Goal: Task Accomplishment & Management: Manage account settings

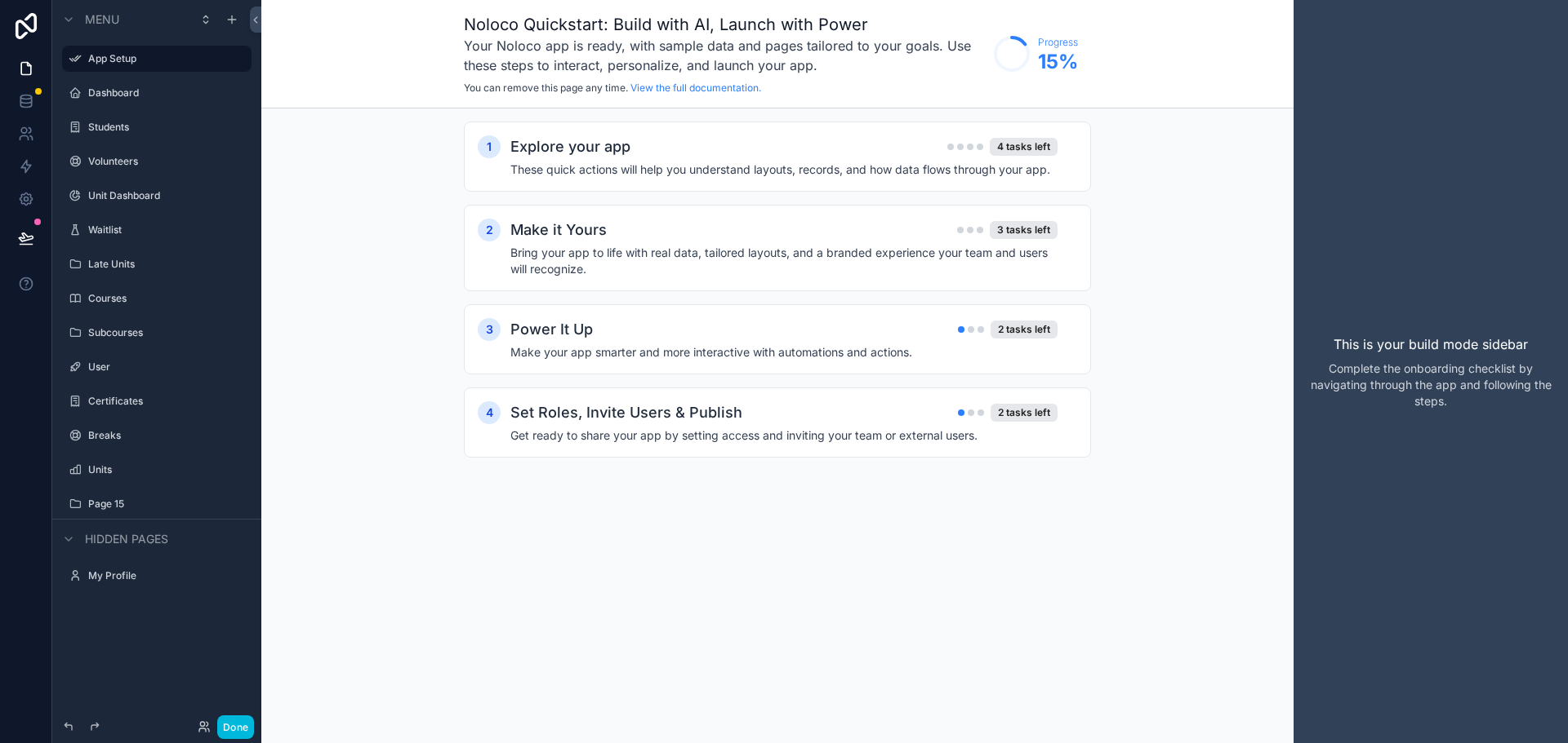
click at [143, 191] on label "Unit Dashboard" at bounding box center [164, 195] width 153 height 13
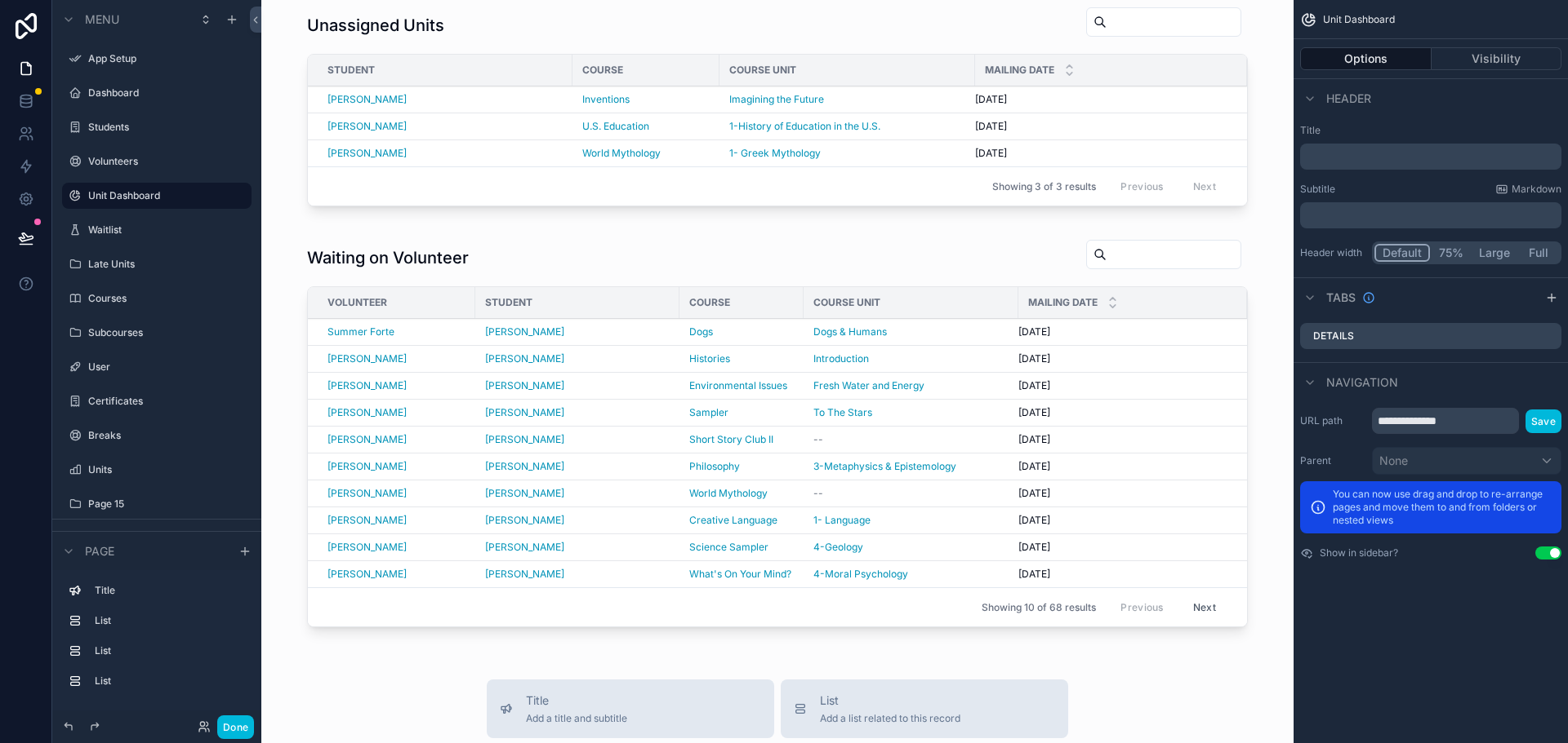
scroll to position [489, 0]
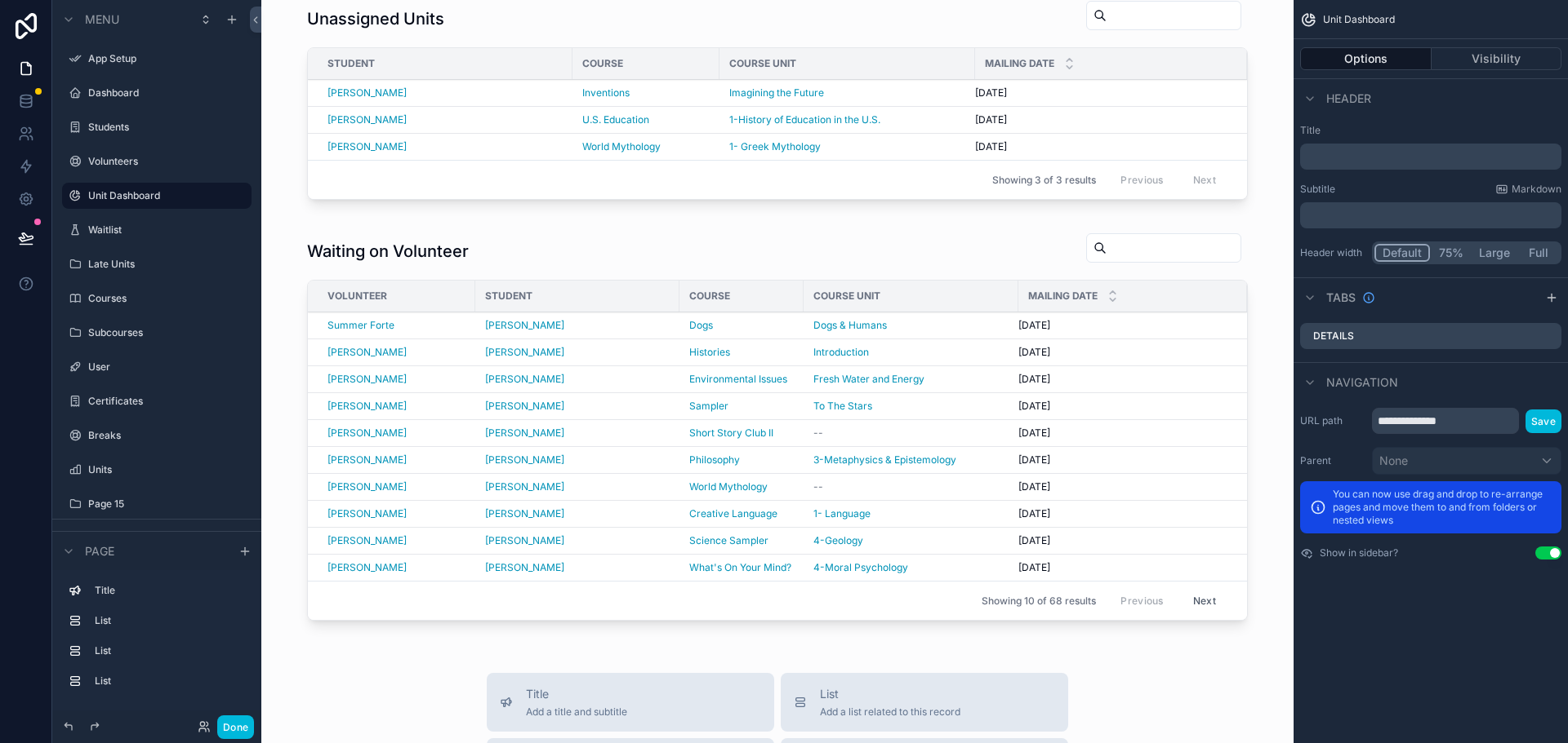
click at [857, 250] on div "scrollable content" at bounding box center [778, 431] width 1006 height 408
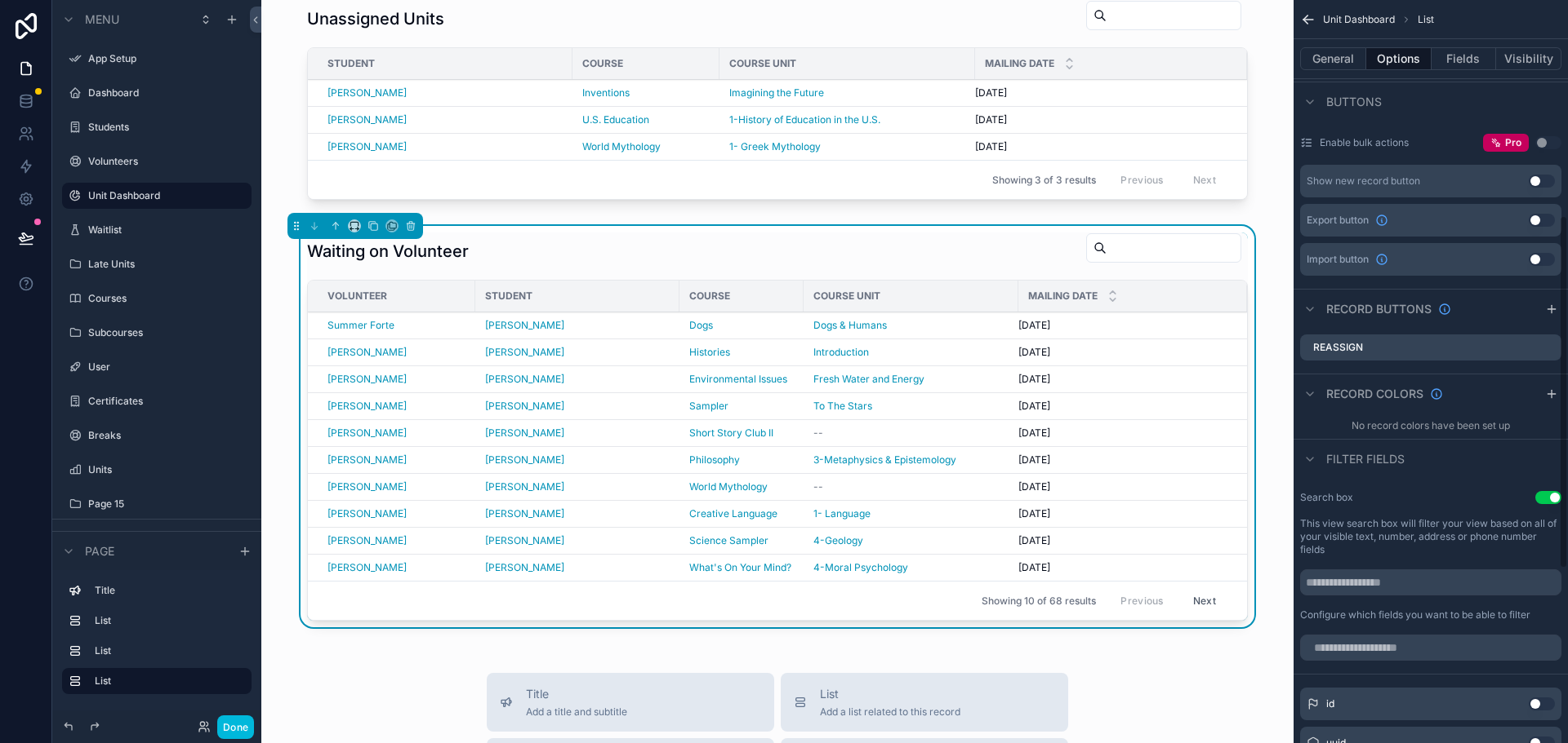
scroll to position [326, 0]
click at [0, 0] on icon "scrollable content" at bounding box center [0, 0] width 0 height 0
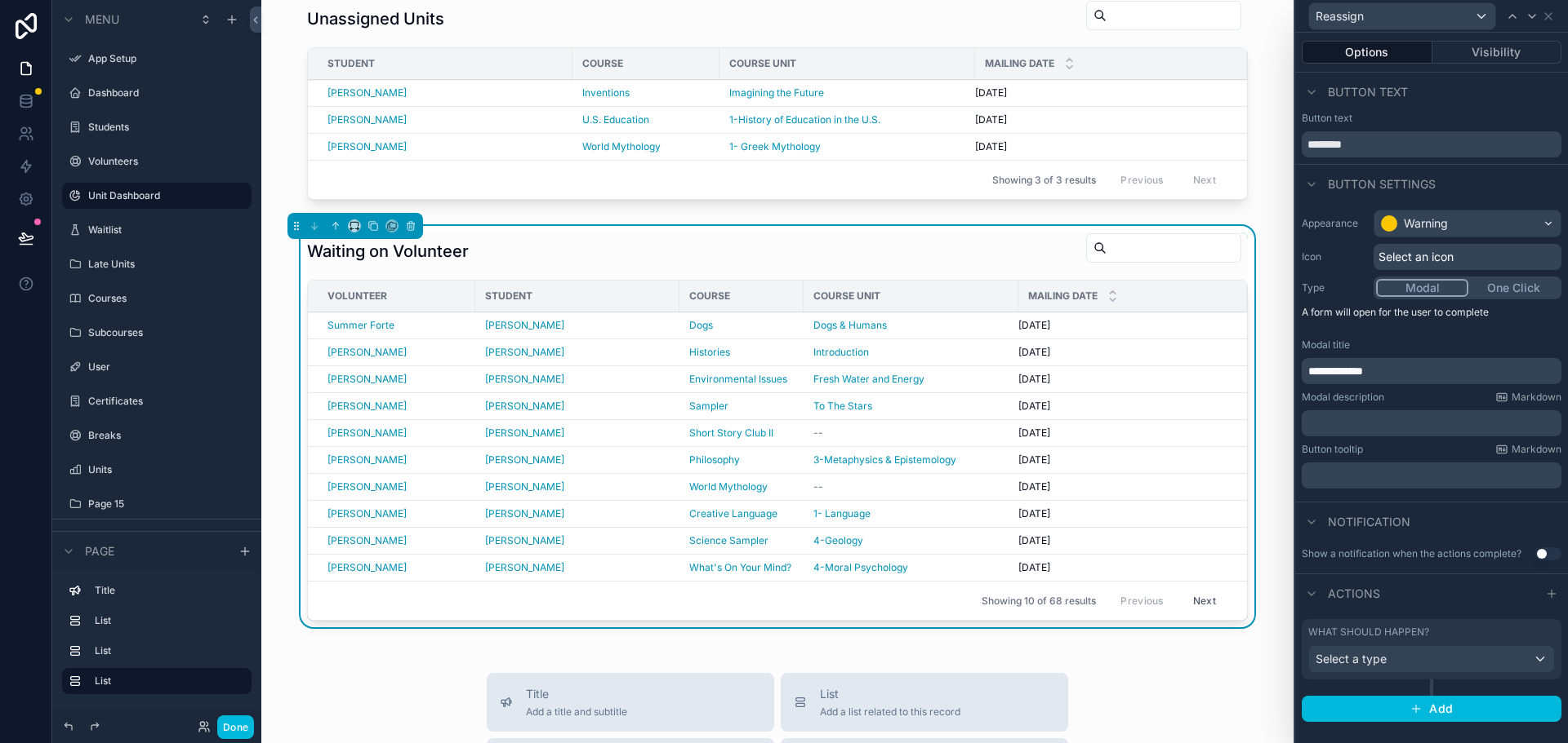
scroll to position [571, 0]
click at [1464, 658] on div "Select a type" at bounding box center [1431, 659] width 245 height 26
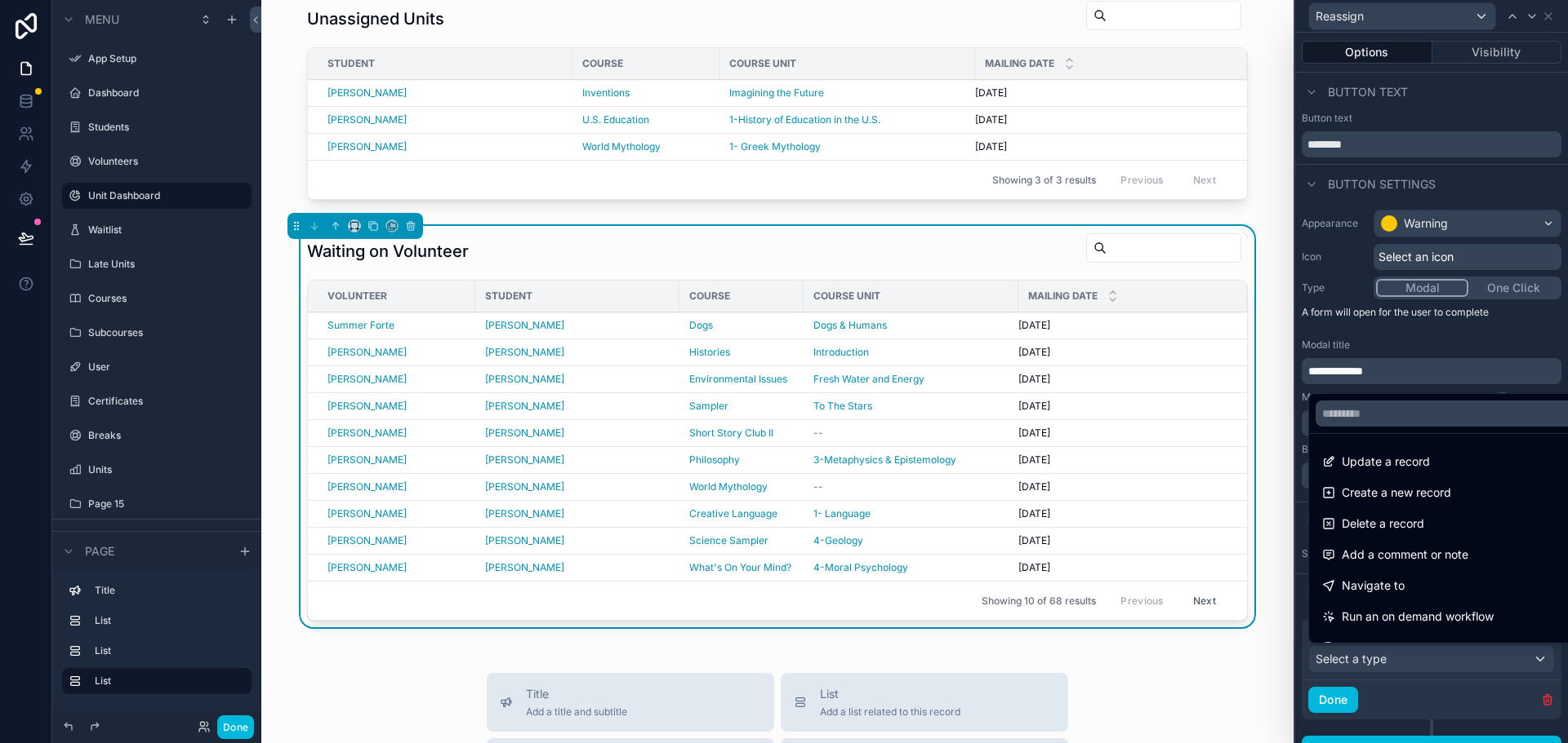
click at [1409, 455] on span "Update a record" at bounding box center [1385, 462] width 88 height 20
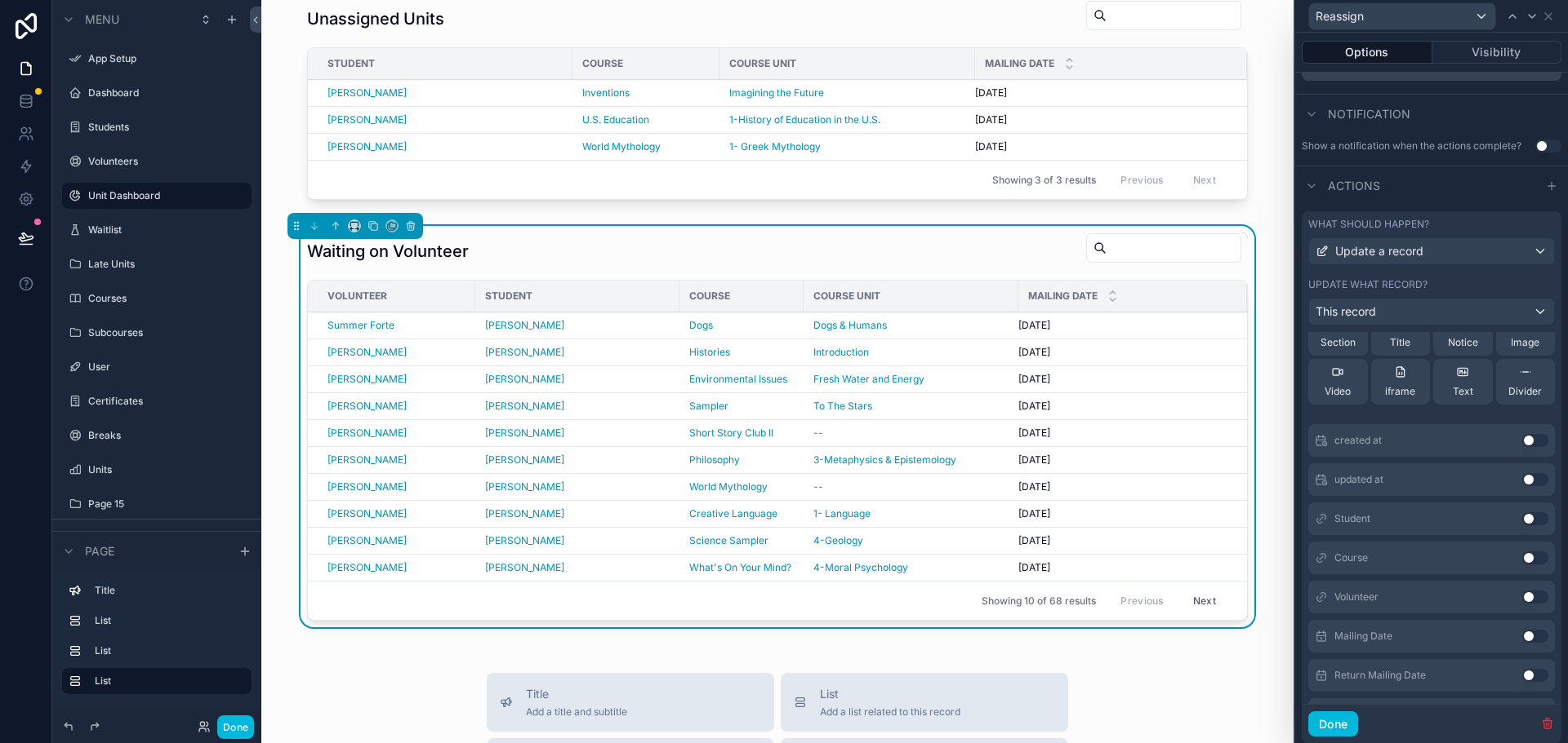
scroll to position [163, 0]
click at [1522, 514] on button "Use setting" at bounding box center [1535, 516] width 26 height 13
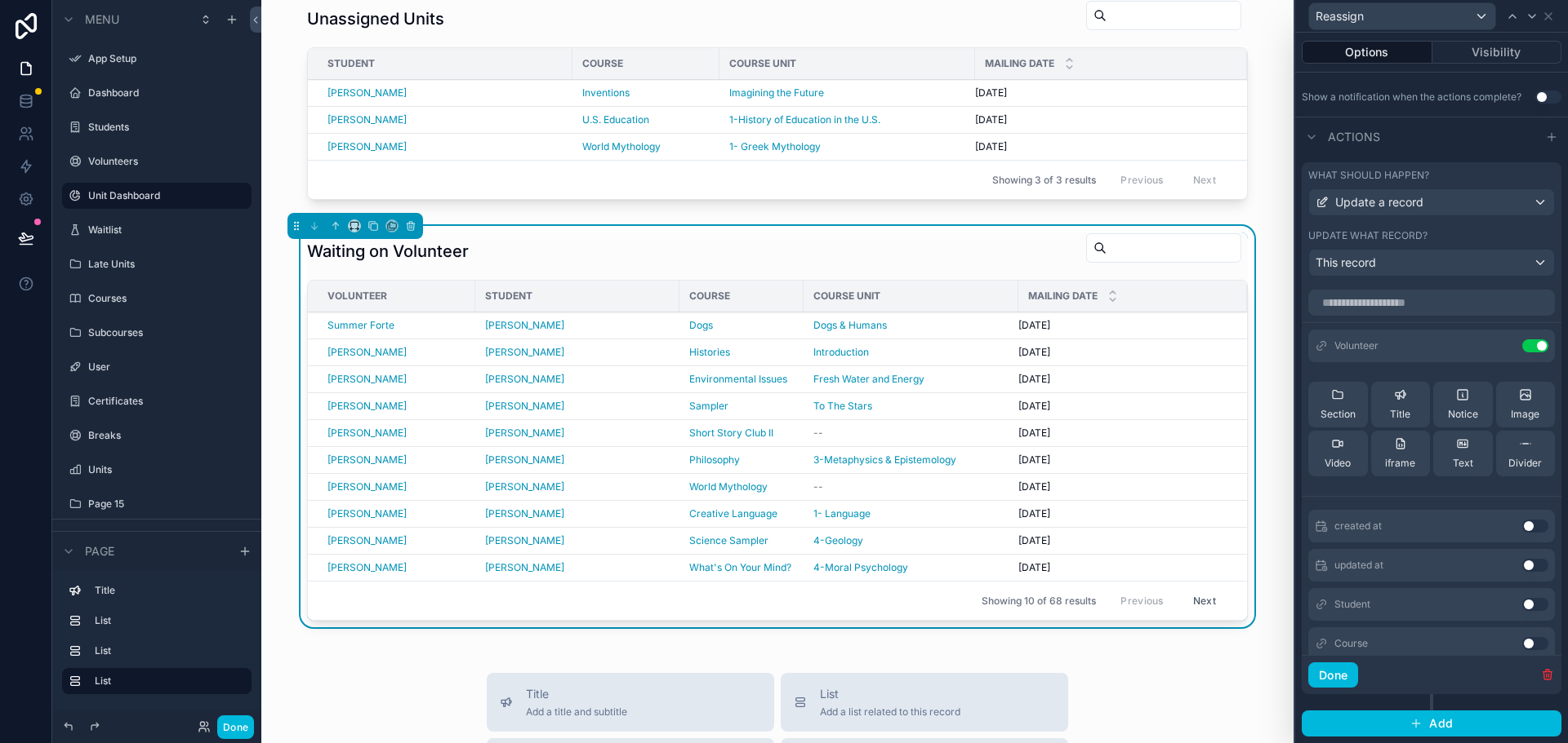
scroll to position [294, 0]
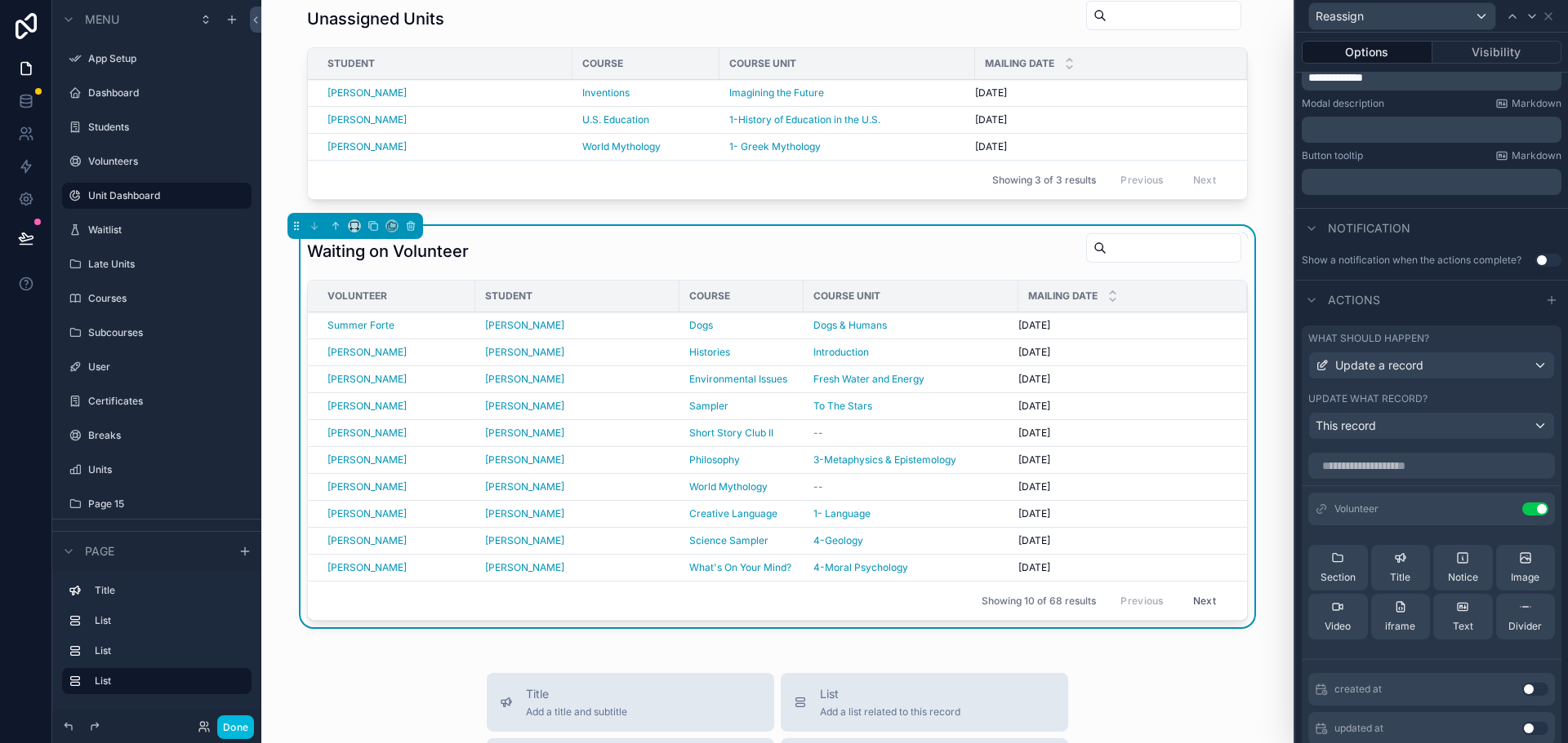
click at [0, 0] on icon at bounding box center [0, 0] width 0 height 0
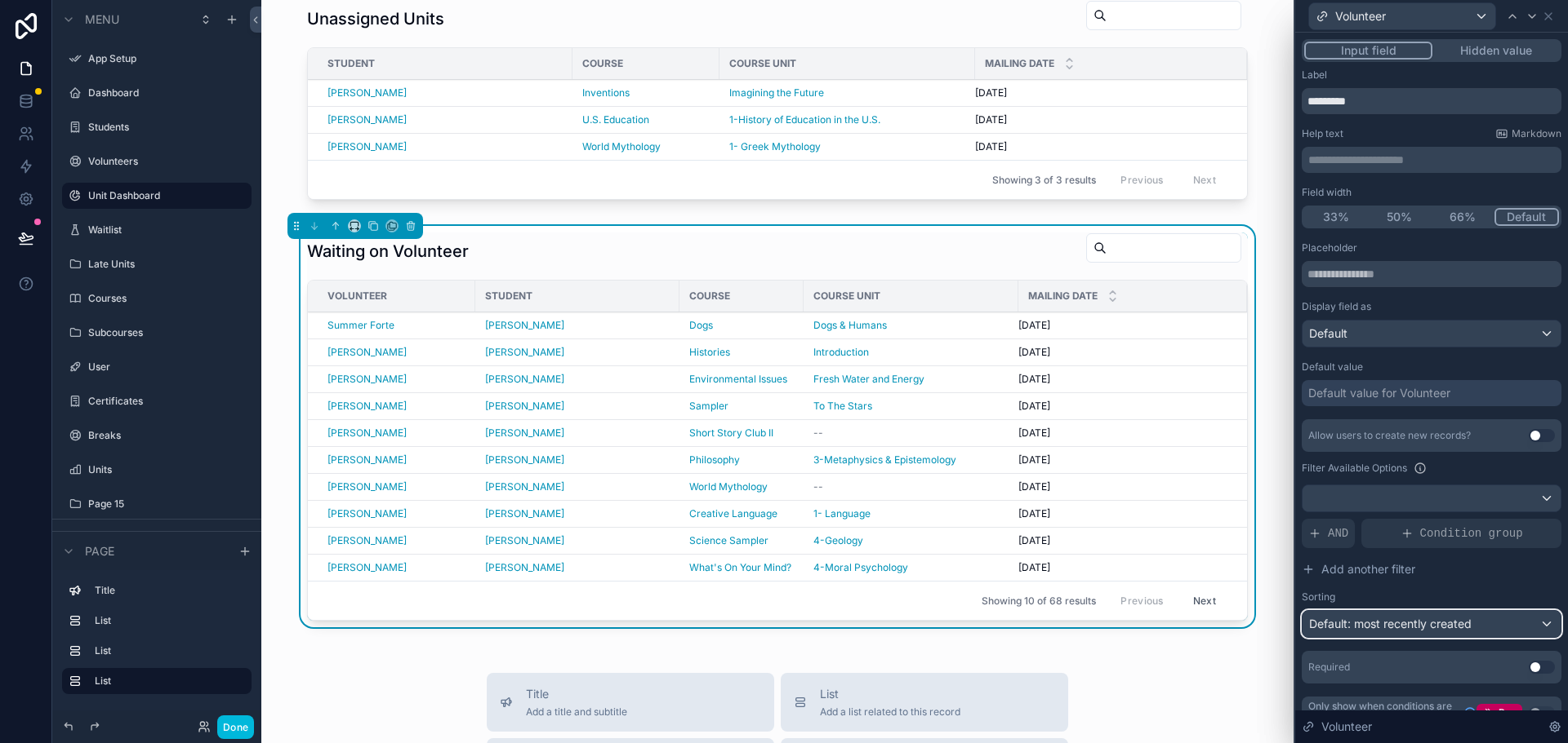
click at [1393, 628] on span "Default: most recently created" at bounding box center [1390, 624] width 162 height 14
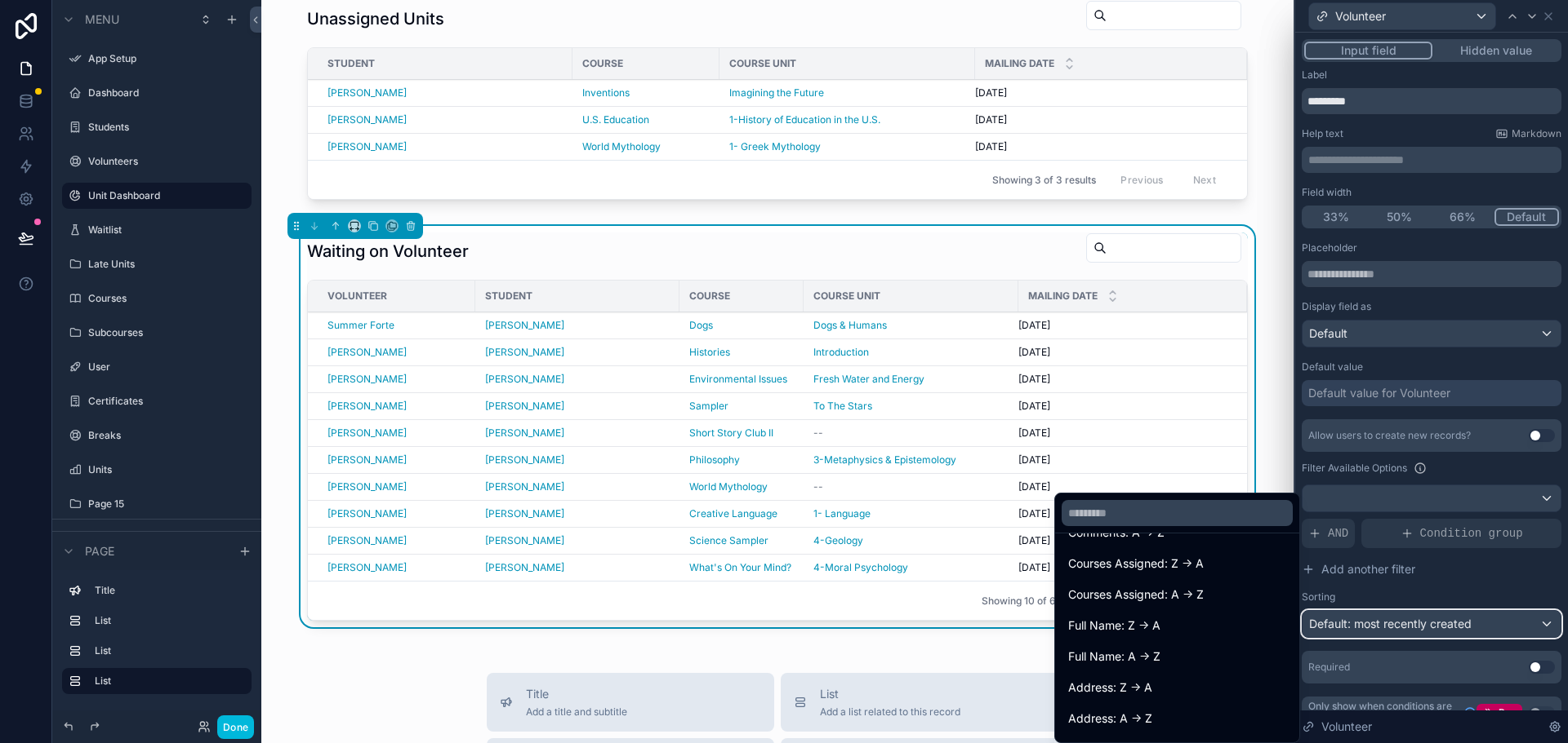
scroll to position [489, 0]
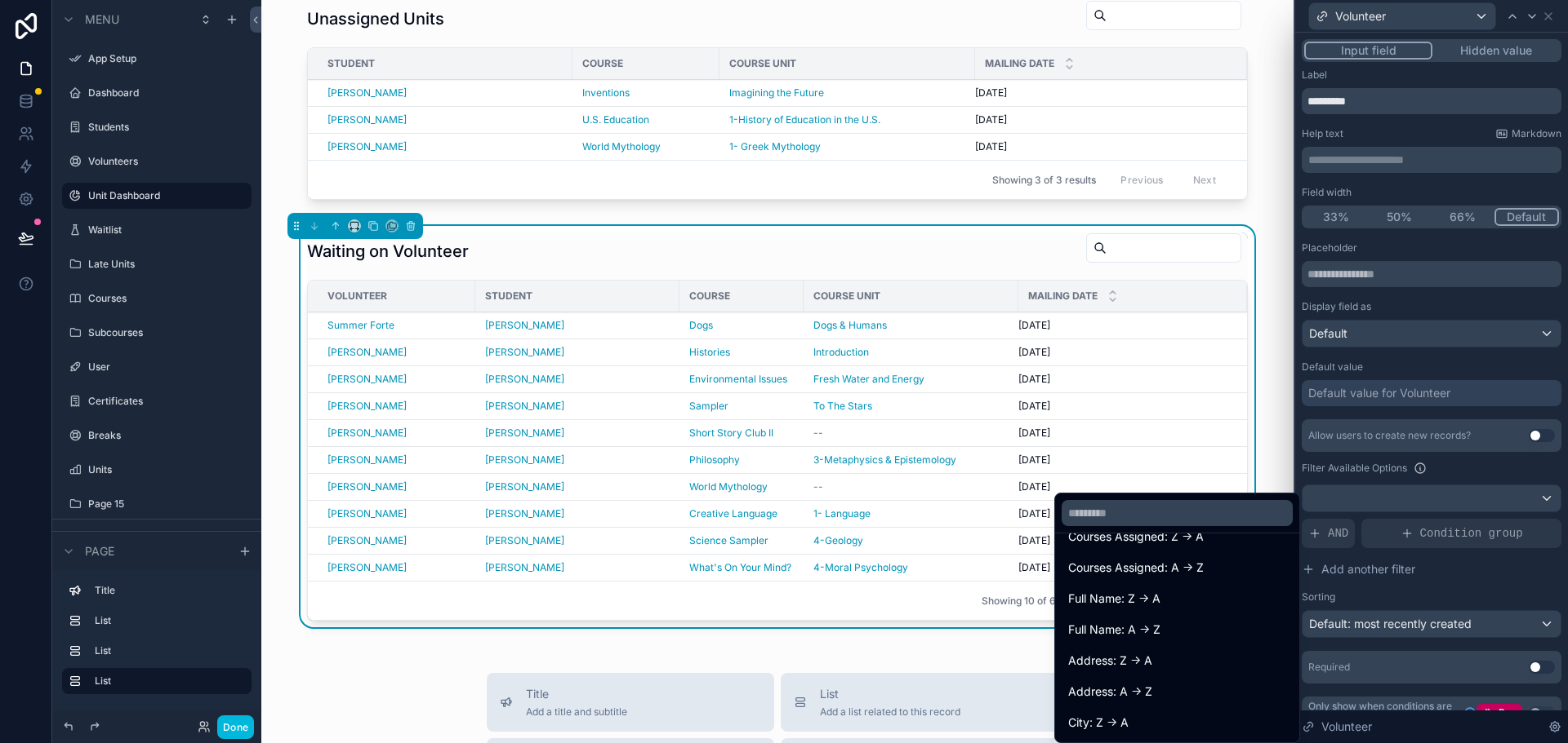
click at [1136, 626] on span "Full Name: A -> Z" at bounding box center [1114, 630] width 92 height 20
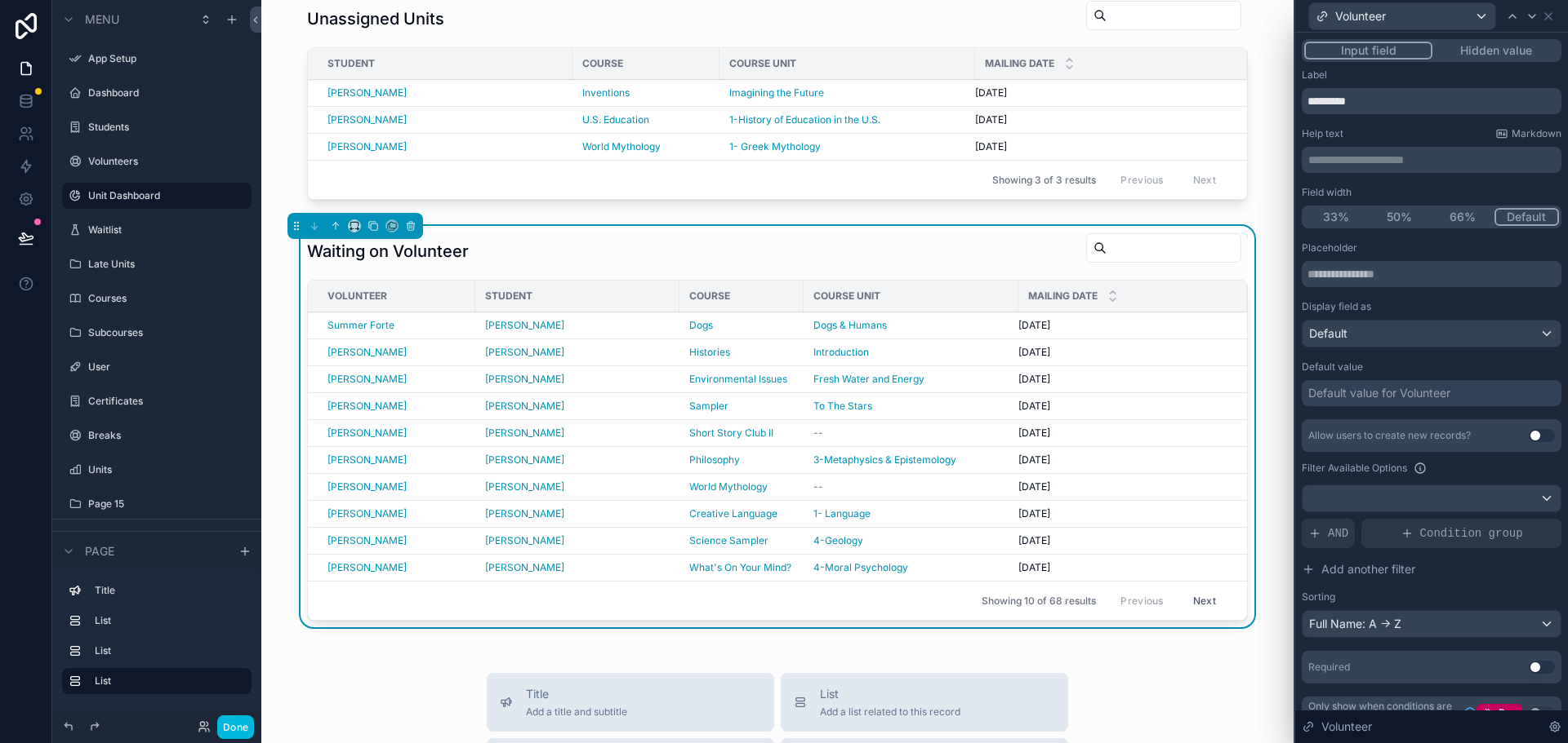
click at [1529, 669] on button "Use setting" at bounding box center [1542, 667] width 26 height 13
click at [1320, 530] on icon at bounding box center [1314, 533] width 13 height 13
click at [0, 0] on icon at bounding box center [0, 0] width 0 height 0
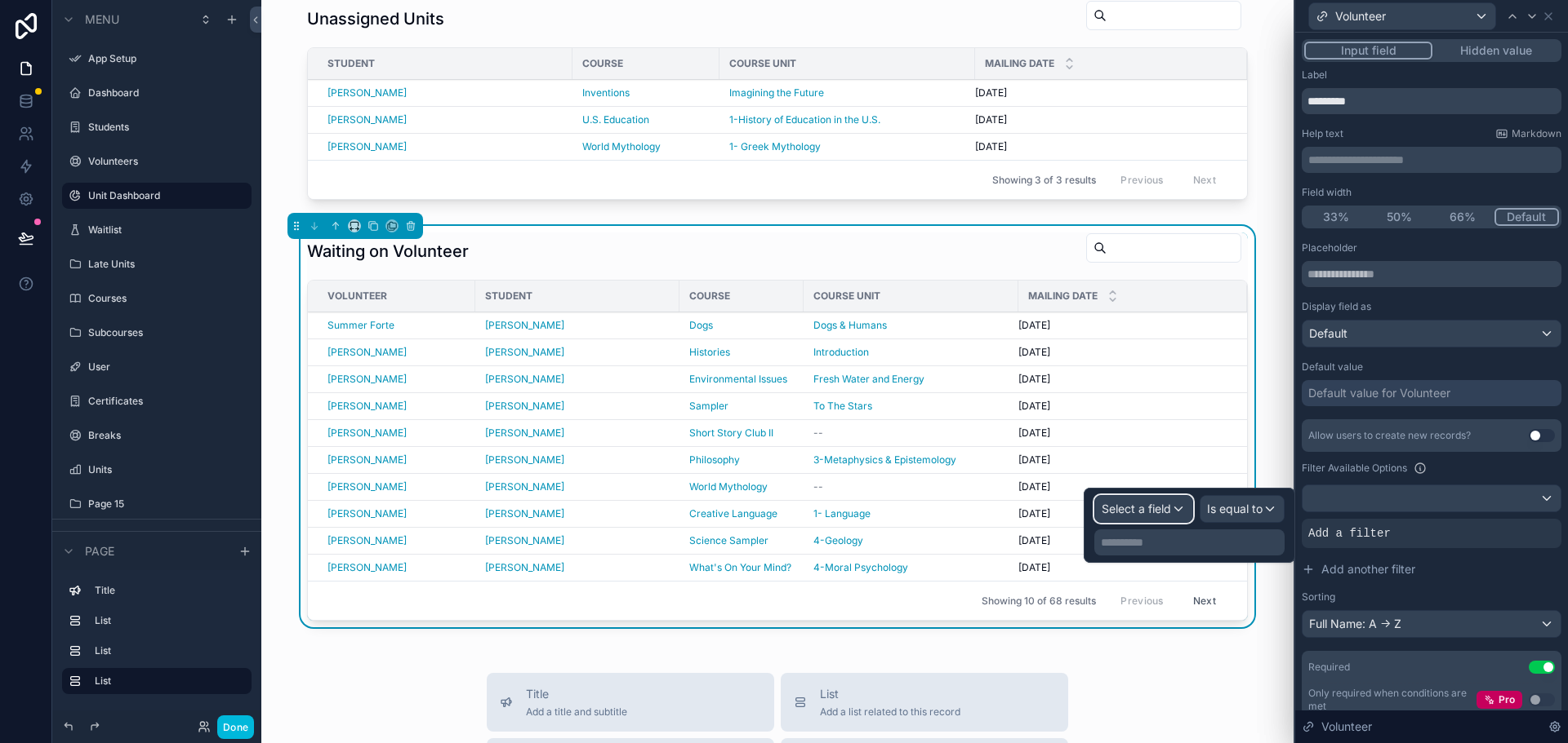
click at [1158, 515] on div "Select a field" at bounding box center [1143, 509] width 97 height 26
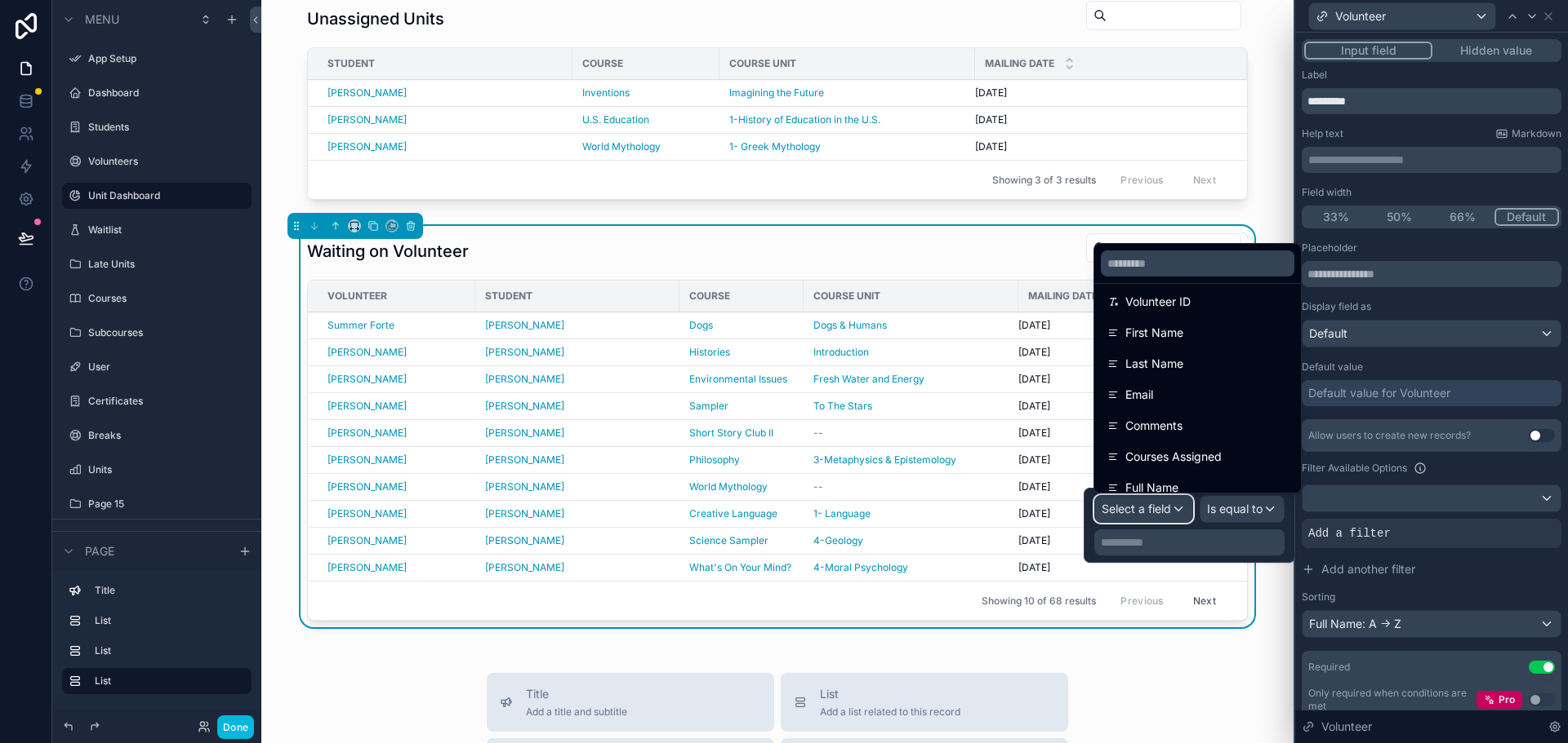
scroll to position [163, 0]
click at [1220, 415] on div "Courses Assigned" at bounding box center [1197, 428] width 200 height 29
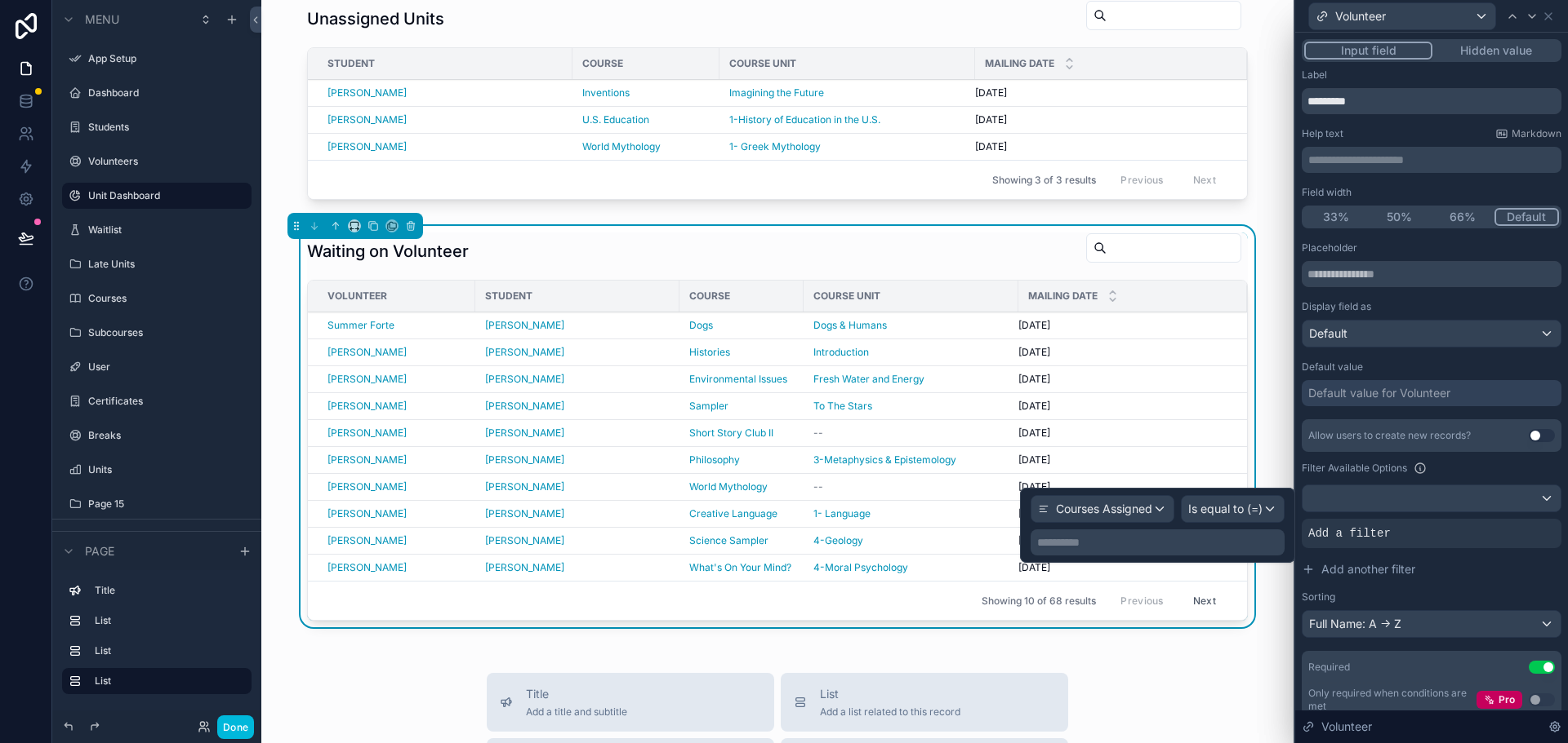
click at [1094, 545] on p "**********" at bounding box center [1160, 542] width 244 height 17
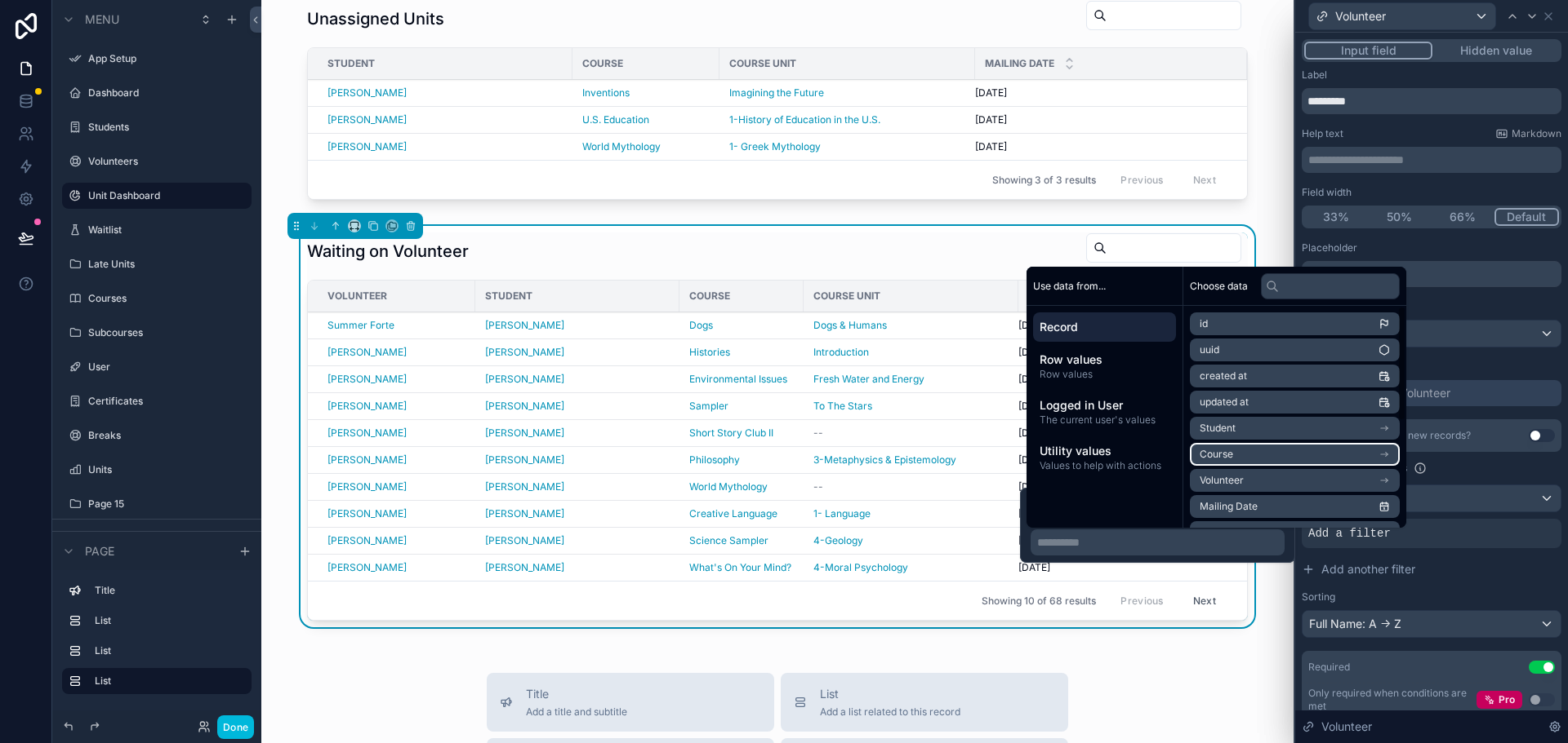
click at [1283, 450] on li "Course" at bounding box center [1294, 454] width 210 height 22
click at [1311, 479] on li "Title" at bounding box center [1294, 483] width 210 height 22
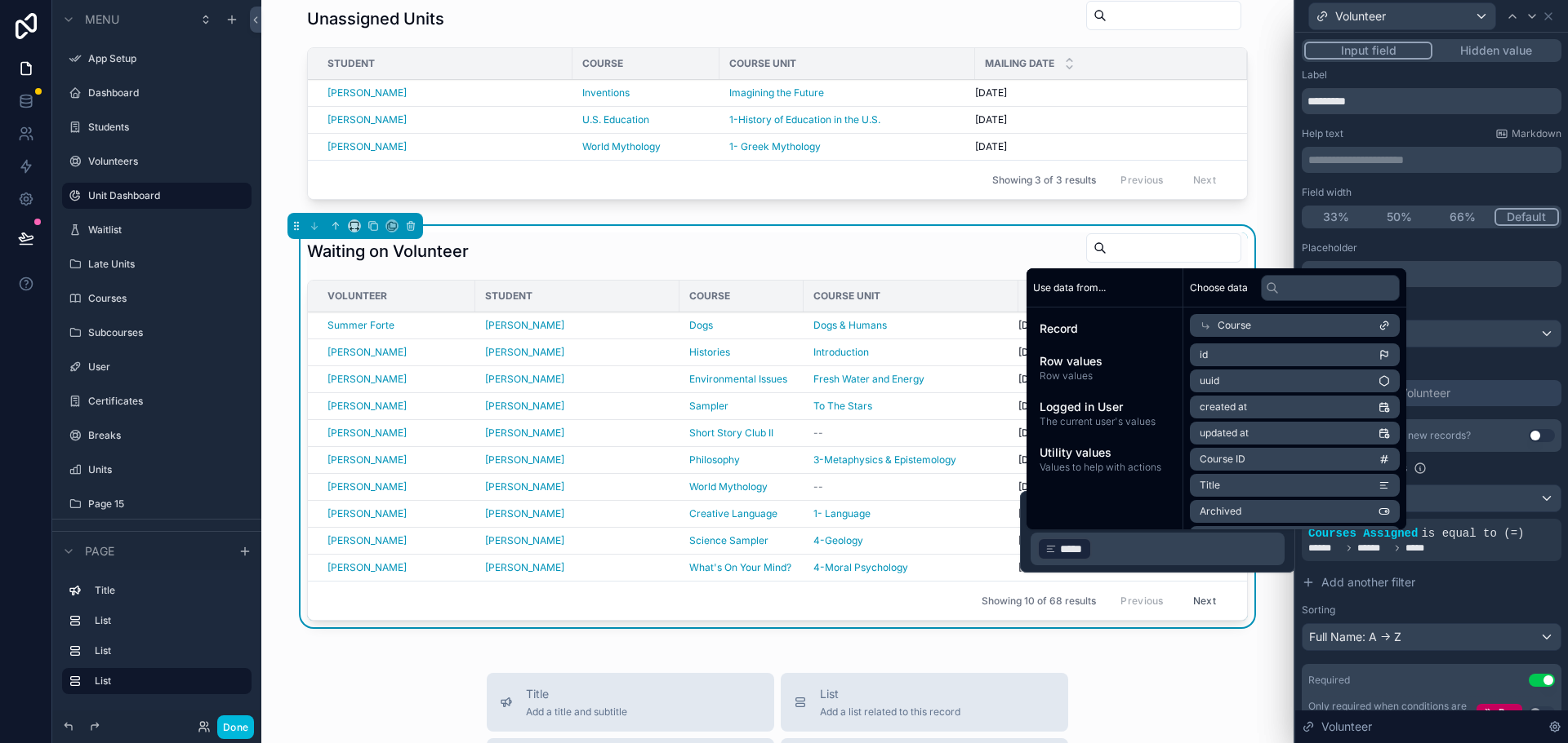
click at [1534, 467] on div "Filter Available Options" at bounding box center [1431, 469] width 260 height 20
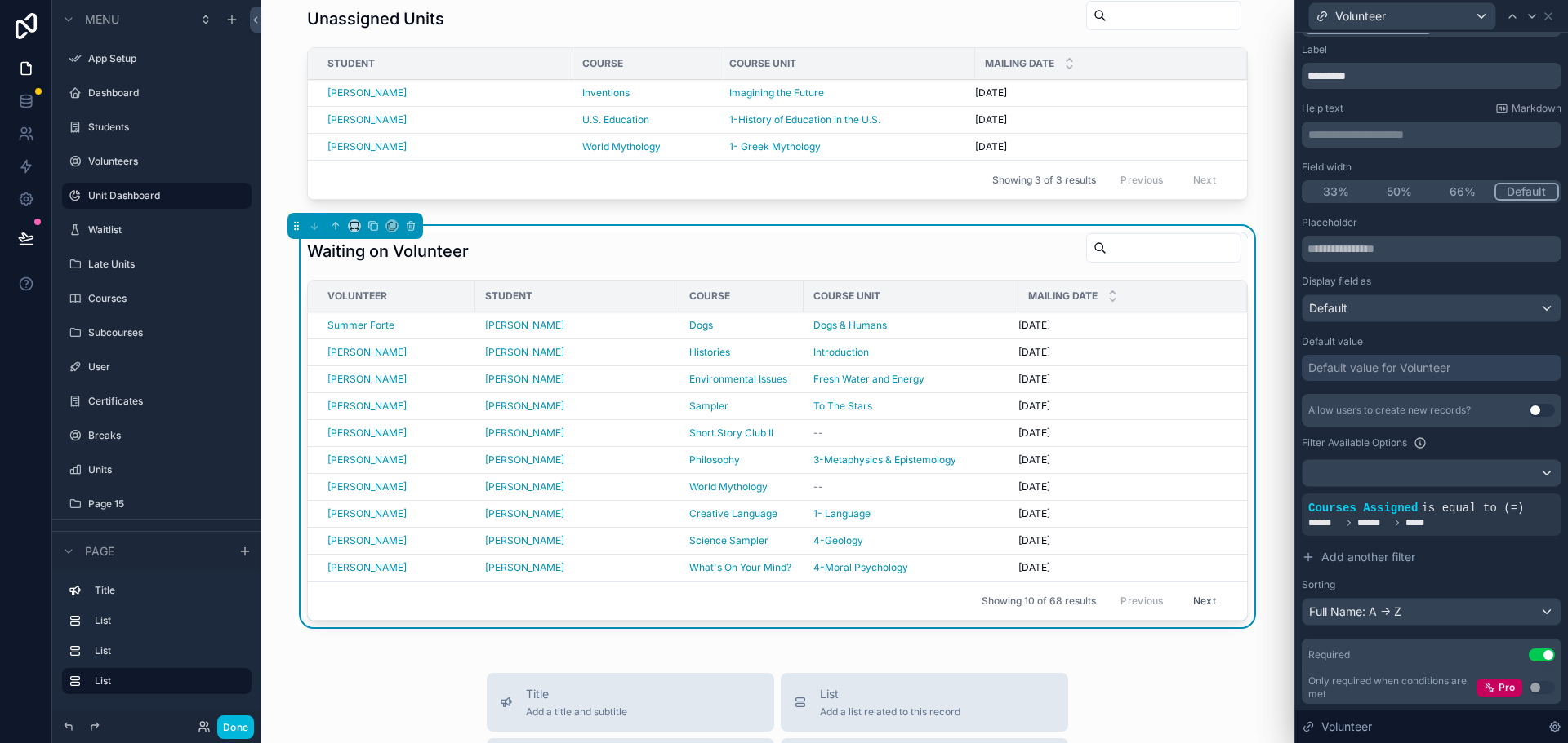
scroll to position [0, 0]
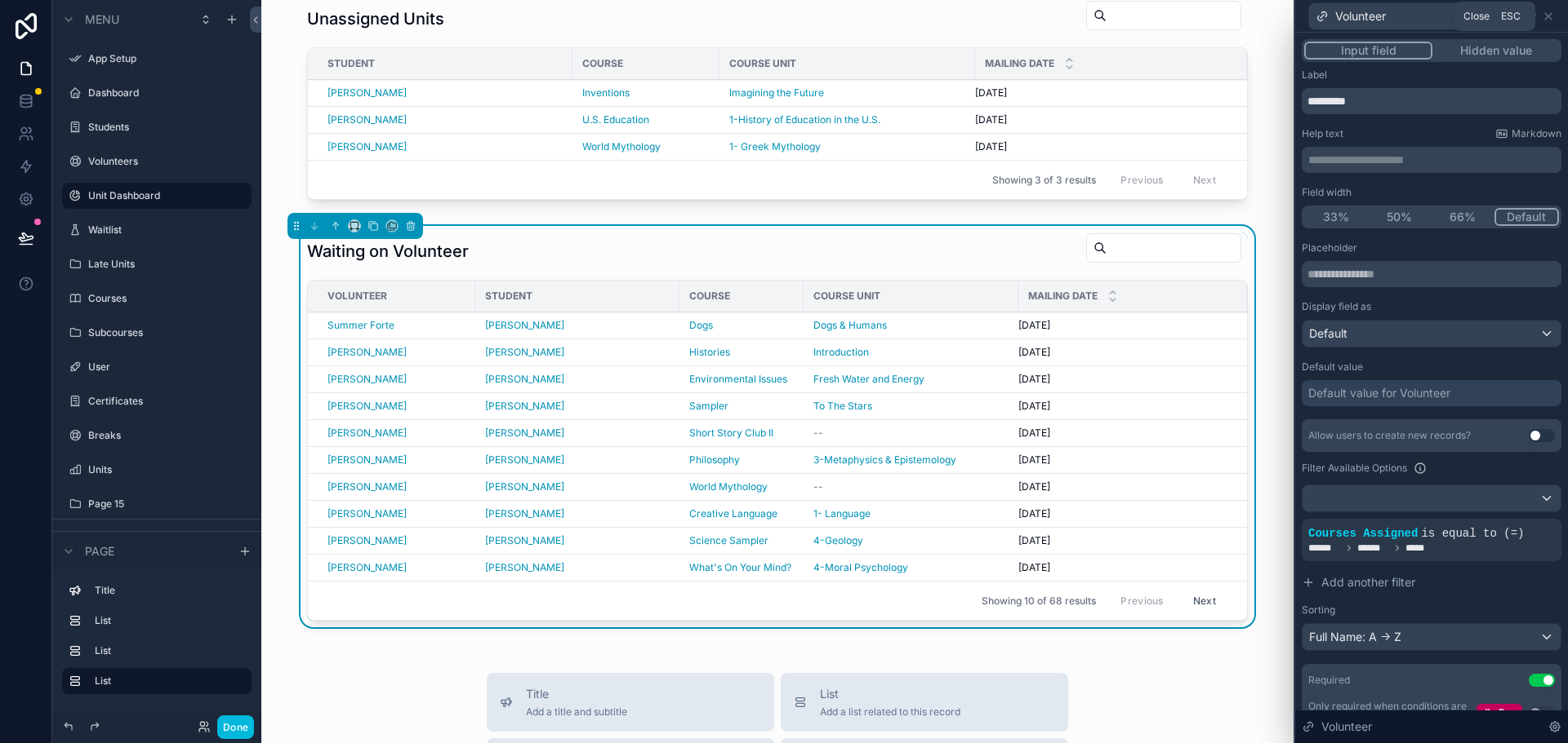
click at [1551, 13] on icon at bounding box center [1547, 16] width 7 height 7
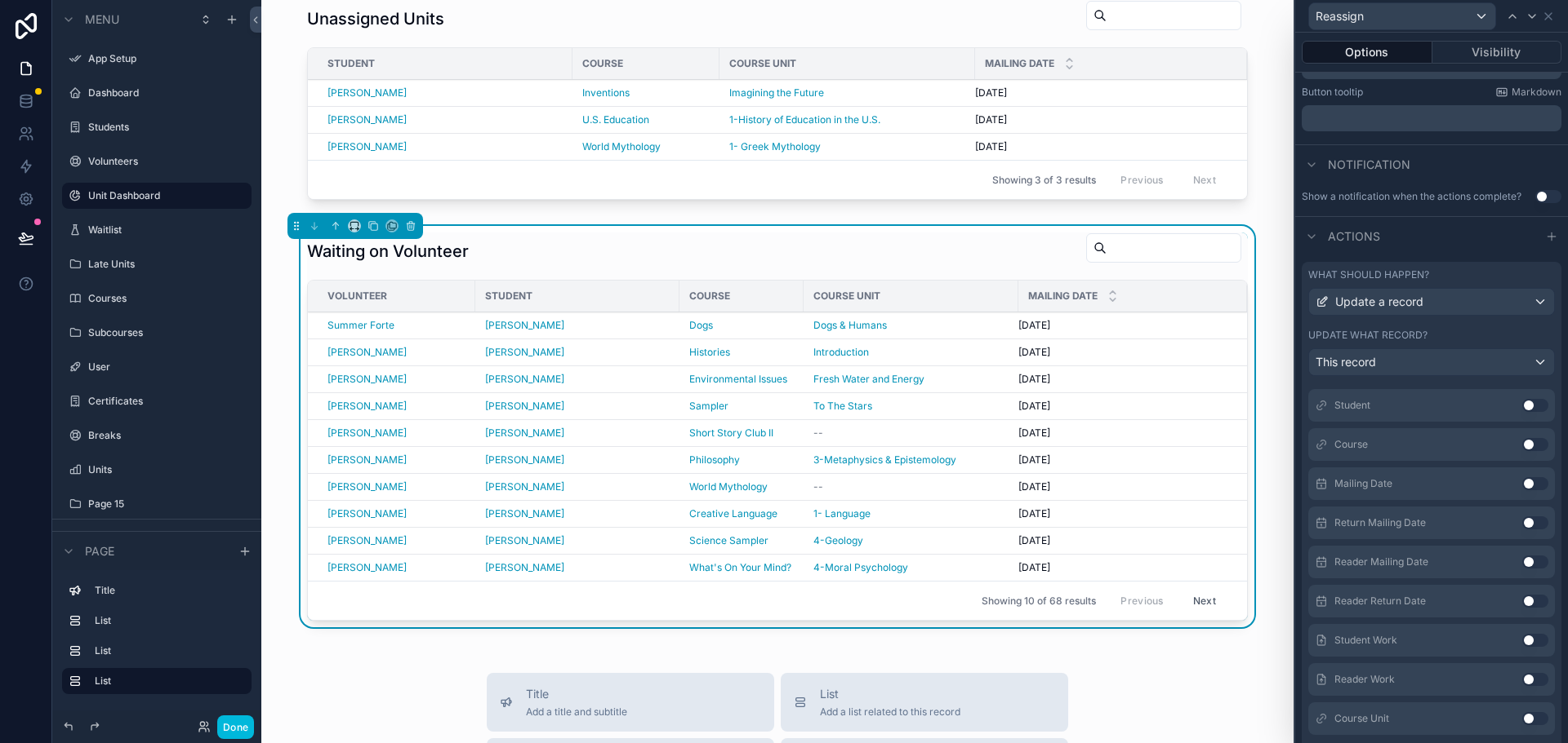
scroll to position [457, 0]
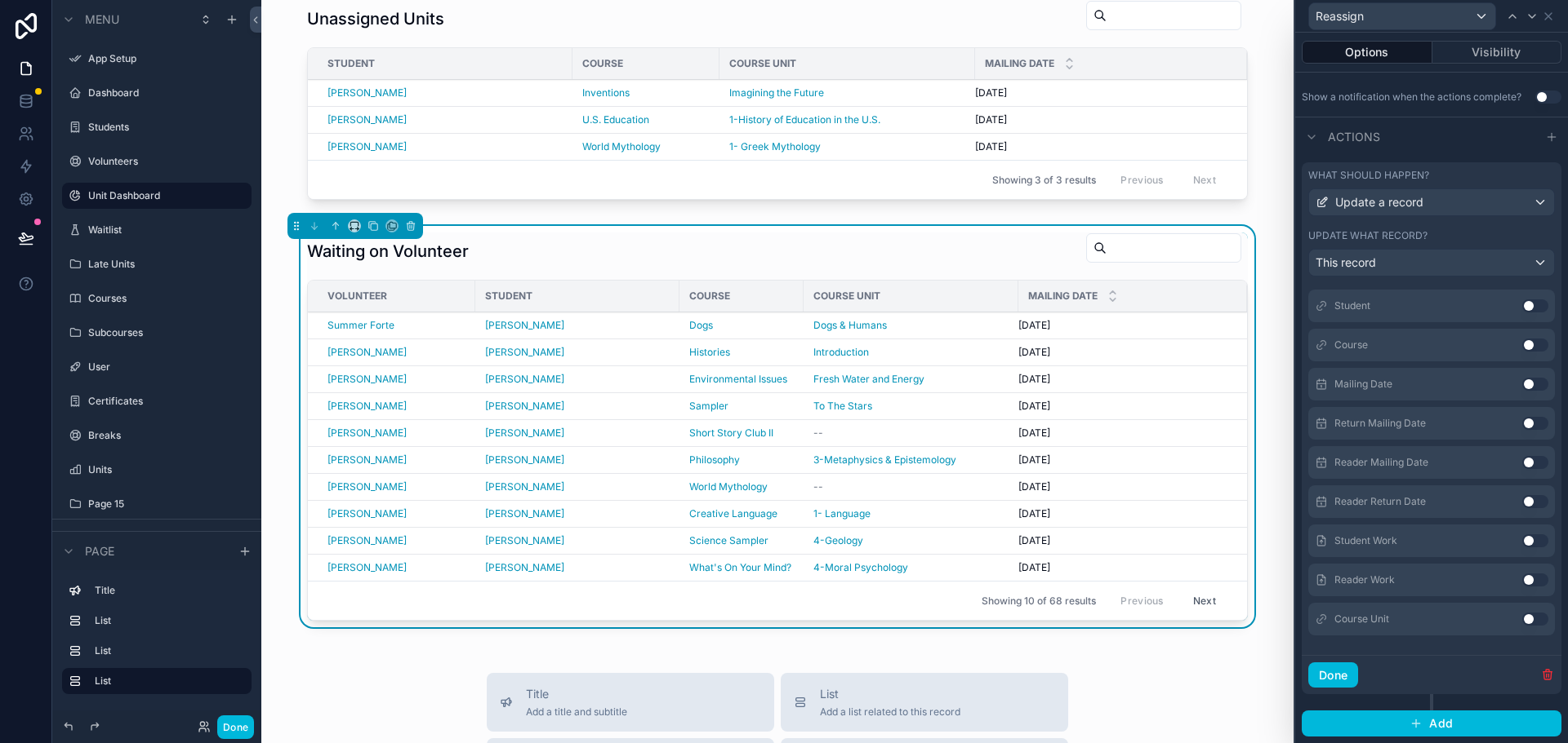
click at [1337, 669] on button "Done" at bounding box center [1333, 676] width 50 height 26
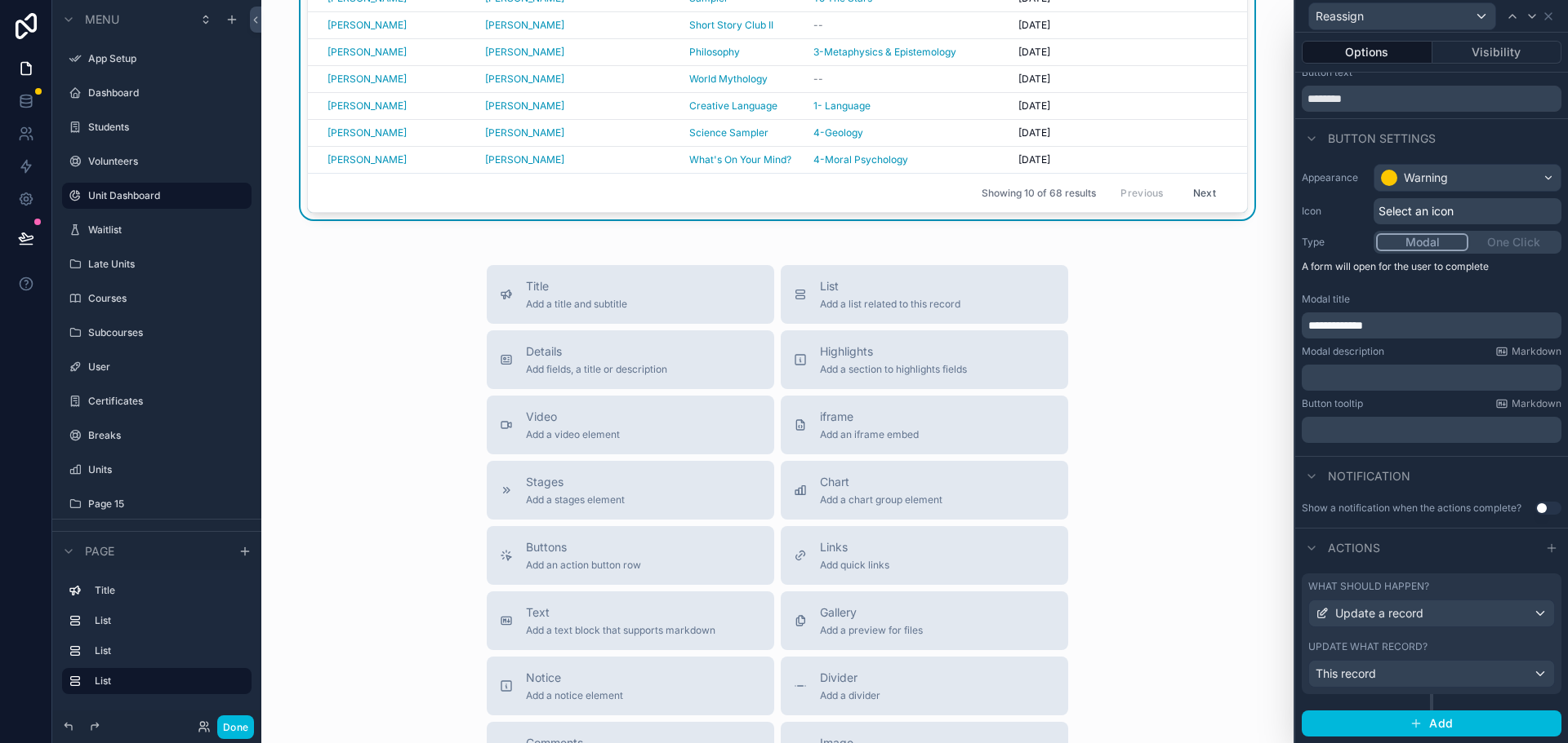
scroll to position [489, 0]
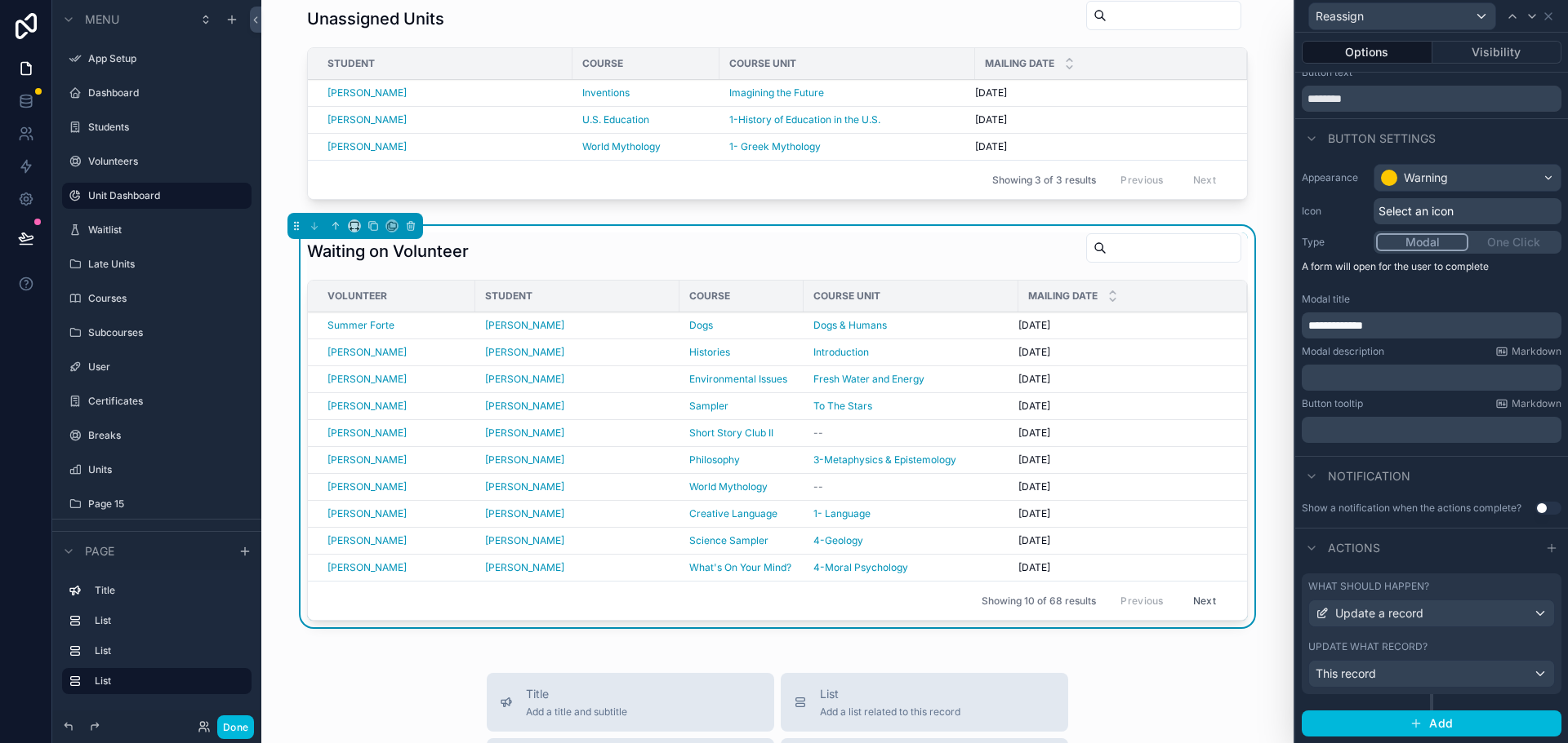
click at [1237, 667] on div "Unit Index Waiting on Student Student Course Course Unit Mailing Date Roger LOW…" at bounding box center [777, 448] width 1032 height 1875
click at [240, 731] on button "Done" at bounding box center [235, 727] width 37 height 23
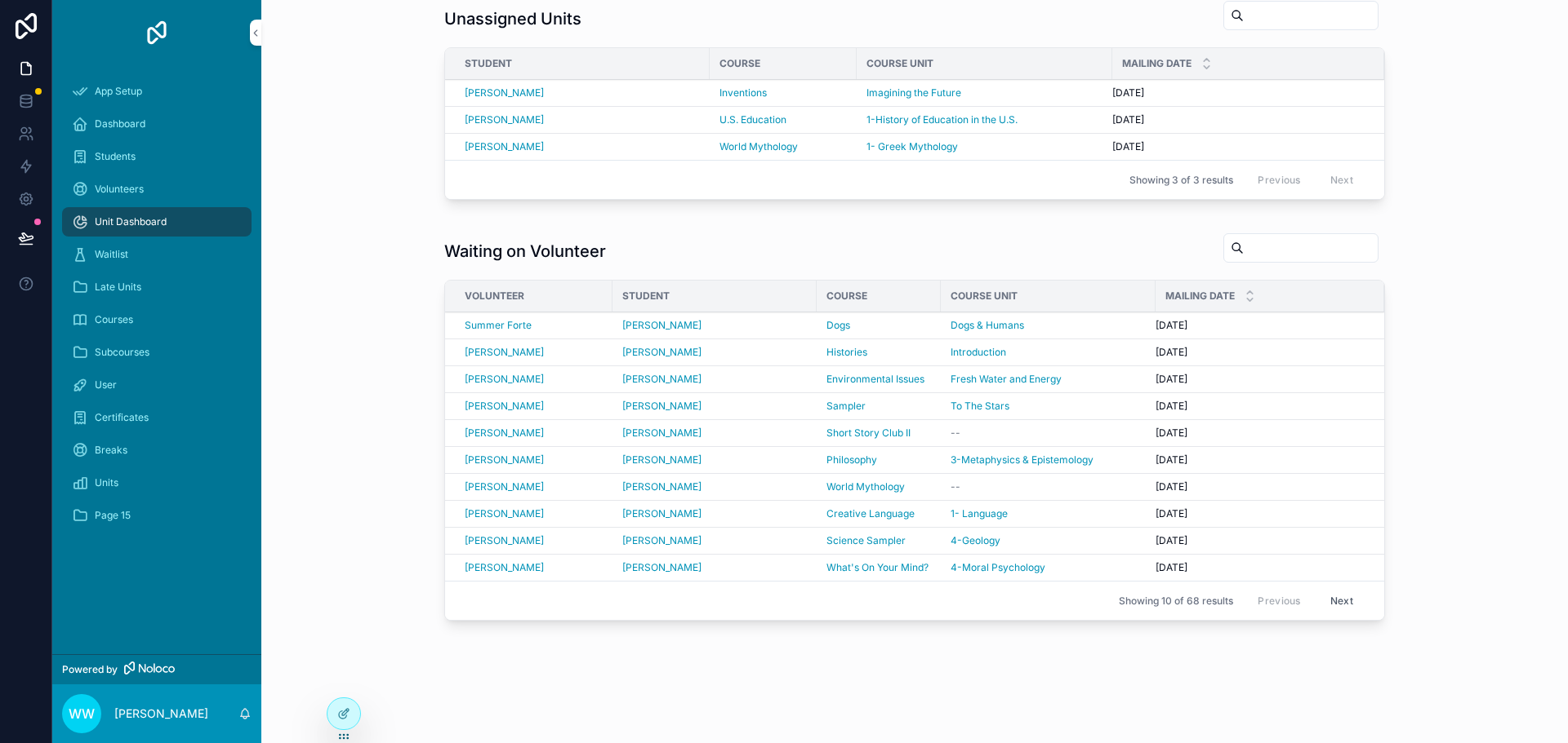
click at [0, 0] on span "Reassign" at bounding box center [0, 0] width 0 height 0
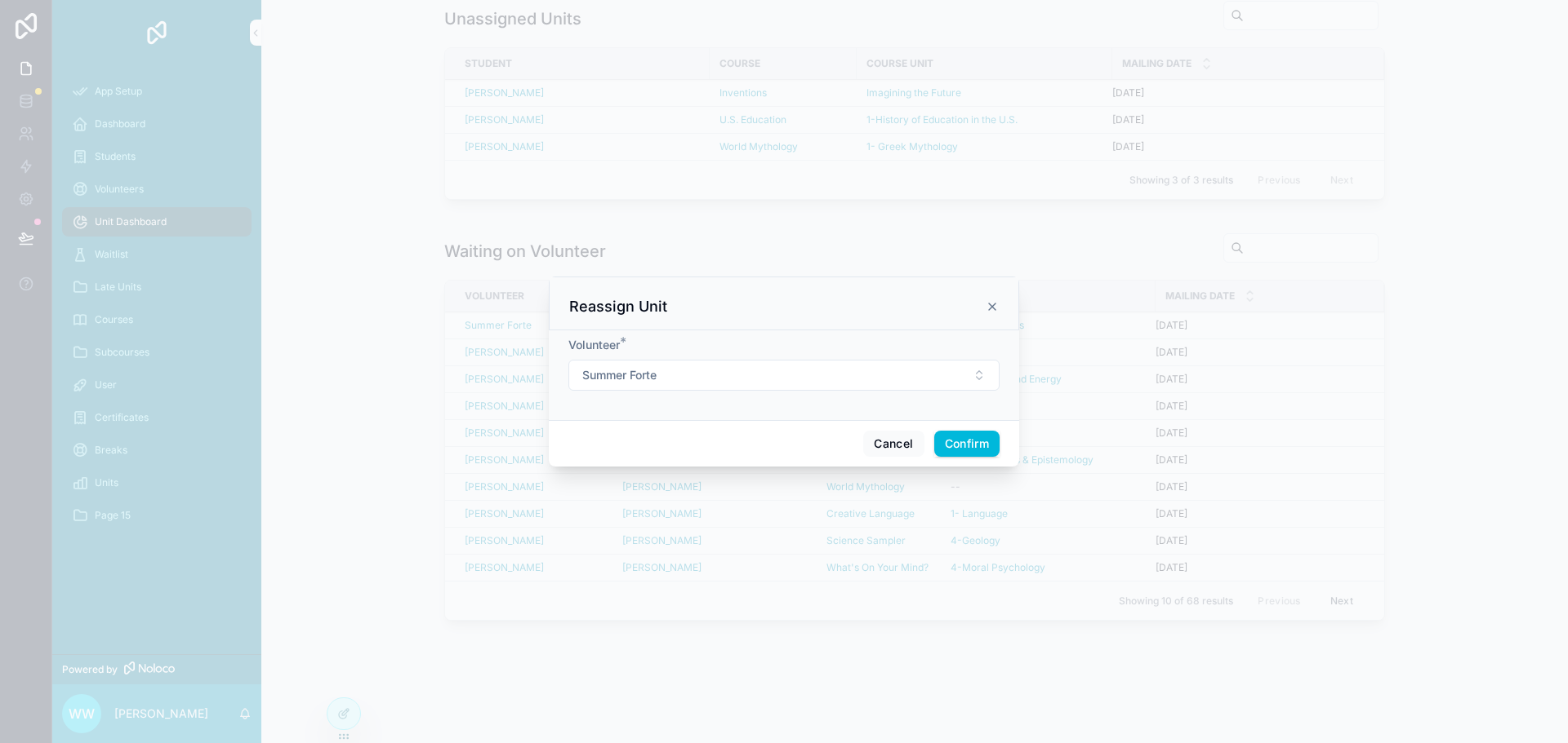
click at [908, 375] on button "Summer Forte" at bounding box center [784, 376] width 431 height 31
click at [844, 306] on div "Reassign Unit" at bounding box center [784, 307] width 430 height 20
click at [893, 444] on button "Cancel" at bounding box center [893, 443] width 61 height 26
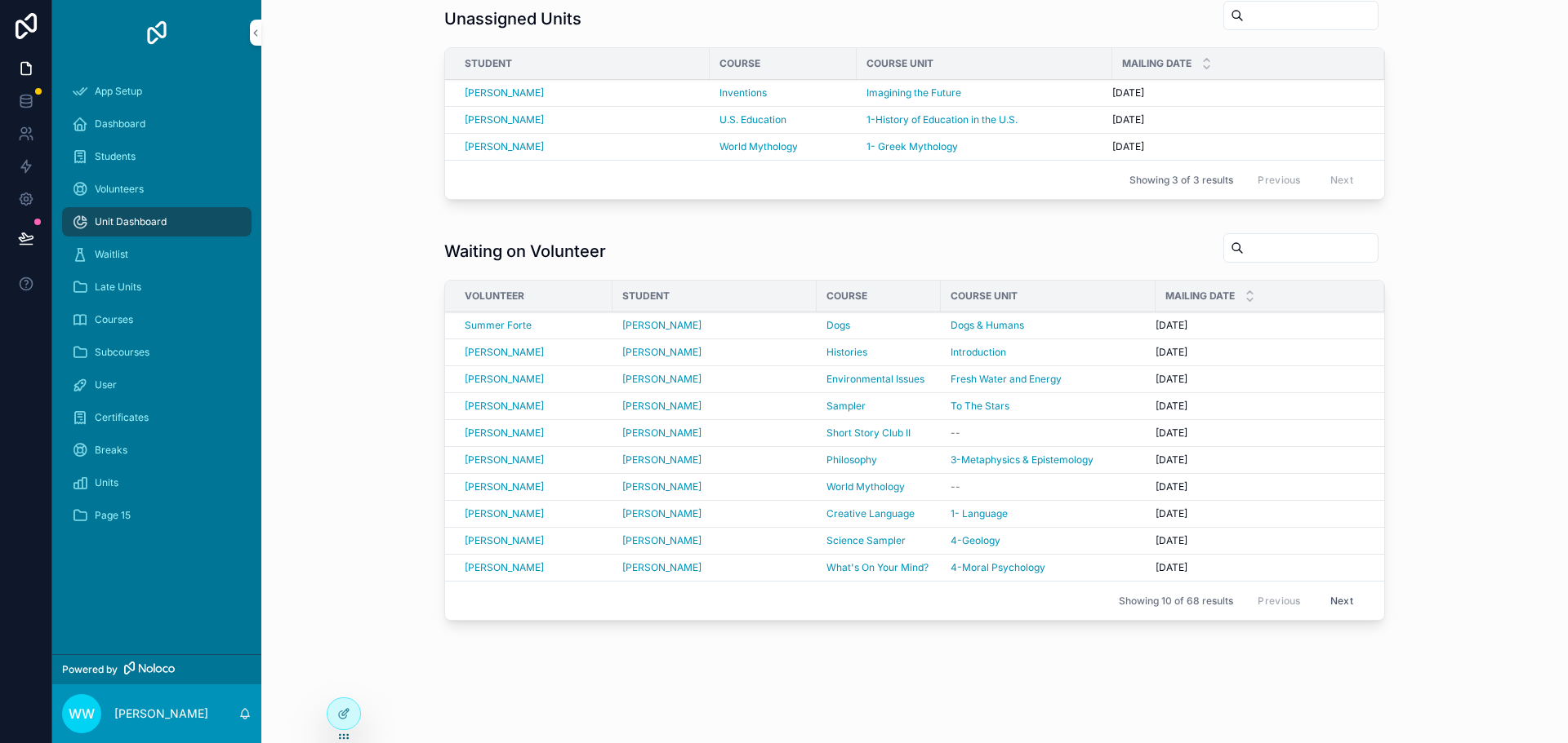
click at [0, 0] on span "Reassign" at bounding box center [0, 0] width 0 height 0
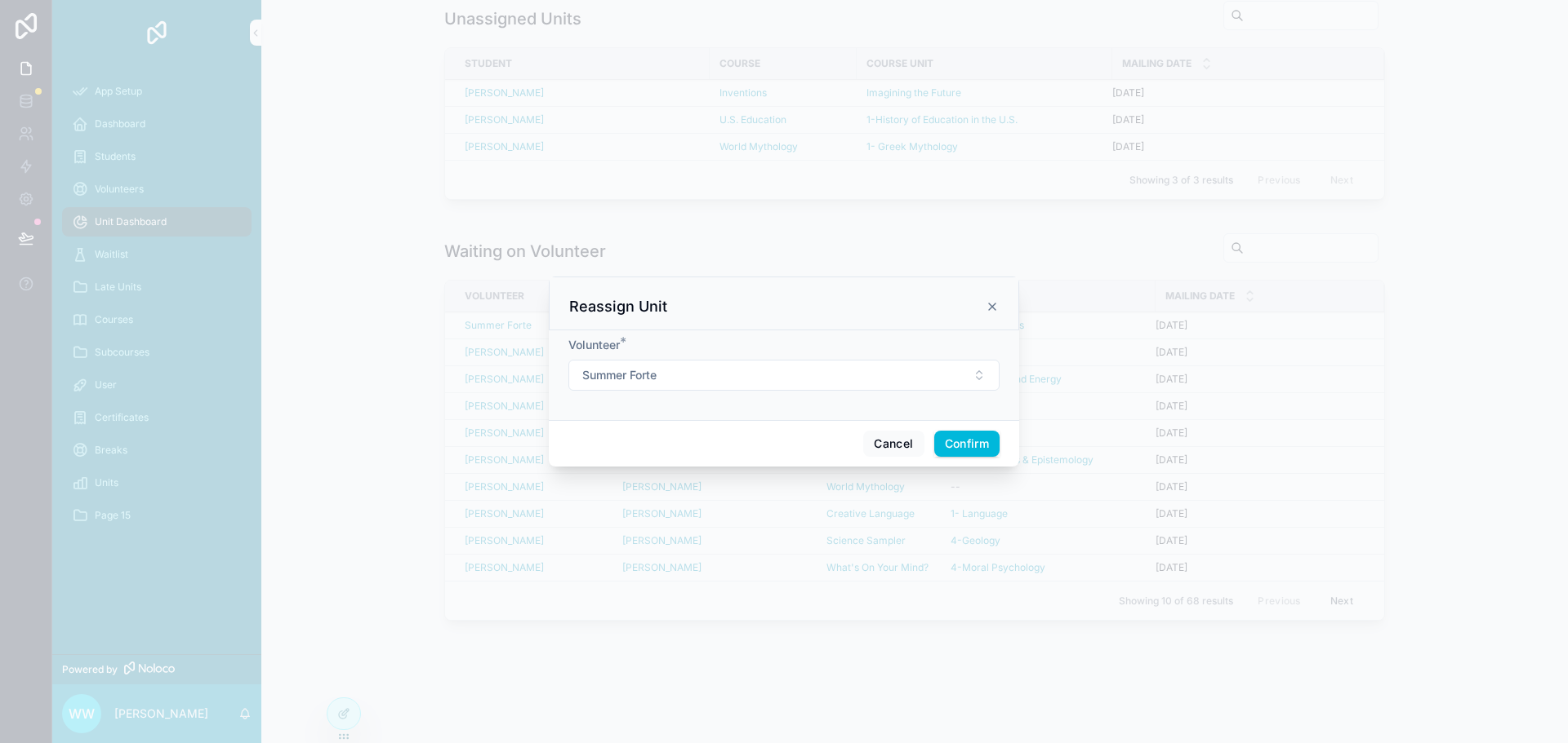
click at [988, 372] on button "Summer Forte" at bounding box center [784, 376] width 431 height 31
click at [888, 445] on button "Cancel" at bounding box center [893, 443] width 61 height 26
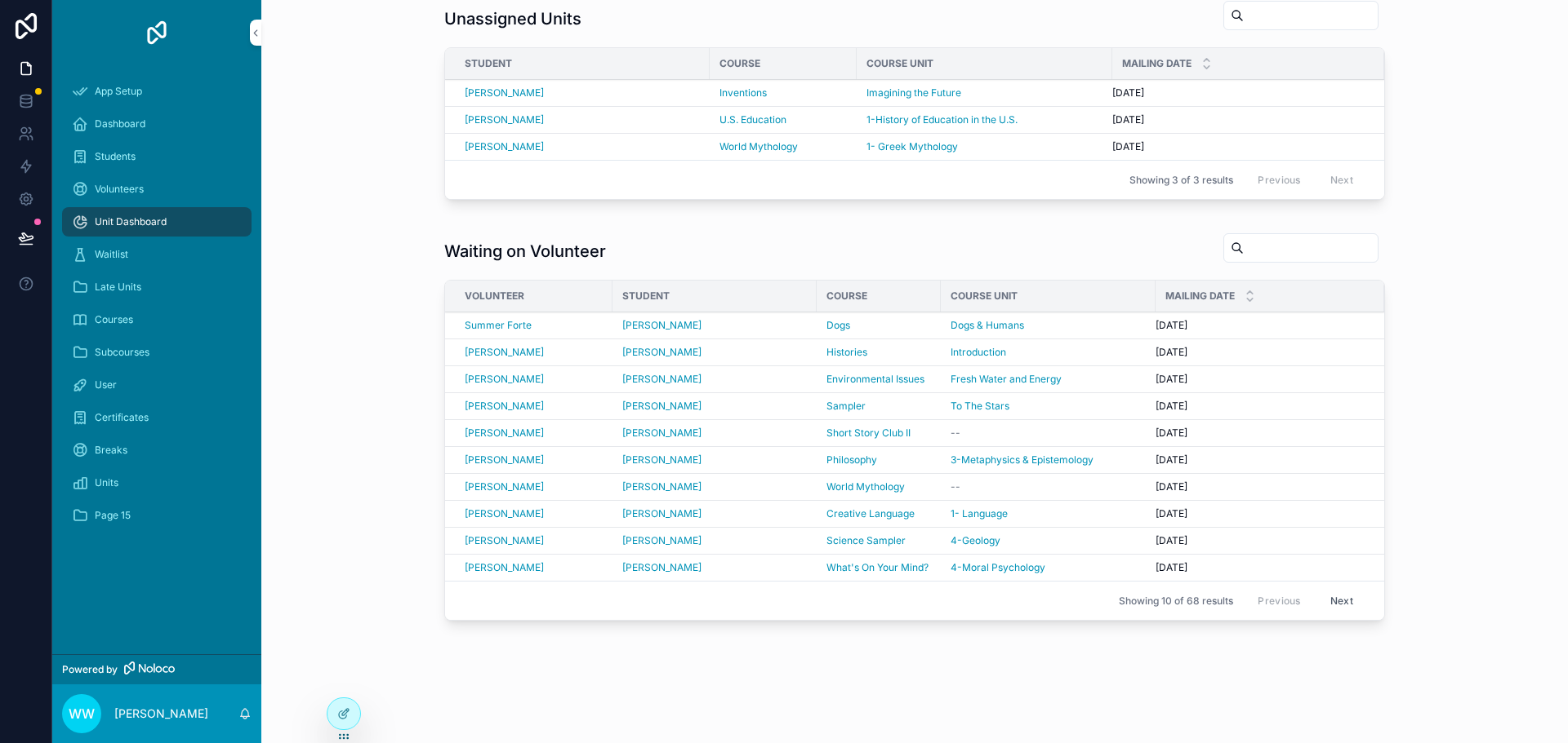
click at [338, 715] on icon at bounding box center [343, 714] width 13 height 13
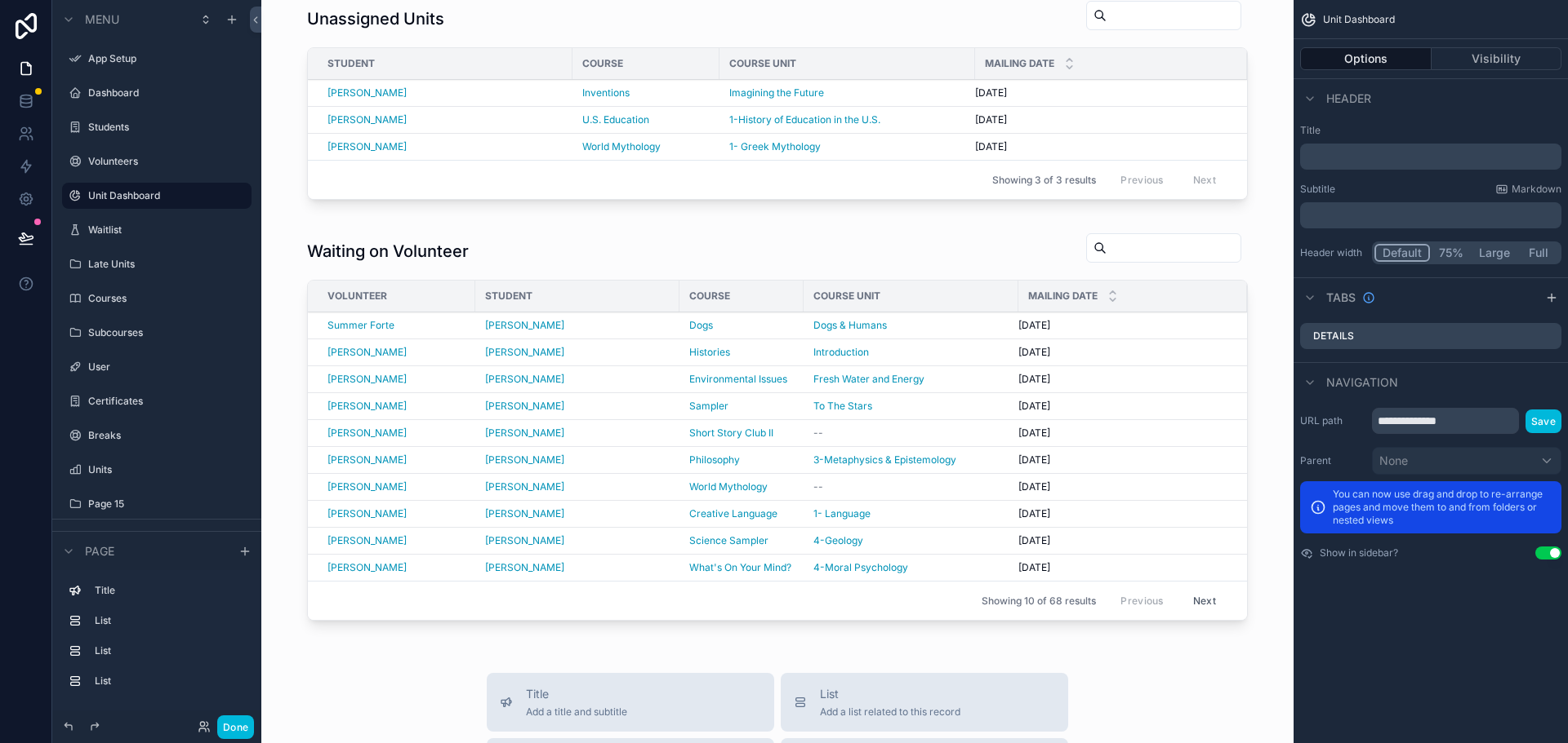
click at [857, 246] on div "scrollable content" at bounding box center [778, 431] width 1006 height 408
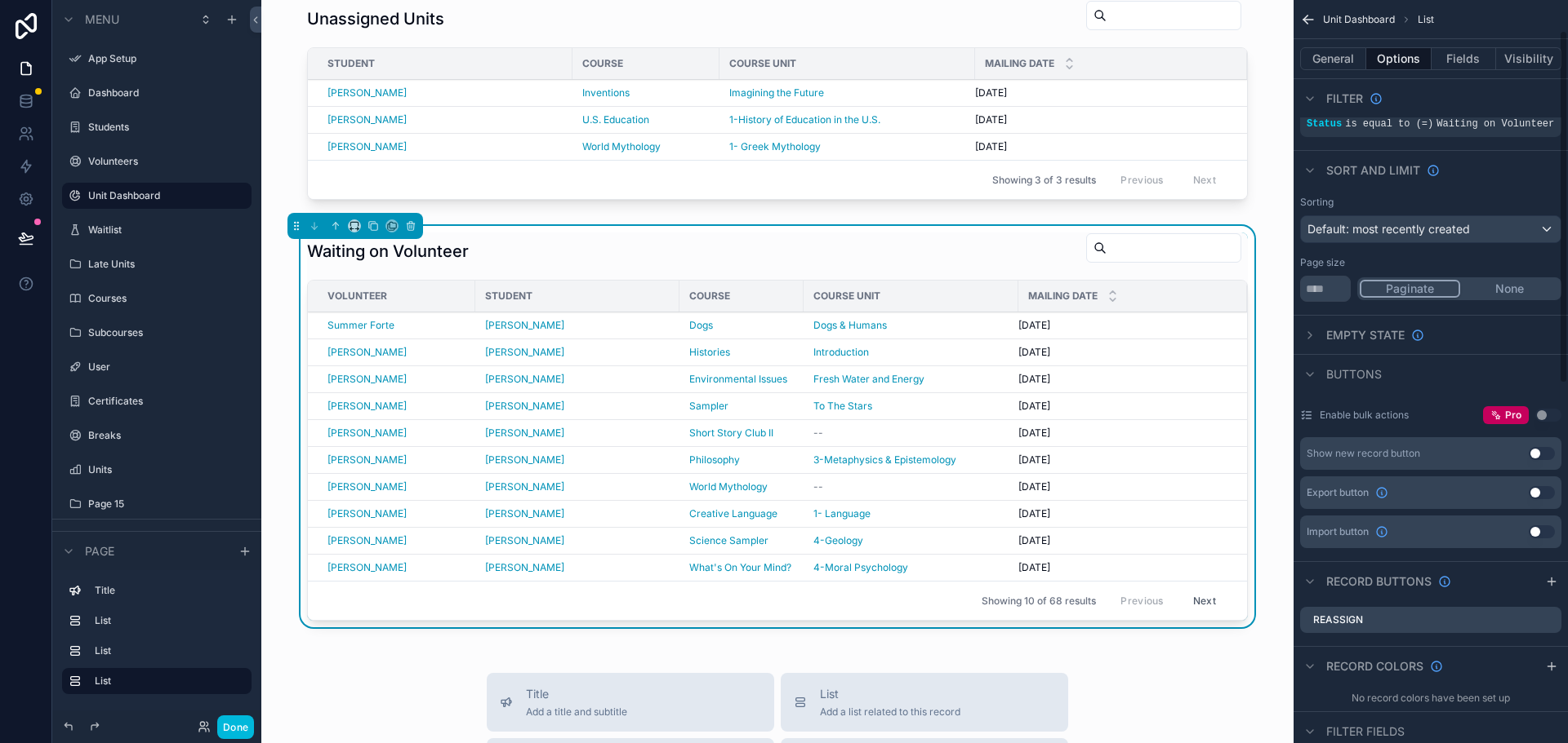
scroll to position [82, 0]
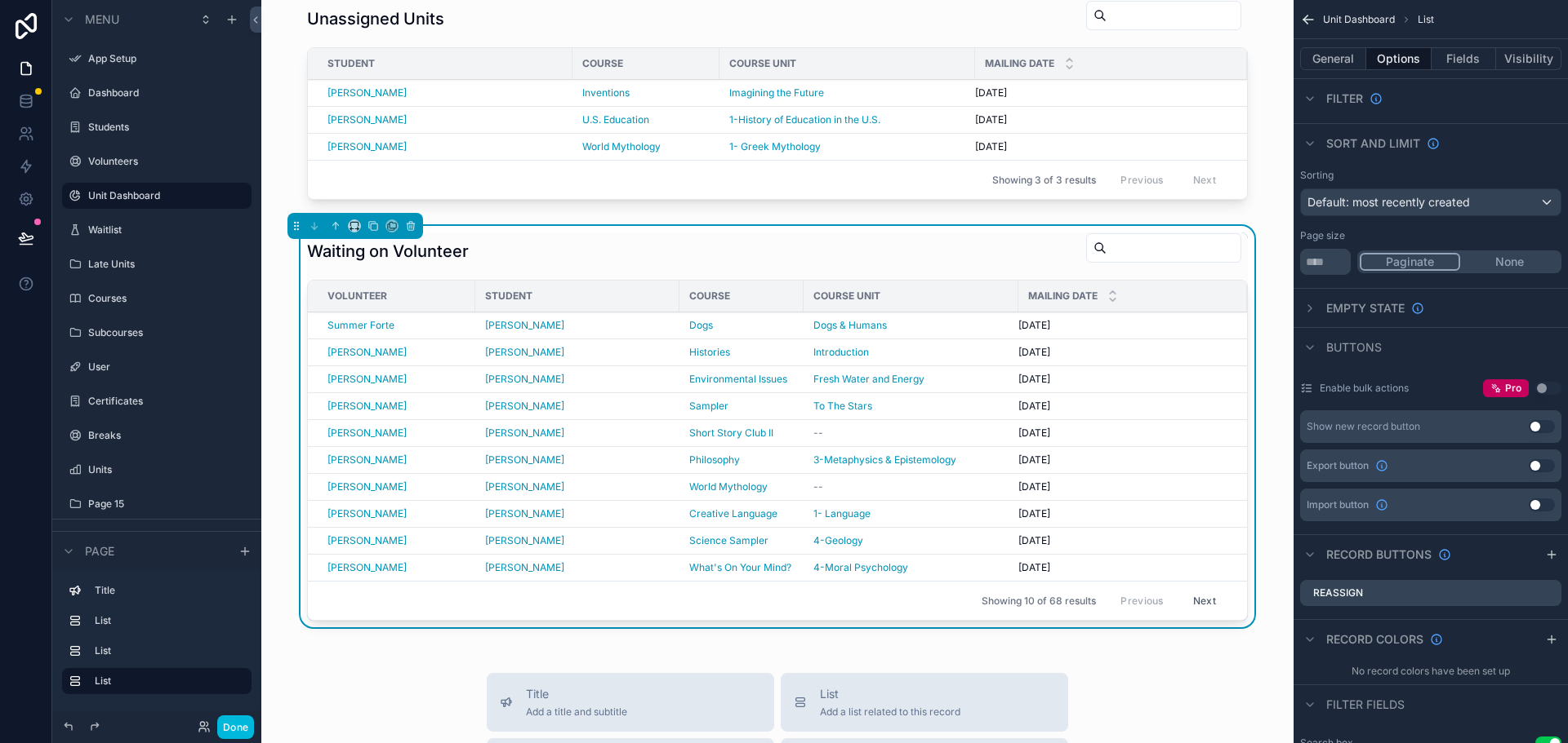
click at [1210, 97] on div "scrollable content" at bounding box center [778, 103] width 1006 height 220
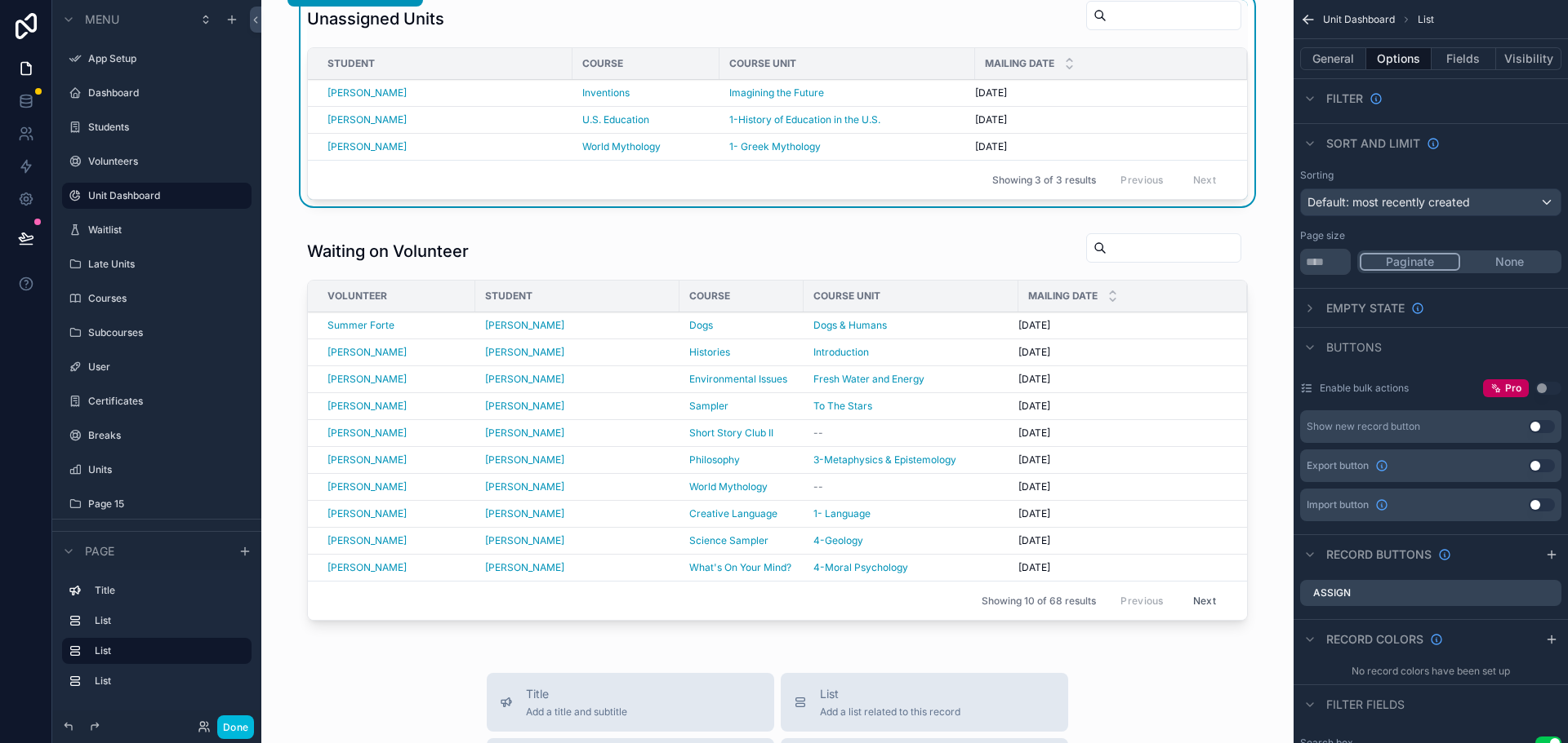
click at [0, 0] on icon "scrollable content" at bounding box center [0, 0] width 0 height 0
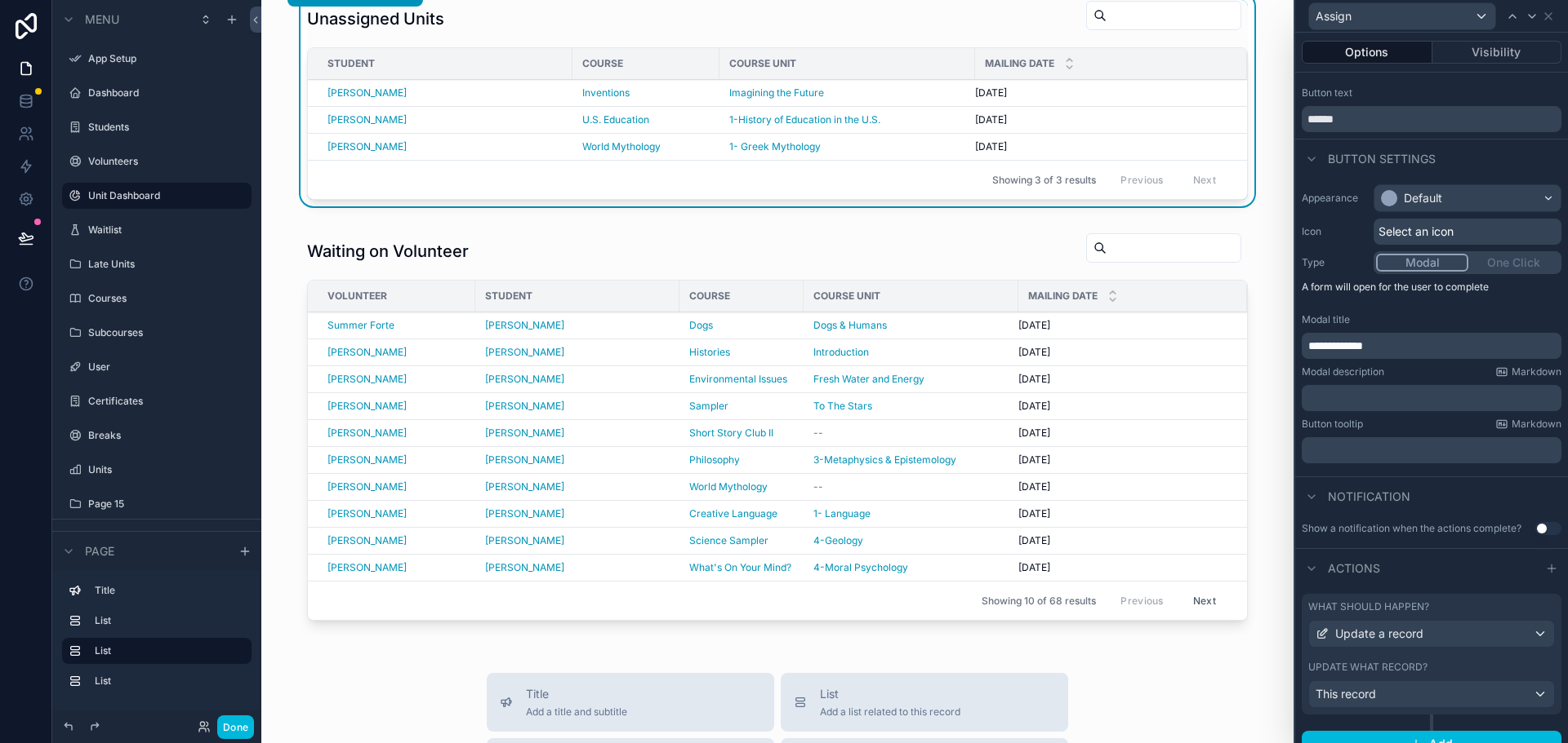
scroll to position [46, 0]
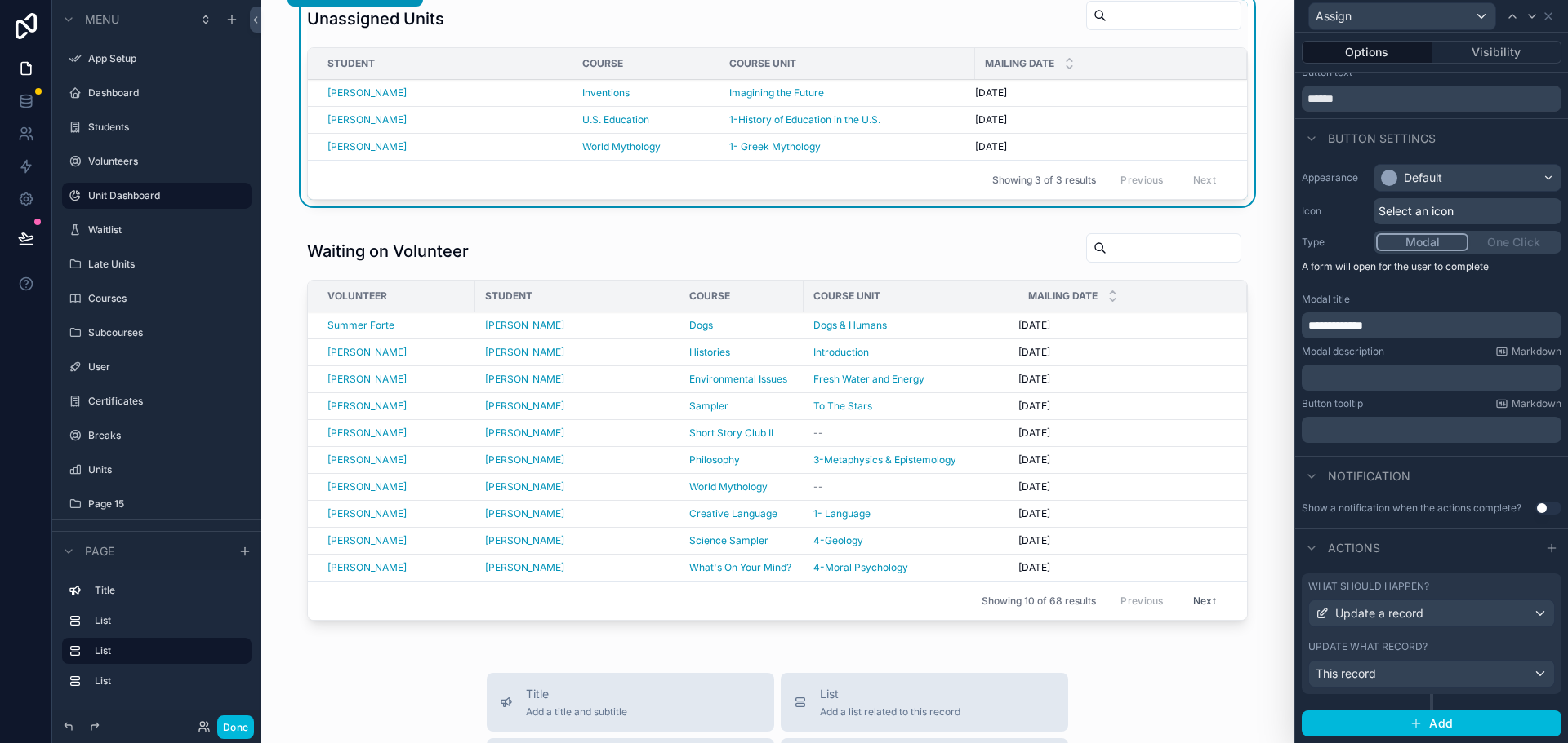
click at [1531, 586] on div "What should happen?" at bounding box center [1431, 586] width 246 height 13
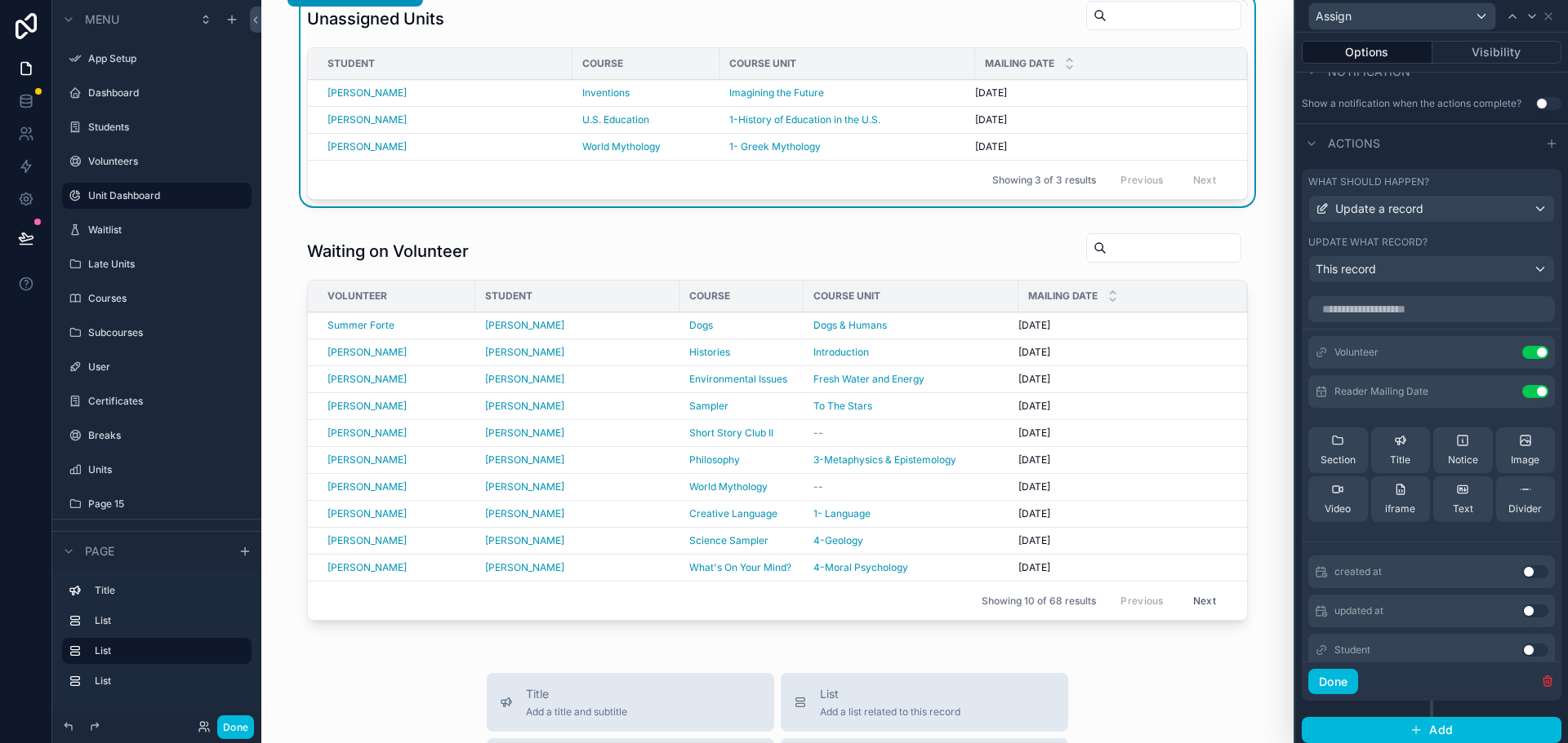
scroll to position [454, 0]
click at [0, 0] on icon at bounding box center [0, 0] width 0 height 0
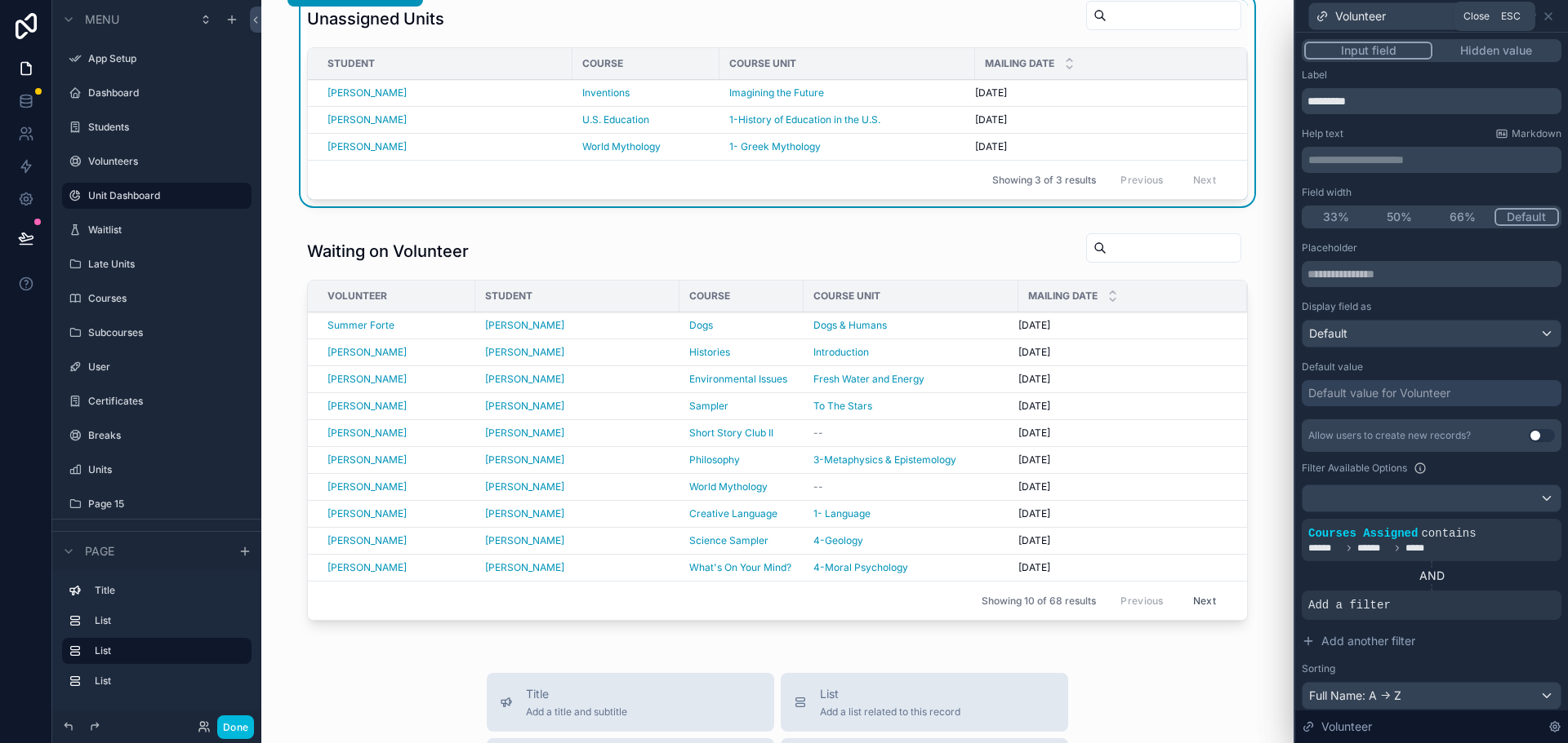
click at [1551, 18] on icon at bounding box center [1547, 16] width 13 height 13
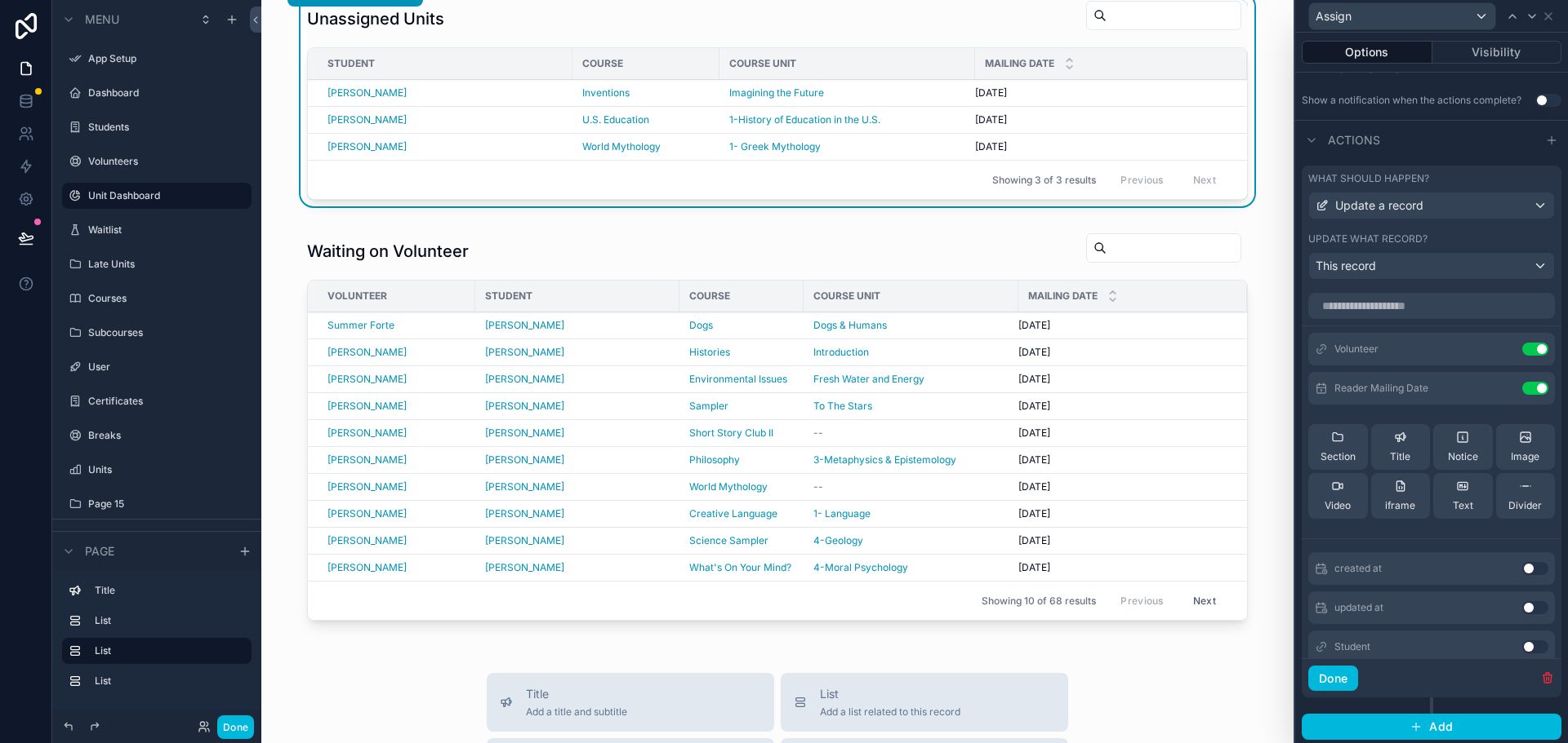
click at [1105, 479] on div "scrollable content" at bounding box center [778, 431] width 1006 height 408
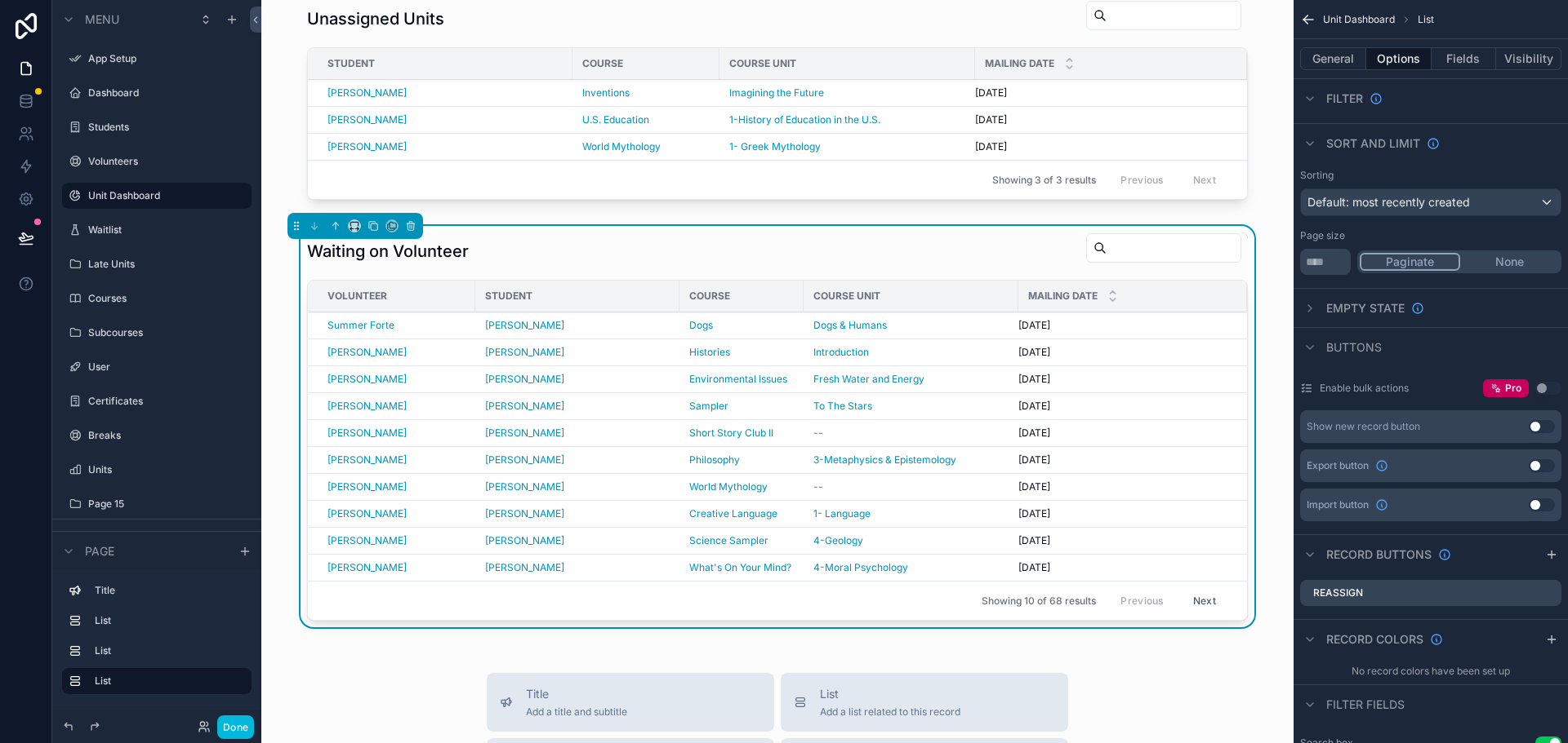
click at [0, 0] on icon "scrollable content" at bounding box center [0, 0] width 0 height 0
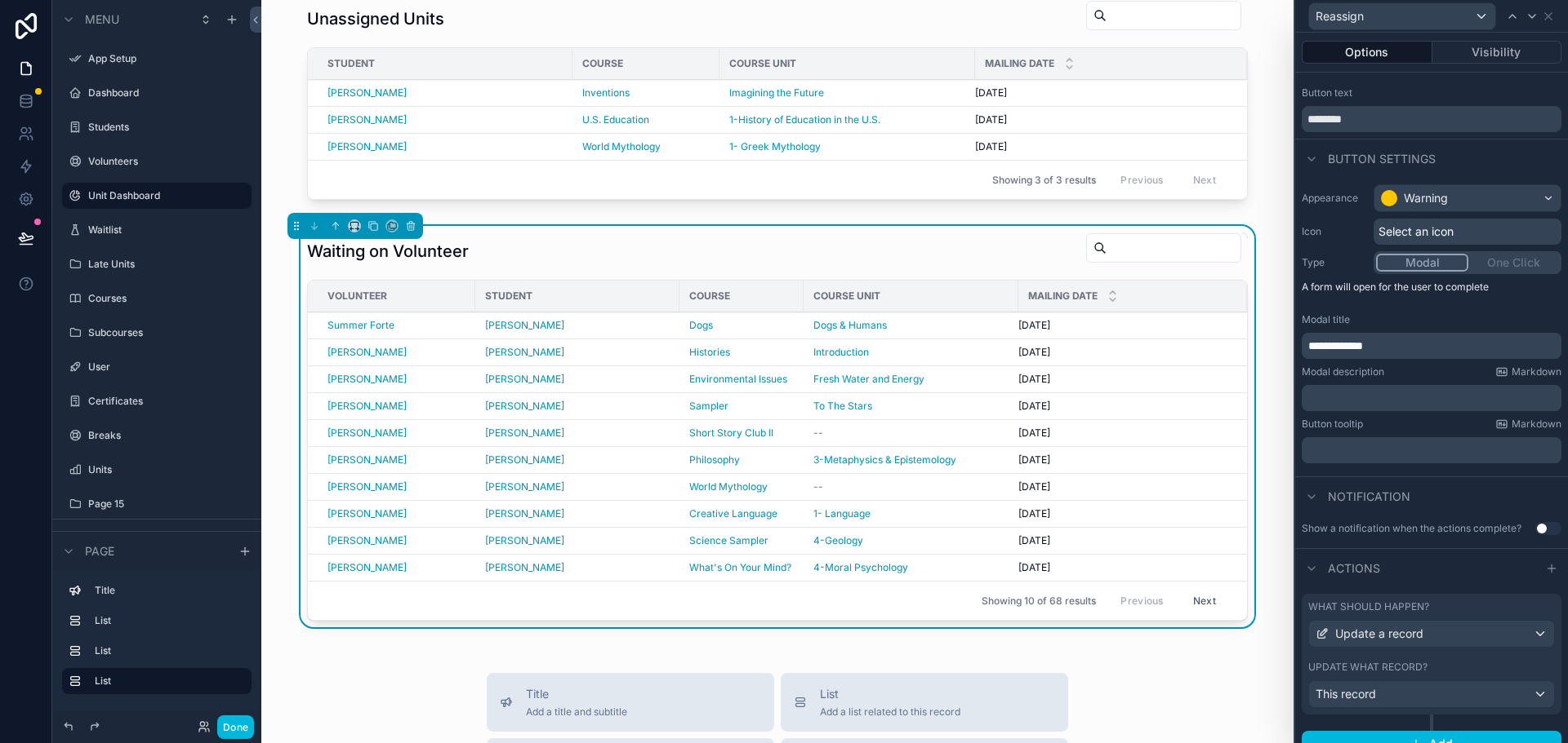
scroll to position [46, 0]
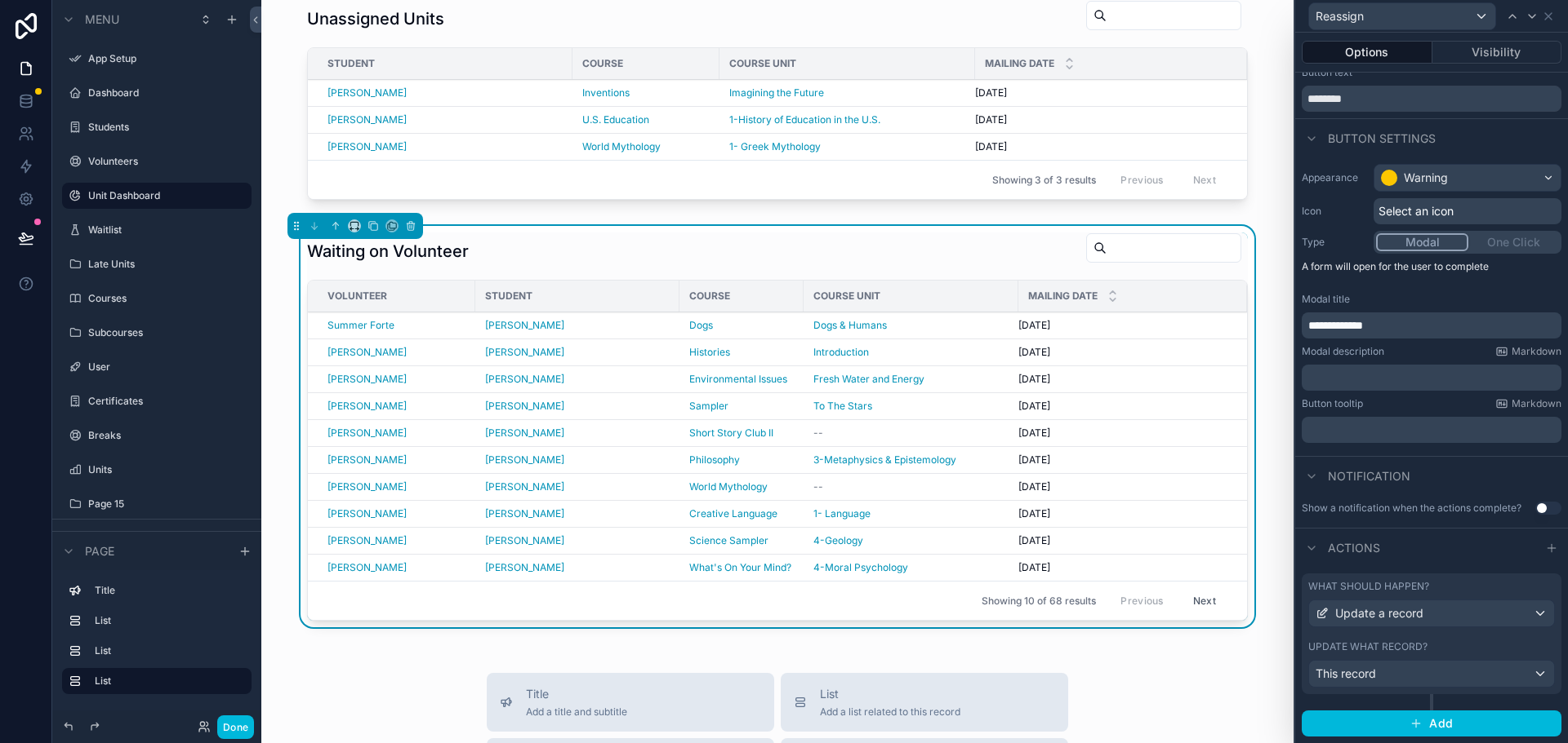
click at [1527, 589] on div "What should happen?" at bounding box center [1431, 586] width 246 height 13
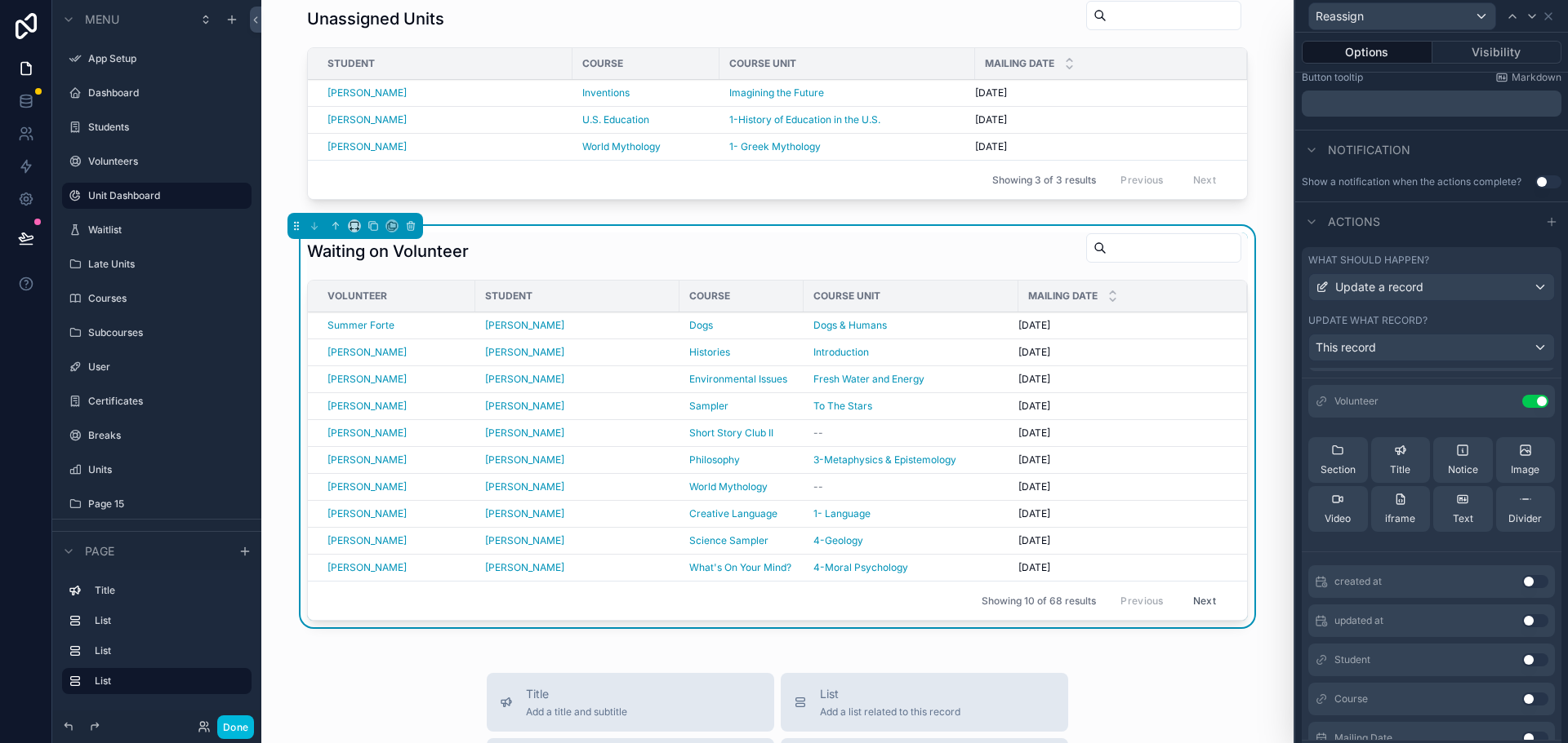
scroll to position [0, 0]
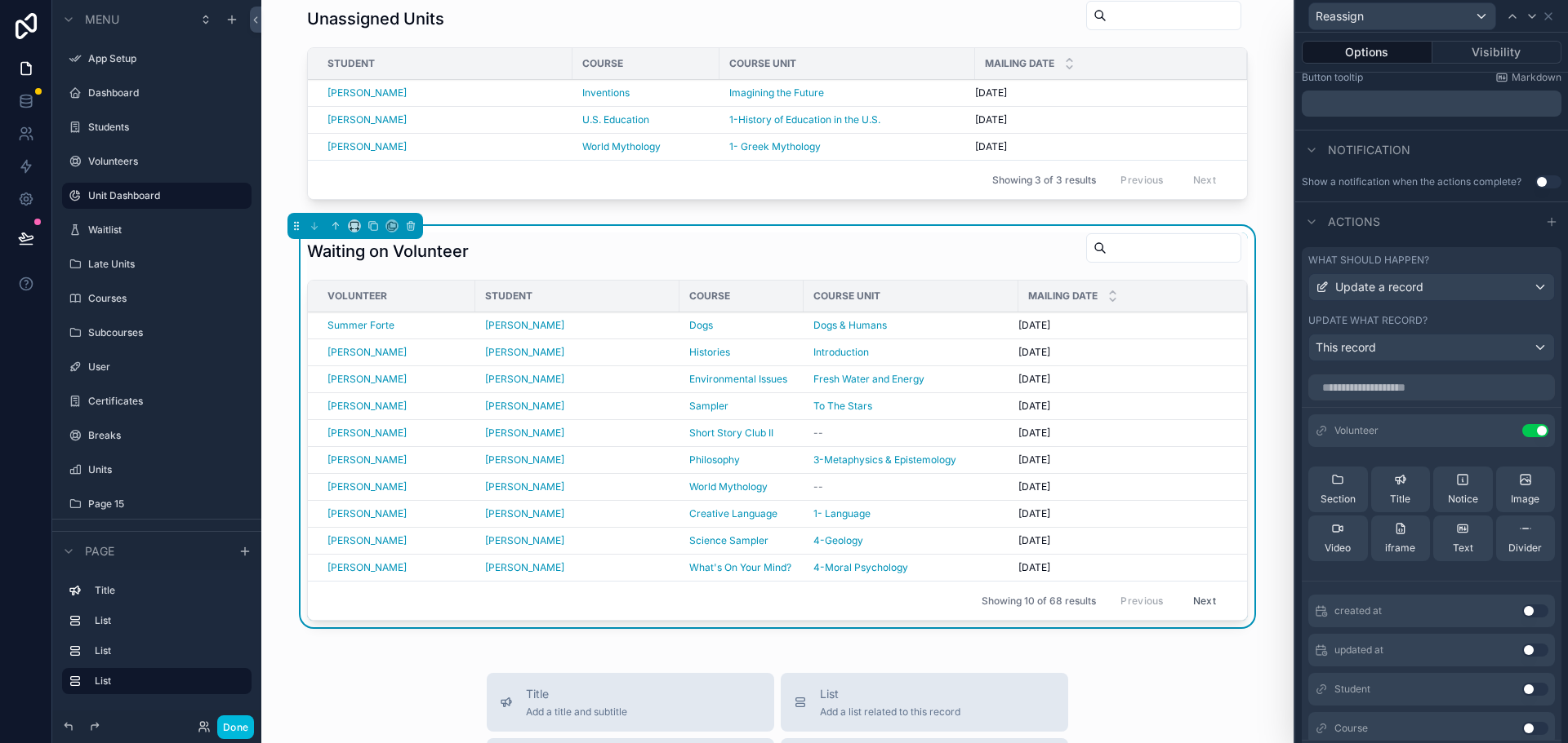
click at [0, 0] on icon at bounding box center [0, 0] width 0 height 0
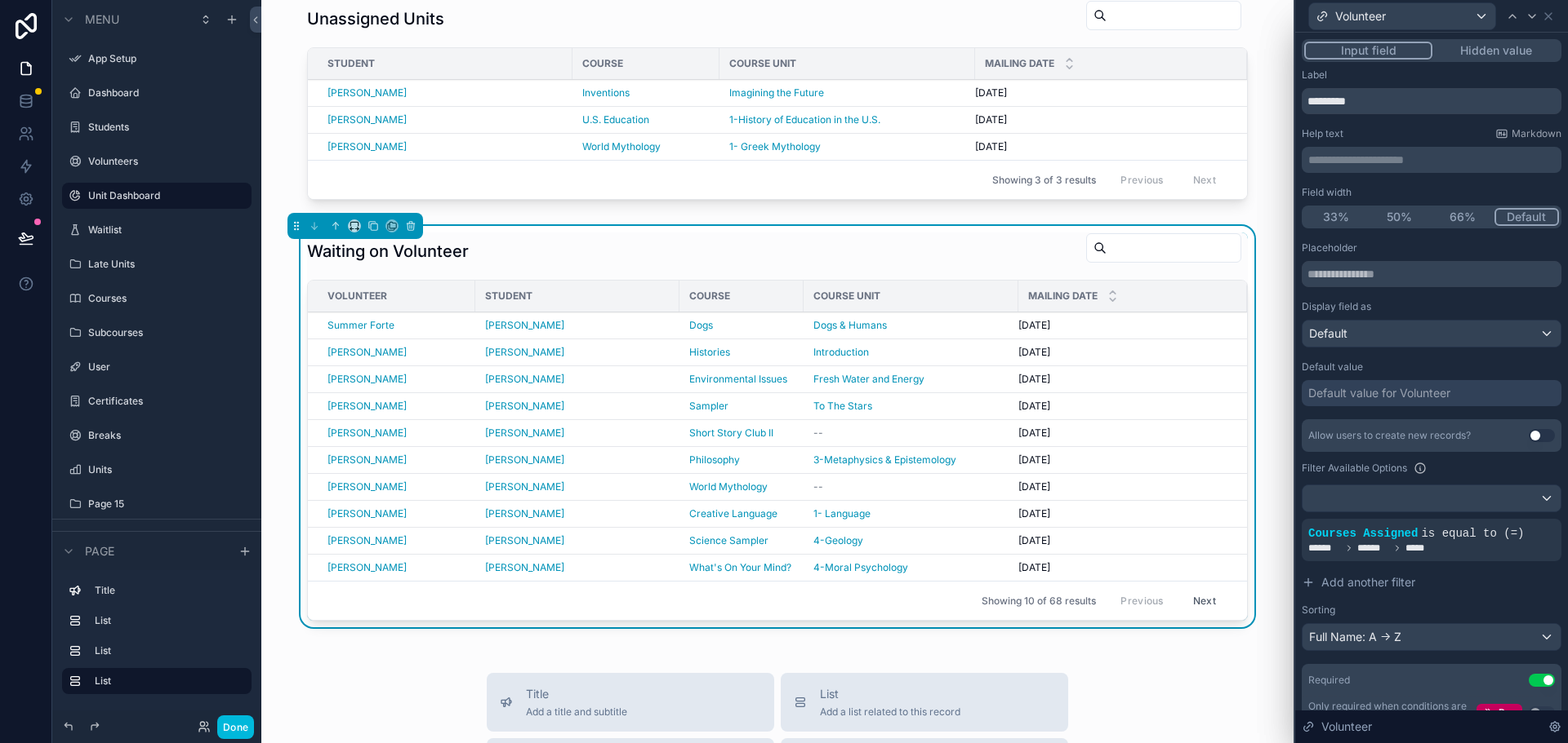
click at [0, 0] on icon at bounding box center [0, 0] width 0 height 0
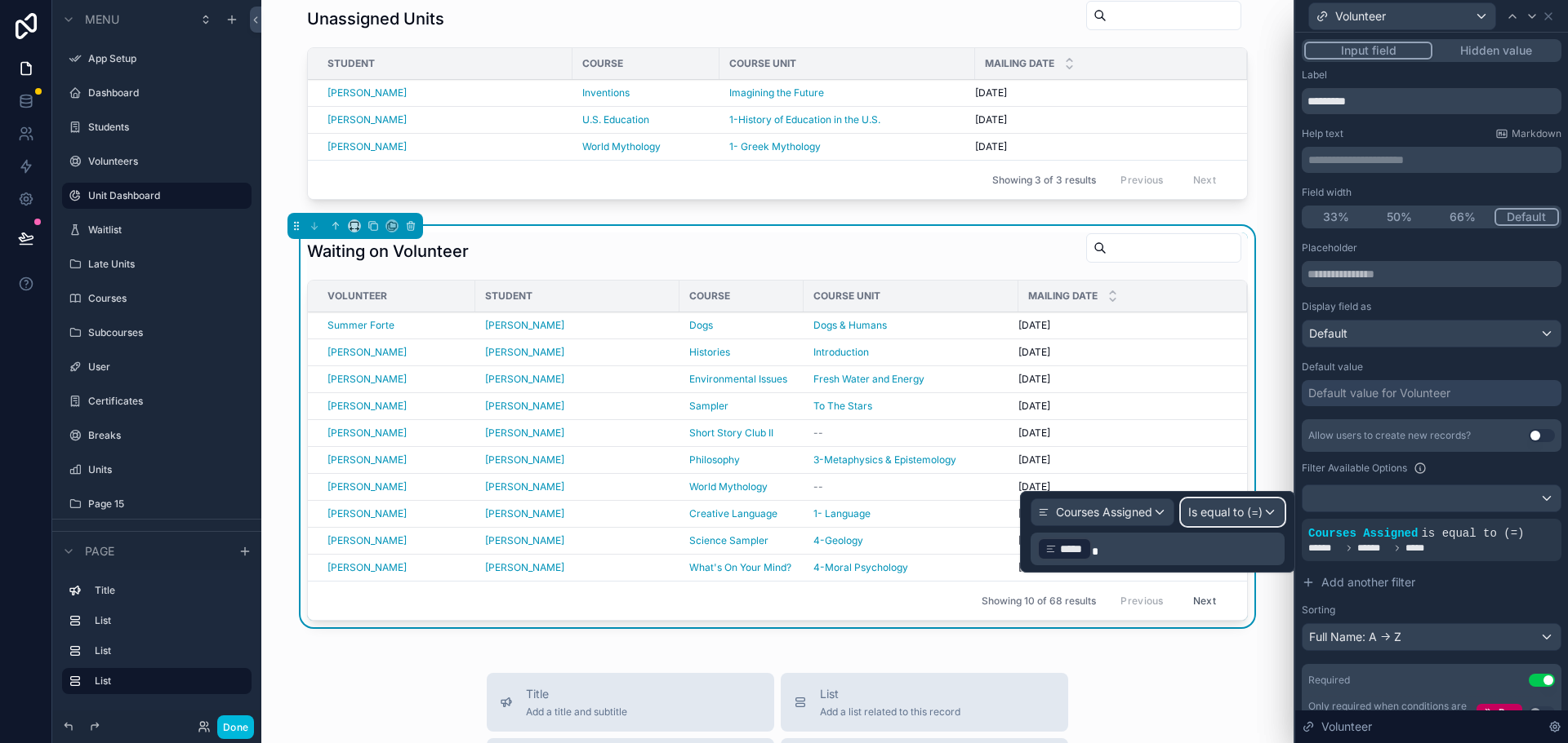
click at [1240, 513] on span "Is equal to (=)" at bounding box center [1225, 513] width 74 height 17
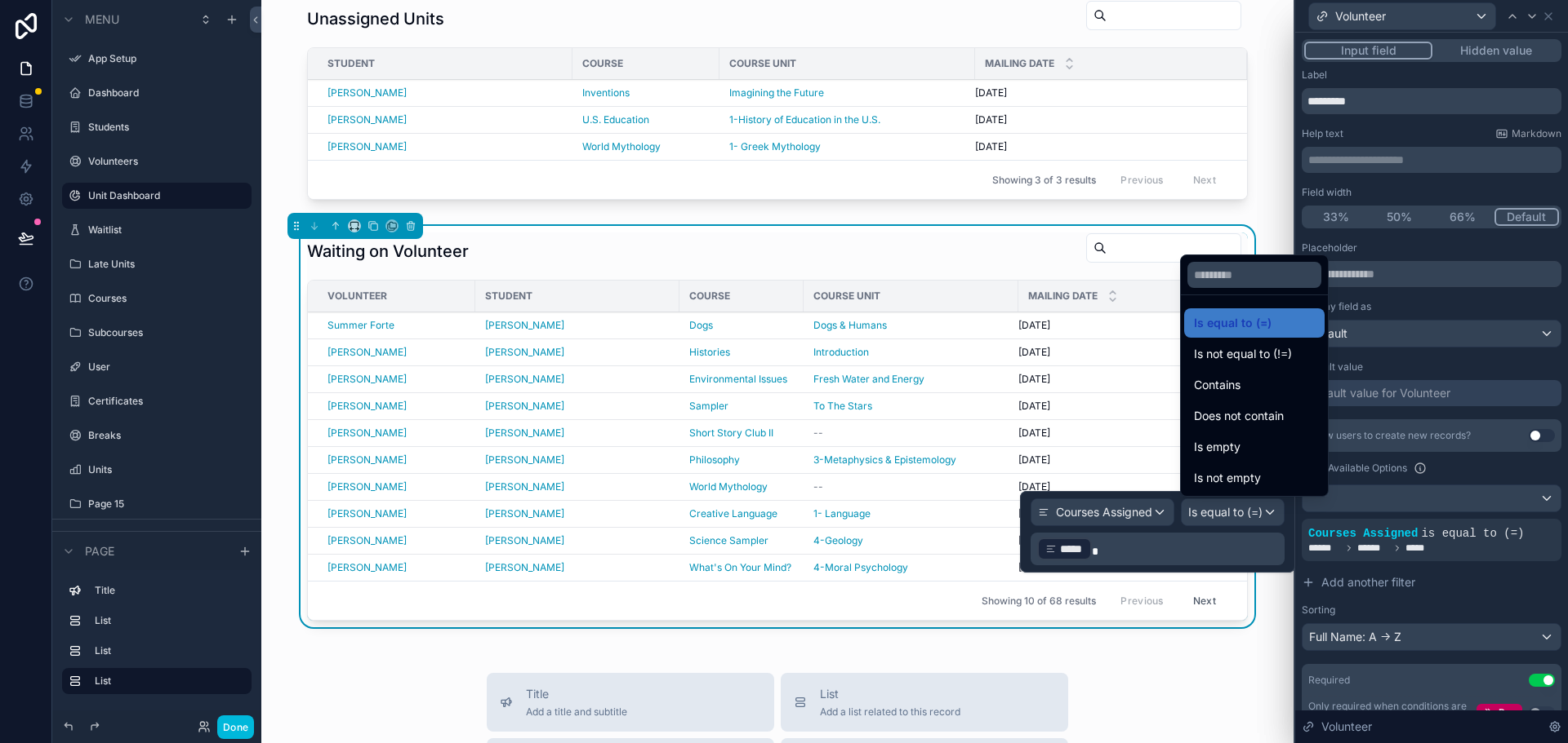
click at [1226, 380] on span "Contains" at bounding box center [1217, 385] width 47 height 20
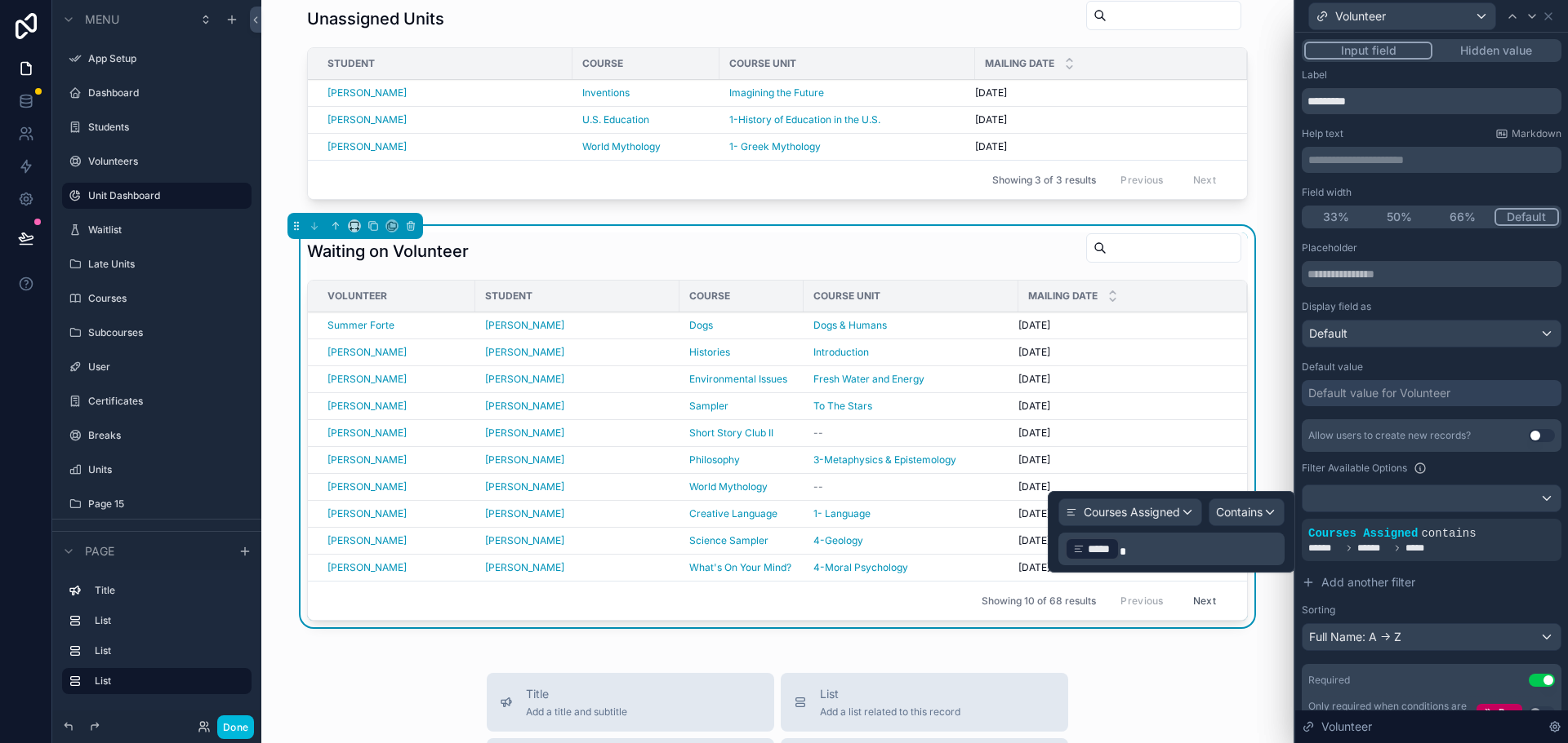
click at [1475, 602] on div "Allow users to create new records? Use setting Filter Available Options Courses…" at bounding box center [1431, 535] width 260 height 231
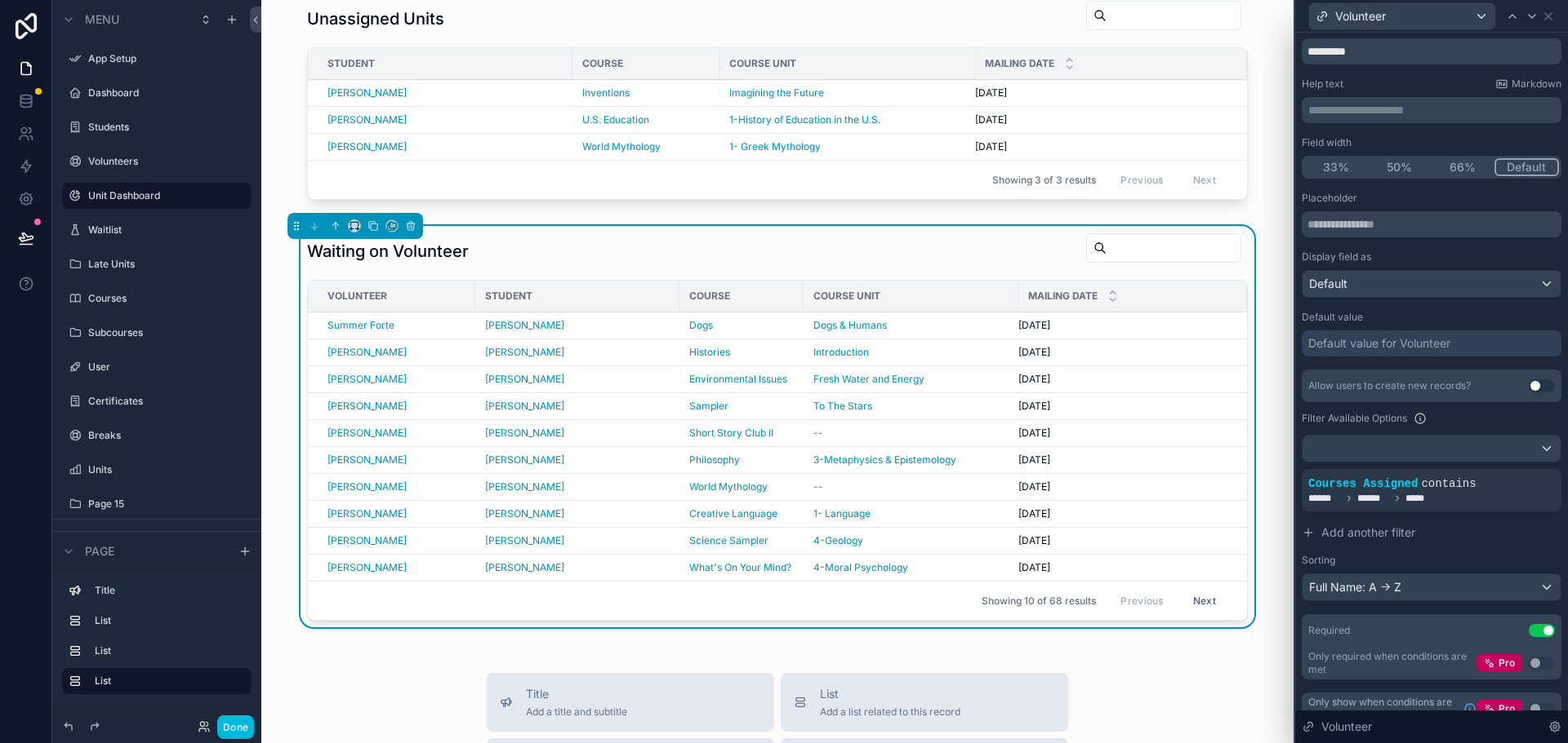
scroll to position [71, 0]
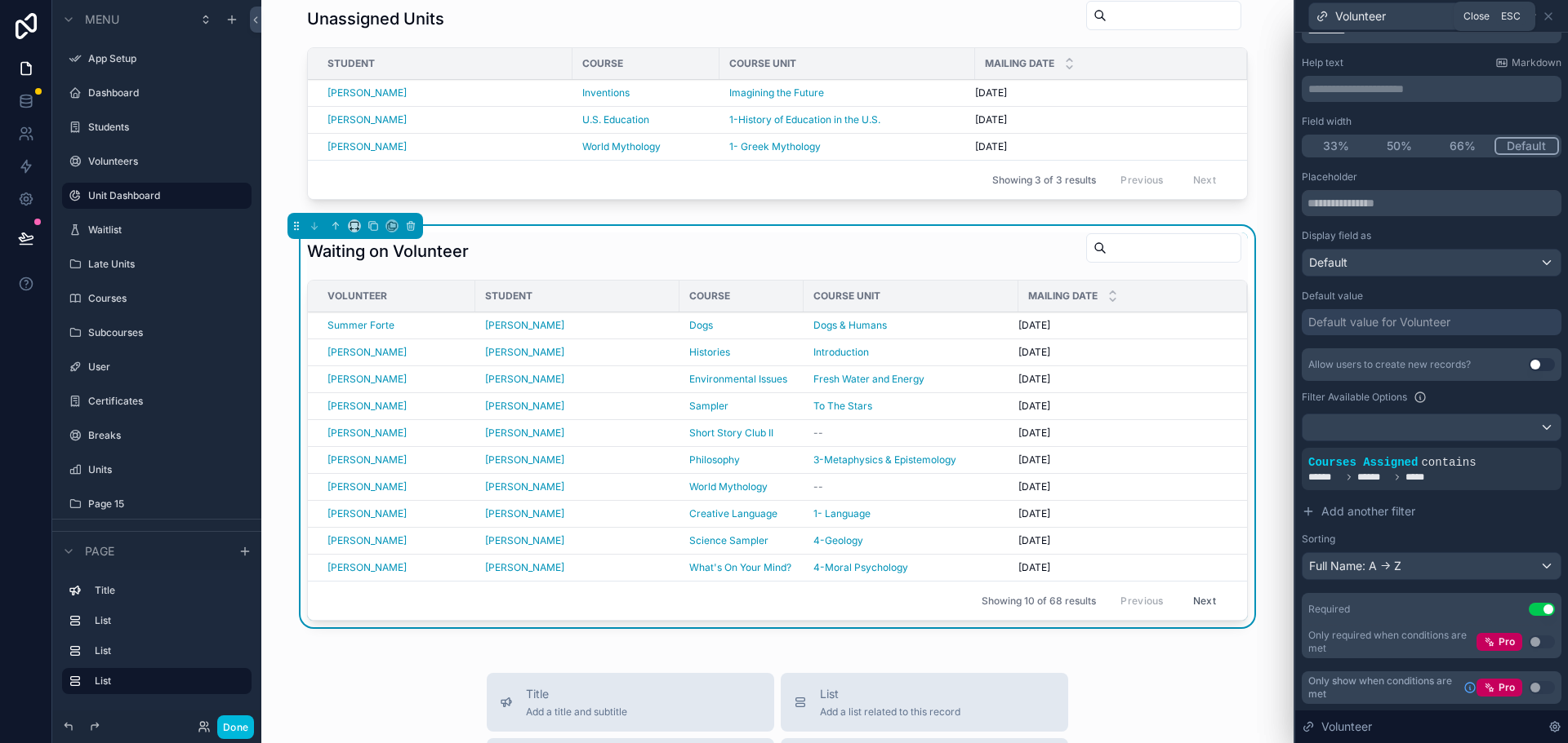
click at [1549, 17] on icon at bounding box center [1547, 16] width 13 height 13
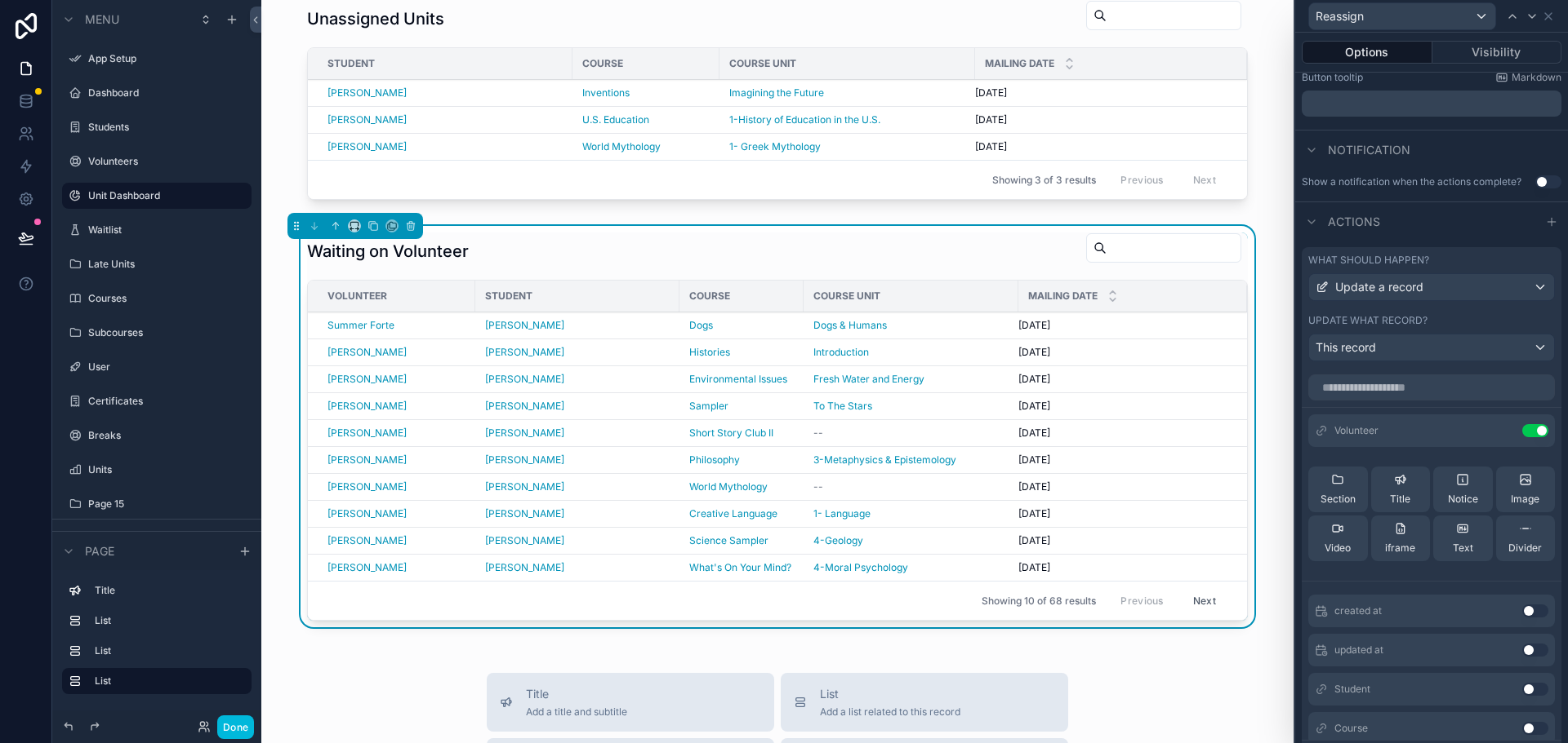
click at [239, 722] on button "Done" at bounding box center [235, 727] width 37 height 23
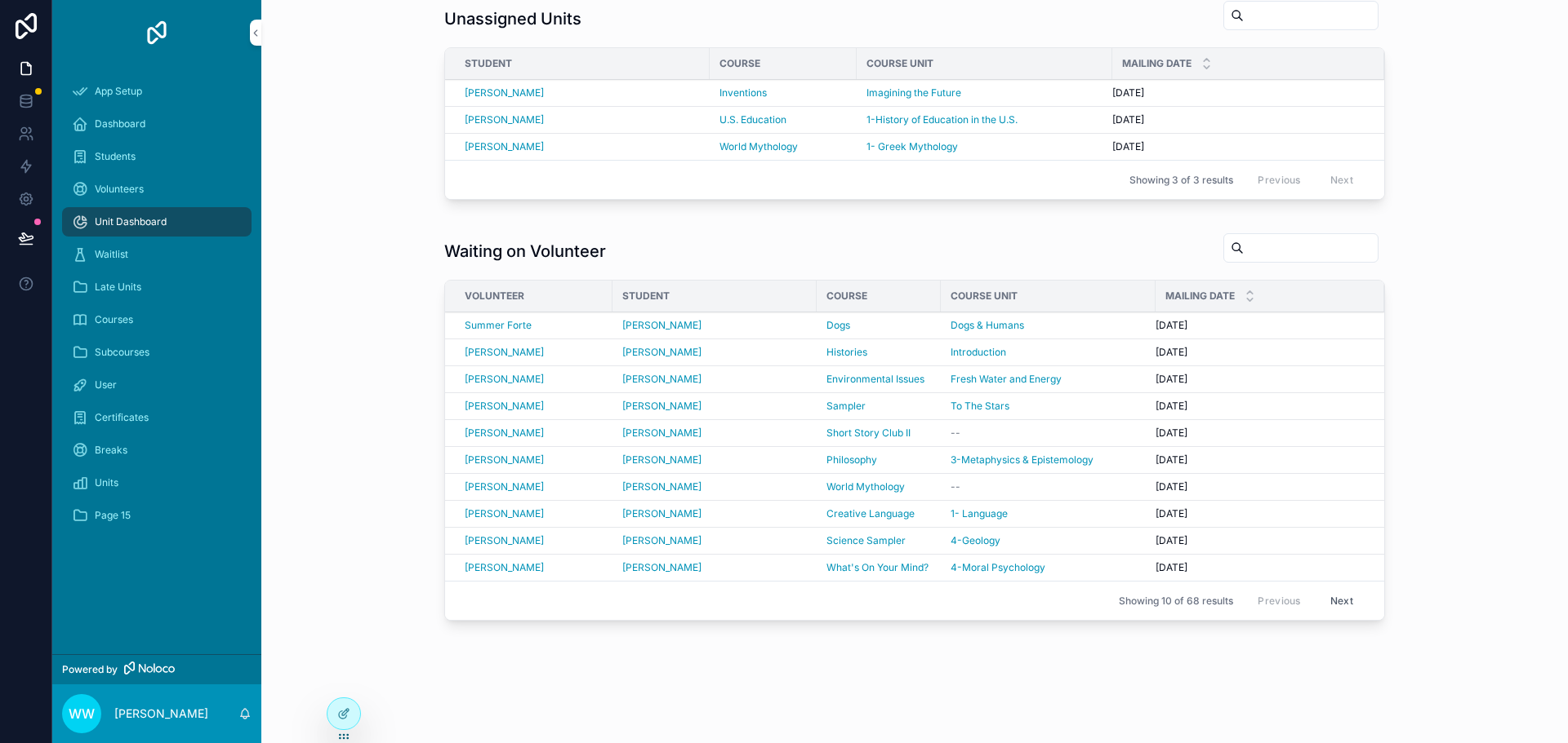
click at [0, 0] on span "Reassign" at bounding box center [0, 0] width 0 height 0
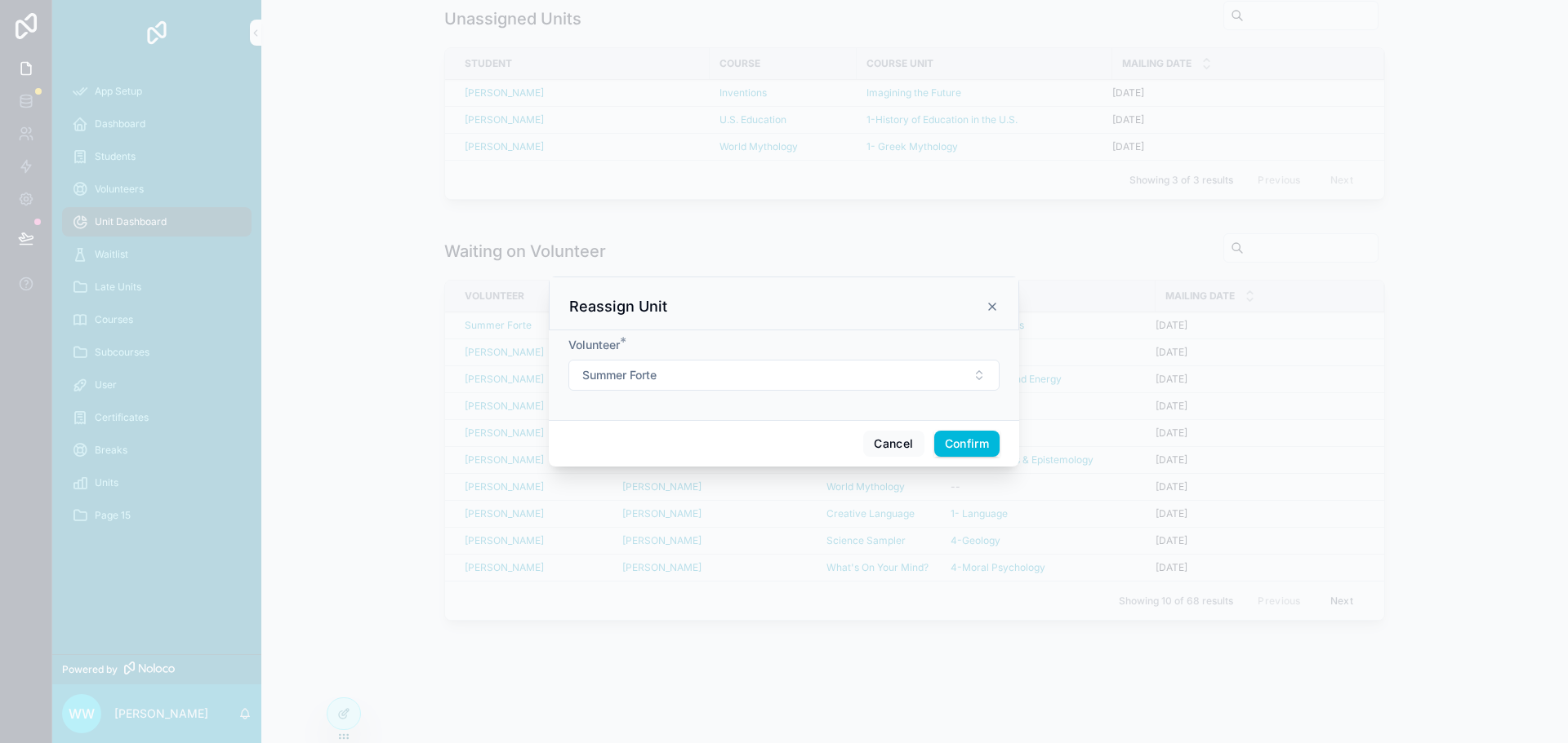
click at [946, 375] on button "Summer Forte" at bounding box center [784, 376] width 431 height 31
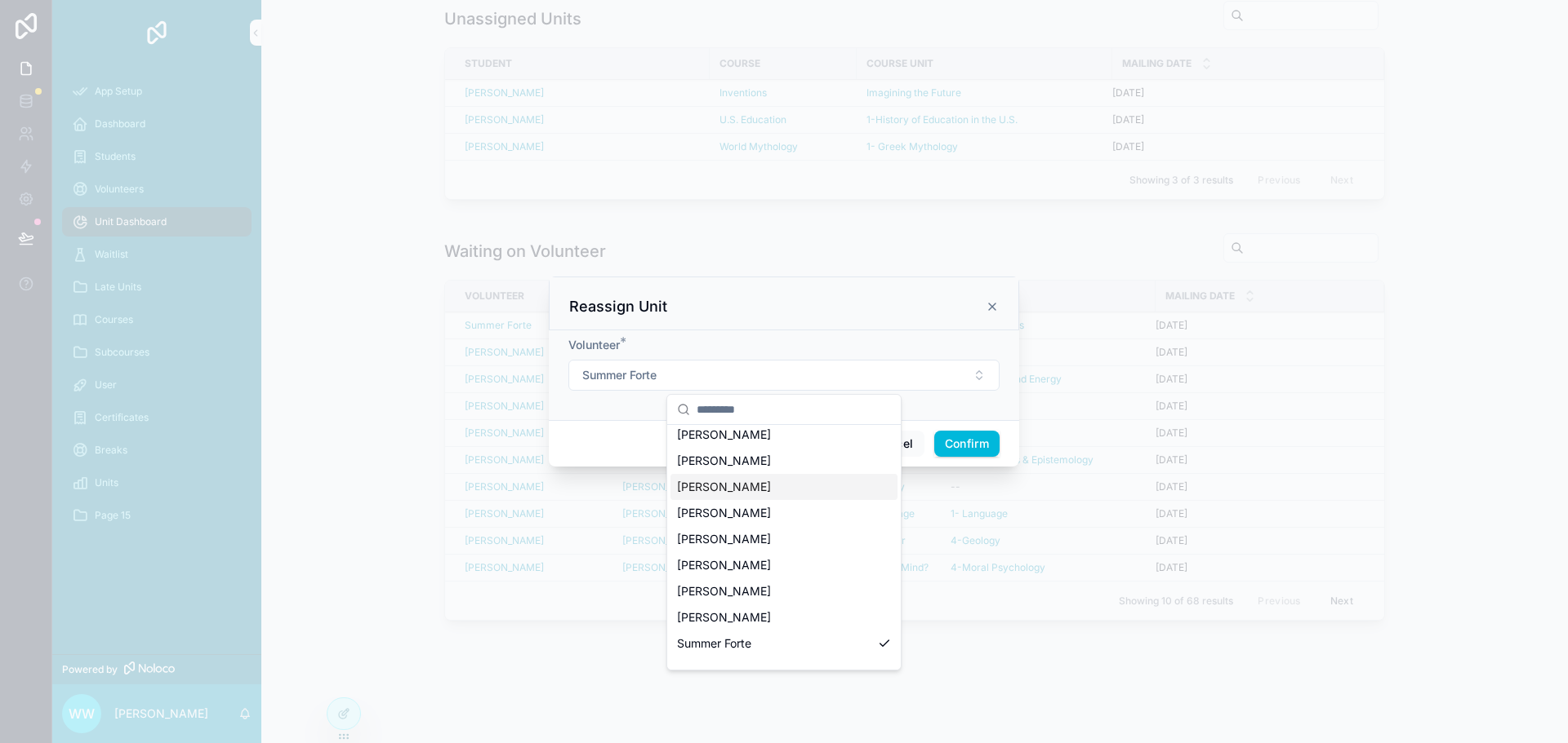
scroll to position [2464, 0]
click at [844, 303] on div "Reassign Unit" at bounding box center [784, 307] width 430 height 20
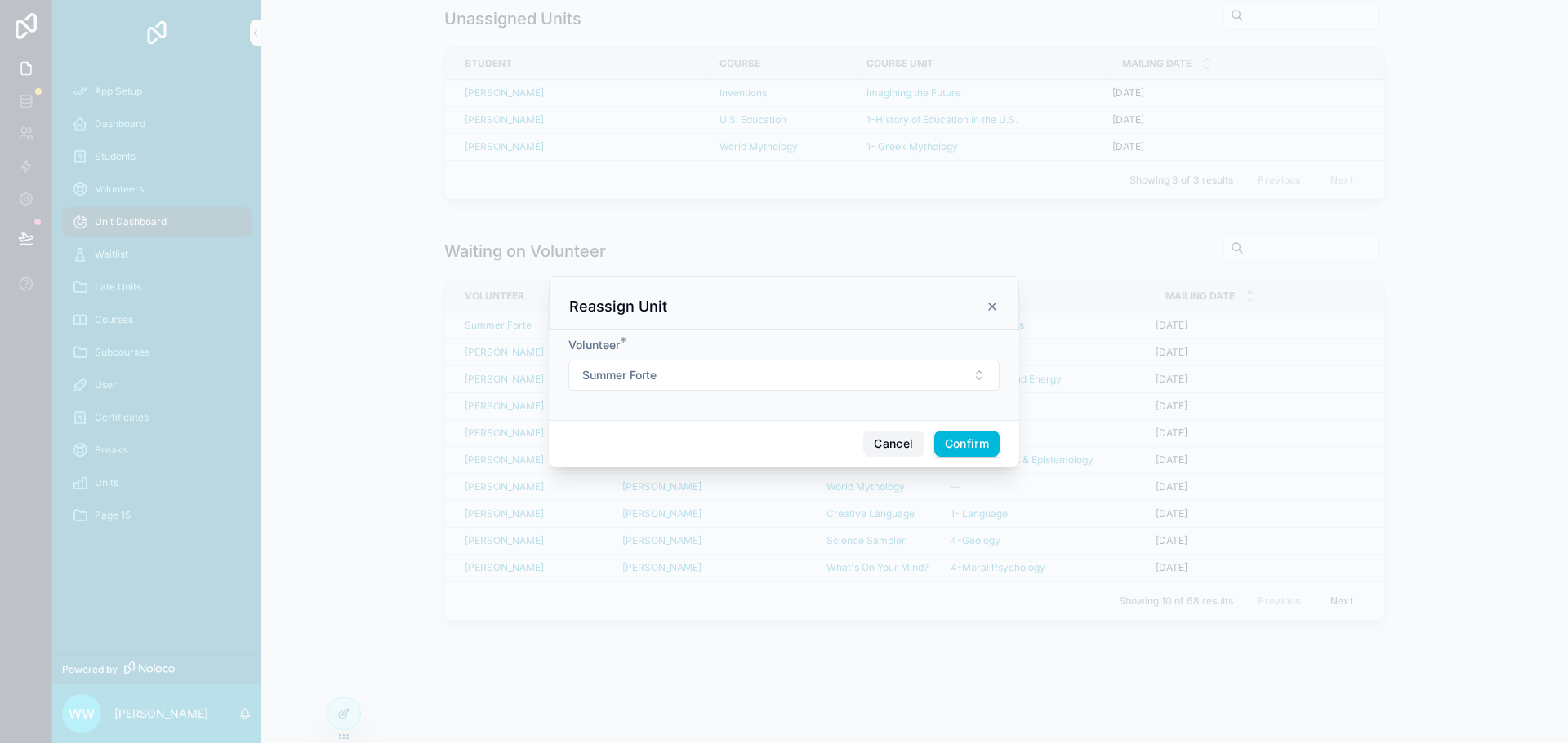
click at [899, 437] on button "Cancel" at bounding box center [893, 443] width 61 height 26
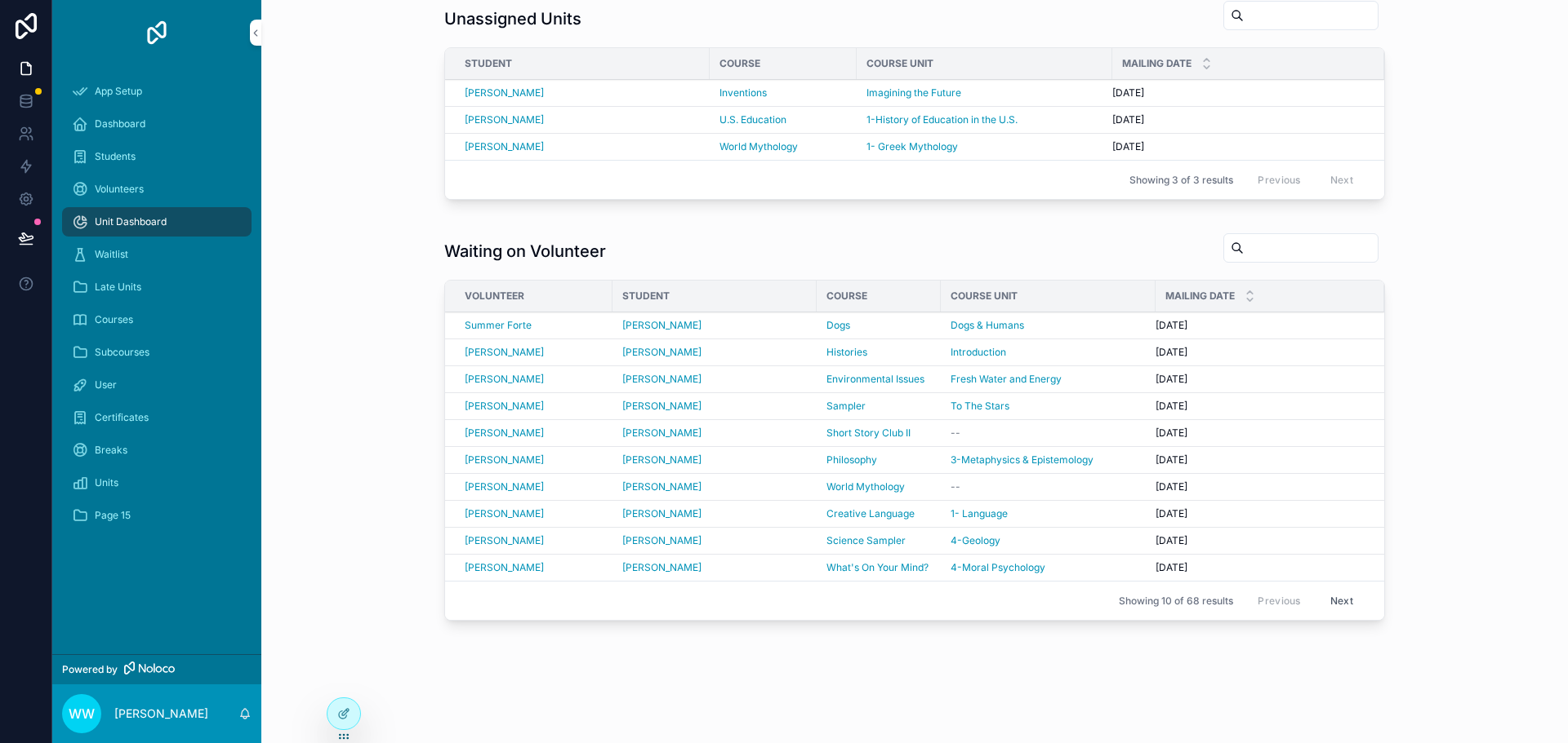
click at [115, 182] on div "Volunteers" at bounding box center [157, 189] width 170 height 26
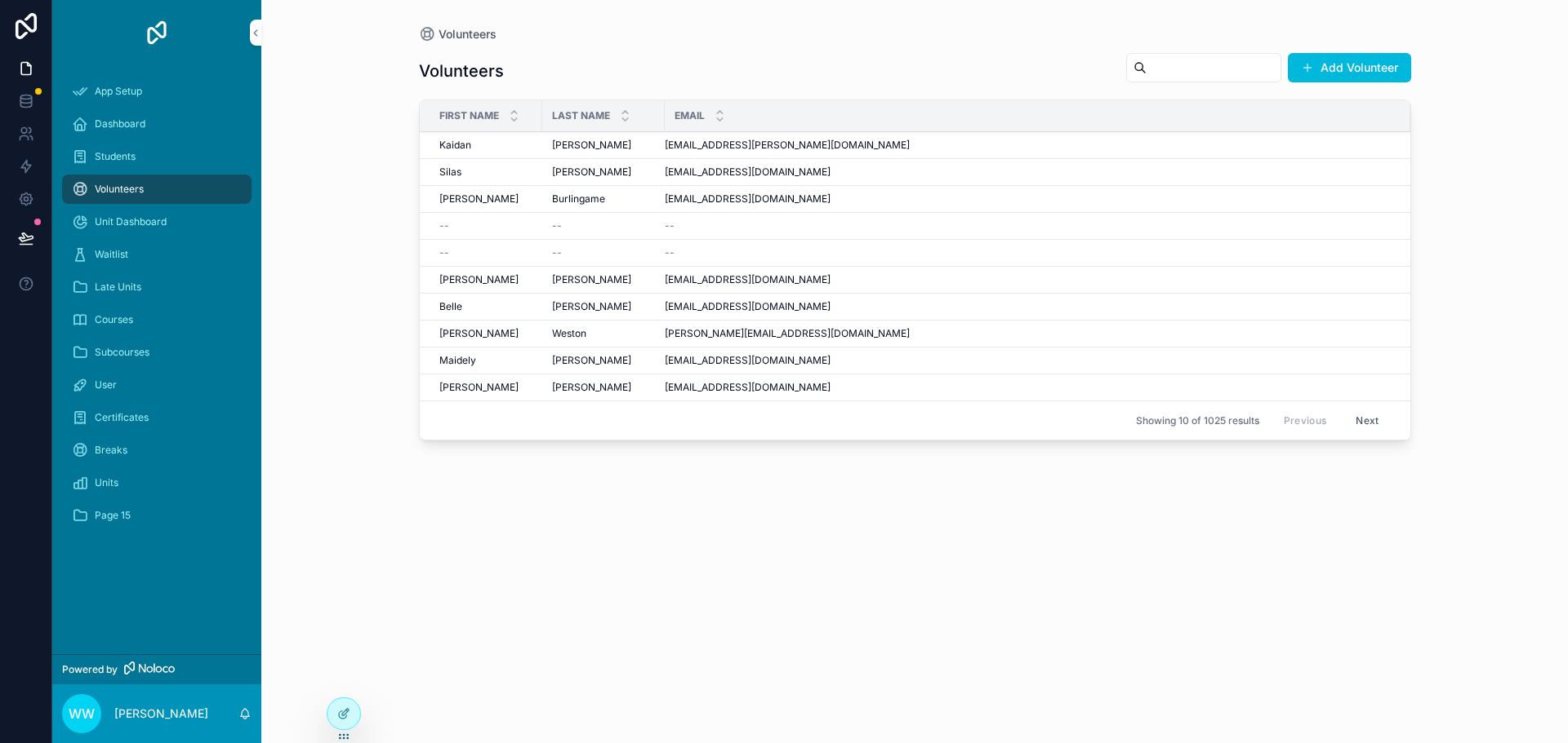
click at [350, 711] on icon at bounding box center [343, 714] width 13 height 13
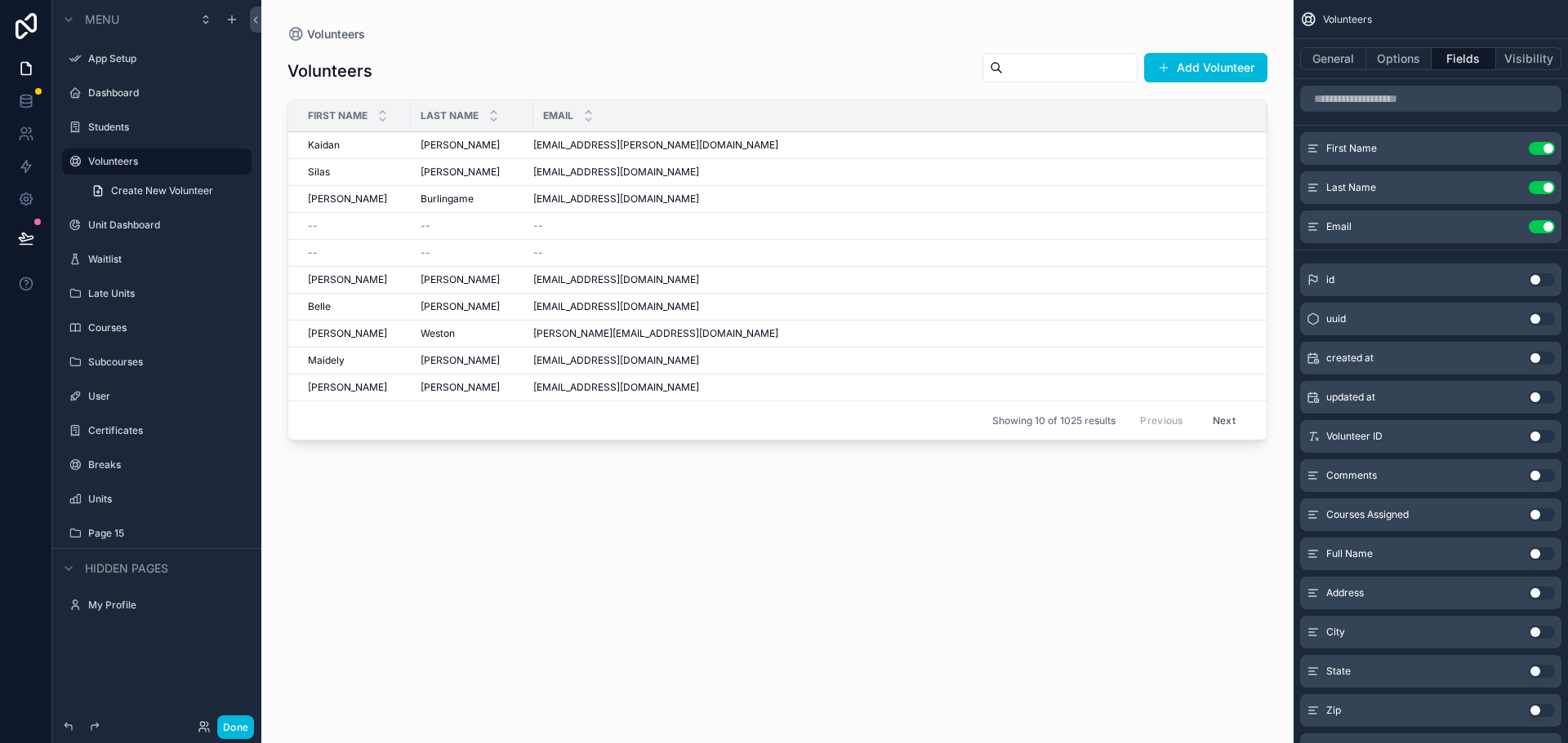
click at [1171, 112] on div "Email" at bounding box center [900, 116] width 734 height 31
click at [1391, 62] on button "Options" at bounding box center [1398, 58] width 65 height 22
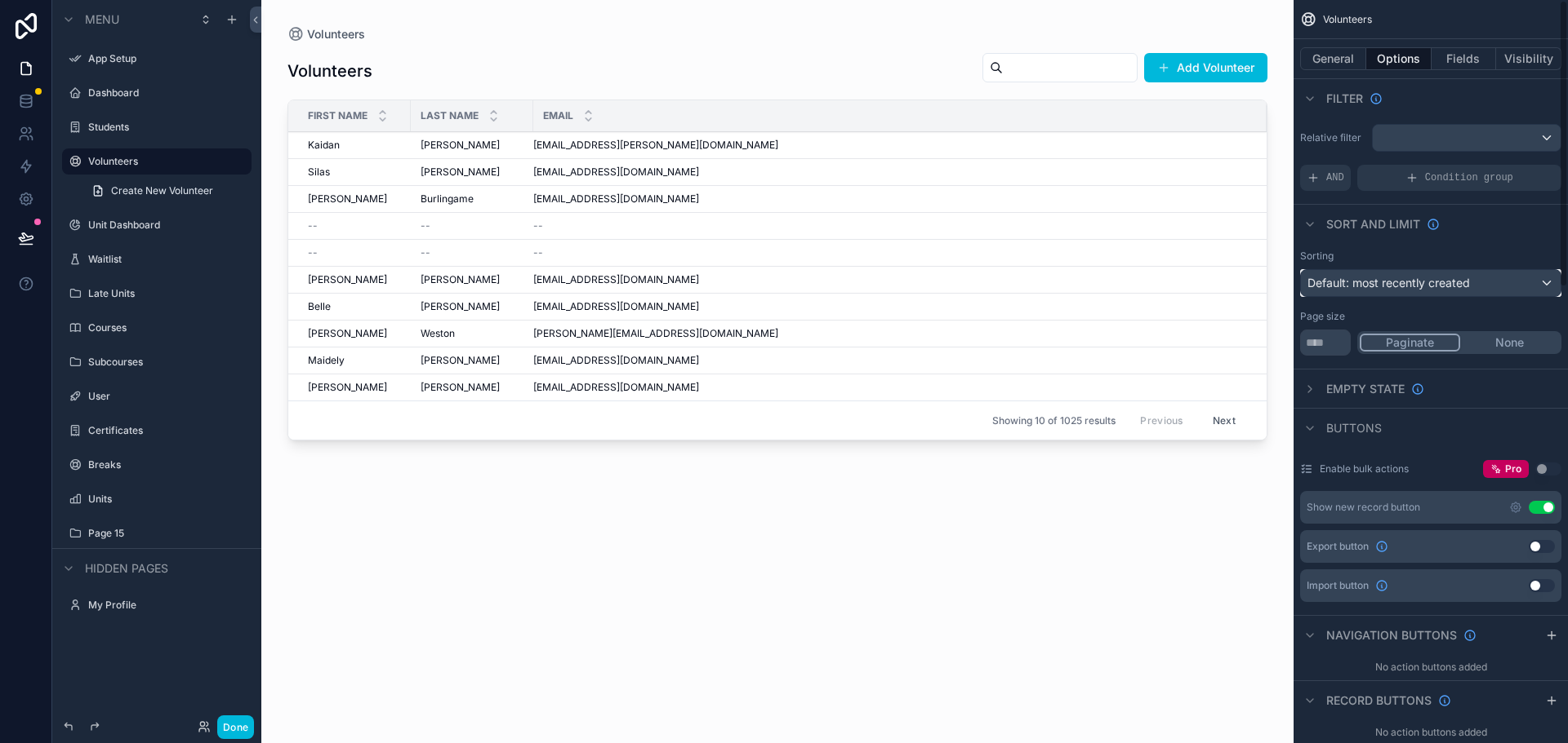
click at [1384, 279] on span "Default: most recently created" at bounding box center [1388, 283] width 162 height 14
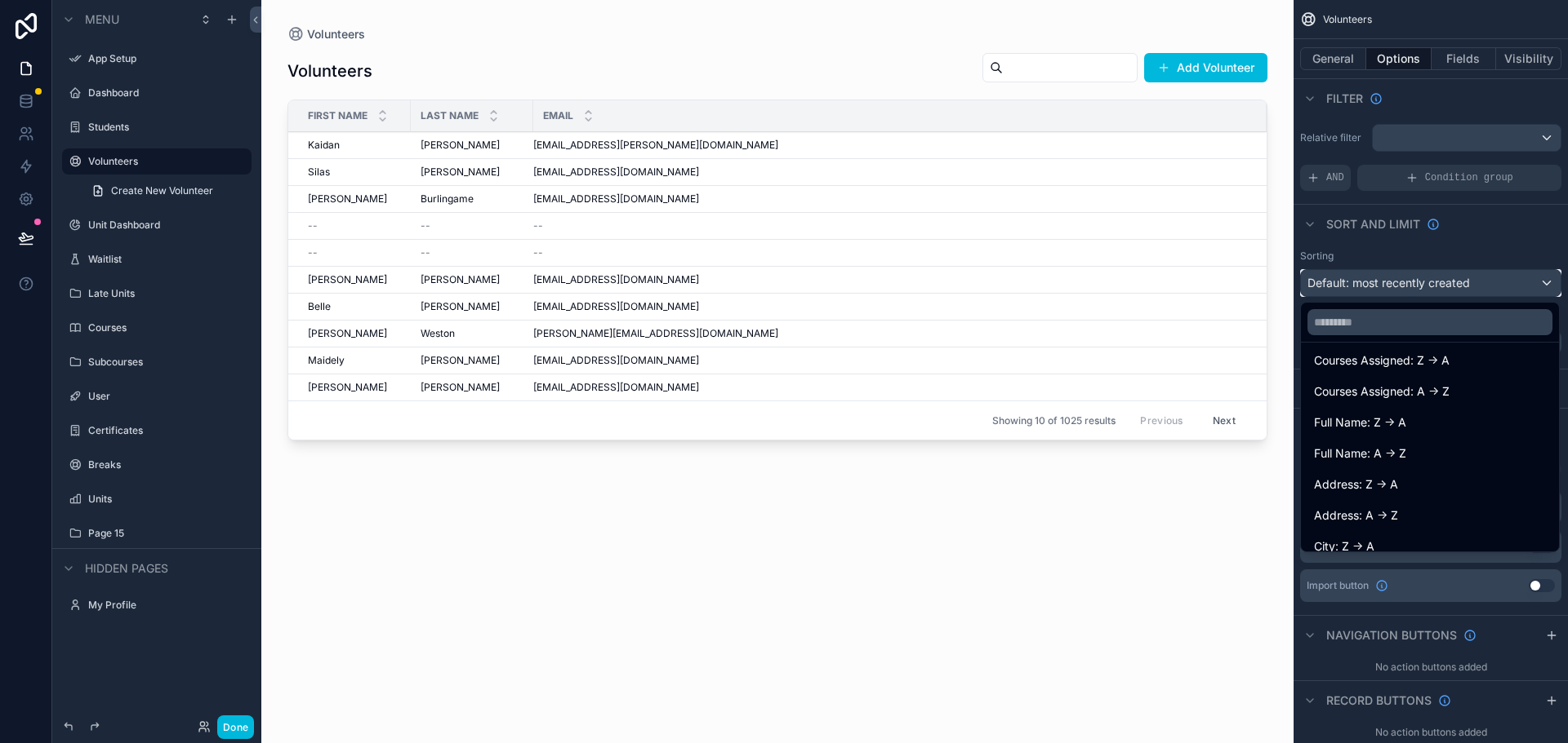
scroll to position [489, 0]
click at [1390, 436] on span "Full Name: A -> Z" at bounding box center [1360, 439] width 92 height 20
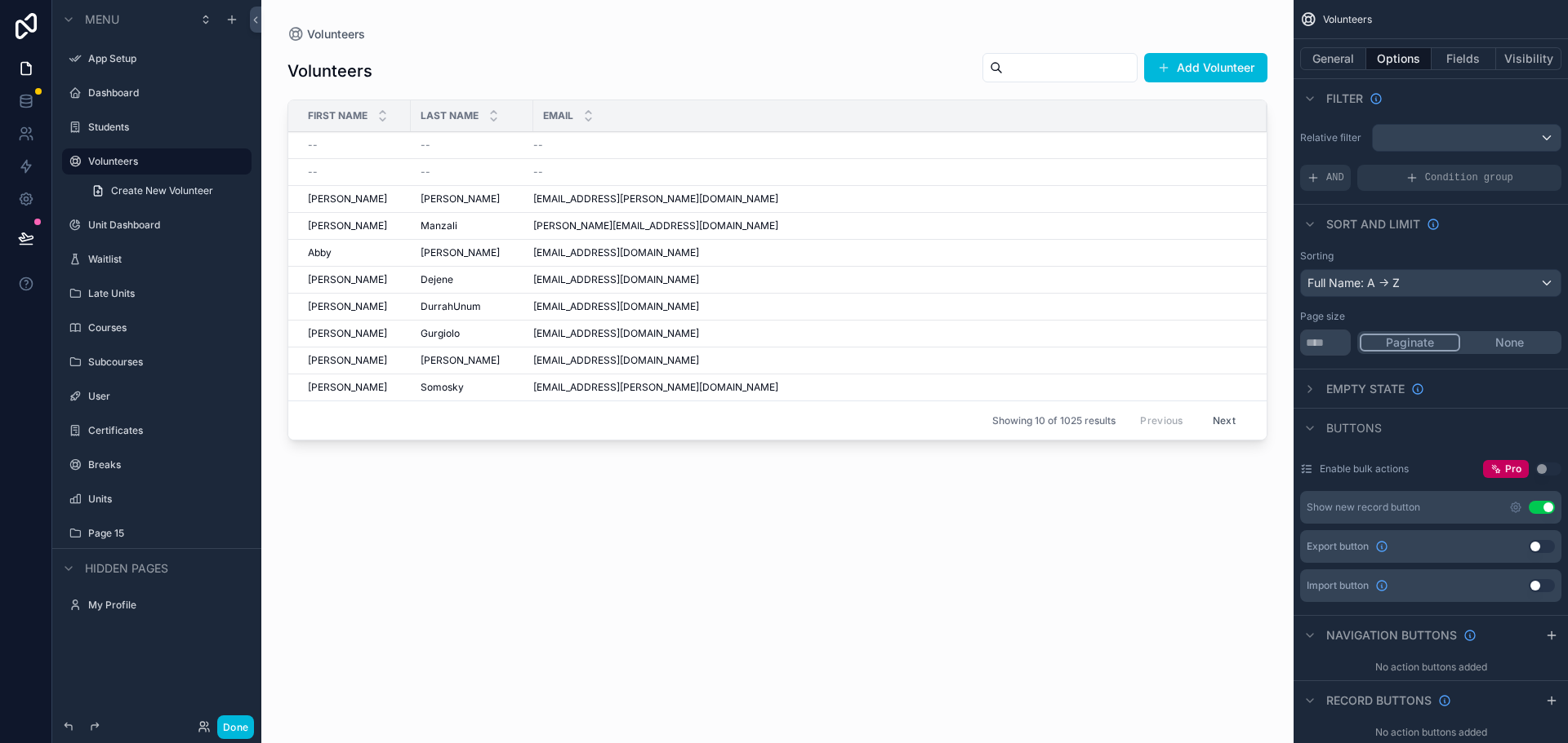
drag, startPoint x: 241, startPoint y: 733, endPoint x: 268, endPoint y: 709, distance: 36.1
click at [241, 733] on button "Done" at bounding box center [235, 727] width 37 height 23
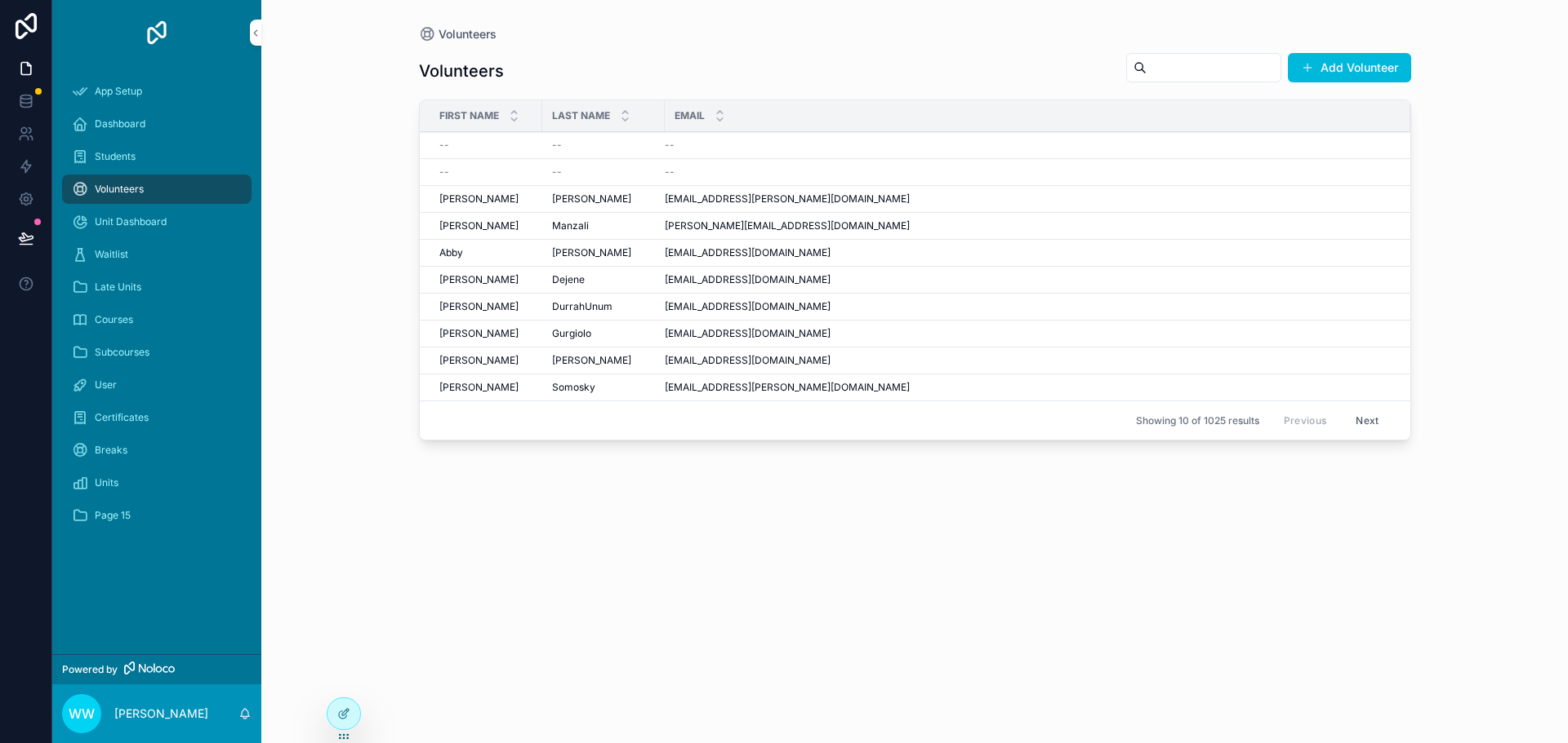
click at [748, 200] on span "amoore3@bates.edu" at bounding box center [786, 198] width 245 height 13
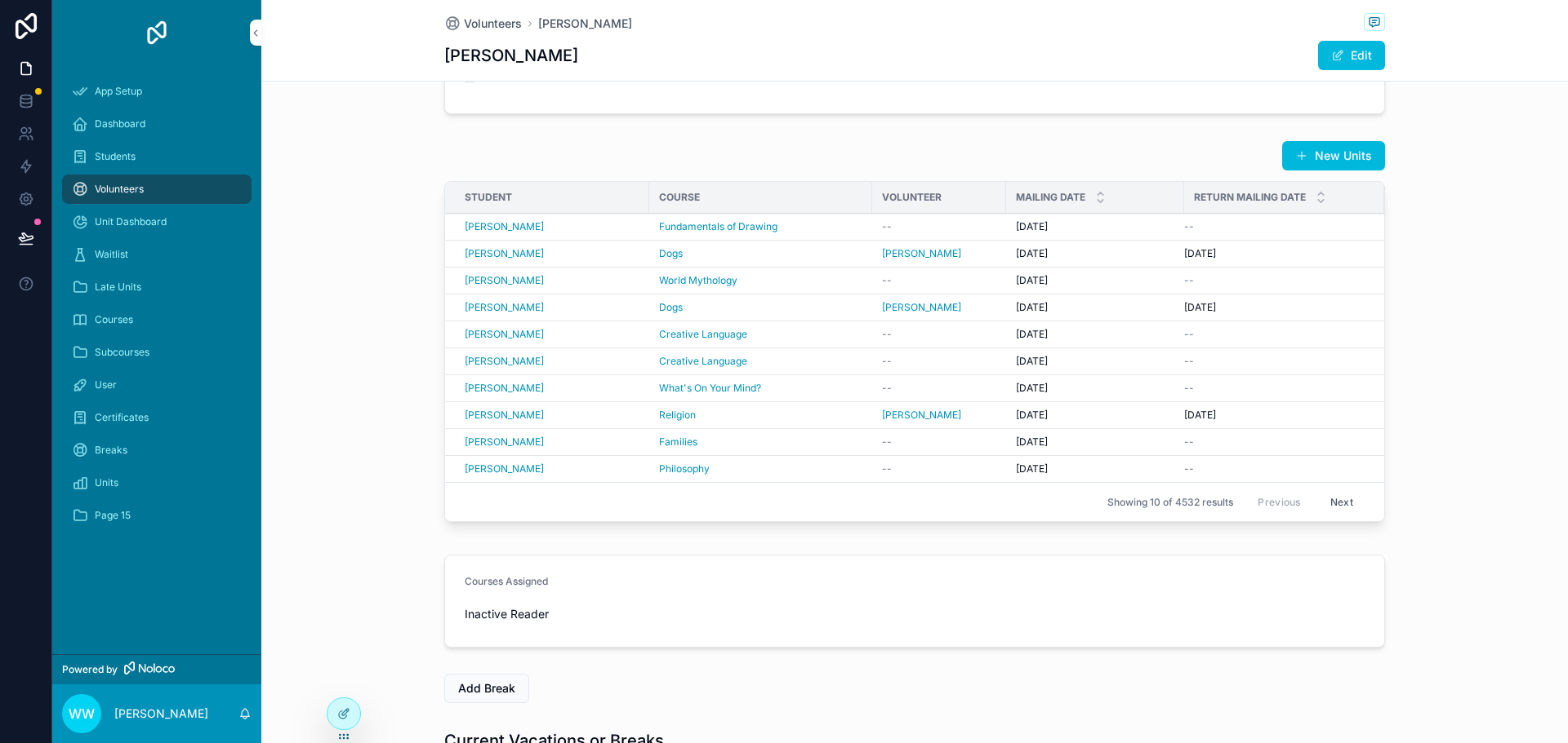
scroll to position [326, 0]
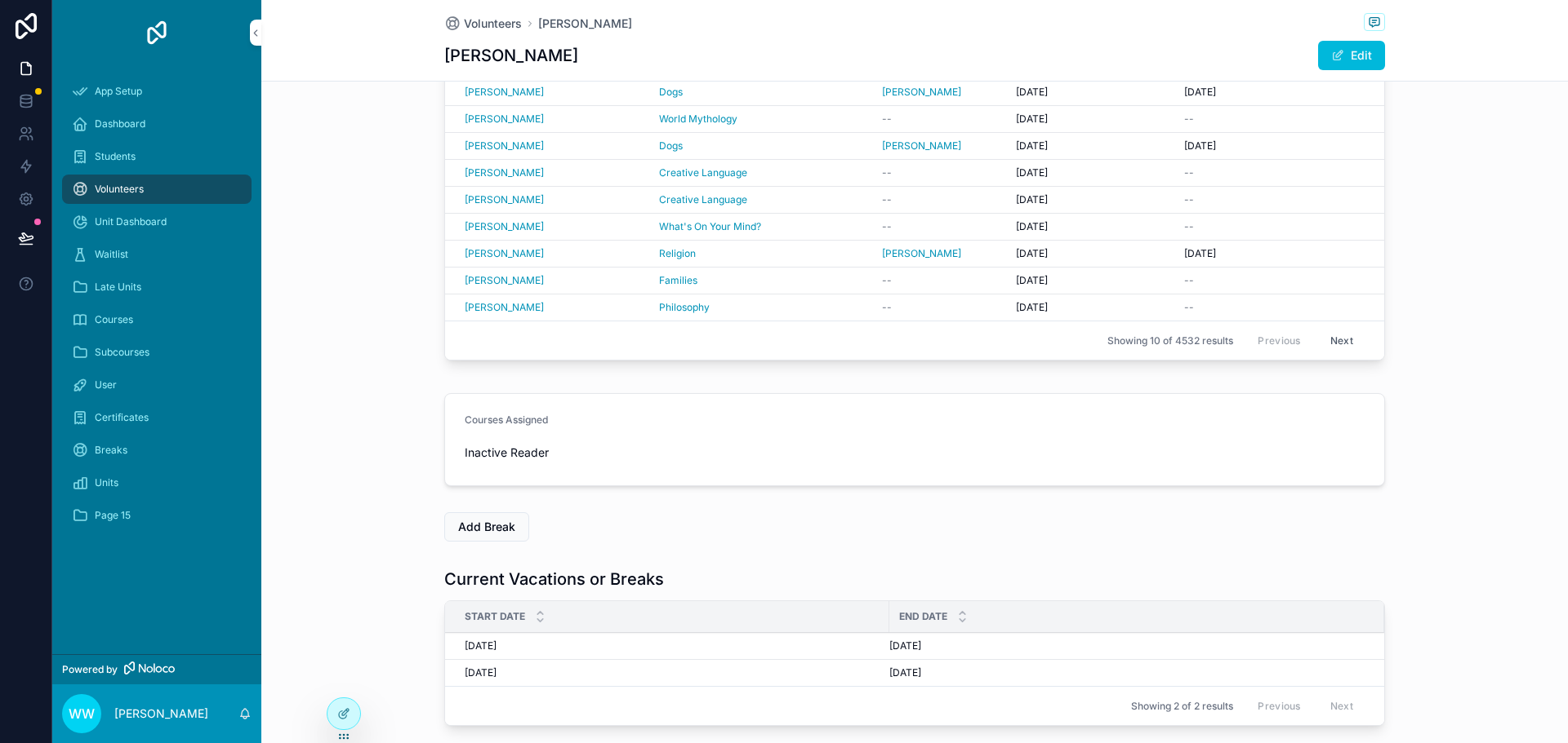
click at [1360, 52] on button "Edit" at bounding box center [1351, 56] width 67 height 29
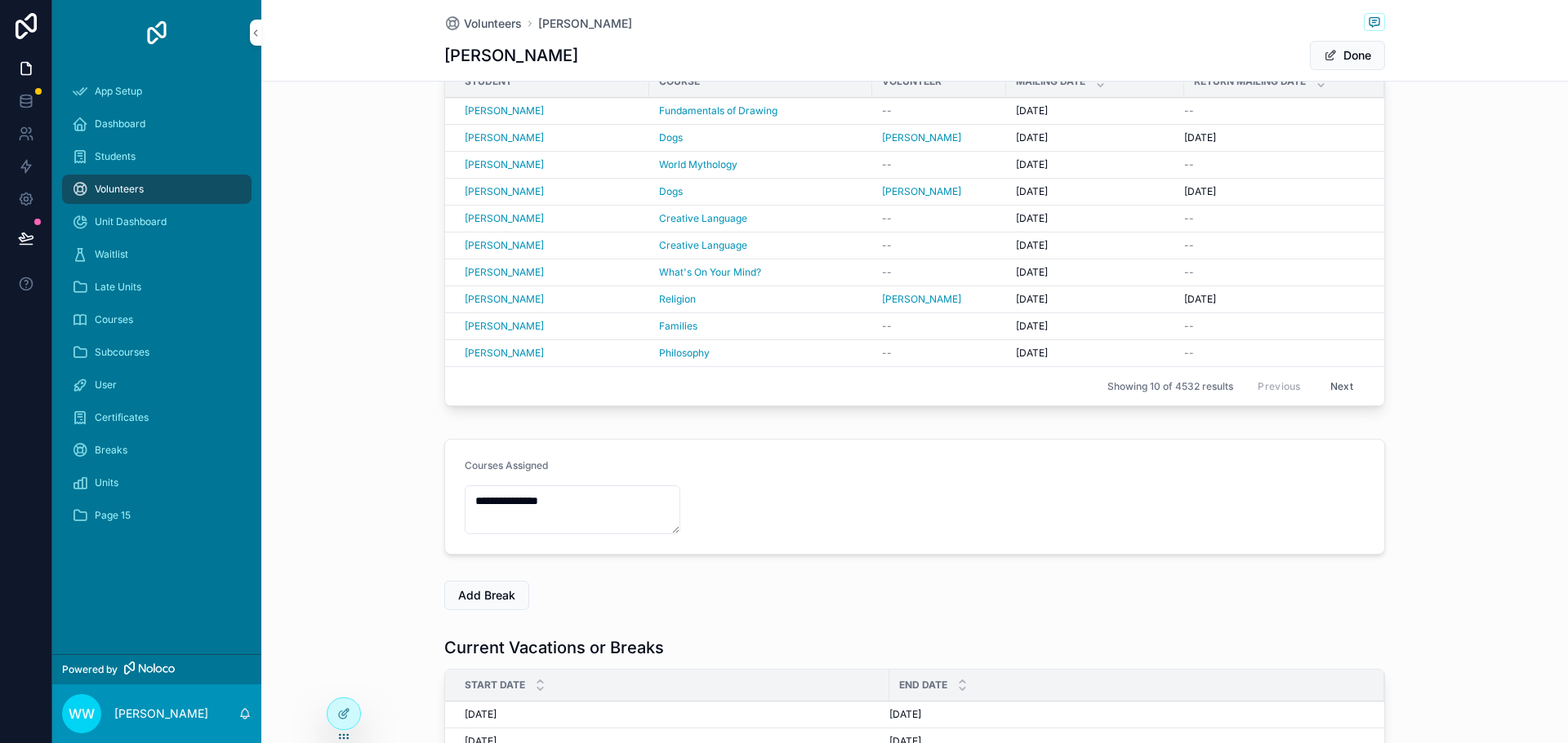
scroll to position [372, 0]
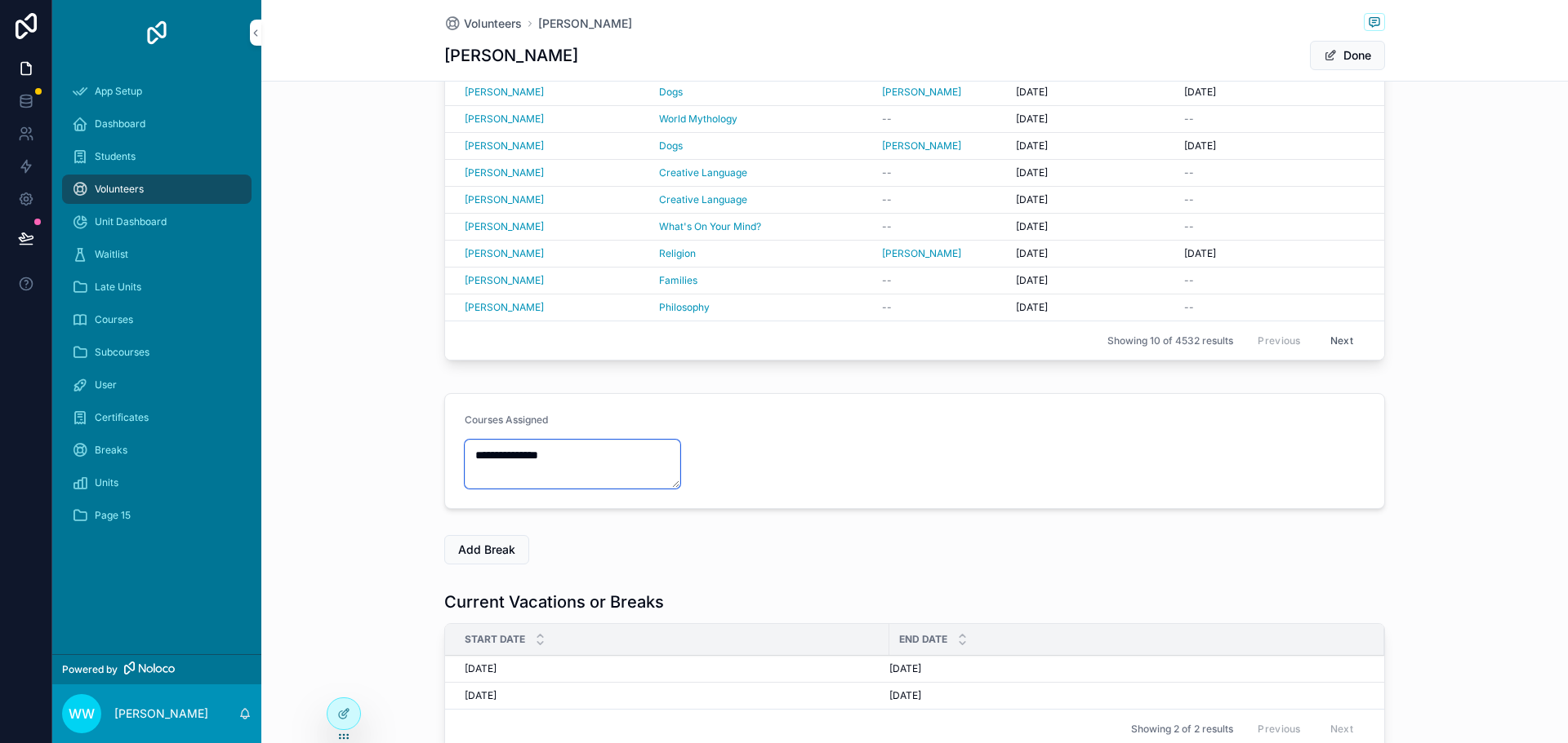
click at [612, 471] on textarea "**********" at bounding box center [572, 465] width 216 height 49
click at [1357, 51] on button "Done" at bounding box center [1347, 56] width 75 height 29
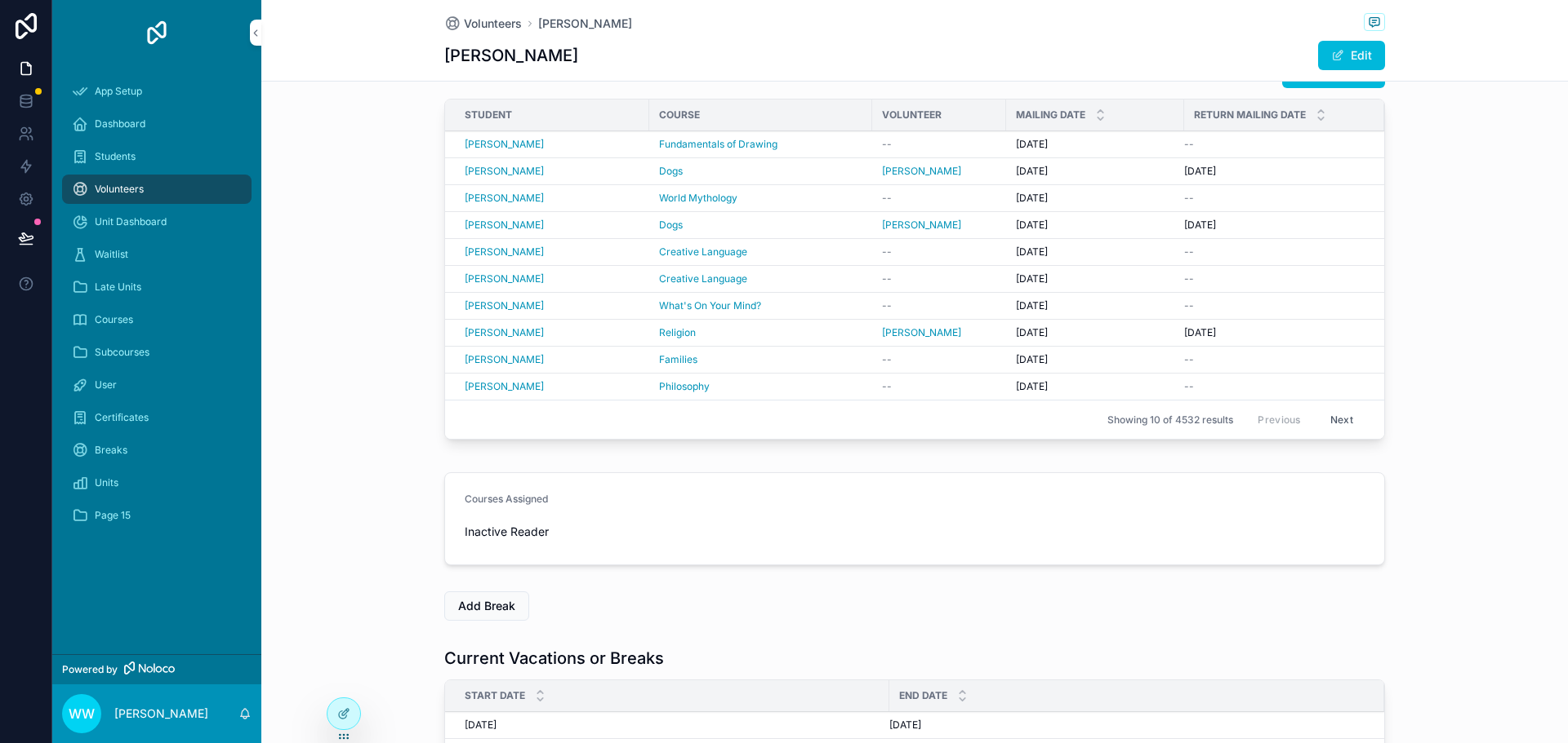
scroll to position [0, 0]
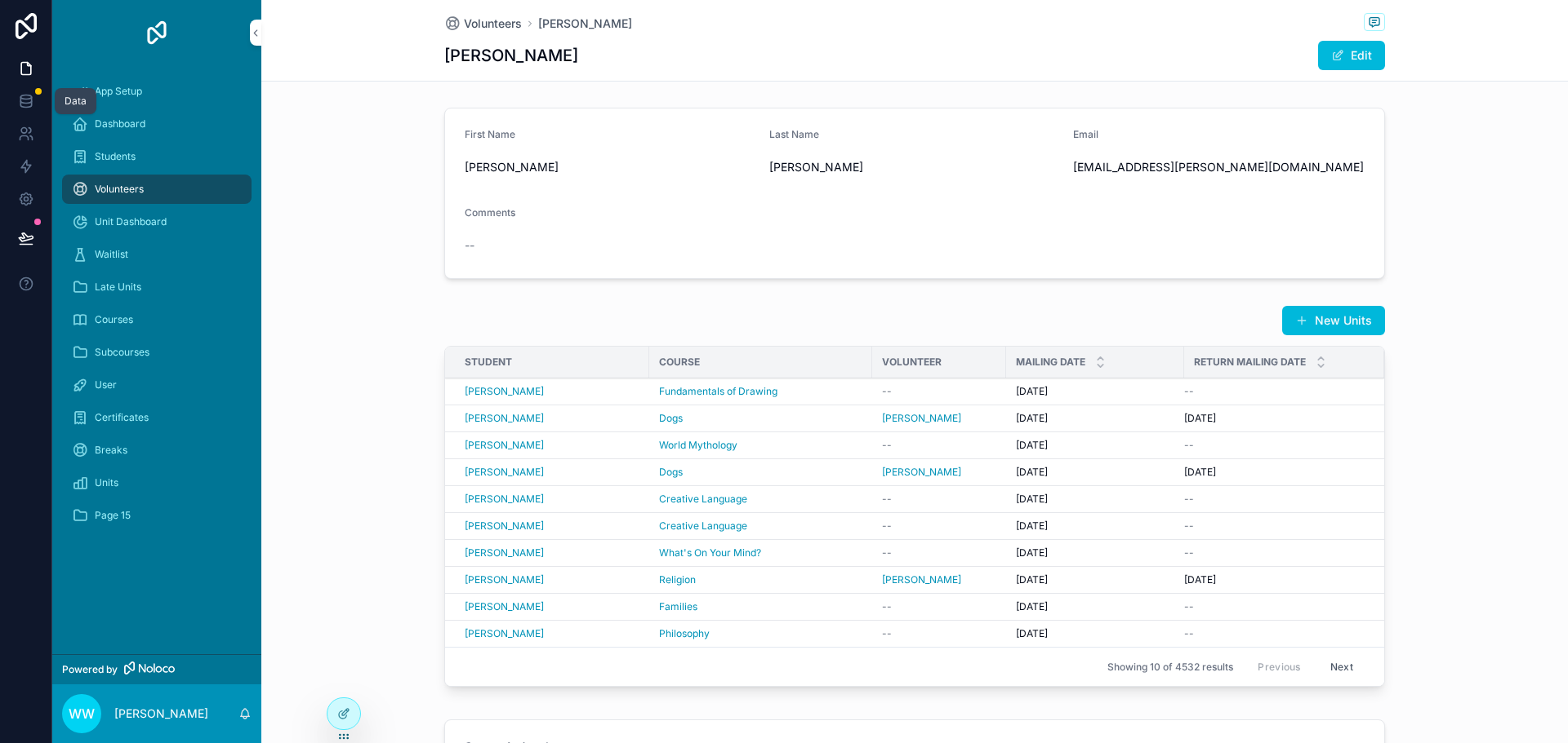
click at [36, 103] on link at bounding box center [25, 101] width 52 height 32
click at [380, 296] on div "First Name Aaliyah Last Name Moore Email amoore3@bates.edu Comments -- New Unit…" at bounding box center [913, 584] width 1306 height 965
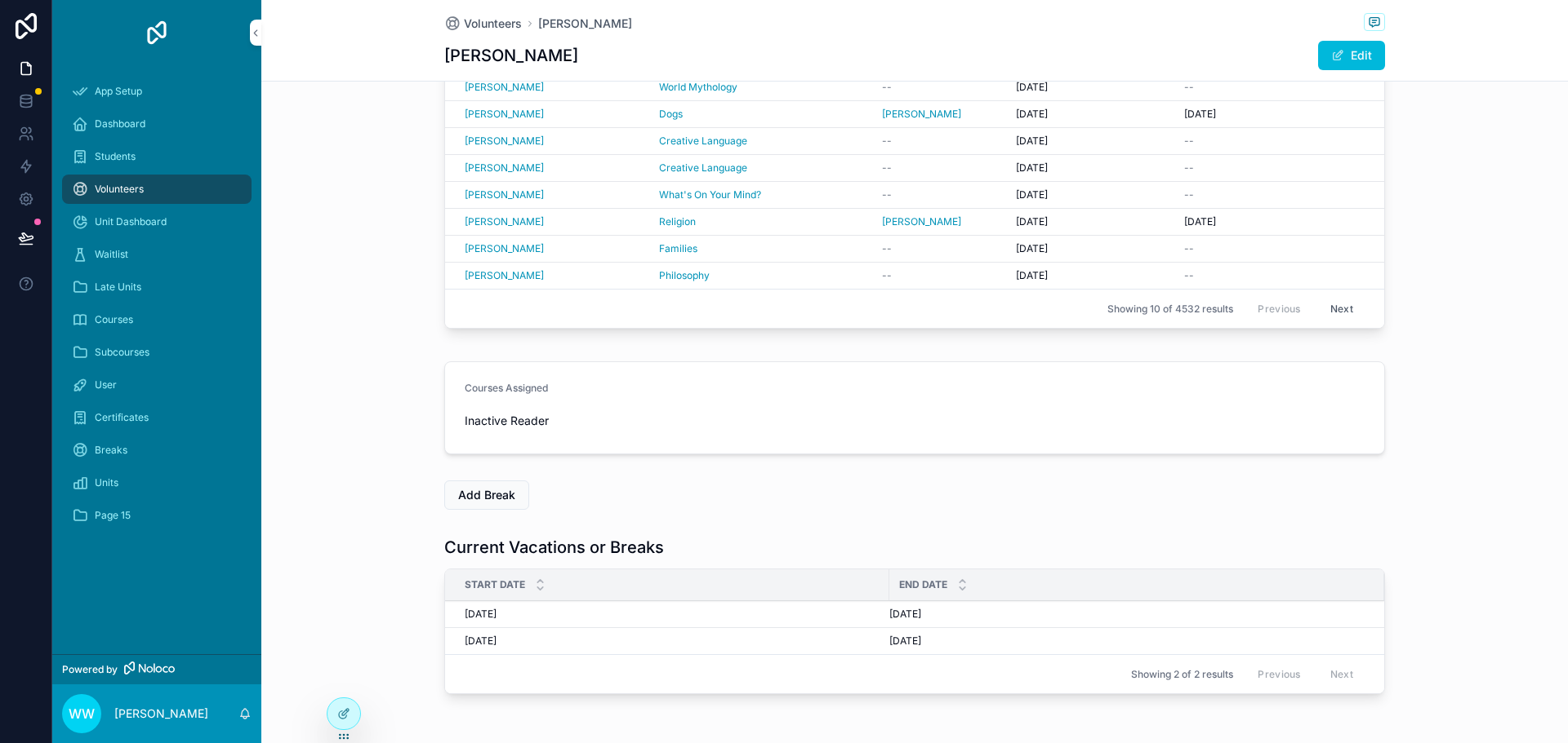
scroll to position [408, 0]
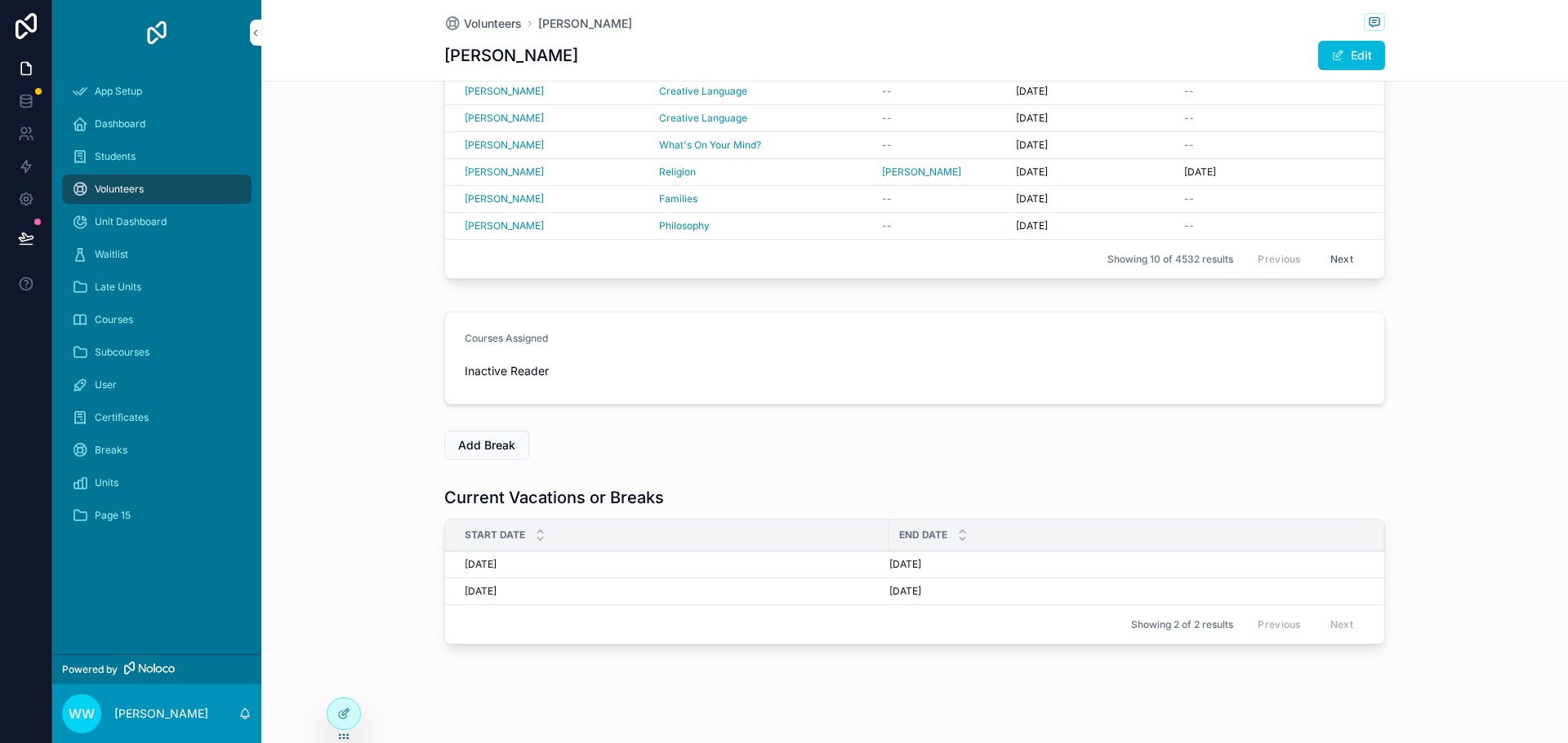
click at [963, 365] on form "Courses Assigned Inactive Reader" at bounding box center [914, 358] width 939 height 92
click at [348, 706] on div at bounding box center [343, 714] width 32 height 31
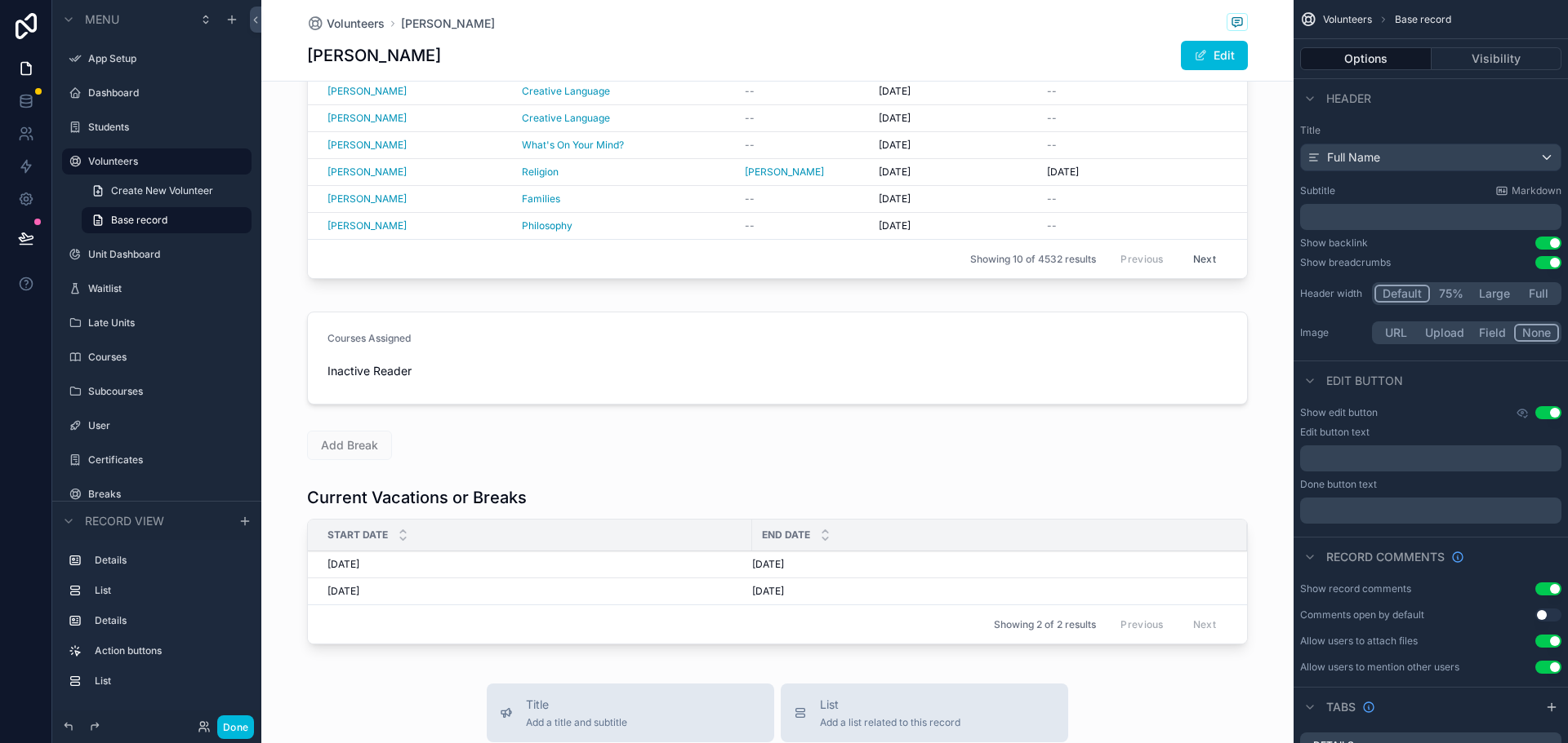
click at [795, 355] on div "scrollable content" at bounding box center [777, 358] width 1032 height 106
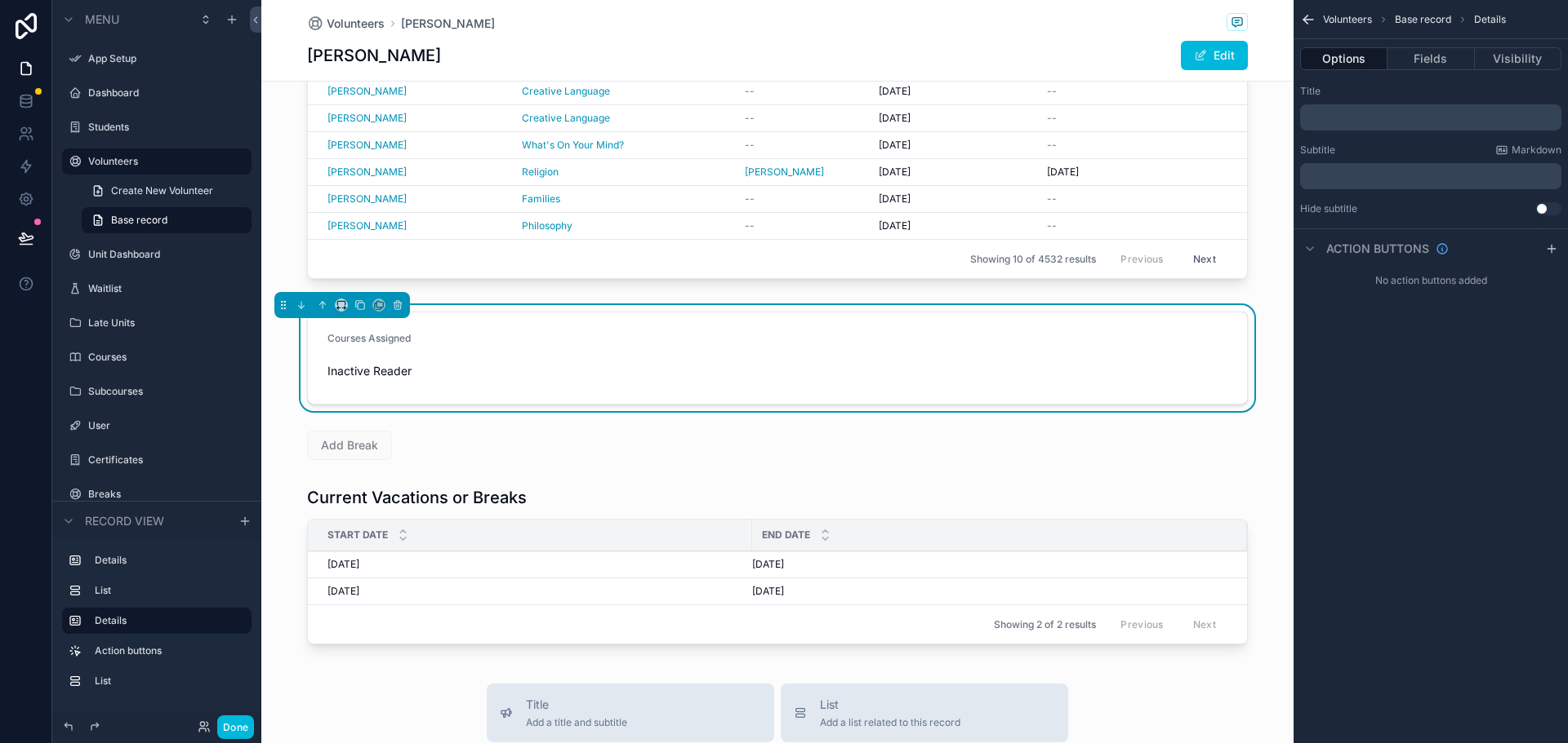
click at [1435, 56] on button "Fields" at bounding box center [1430, 58] width 87 height 22
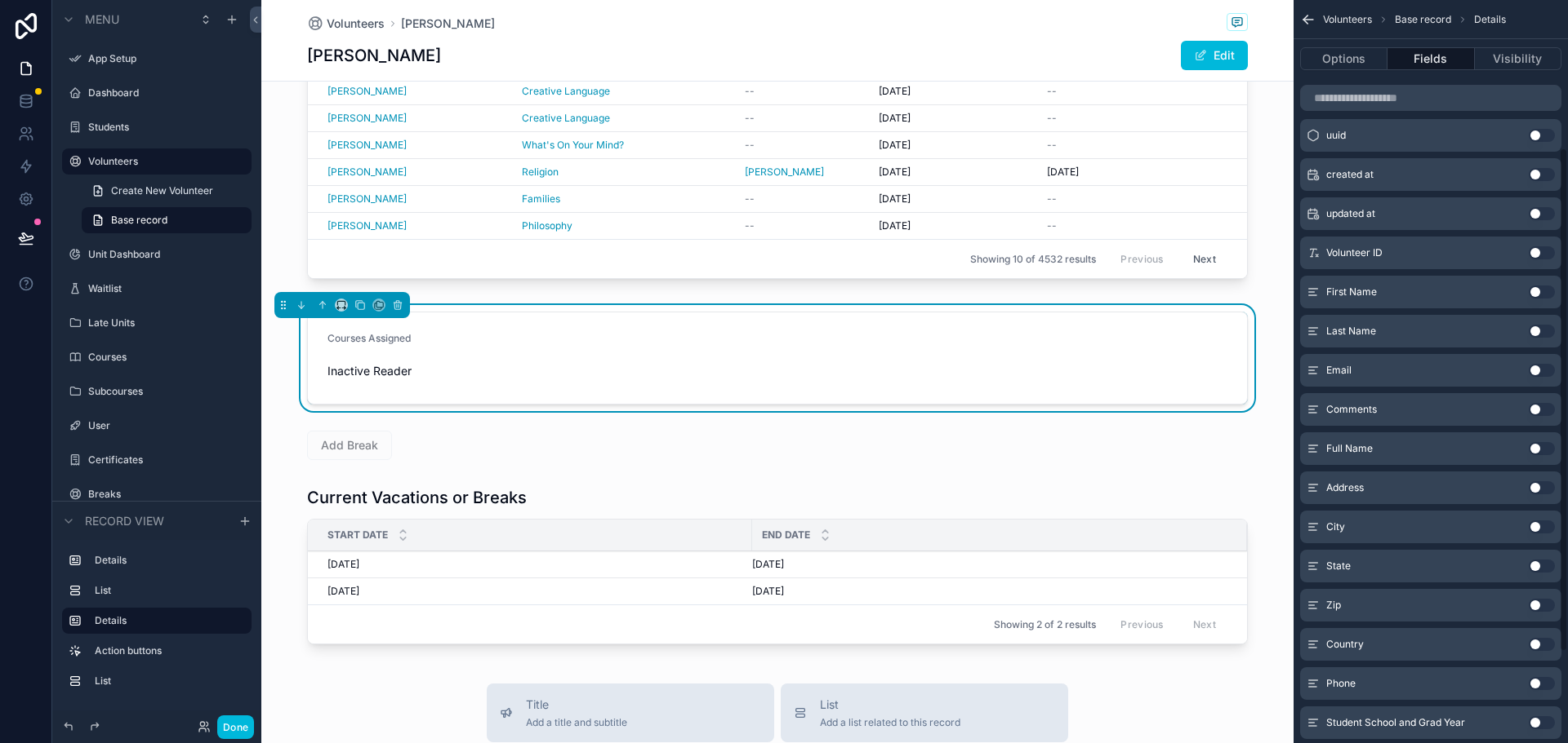
scroll to position [351, 0]
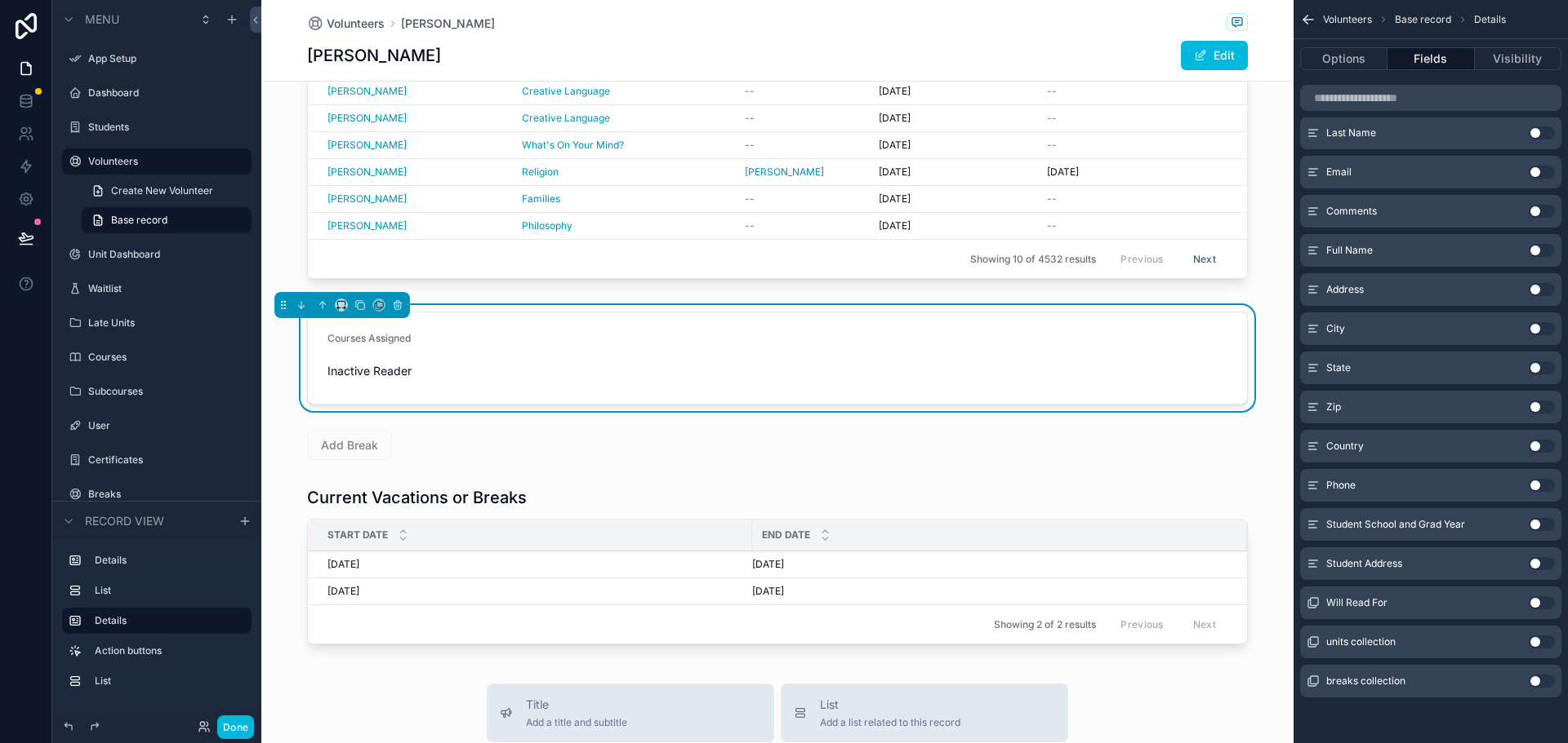
click at [1537, 606] on button "Use setting" at bounding box center [1542, 602] width 26 height 13
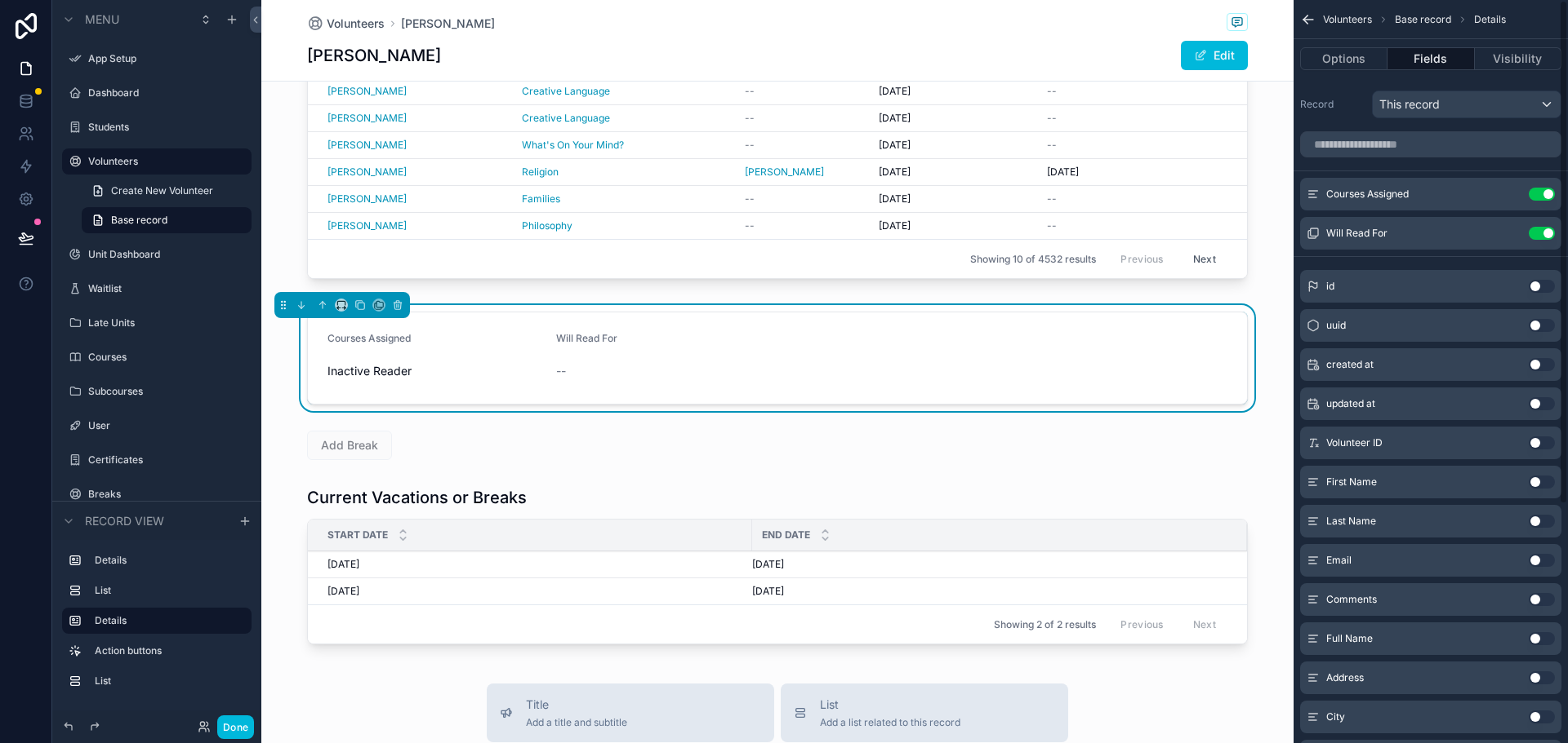
scroll to position [0, 0]
click at [0, 0] on button "scrollable content" at bounding box center [0, 0] width 0 height 0
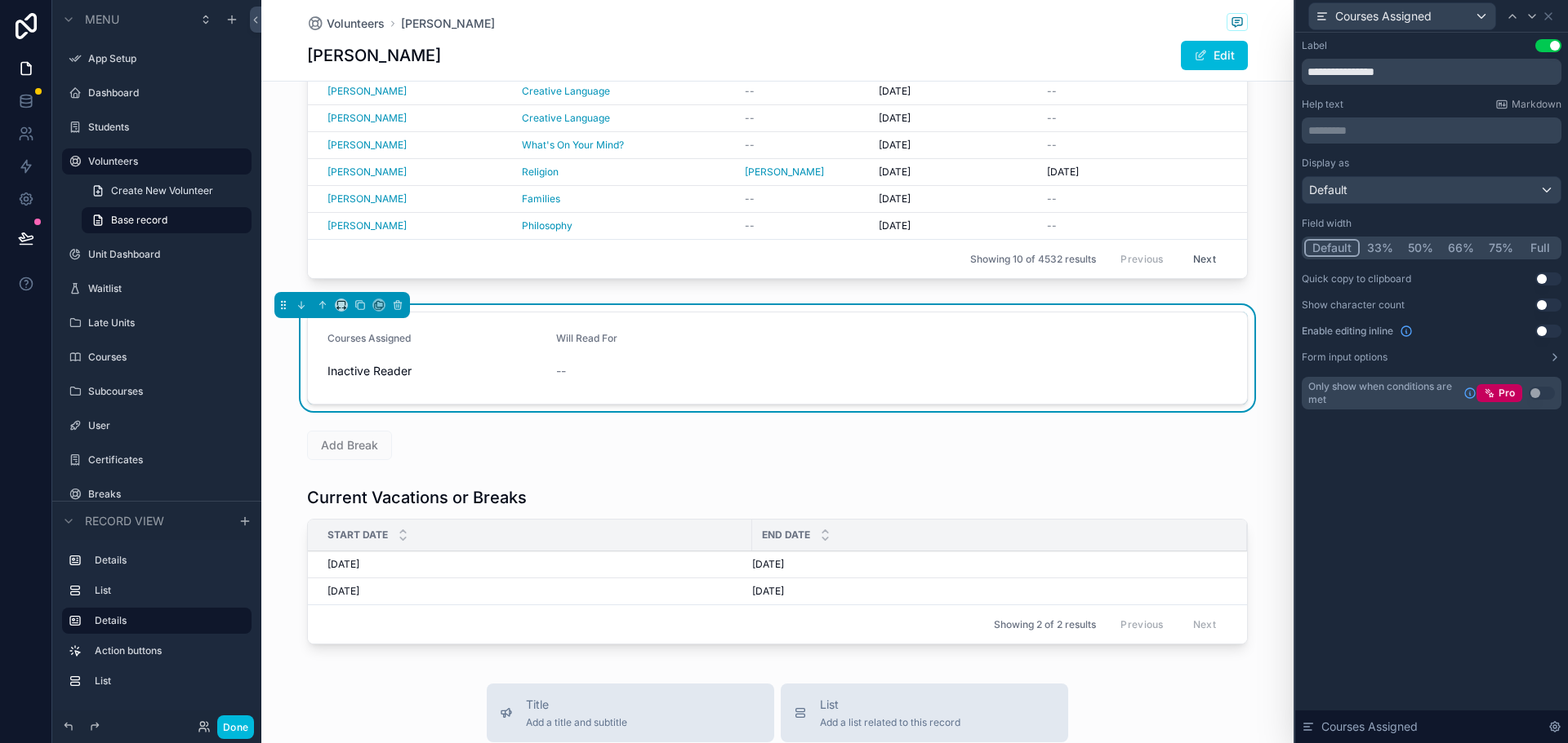
click at [1539, 246] on button "Full" at bounding box center [1539, 248] width 38 height 18
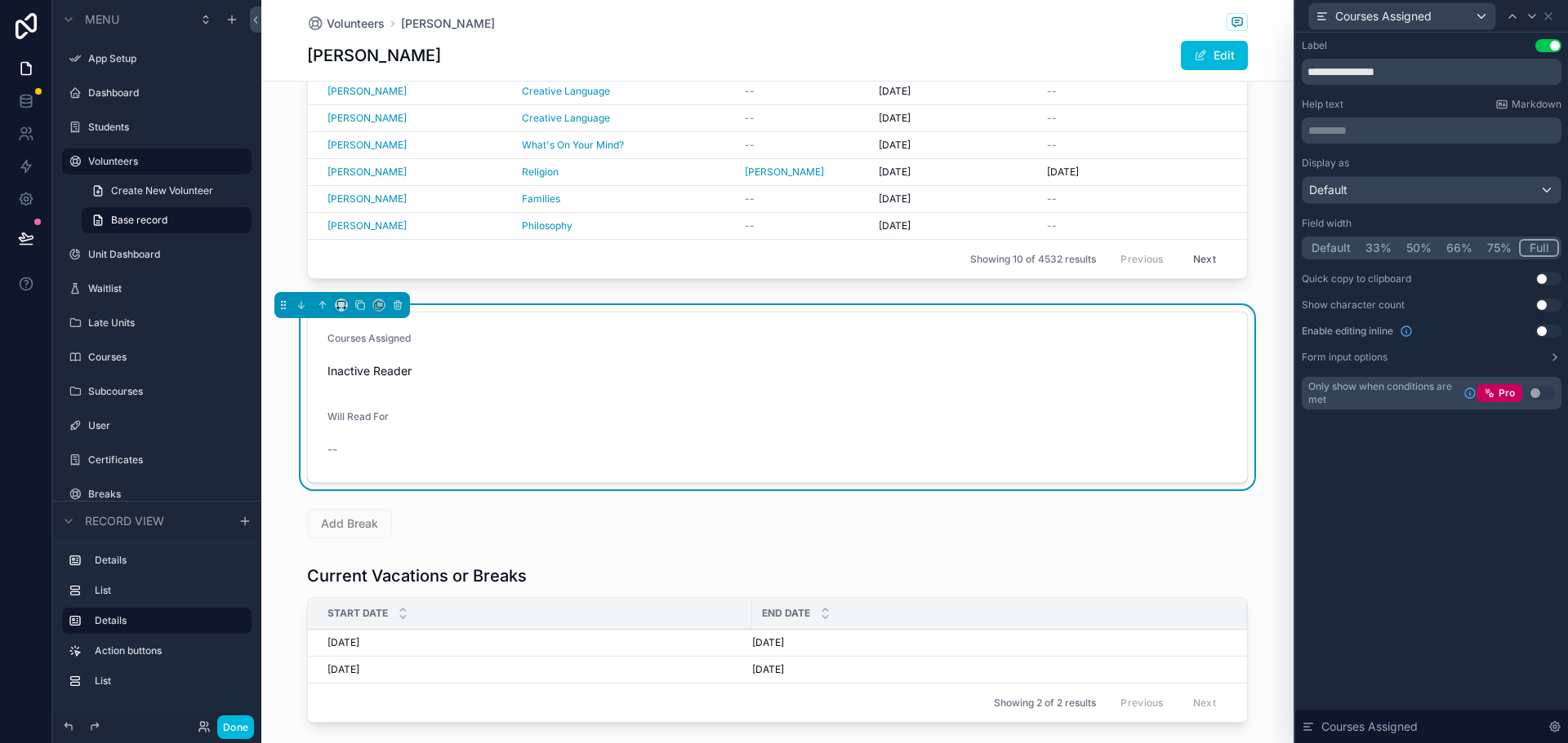
click at [1440, 479] on div "**********" at bounding box center [1431, 388] width 273 height 711
click at [1549, 18] on icon at bounding box center [1547, 16] width 7 height 7
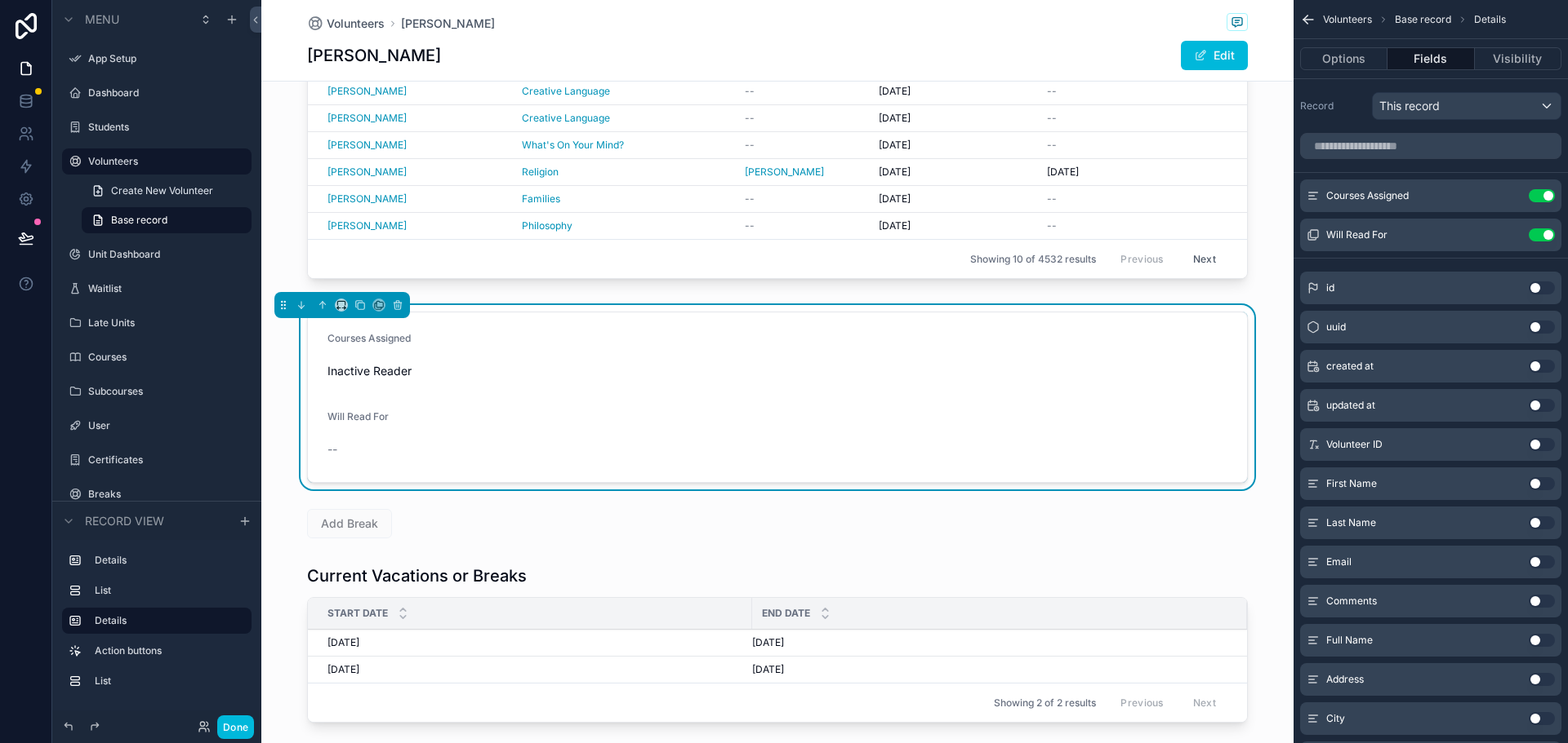
click at [0, 0] on icon "scrollable content" at bounding box center [0, 0] width 0 height 0
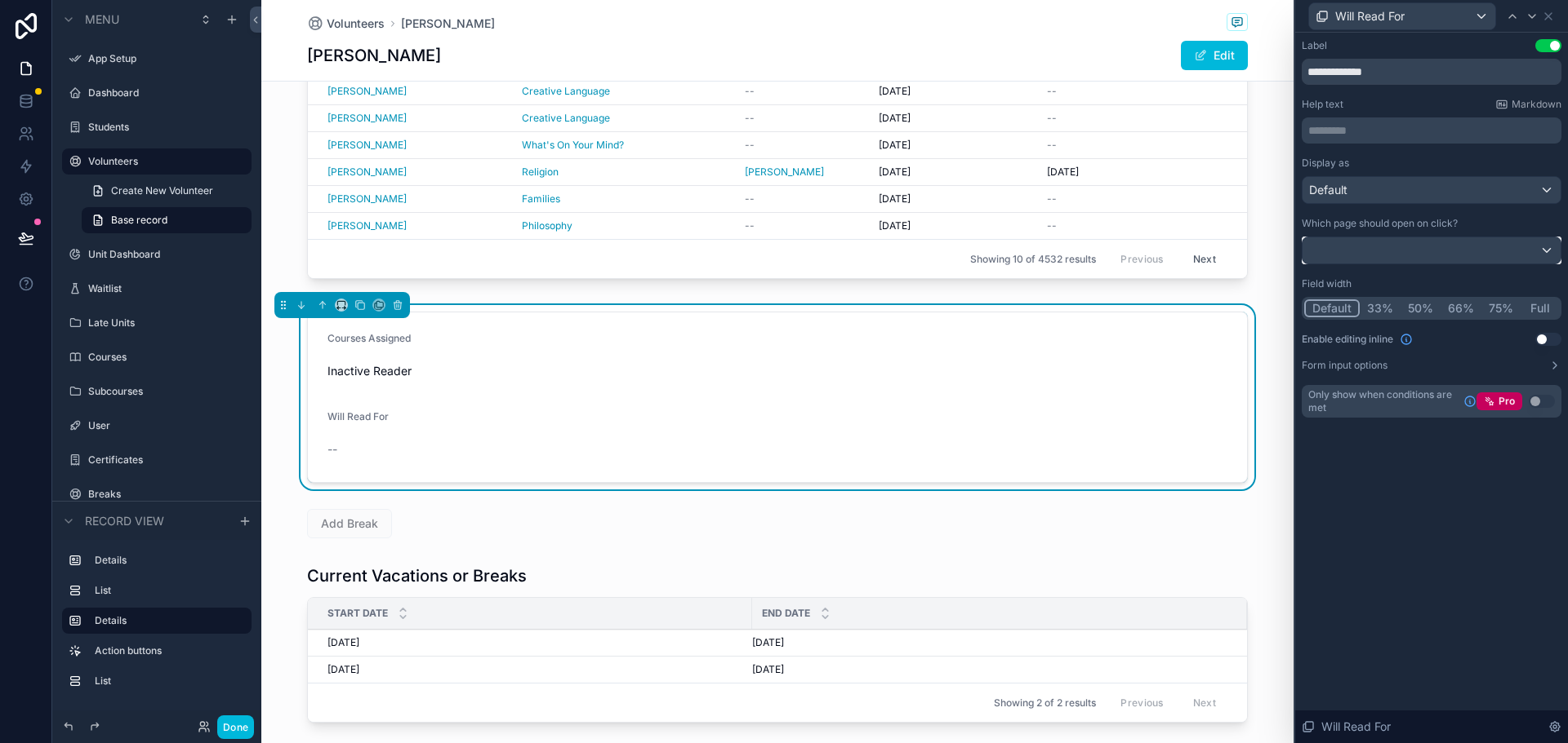
click at [1512, 253] on div at bounding box center [1431, 250] width 258 height 26
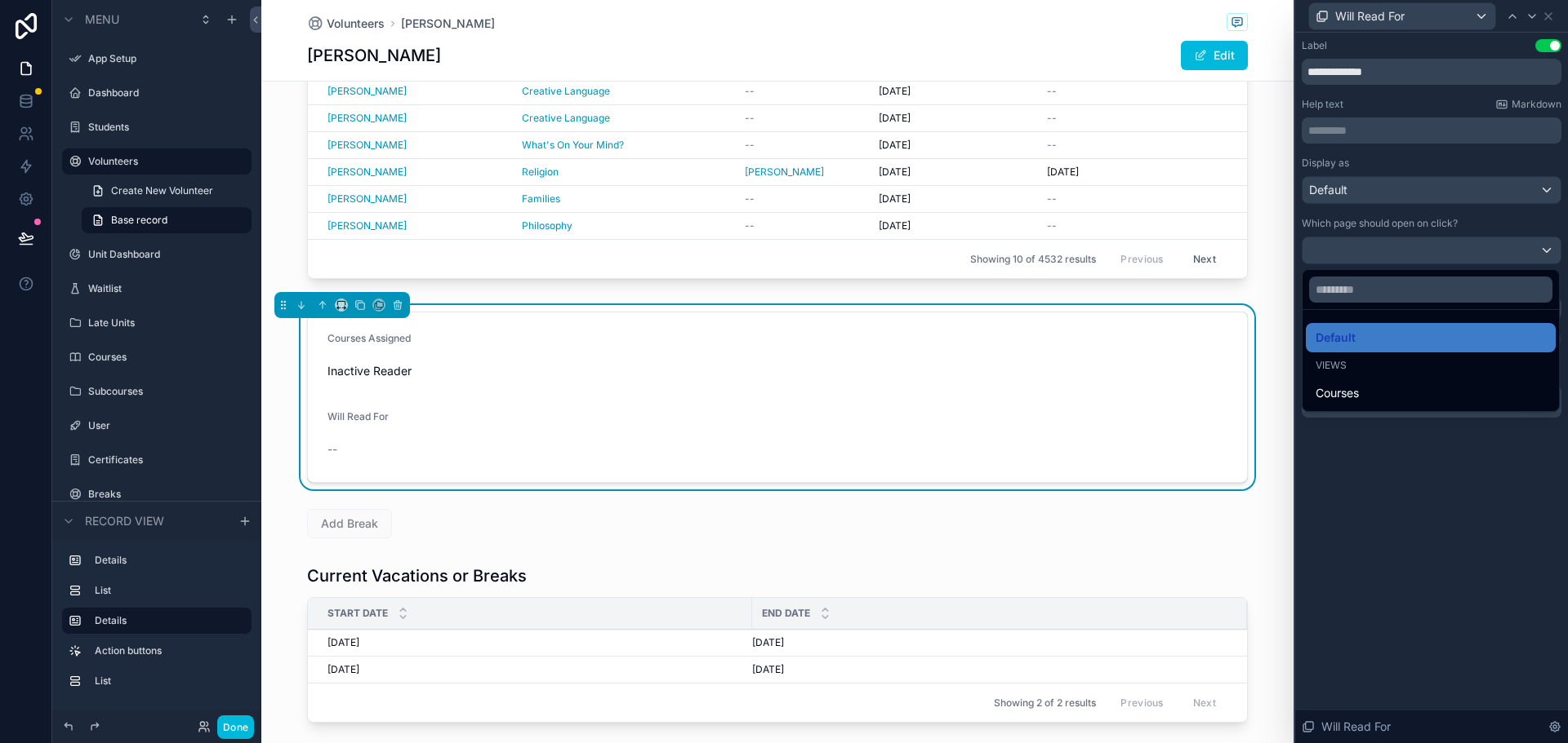
click at [1512, 254] on div at bounding box center [1431, 371] width 273 height 743
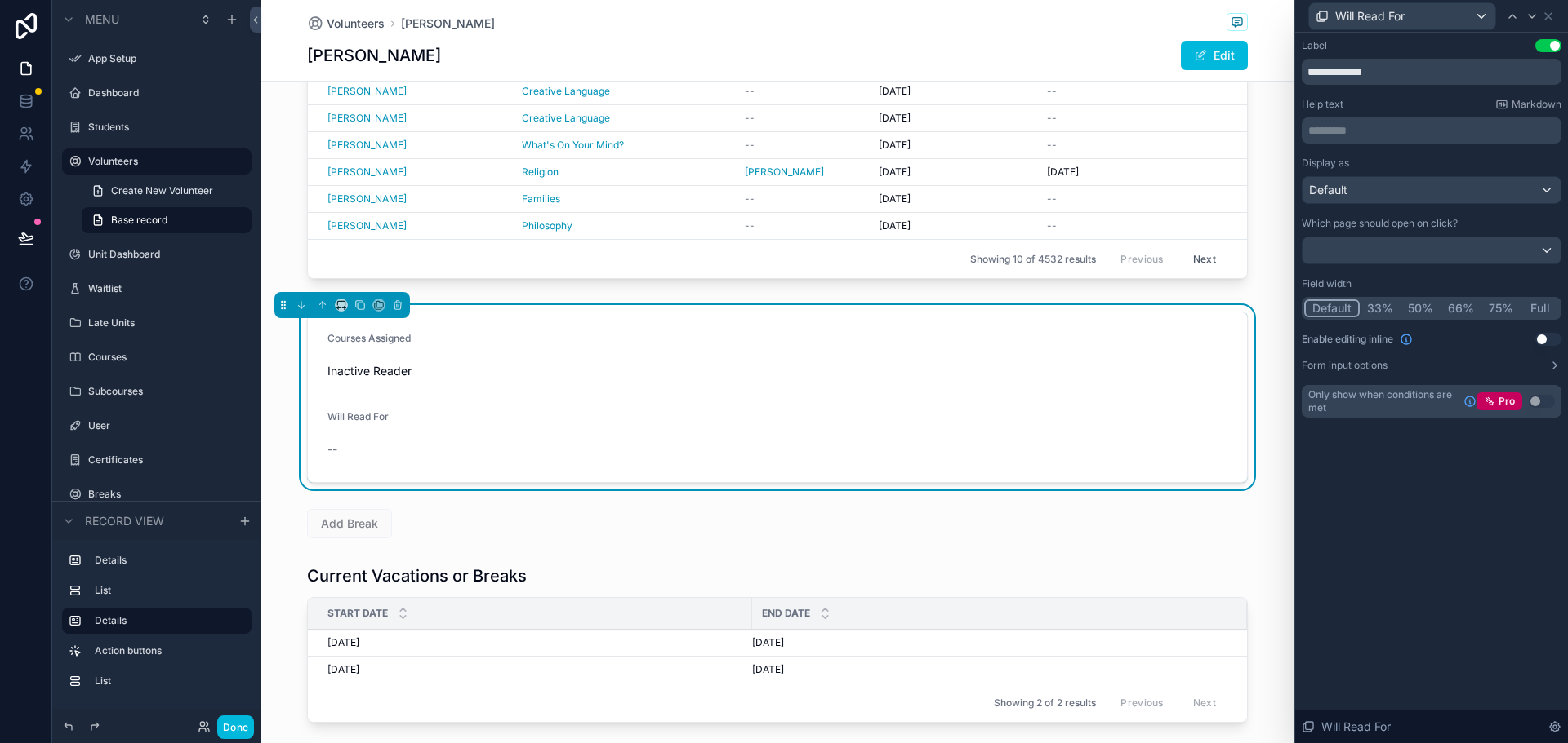
click at [1545, 312] on button "Full" at bounding box center [1539, 309] width 38 height 18
click at [1414, 182] on div "Default" at bounding box center [1431, 189] width 258 height 26
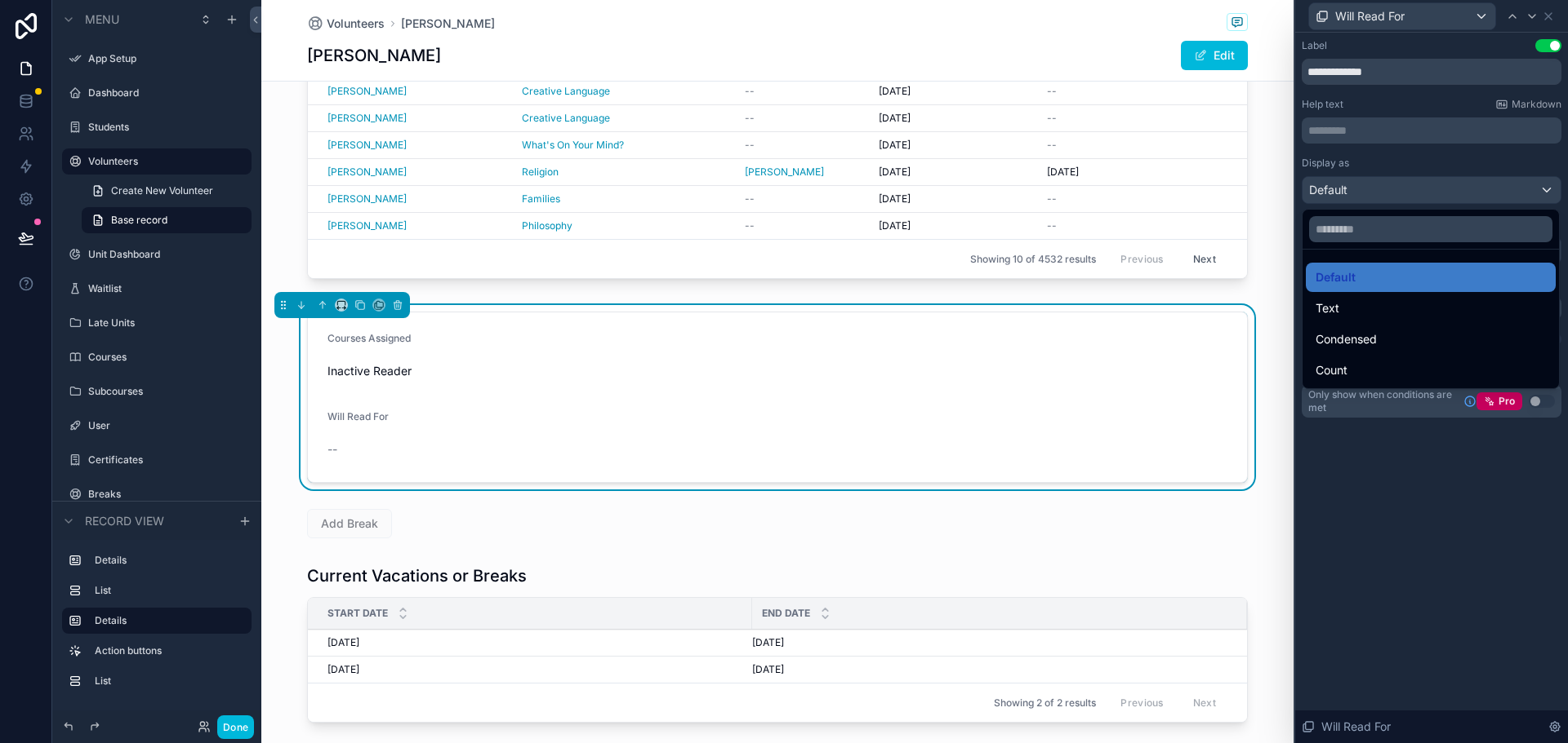
click at [1350, 310] on div "Text" at bounding box center [1431, 309] width 231 height 20
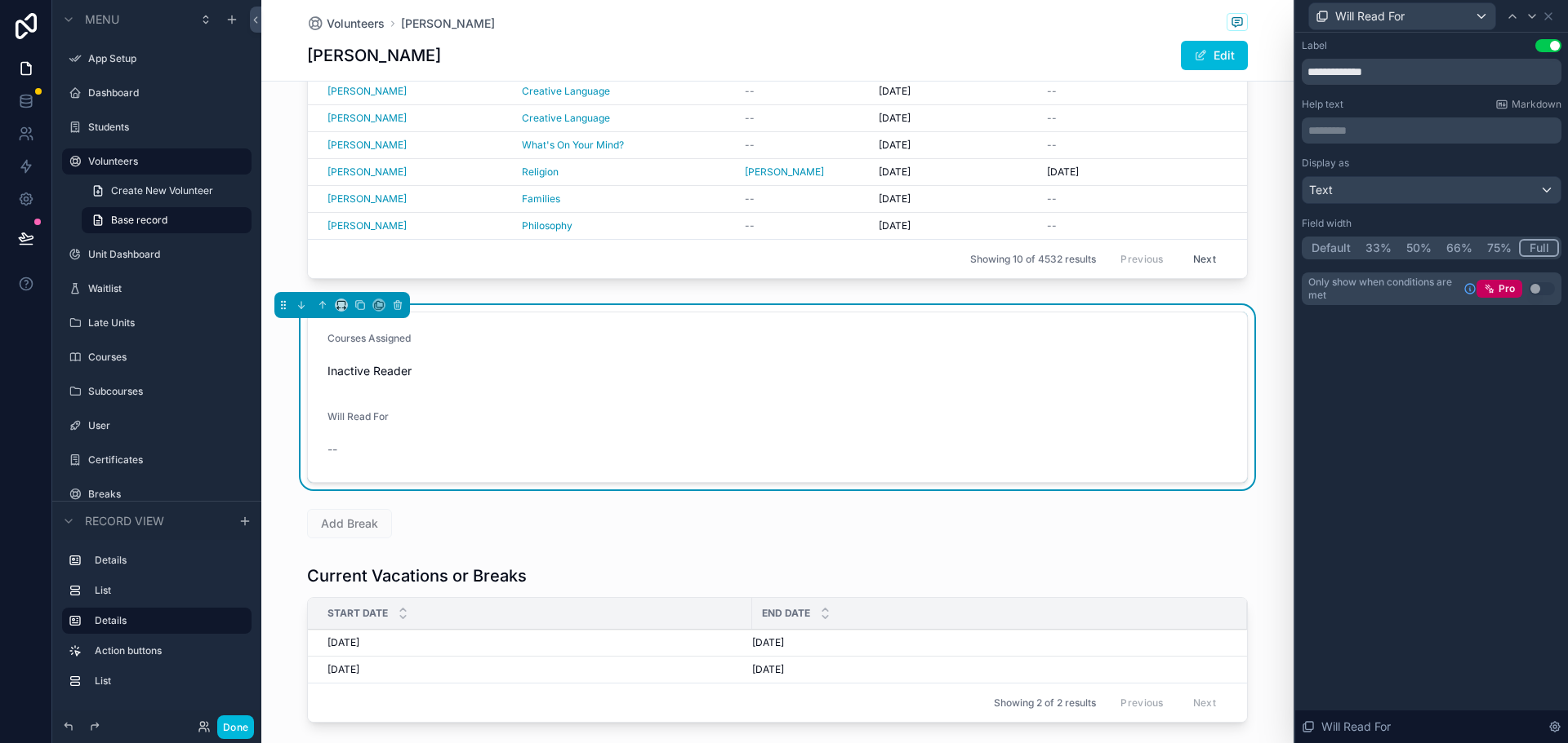
click at [1365, 428] on div "**********" at bounding box center [1431, 388] width 273 height 711
click at [1547, 13] on icon at bounding box center [1547, 16] width 13 height 13
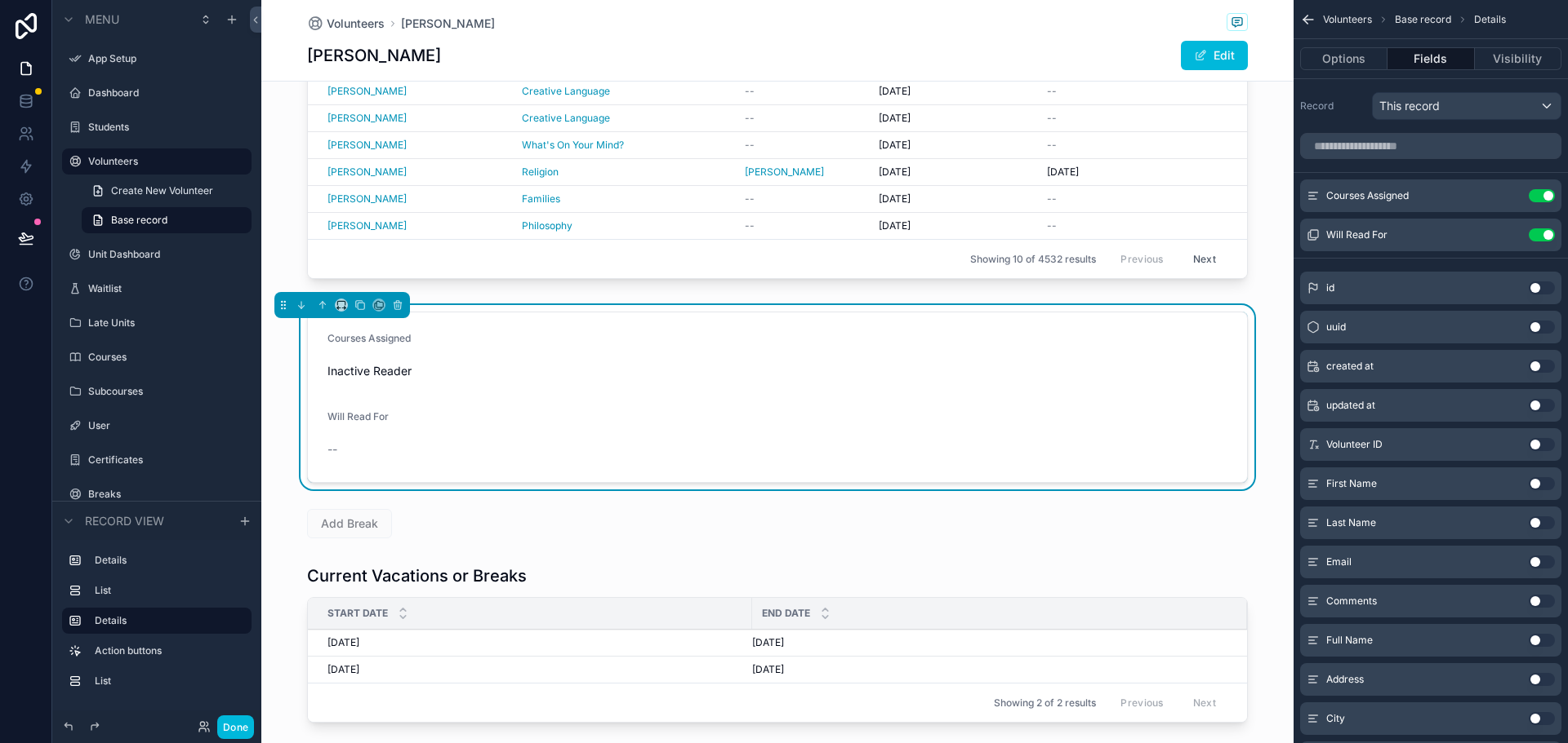
click at [806, 378] on span "Inactive Reader" at bounding box center [777, 371] width 900 height 17
click at [238, 725] on button "Done" at bounding box center [235, 727] width 37 height 23
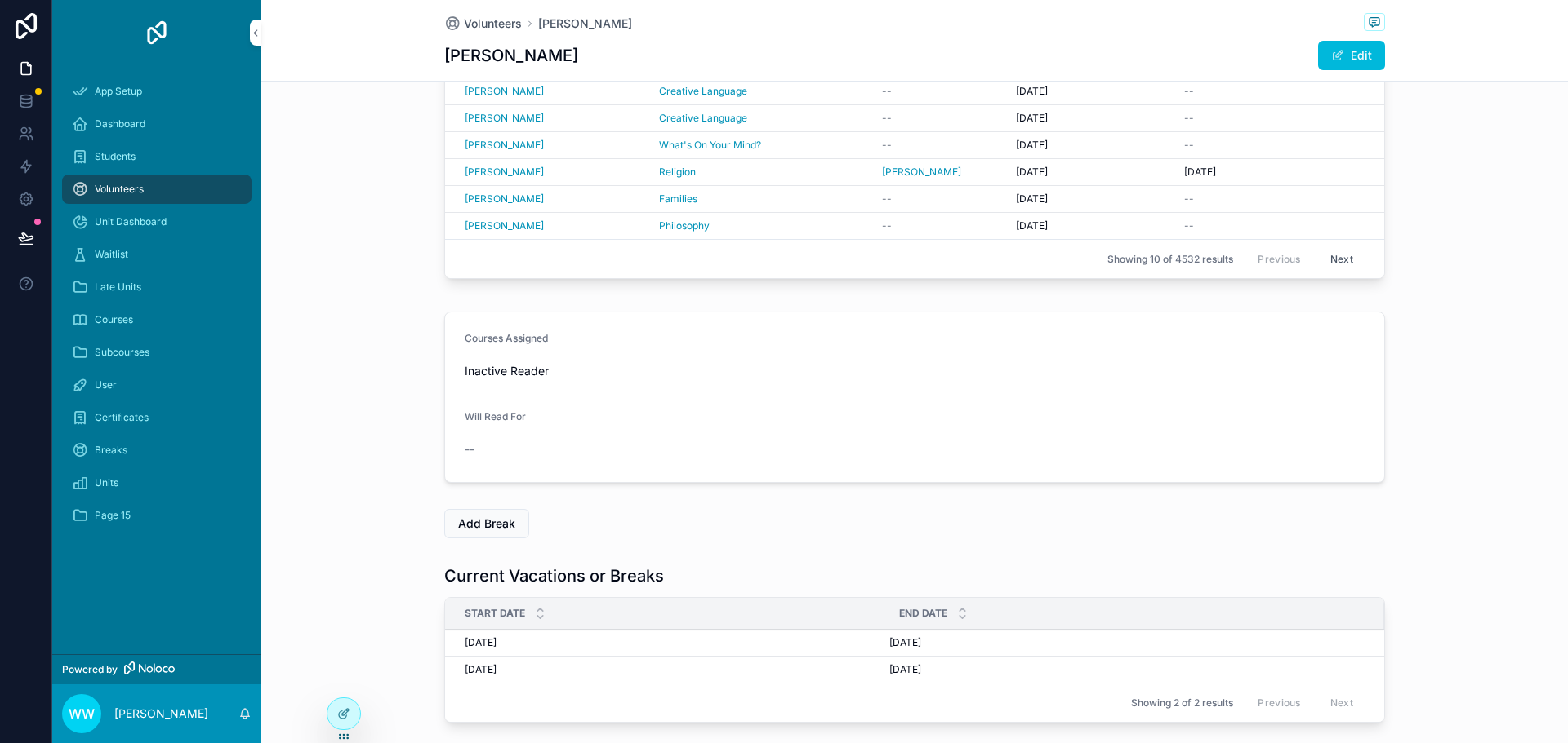
click at [1327, 65] on button "Edit" at bounding box center [1351, 56] width 67 height 29
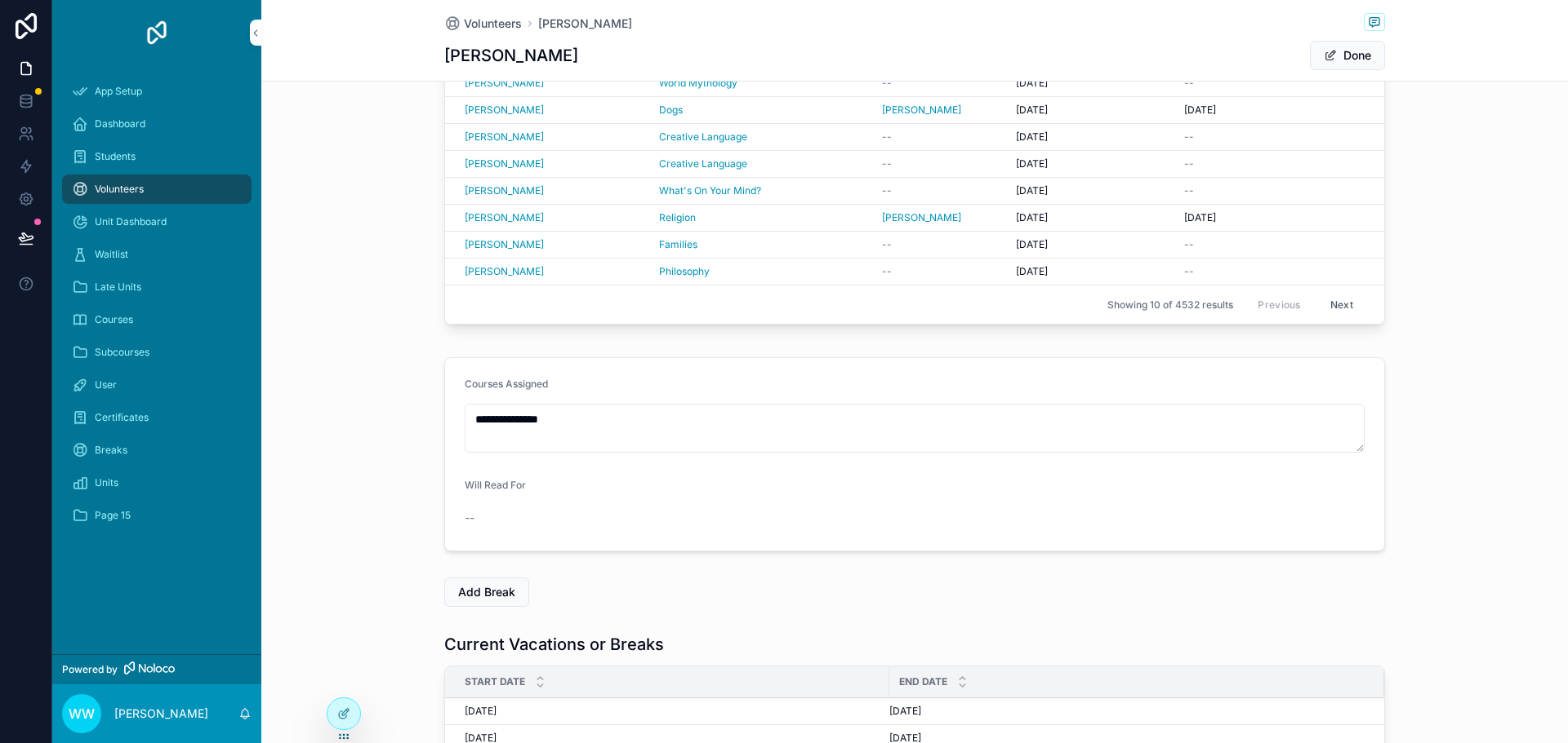
scroll to position [454, 0]
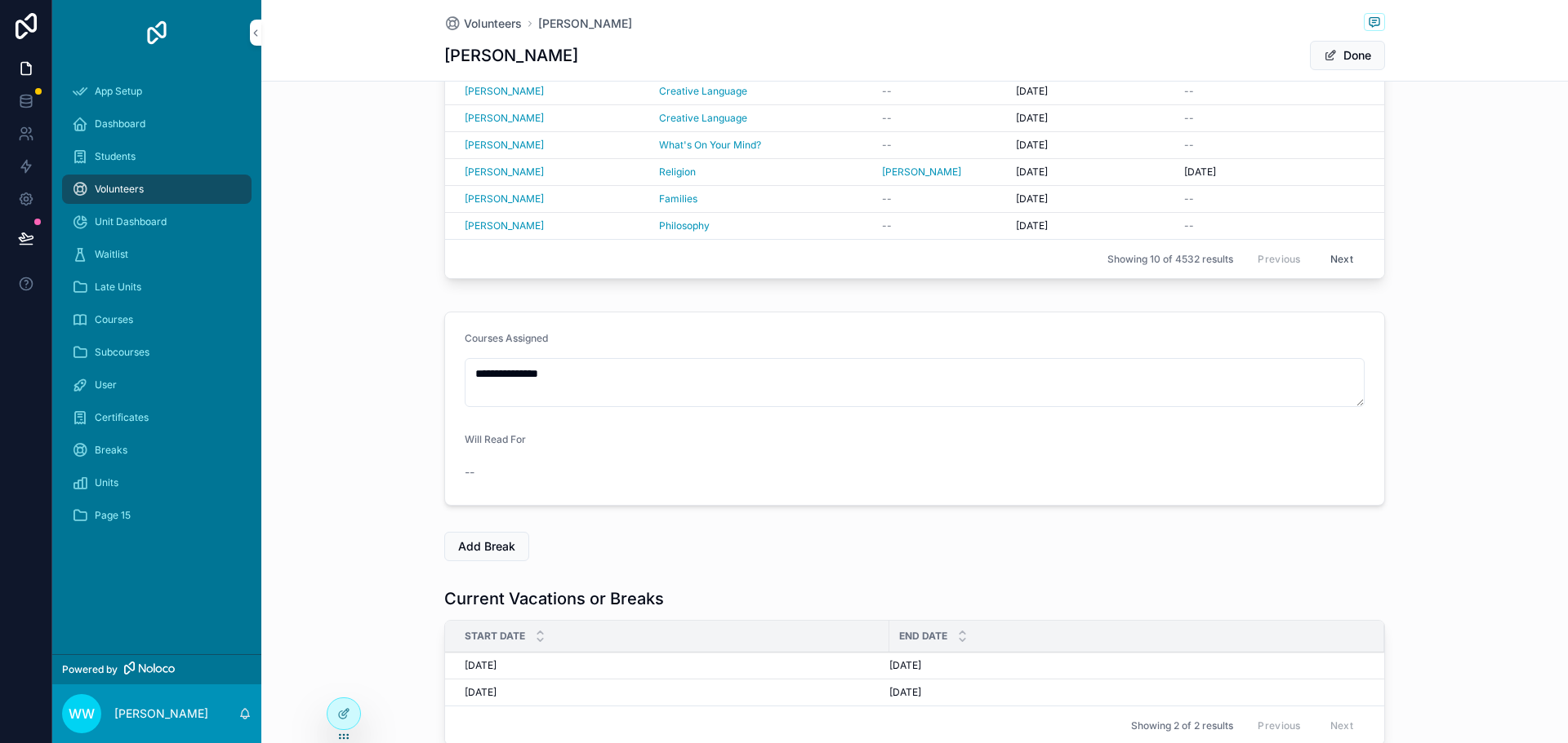
click at [480, 471] on div "--" at bounding box center [914, 473] width 900 height 17
click at [475, 448] on div "Will Read For" at bounding box center [914, 443] width 900 height 20
click at [487, 484] on form "**********" at bounding box center [914, 408] width 939 height 192
drag, startPoint x: 487, startPoint y: 482, endPoint x: 807, endPoint y: 347, distance: 347.3
click at [489, 481] on div "--" at bounding box center [914, 473] width 900 height 26
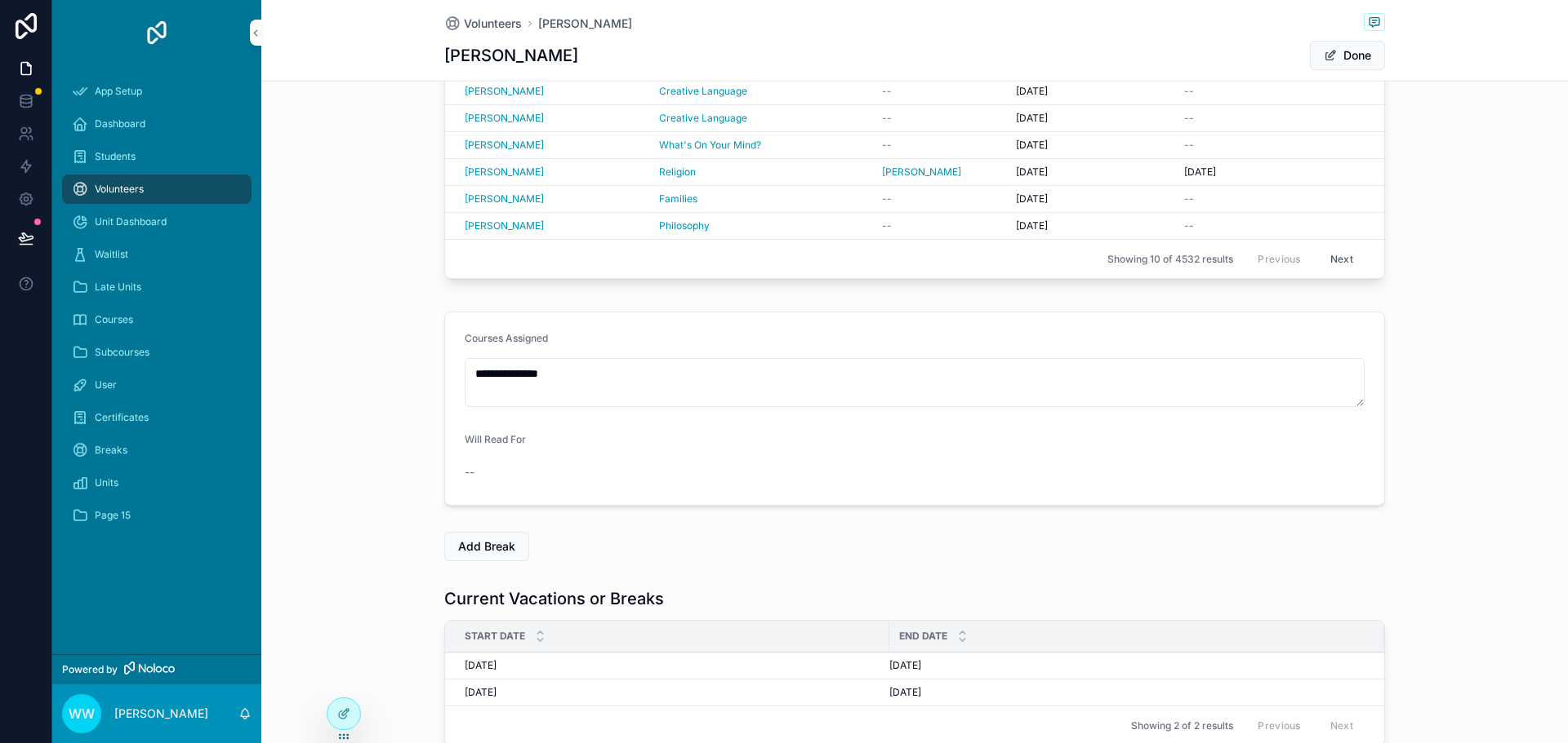
click at [1347, 56] on button "Done" at bounding box center [1347, 56] width 75 height 29
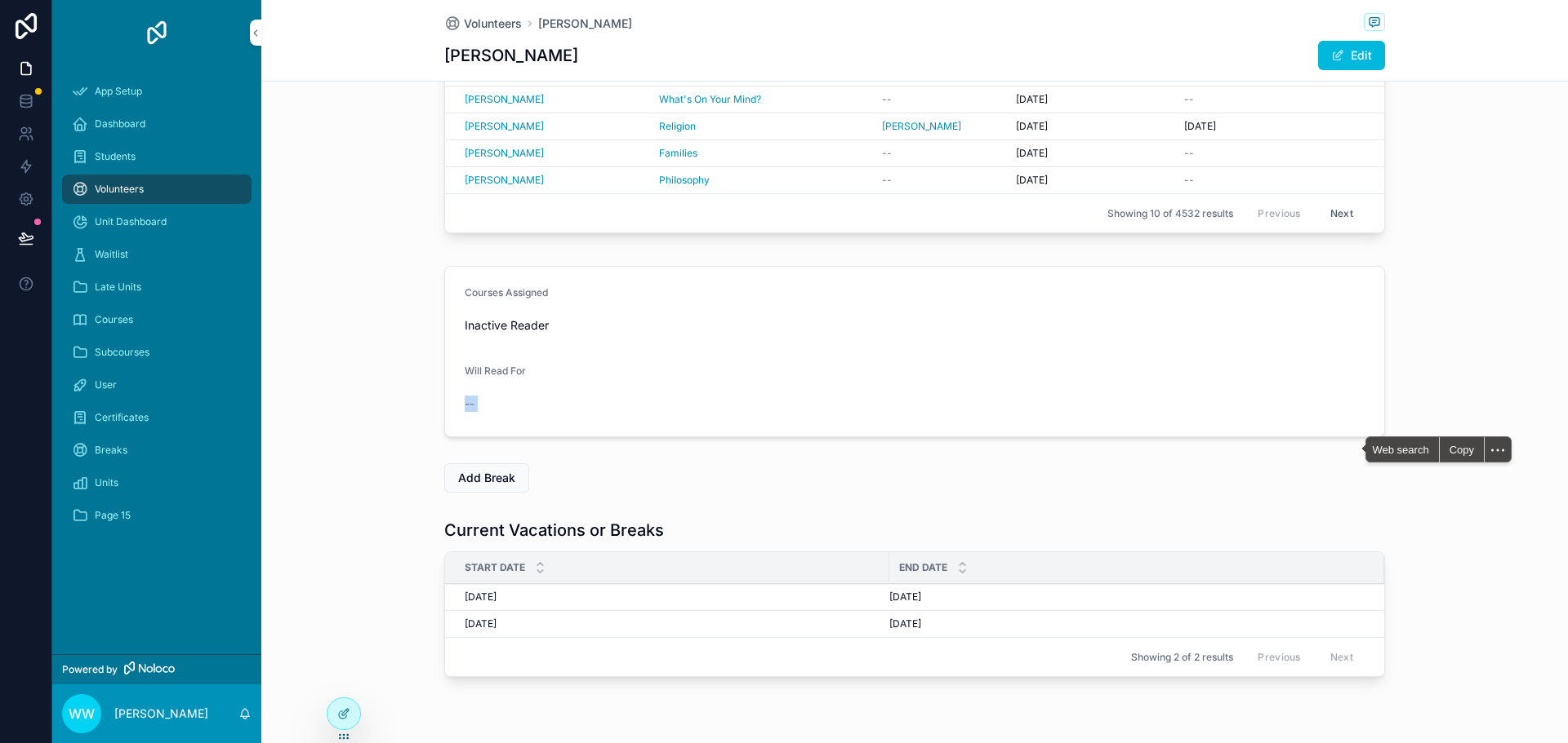
scroll to position [408, 0]
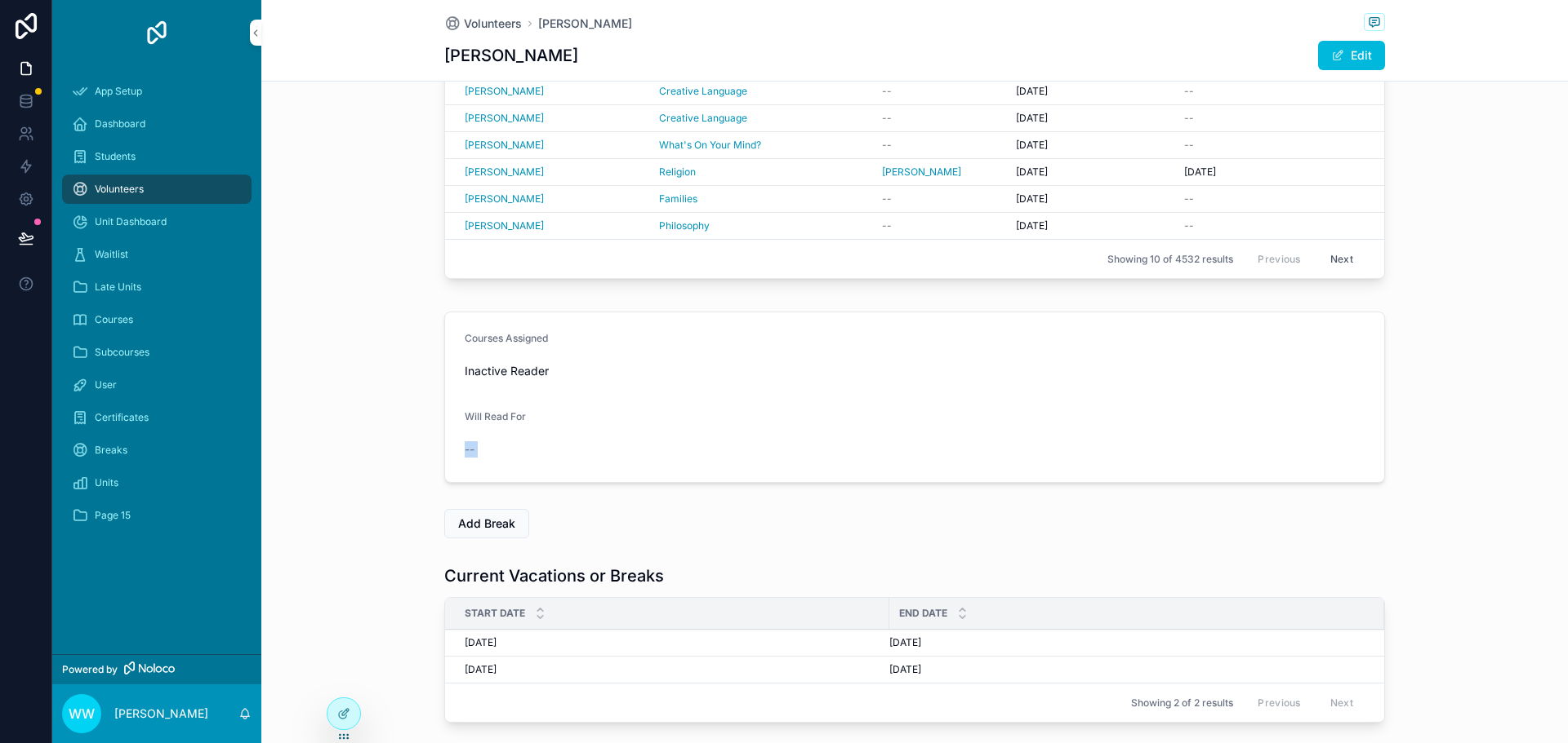
click at [353, 712] on div at bounding box center [343, 714] width 32 height 31
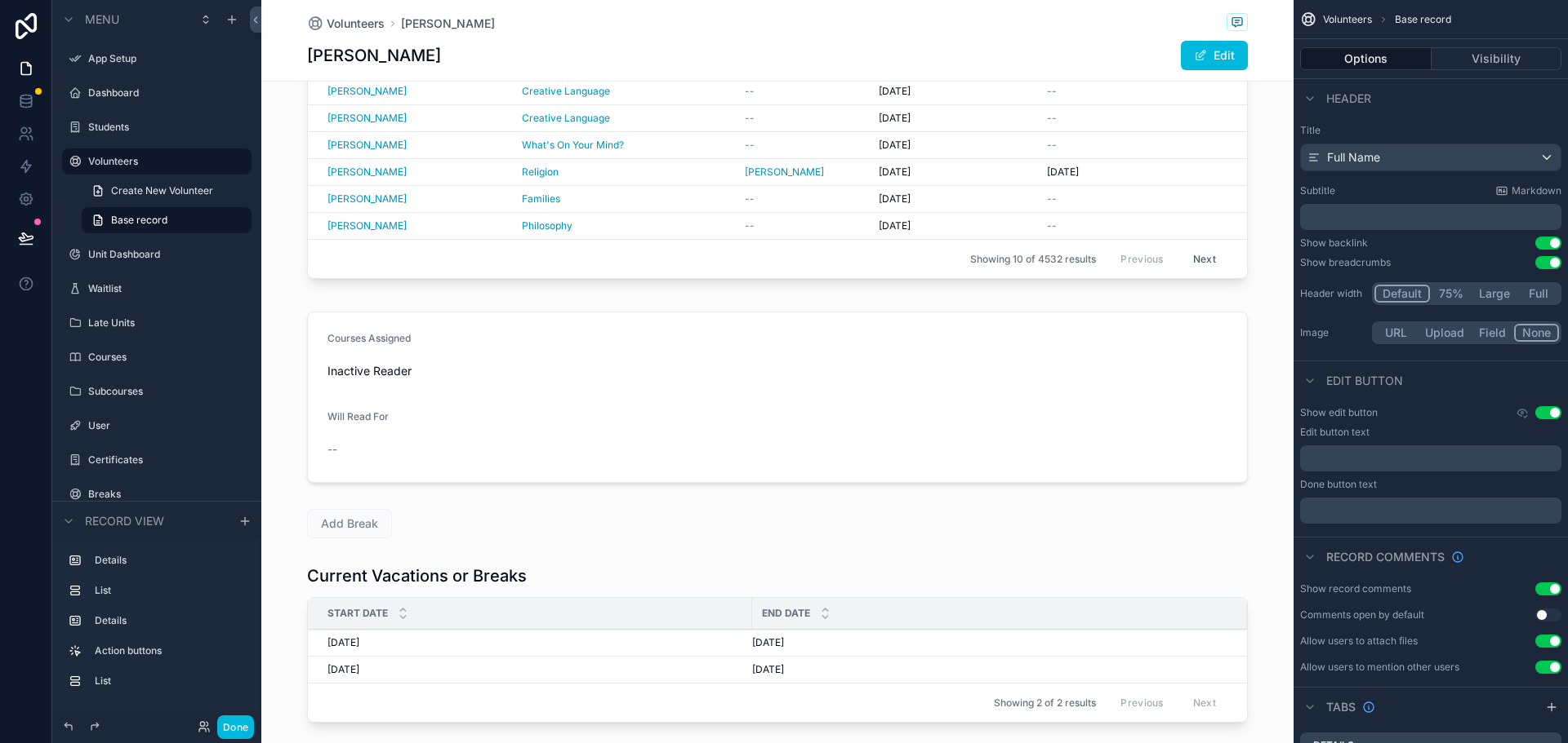
click at [657, 431] on div "scrollable content" at bounding box center [777, 397] width 1032 height 185
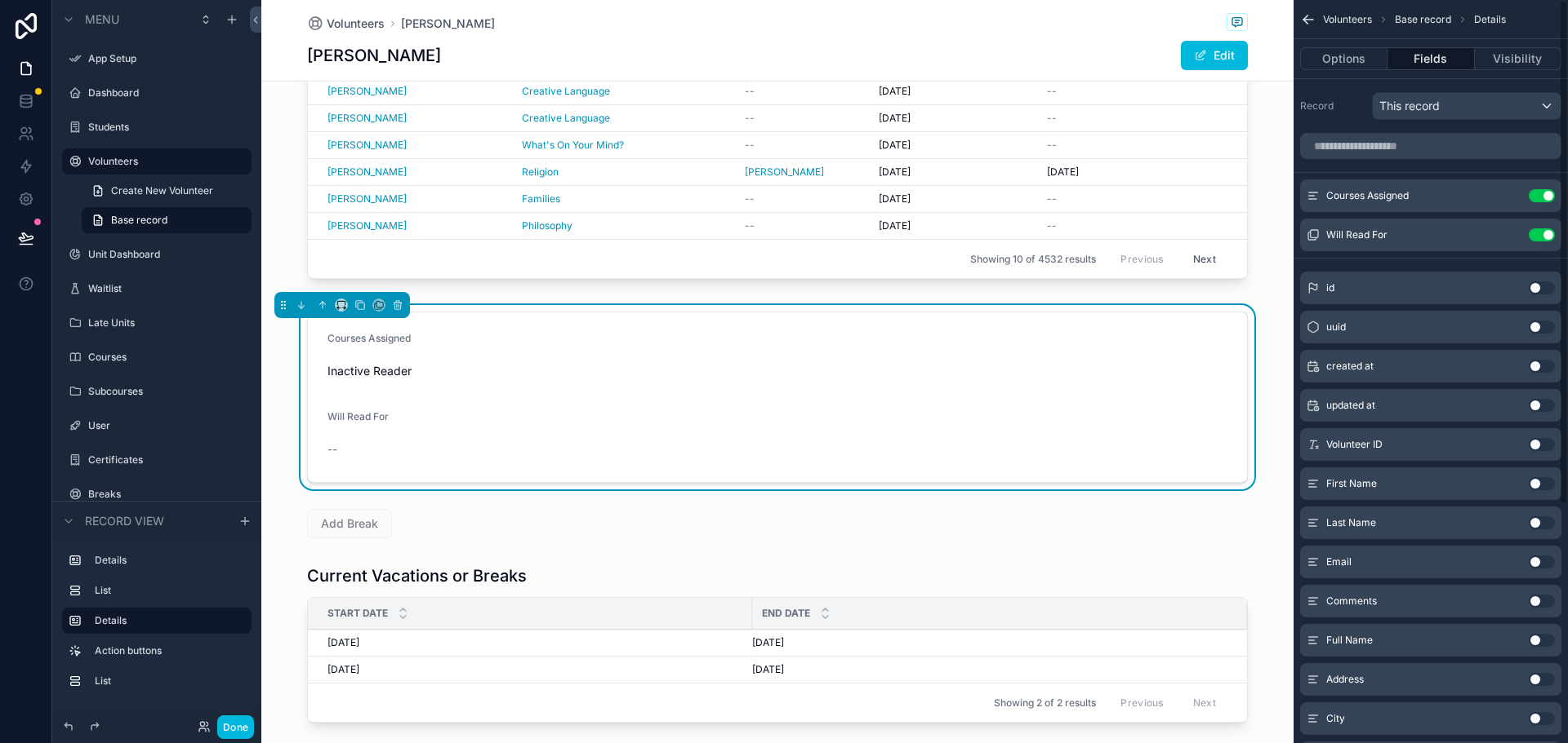
click at [0, 0] on icon "scrollable content" at bounding box center [0, 0] width 0 height 0
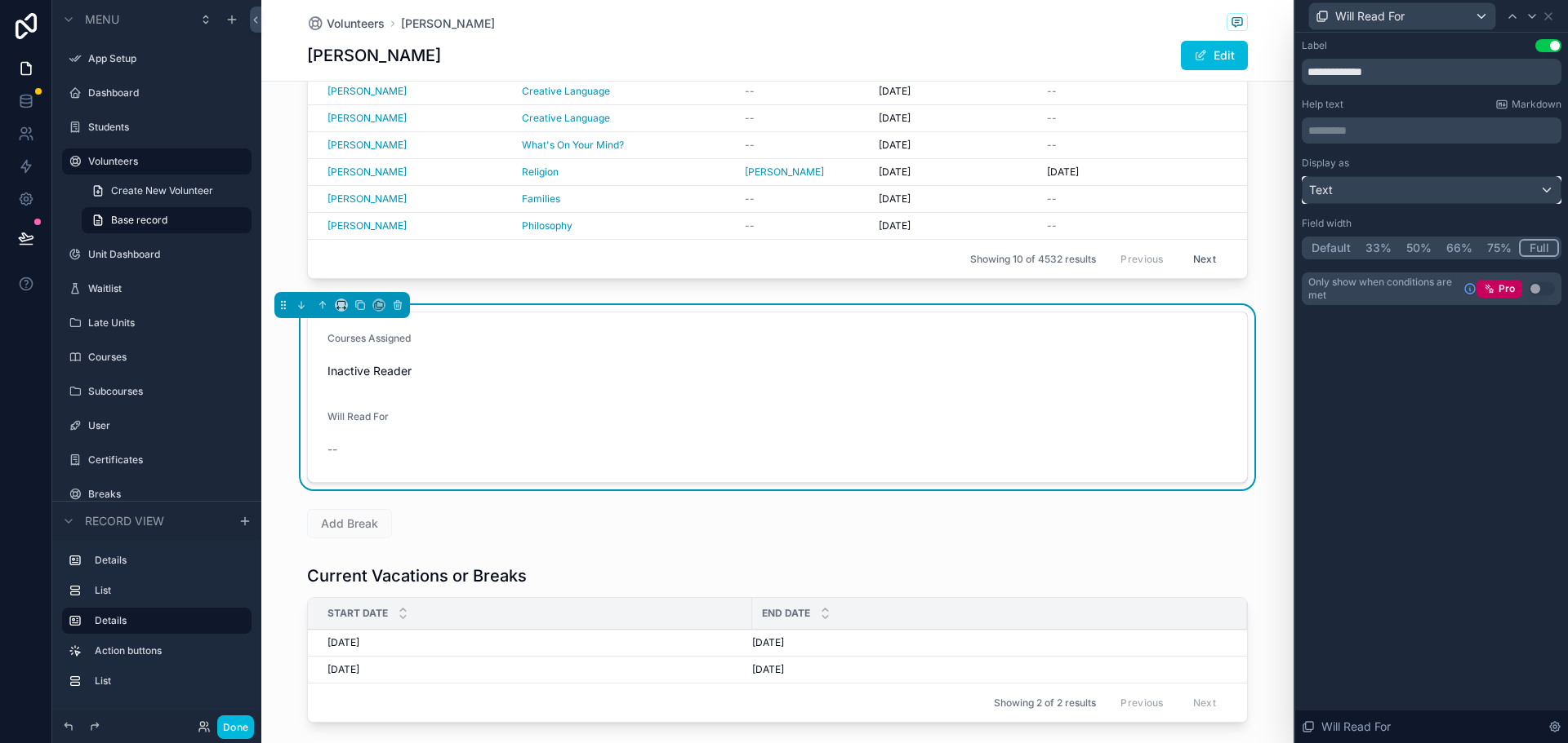
click at [1383, 186] on div "Text" at bounding box center [1431, 189] width 258 height 26
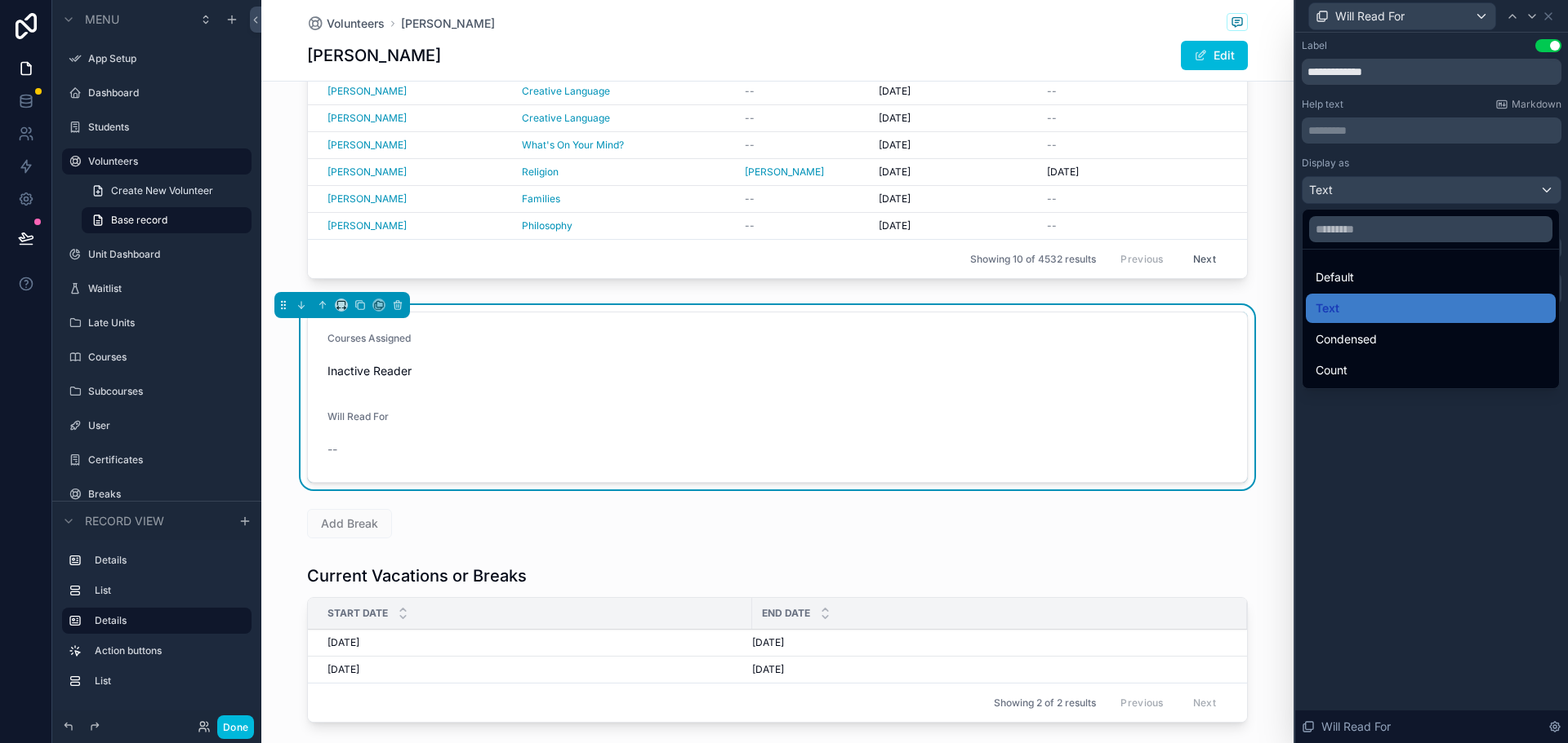
click at [1385, 183] on div at bounding box center [1431, 371] width 273 height 743
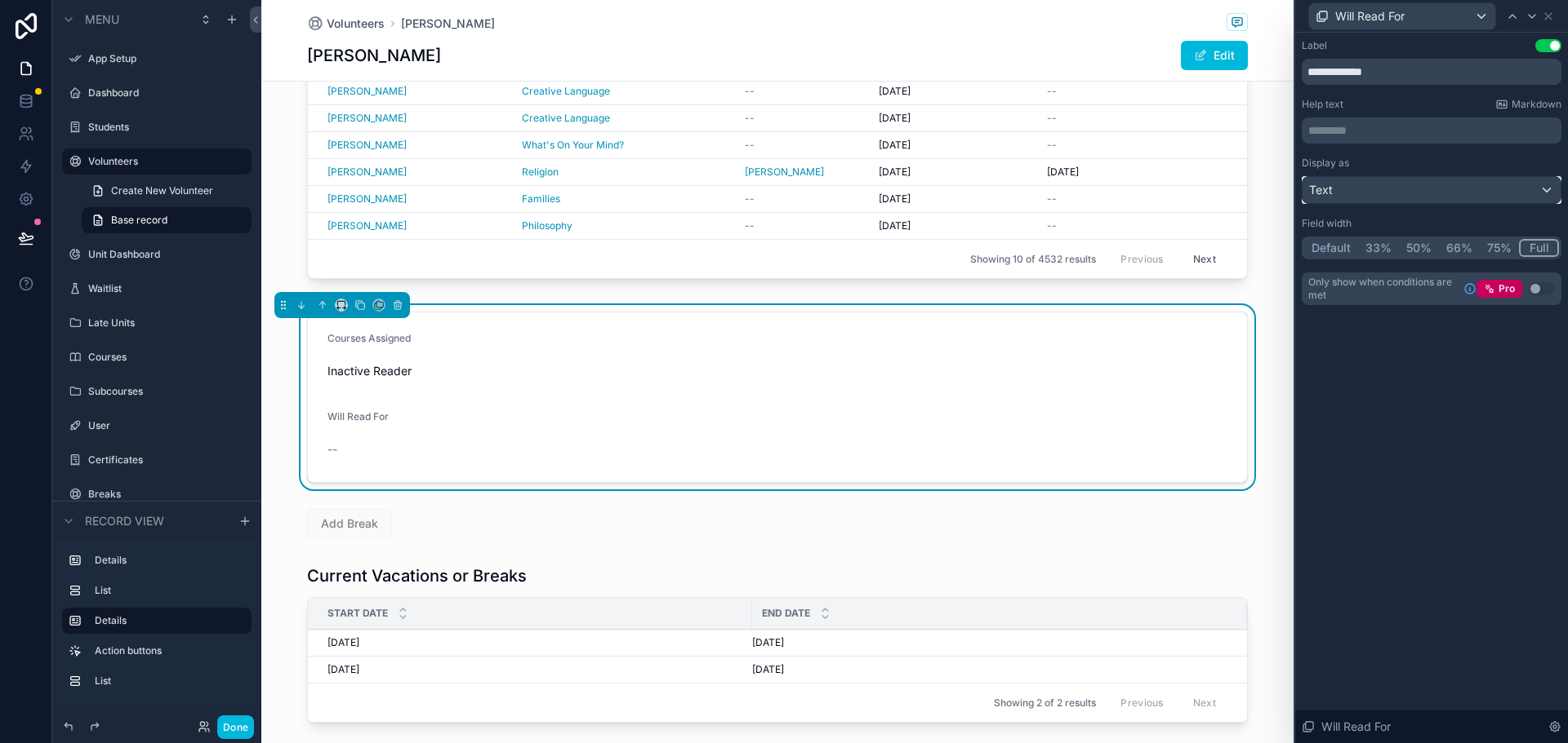
click at [1336, 184] on div "Text" at bounding box center [1431, 189] width 258 height 26
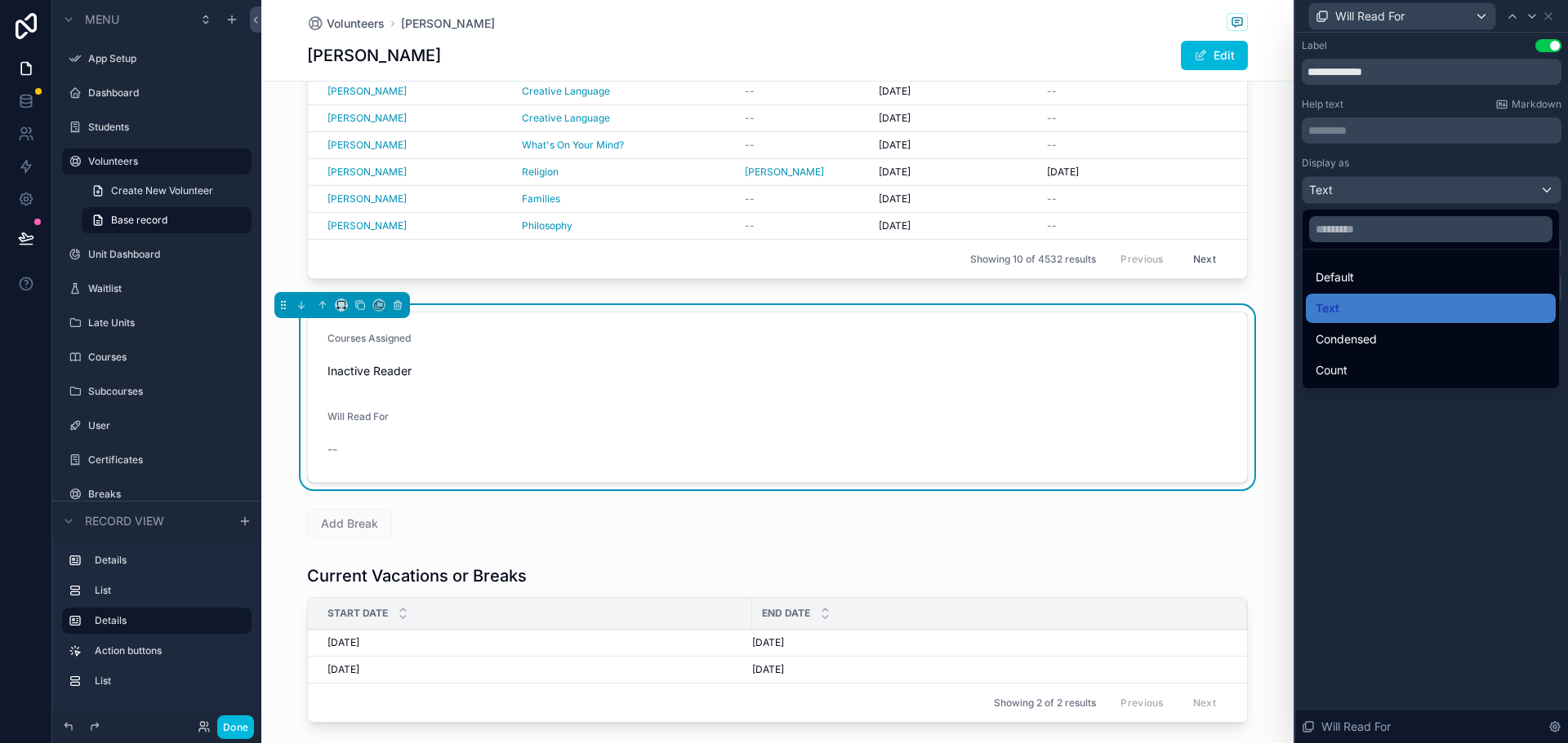
click at [1344, 277] on span "Default" at bounding box center [1335, 277] width 38 height 20
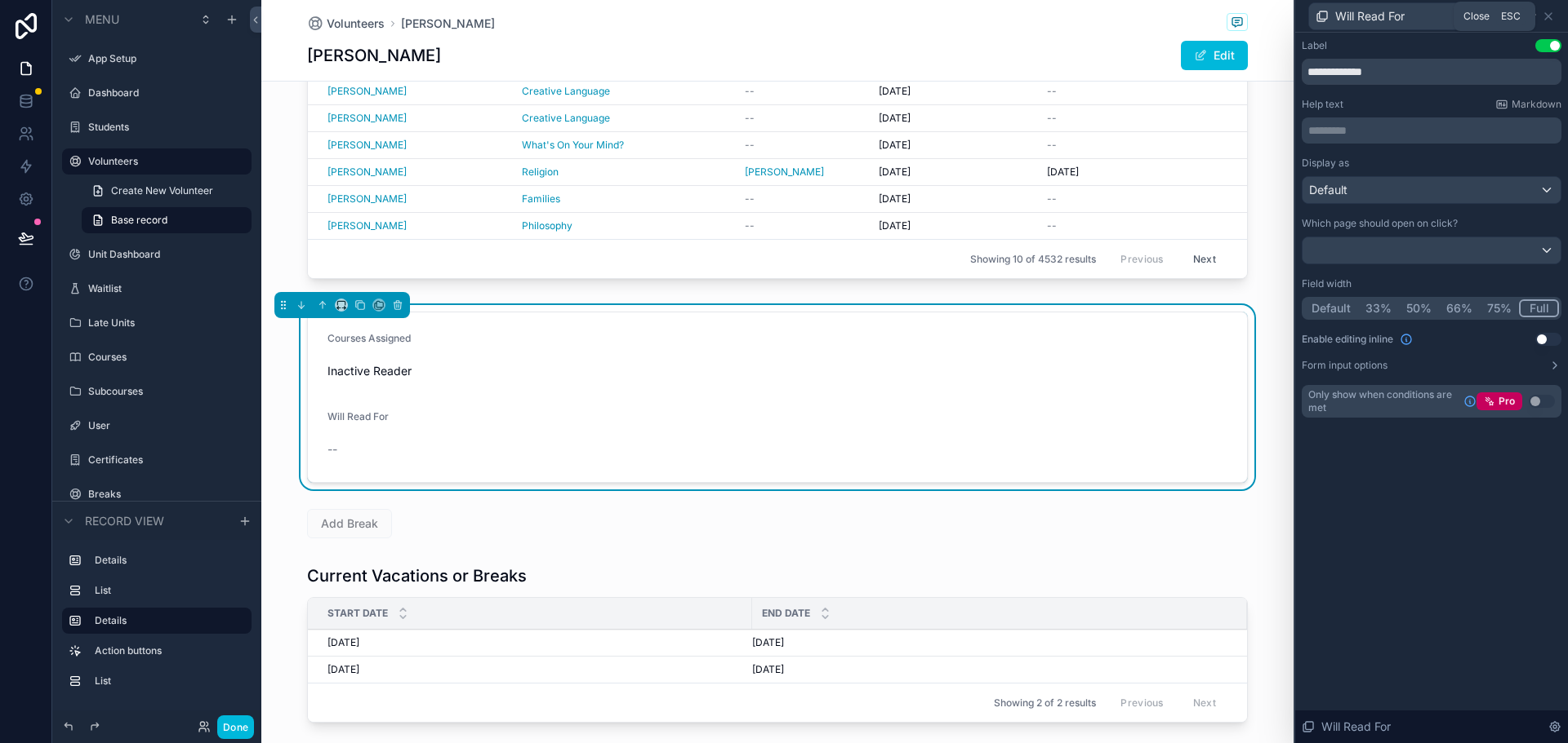
click at [1547, 14] on icon at bounding box center [1547, 16] width 7 height 7
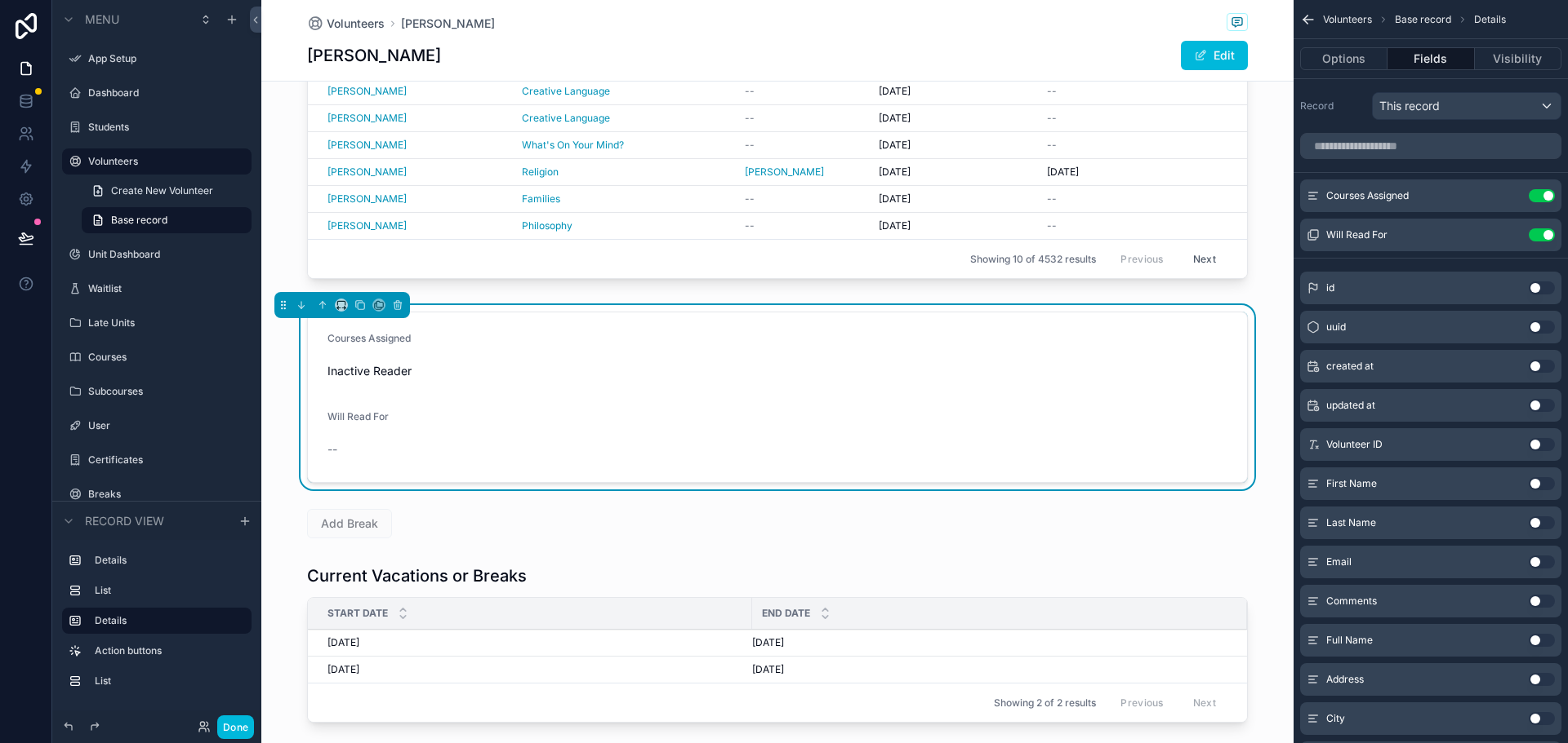
click at [509, 526] on div "scrollable content" at bounding box center [777, 523] width 1032 height 42
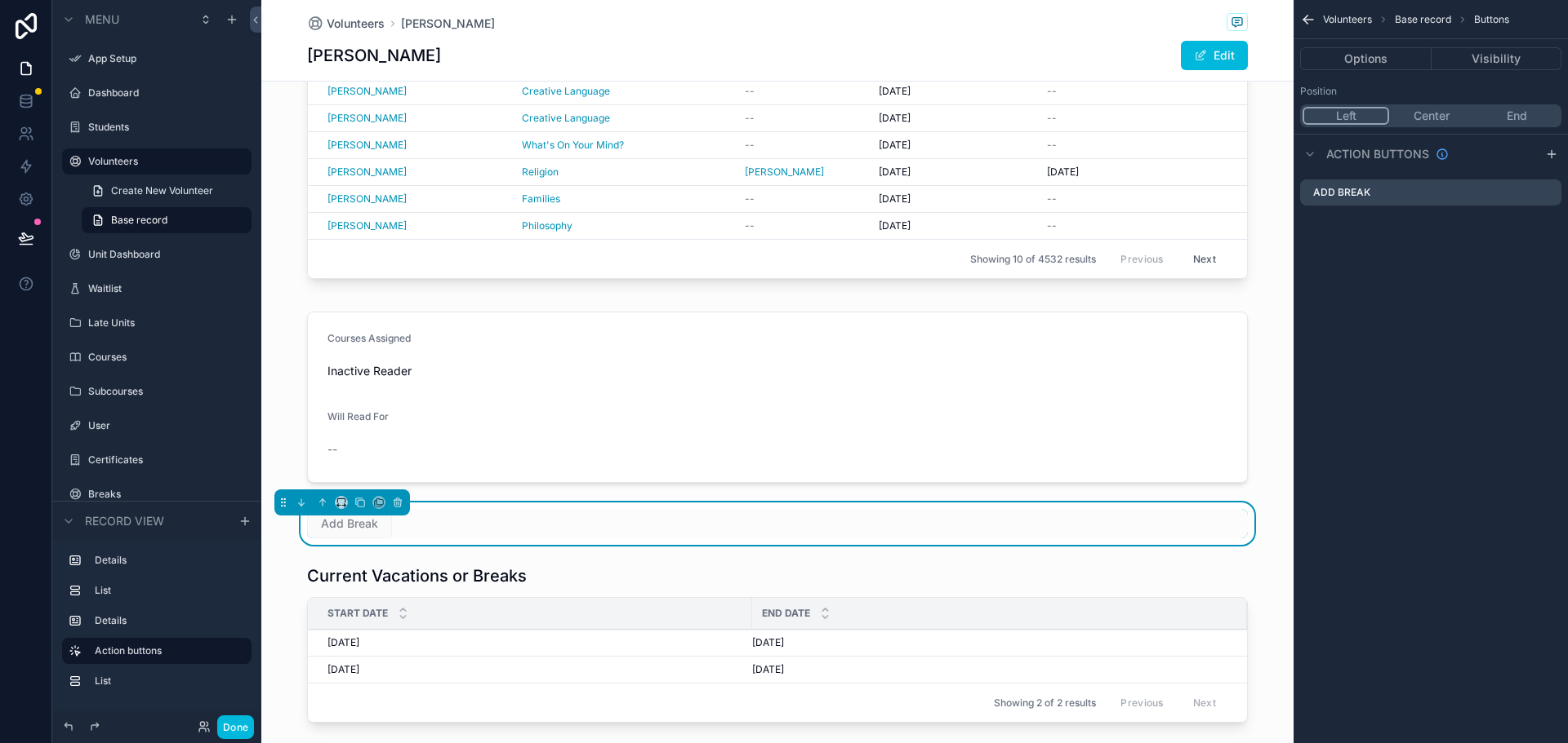
click at [1208, 58] on button "Edit" at bounding box center [1214, 56] width 67 height 29
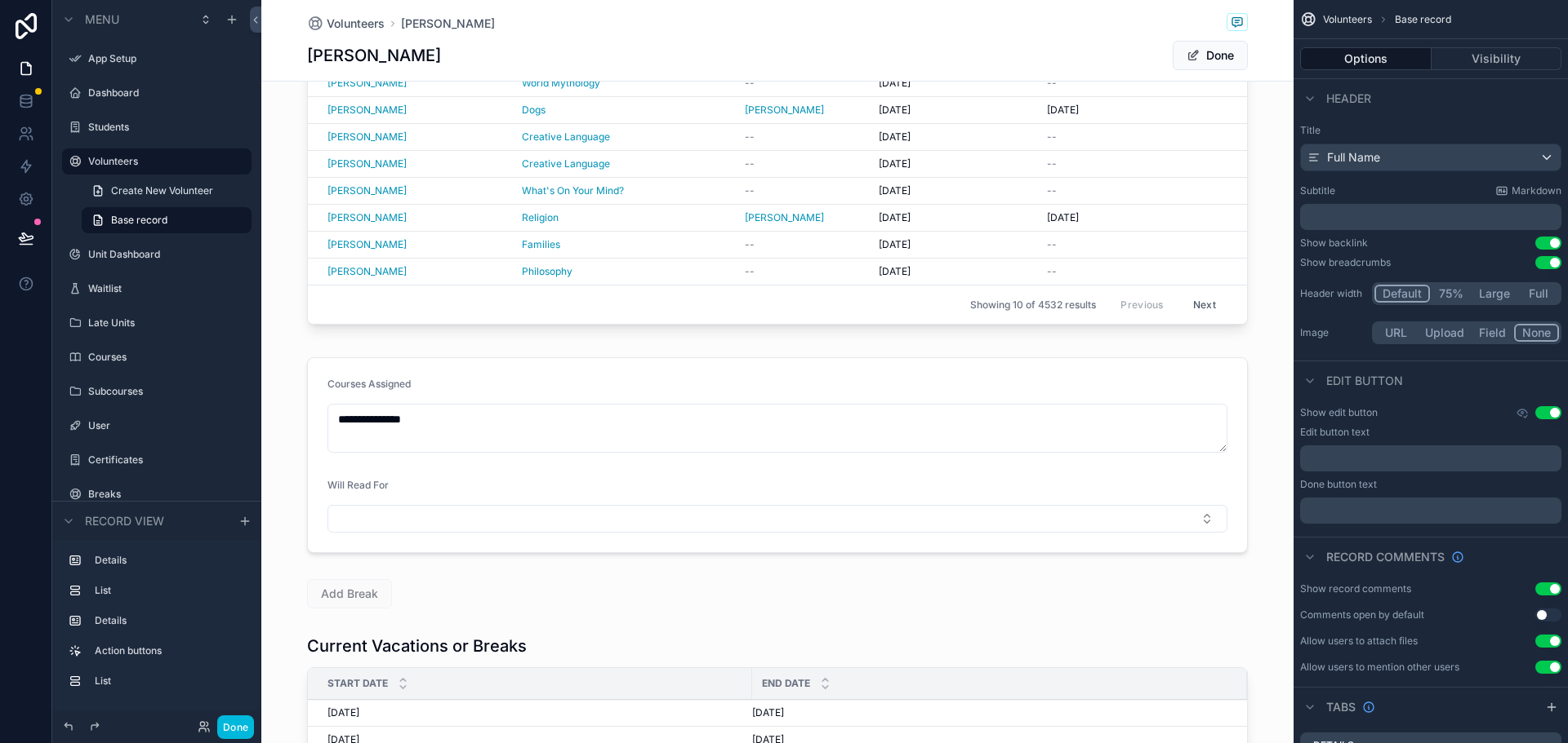
scroll to position [454, 0]
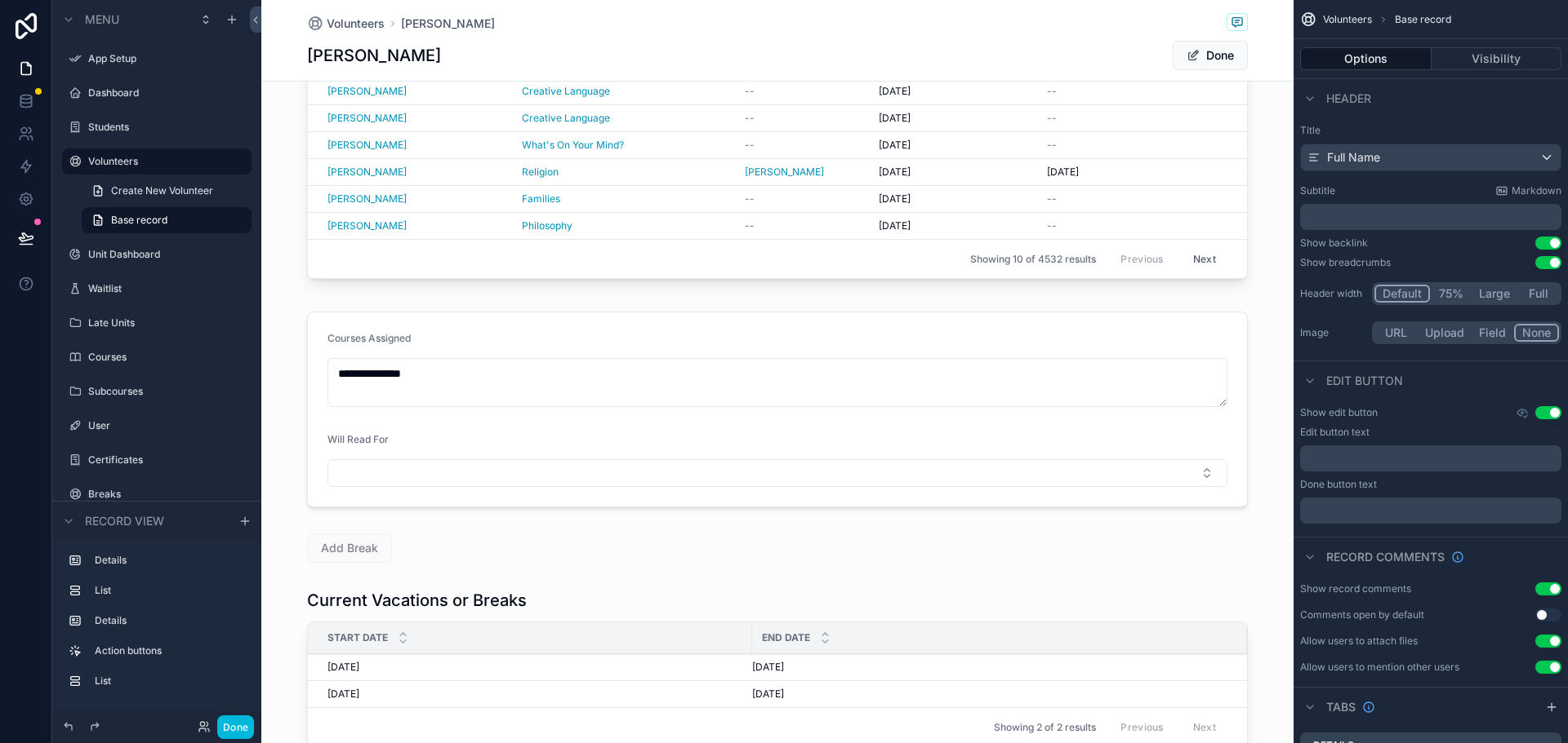
click at [391, 476] on div "scrollable content" at bounding box center [777, 410] width 1032 height 209
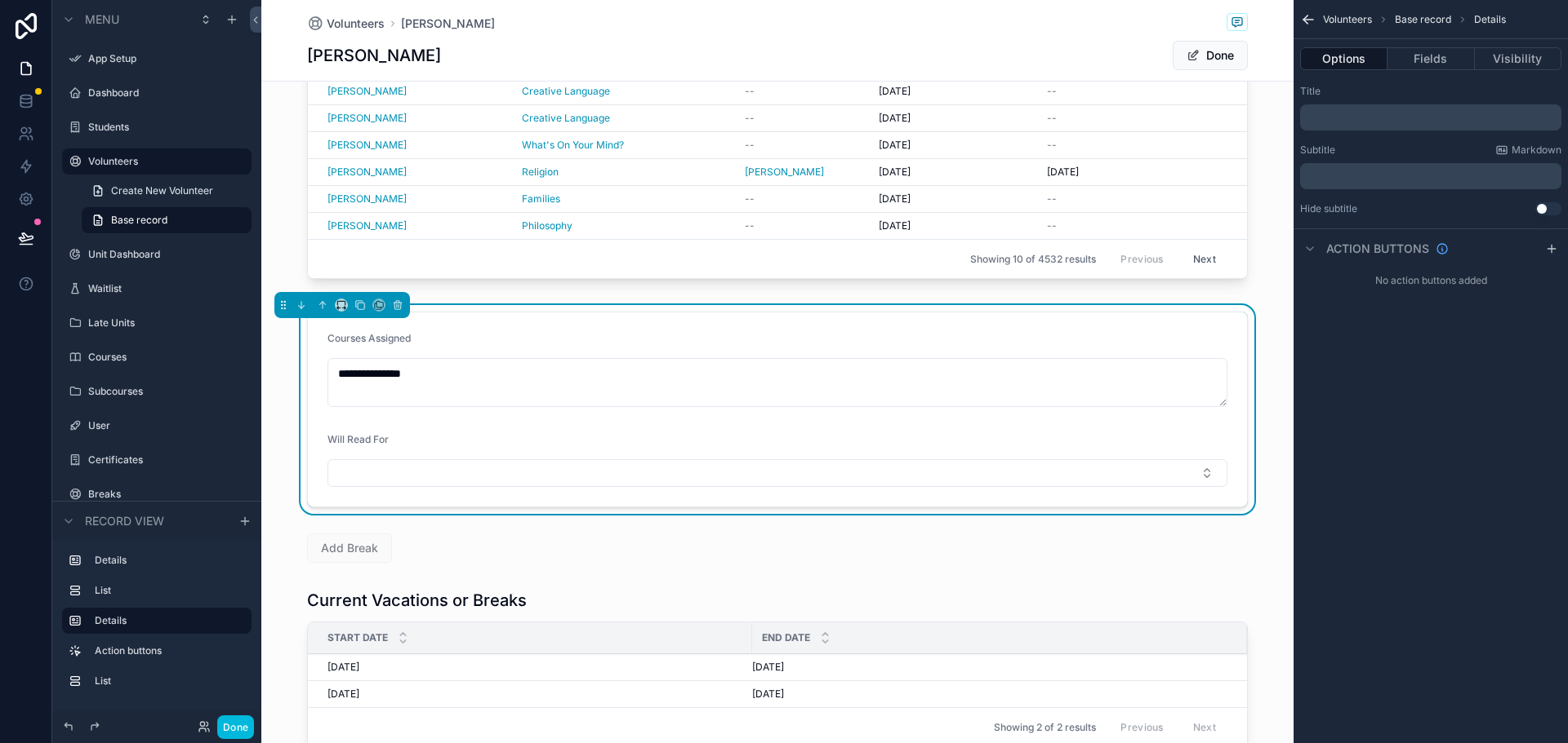
click at [1202, 475] on button "Select Button" at bounding box center [777, 474] width 900 height 27
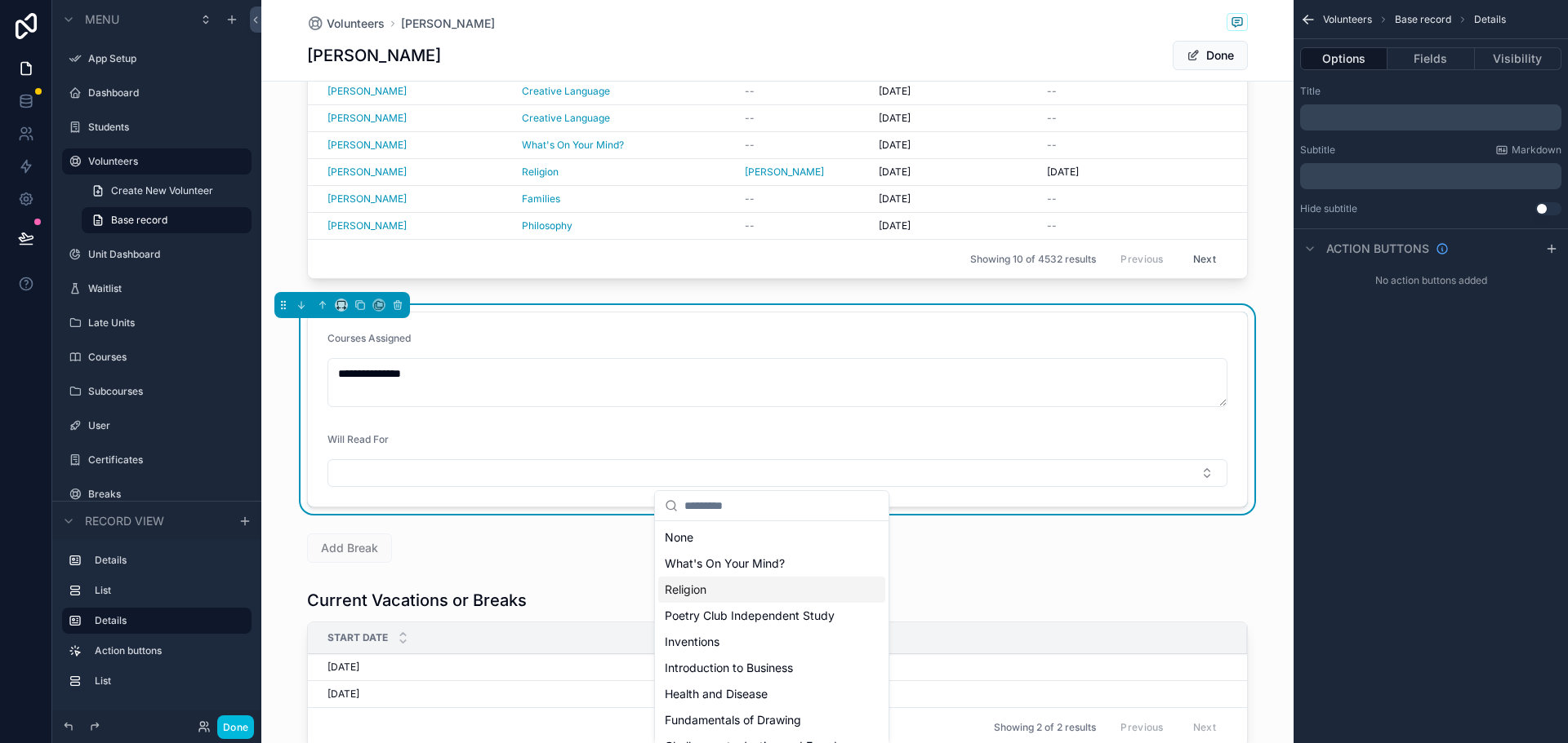
click at [701, 594] on span "Religion" at bounding box center [685, 590] width 42 height 17
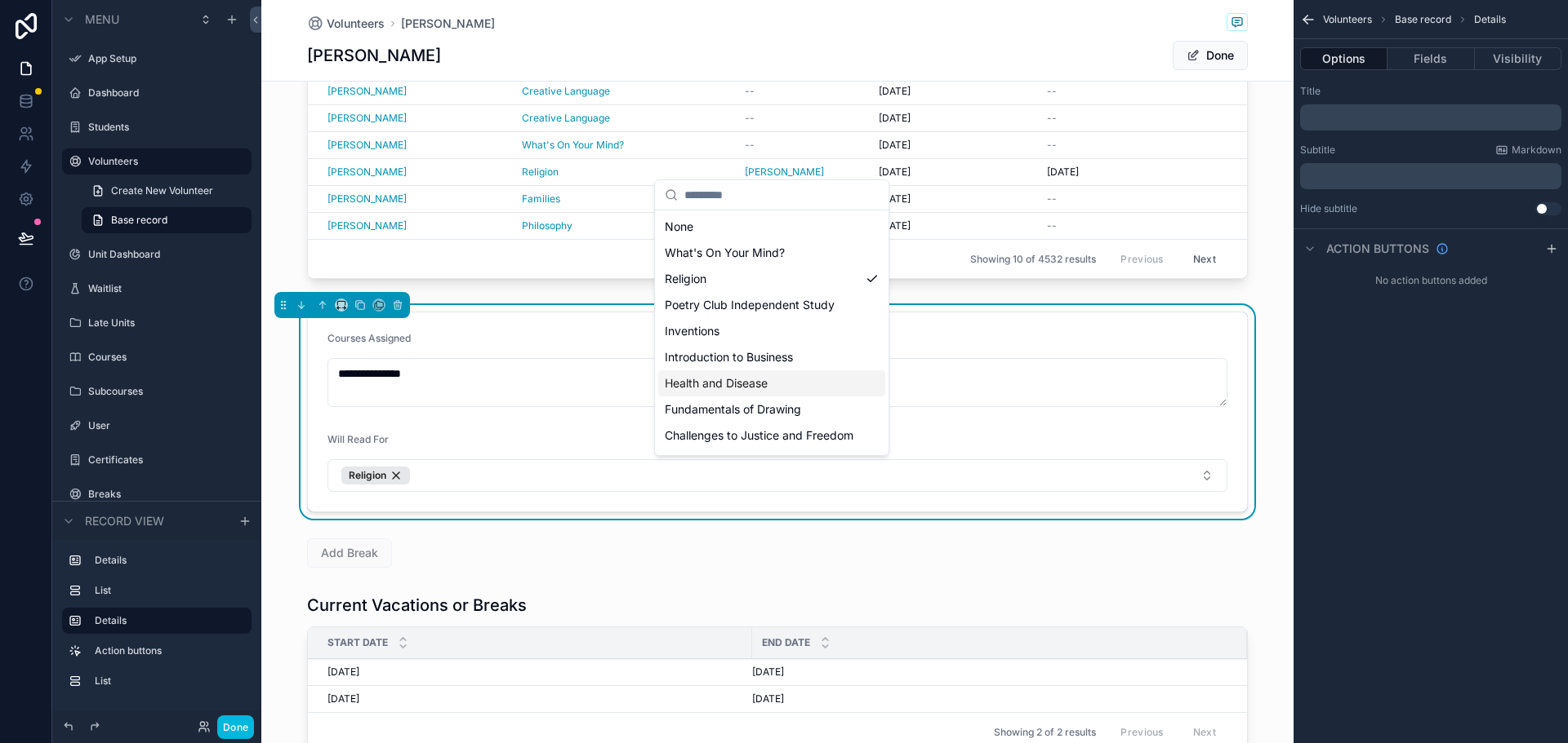
click at [715, 389] on span "Health and Disease" at bounding box center [715, 383] width 103 height 17
click at [666, 502] on div "**********" at bounding box center [777, 371] width 1032 height 743
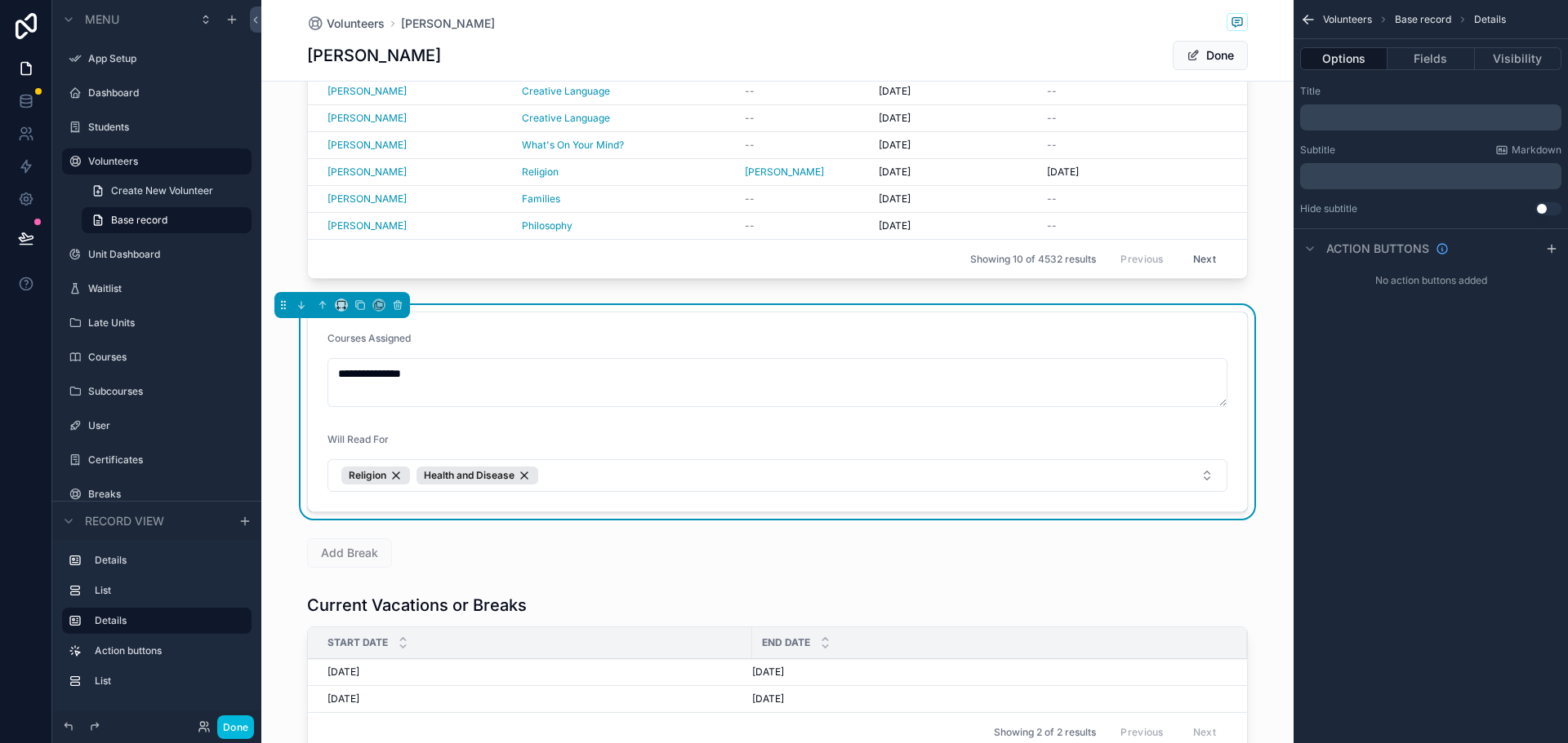
click at [1300, 18] on icon "scrollable content" at bounding box center [1308, 20] width 17 height 17
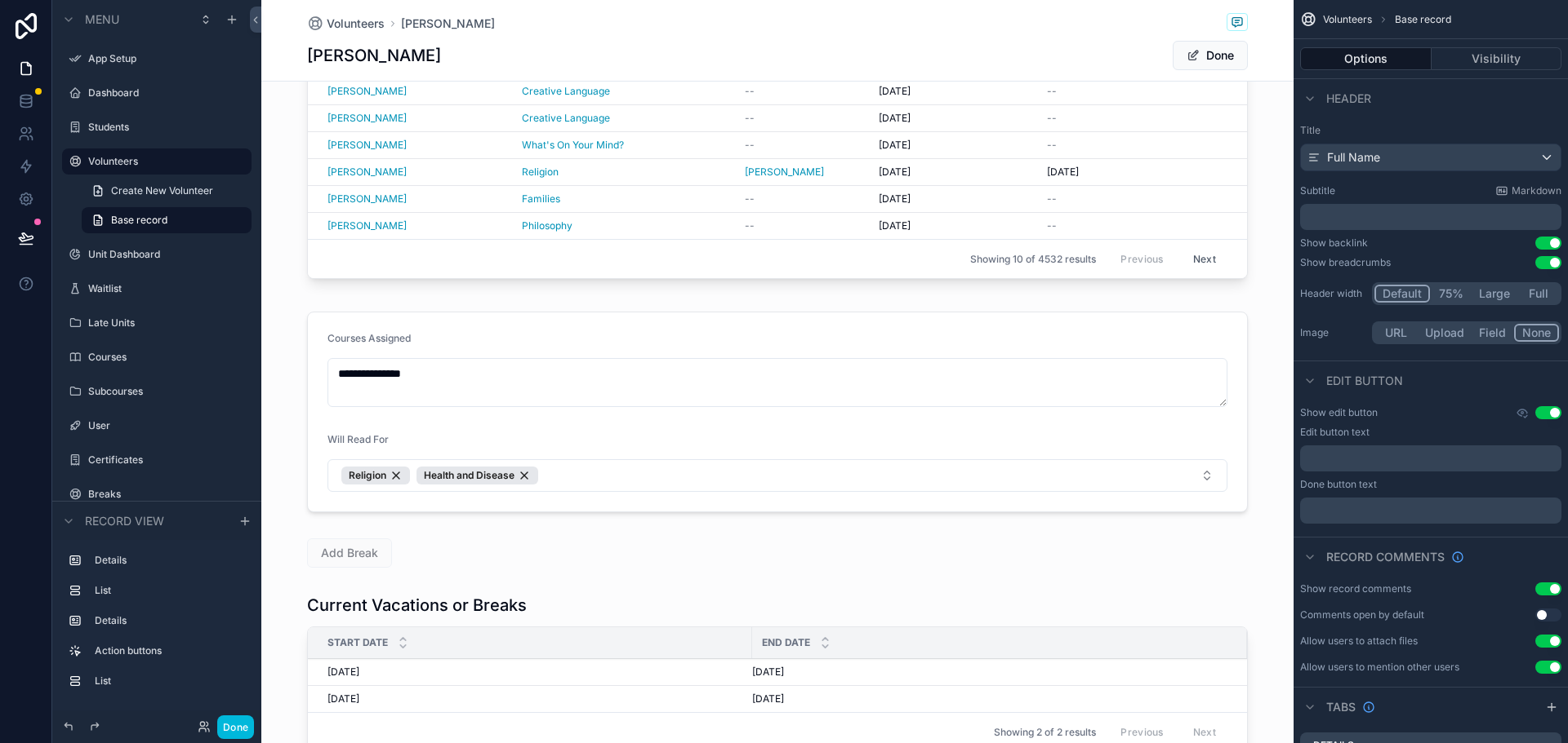
click at [657, 527] on div "**********" at bounding box center [777, 206] width 1032 height 1118
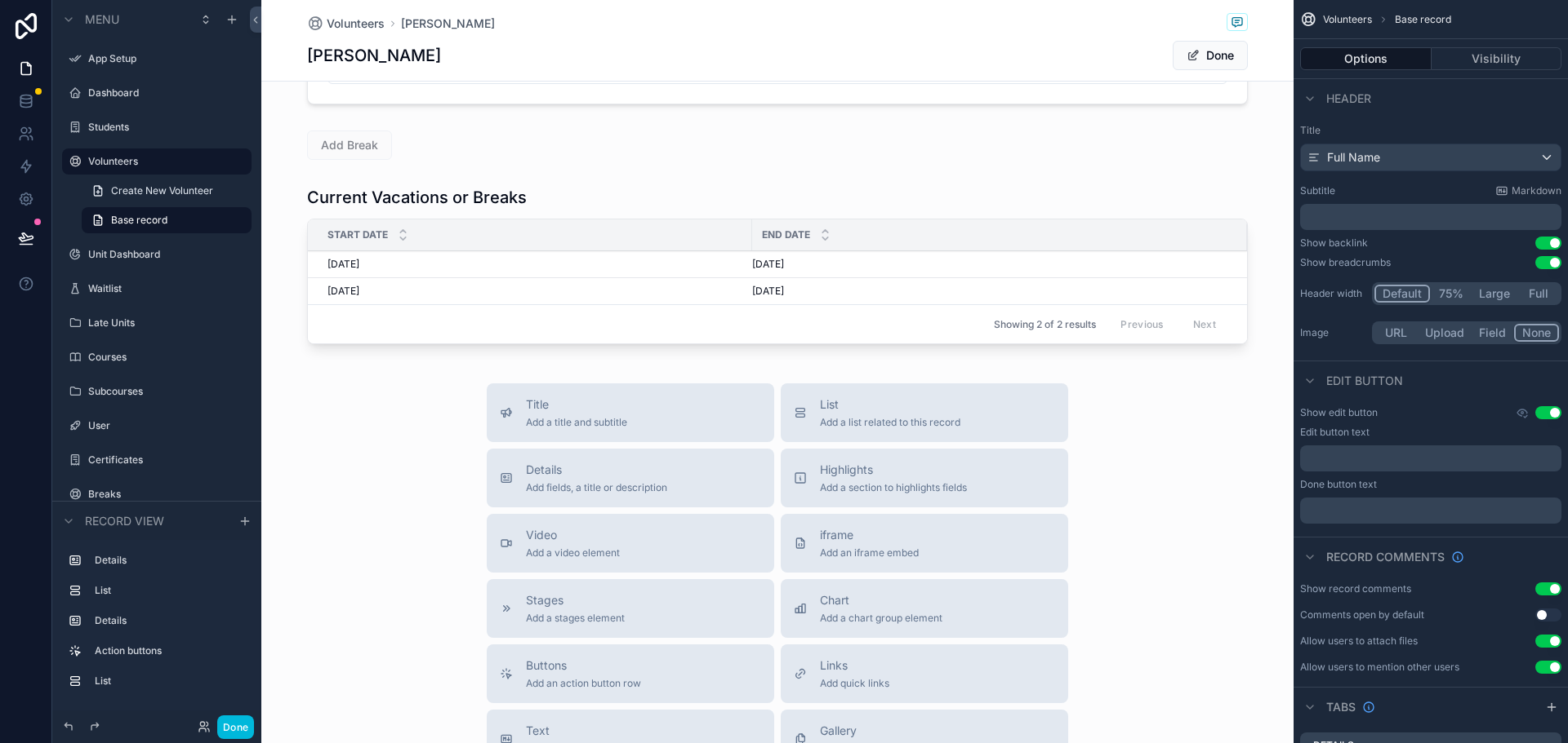
click at [994, 416] on div "List Add a list related to this record" at bounding box center [923, 412] width 261 height 32
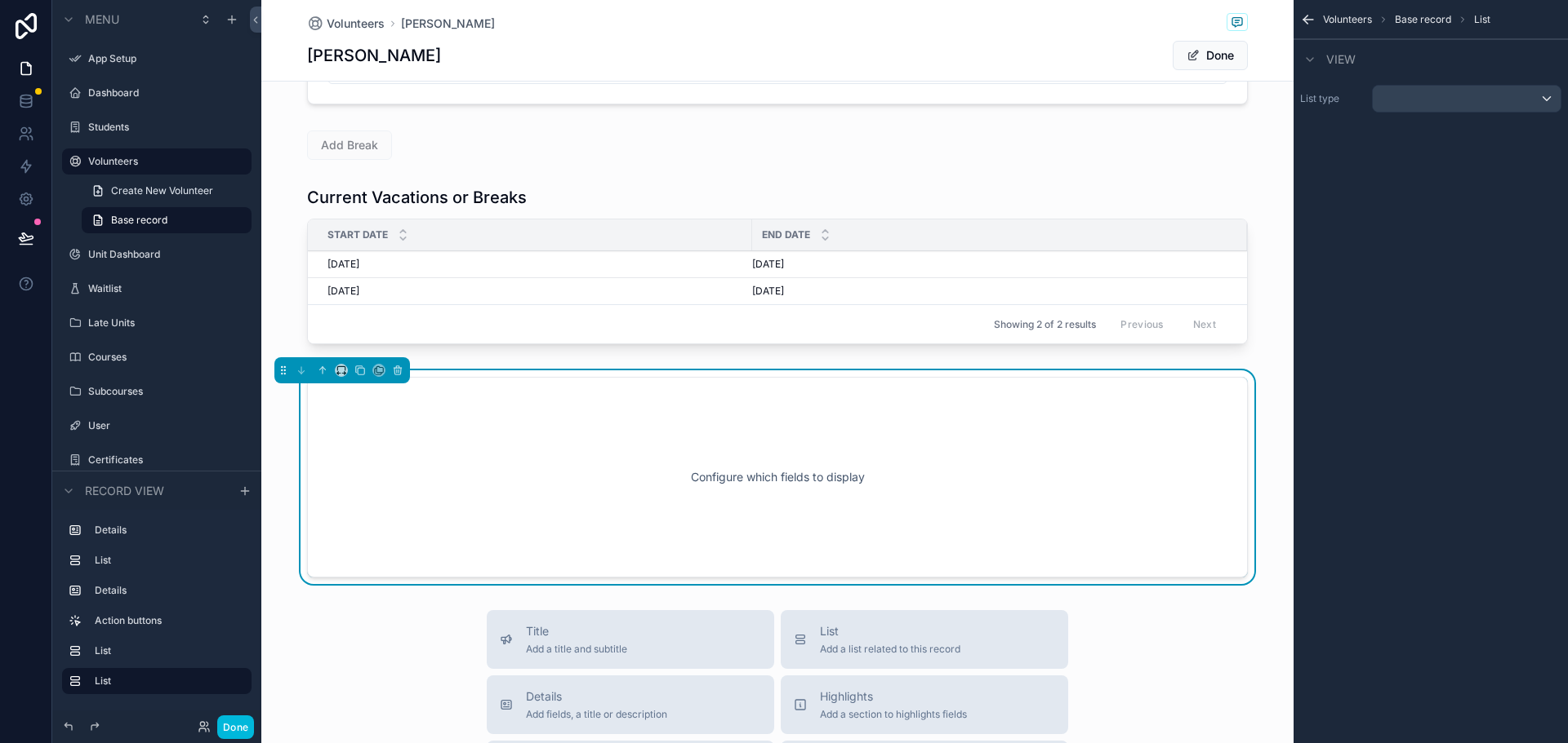
scroll to position [968, 0]
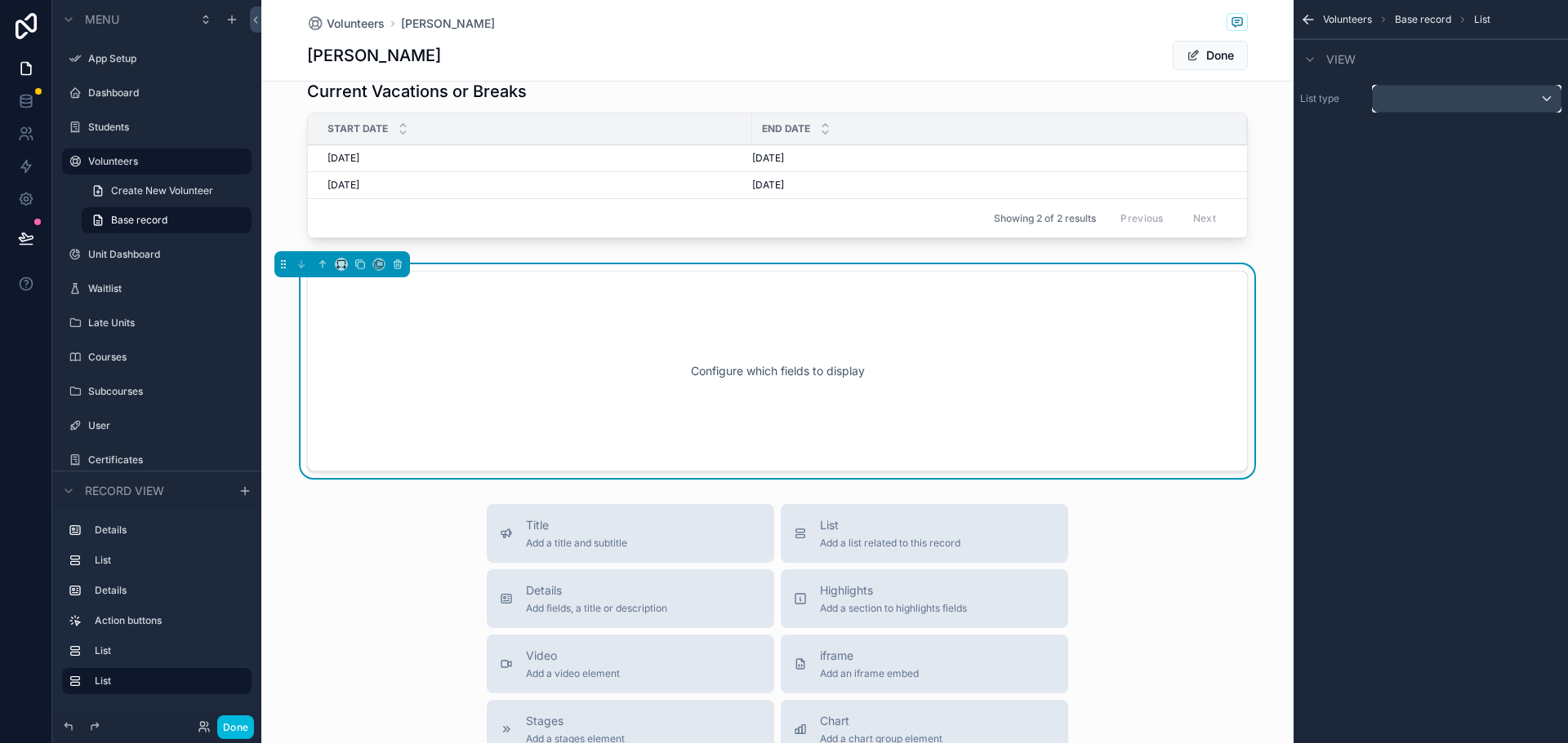
click at [1532, 102] on div "scrollable content" at bounding box center [1466, 99] width 188 height 26
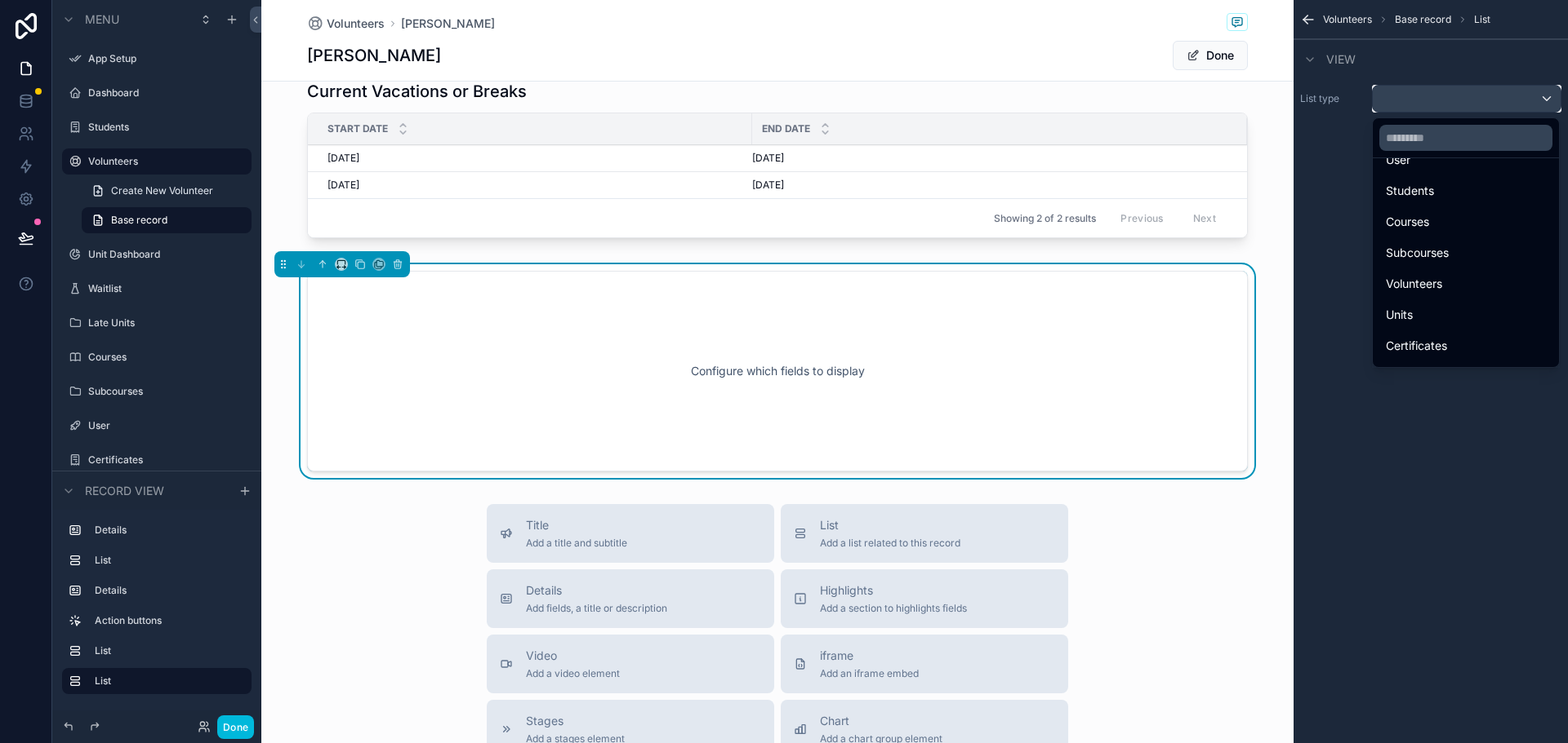
scroll to position [78, 0]
click at [1442, 185] on div "Courses" at bounding box center [1465, 194] width 160 height 20
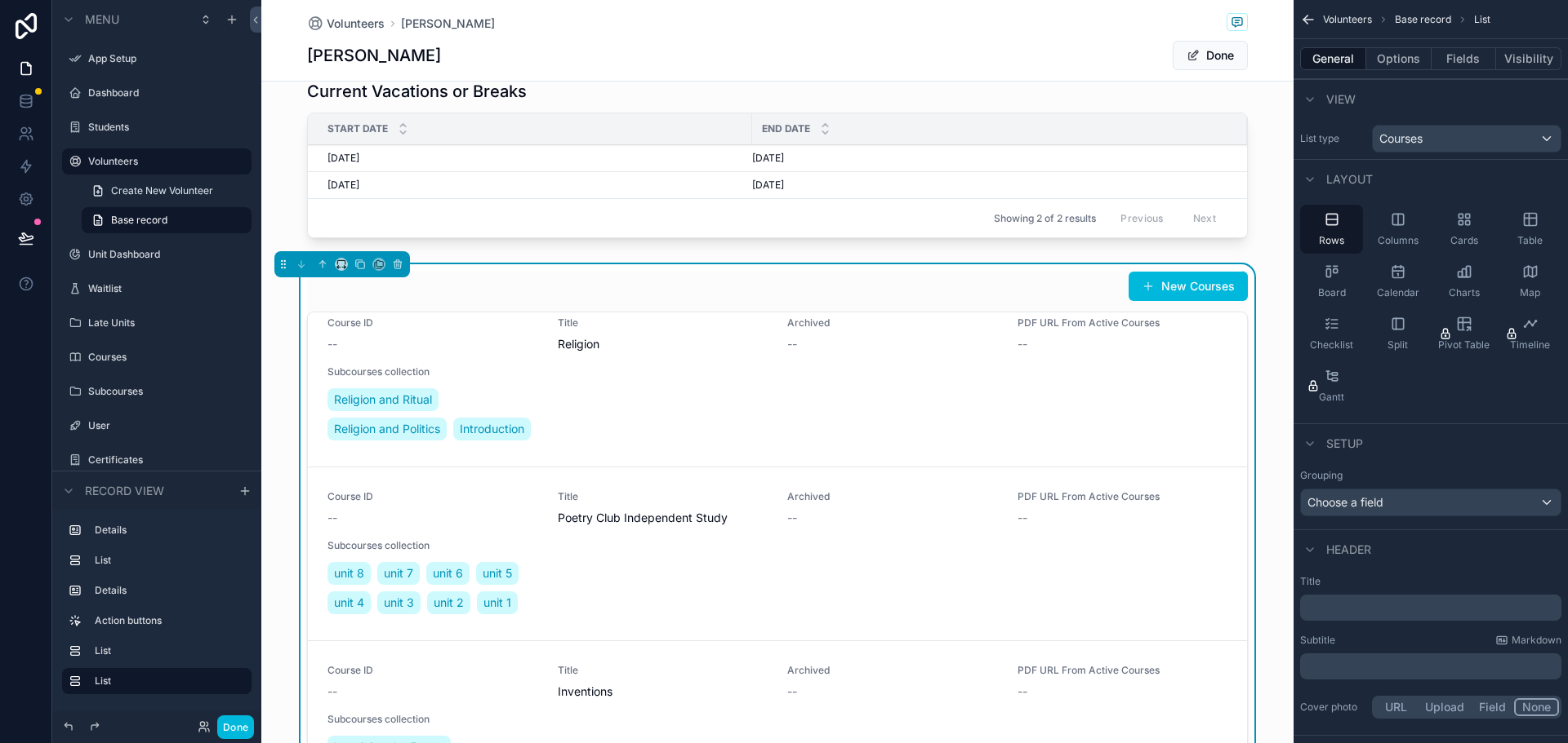
scroll to position [0, 0]
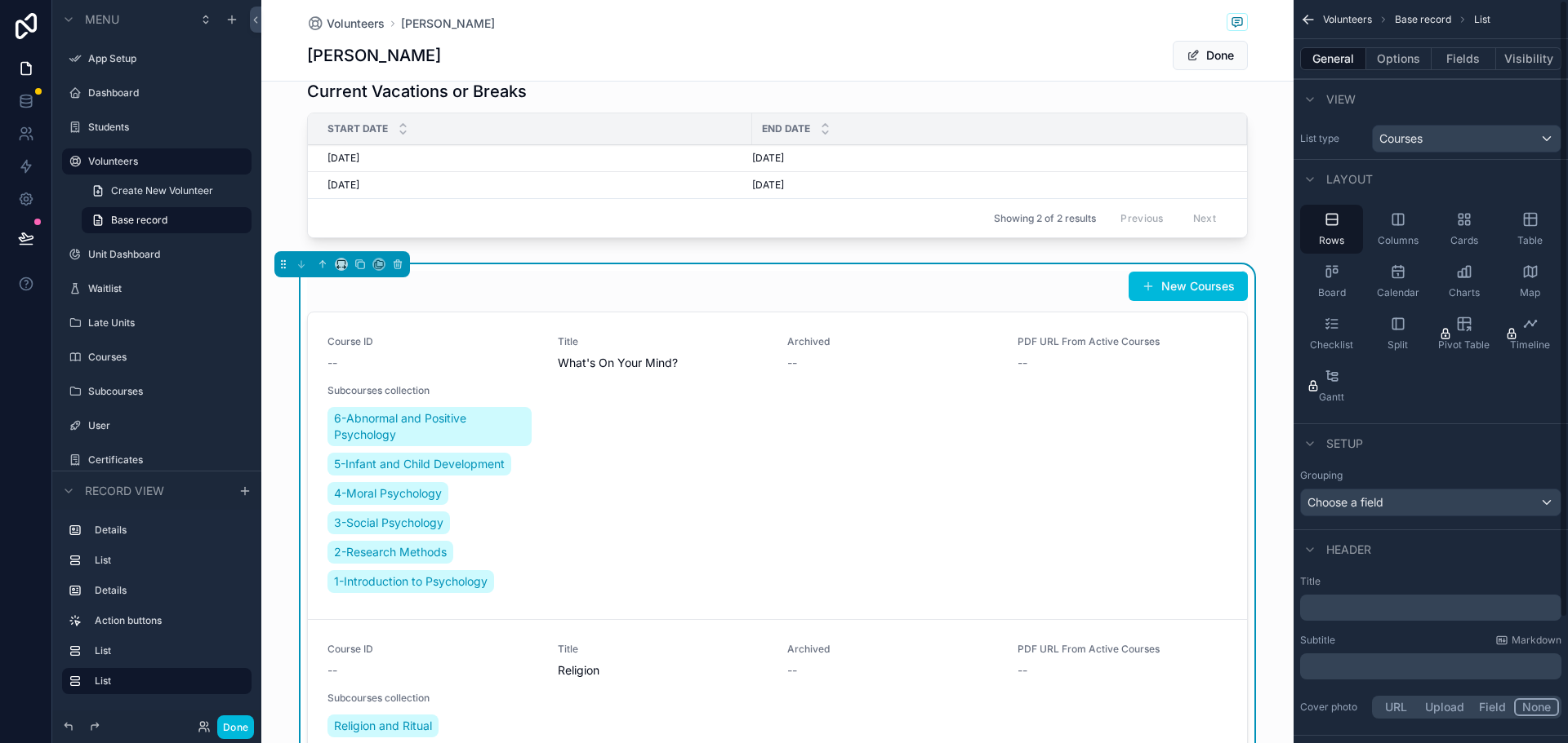
click at [1335, 333] on div "Checklist" at bounding box center [1332, 334] width 63 height 49
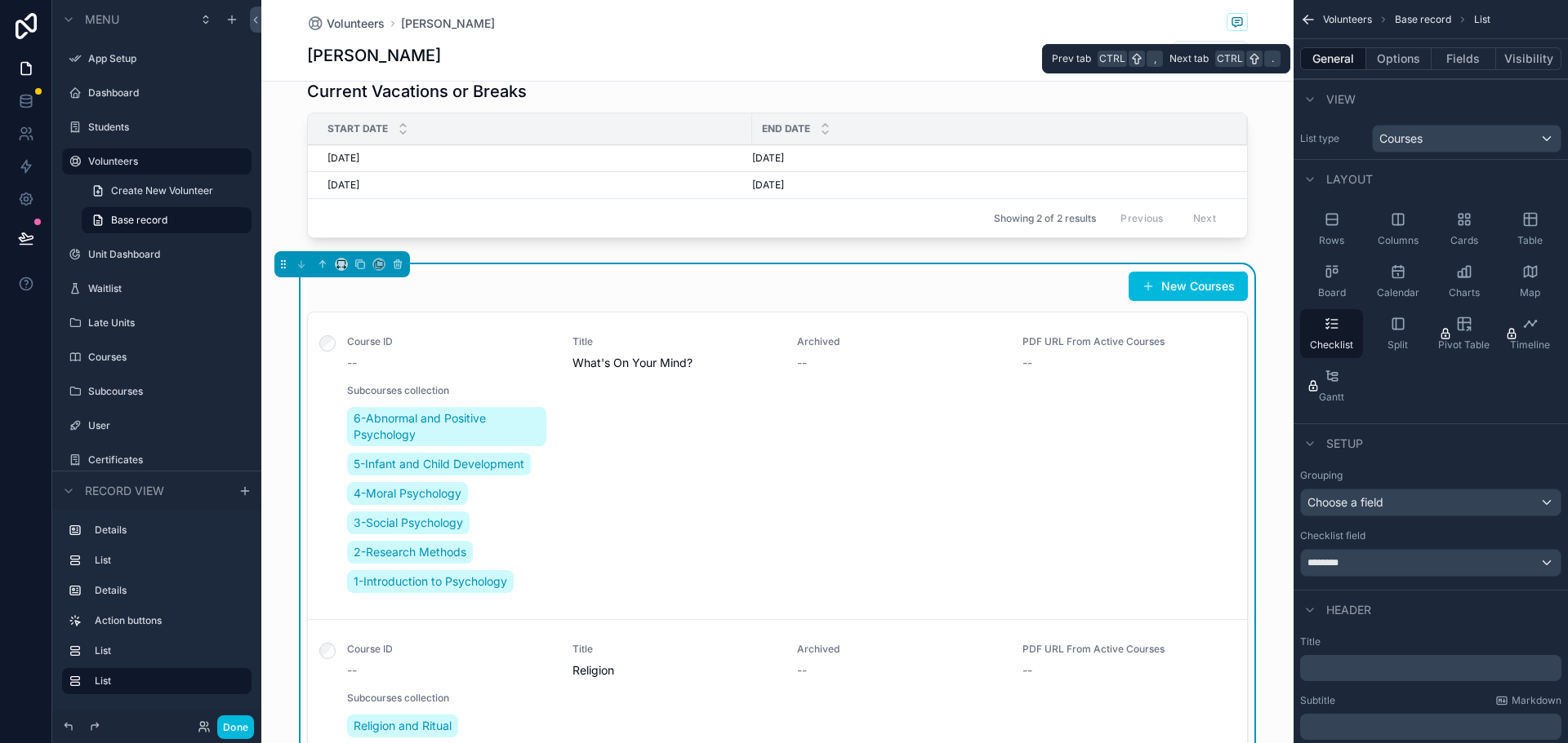
click at [1444, 58] on button "Fields" at bounding box center [1463, 58] width 65 height 22
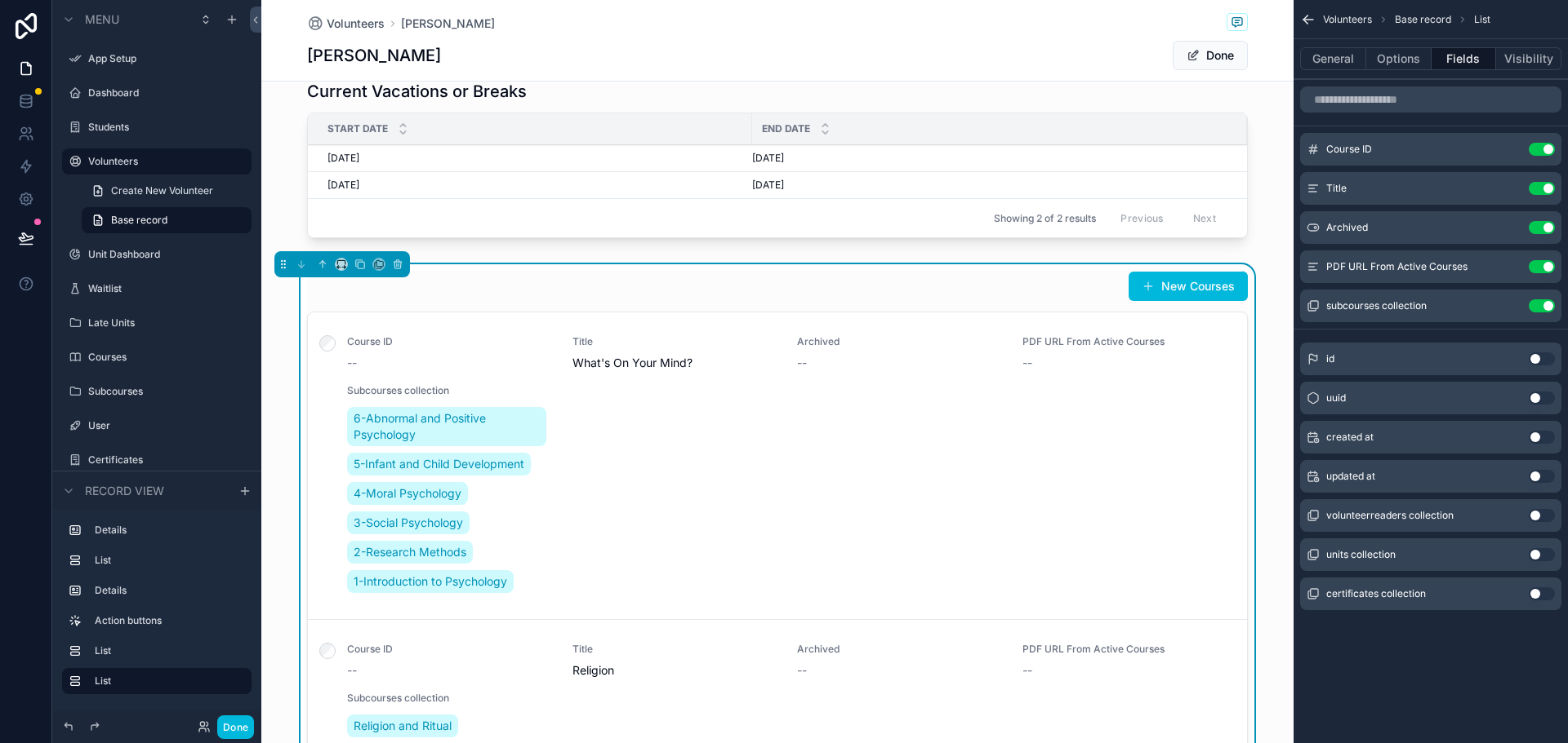
click at [961, 252] on div "**********" at bounding box center [777, 7] width 1032 height 1749
click at [985, 286] on div "New Courses" at bounding box center [777, 286] width 941 height 31
click at [396, 265] on icon "scrollable content" at bounding box center [398, 265] width 12 height 12
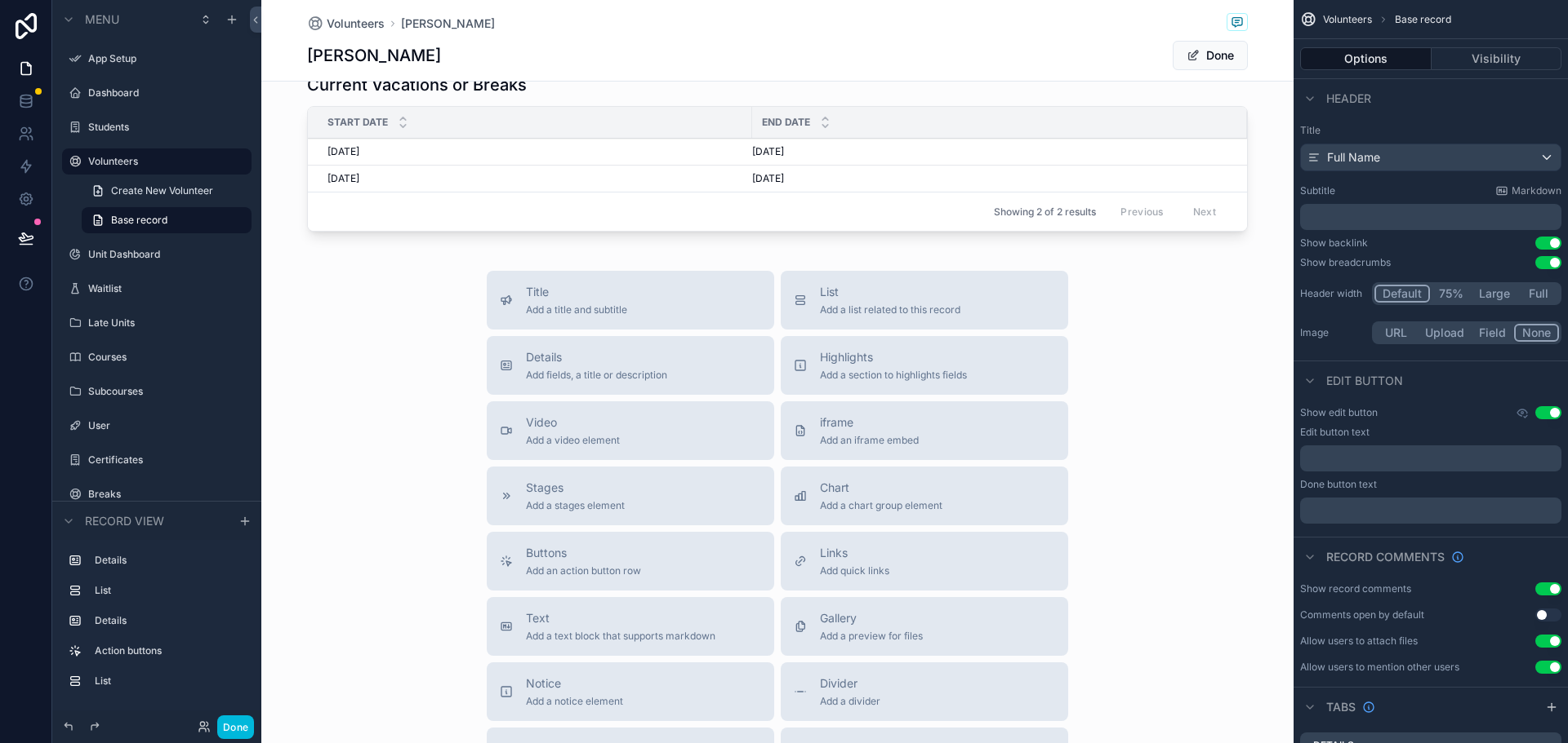
scroll to position [968, 0]
click at [586, 368] on span "Details" at bounding box center [596, 363] width 142 height 17
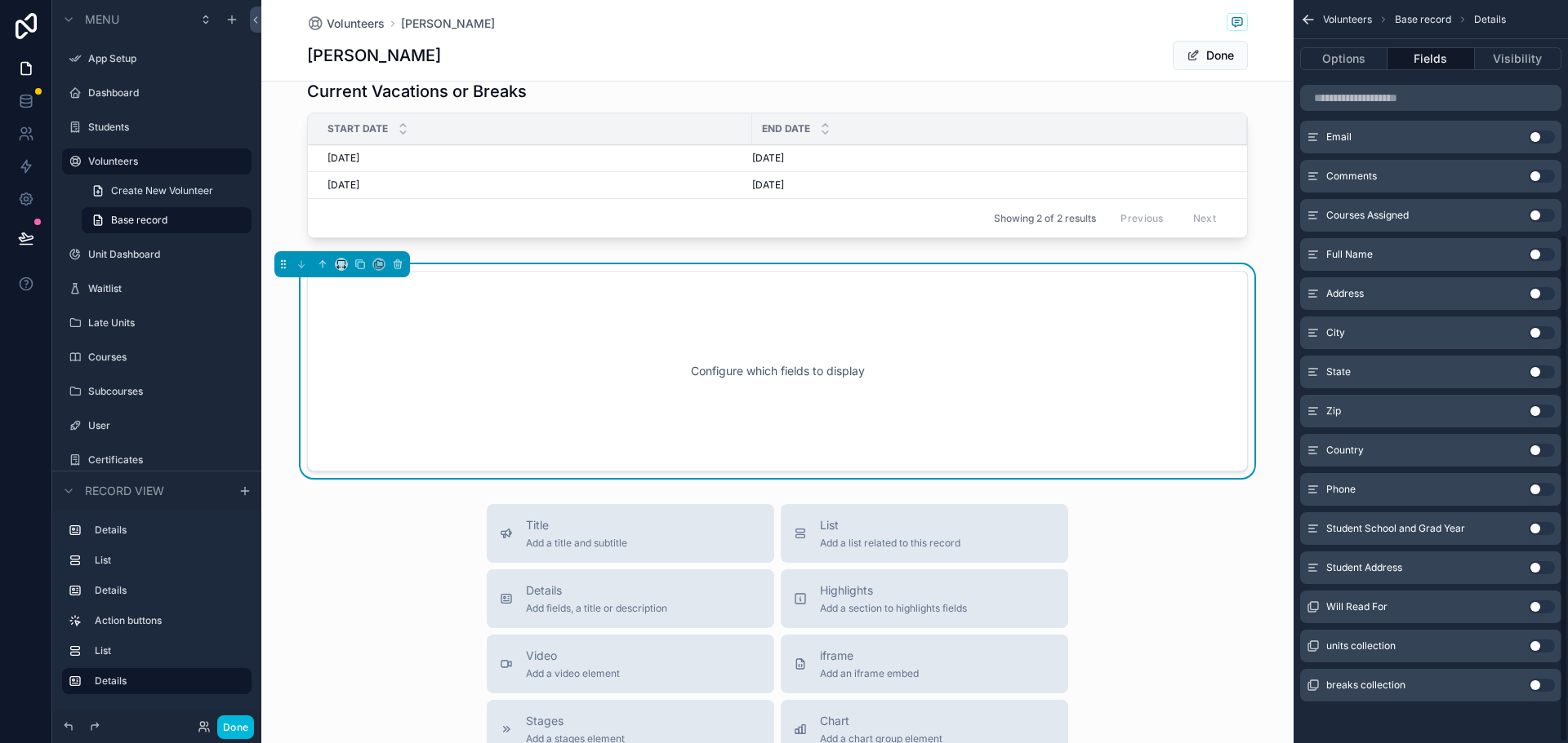
scroll to position [344, 0]
click at [1546, 603] on button "Use setting" at bounding box center [1542, 602] width 26 height 13
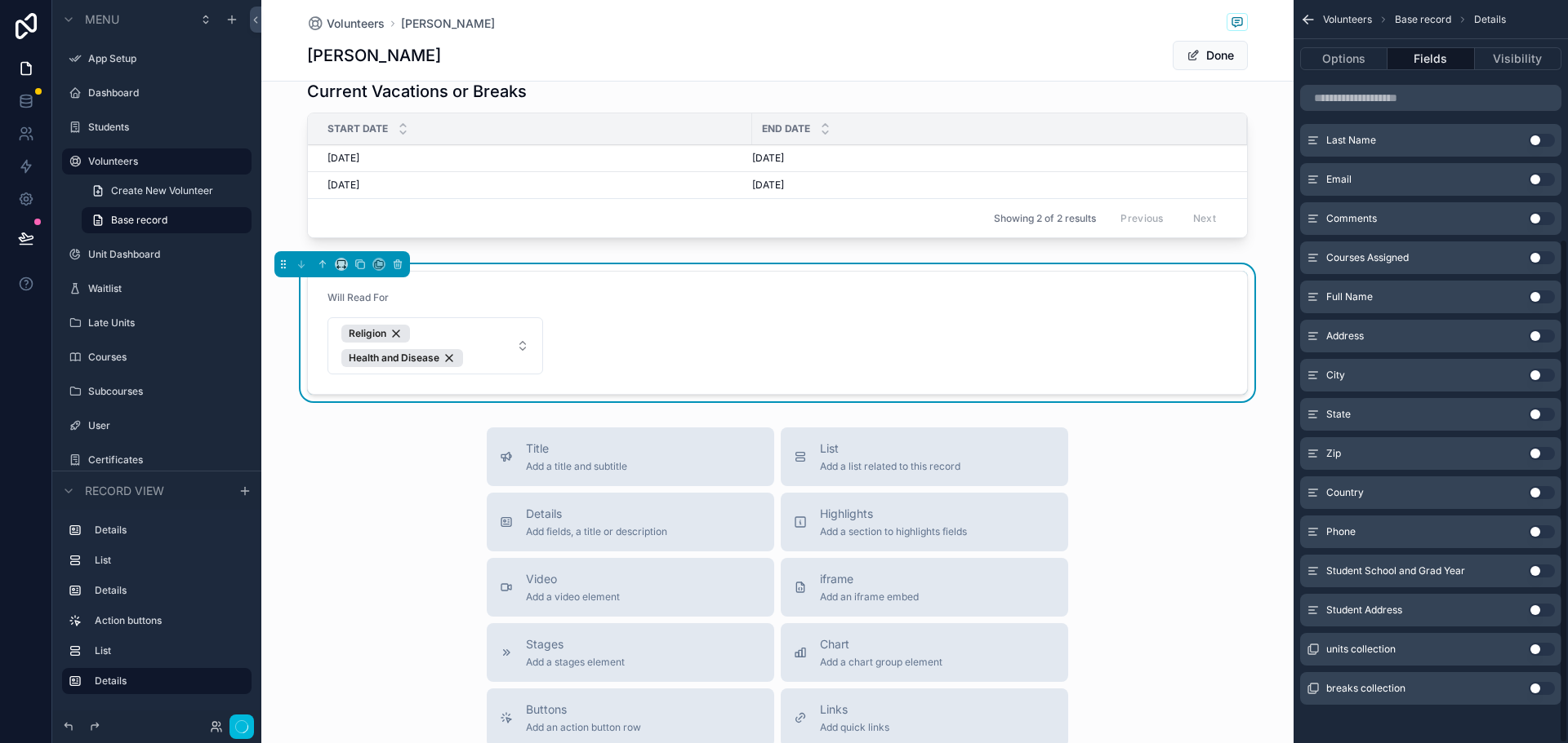
scroll to position [351, 0]
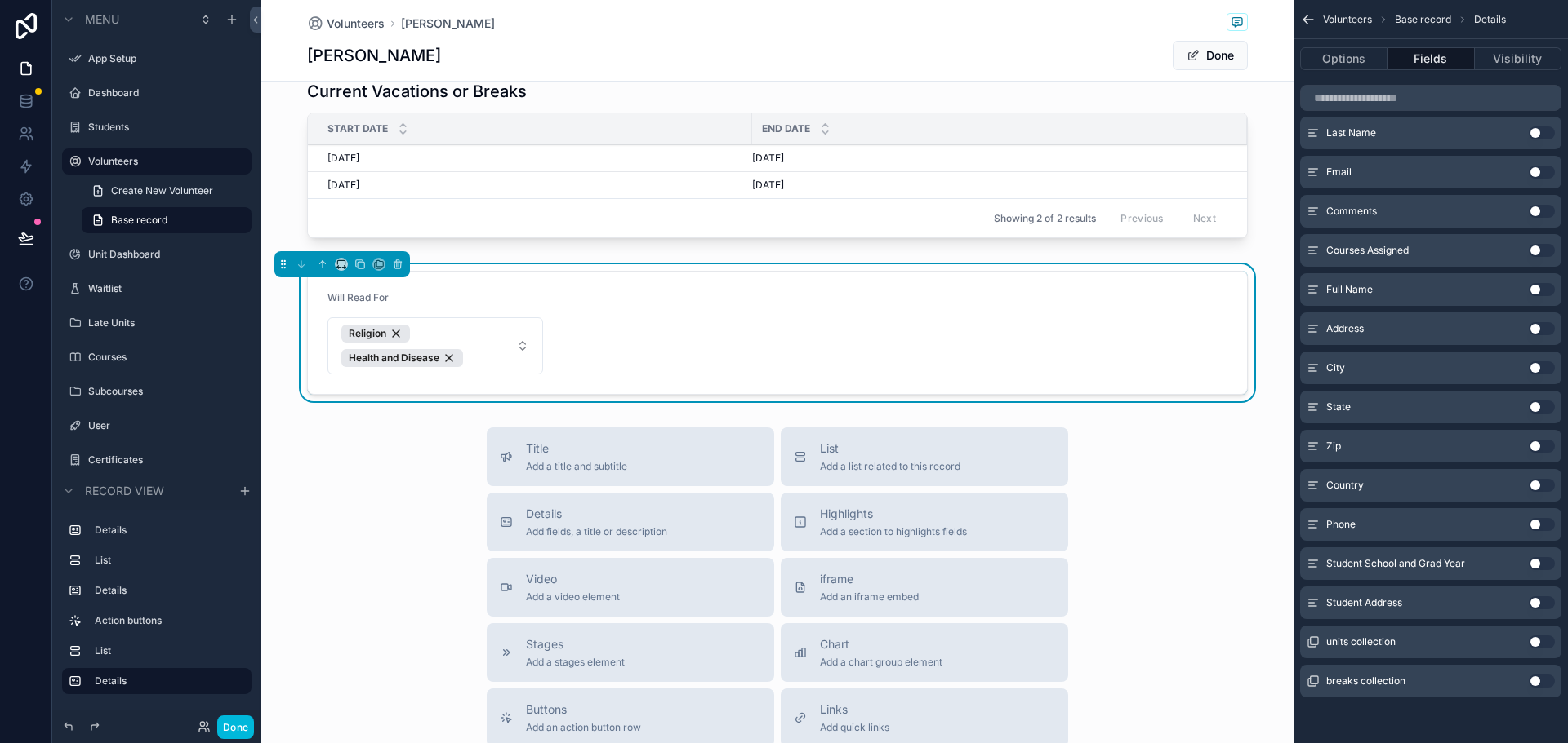
click at [1538, 603] on button "Use setting" at bounding box center [1542, 602] width 26 height 13
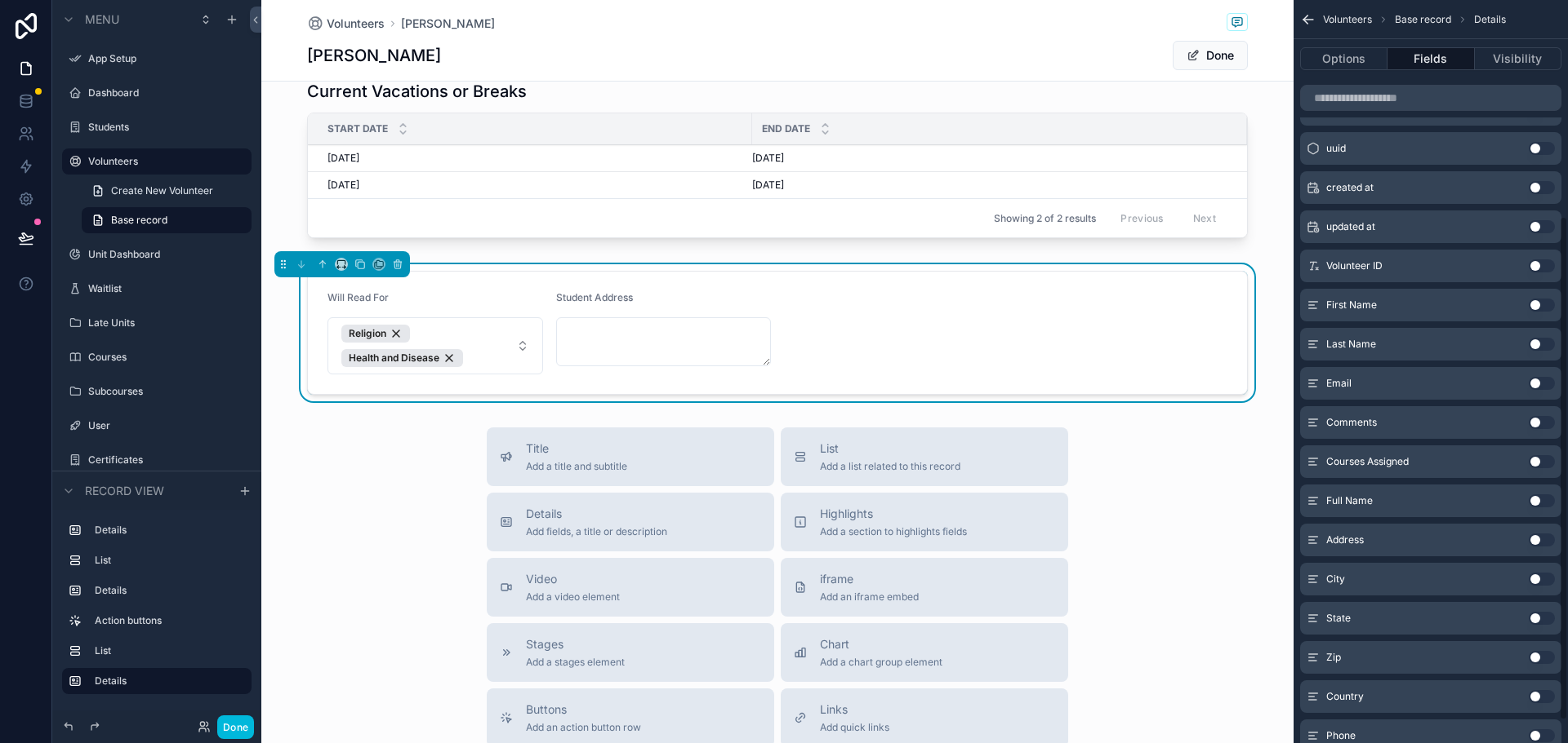
scroll to position [0, 0]
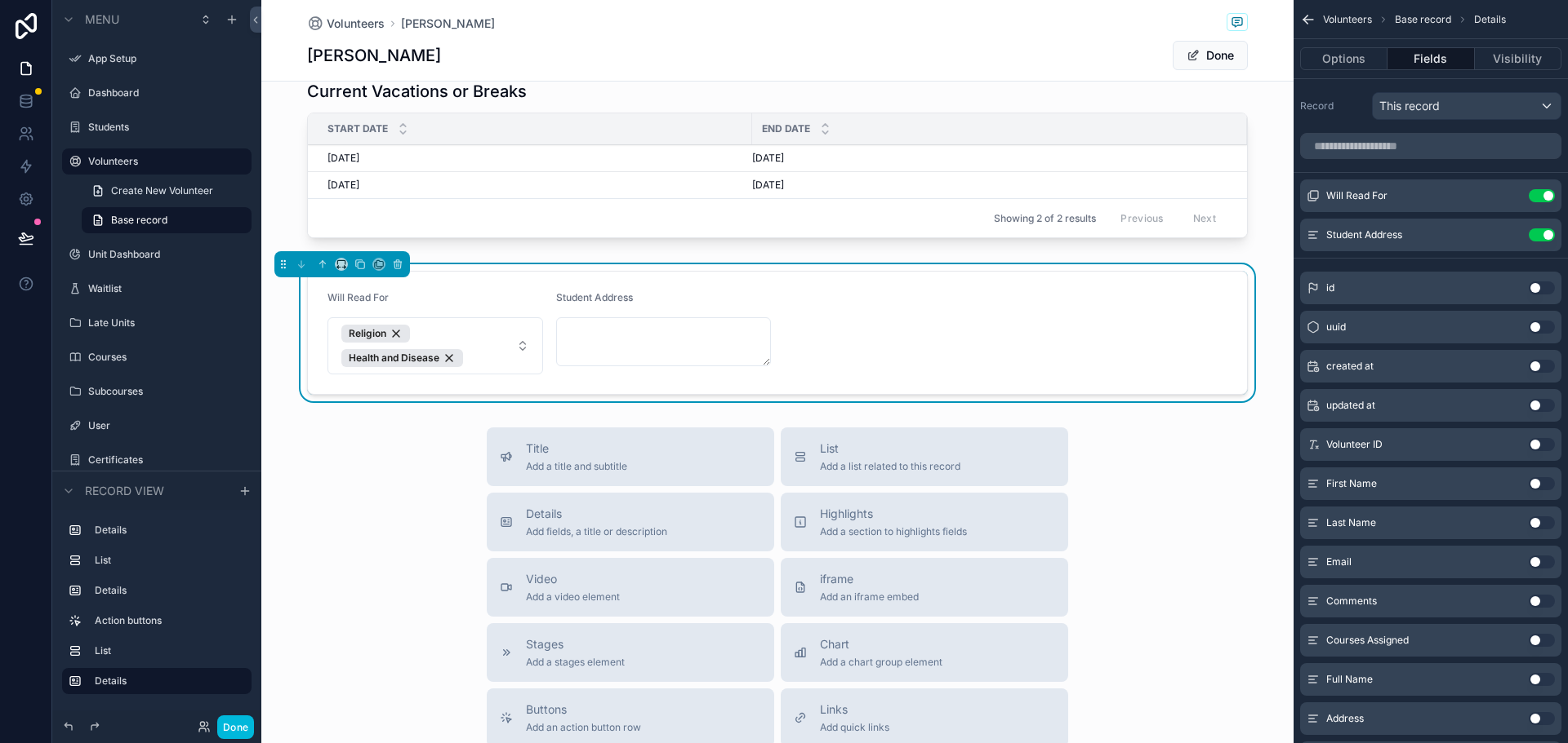
click at [1544, 234] on button "Use setting" at bounding box center [1542, 234] width 26 height 13
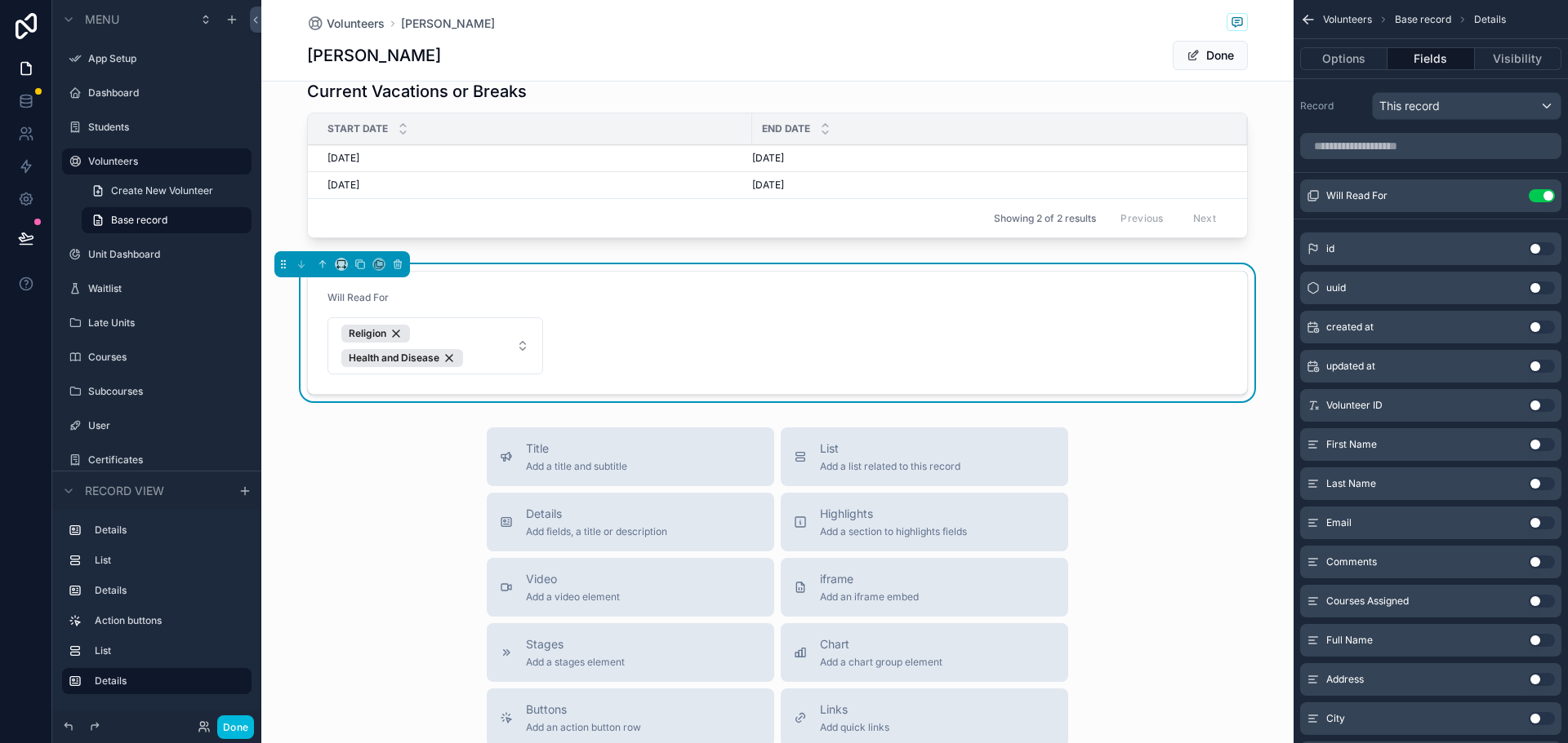
click at [475, 299] on div "Will Read For" at bounding box center [435, 301] width 216 height 20
click at [0, 0] on icon "scrollable content" at bounding box center [0, 0] width 0 height 0
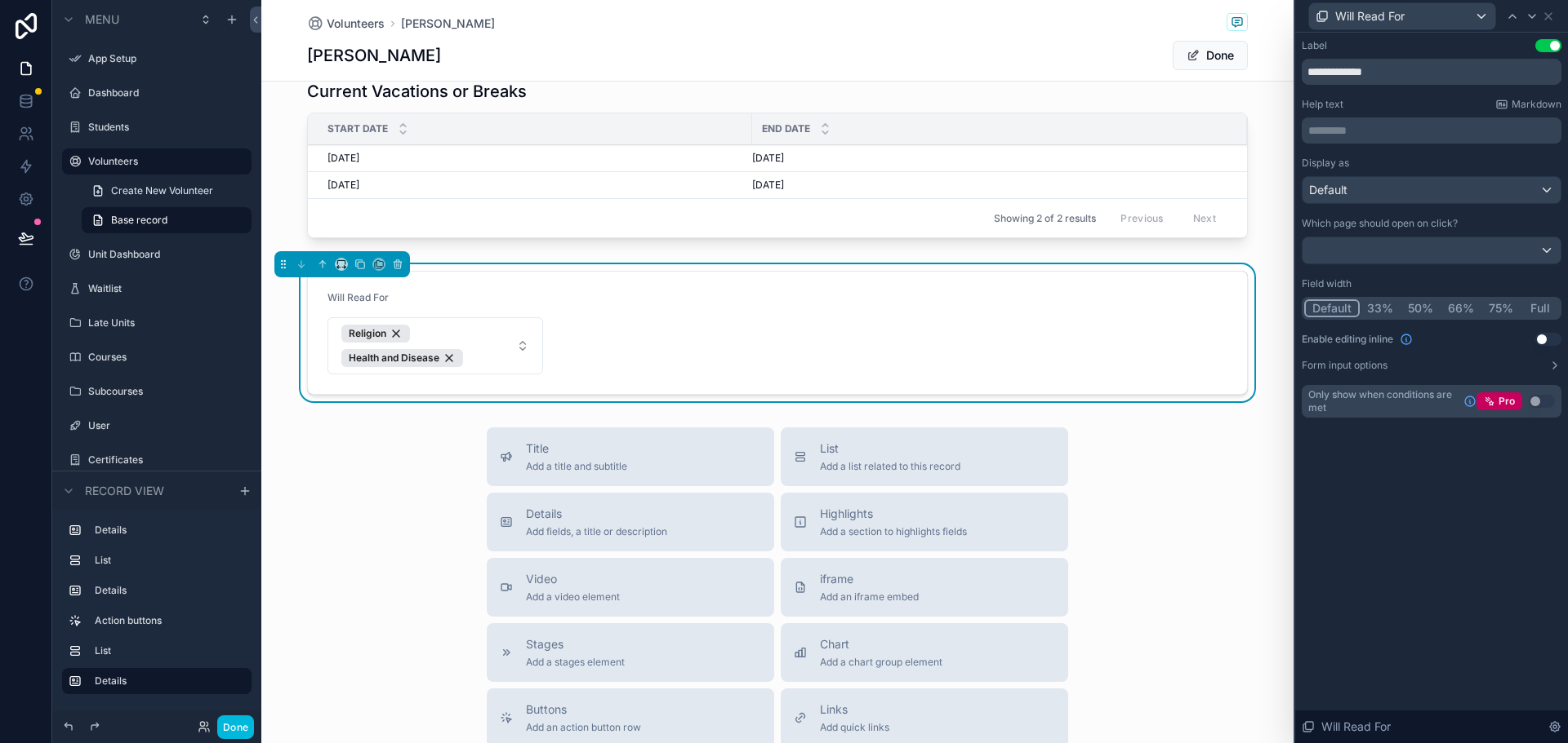
click at [1541, 310] on button "Full" at bounding box center [1539, 309] width 38 height 18
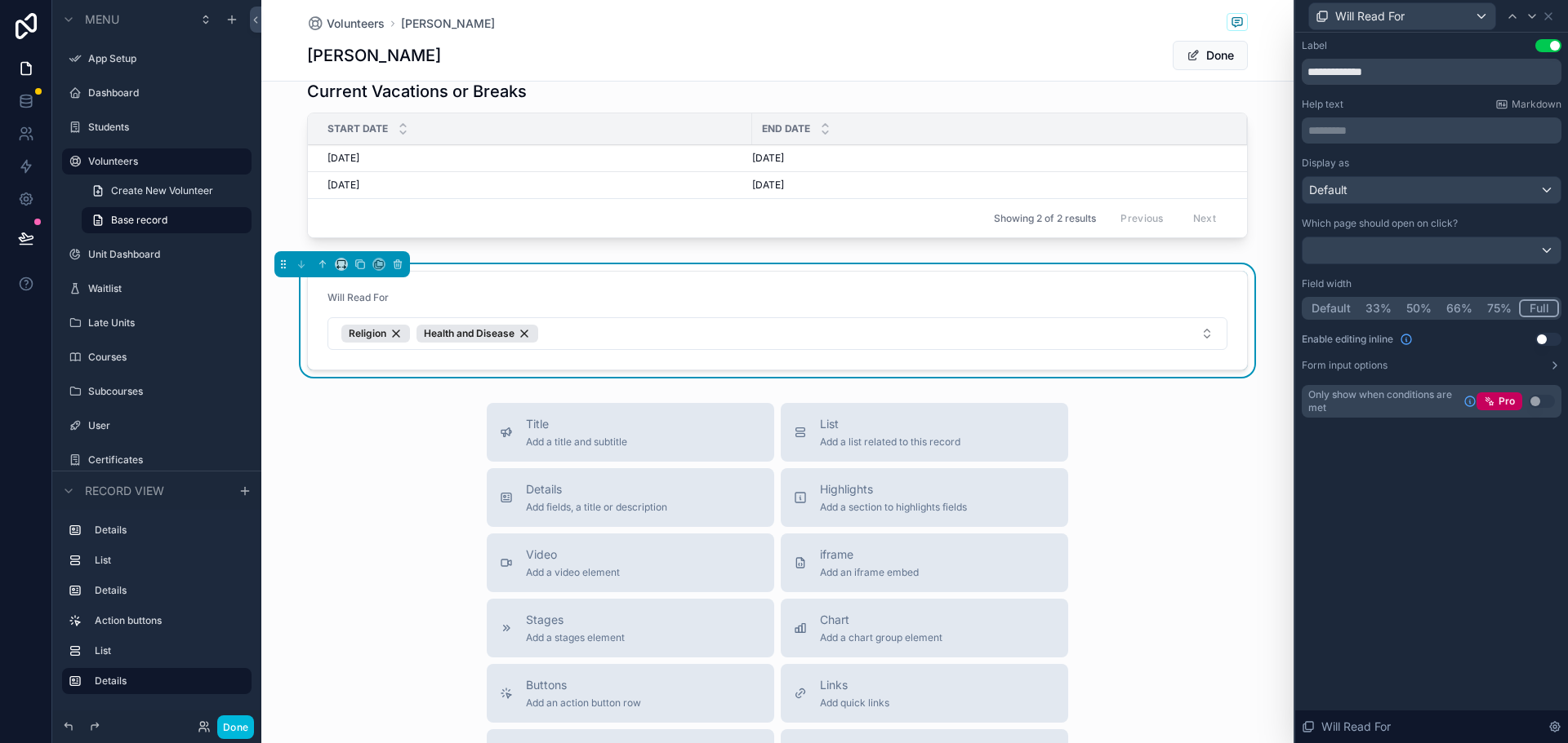
click at [1555, 365] on icon at bounding box center [1554, 365] width 13 height 13
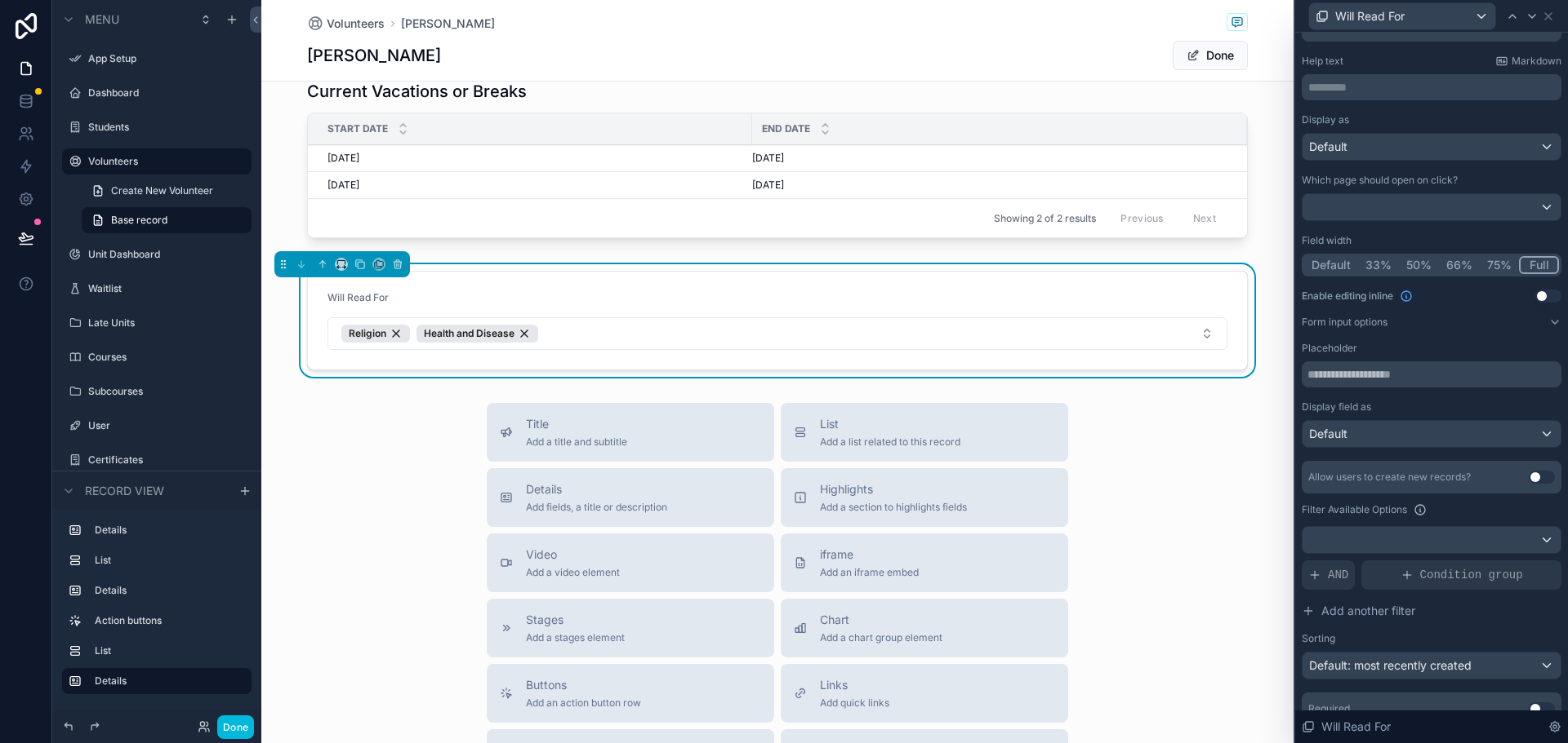
scroll to position [82, 0]
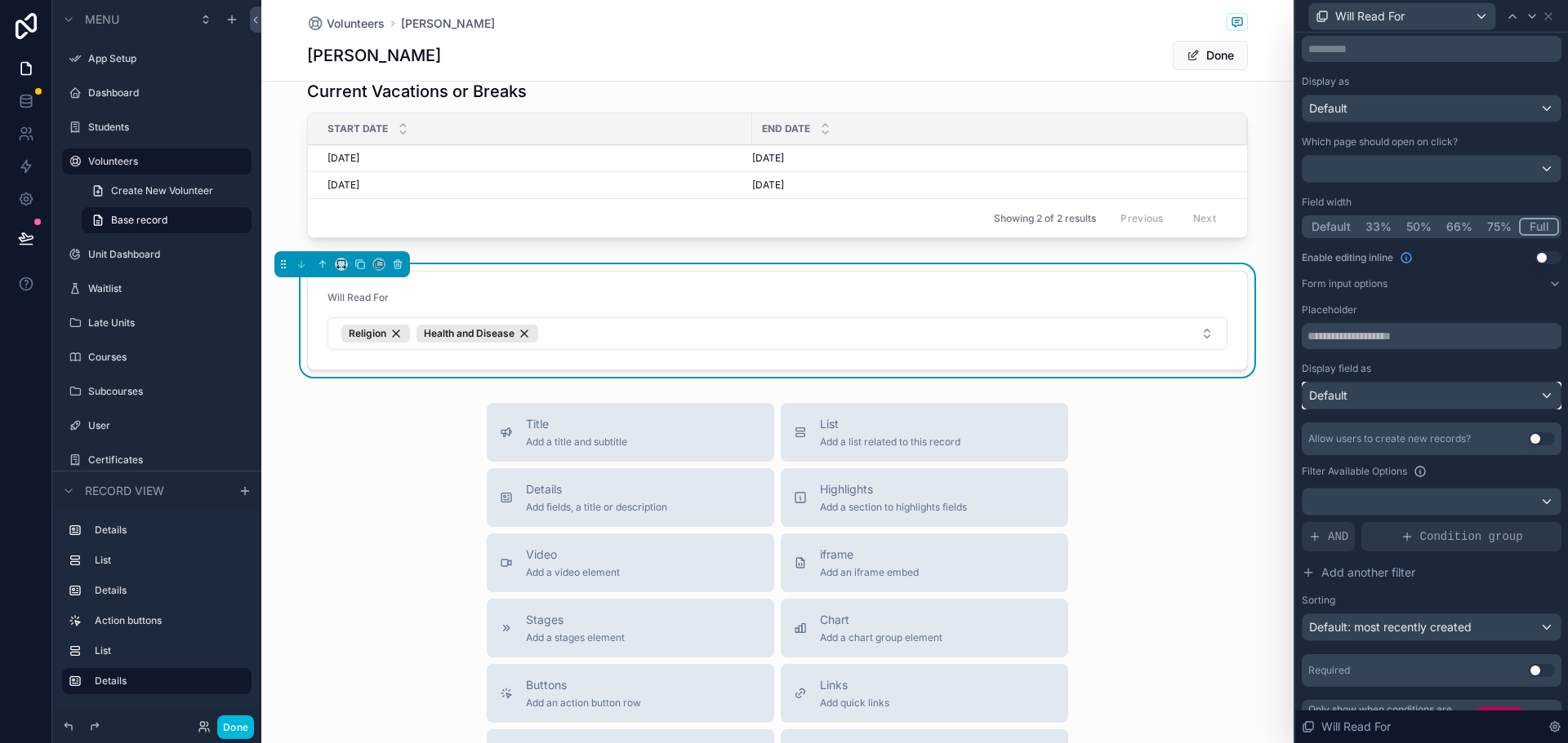
click at [1455, 400] on div "Default" at bounding box center [1431, 395] width 258 height 26
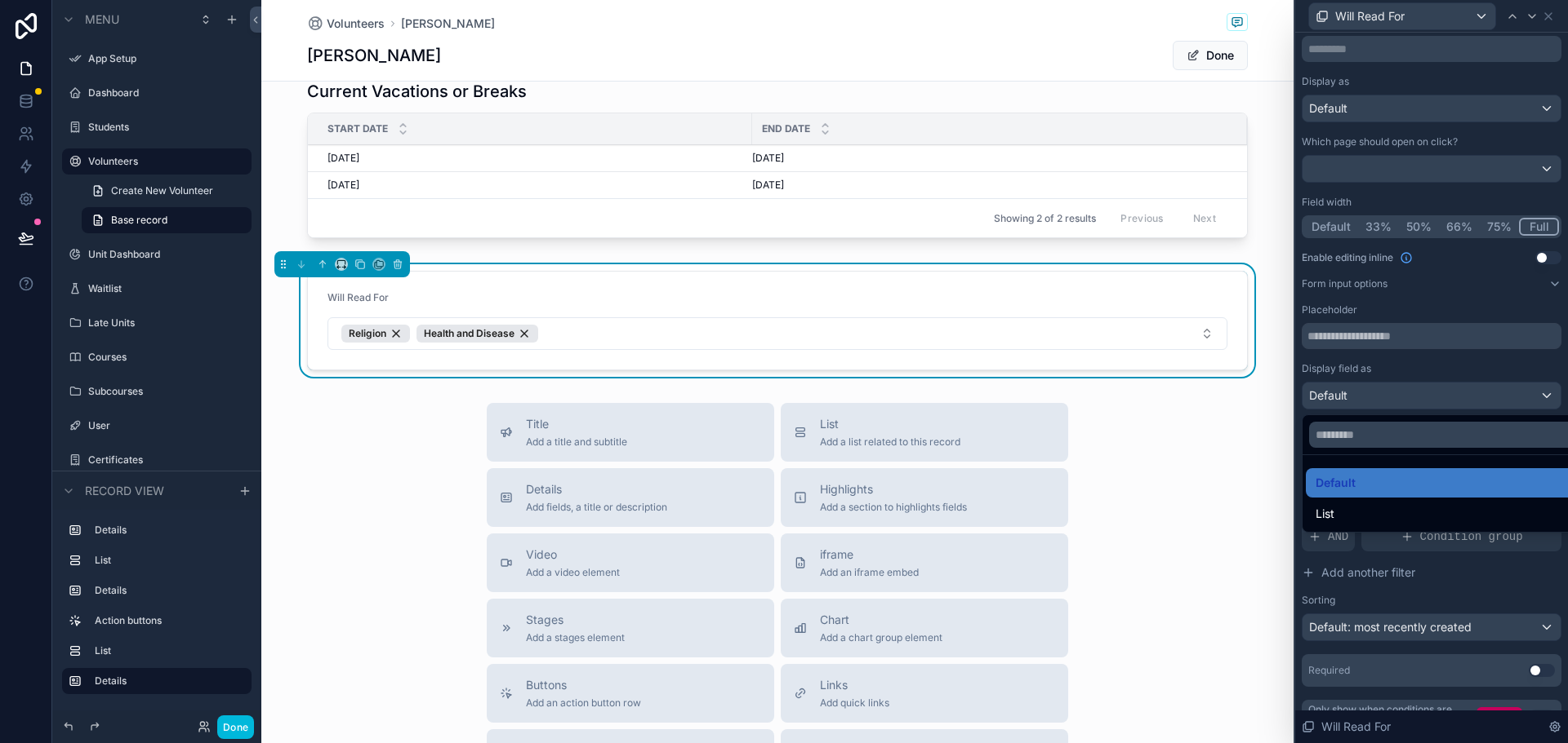
click at [1326, 510] on span "List" at bounding box center [1325, 515] width 19 height 20
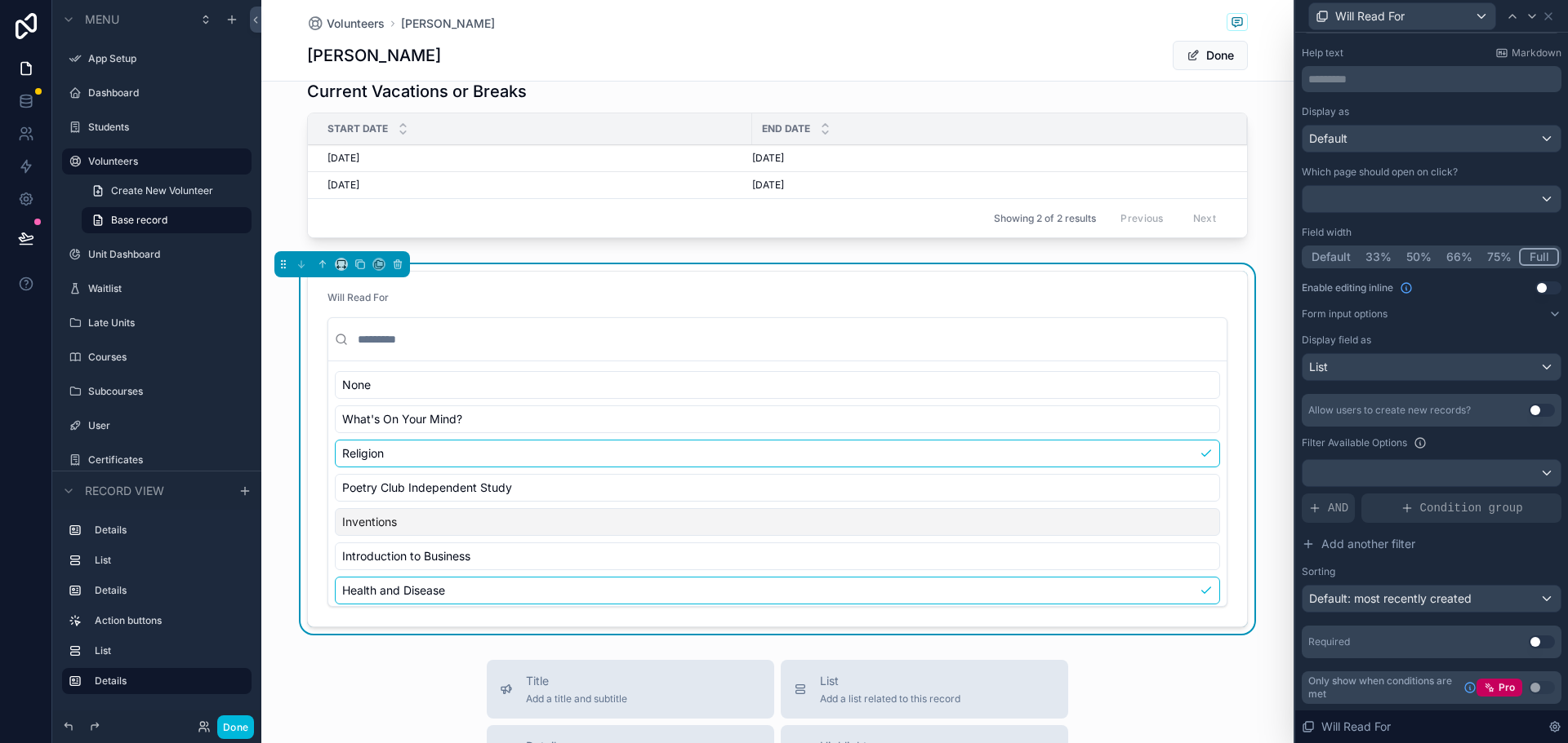
scroll to position [0, 0]
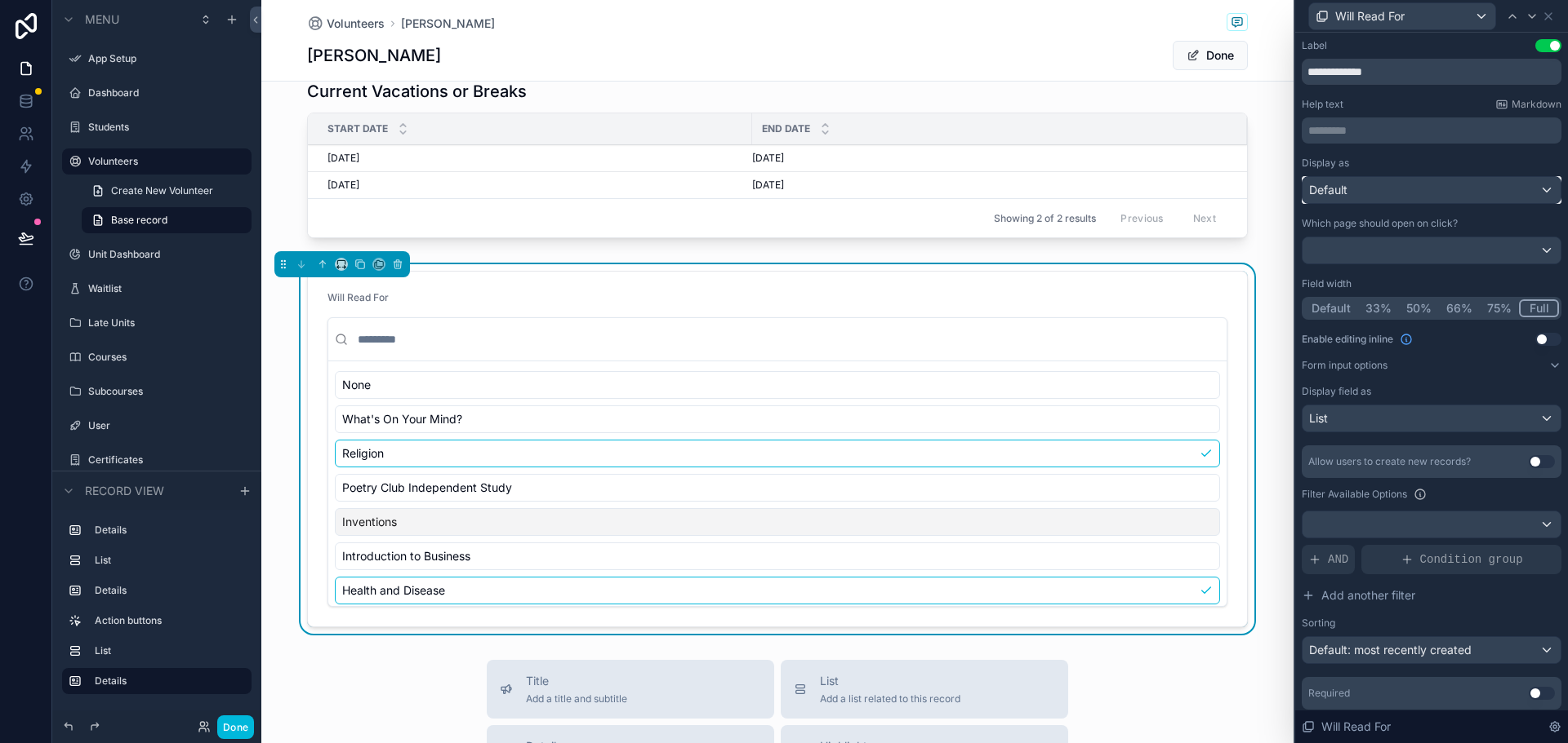
click at [1389, 190] on div "Default" at bounding box center [1431, 189] width 258 height 26
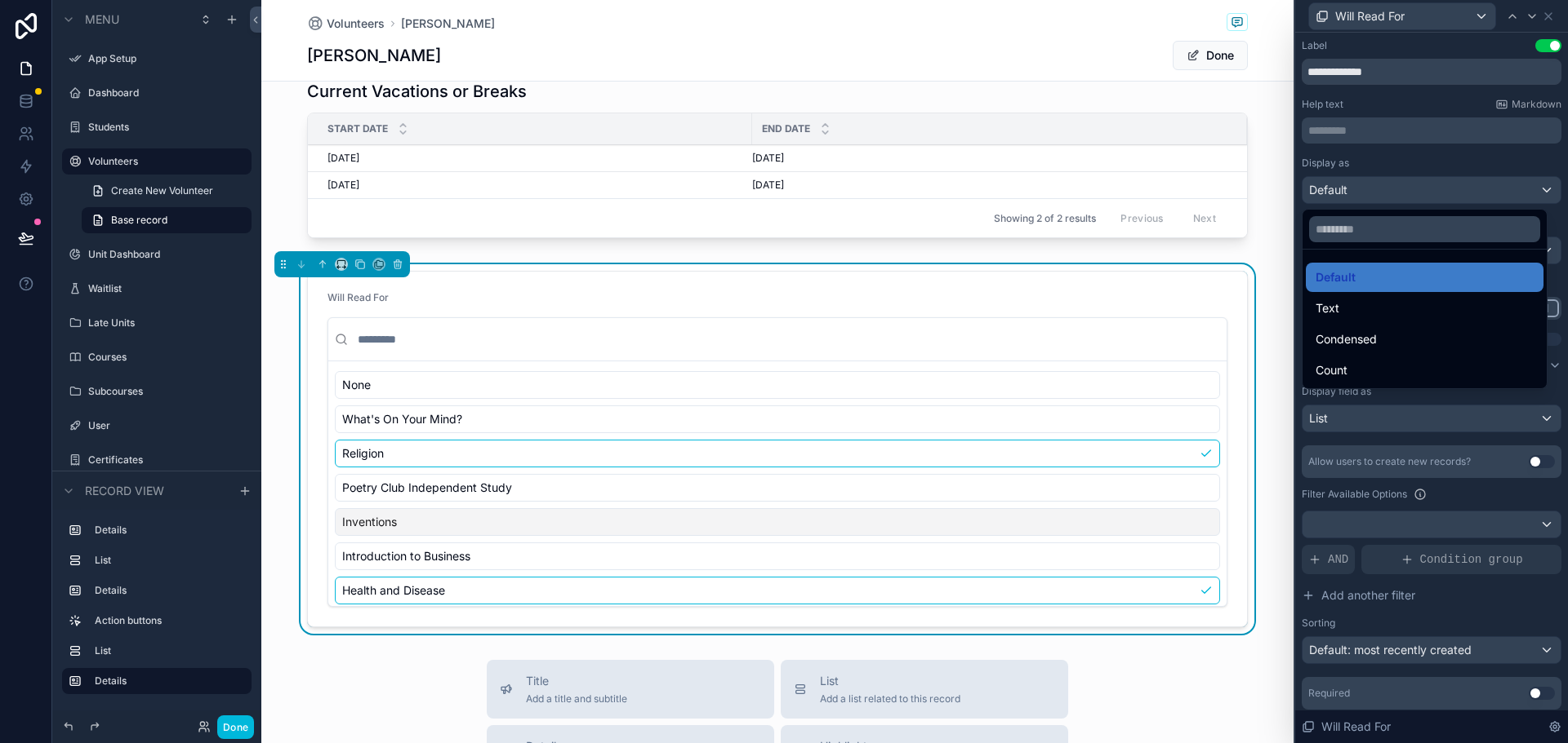
click at [1389, 190] on div at bounding box center [1431, 371] width 273 height 743
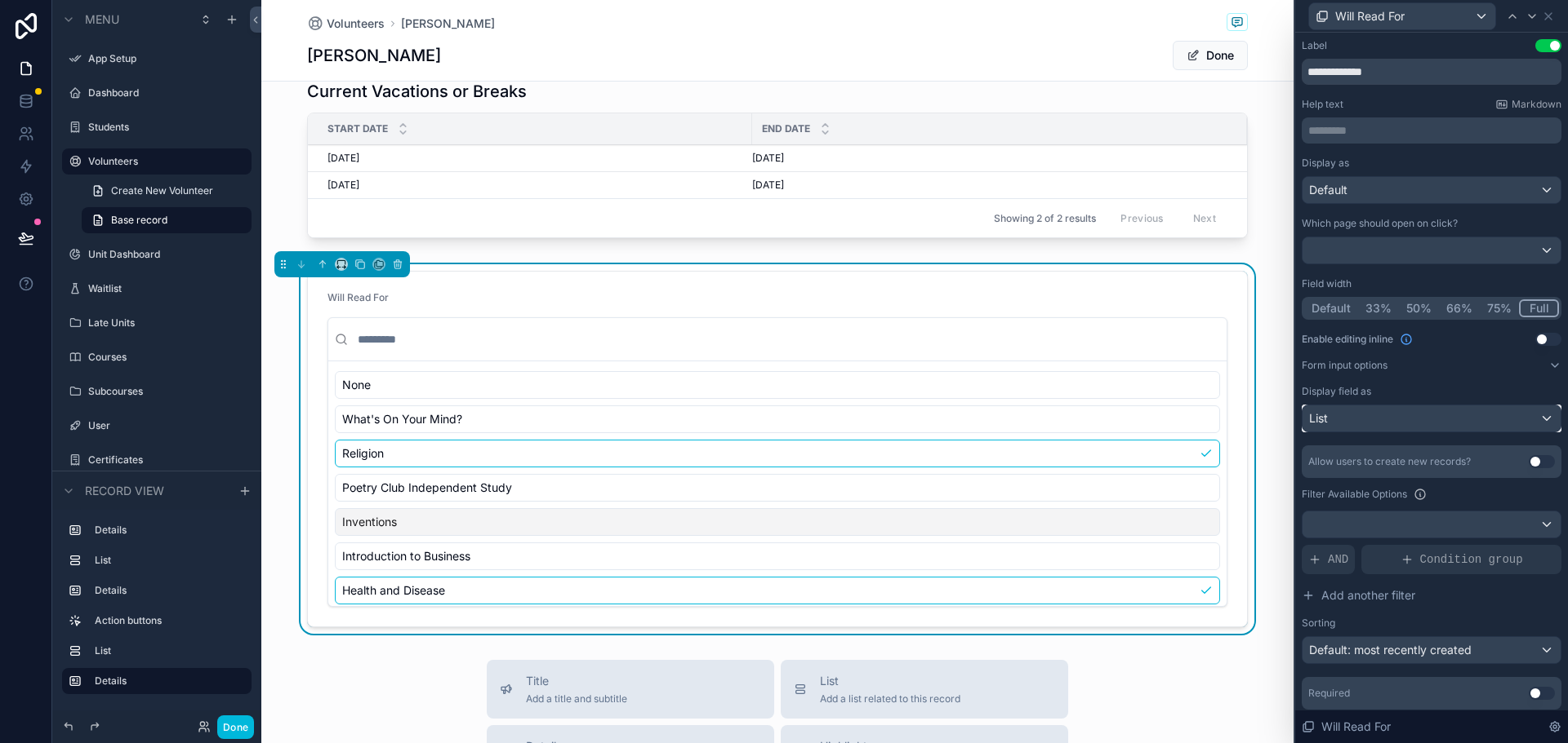
click at [1420, 422] on div "List" at bounding box center [1431, 418] width 258 height 26
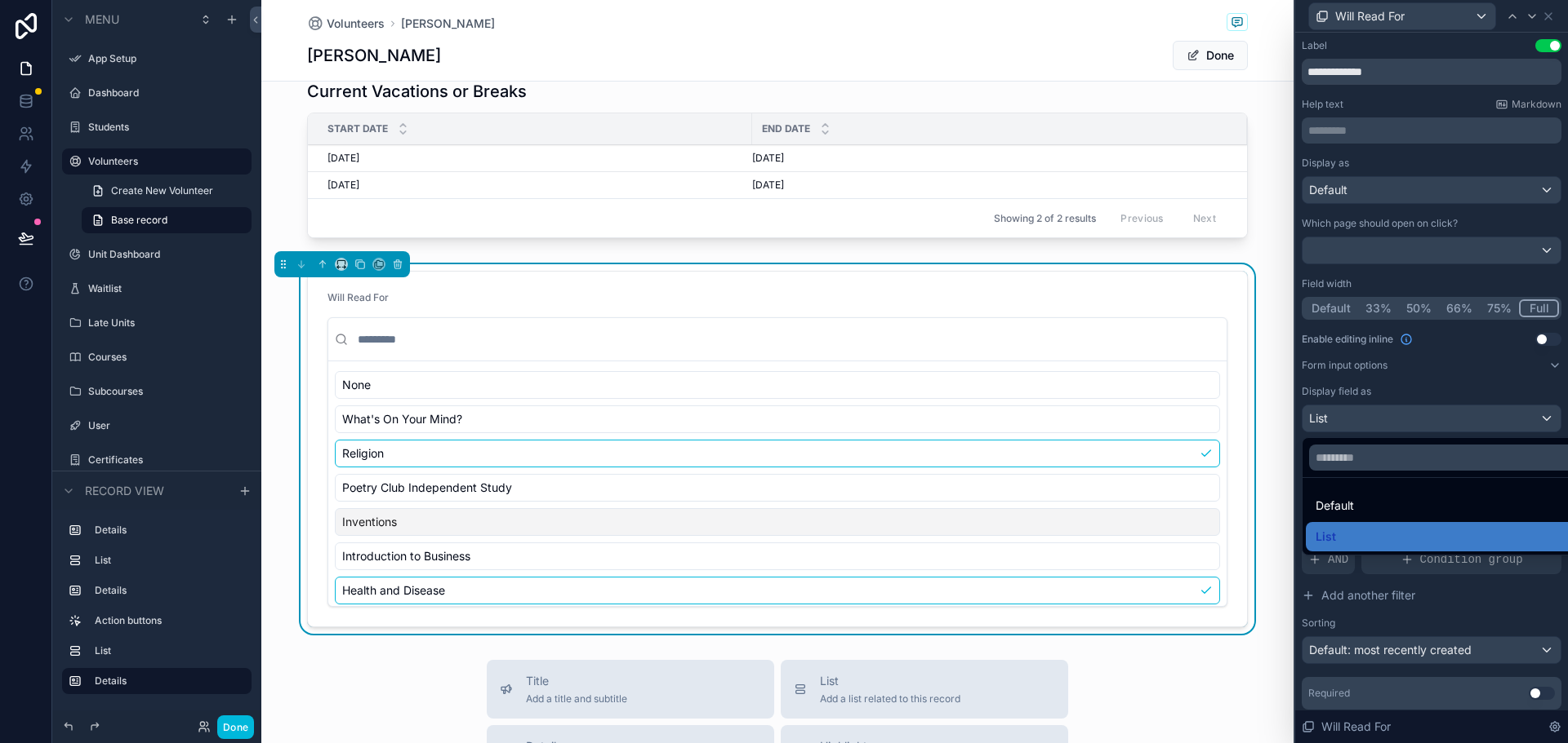
click at [1348, 500] on span "Default" at bounding box center [1335, 506] width 38 height 20
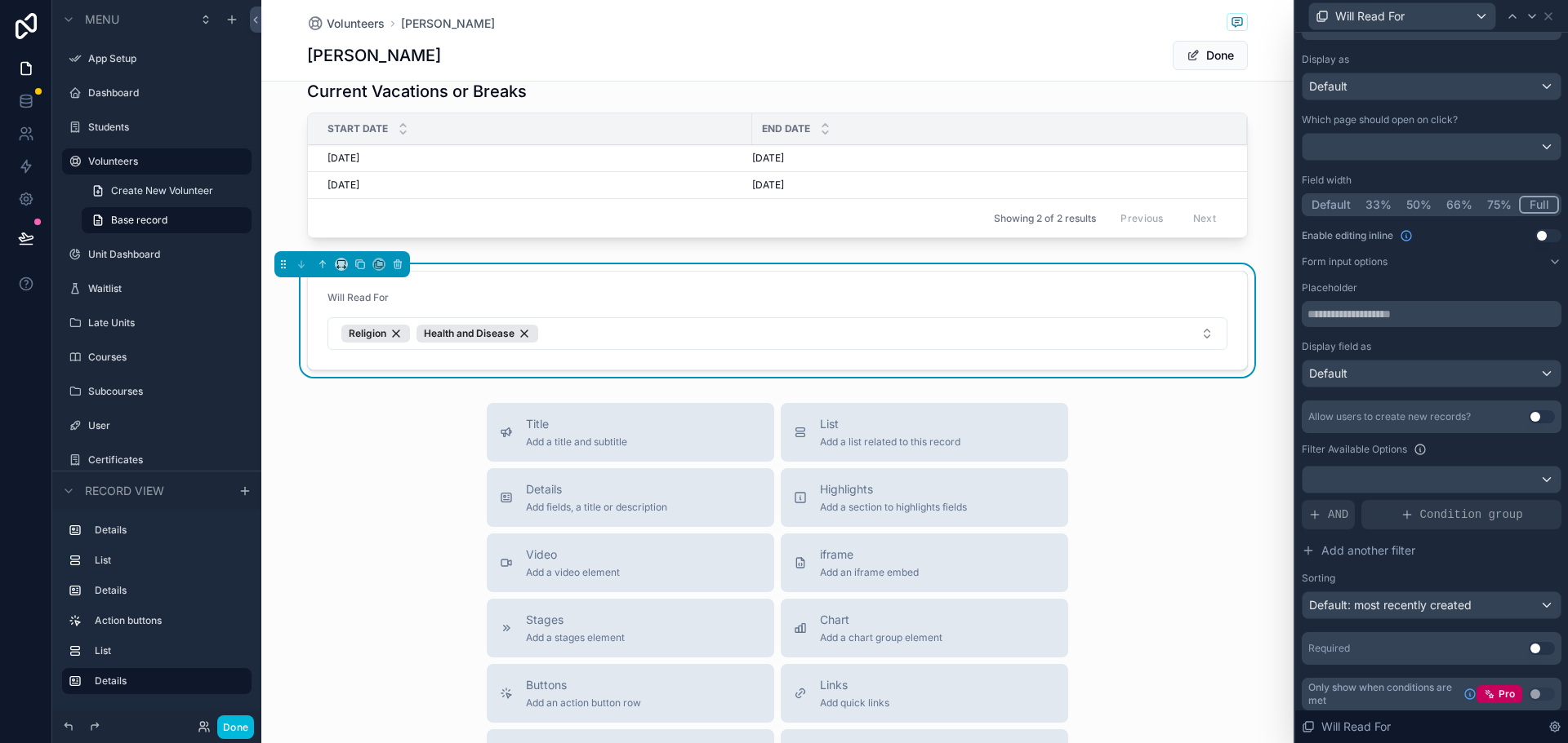
scroll to position [110, 0]
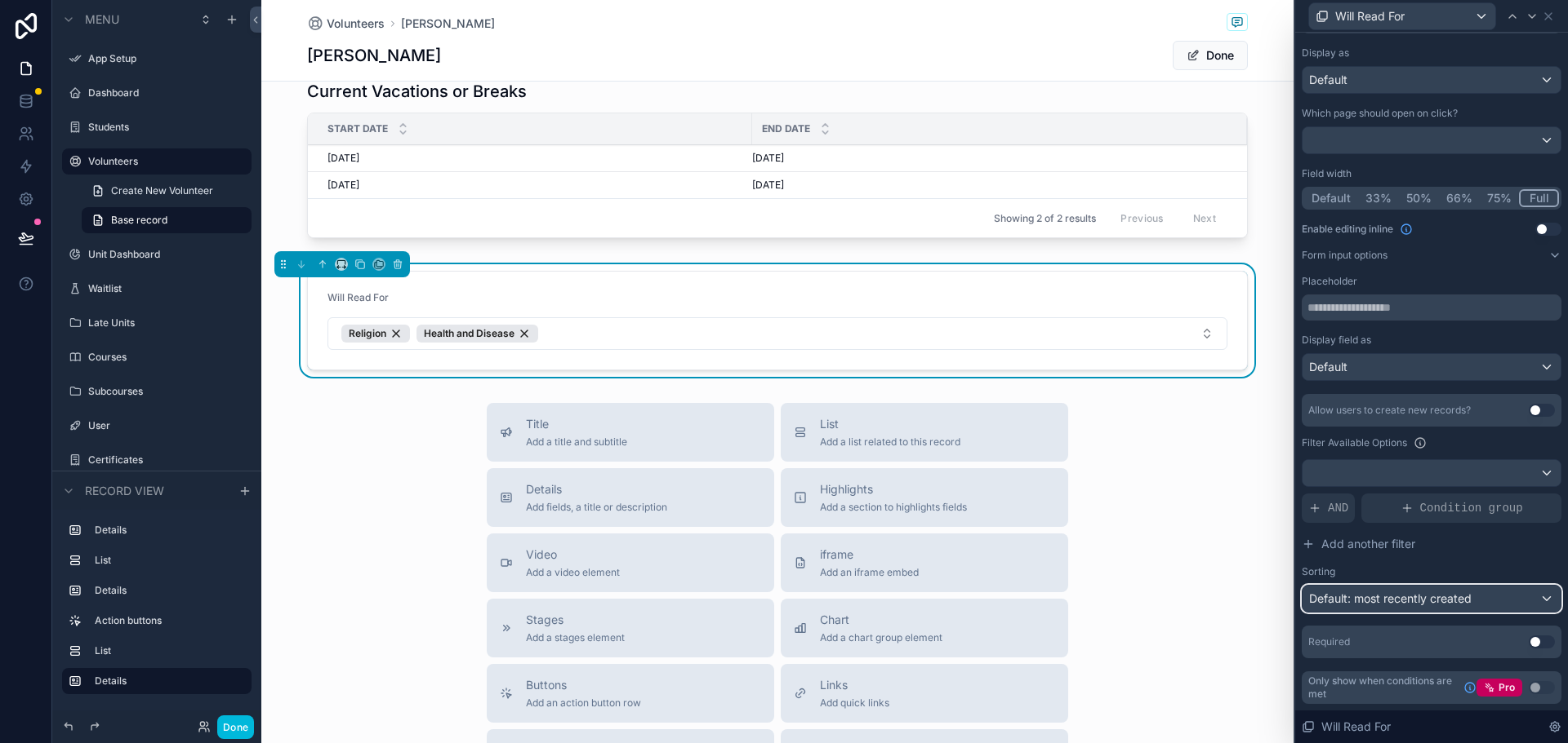
click at [1401, 598] on span "Default: most recently created" at bounding box center [1390, 599] width 162 height 14
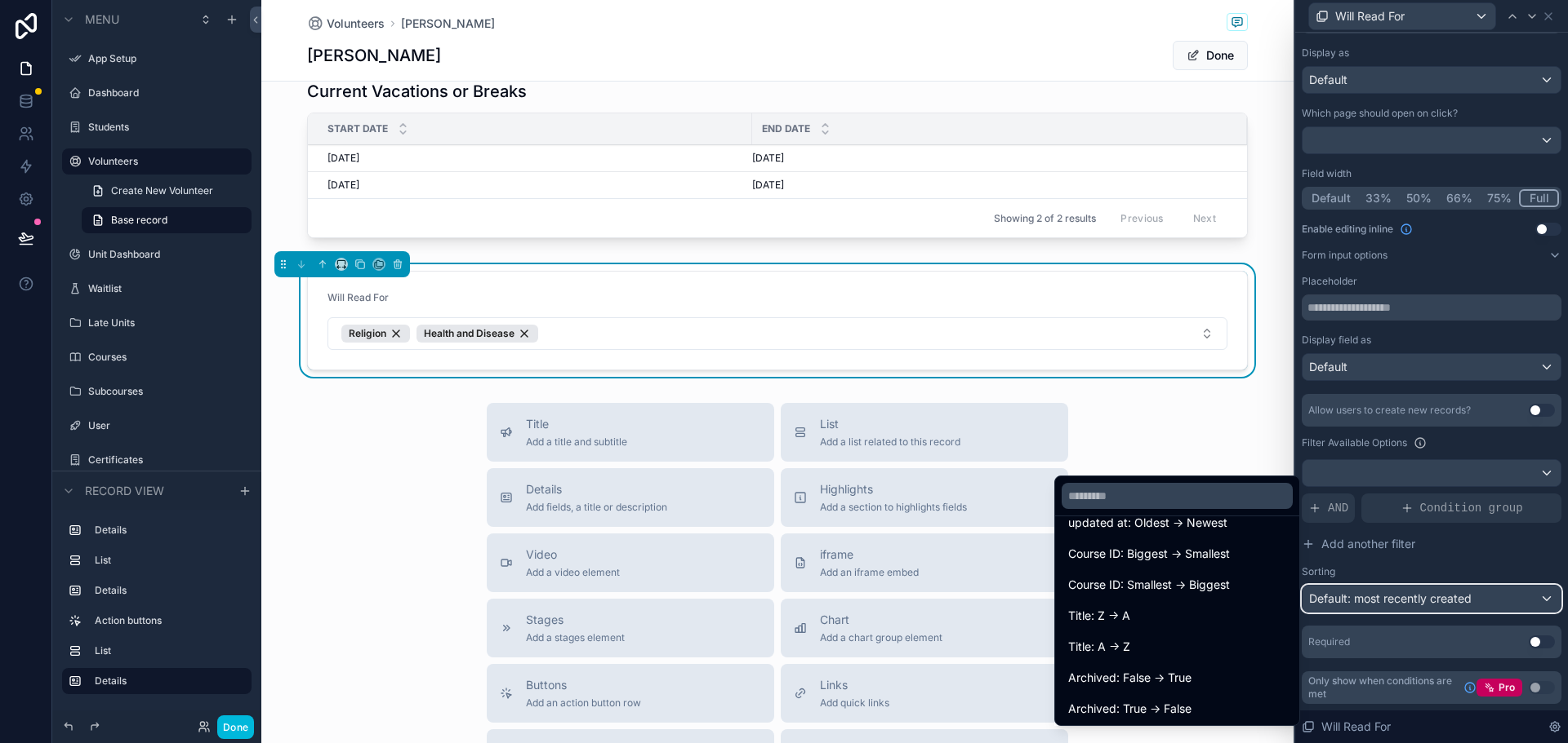
scroll to position [163, 0]
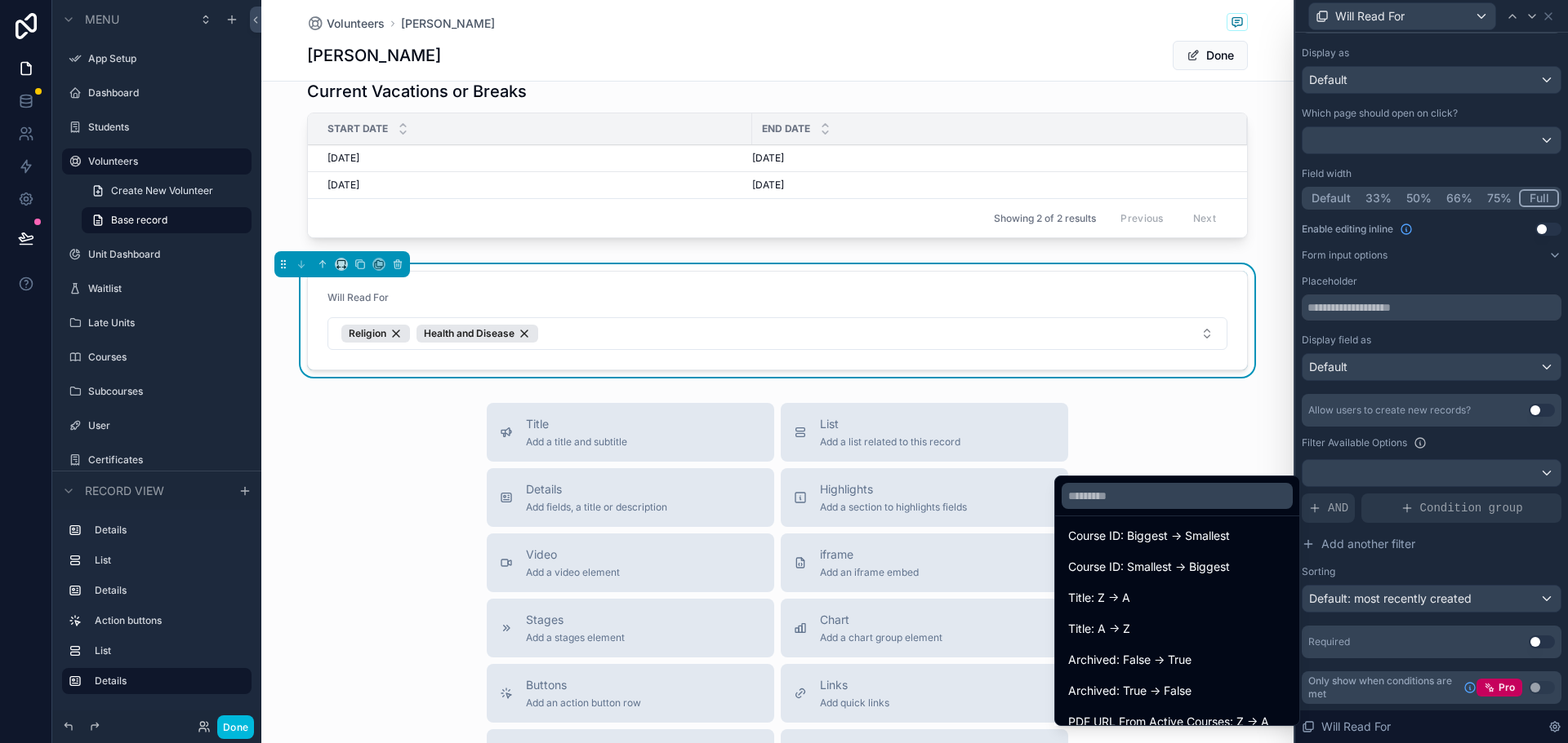
click at [1125, 623] on span "Title: A -> Z" at bounding box center [1099, 629] width 63 height 20
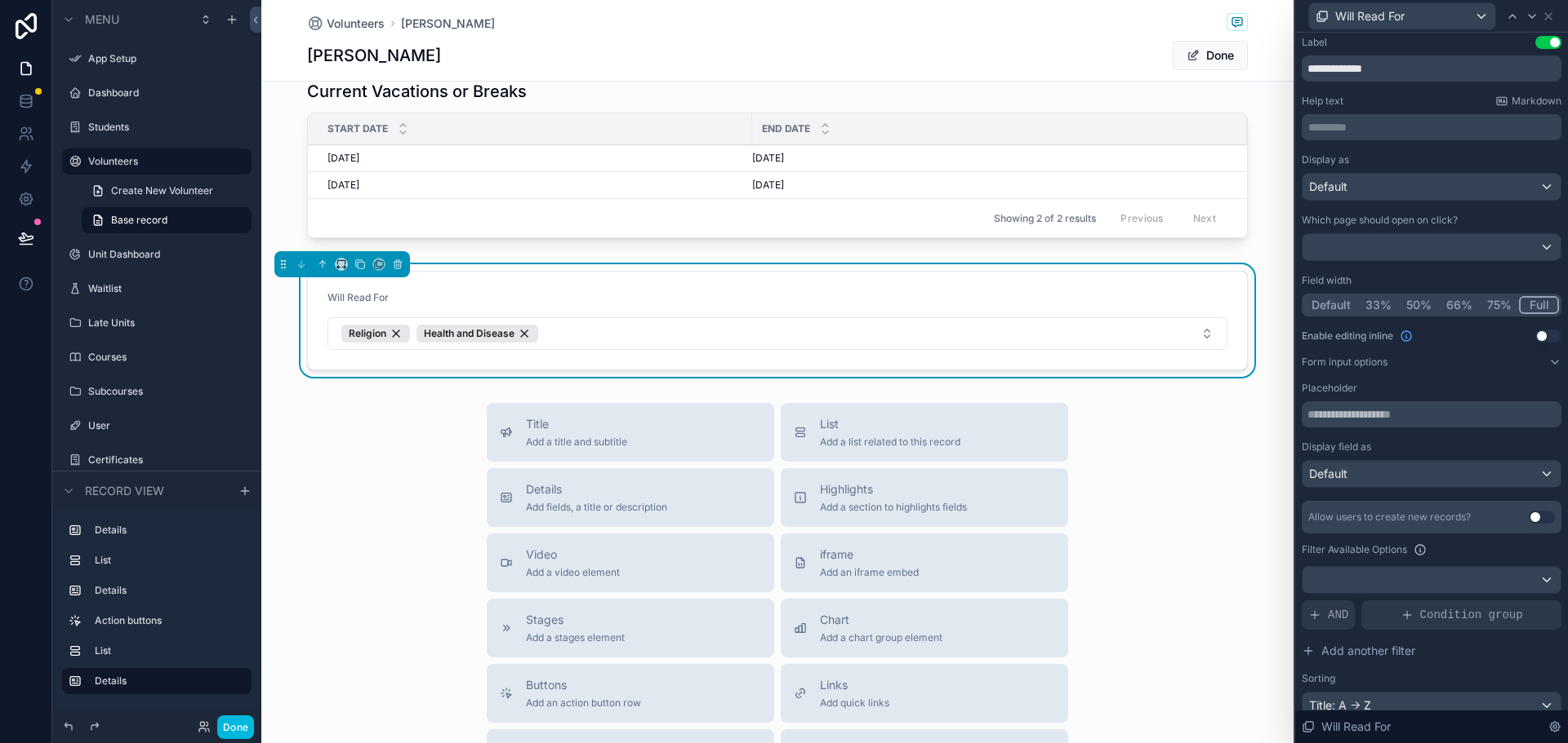
scroll to position [0, 0]
click at [1548, 15] on icon at bounding box center [1547, 16] width 13 height 13
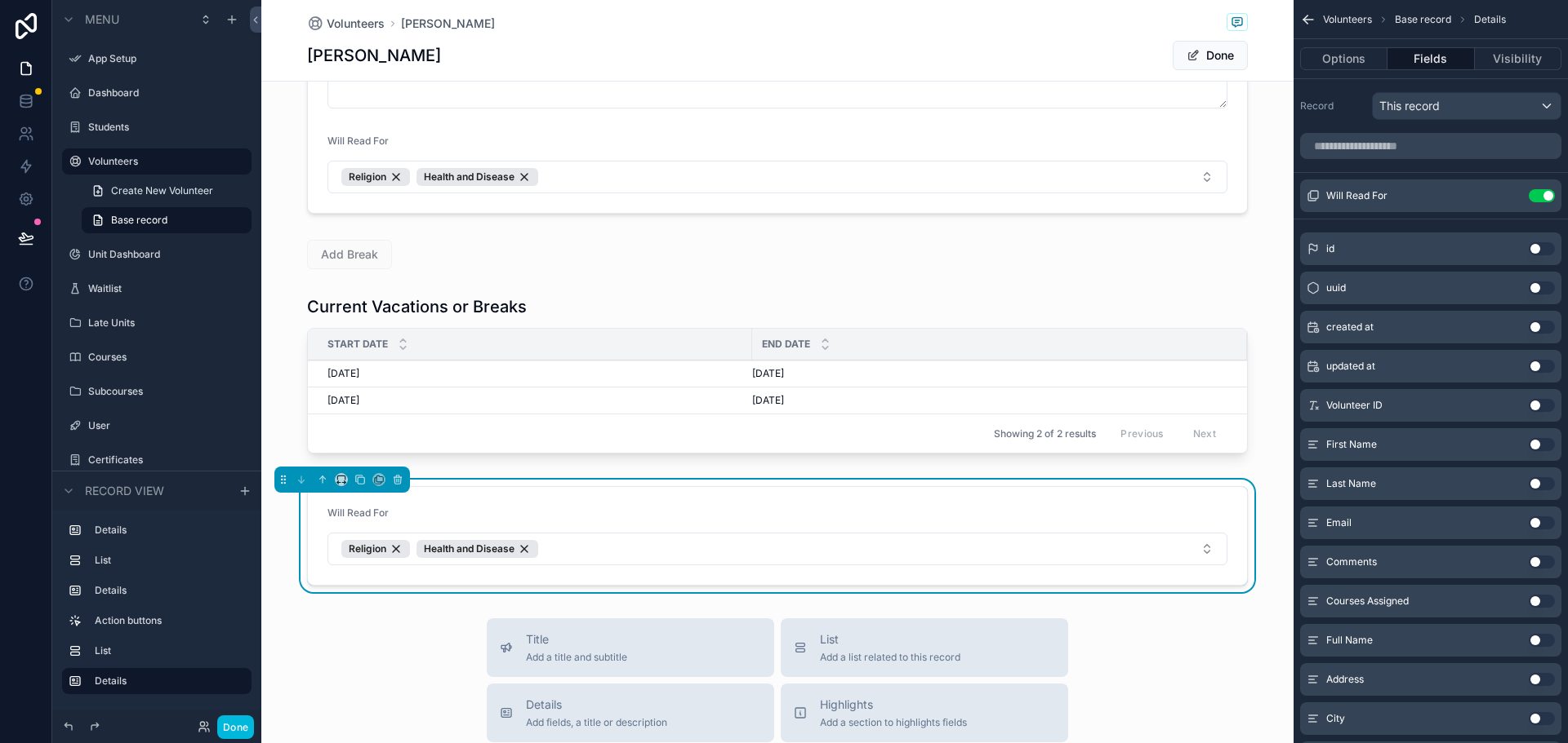
scroll to position [723, 0]
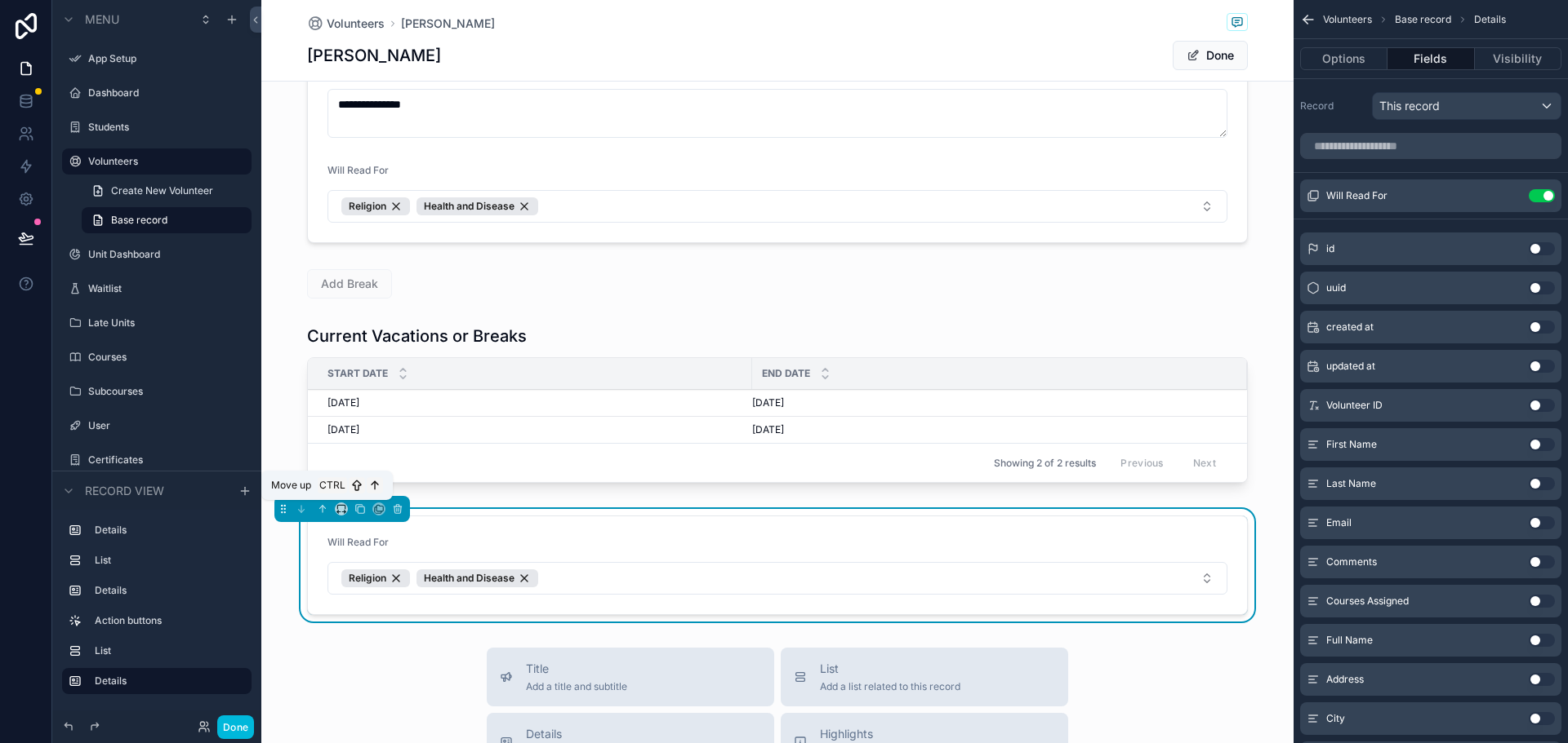
click at [321, 508] on icon "scrollable content" at bounding box center [322, 510] width 12 height 12
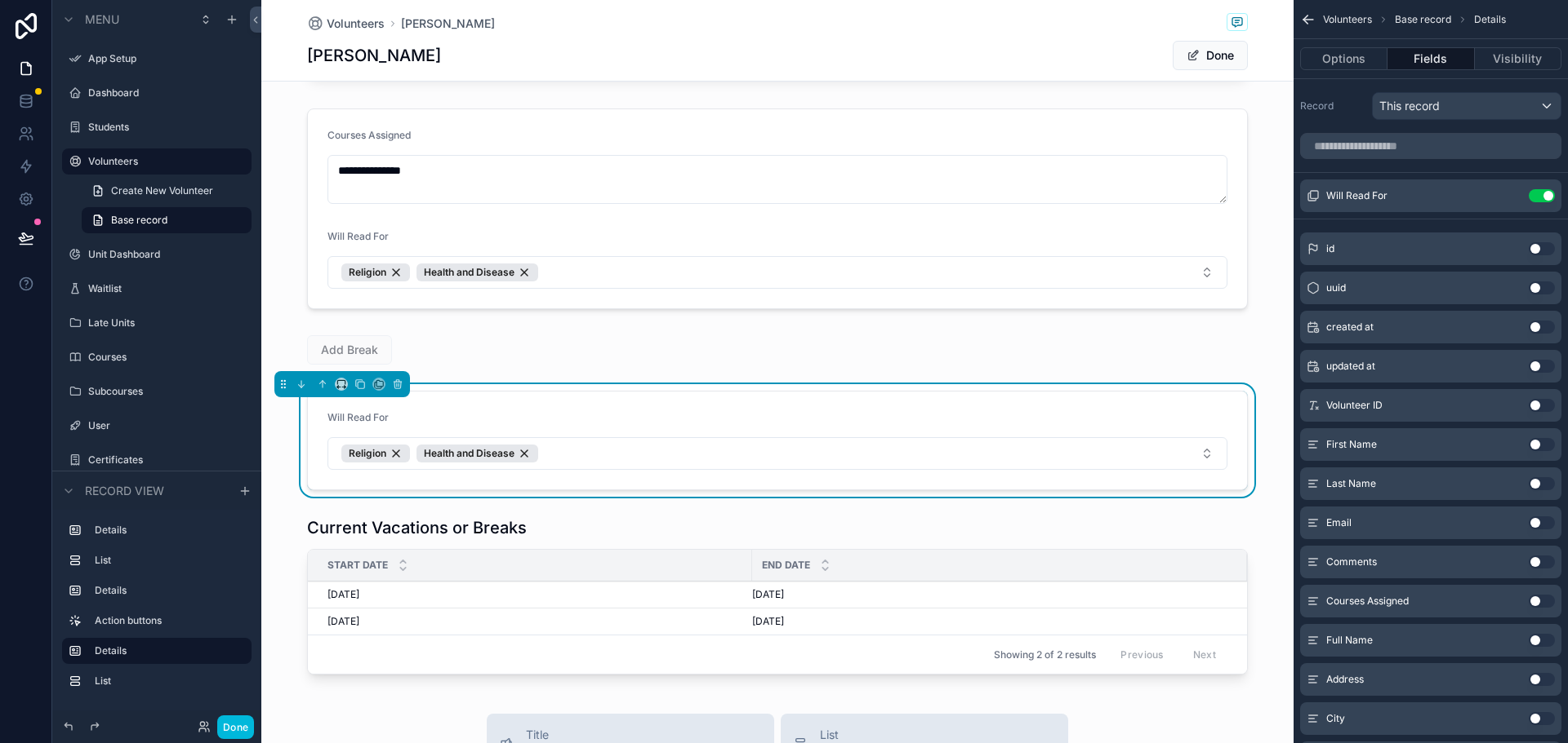
scroll to position [559, 0]
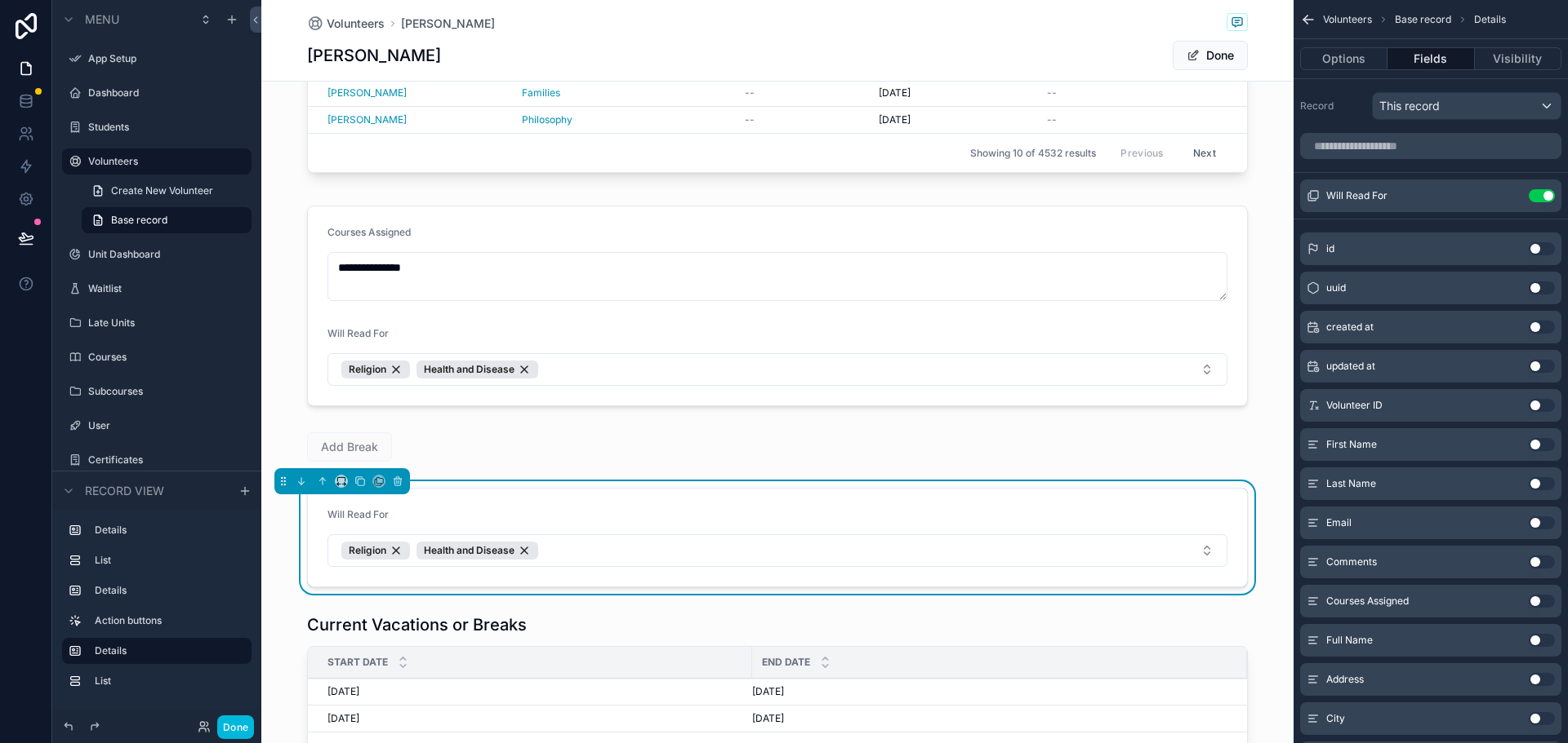
click at [610, 325] on div "scrollable content" at bounding box center [777, 306] width 1032 height 214
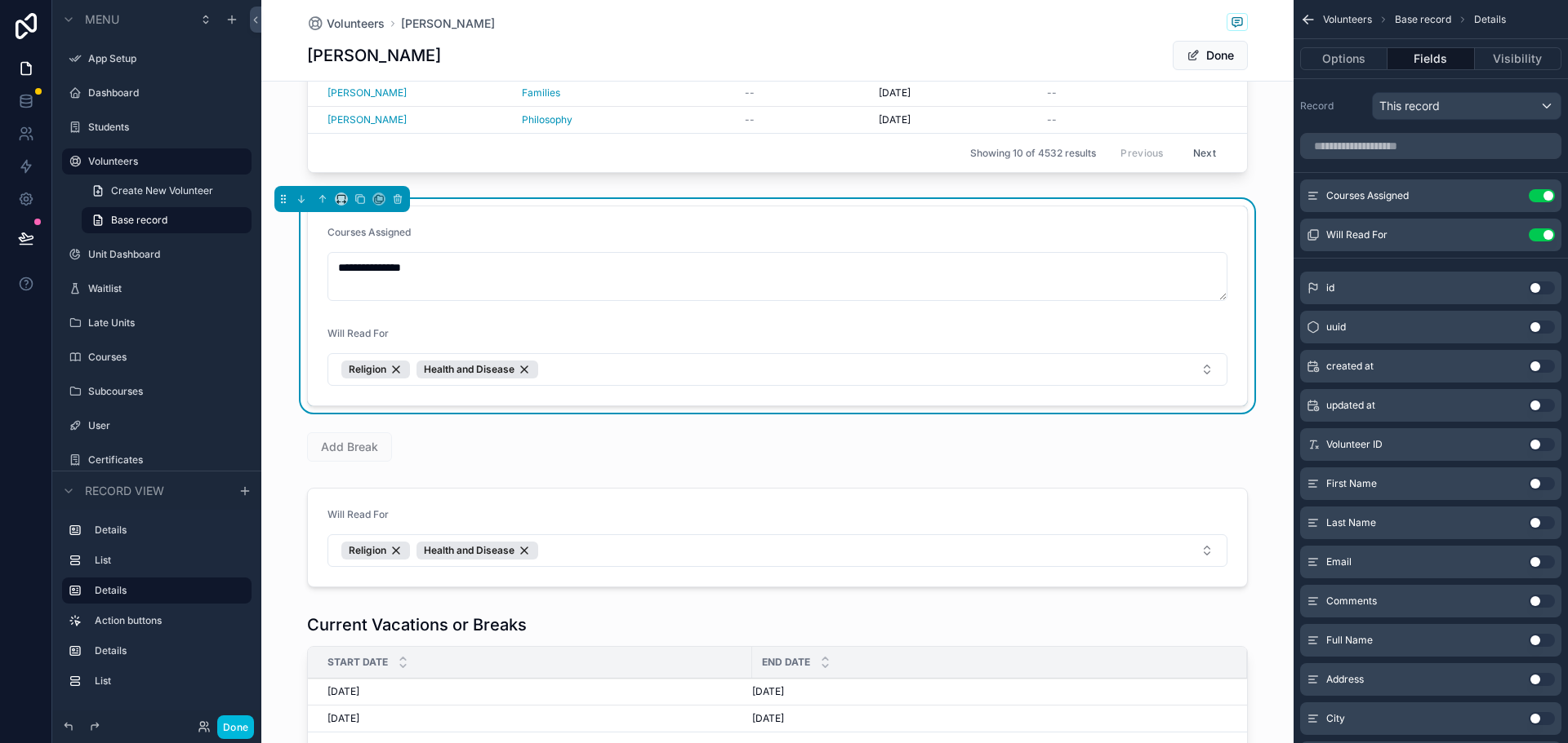
click at [1540, 234] on button "Use setting" at bounding box center [1542, 234] width 26 height 13
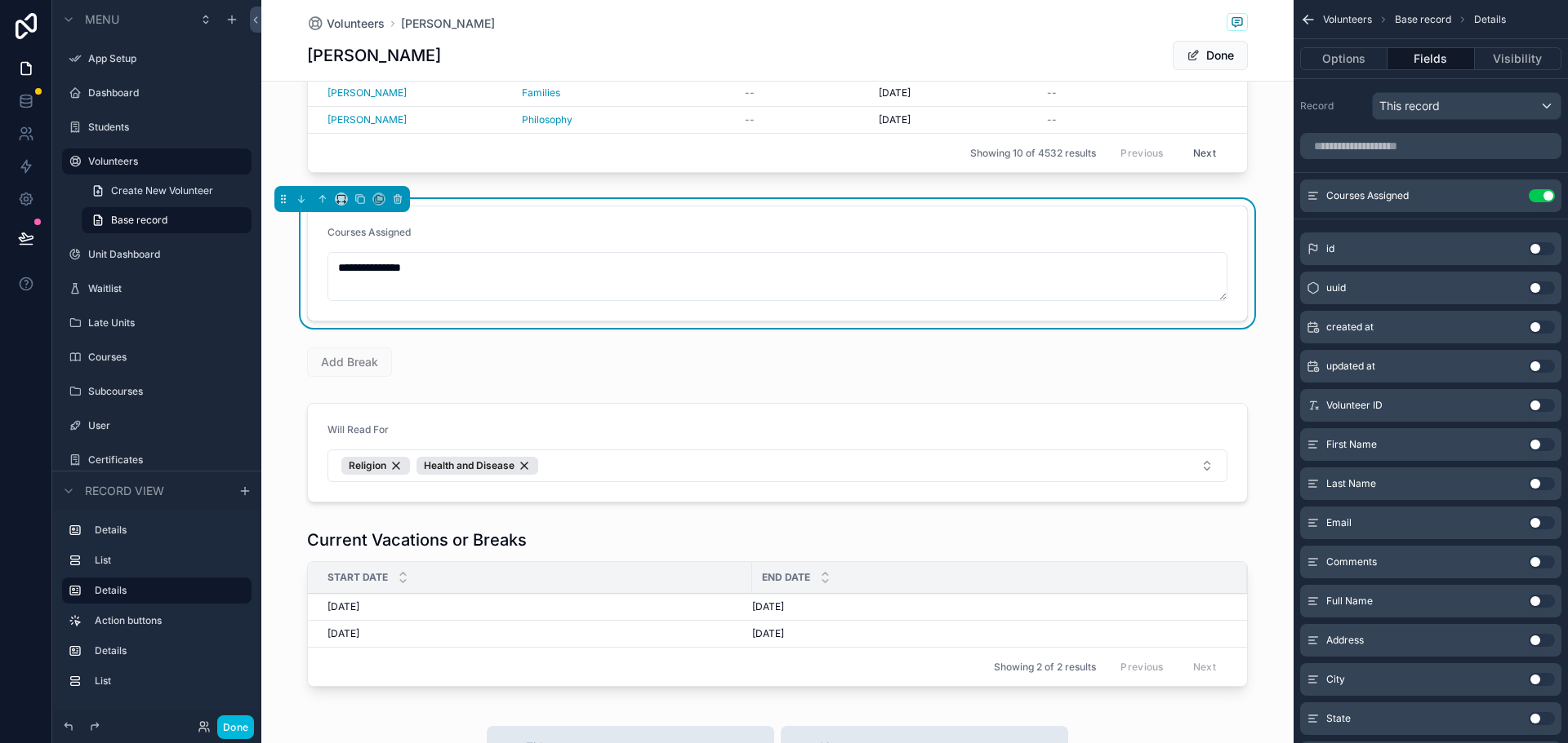
click at [454, 414] on div "scrollable content" at bounding box center [777, 452] width 1032 height 112
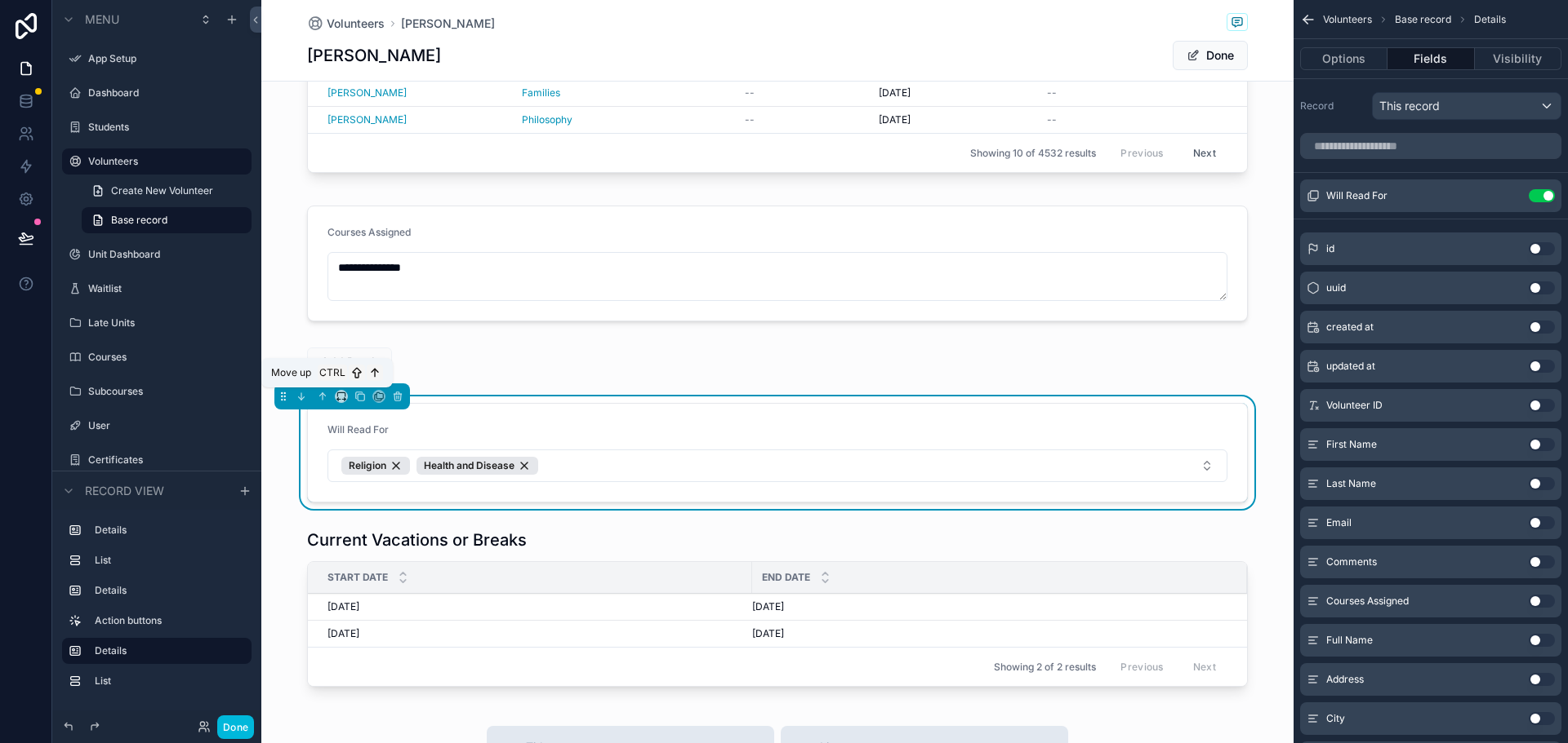
click at [318, 400] on icon "scrollable content" at bounding box center [322, 396] width 12 height 12
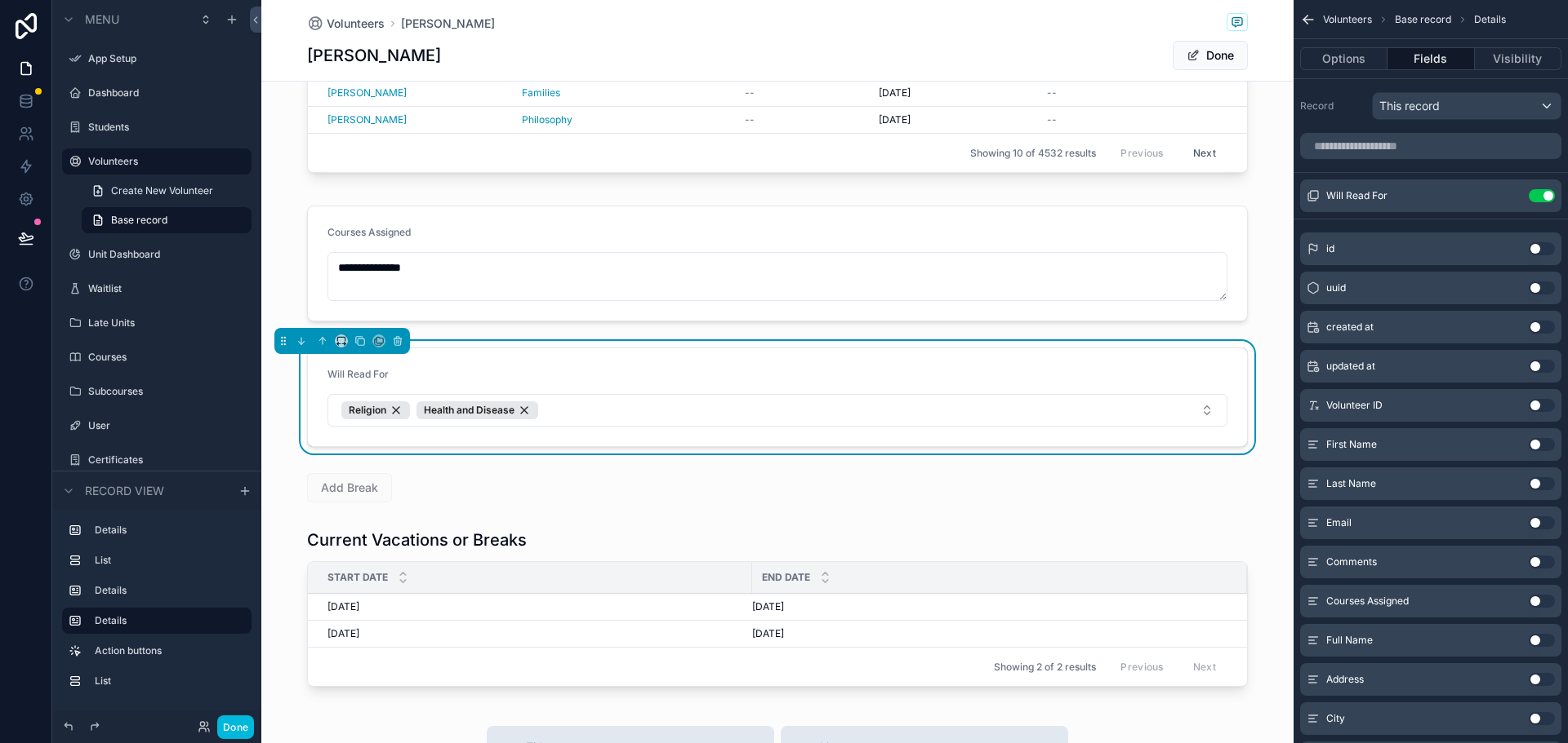
click at [1280, 190] on div "**********" at bounding box center [777, 120] width 1032 height 1159
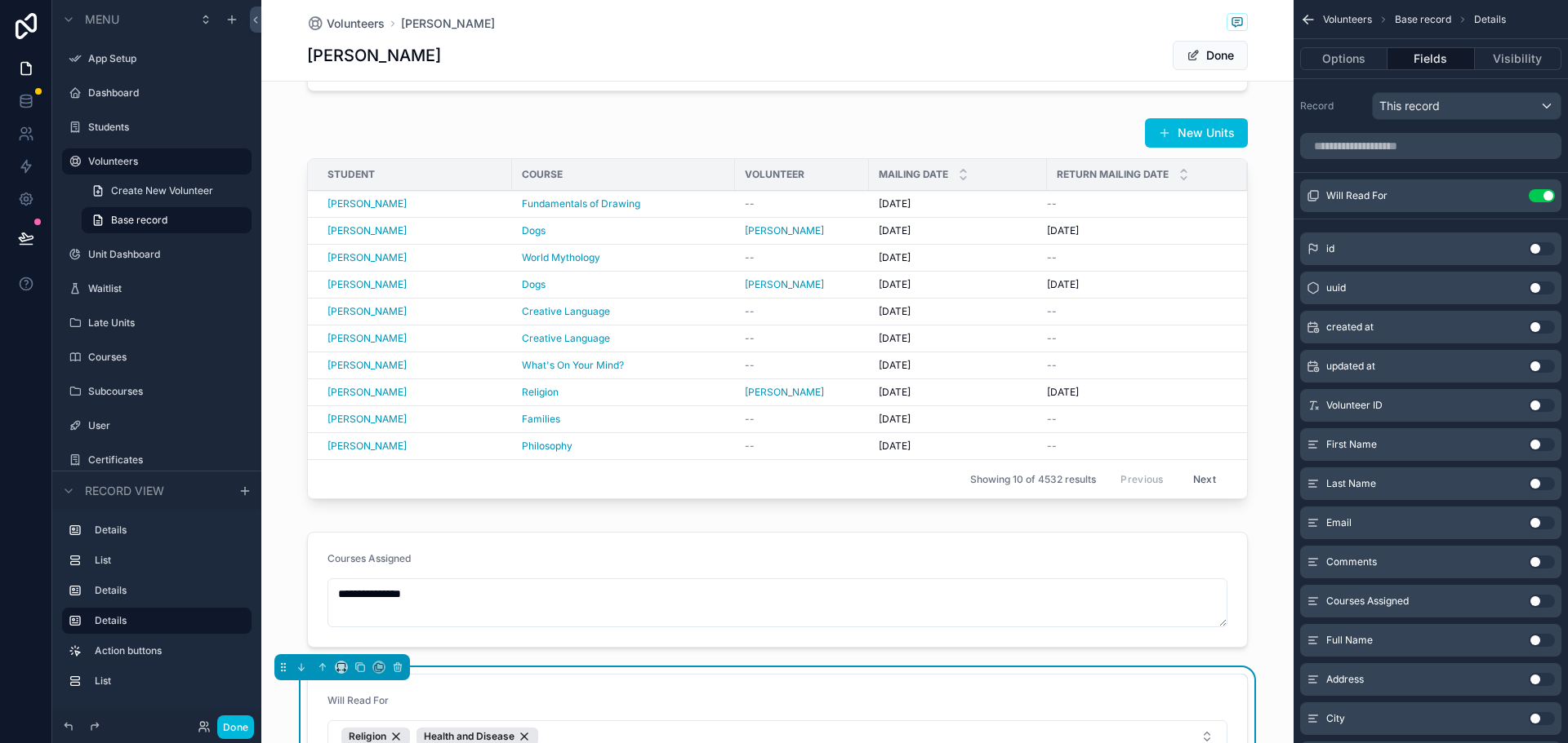
scroll to position [0, 0]
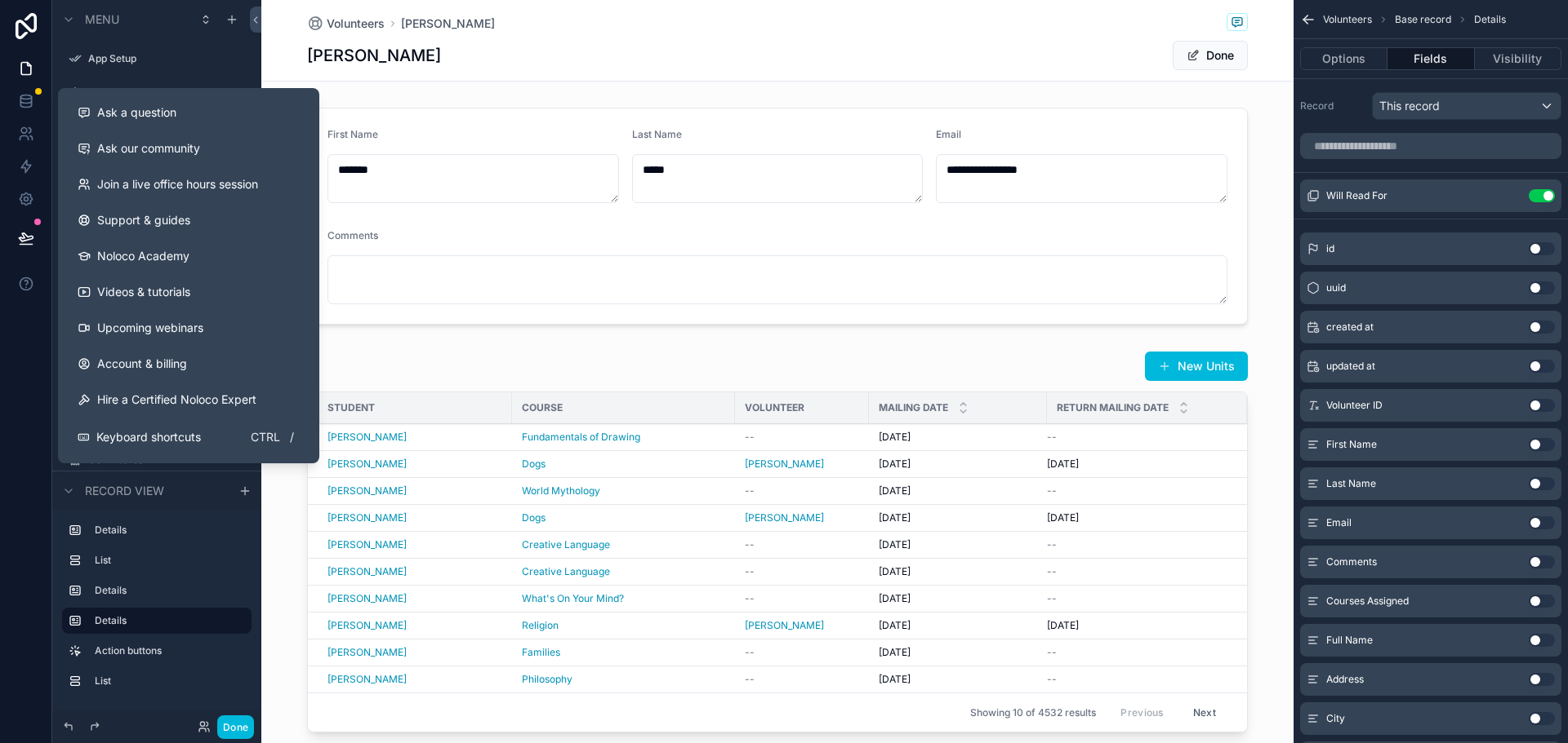
drag, startPoint x: 127, startPoint y: 117, endPoint x: 167, endPoint y: 158, distance: 57.3
click at [127, 117] on span "Ask a question" at bounding box center [136, 112] width 79 height 17
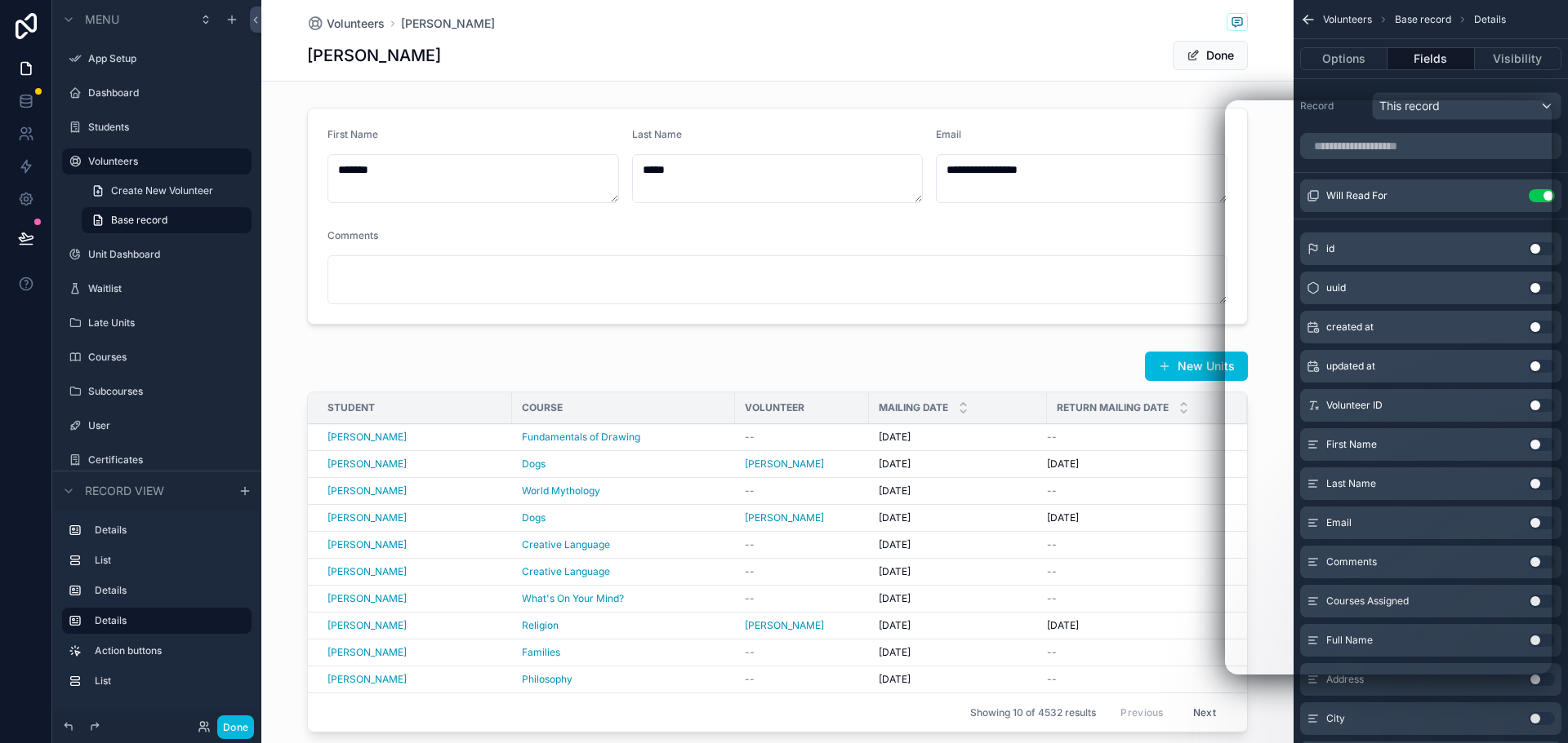
drag, startPoint x: 1069, startPoint y: 43, endPoint x: 1070, endPoint y: 63, distance: 20.0
click at [1070, 43] on div "Aaliyah Moore Done" at bounding box center [777, 56] width 941 height 31
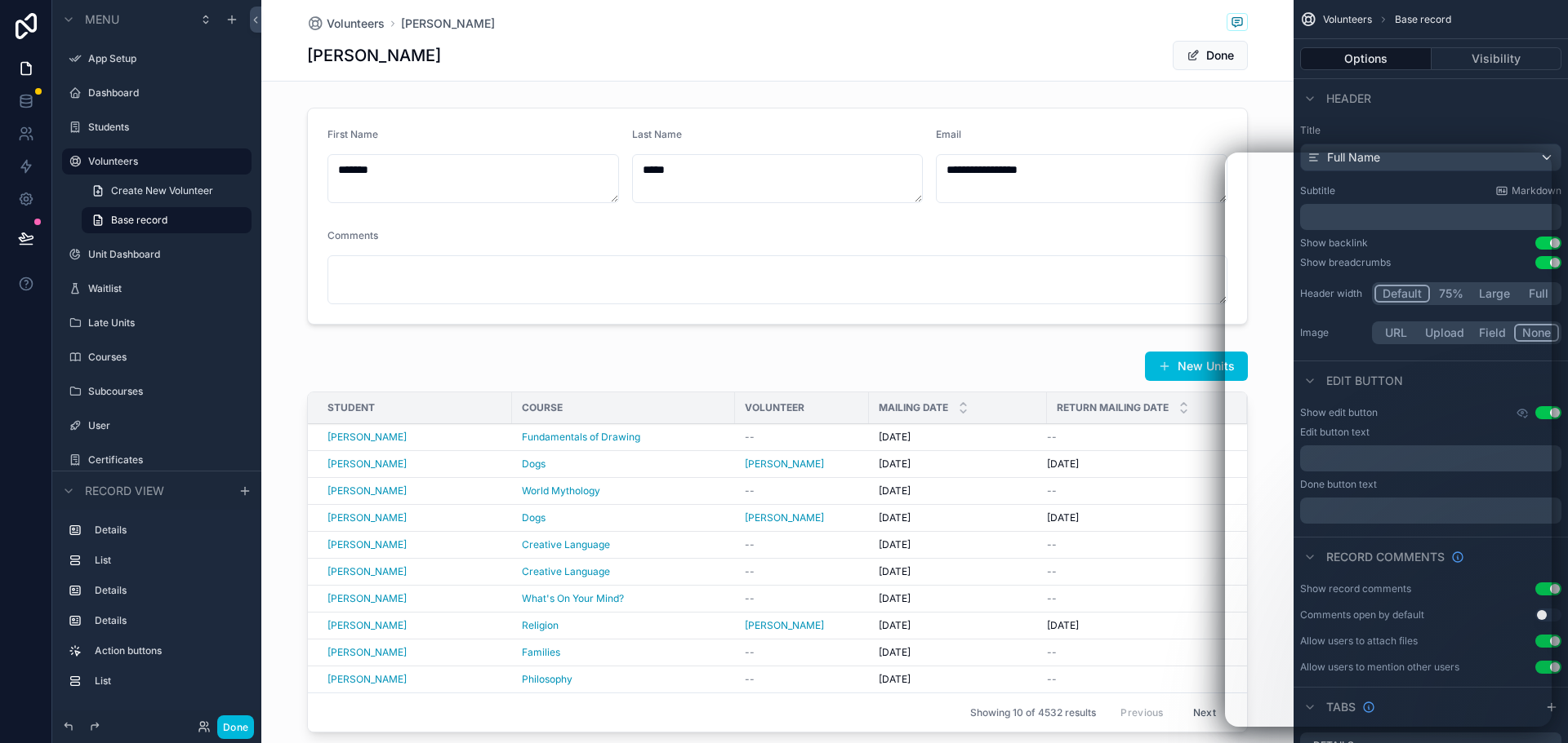
click at [112, 253] on label "Unit Dashboard" at bounding box center [164, 254] width 153 height 13
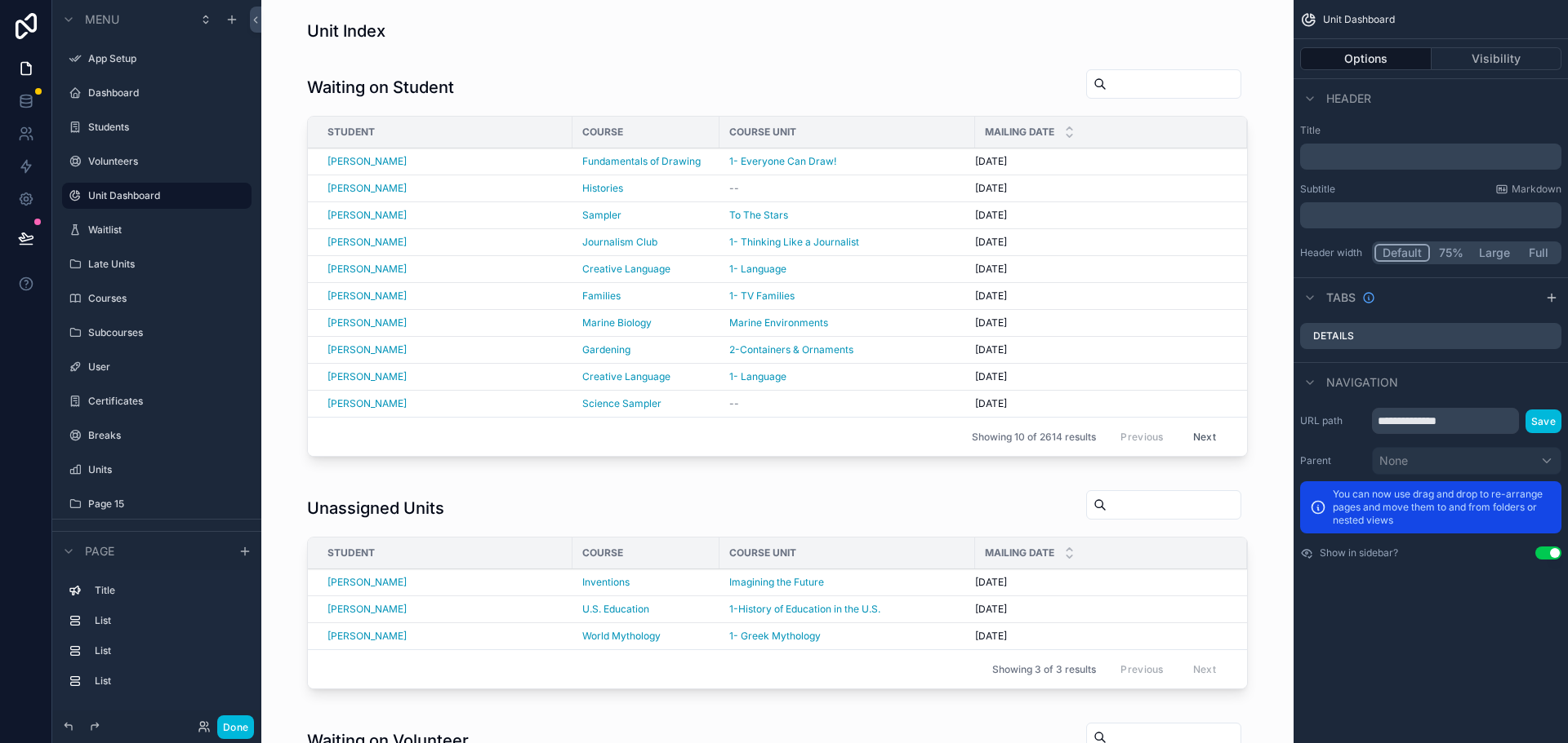
click at [812, 79] on div "scrollable content" at bounding box center [778, 267] width 1006 height 408
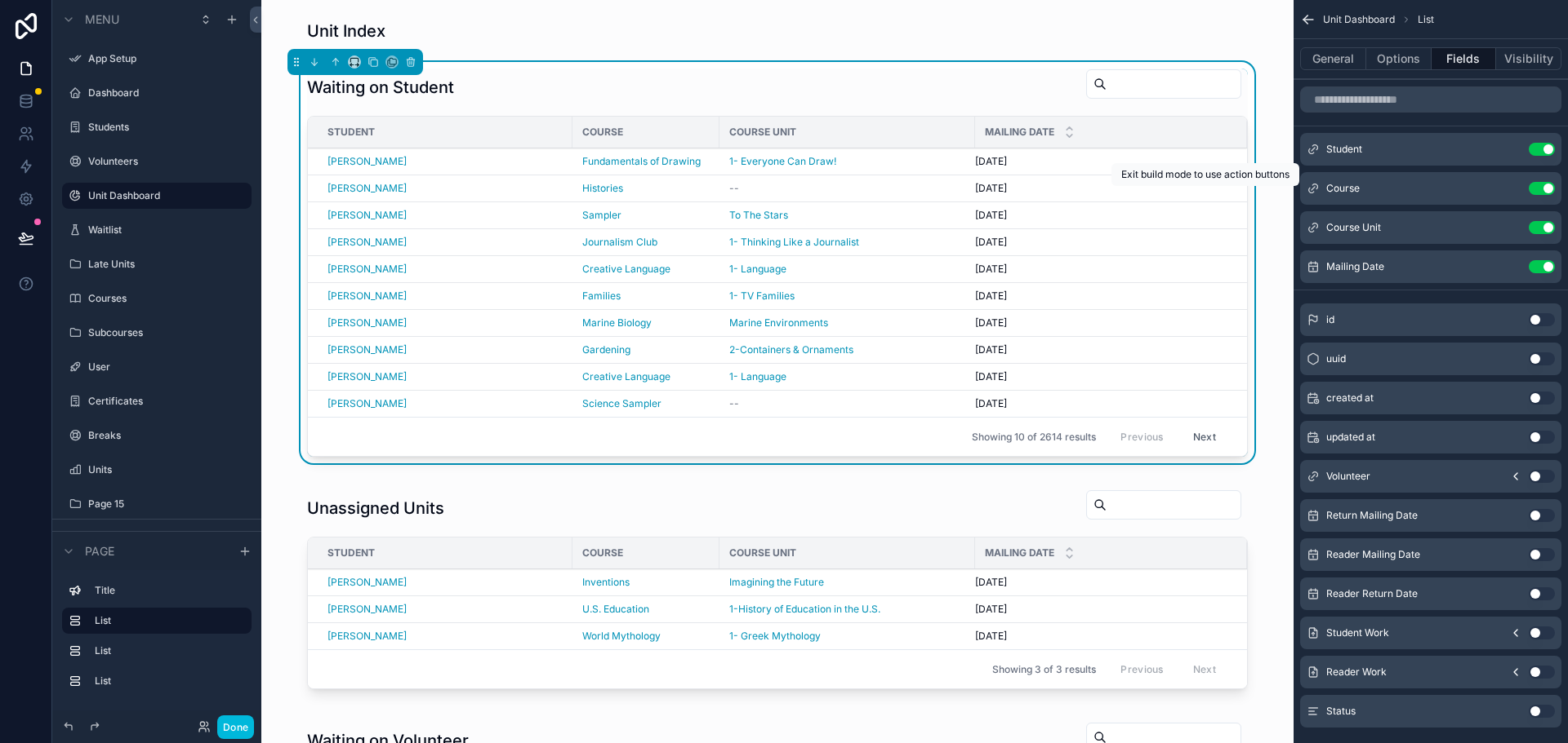
click at [0, 0] on span "Update" at bounding box center [0, 0] width 0 height 0
click at [1401, 62] on button "Options" at bounding box center [1398, 58] width 65 height 22
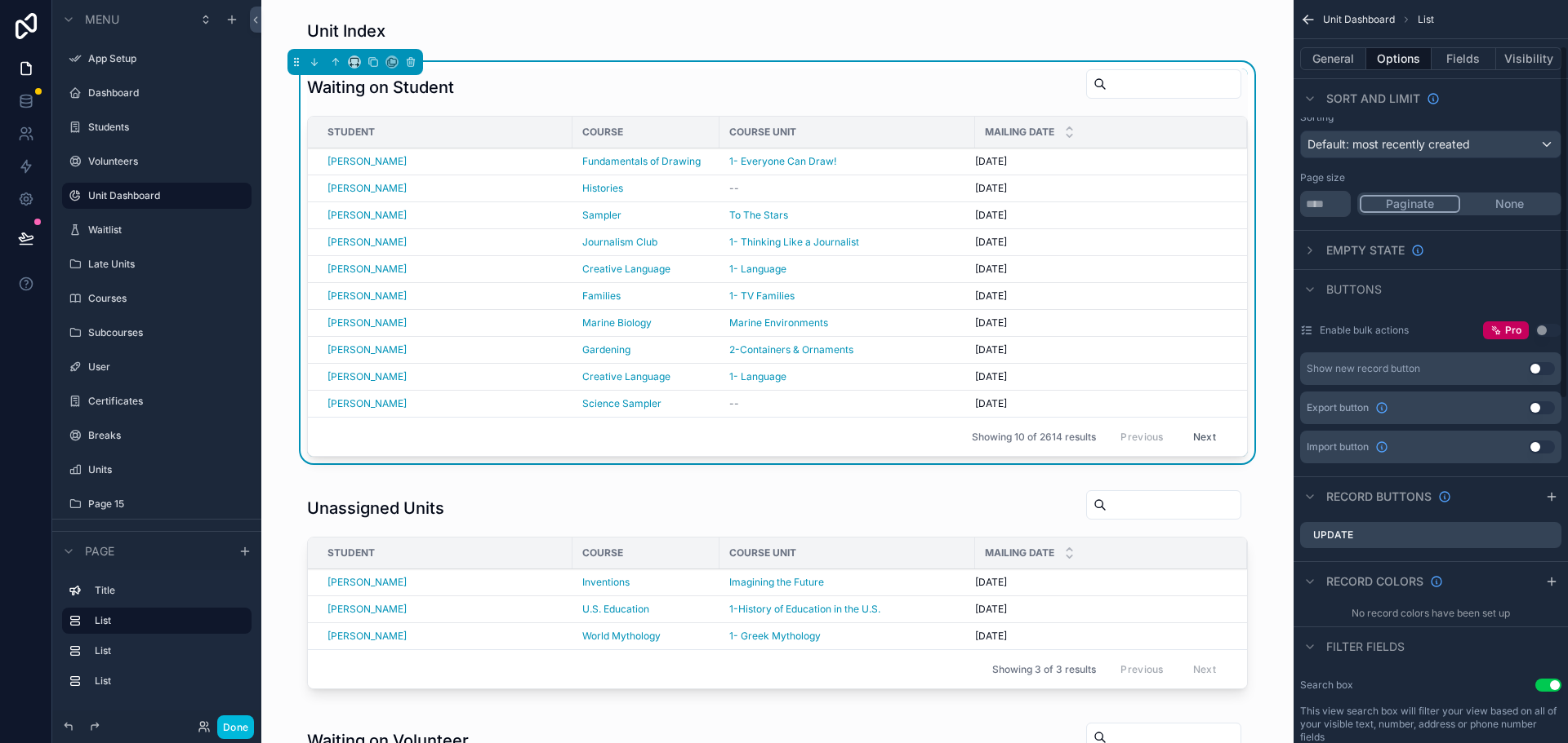
scroll to position [163, 0]
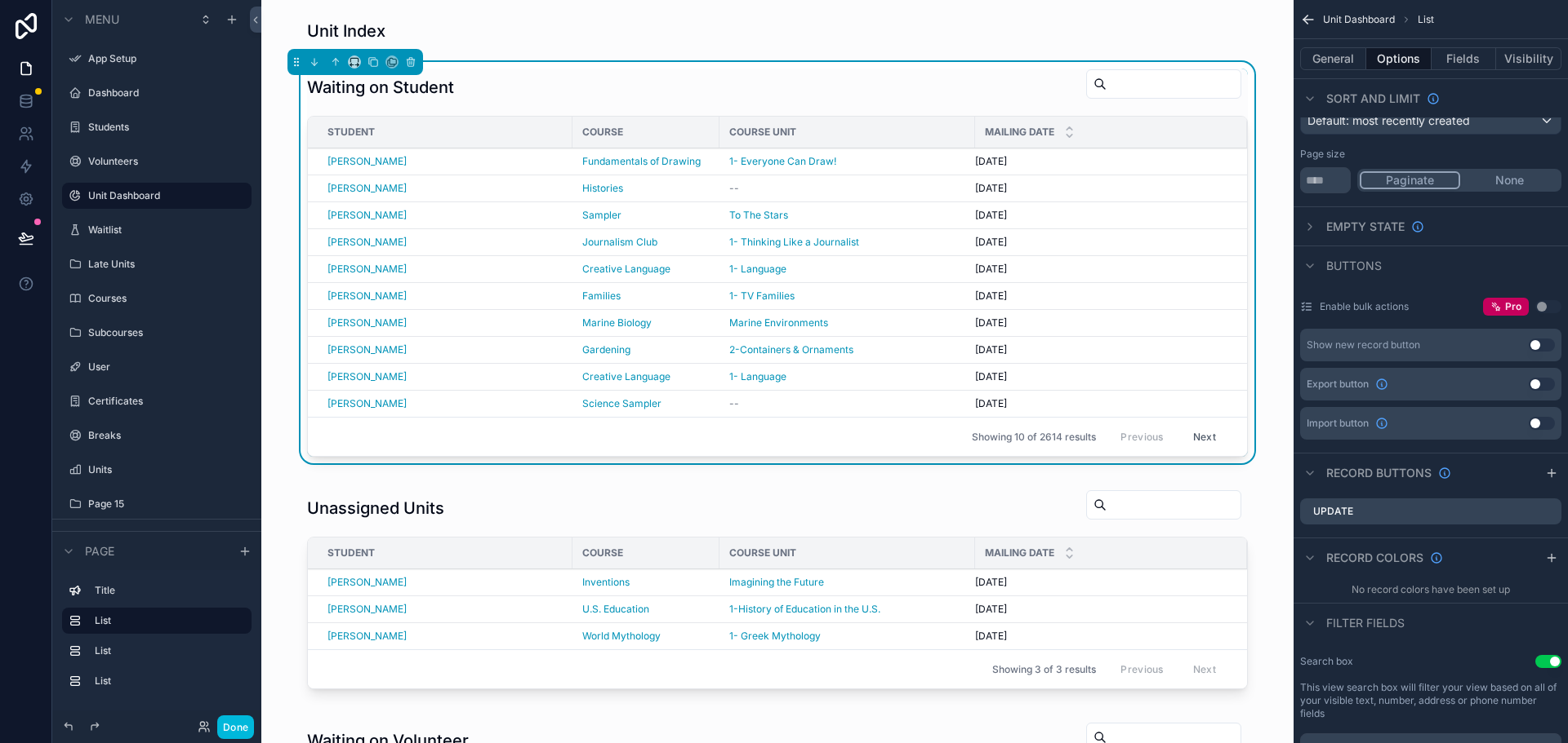
click at [0, 0] on icon "scrollable content" at bounding box center [0, 0] width 0 height 0
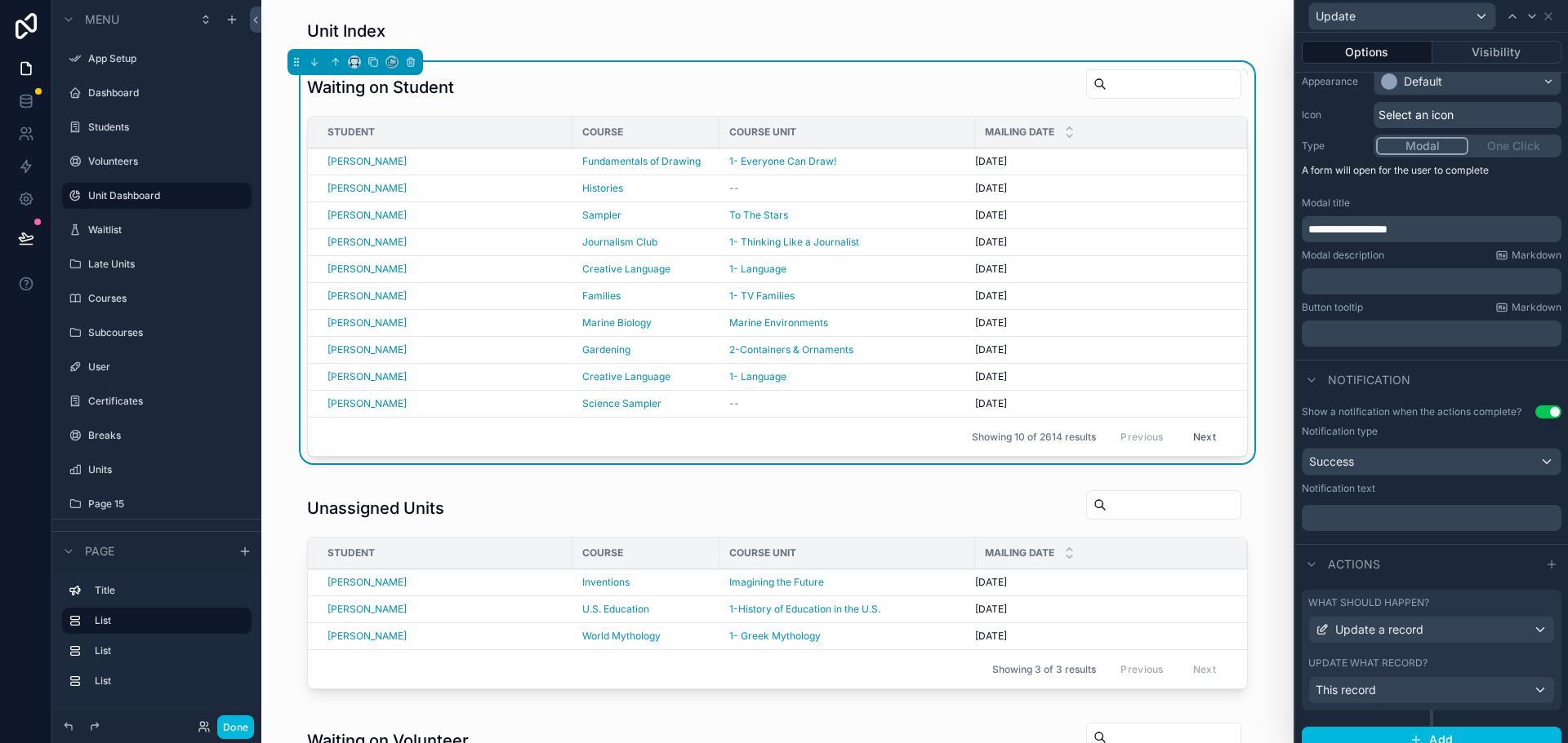
scroll to position [158, 0]
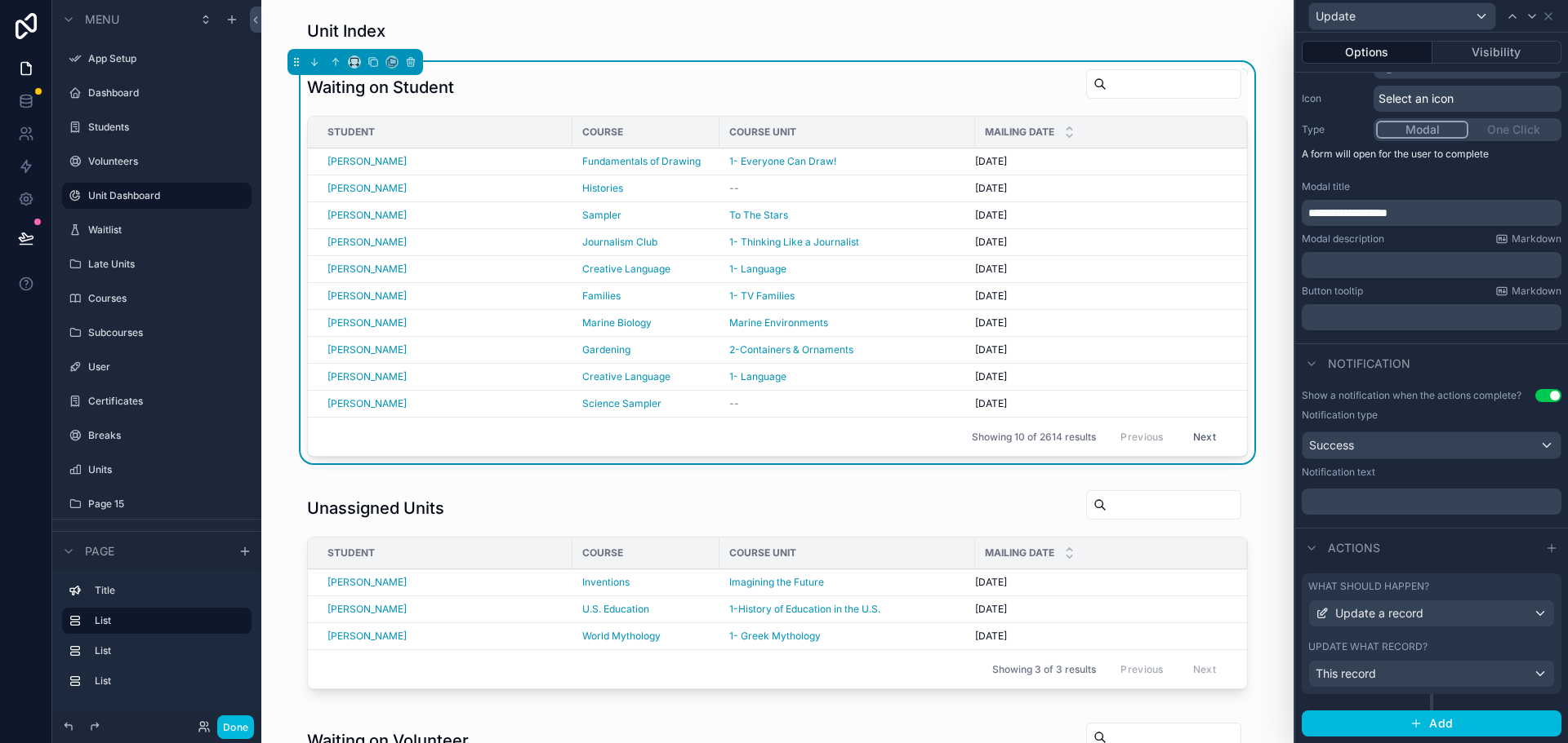
click at [1536, 593] on div "What should happen?" at bounding box center [1431, 586] width 246 height 13
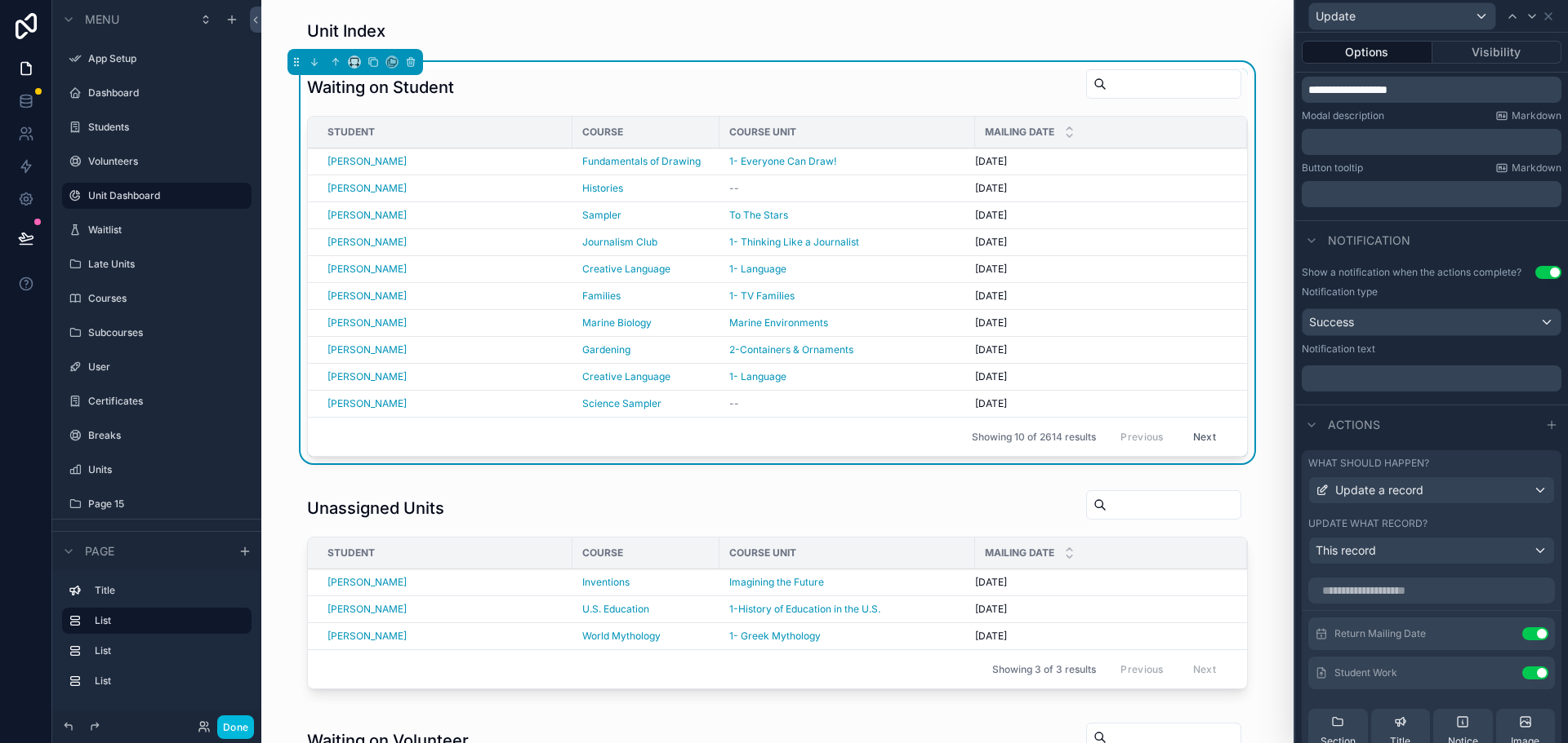
scroll to position [484, 0]
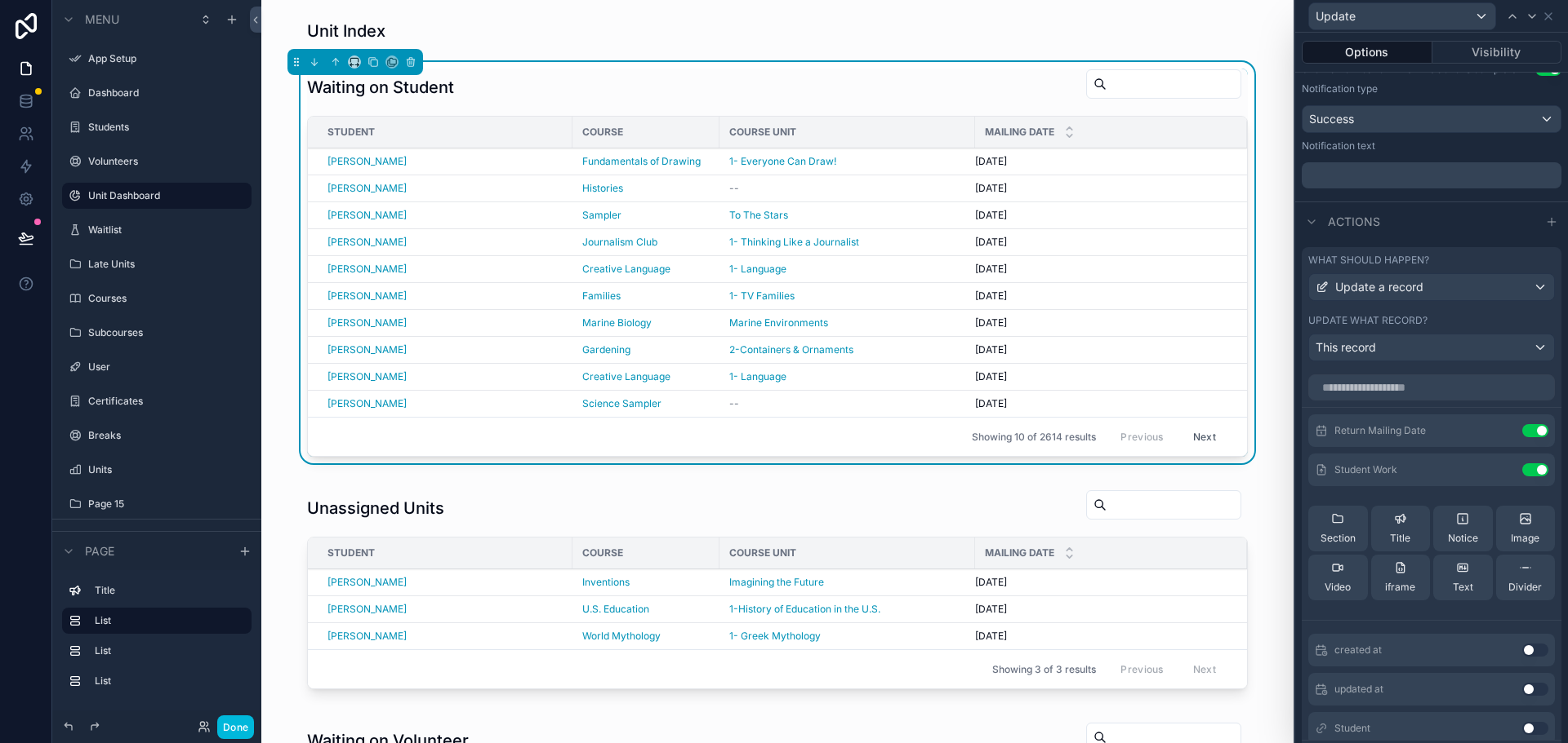
click at [798, 500] on div "scrollable content" at bounding box center [778, 593] width 1006 height 220
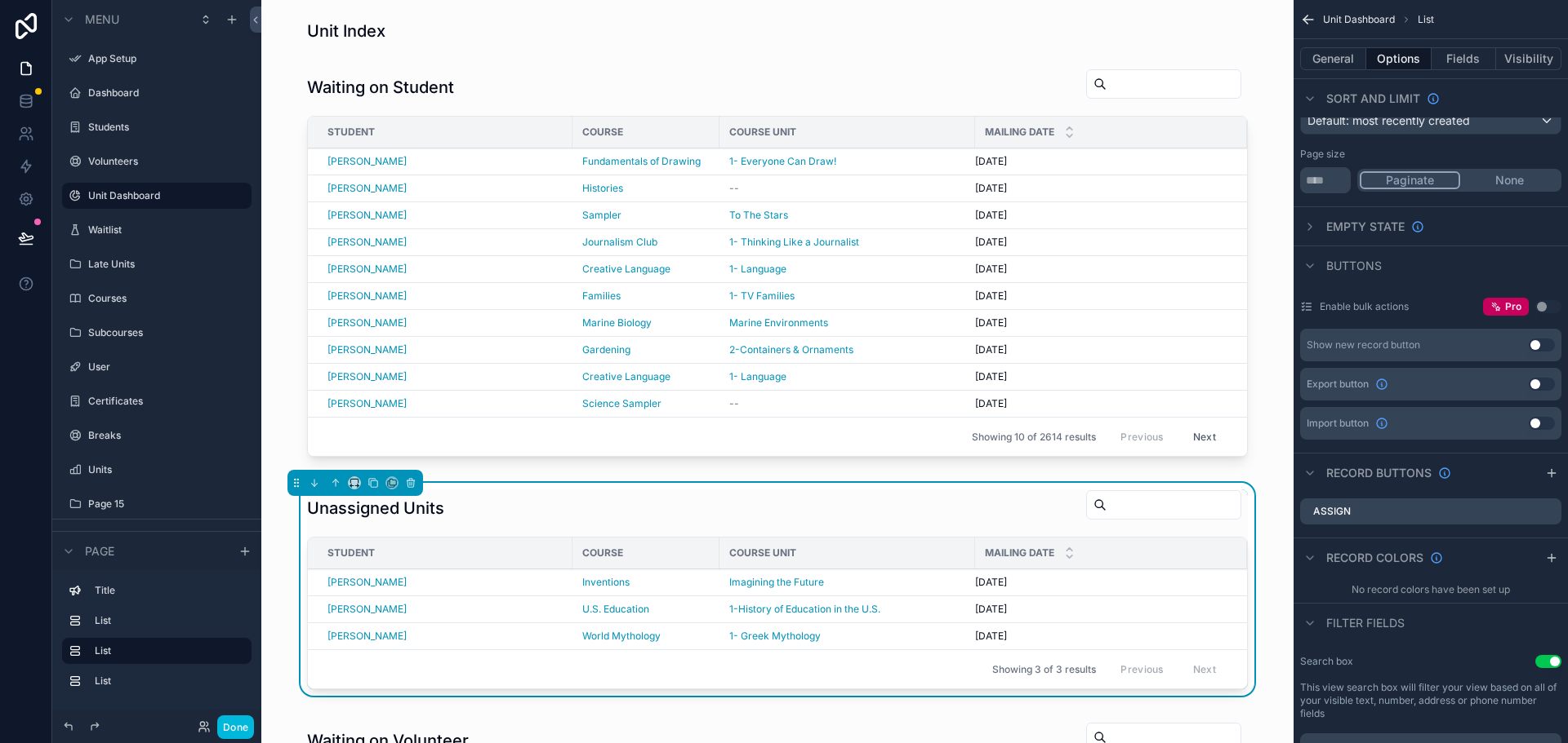
click at [0, 0] on icon "scrollable content" at bounding box center [0, 0] width 0 height 0
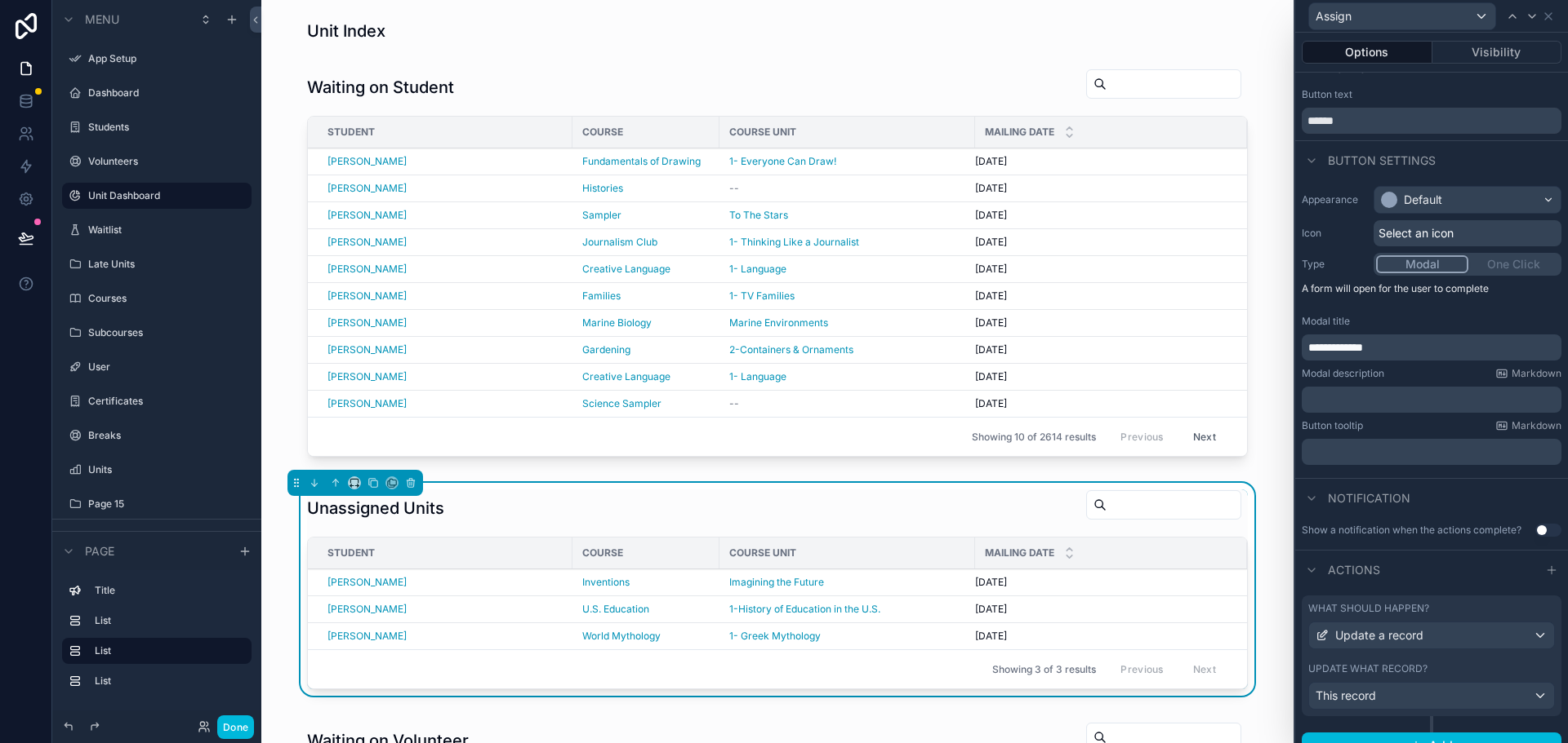
scroll to position [46, 0]
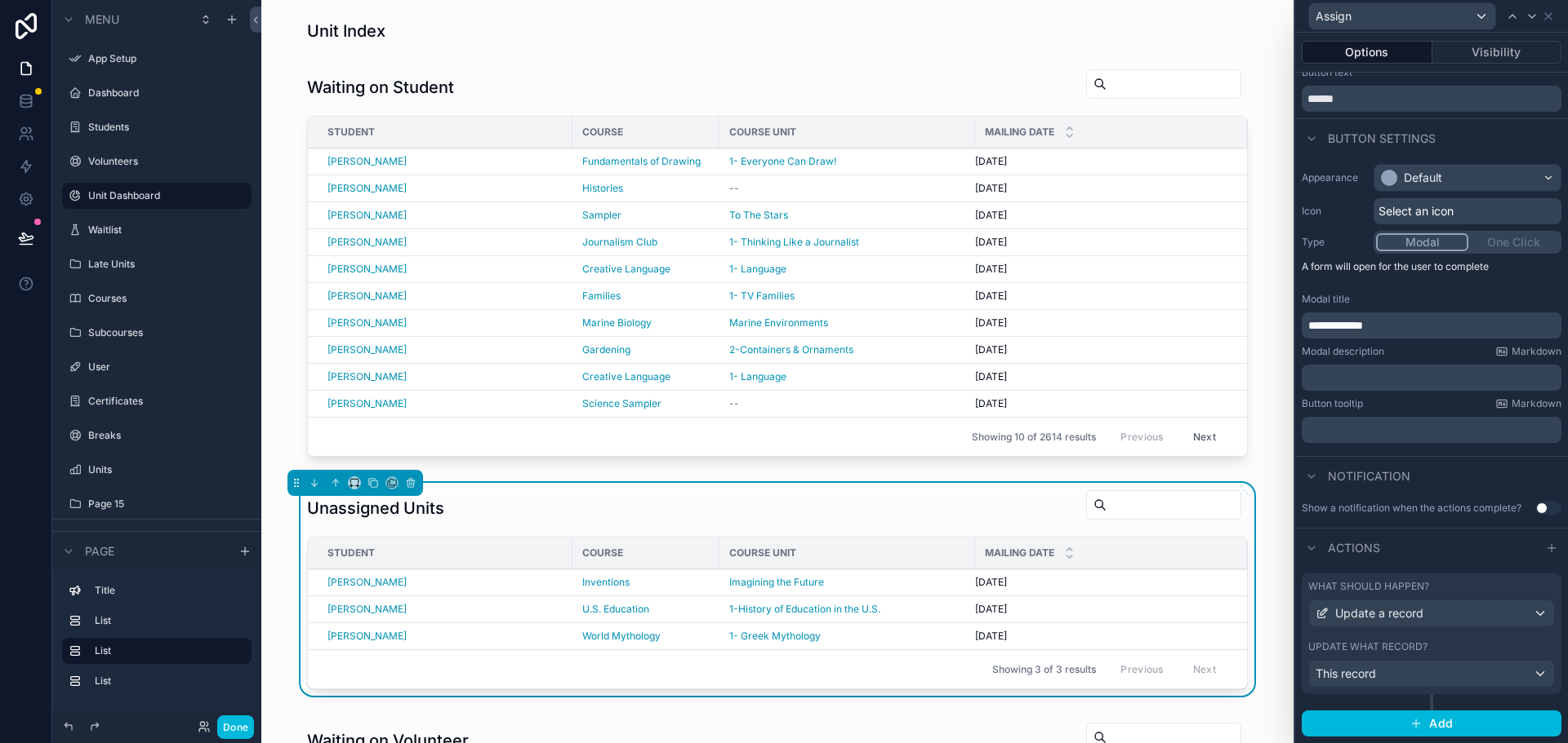
click at [1528, 585] on div "What should happen?" at bounding box center [1431, 586] width 246 height 13
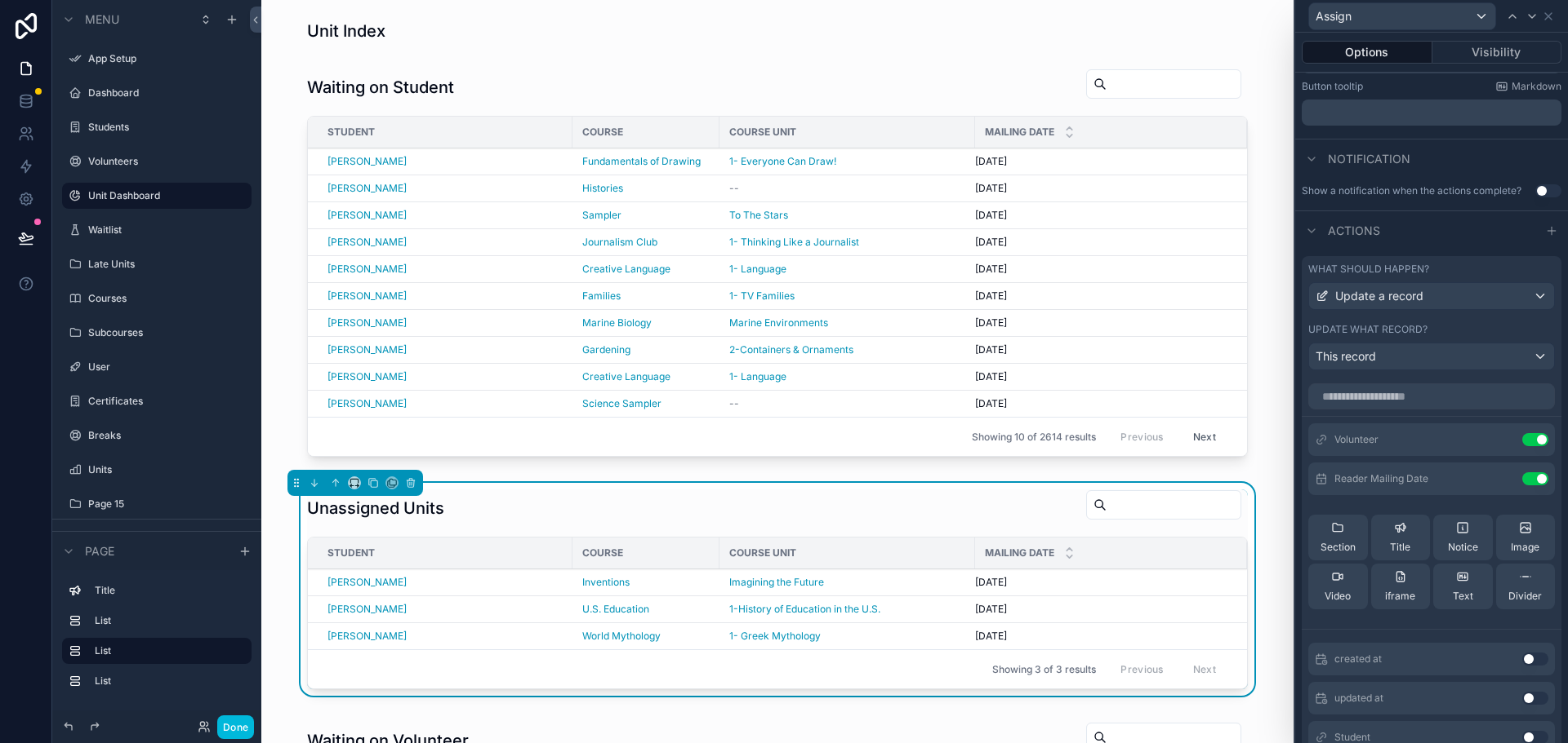
scroll to position [372, 0]
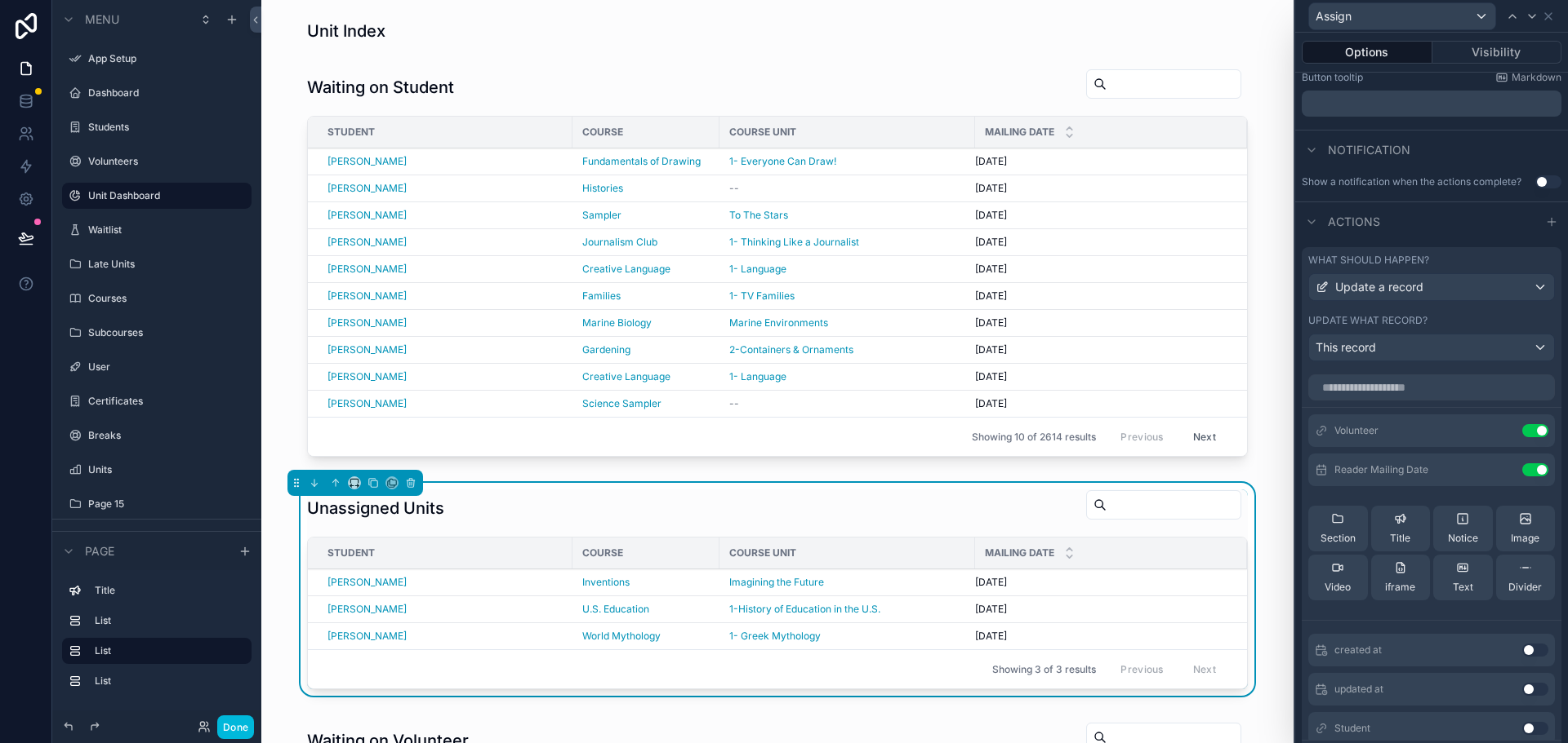
click at [0, 0] on icon at bounding box center [0, 0] width 0 height 0
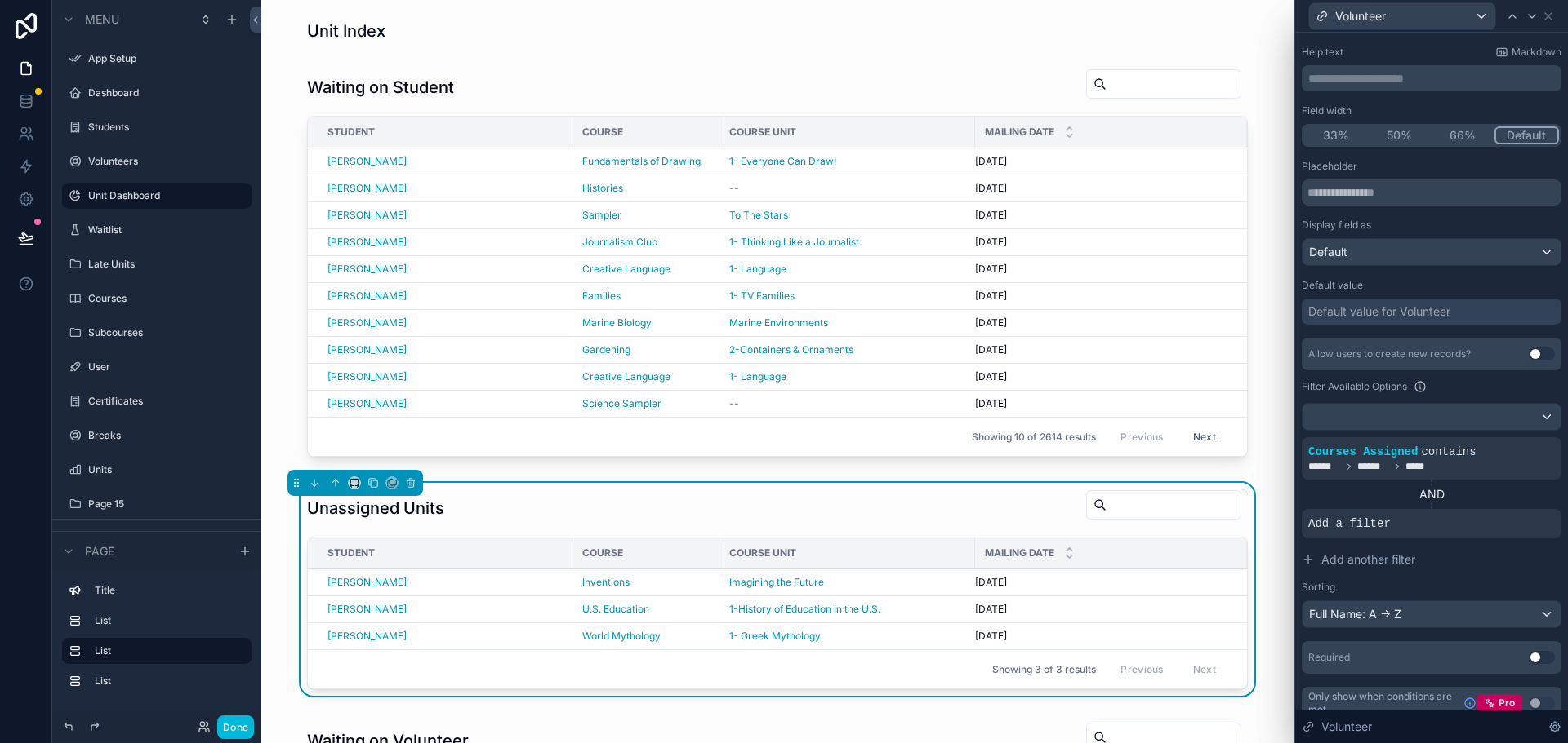
scroll to position [97, 0]
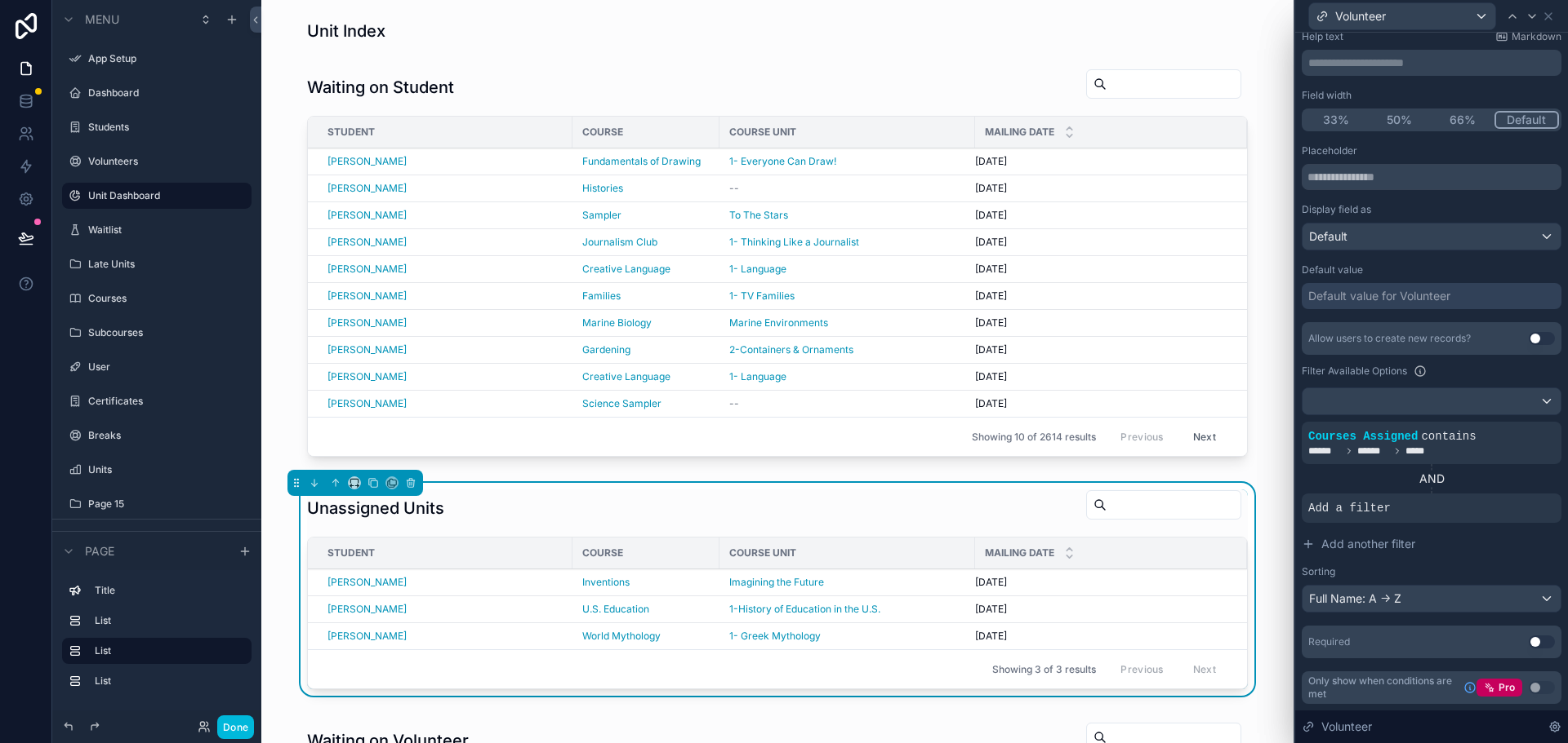
click at [0, 0] on icon at bounding box center [0, 0] width 0 height 0
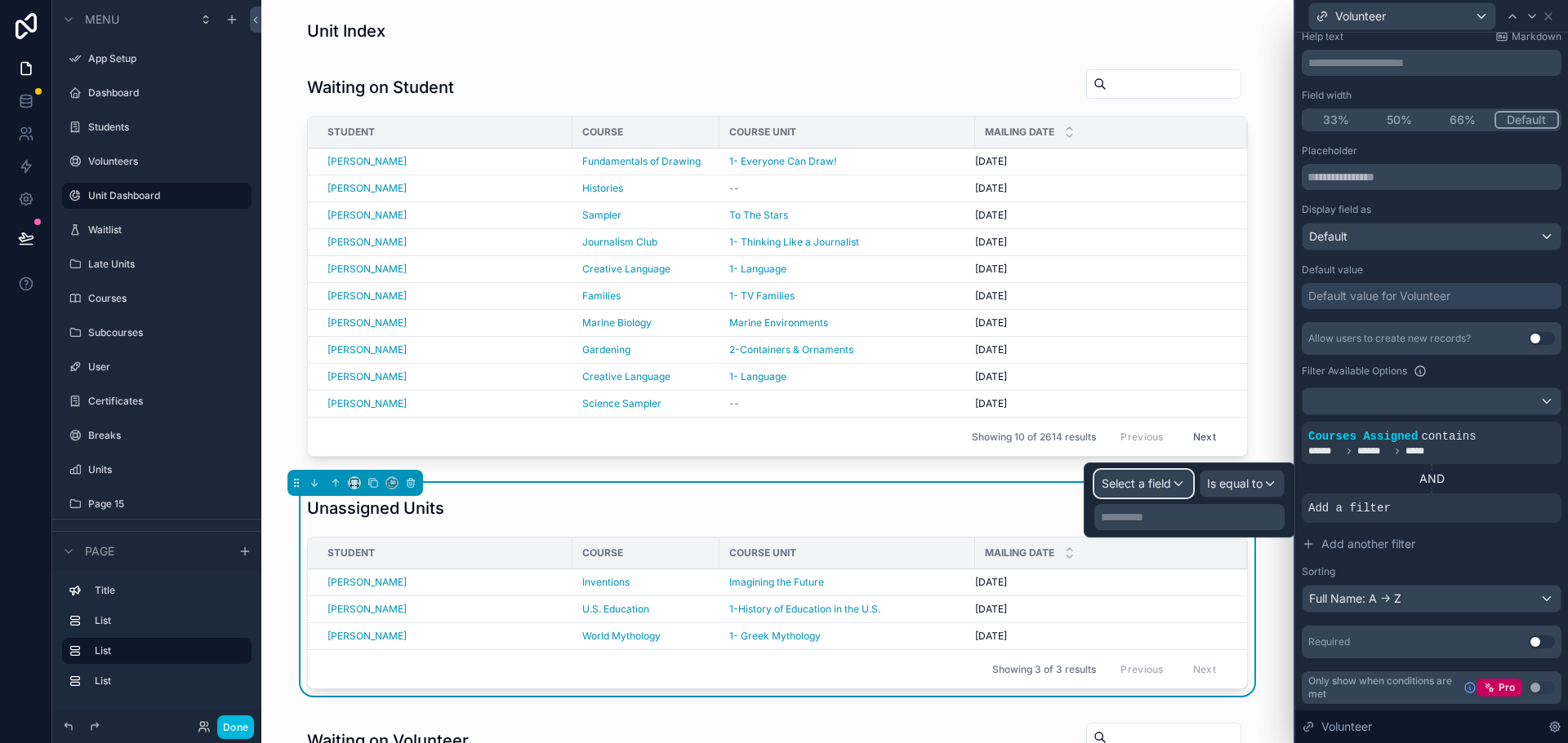
click at [1147, 484] on span "Select a field" at bounding box center [1136, 483] width 69 height 14
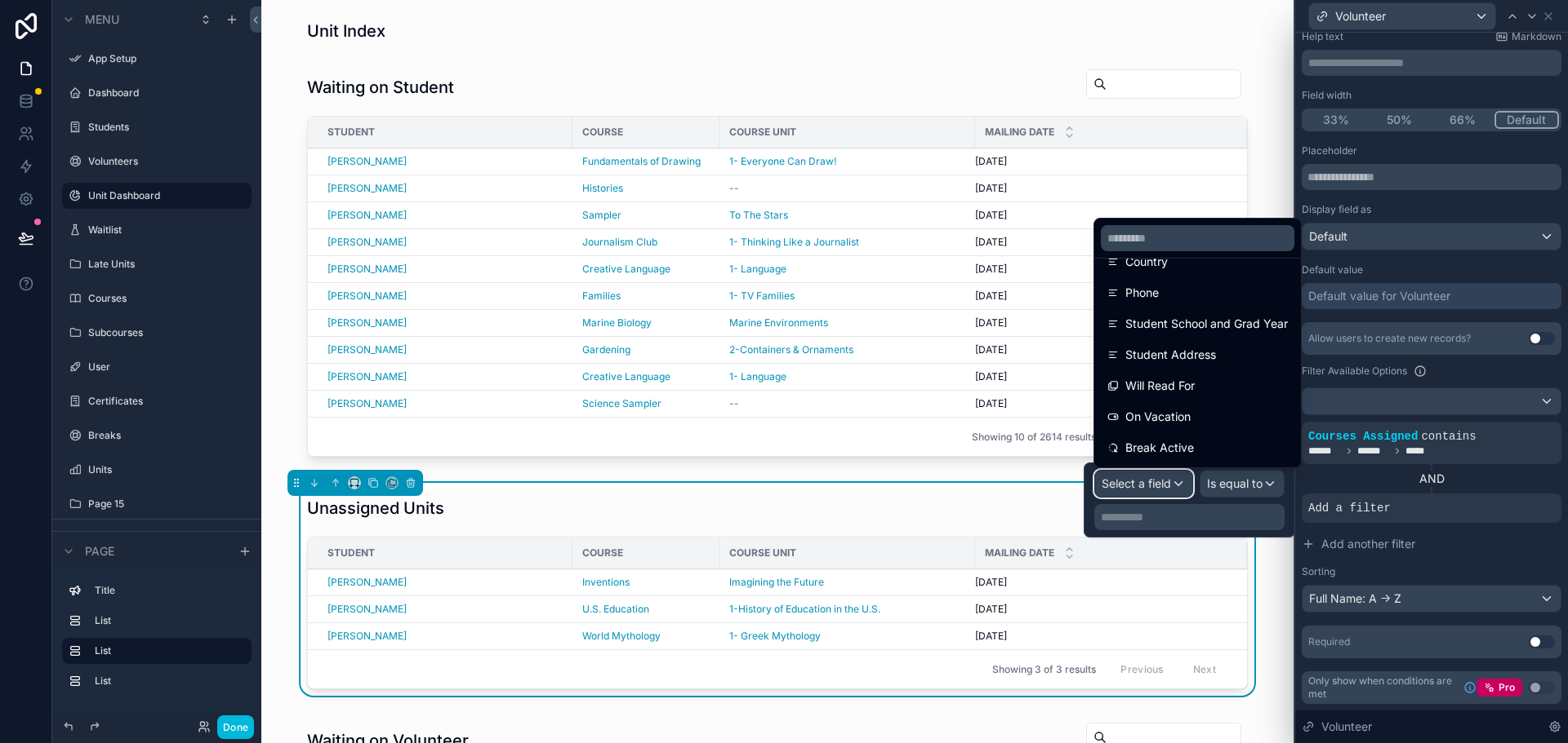
scroll to position [550, 0]
click at [1152, 357] on span "On Vacation" at bounding box center [1158, 356] width 65 height 20
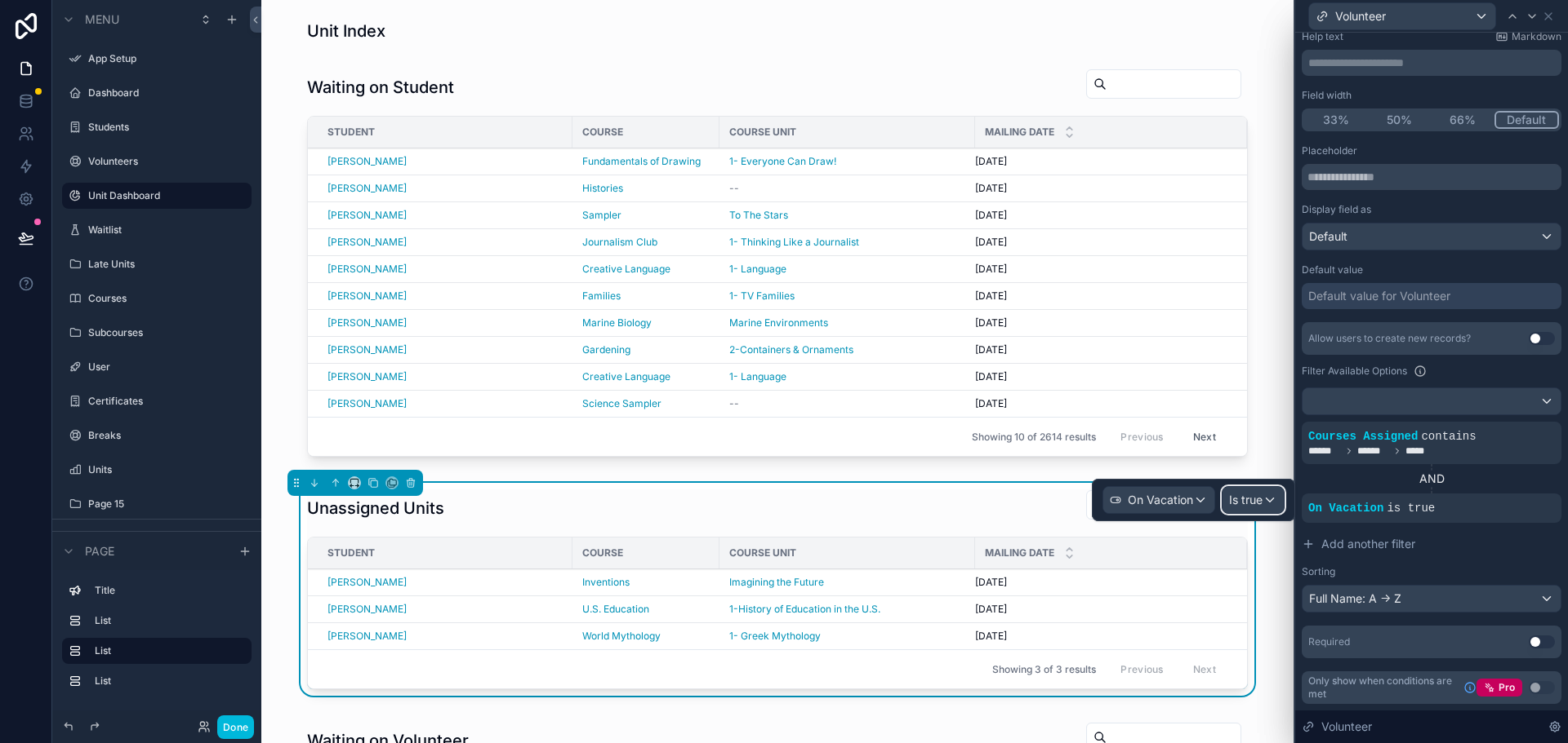
click at [1252, 499] on span "Is true" at bounding box center [1246, 500] width 33 height 17
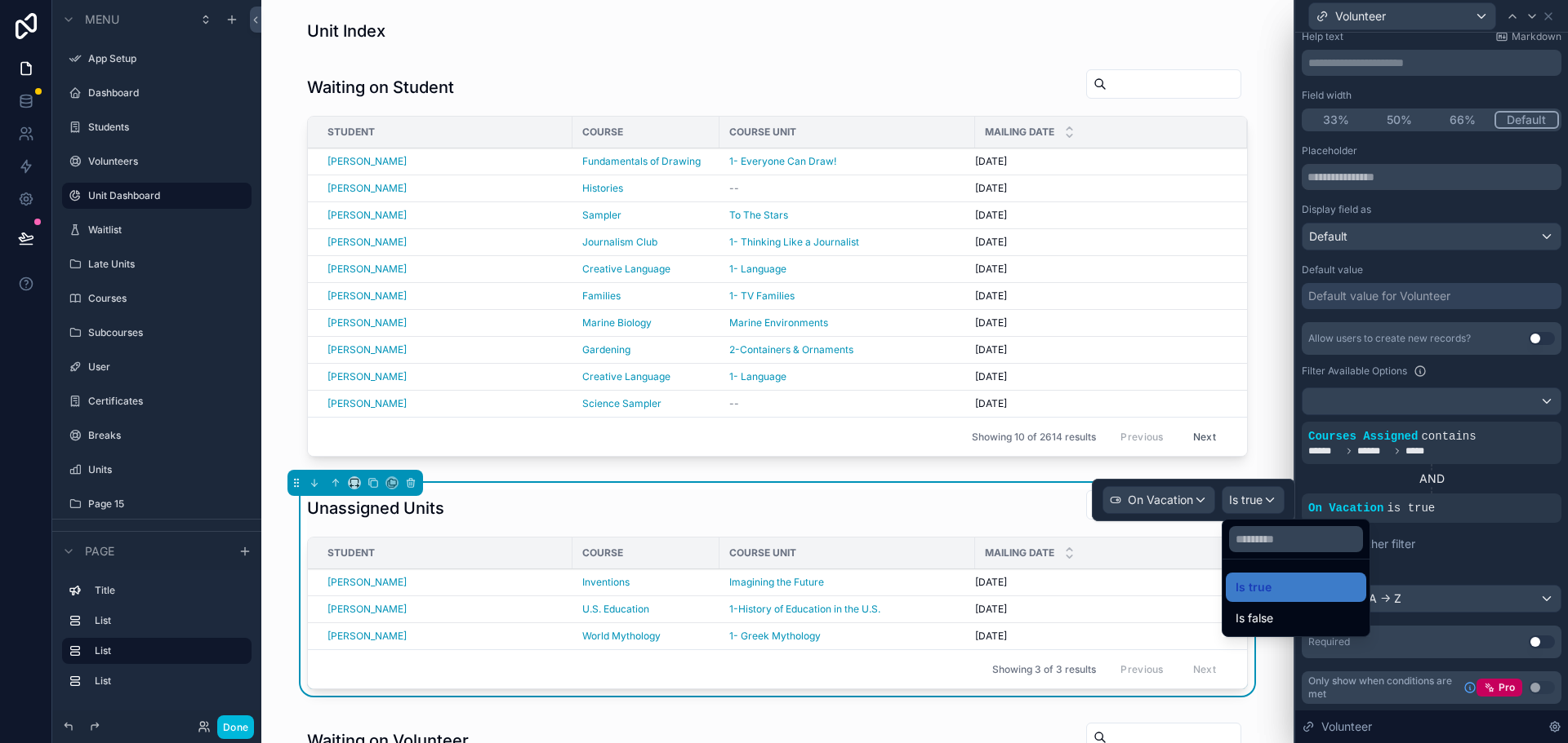
click at [1268, 615] on span "Is false" at bounding box center [1254, 619] width 37 height 20
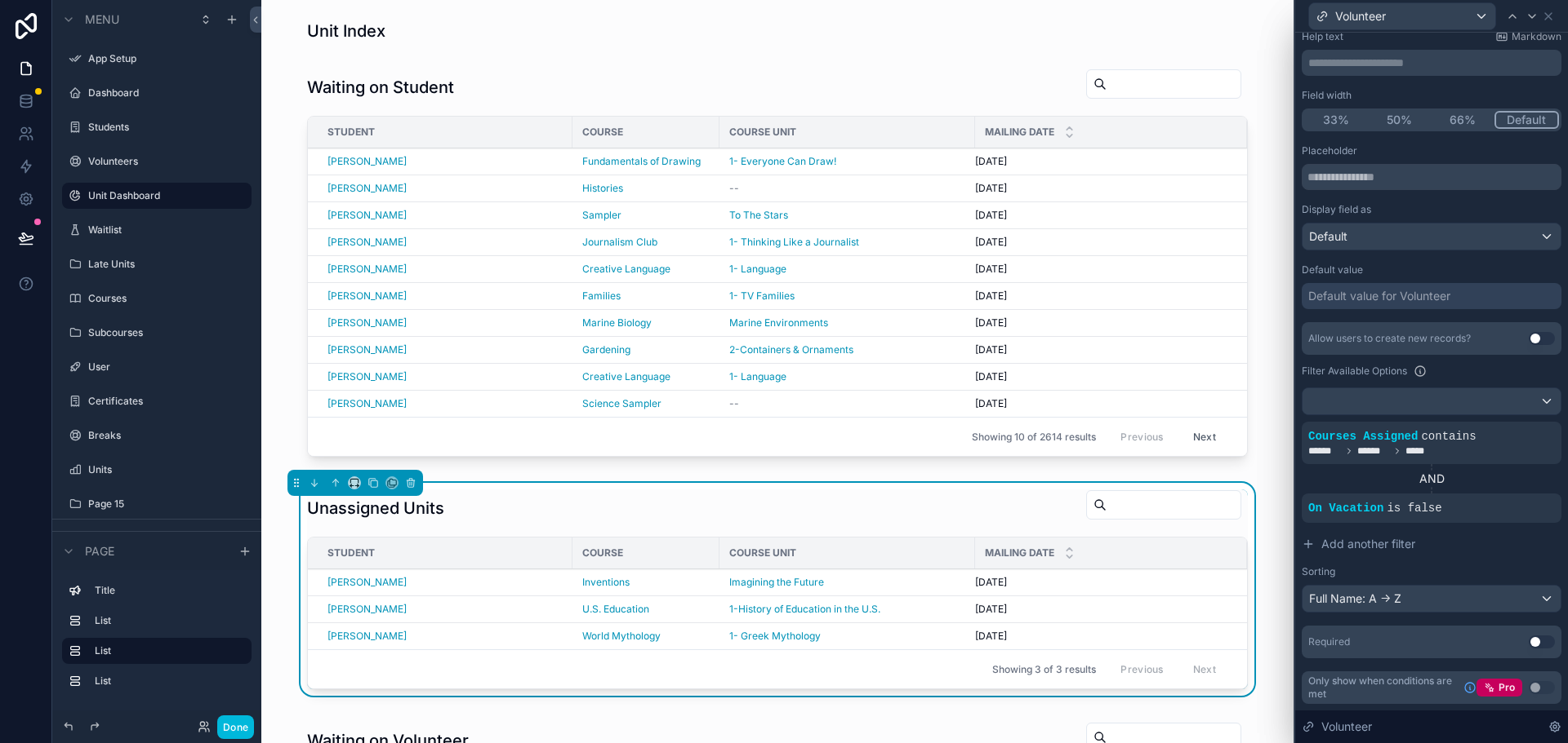
click at [1514, 569] on div "Sorting" at bounding box center [1431, 571] width 260 height 13
click at [1548, 17] on icon at bounding box center [1547, 16] width 7 height 7
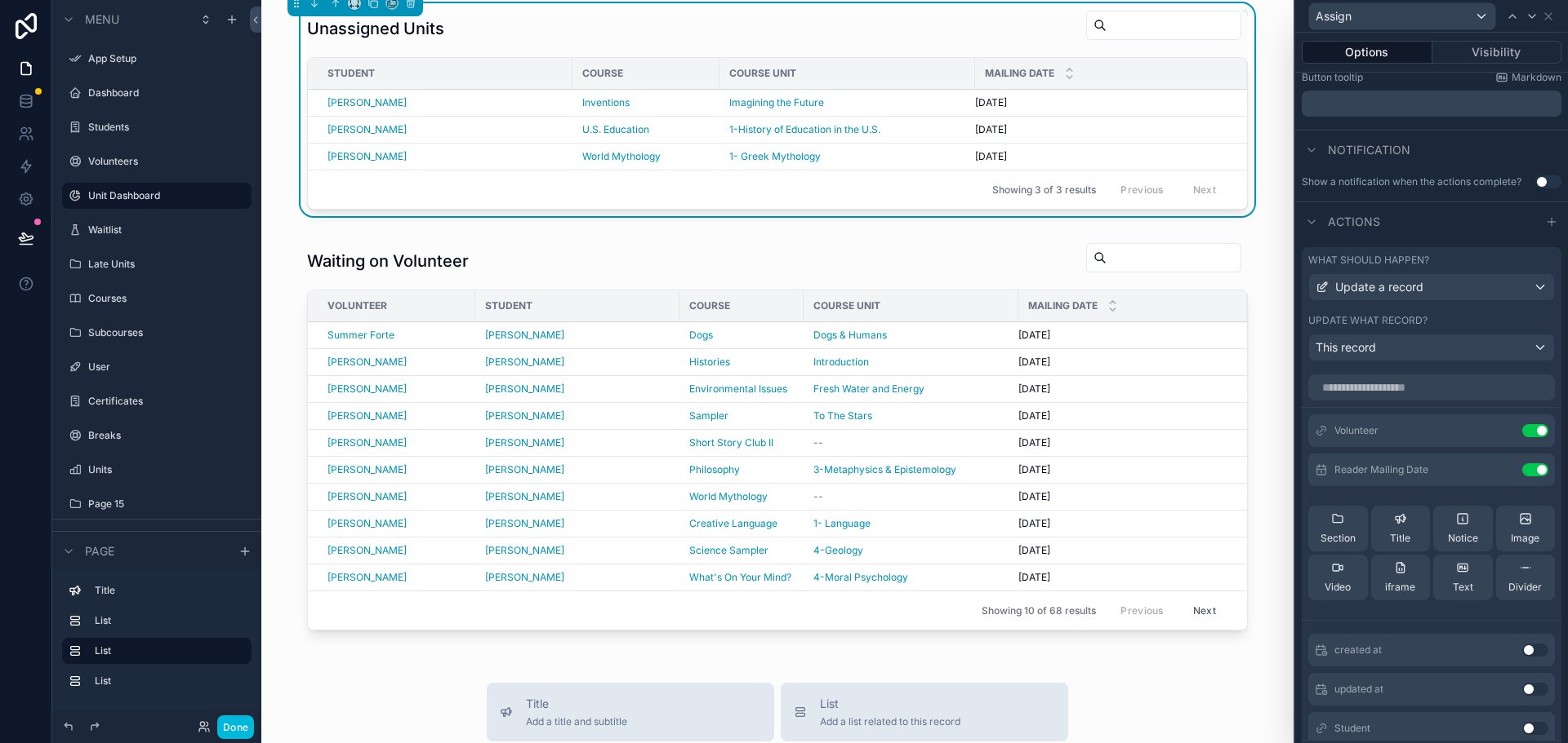
scroll to position [489, 0]
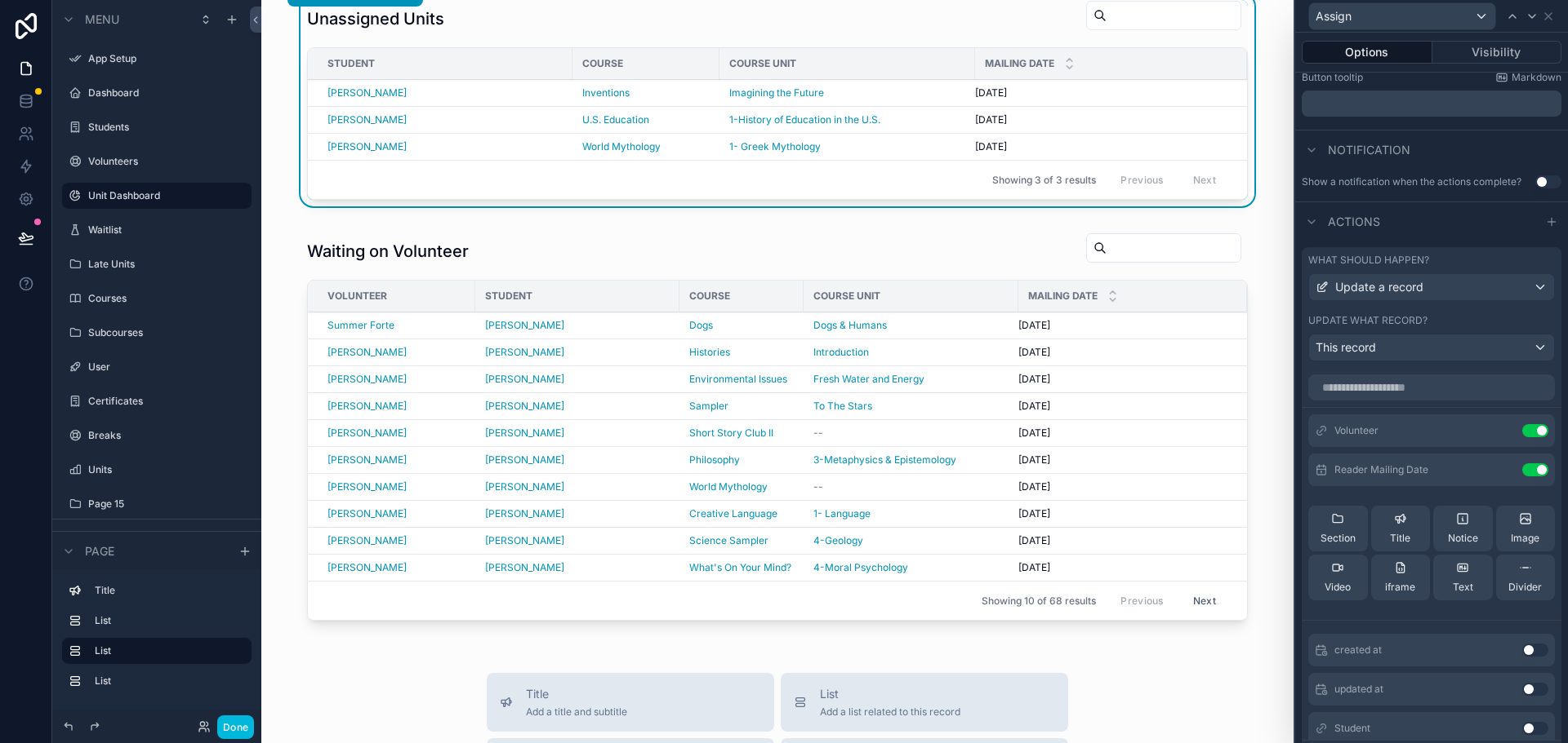
click at [888, 246] on div "scrollable content" at bounding box center [778, 431] width 1006 height 408
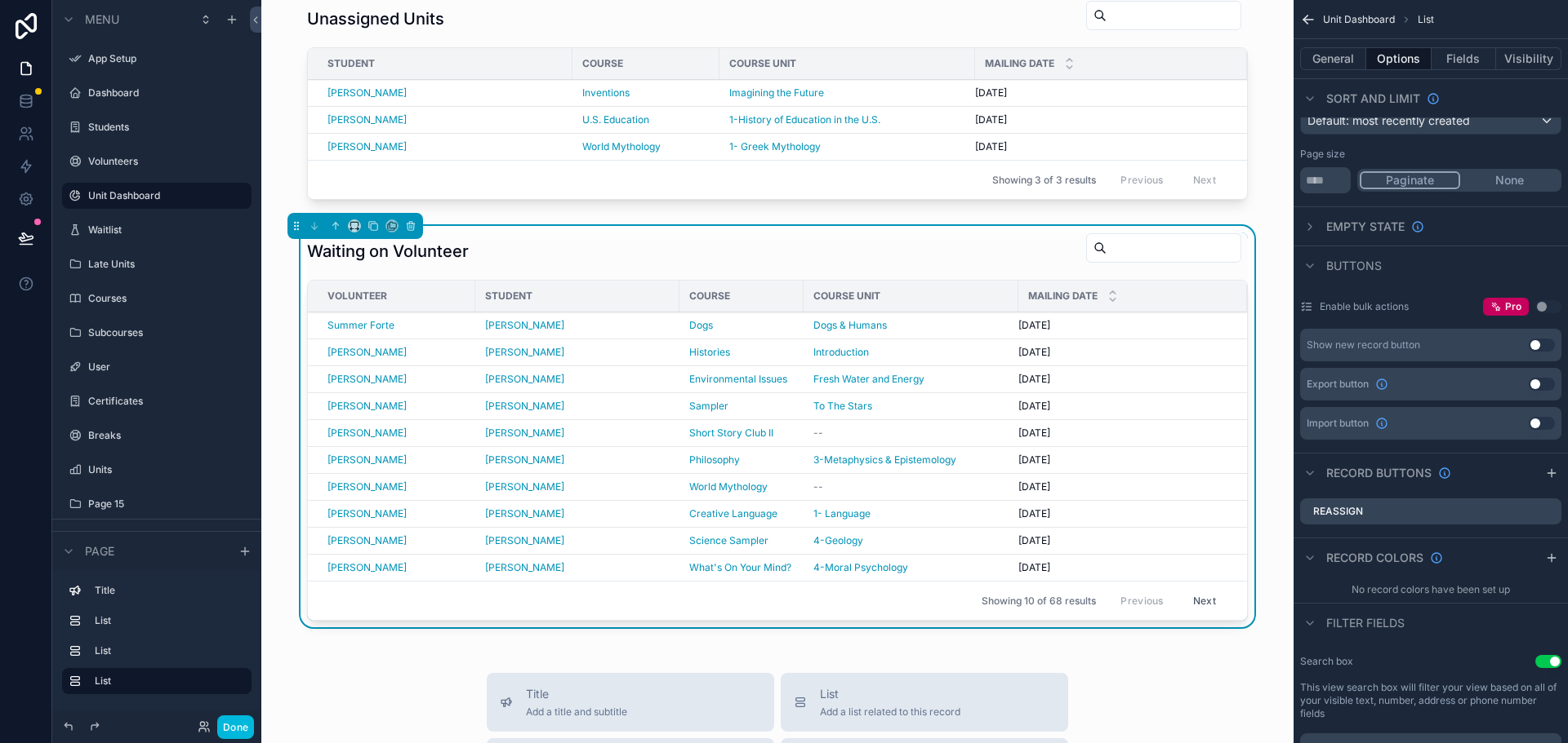
click at [0, 0] on icon "scrollable content" at bounding box center [0, 0] width 0 height 0
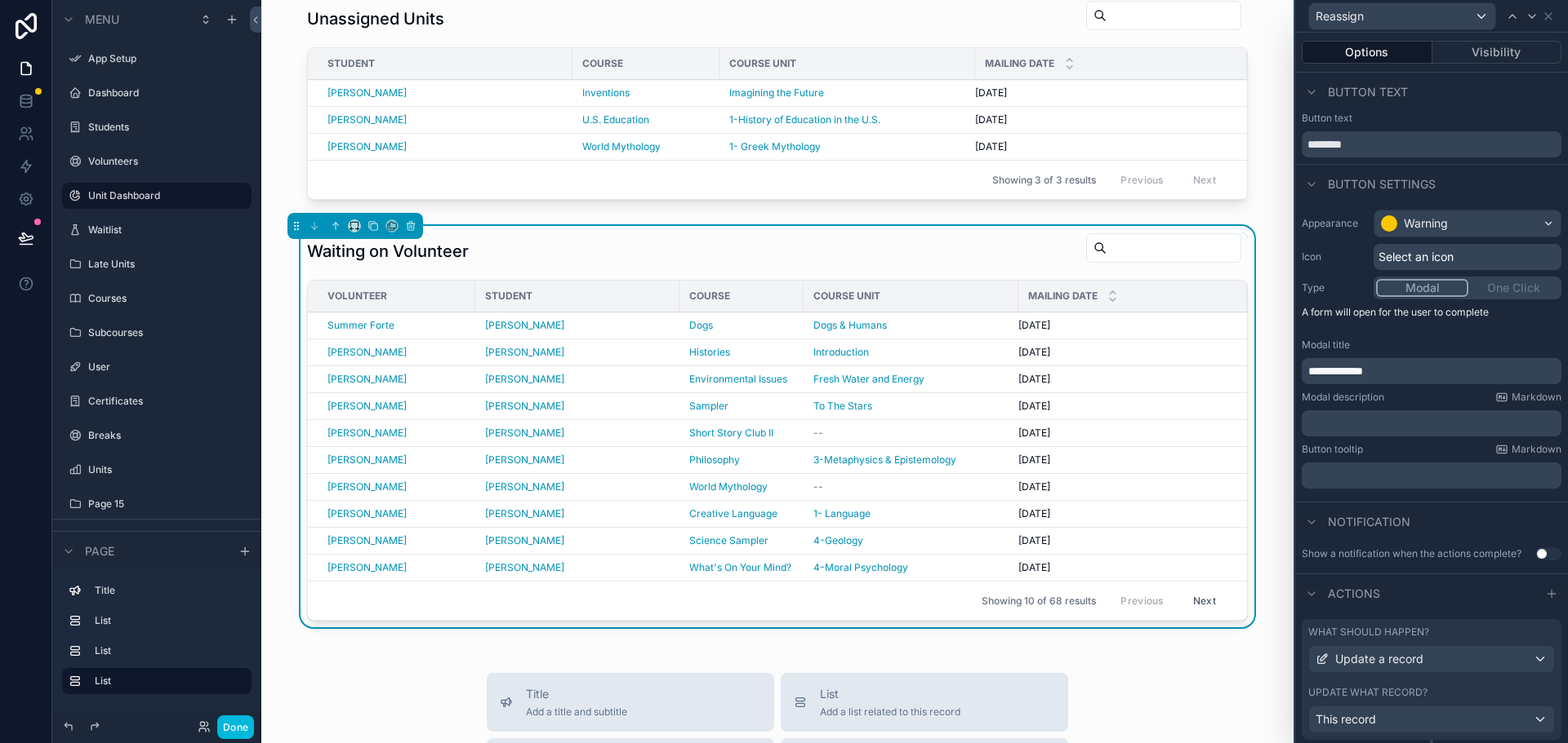
click at [1500, 630] on div "What should happen?" at bounding box center [1431, 632] width 246 height 13
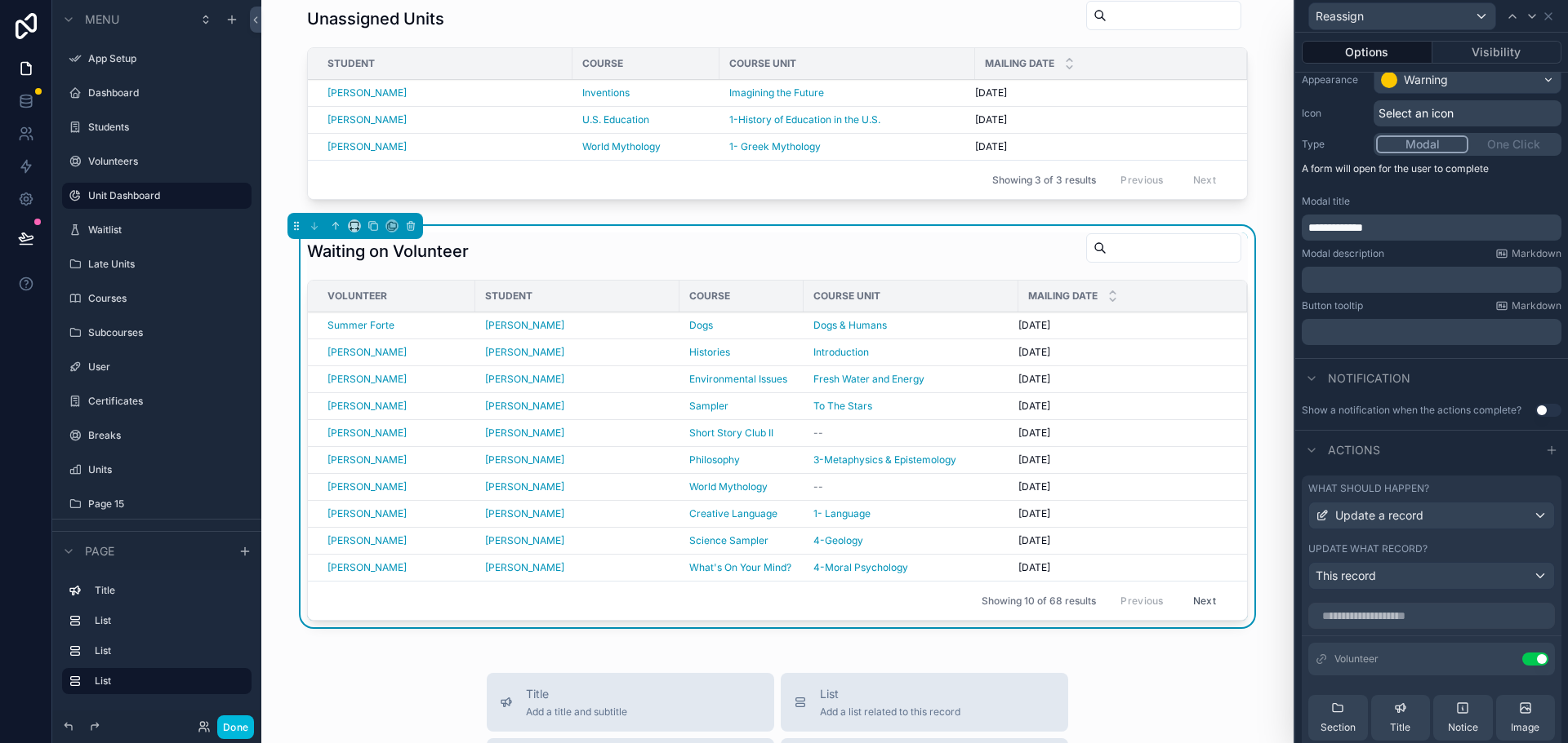
scroll to position [408, 0]
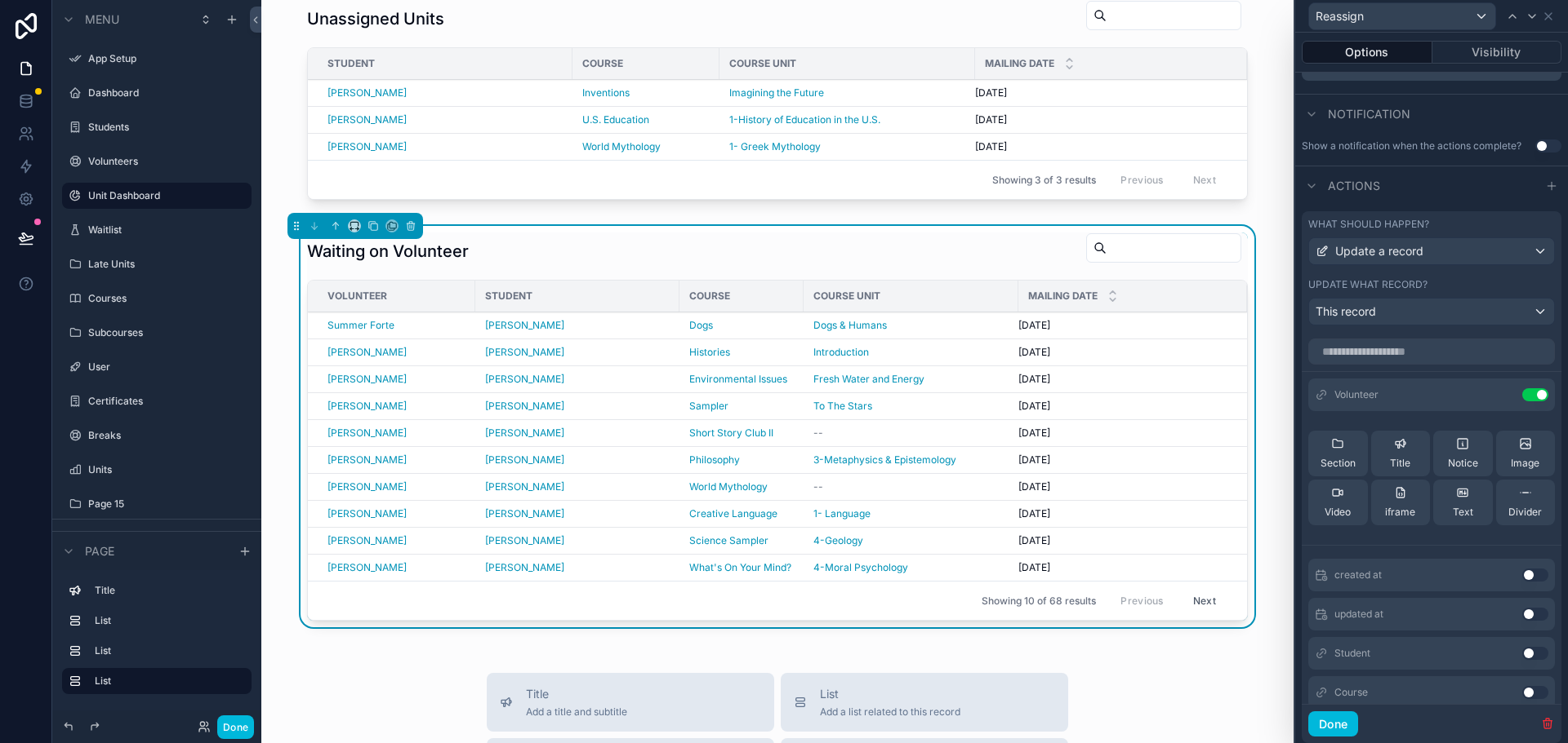
click at [0, 0] on icon at bounding box center [0, 0] width 0 height 0
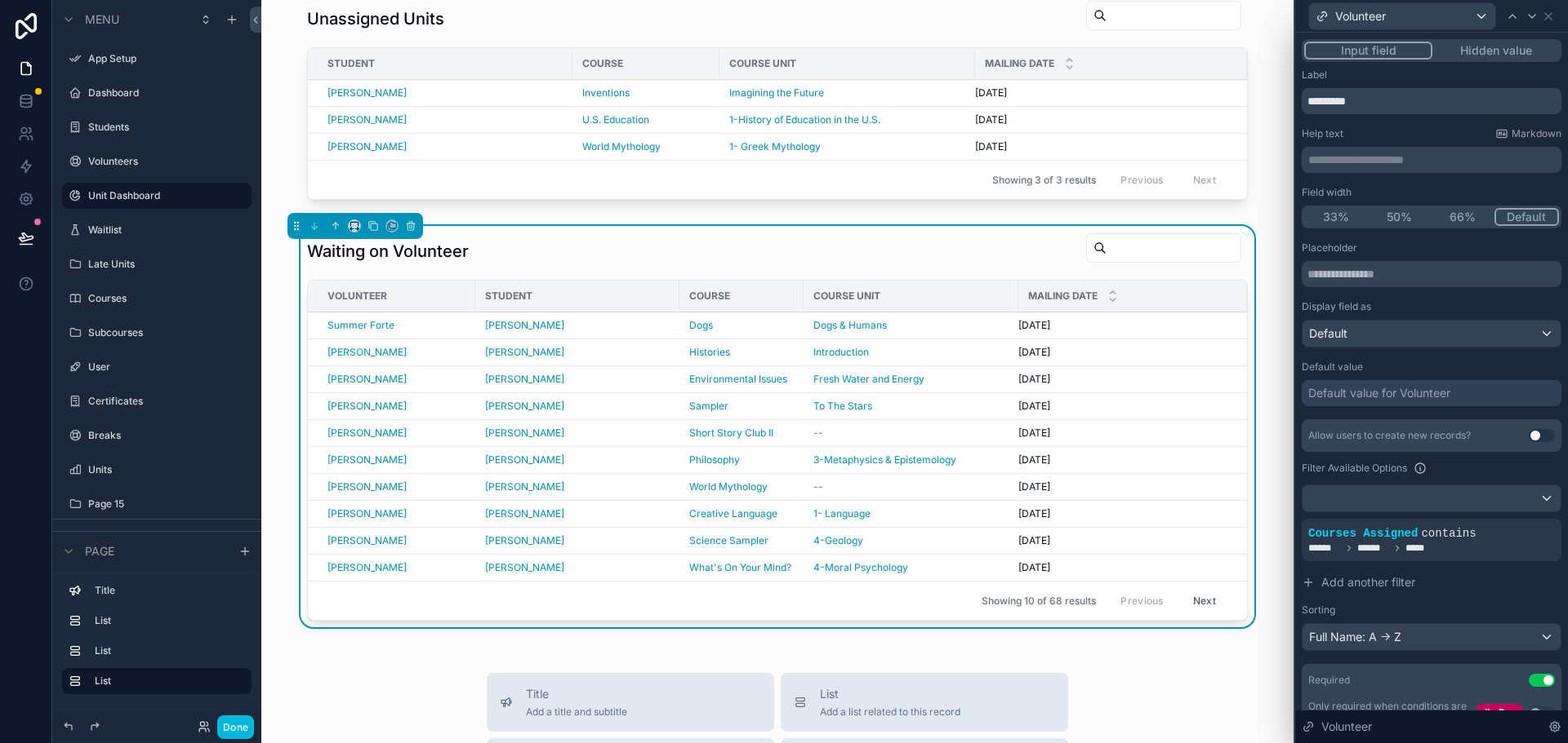
click at [1370, 585] on span "Add another filter" at bounding box center [1368, 582] width 94 height 17
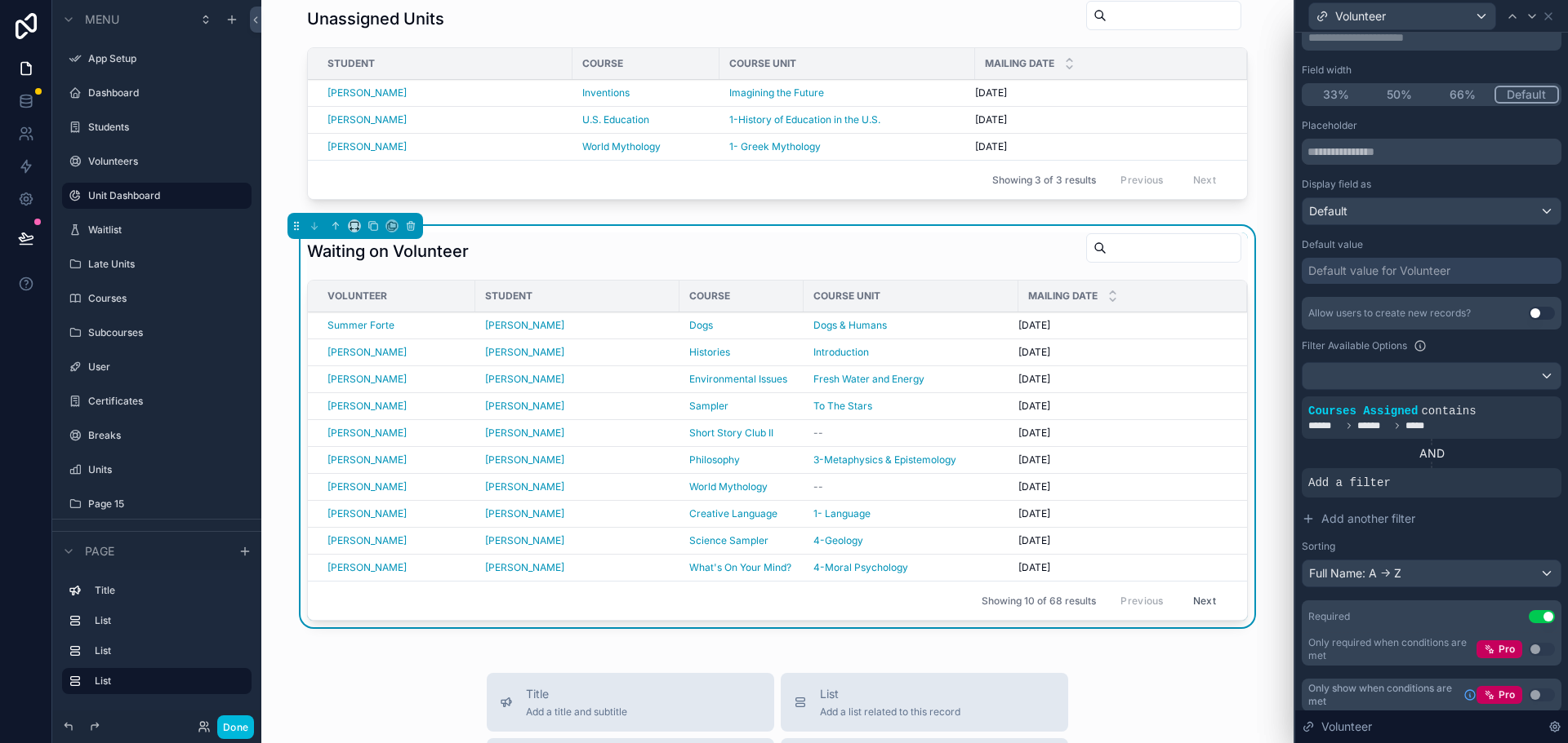
scroll to position [130, 0]
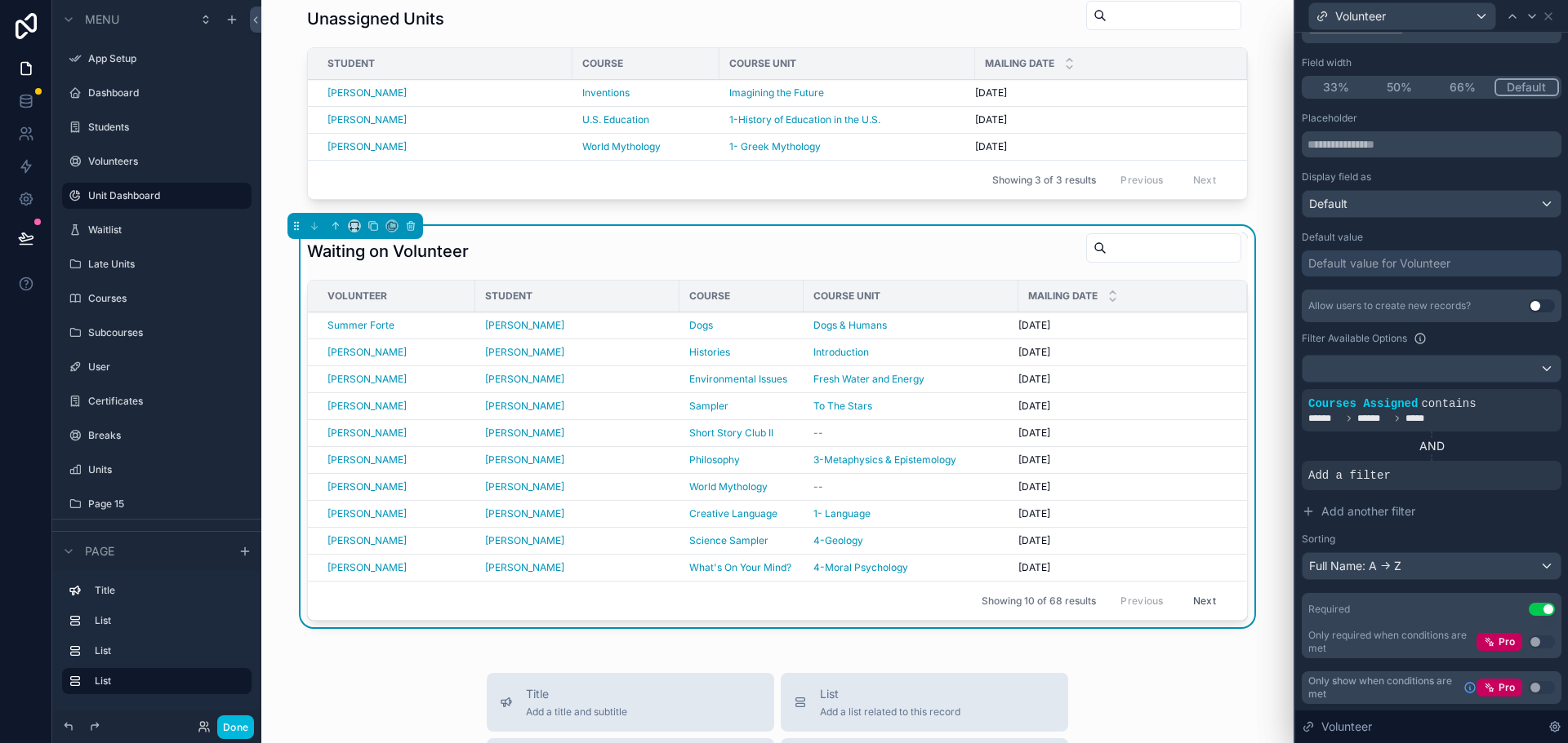
click at [0, 0] on icon at bounding box center [0, 0] width 0 height 0
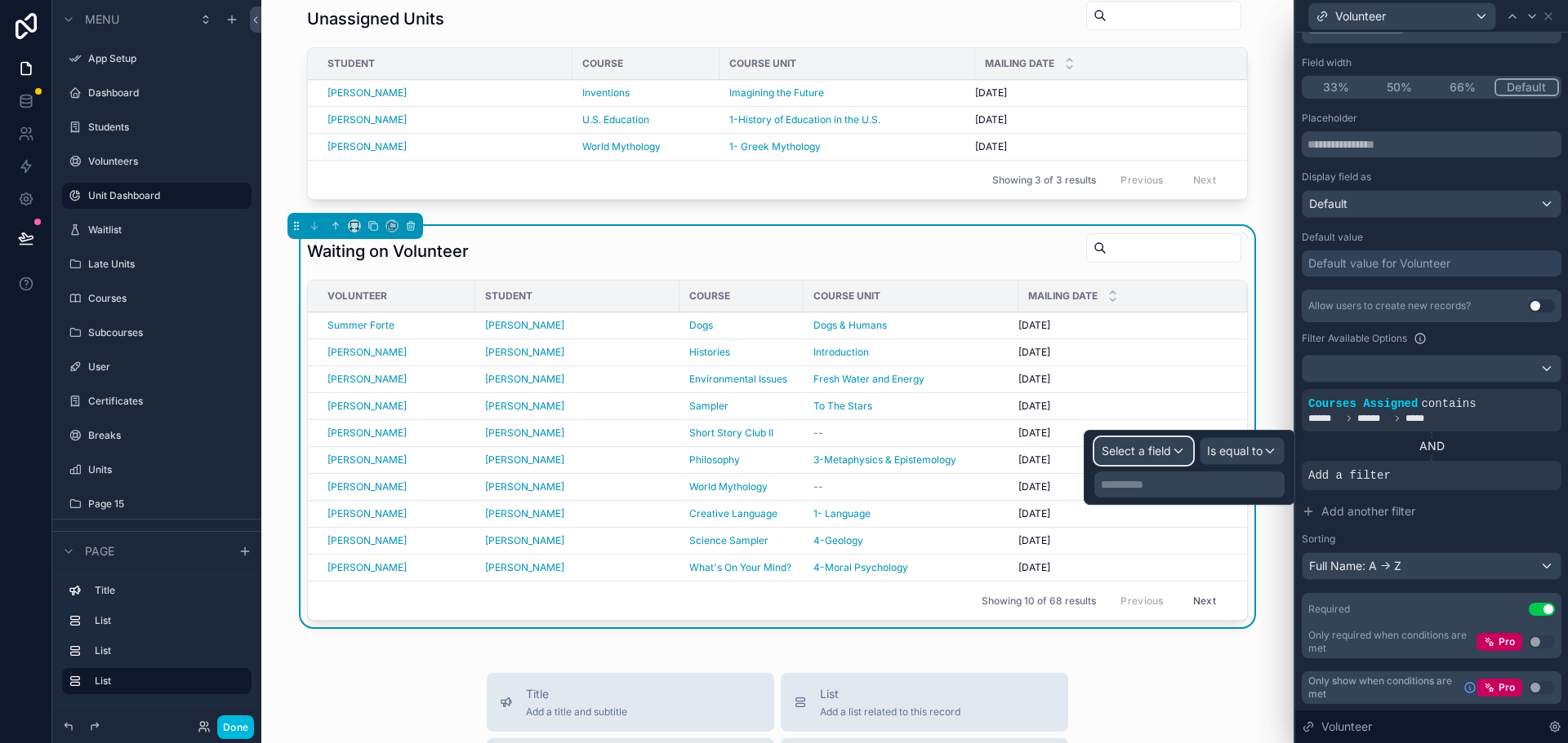
click at [1145, 453] on span "Select a field" at bounding box center [1136, 451] width 69 height 14
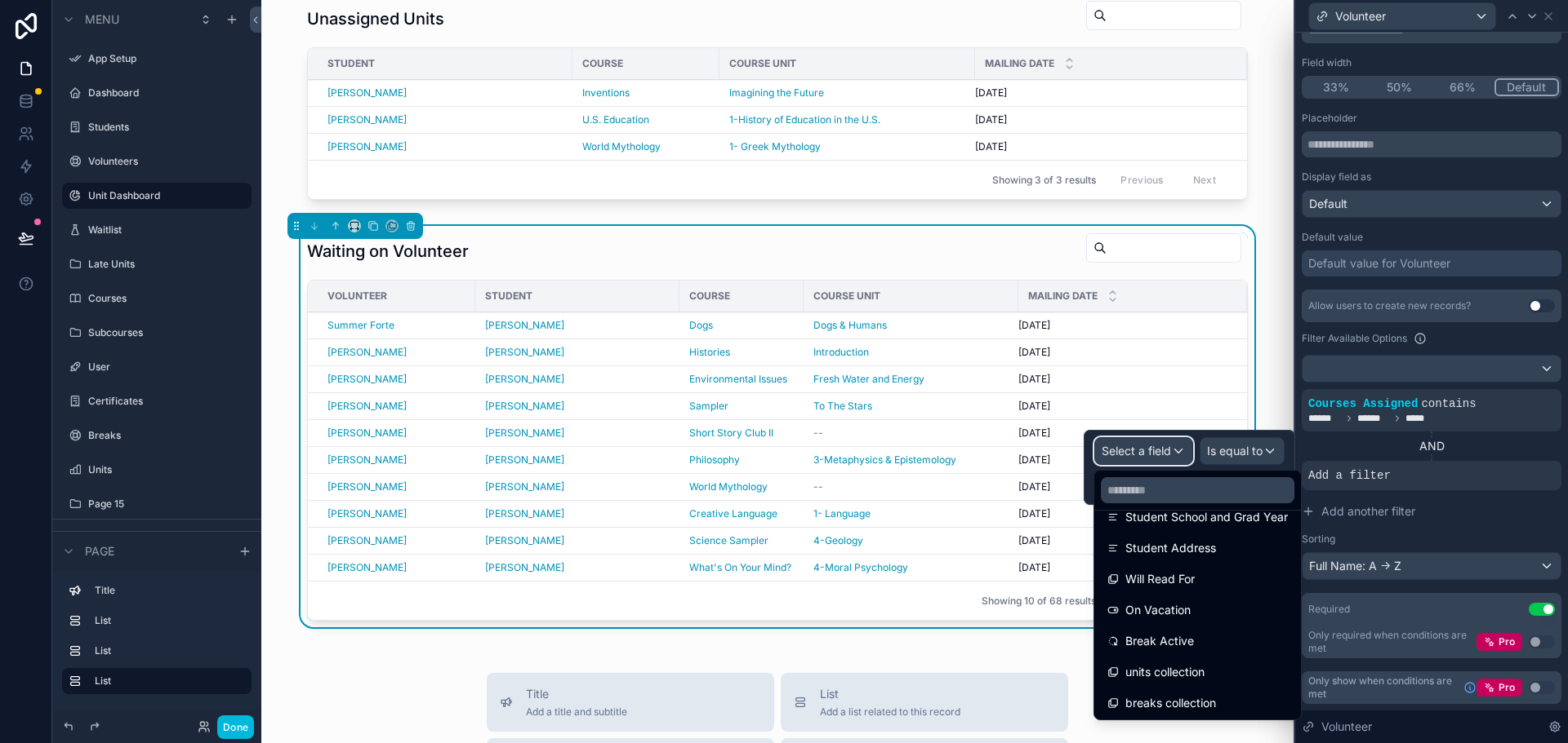
scroll to position [550, 0]
click at [1147, 604] on span "On Vacation" at bounding box center [1158, 608] width 65 height 20
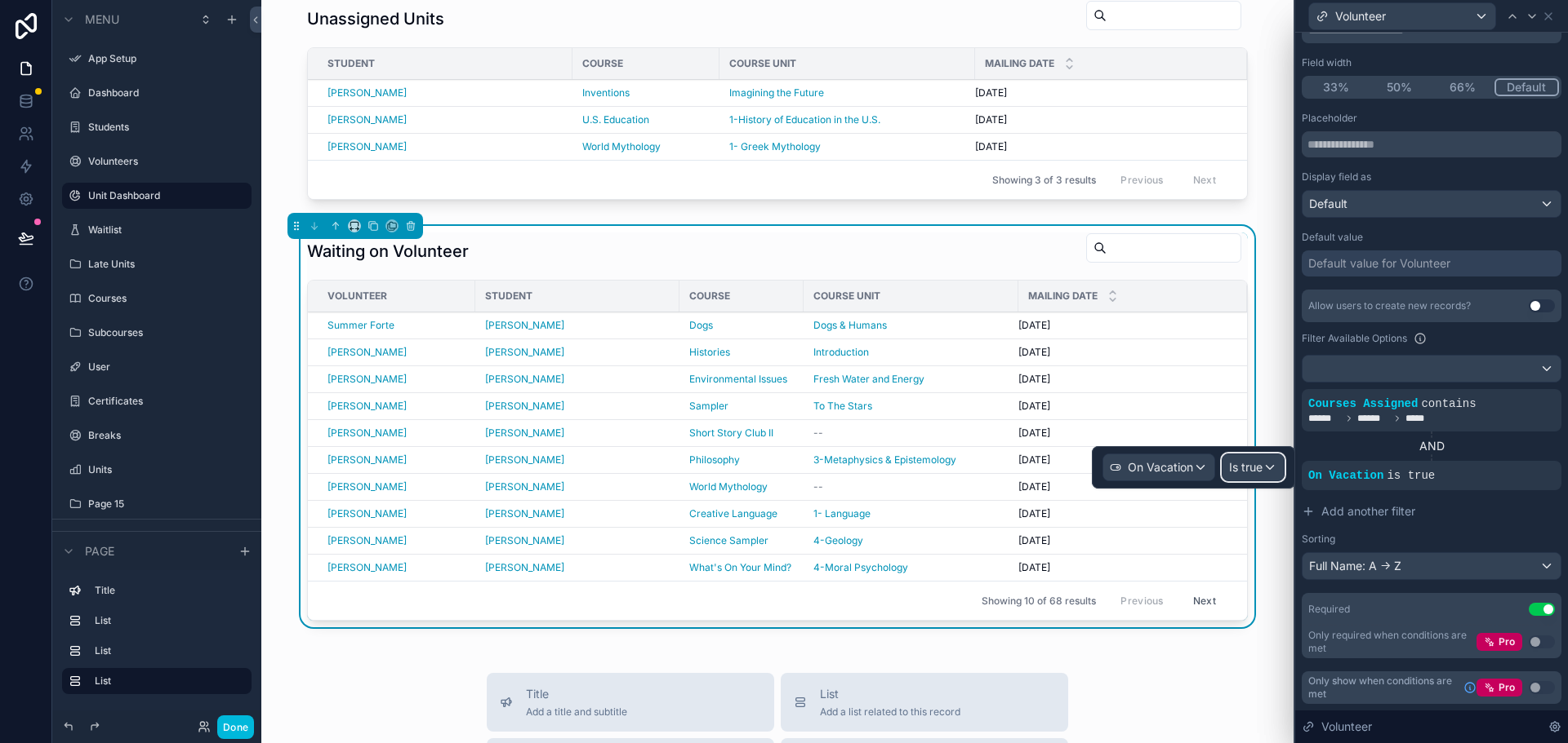
click at [1244, 467] on span "Is true" at bounding box center [1246, 468] width 33 height 17
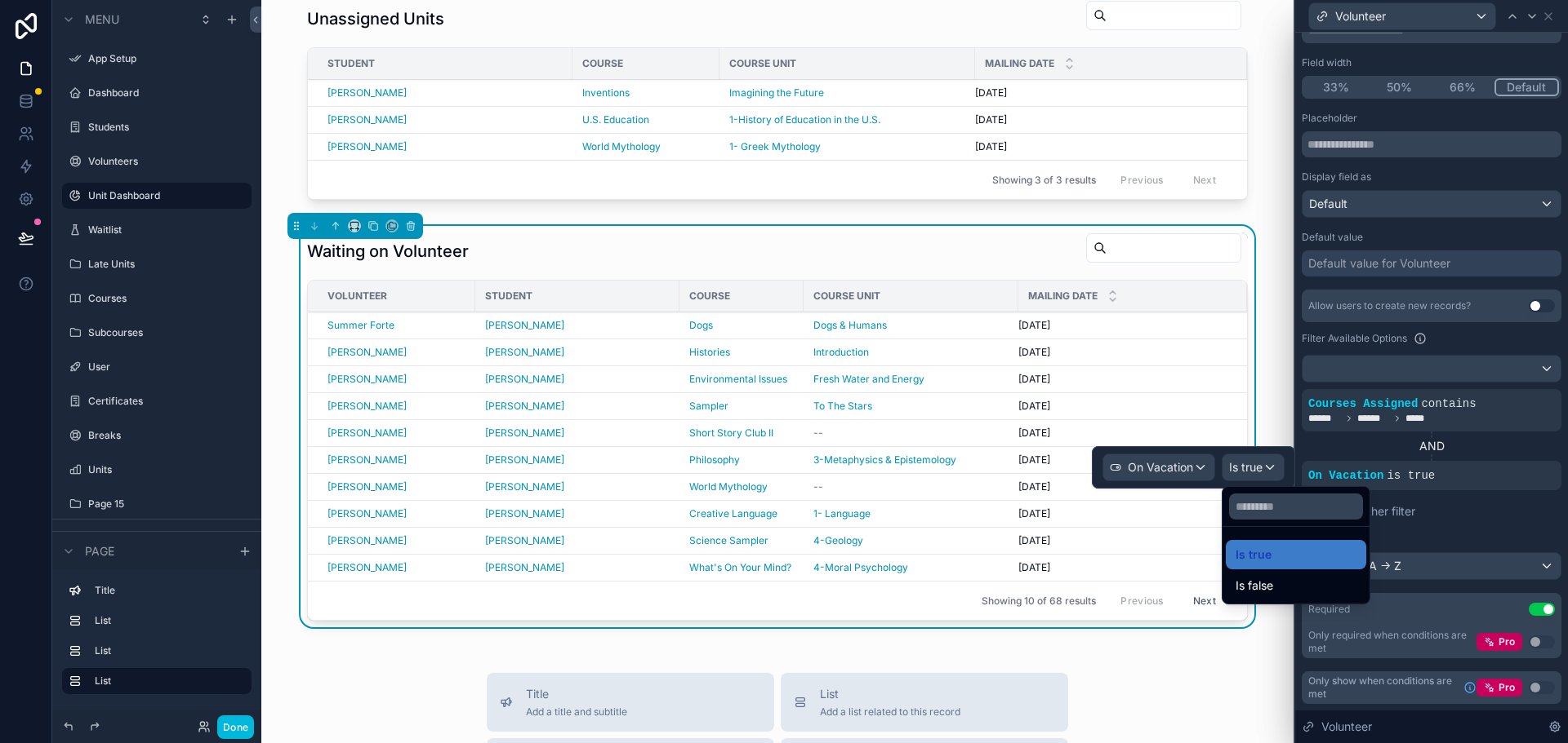
click at [1272, 579] on span "Is false" at bounding box center [1254, 586] width 37 height 20
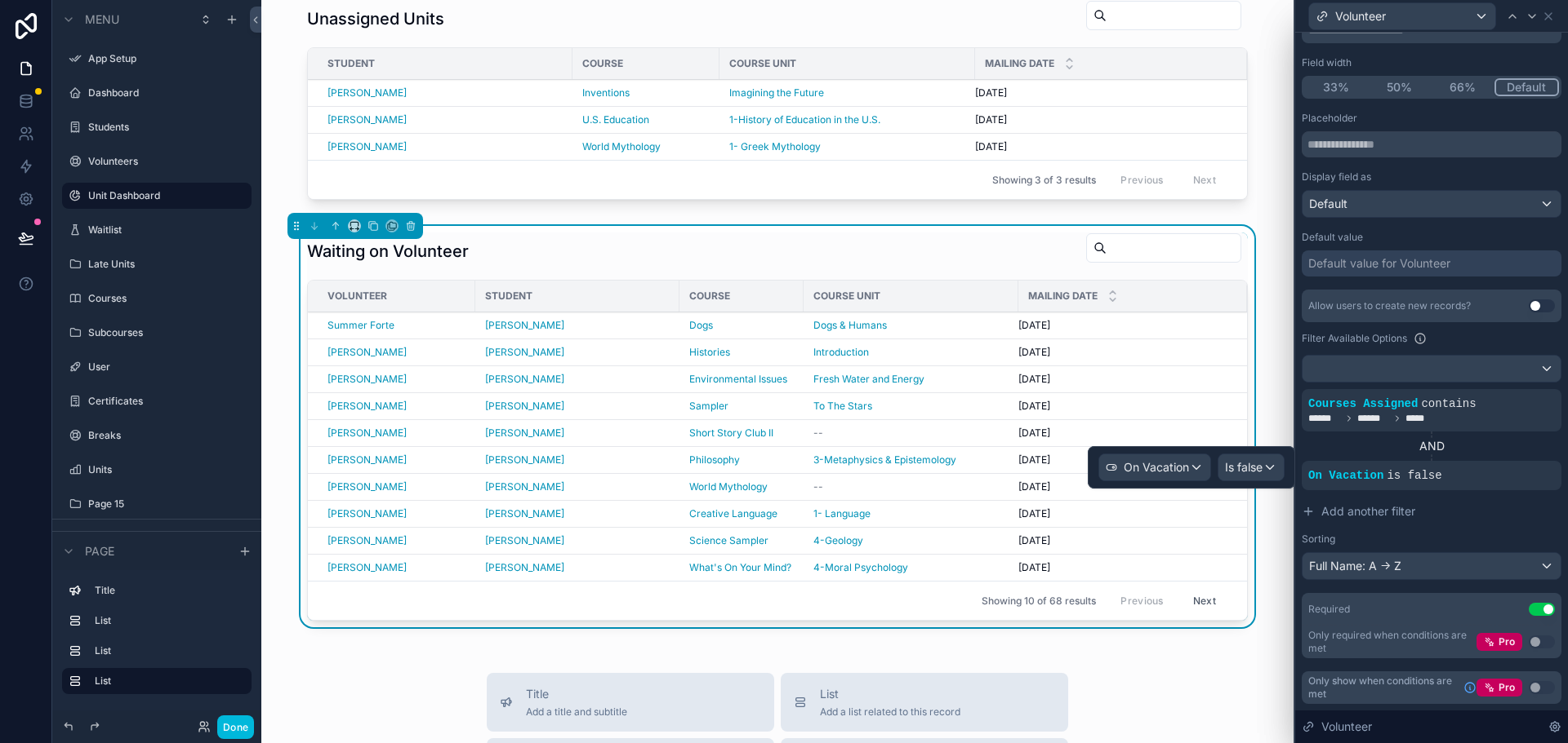
click at [1548, 15] on icon at bounding box center [1547, 16] width 13 height 13
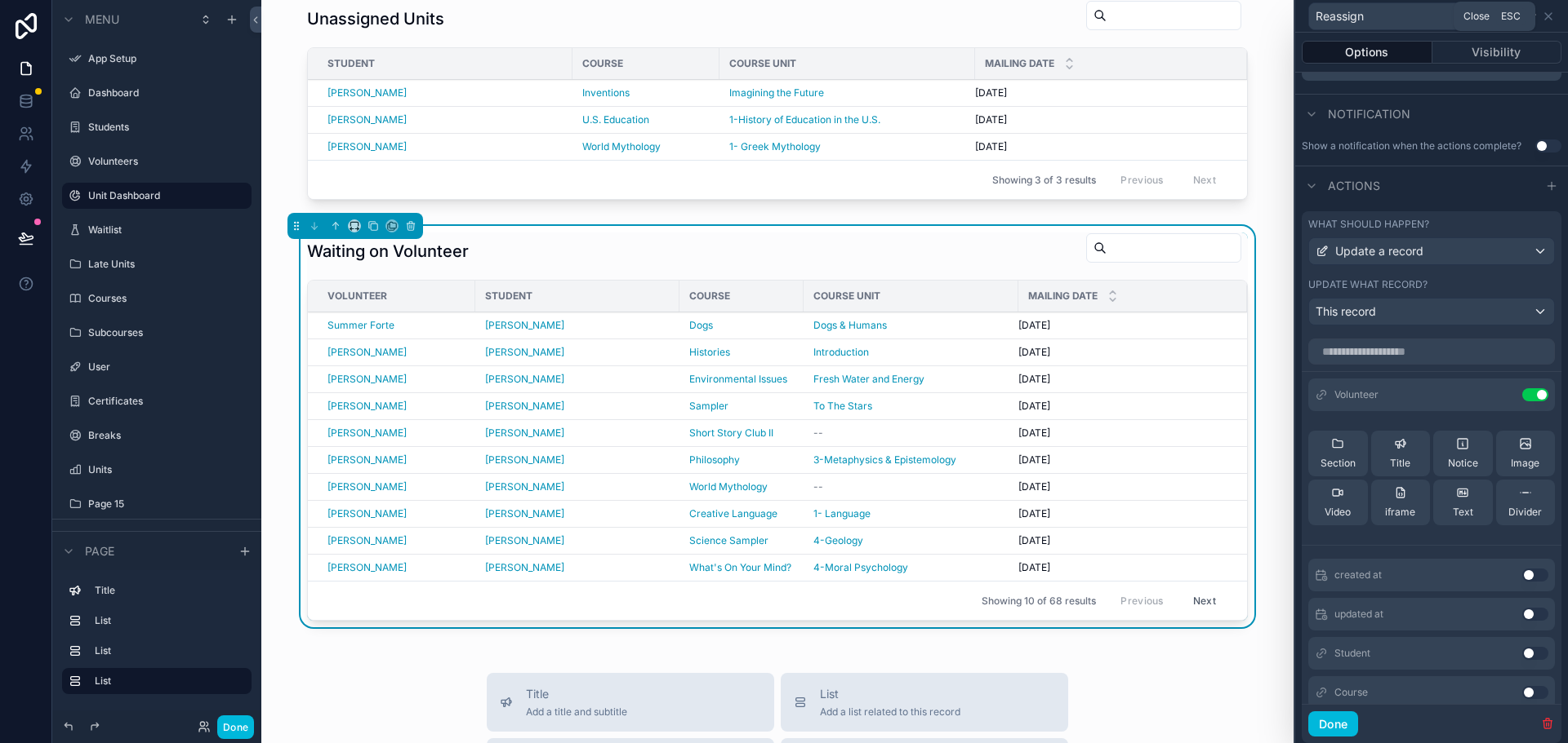
click at [1548, 15] on icon at bounding box center [1547, 16] width 13 height 13
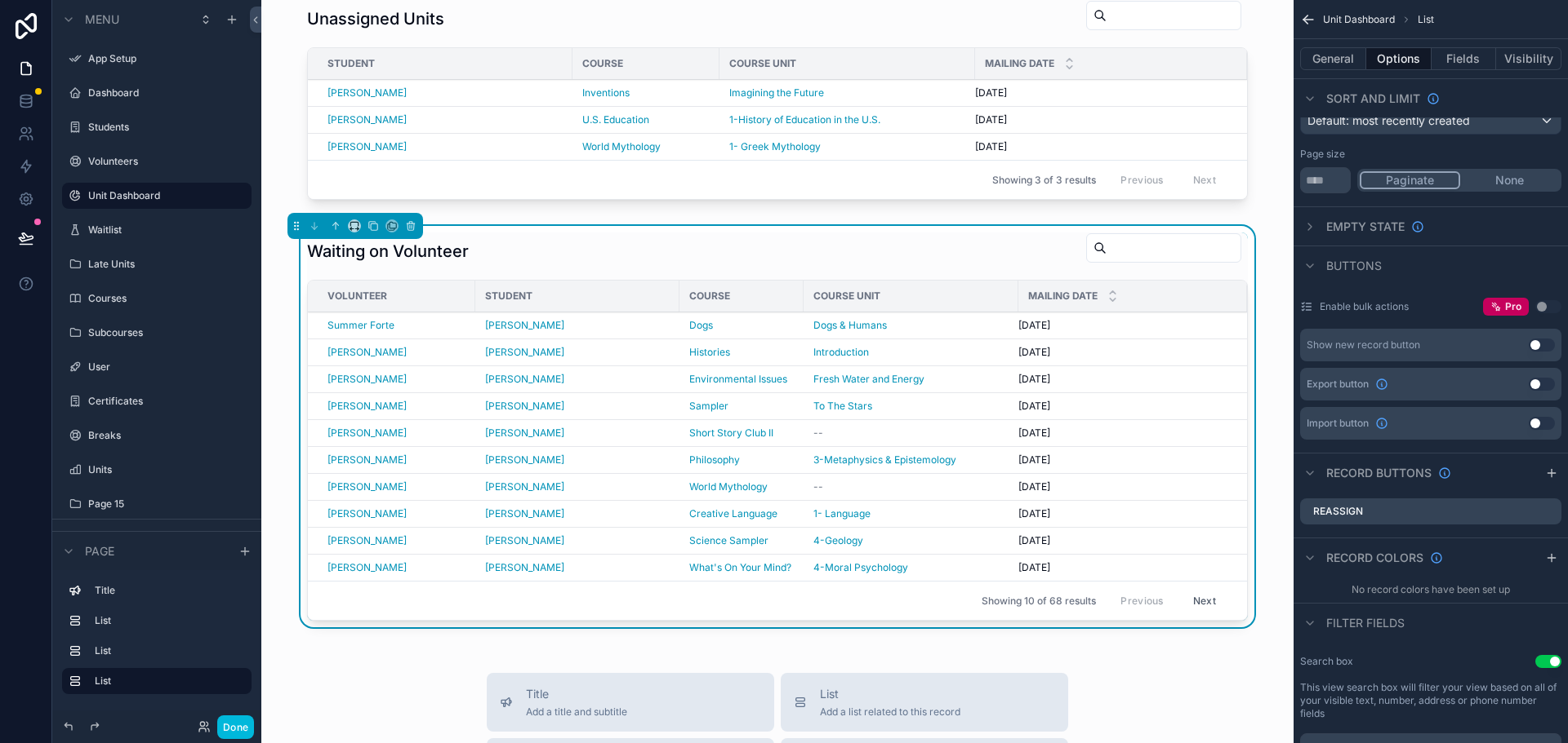
click at [1274, 90] on div "Unit Index Waiting on Student Student Course Course Unit Mailing Date Roger LOW…" at bounding box center [777, 448] width 1032 height 1875
click at [1307, 16] on icon "scrollable content" at bounding box center [1305, 18] width 4 height 4
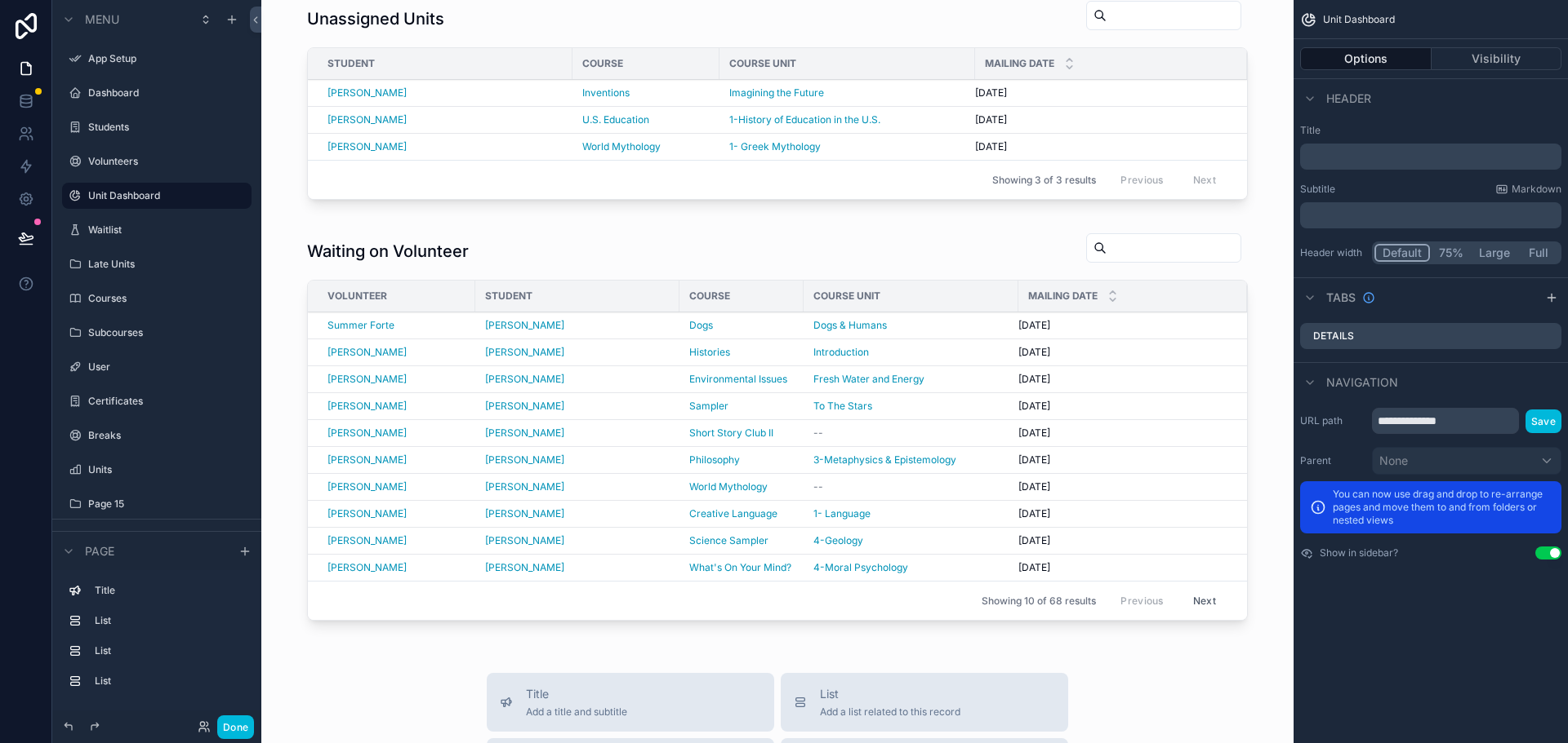
scroll to position [0, 0]
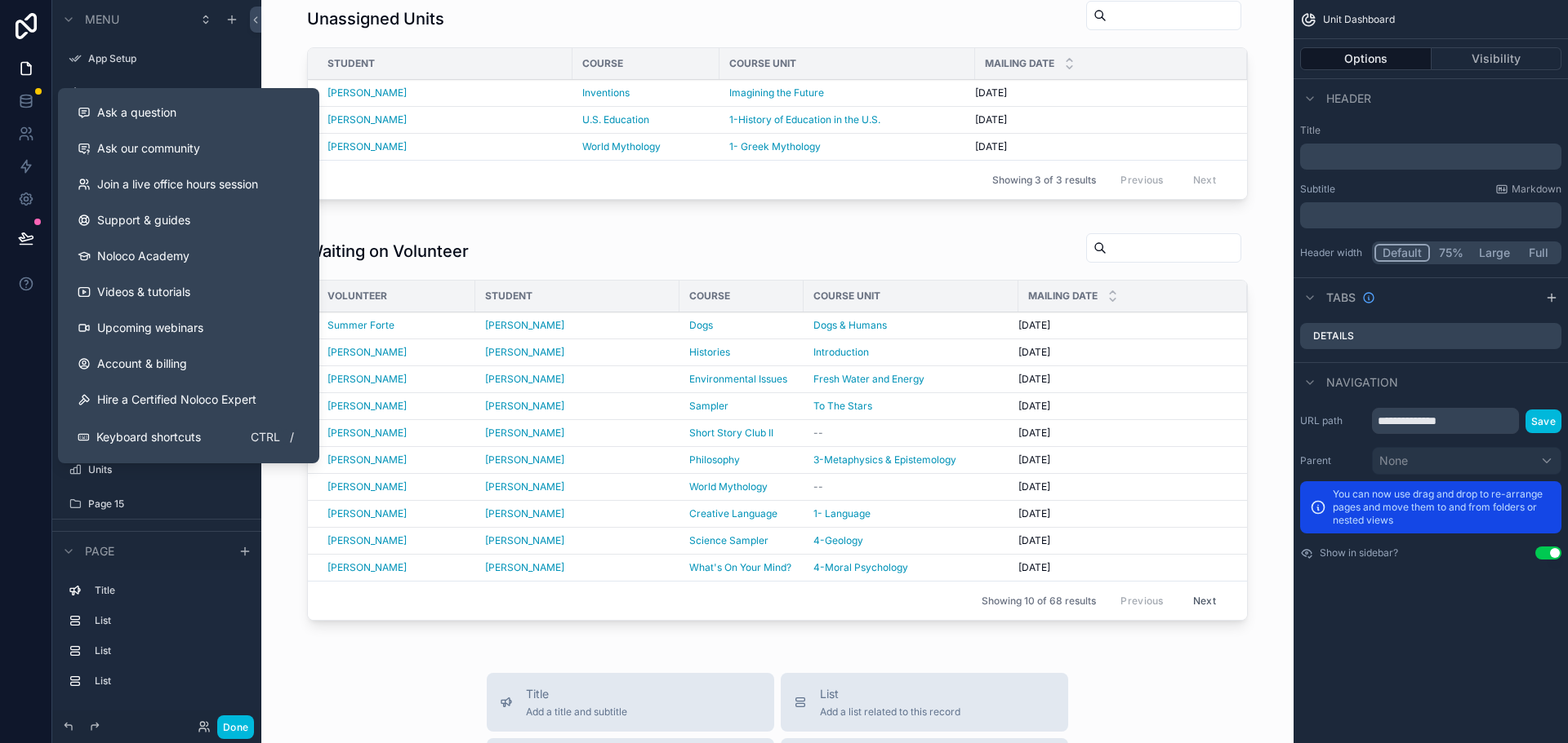
drag, startPoint x: 150, startPoint y: 110, endPoint x: 816, endPoint y: 551, distance: 798.8
click at [150, 110] on span "Ask a question" at bounding box center [136, 112] width 79 height 17
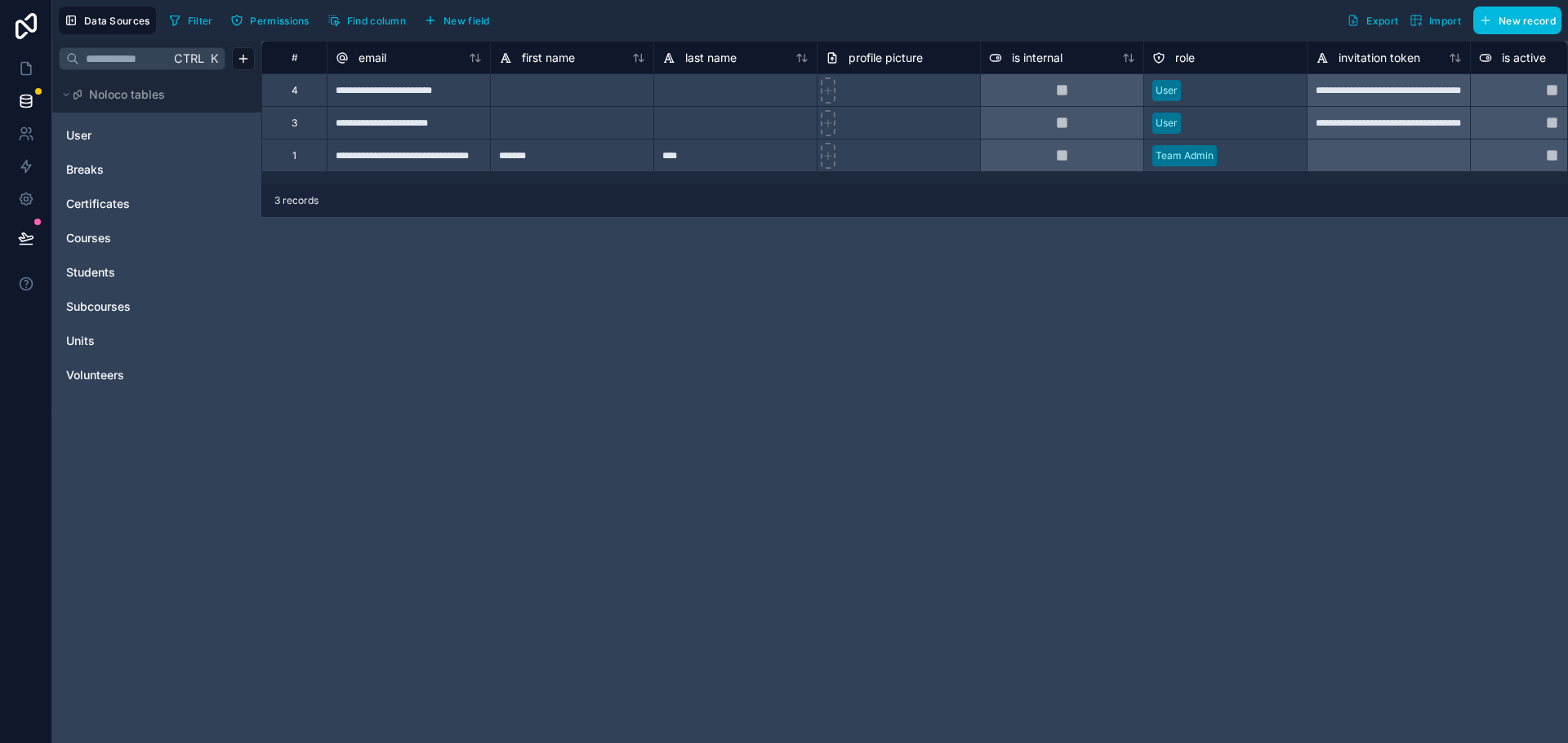
drag, startPoint x: 96, startPoint y: 373, endPoint x: 131, endPoint y: 386, distance: 37.3
click at [96, 373] on span "Volunteers" at bounding box center [95, 375] width 58 height 17
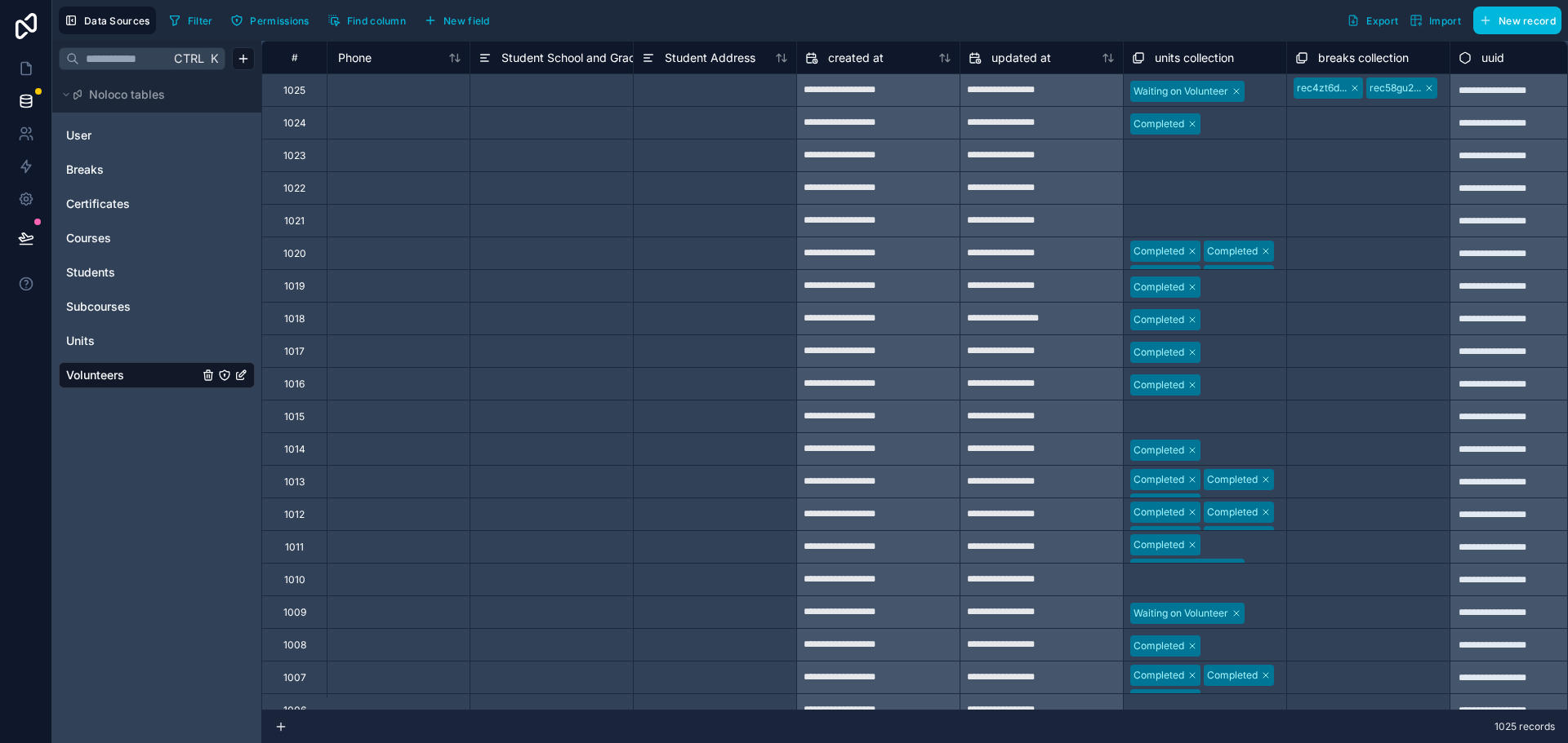
scroll to position [0, 2038]
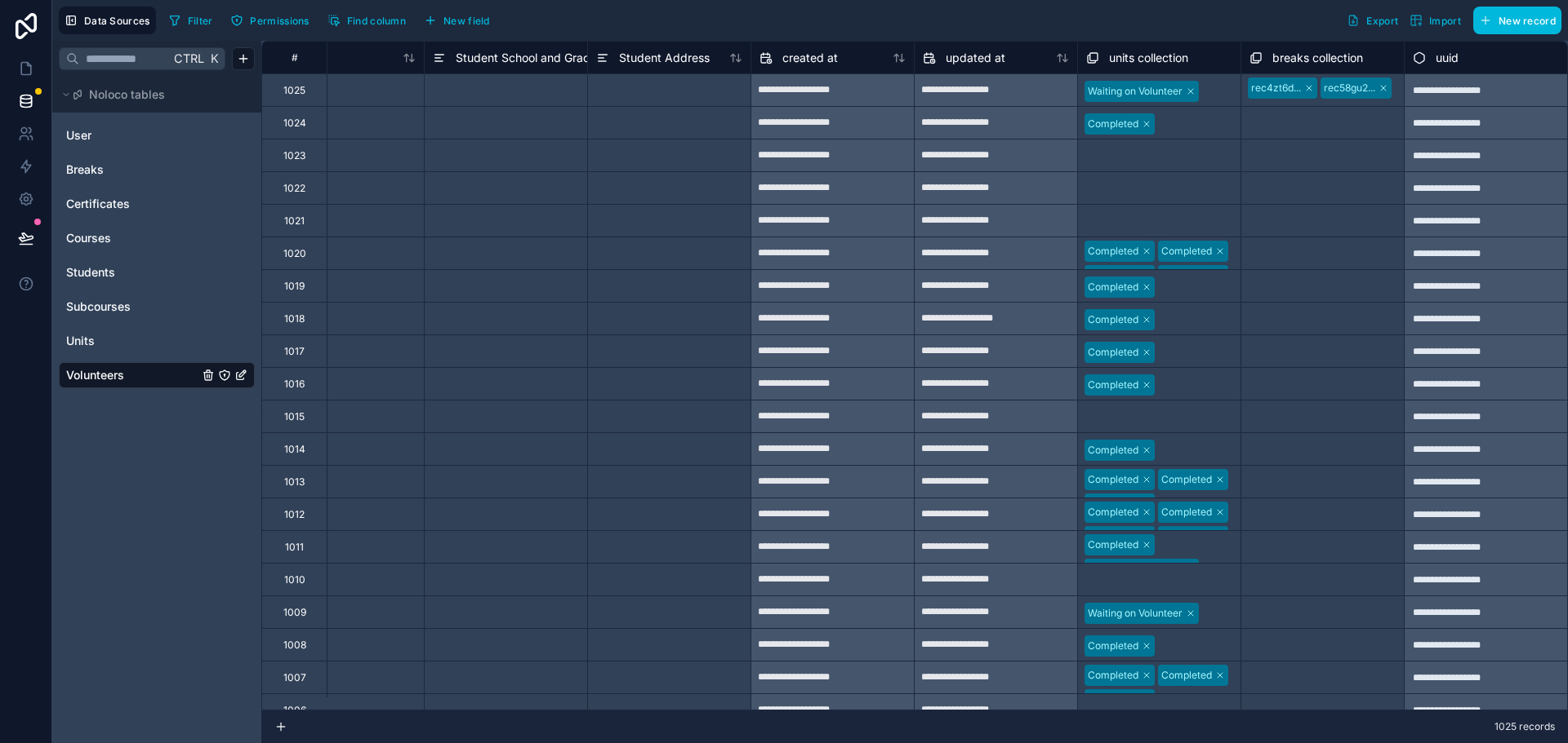
click at [458, 20] on span "New field" at bounding box center [467, 21] width 47 height 13
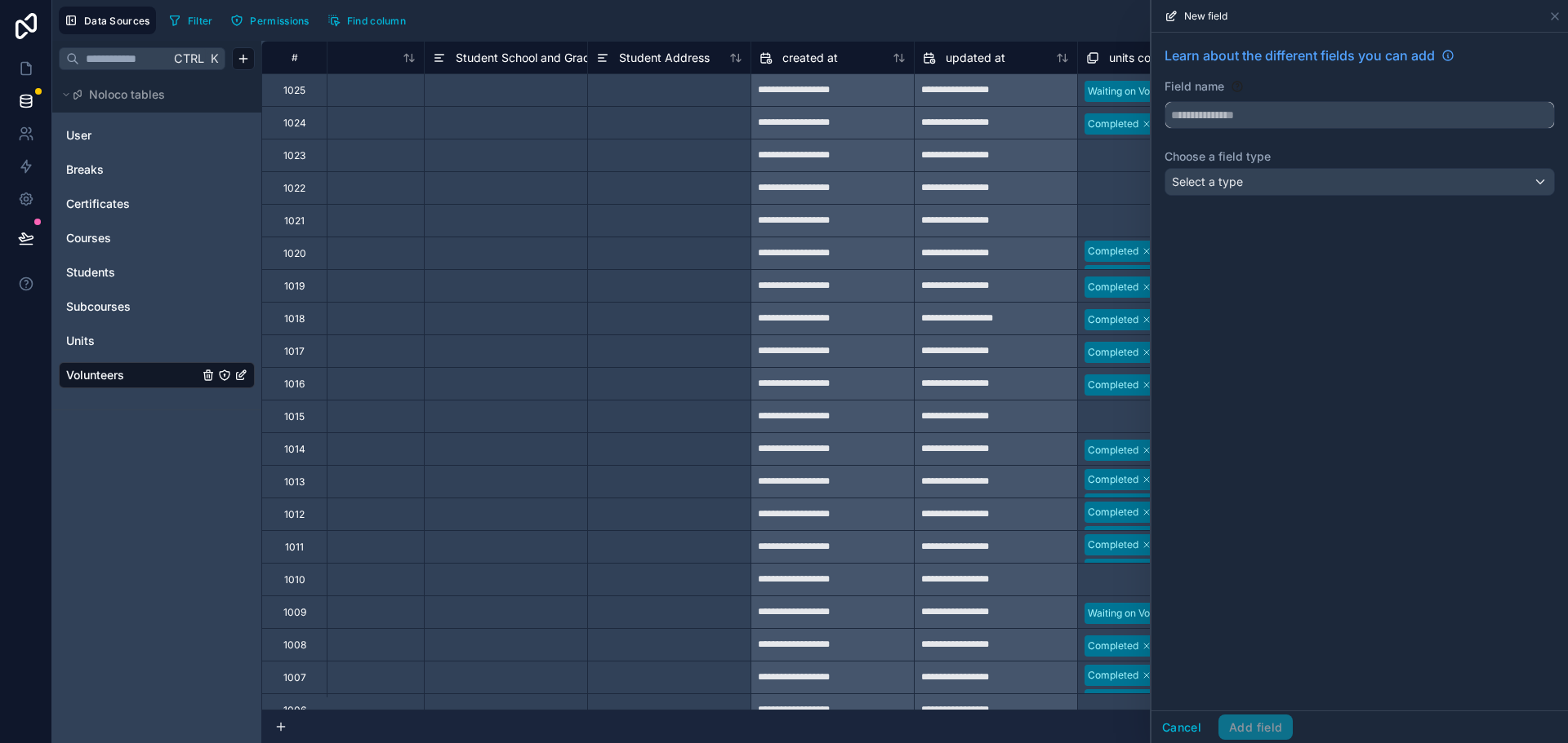
click at [1239, 115] on input "text" at bounding box center [1360, 114] width 389 height 26
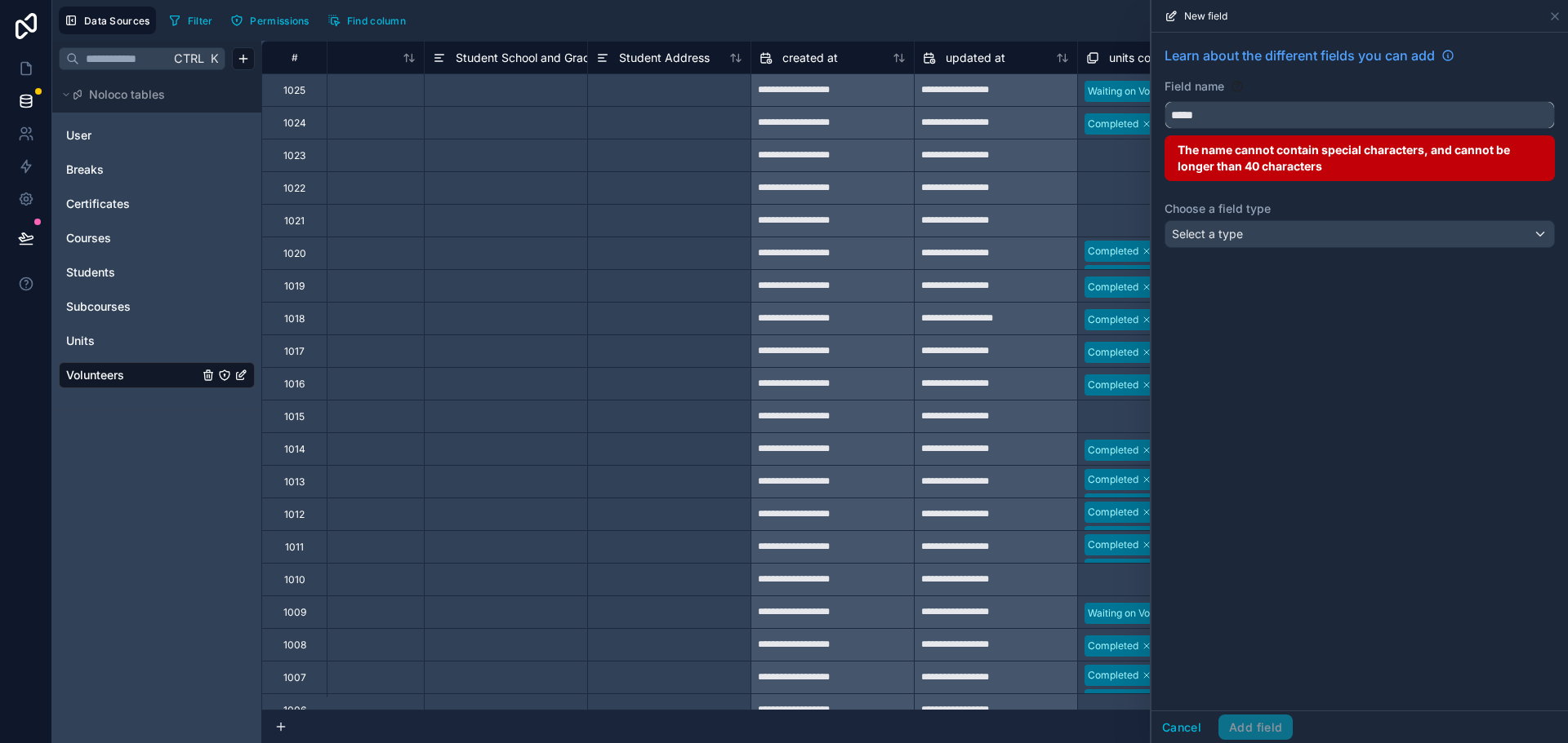
click at [1165, 102] on button "****" at bounding box center [1360, 115] width 391 height 27
click at [1165, 102] on button "*********" at bounding box center [1360, 115] width 391 height 27
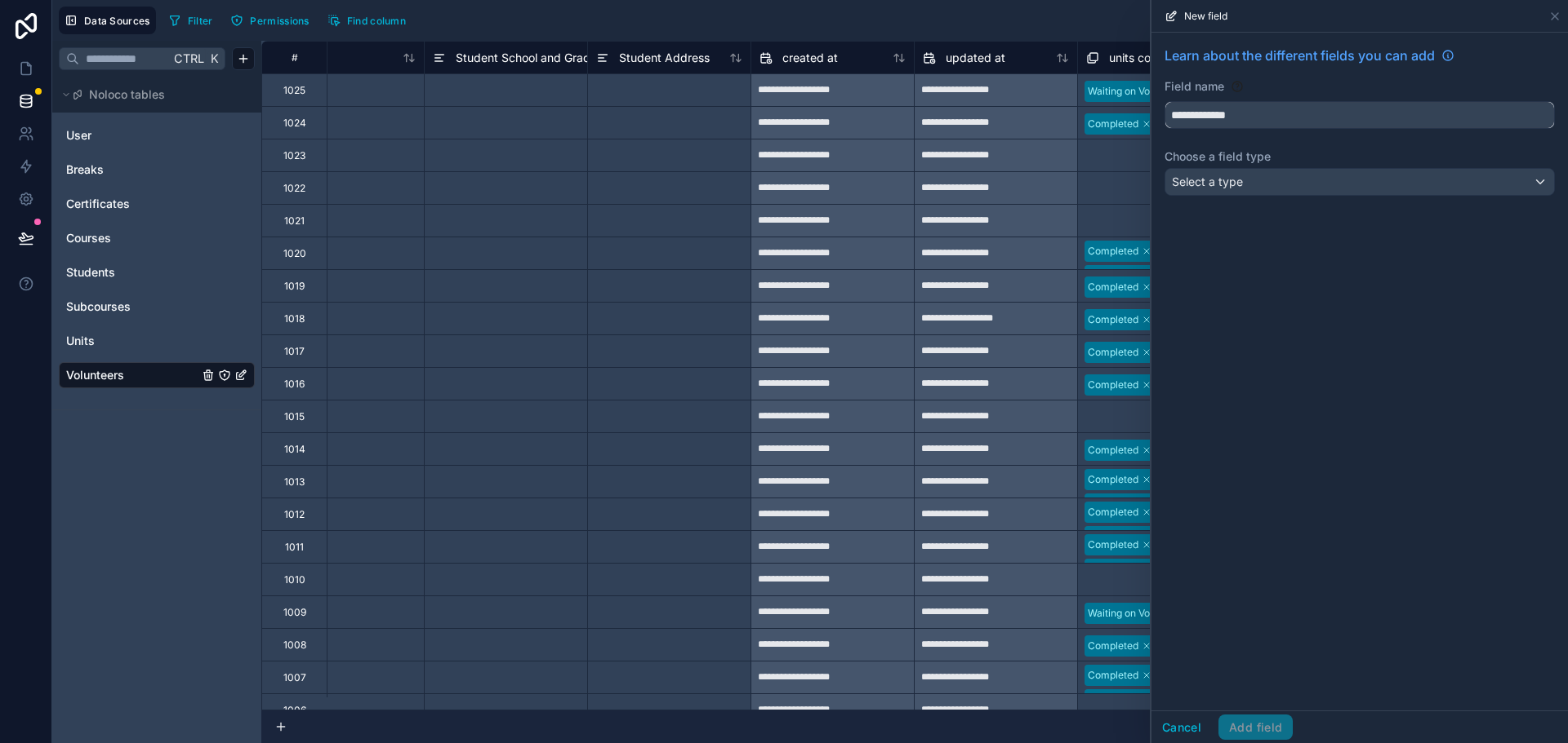
type input "**********"
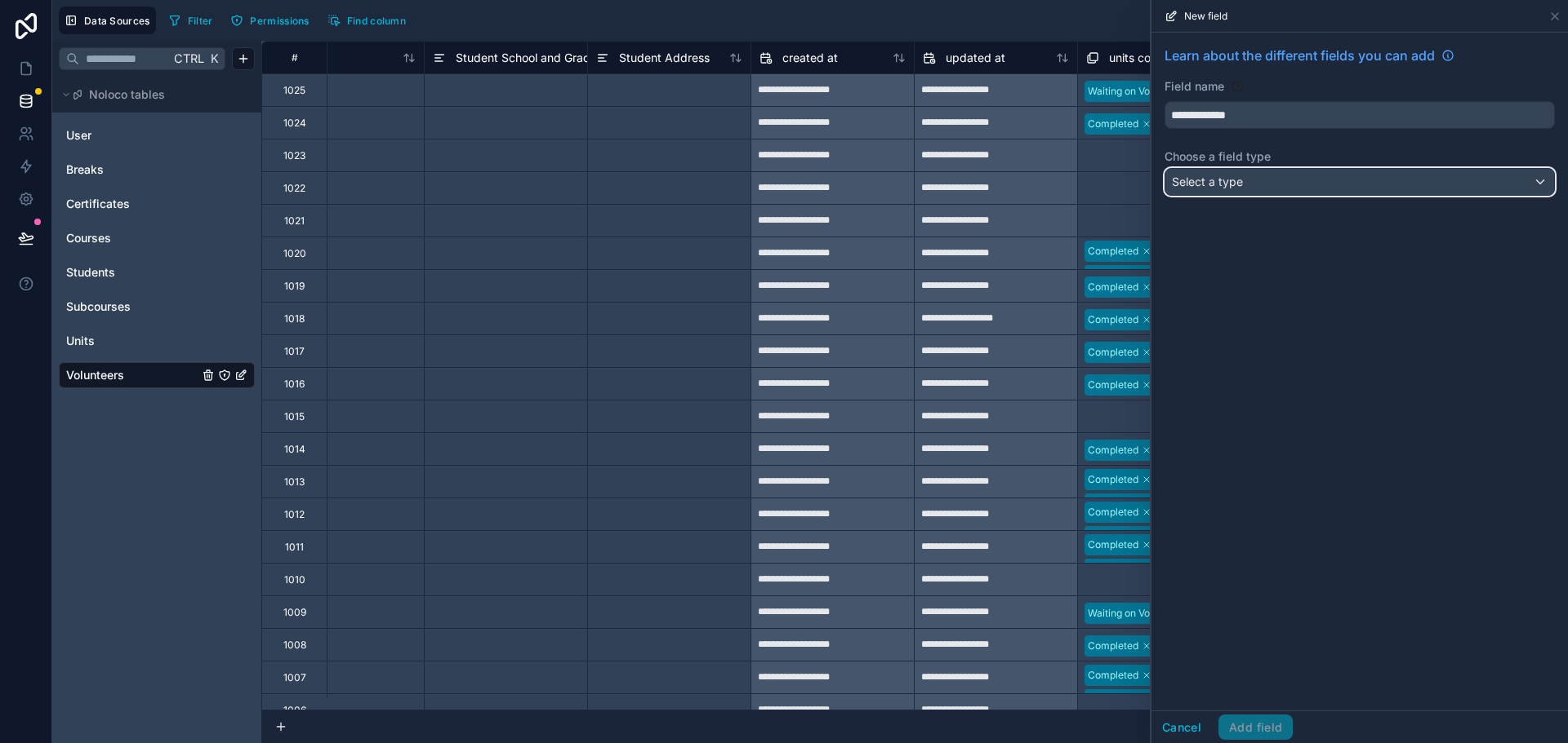
click at [1218, 178] on span "Select a type" at bounding box center [1207, 182] width 71 height 14
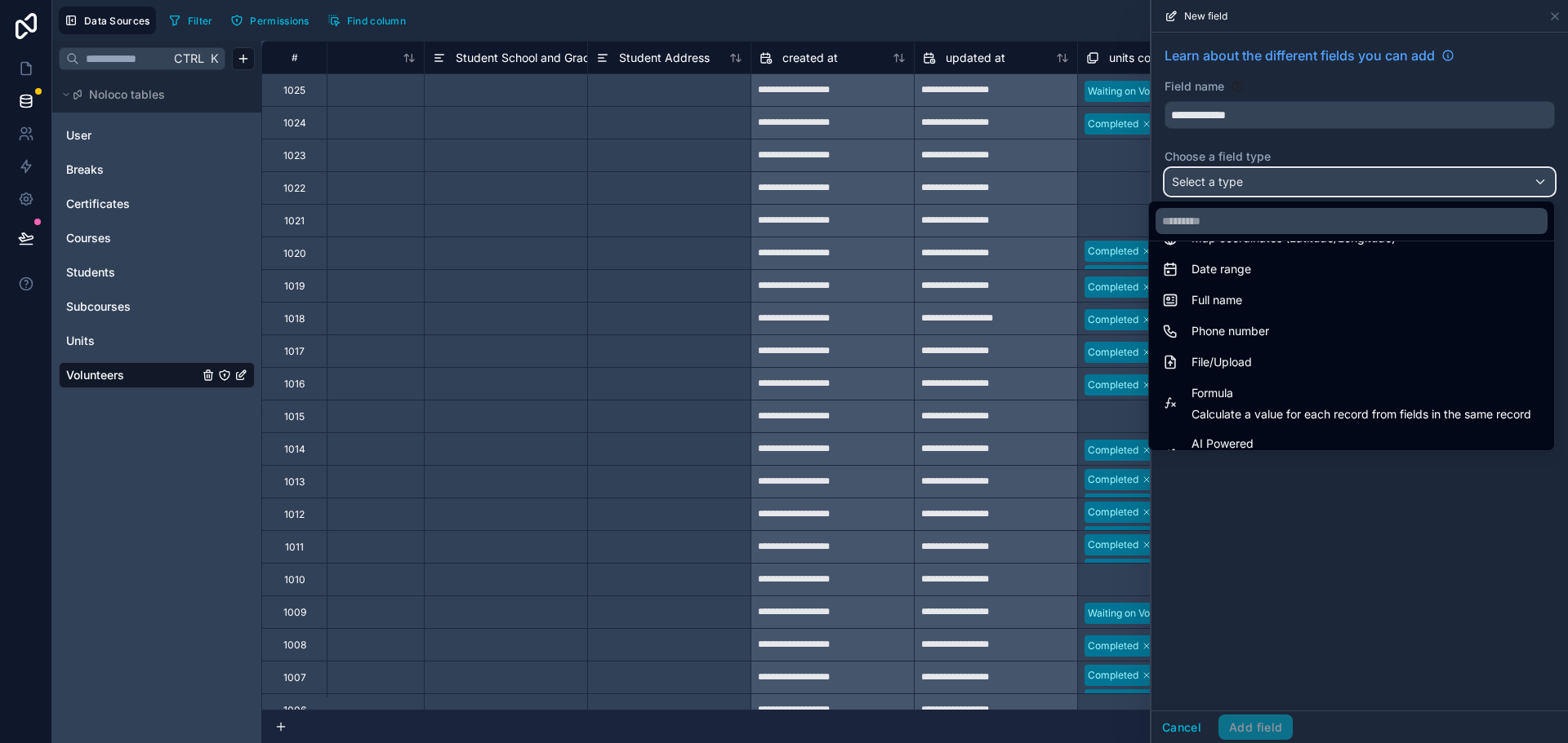
scroll to position [474, 0]
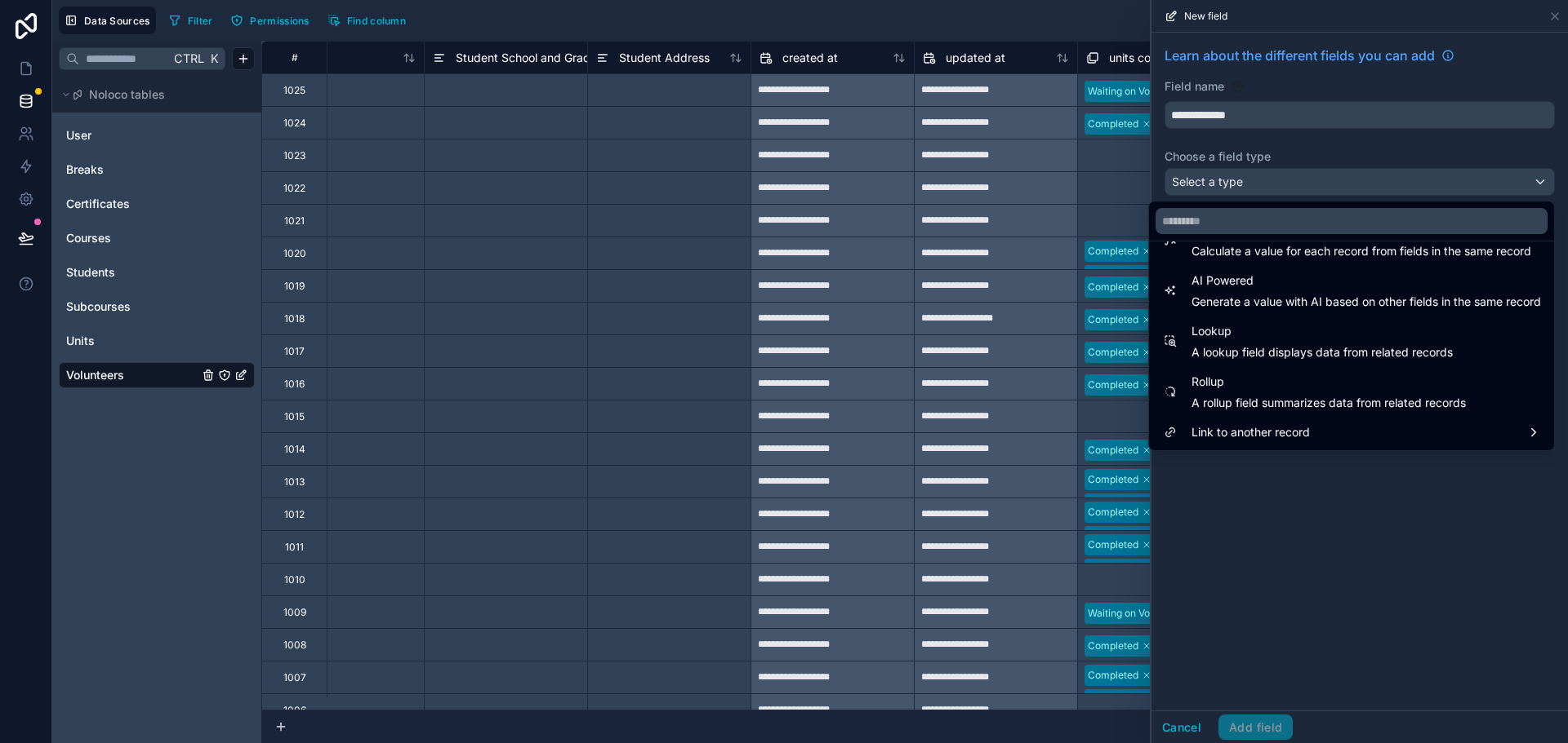
click at [1271, 429] on span "Link to another record" at bounding box center [1250, 433] width 118 height 20
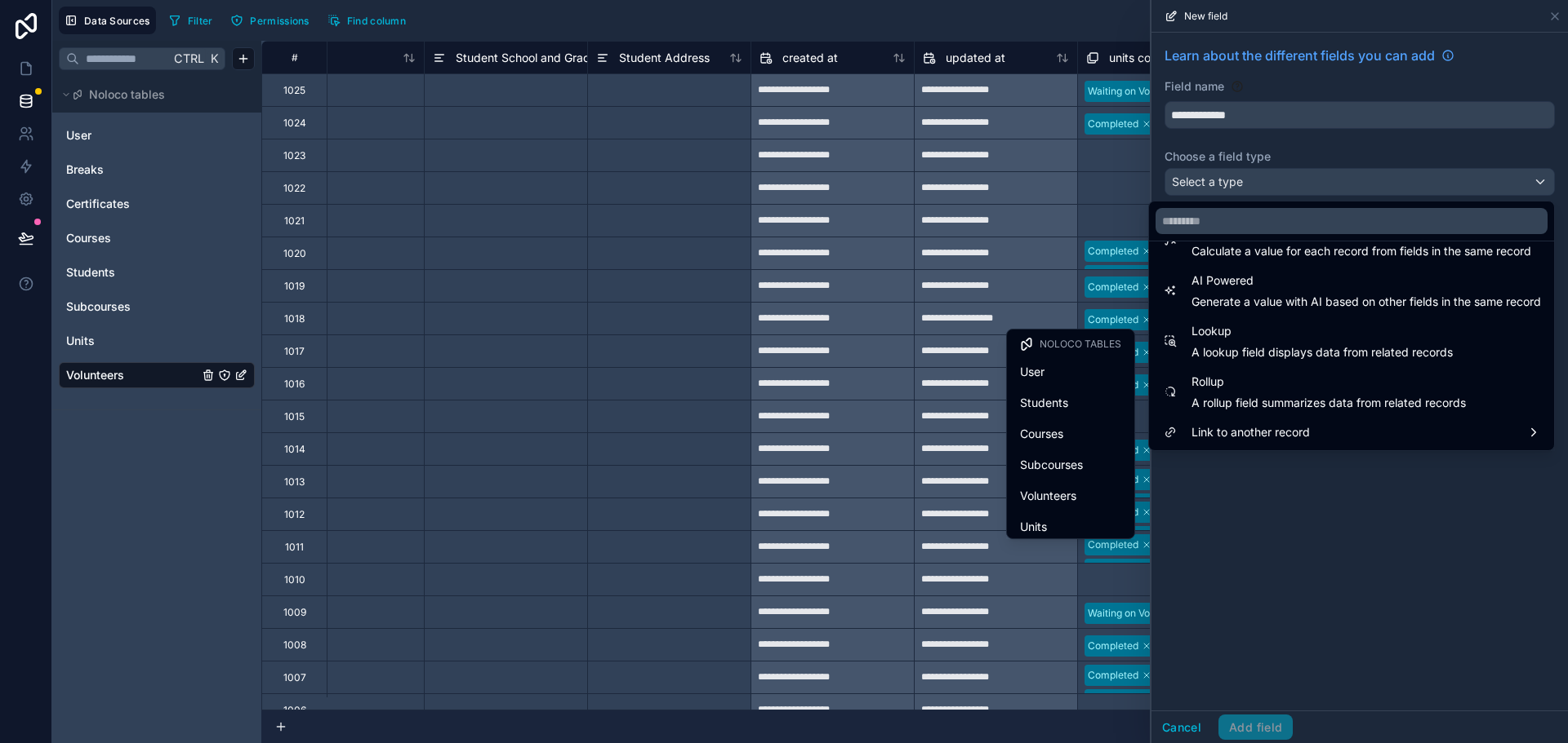
scroll to position [68, 0]
click at [1045, 369] on span "Courses" at bounding box center [1041, 365] width 43 height 20
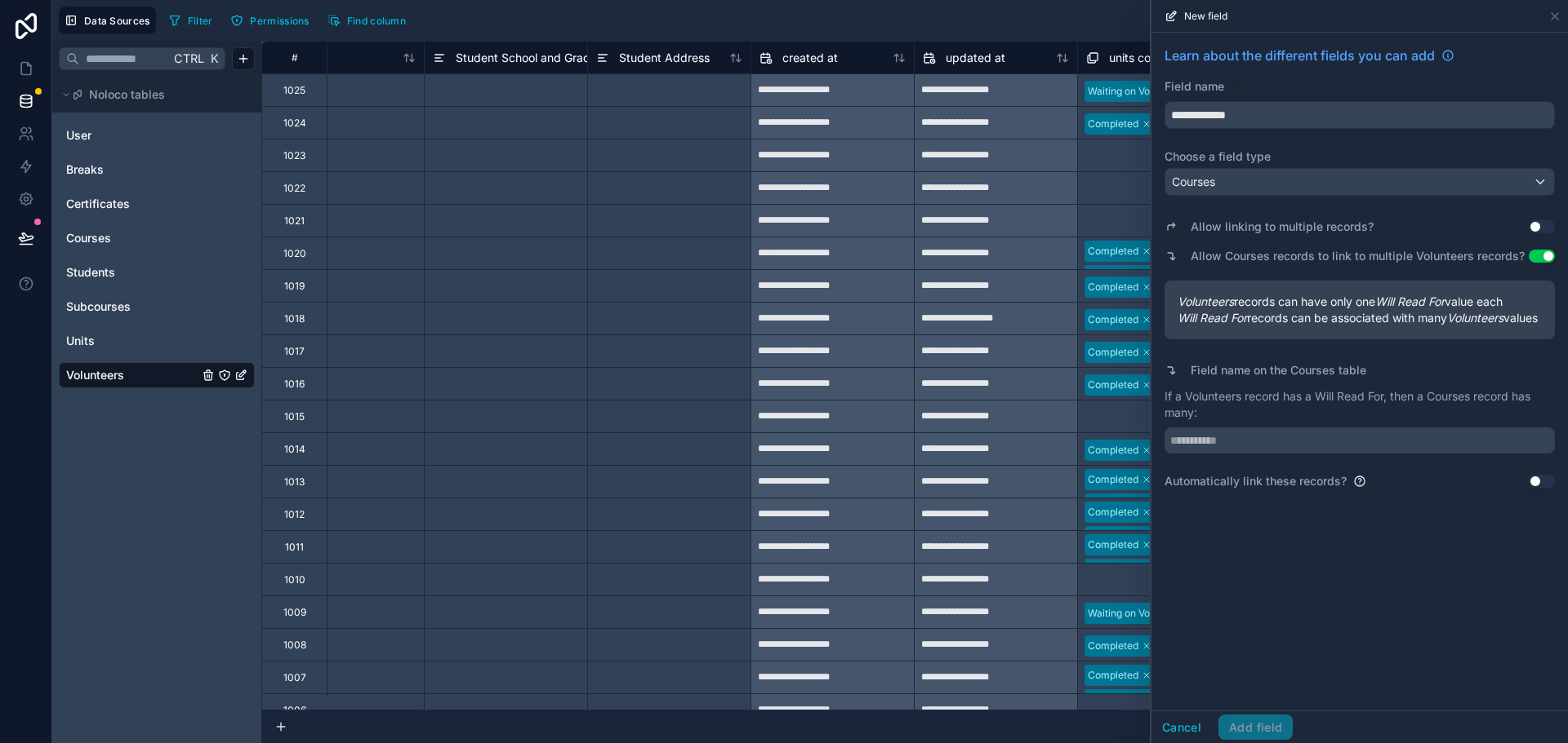
click at [1546, 223] on button "Use setting" at bounding box center [1542, 227] width 26 height 13
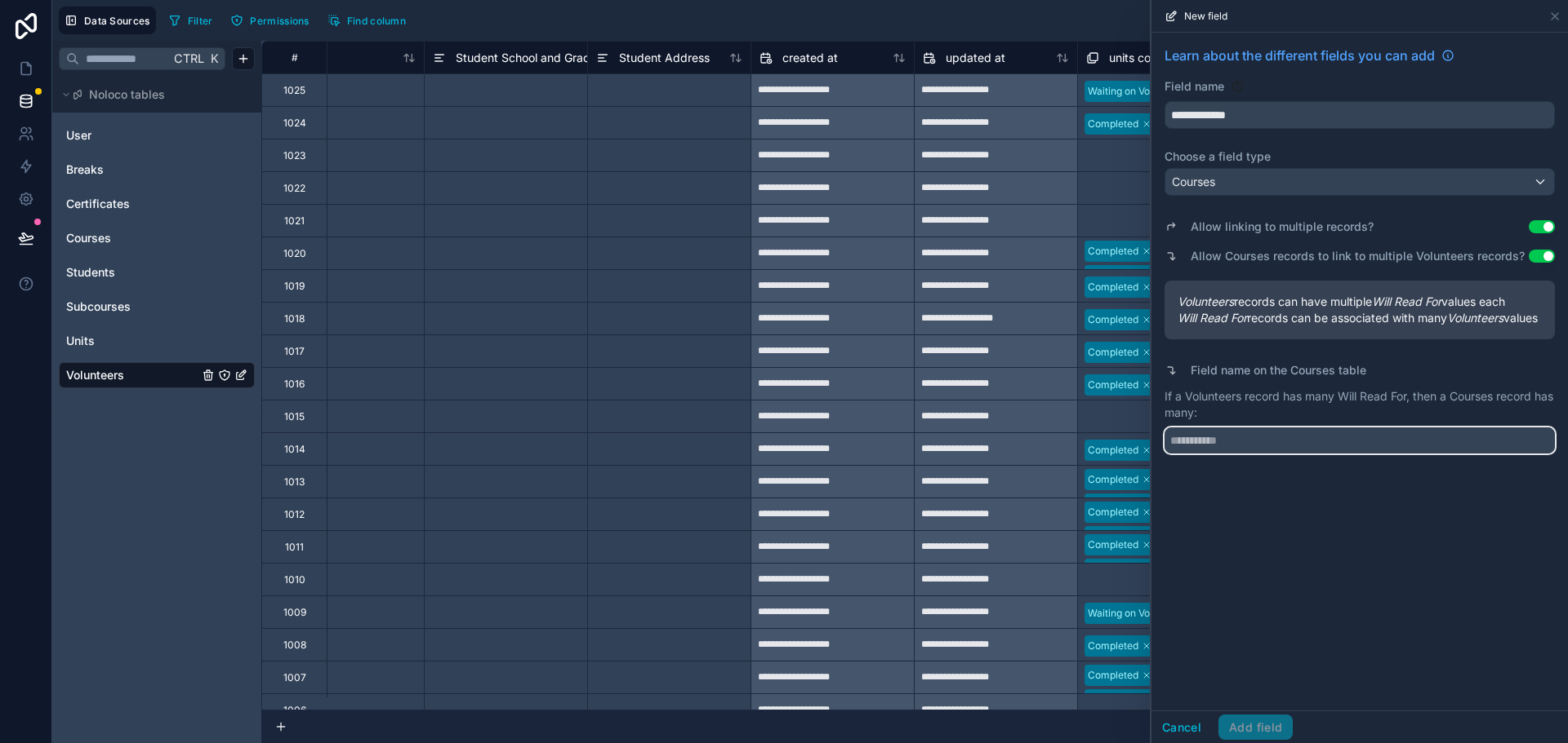
click at [1243, 453] on input "text" at bounding box center [1360, 440] width 391 height 26
type input "**********"
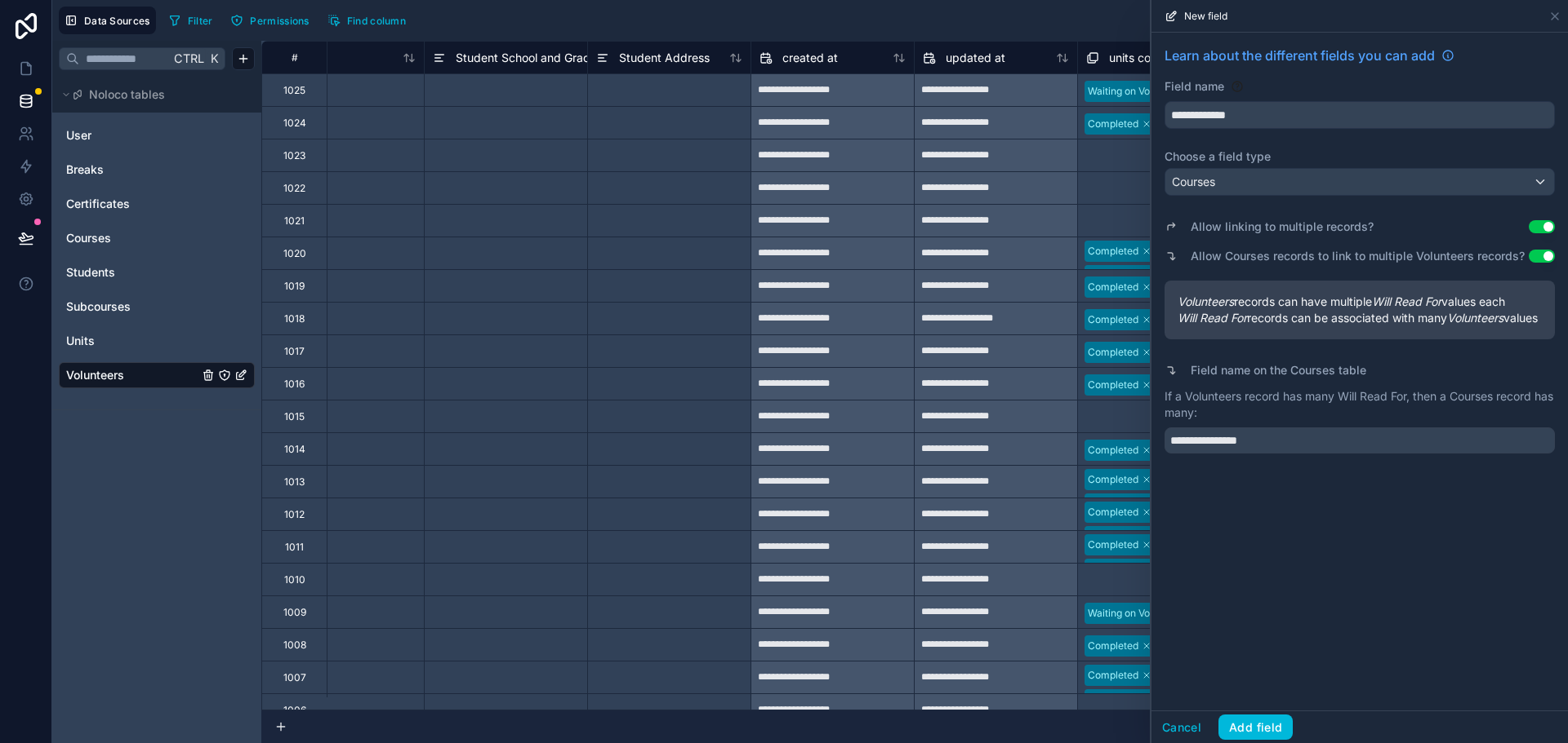
click at [1270, 722] on button "Add field" at bounding box center [1255, 727] width 74 height 26
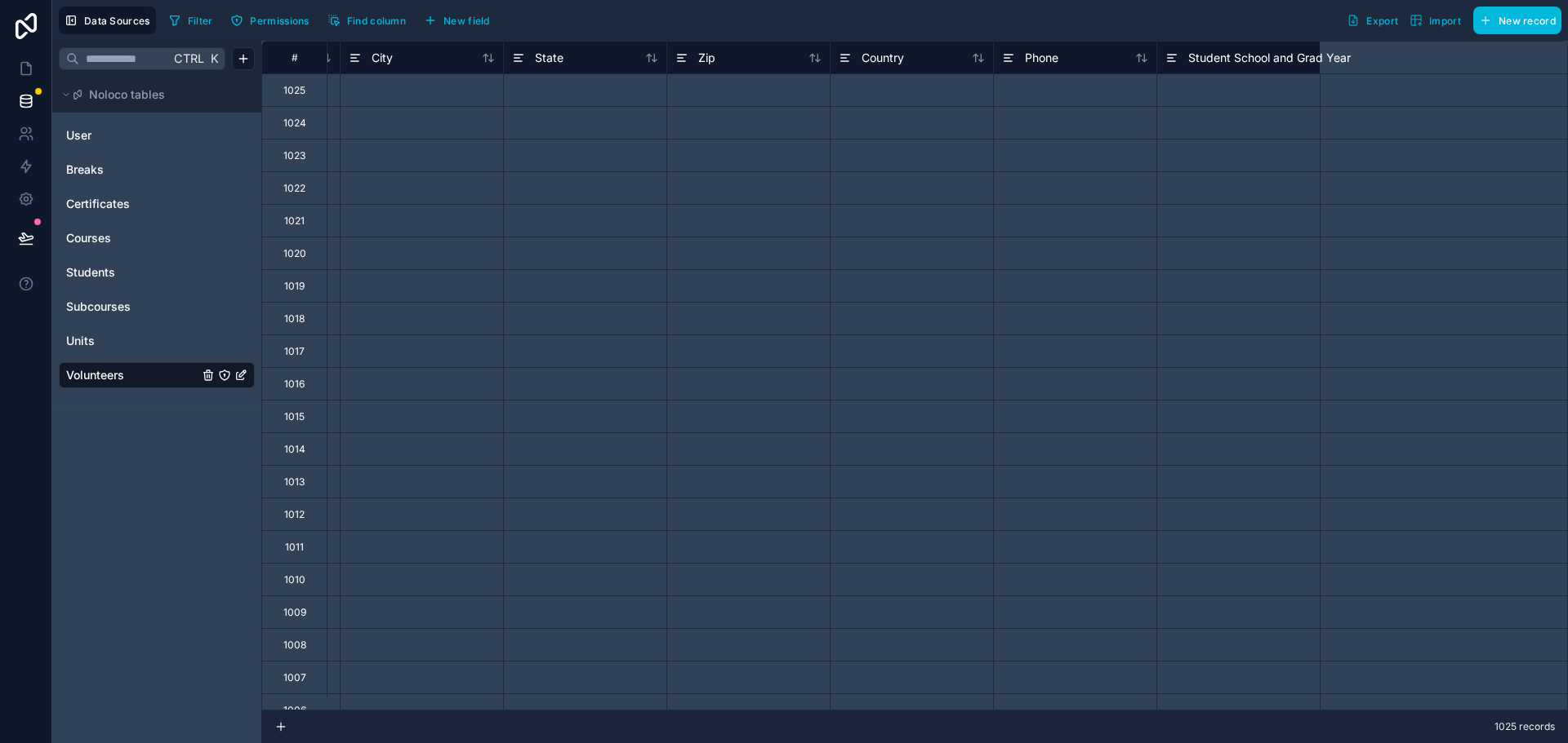
scroll to position [0, 849]
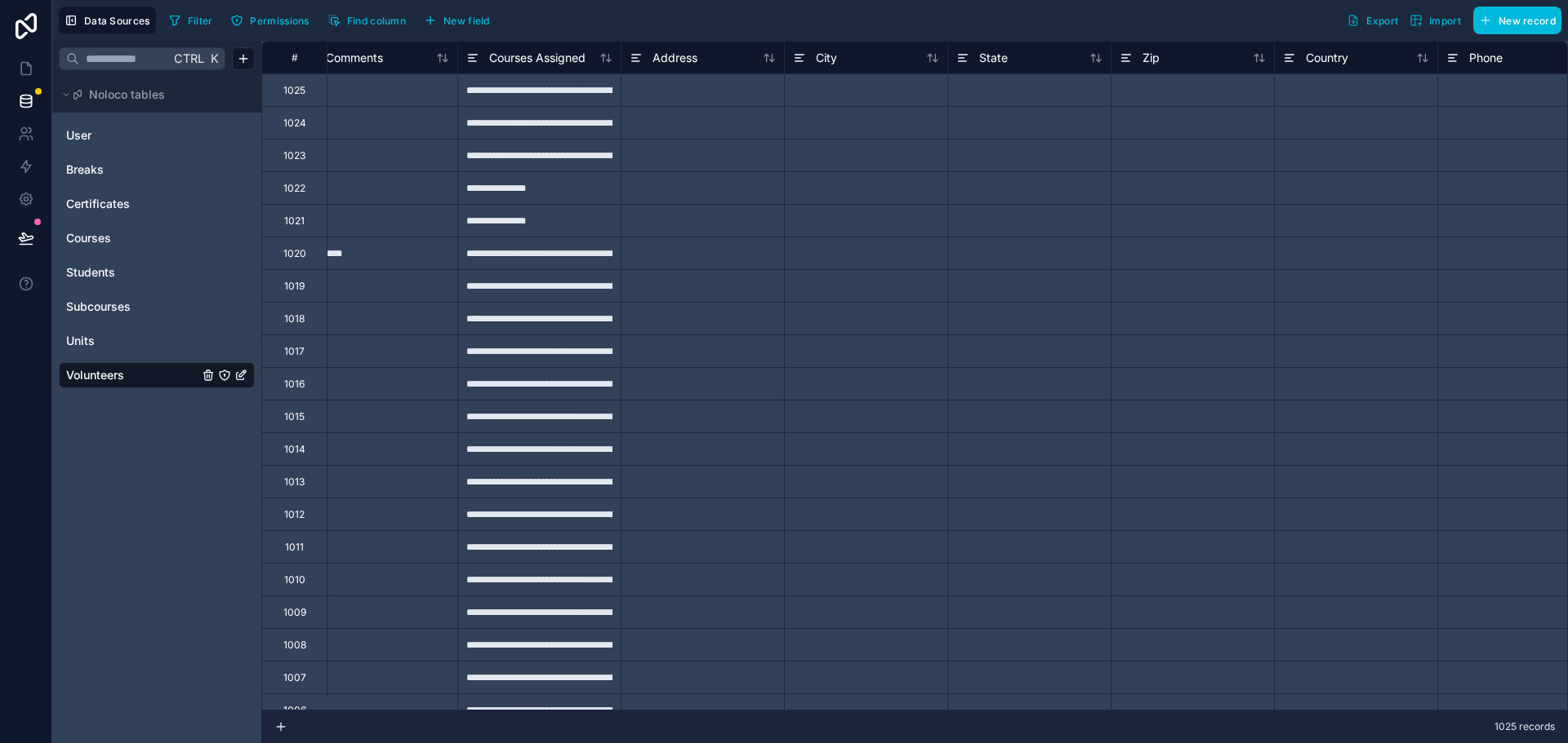
click at [560, 88] on div "**********" at bounding box center [538, 89] width 163 height 32
click at [560, 88] on input "**********" at bounding box center [539, 90] width 162 height 32
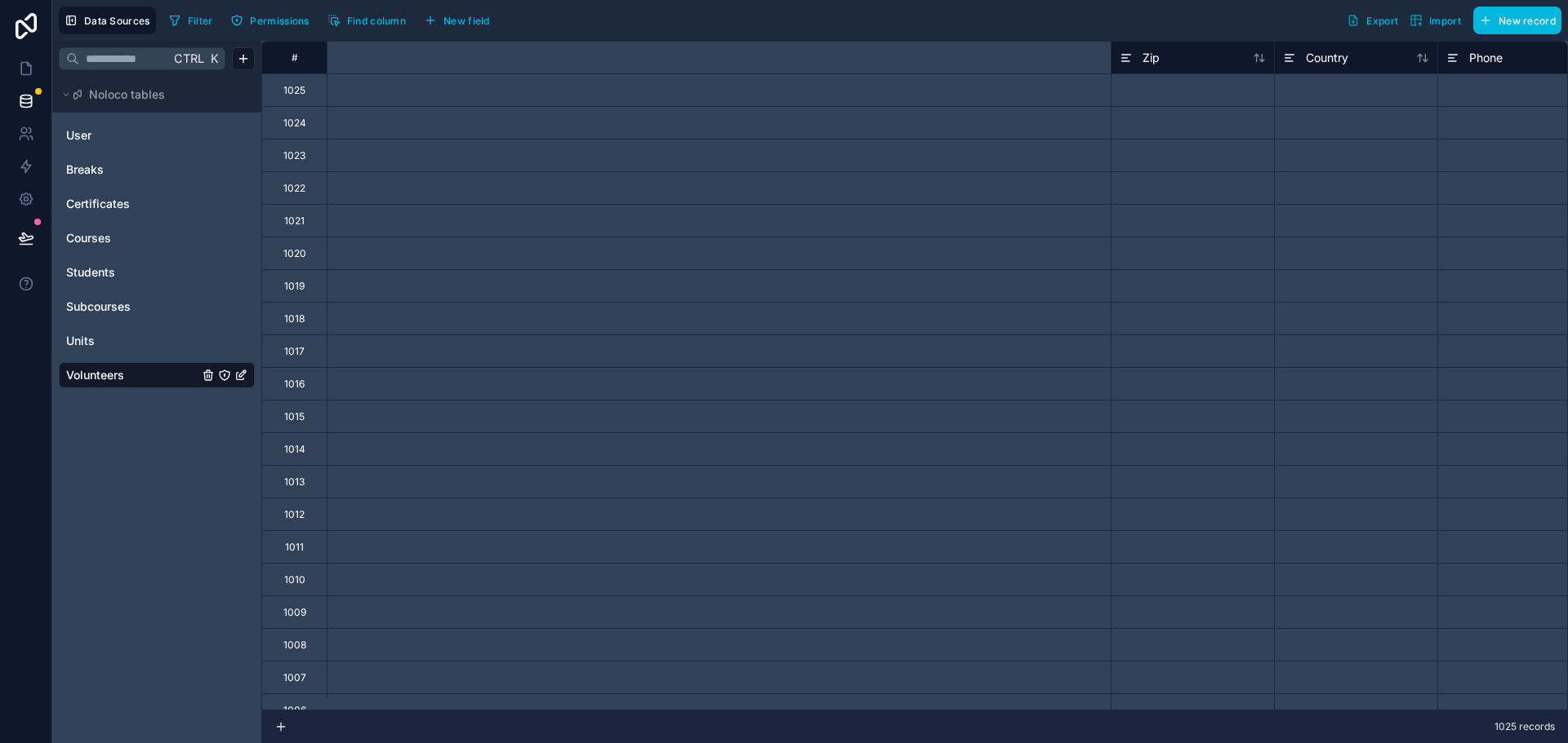
scroll to position [0, 1981]
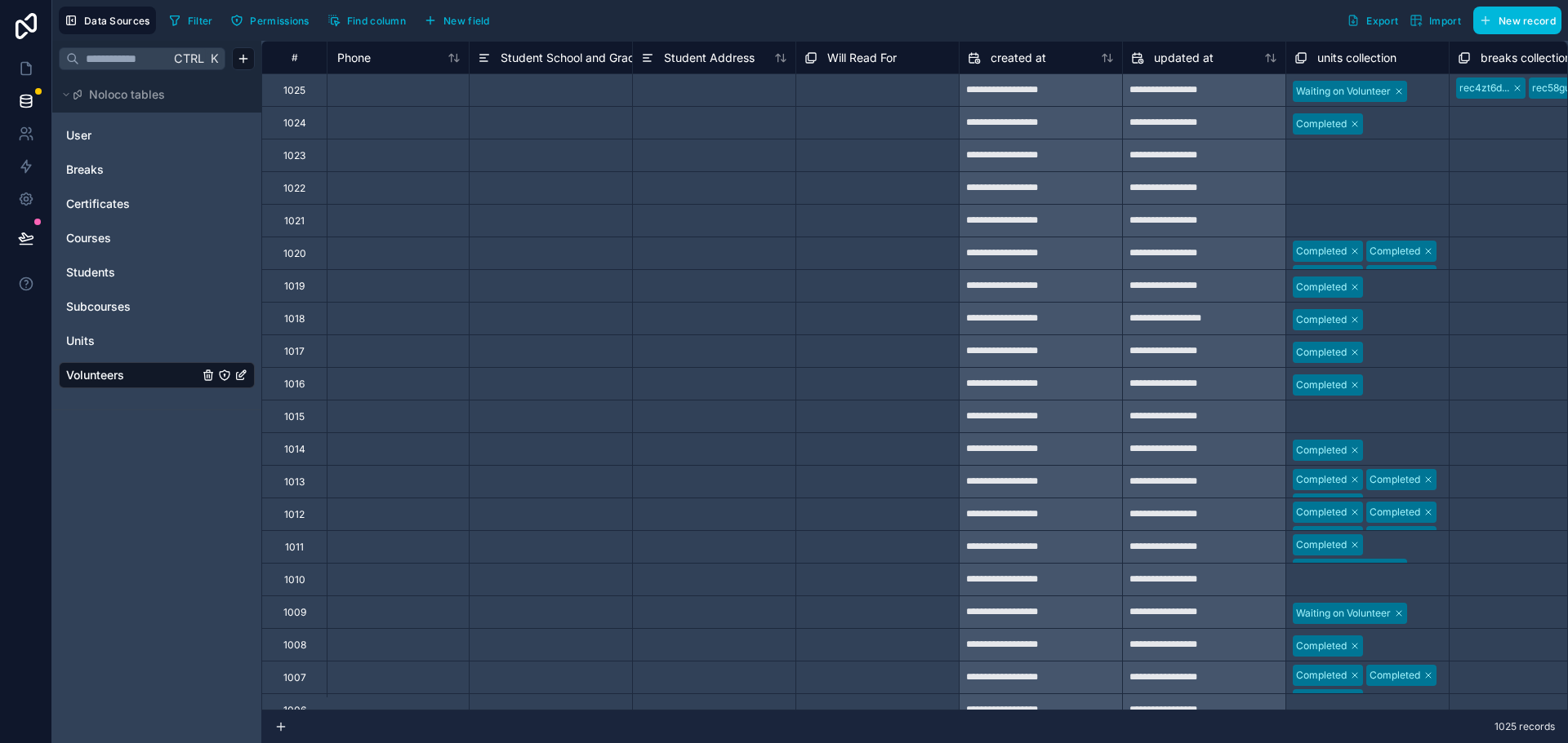
click at [883, 92] on div "Select a Will Read For" at bounding box center [855, 91] width 102 height 13
click at [912, 92] on div "Select a Will Read For" at bounding box center [877, 91] width 162 height 27
click at [437, 19] on icon "button" at bounding box center [430, 20] width 13 height 13
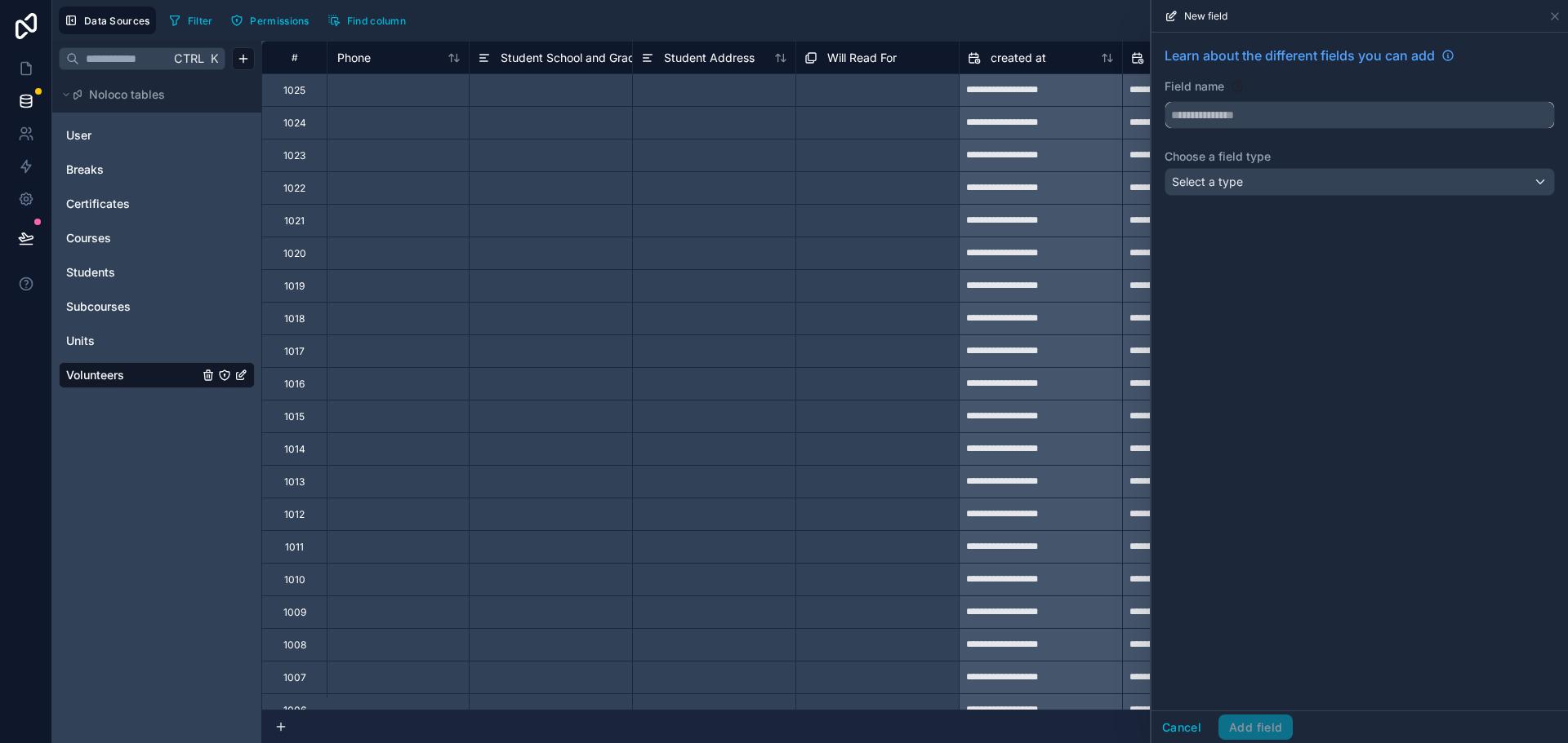
click at [1239, 112] on input "text" at bounding box center [1360, 114] width 389 height 26
type input "**********"
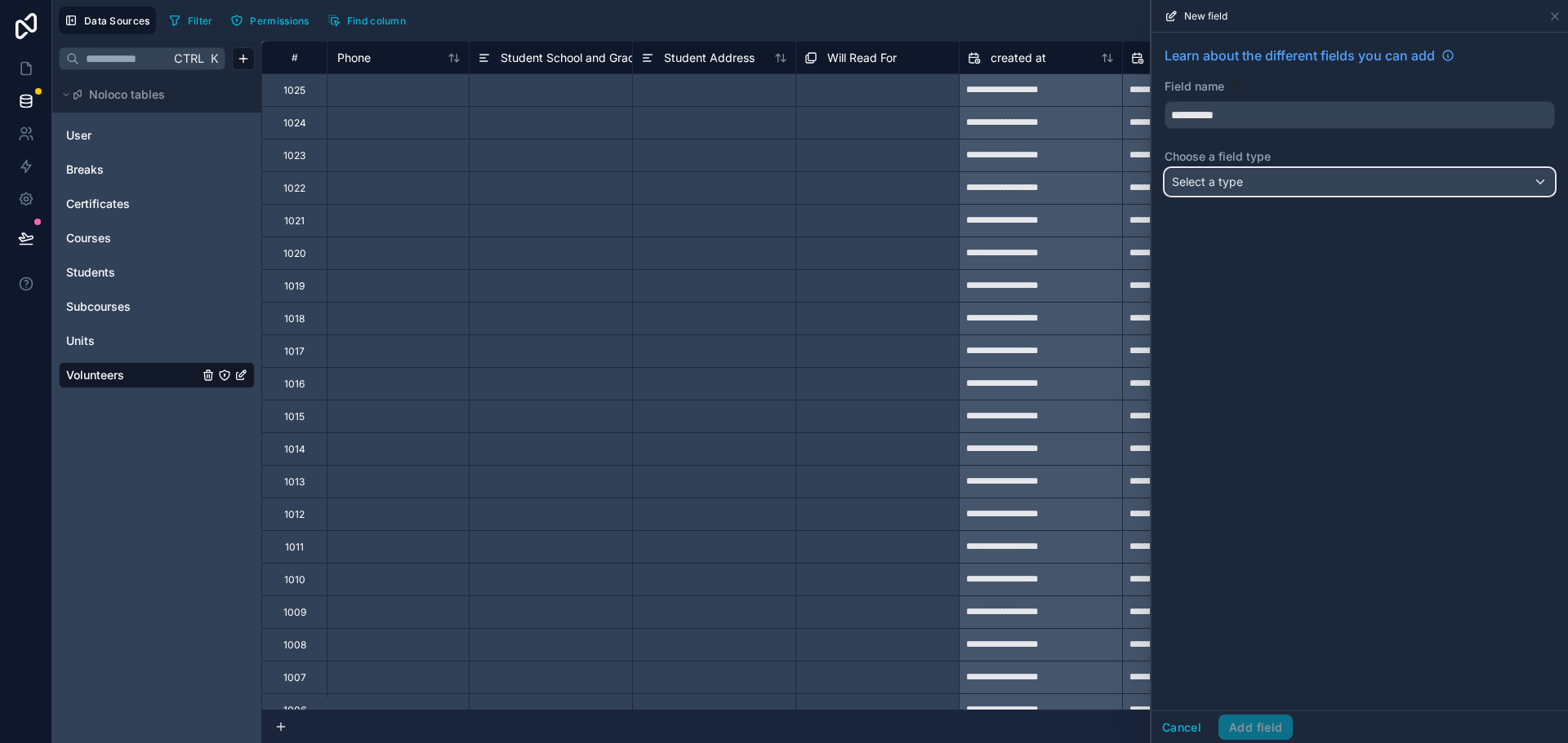
click at [1274, 181] on div "Select a type" at bounding box center [1360, 182] width 389 height 26
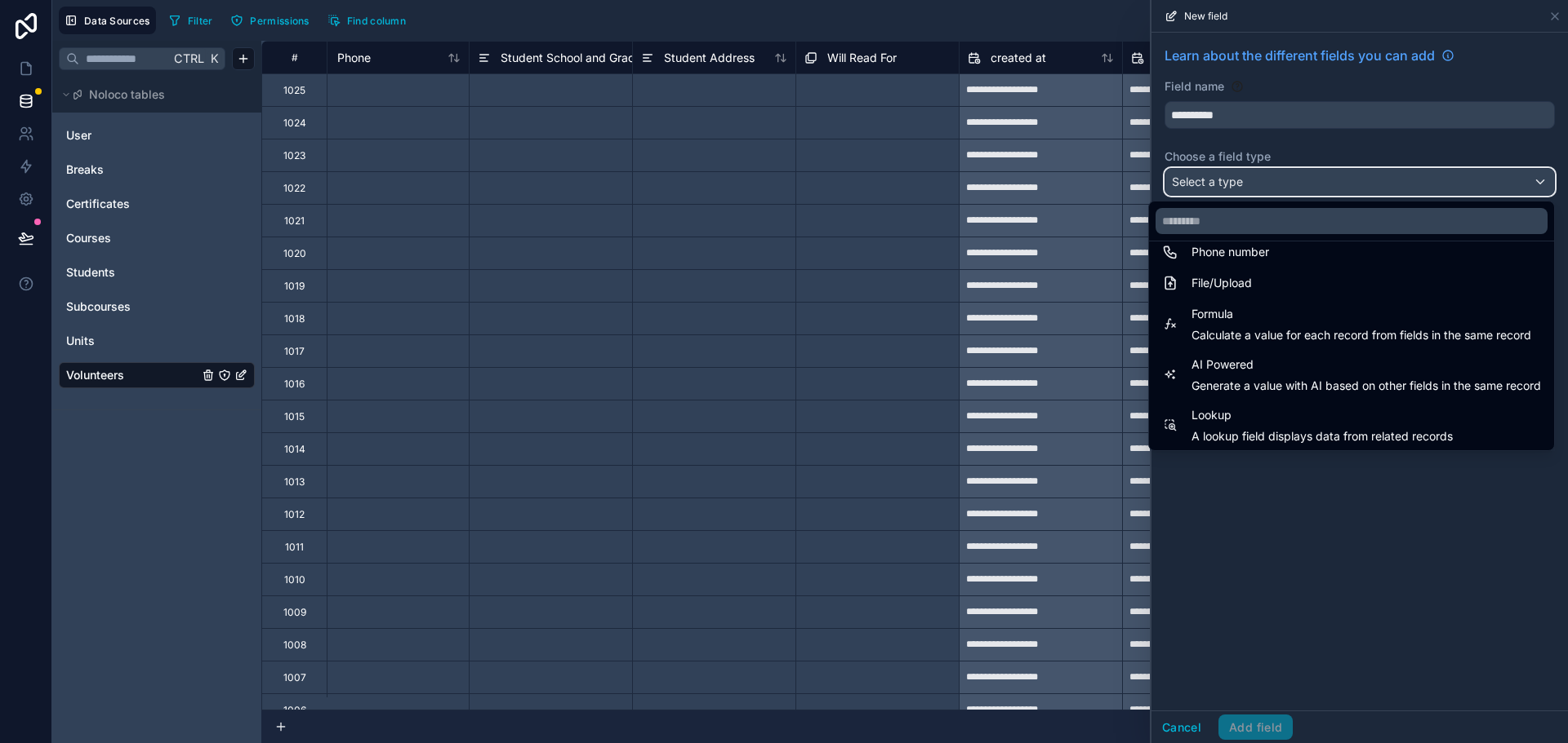
scroll to position [408, 0]
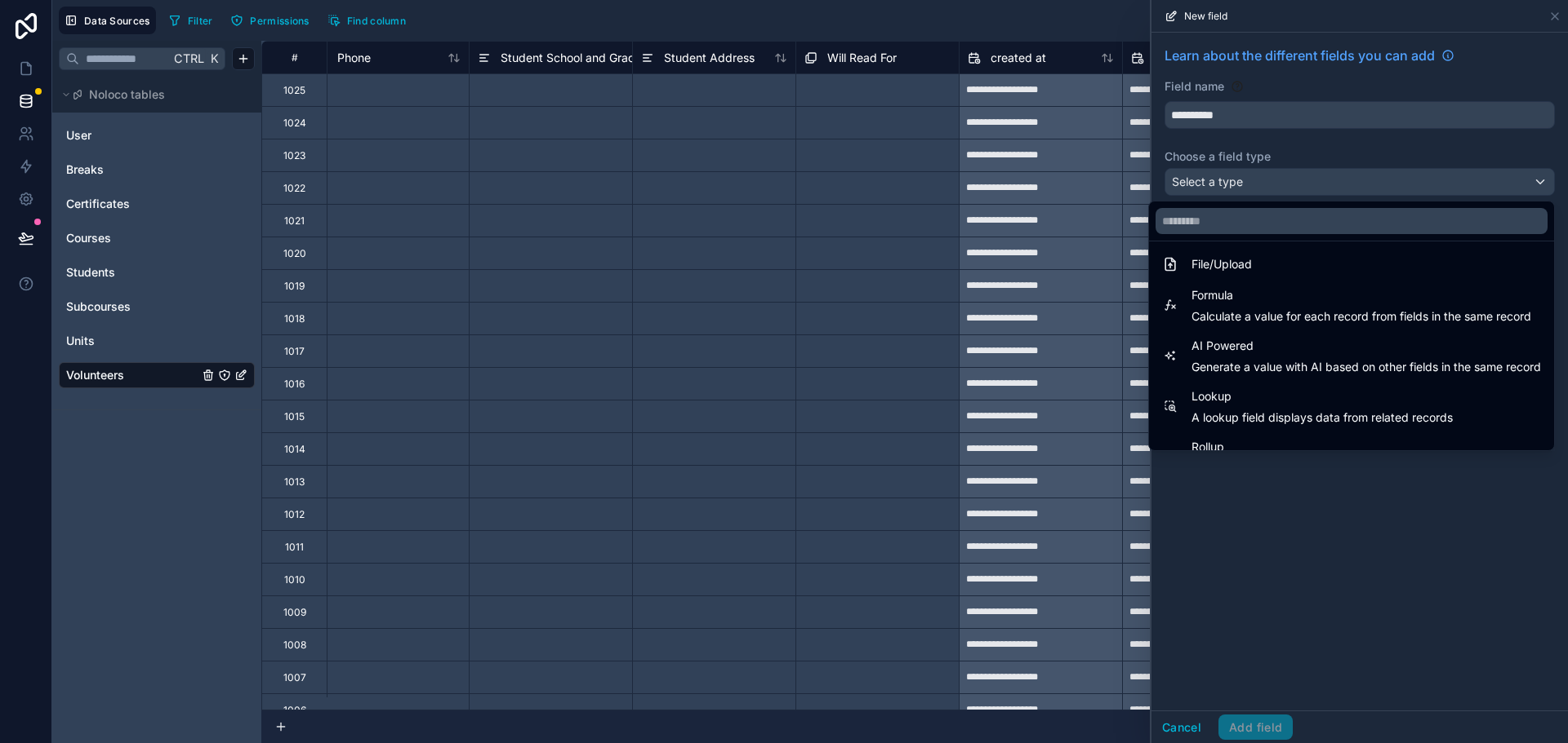
click at [1215, 310] on span "Calculate a value for each record from fields in the same record" at bounding box center [1361, 316] width 340 height 17
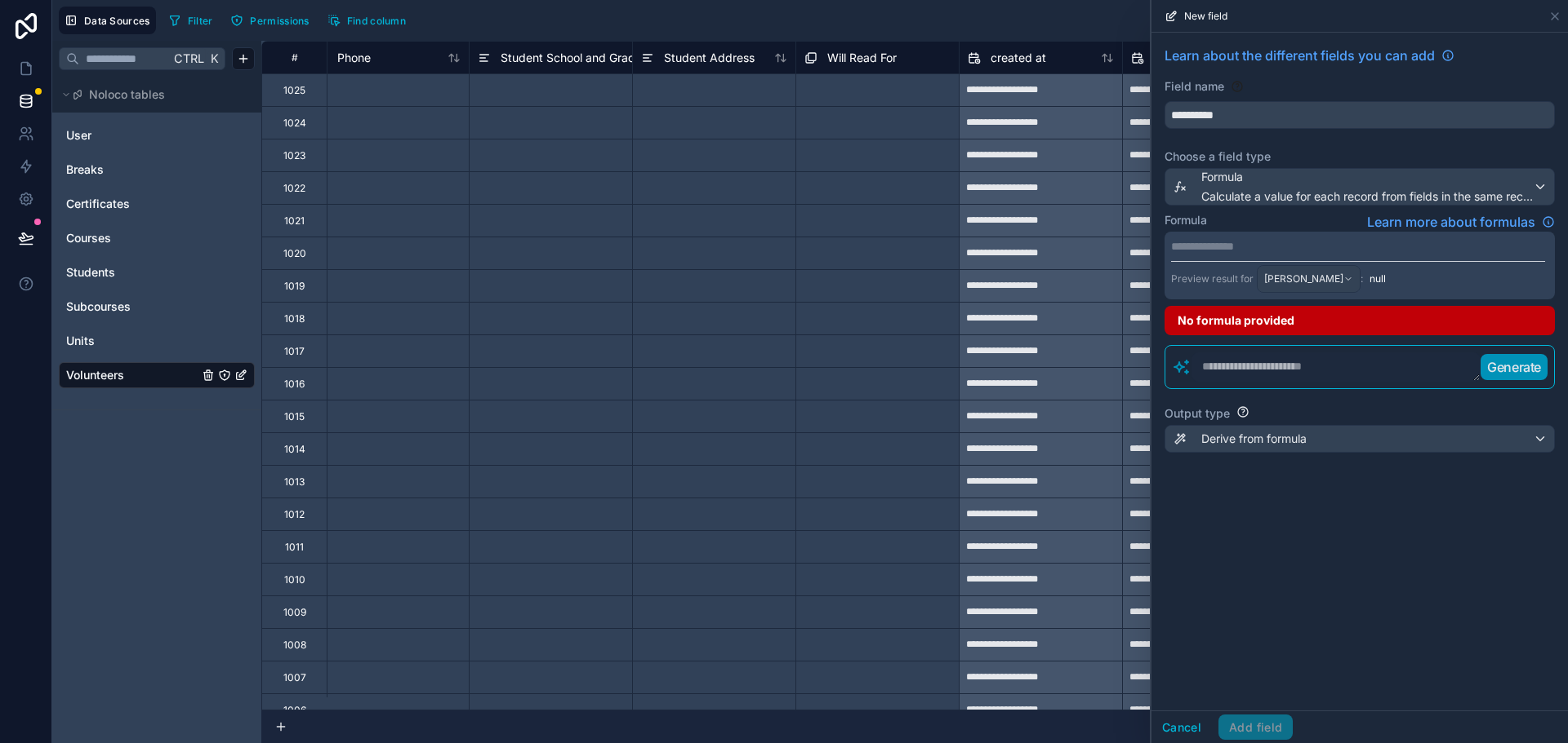
click at [1221, 247] on p "**********" at bounding box center [1358, 246] width 374 height 17
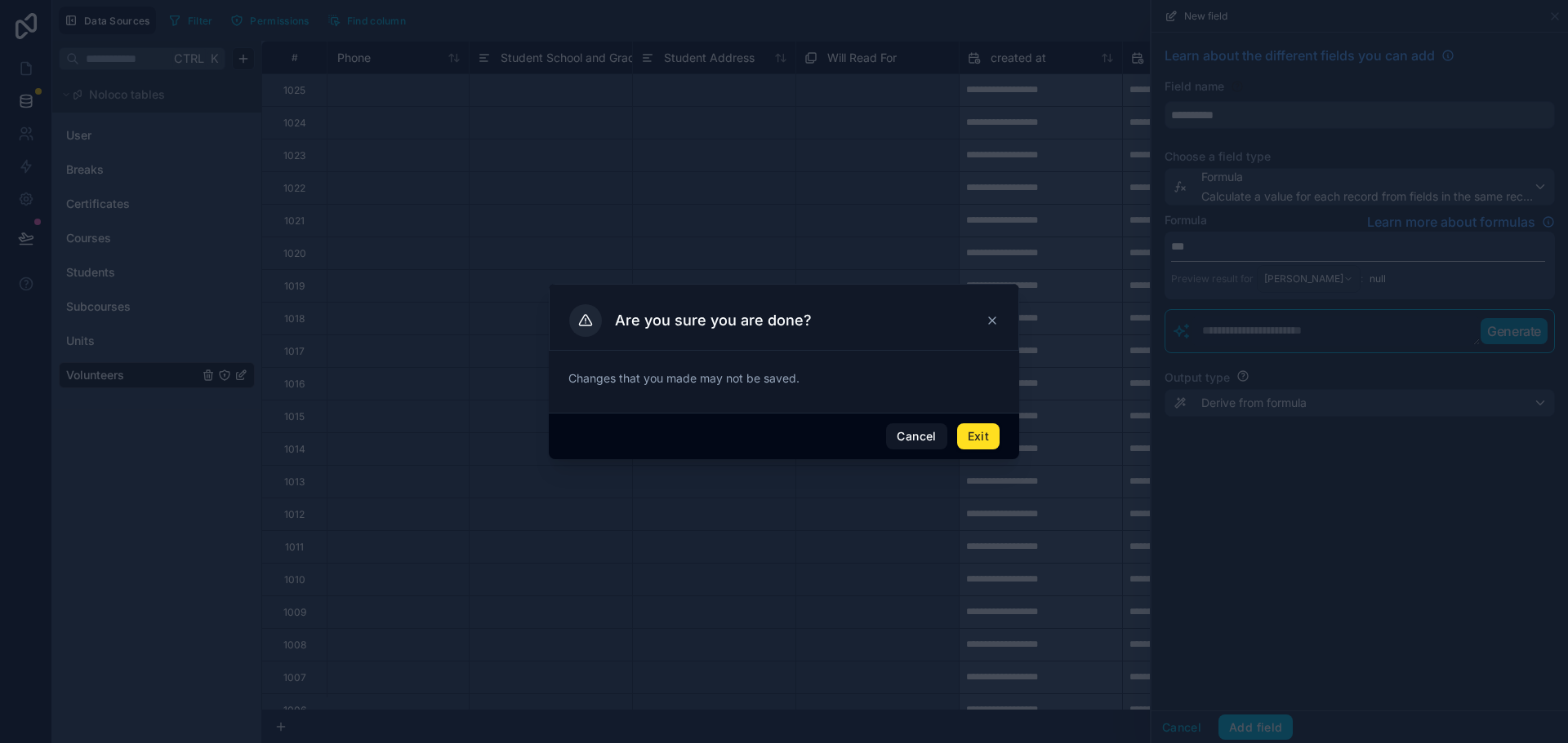
click at [921, 430] on button "Cancel" at bounding box center [916, 436] width 61 height 26
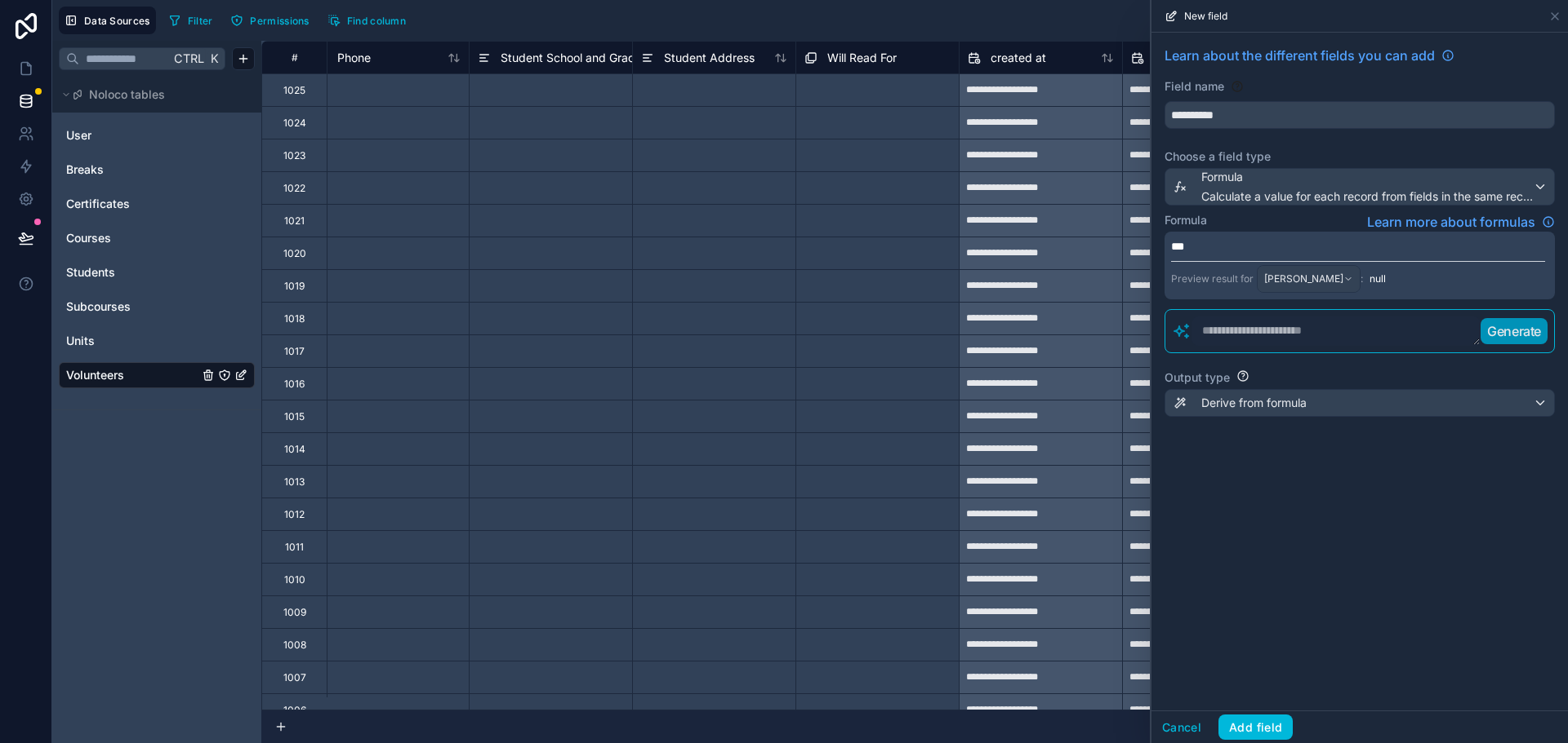
click at [1220, 250] on p "***" at bounding box center [1358, 246] width 374 height 17
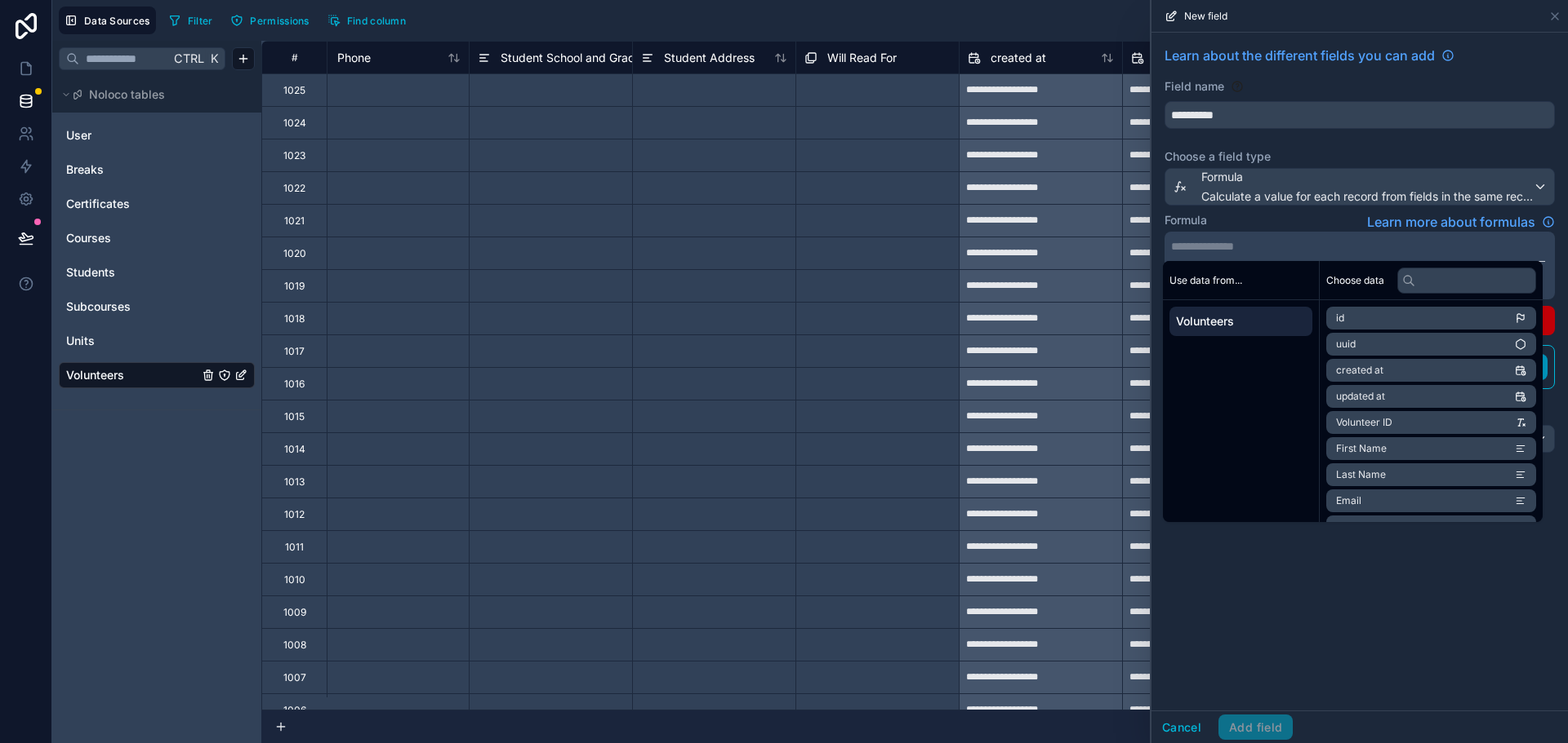
click at [1332, 666] on div "**********" at bounding box center [1360, 371] width 416 height 679
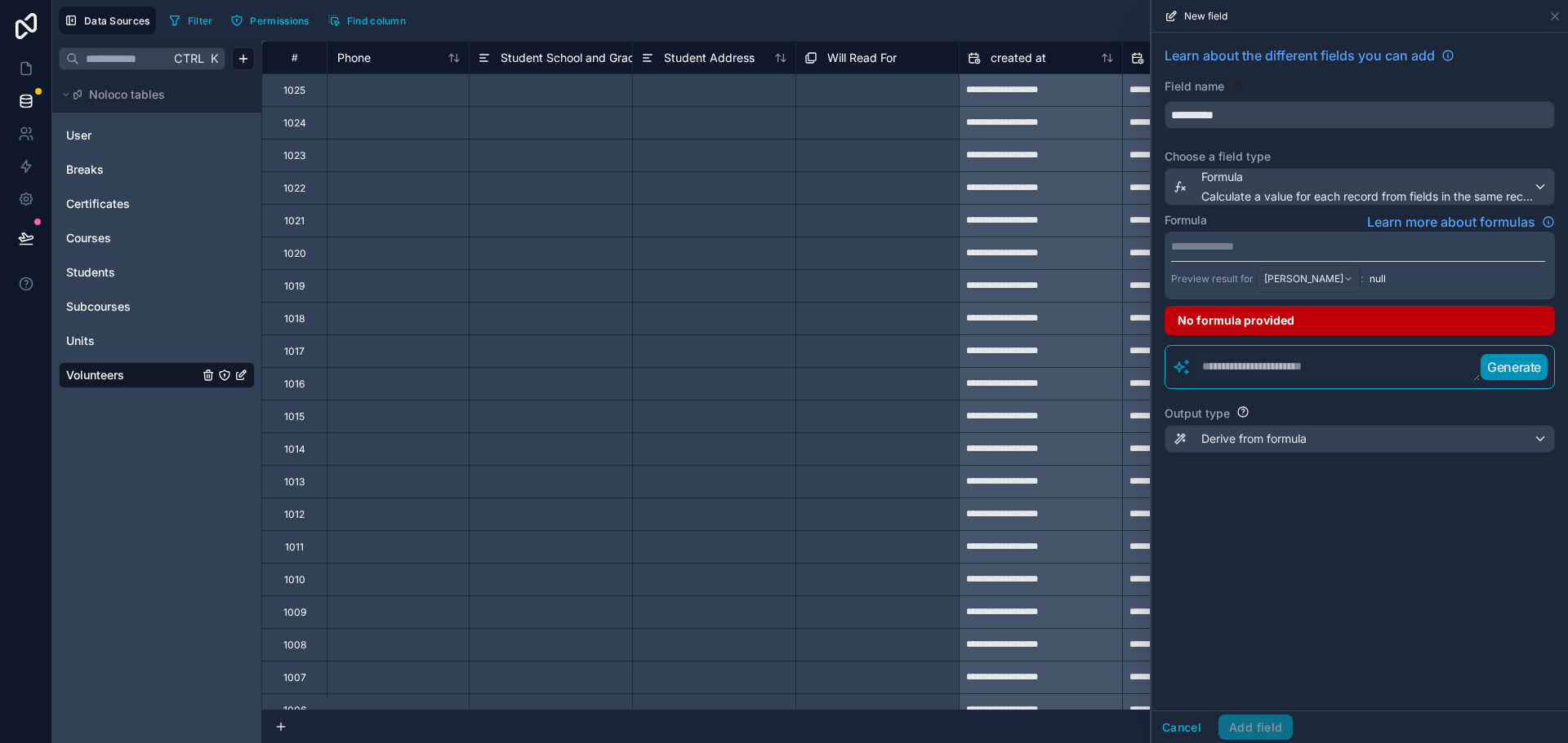
click at [1327, 360] on textarea at bounding box center [1335, 367] width 289 height 29
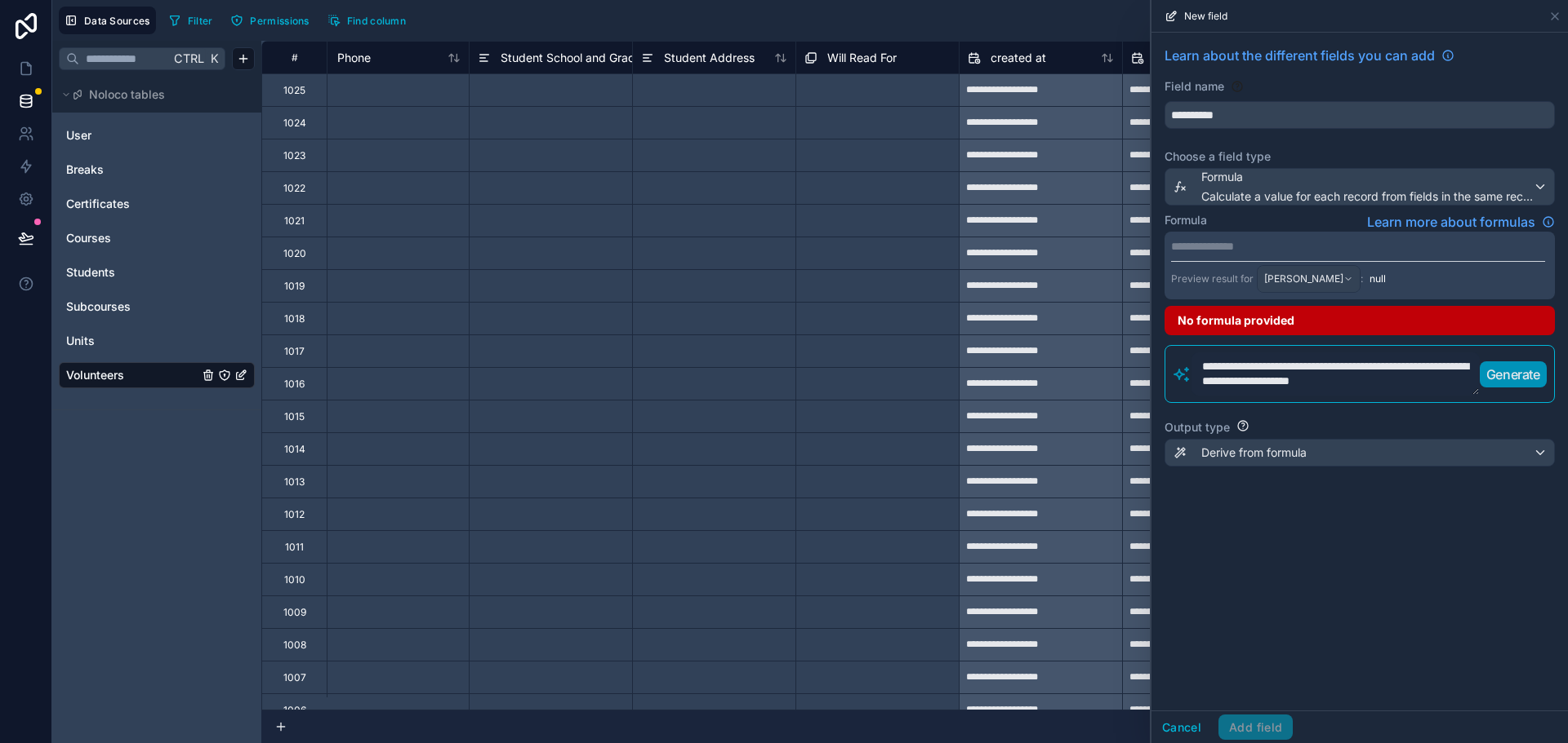
scroll to position [0, 0]
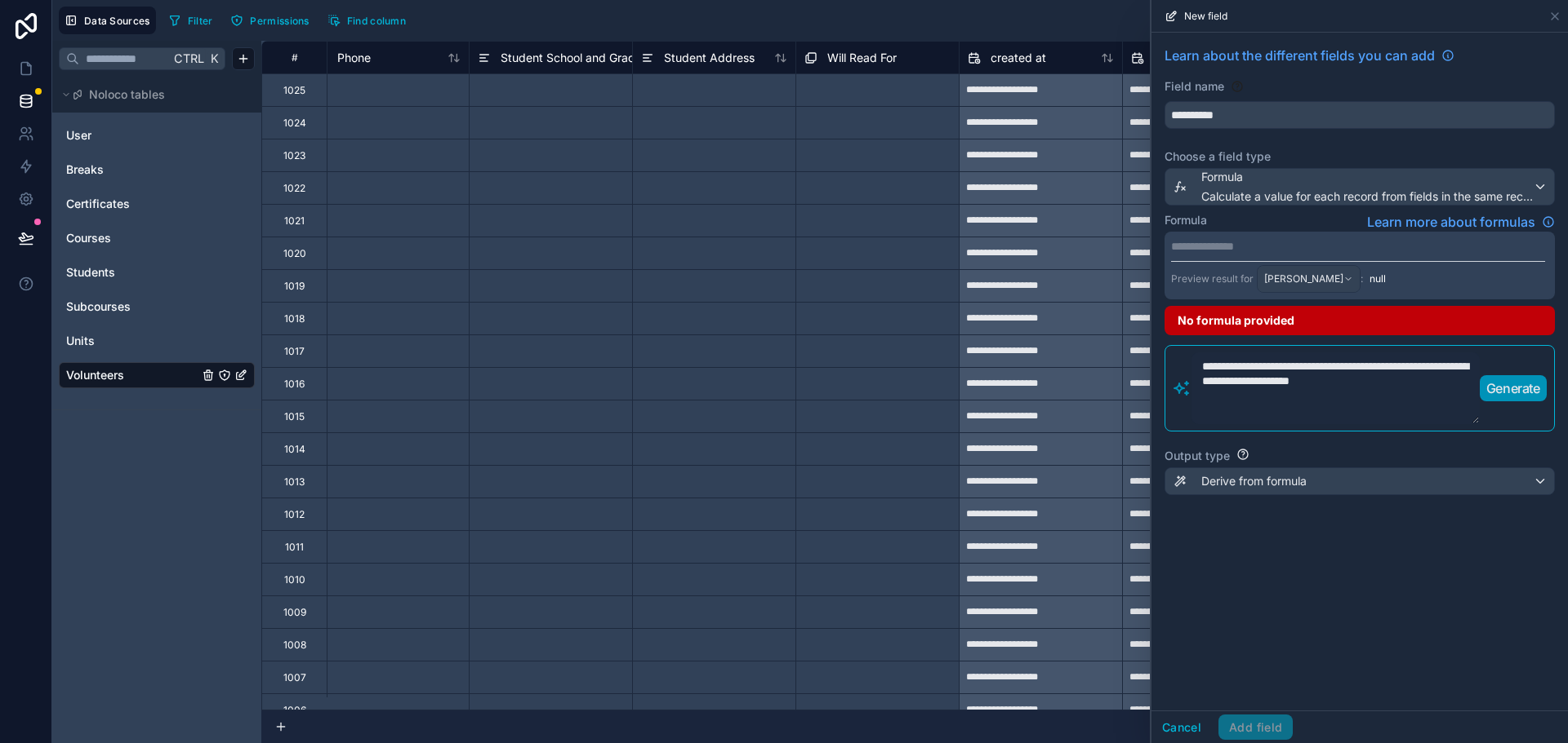
type textarea "**********"
click at [1504, 387] on p "Generate" at bounding box center [1512, 389] width 54 height 20
click at [1422, 604] on div "**********" at bounding box center [1360, 371] width 416 height 679
click at [1276, 251] on p "**********" at bounding box center [1358, 246] width 374 height 17
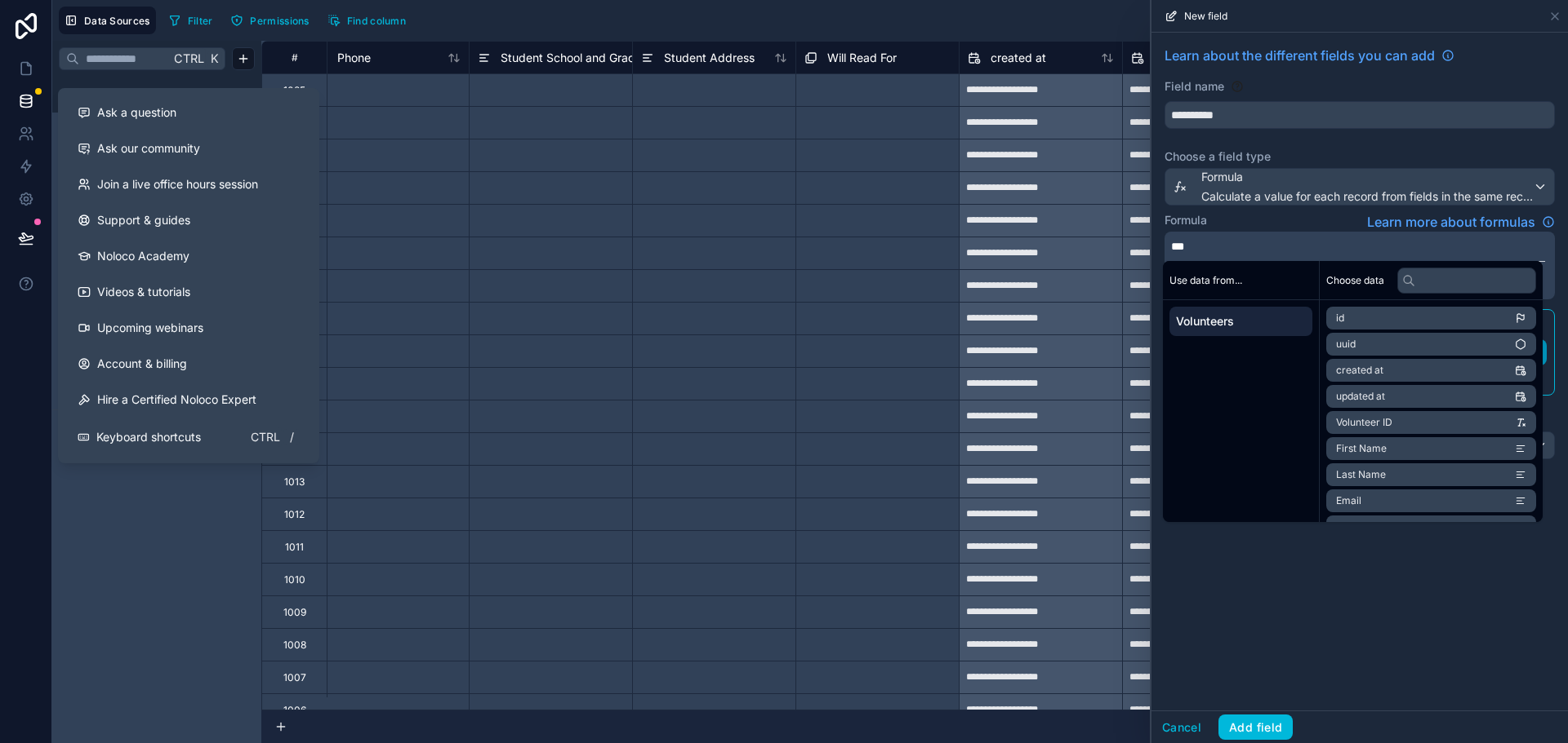
click at [133, 115] on span "Ask a question" at bounding box center [136, 112] width 79 height 17
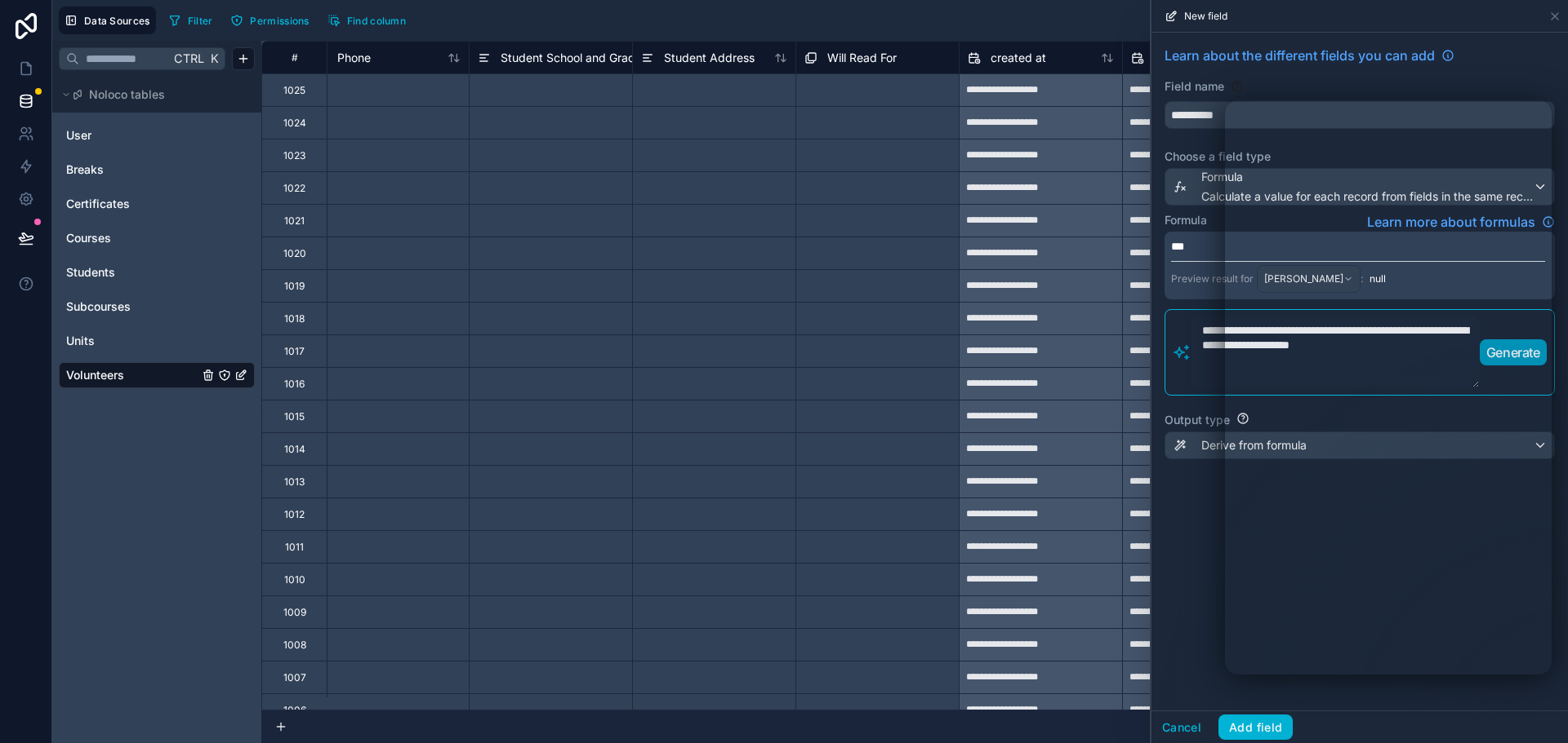
click at [167, 569] on div "Ctrl K Noloco tables User Breaks Certificates Courses Students Subcourses Units…" at bounding box center [156, 392] width 209 height 703
click at [95, 167] on span "Breaks" at bounding box center [85, 169] width 37 height 17
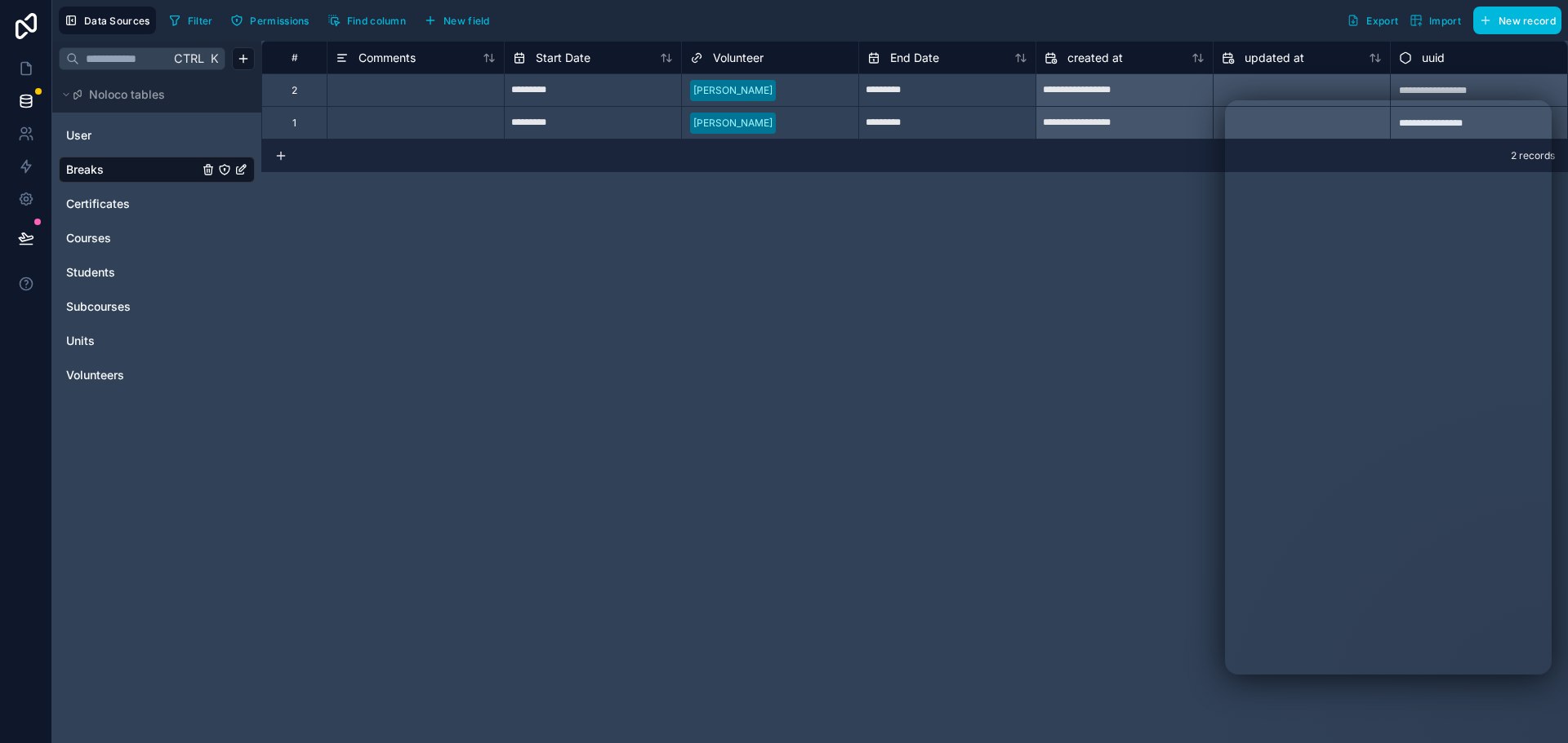
click at [469, 19] on span "New field" at bounding box center [467, 21] width 47 height 13
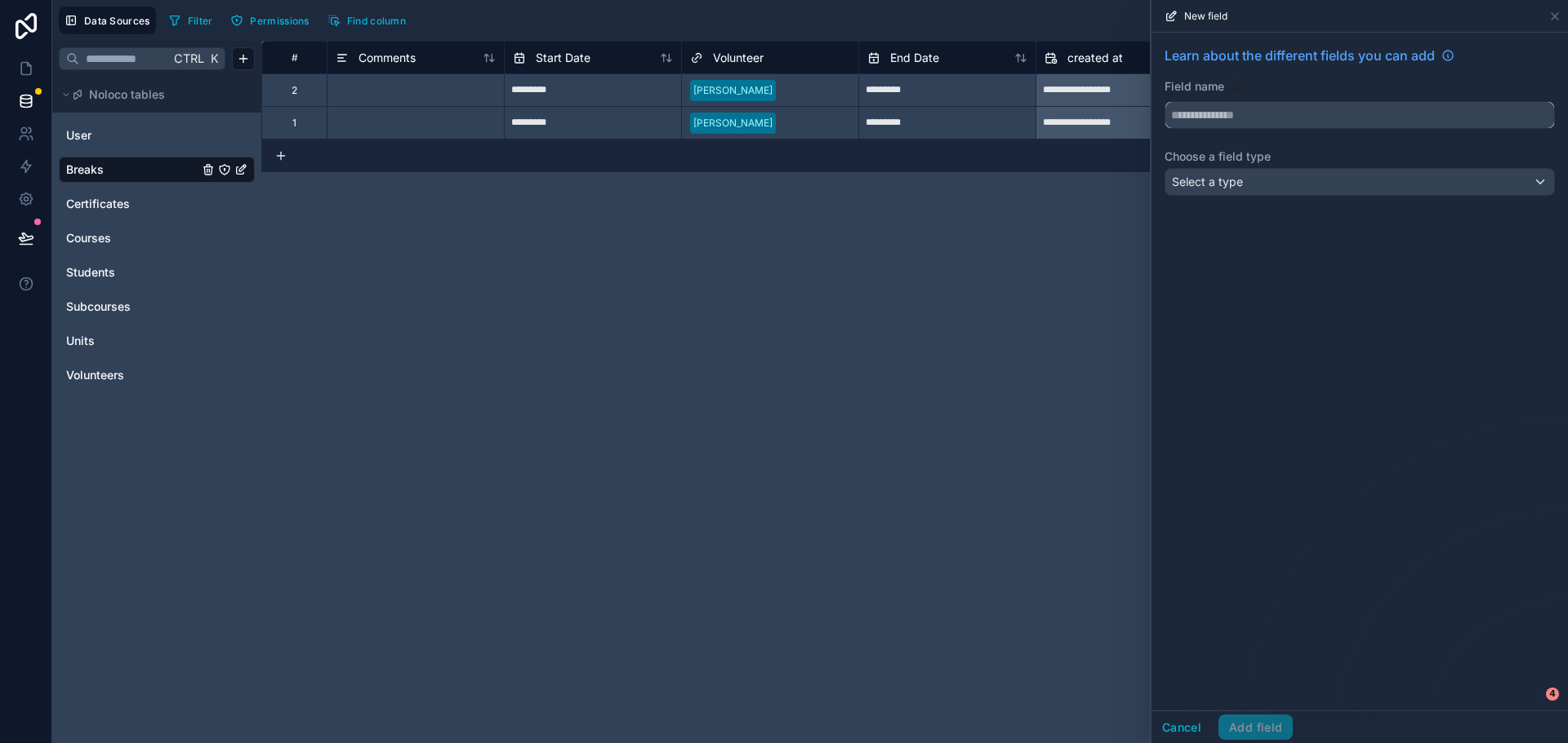
click at [1253, 113] on input "text" at bounding box center [1360, 114] width 389 height 26
type input "**********"
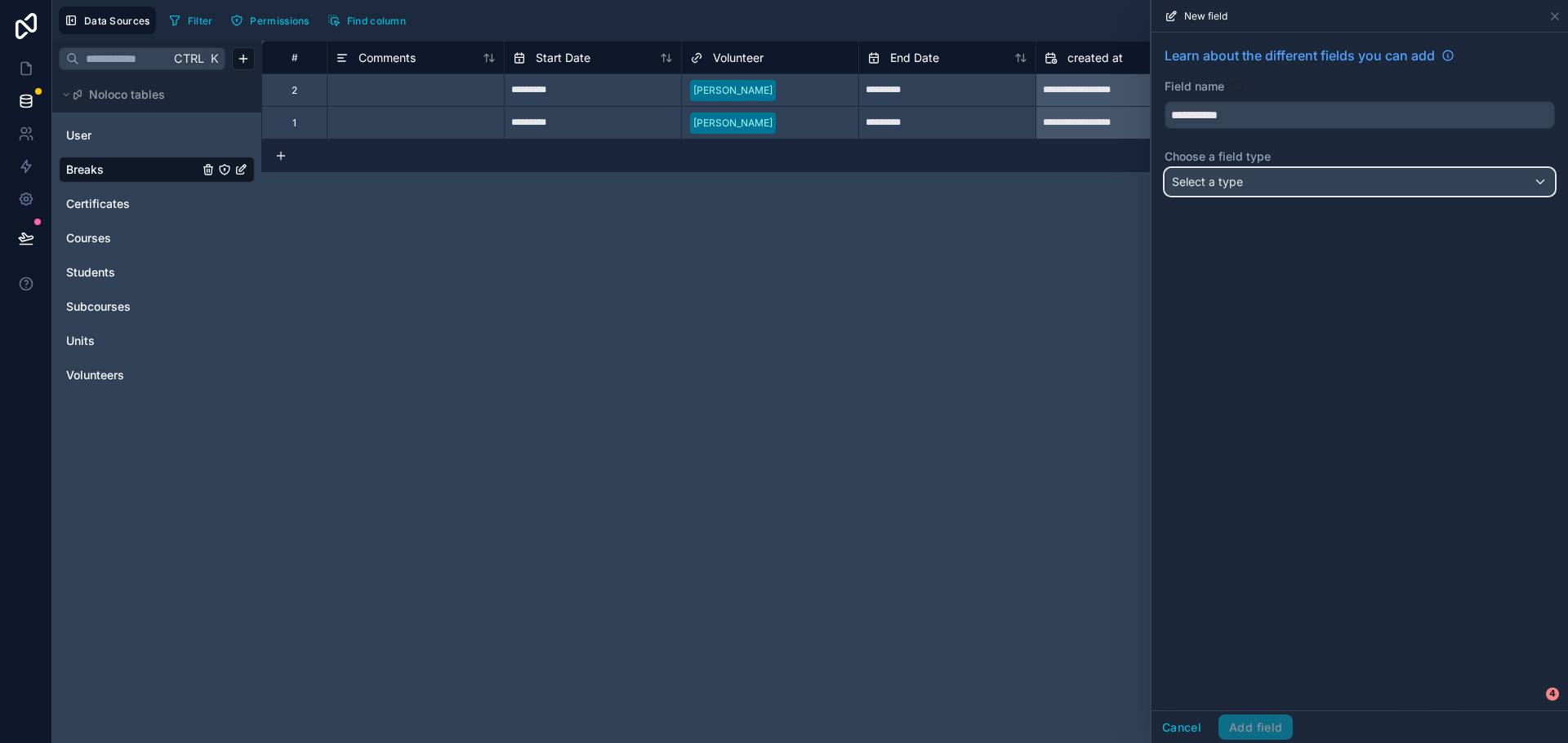
click at [1258, 187] on div "Select a type" at bounding box center [1360, 182] width 389 height 26
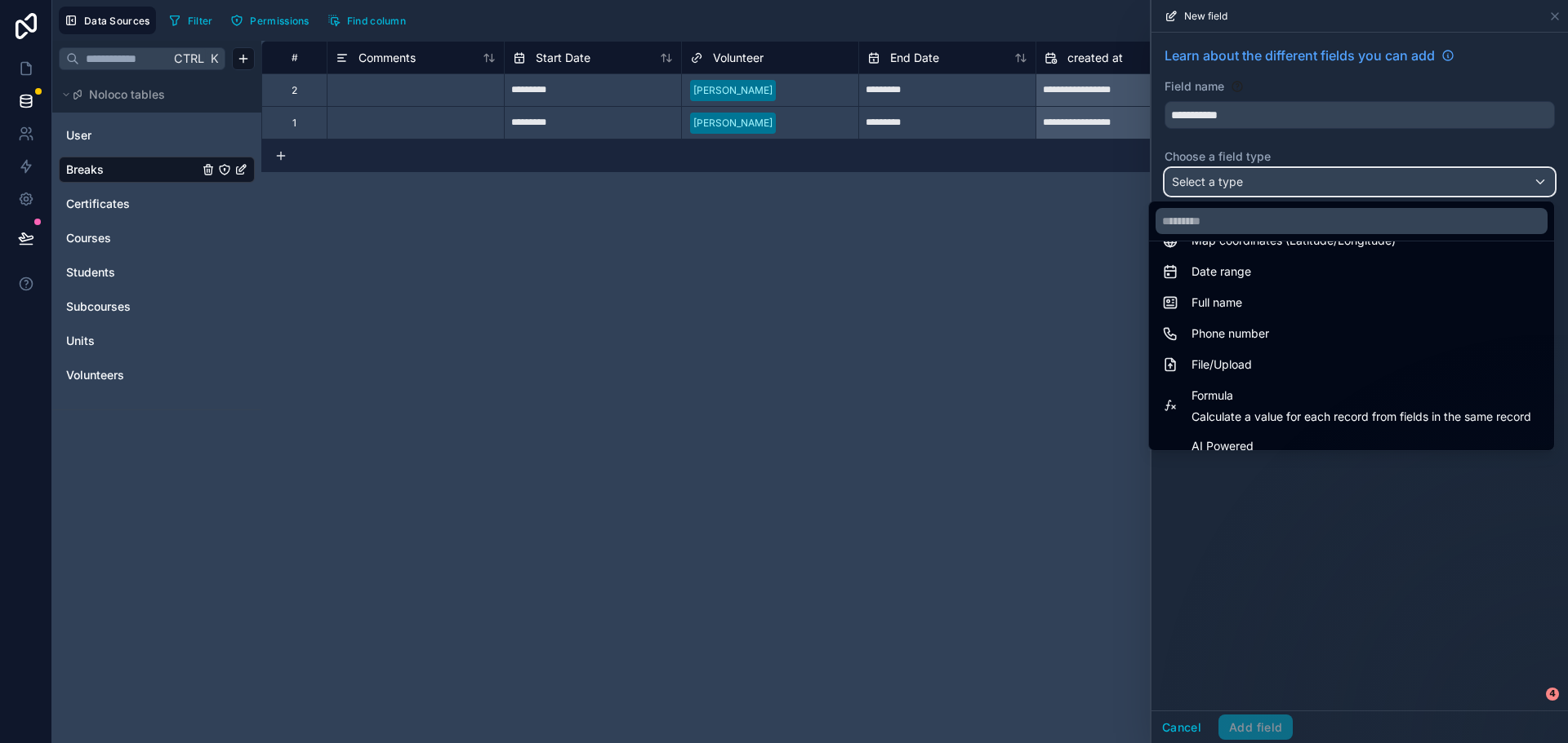
scroll to position [326, 0]
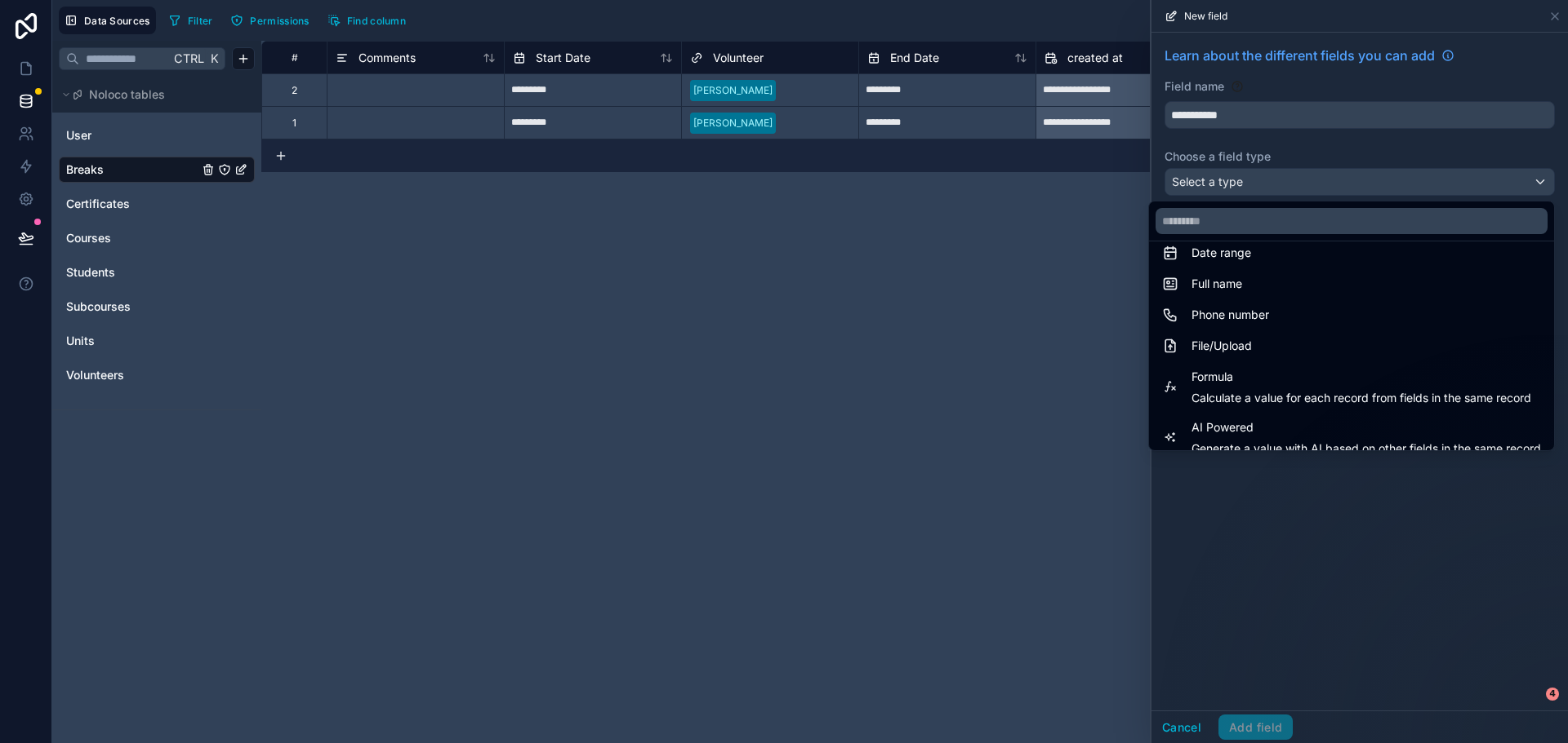
click at [1206, 381] on span "Formula" at bounding box center [1361, 377] width 340 height 20
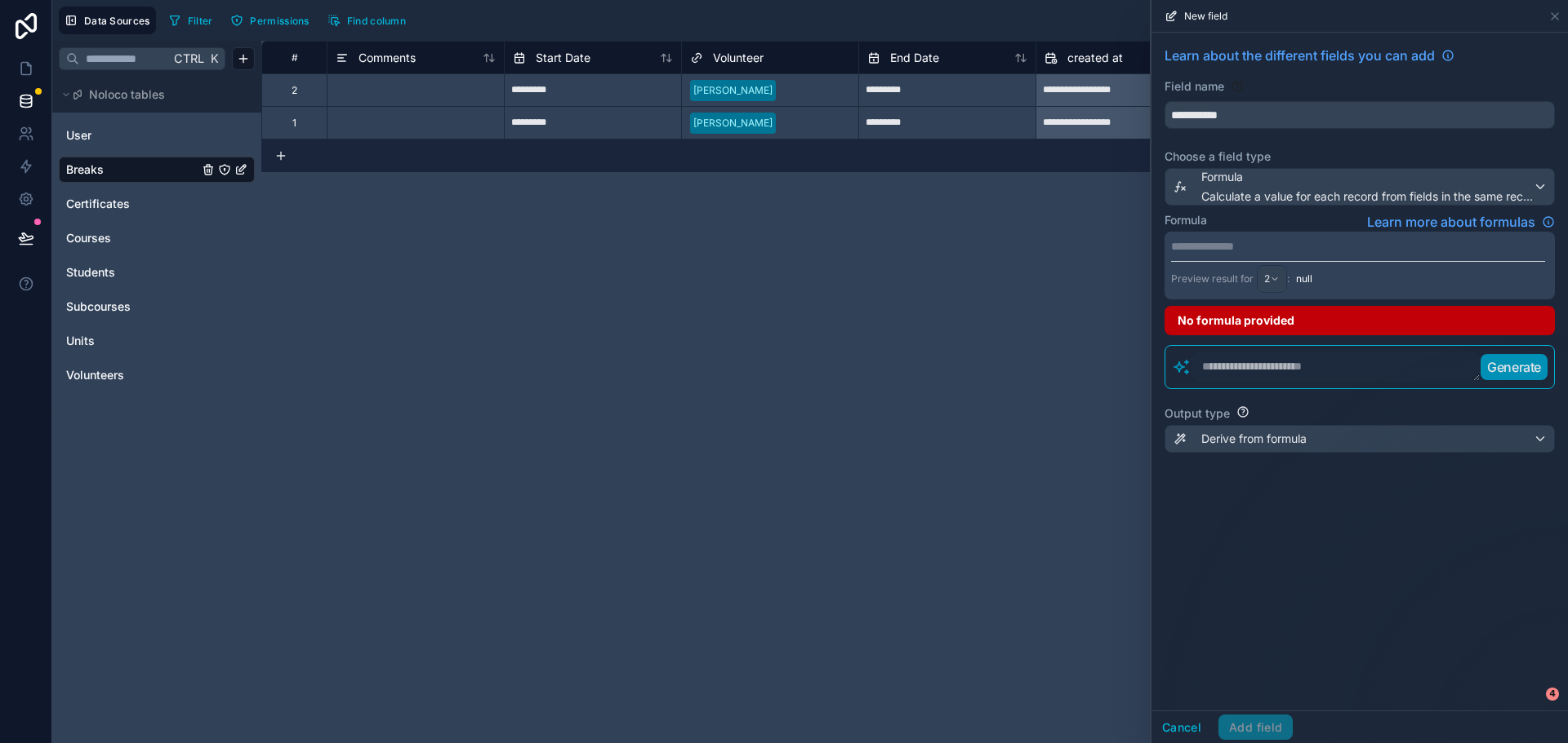
click at [1224, 244] on p "**********" at bounding box center [1358, 246] width 374 height 17
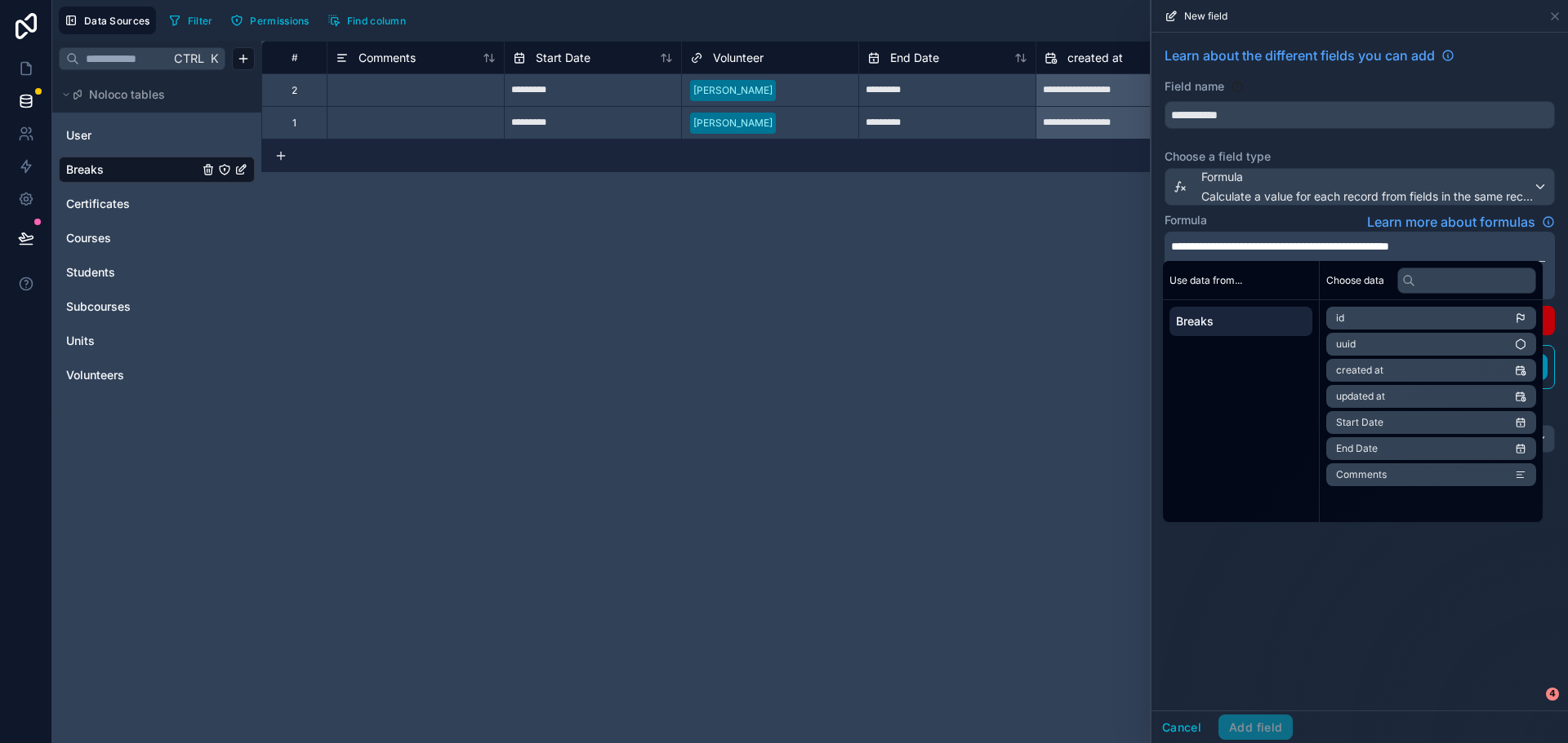
click at [1325, 246] on span "**********" at bounding box center [1280, 247] width 218 height 12
click at [1346, 420] on span "Start Date" at bounding box center [1359, 422] width 47 height 13
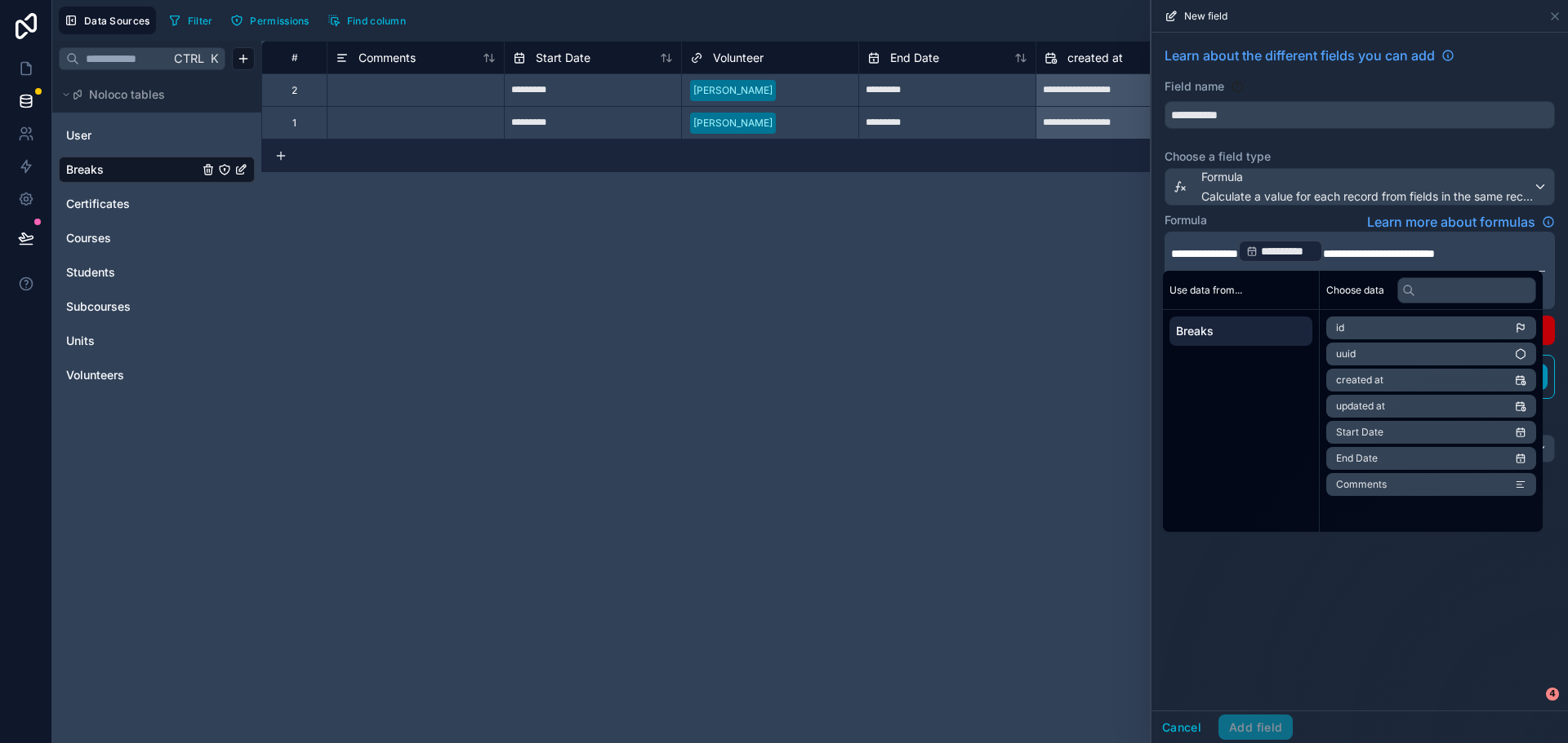
click at [1418, 251] on span "**********" at bounding box center [1378, 254] width 112 height 12
click at [1375, 454] on span "End Date" at bounding box center [1356, 458] width 42 height 13
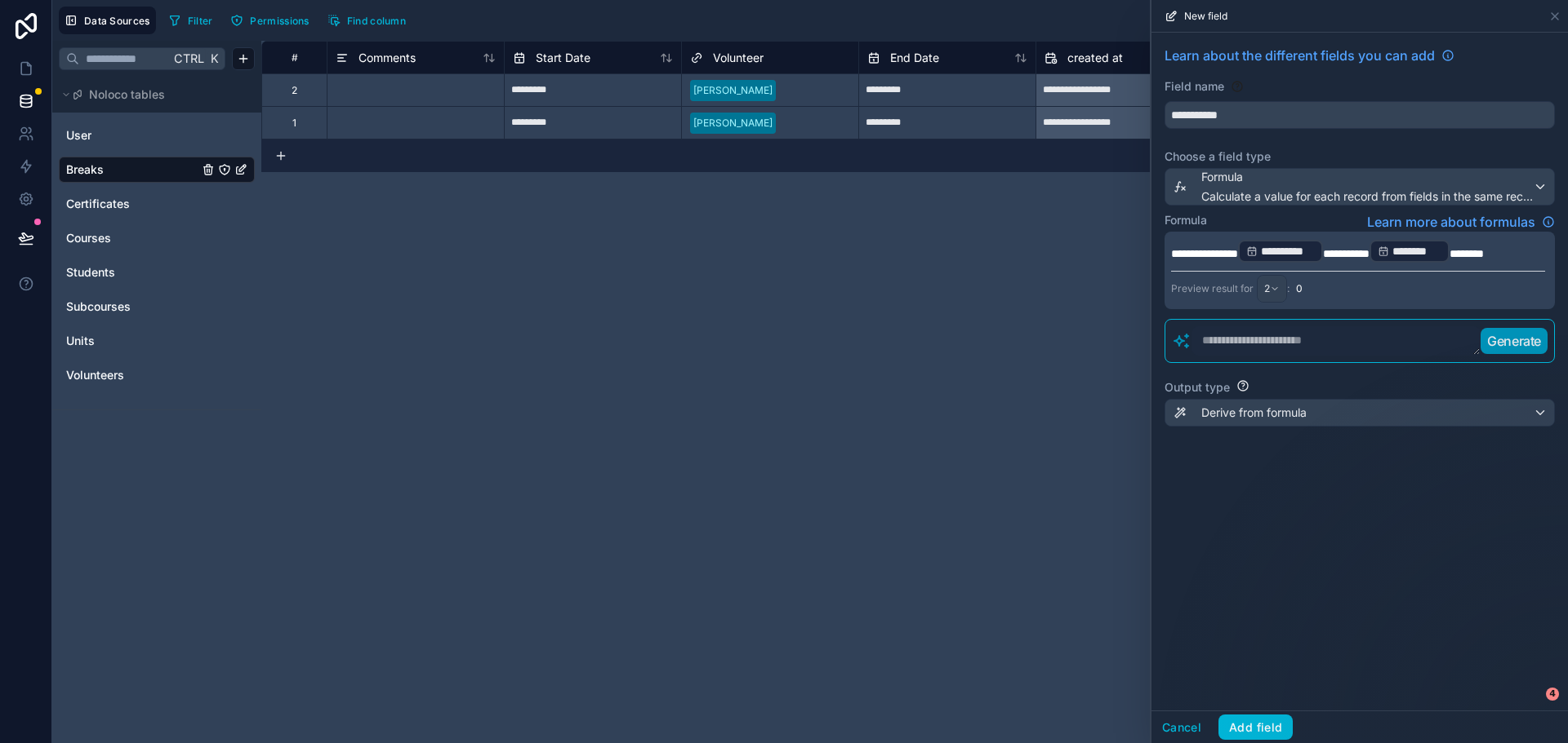
click at [1309, 217] on div "Formula Learn more about formulas" at bounding box center [1360, 222] width 391 height 20
click at [1236, 723] on button "Add field" at bounding box center [1255, 727] width 74 height 26
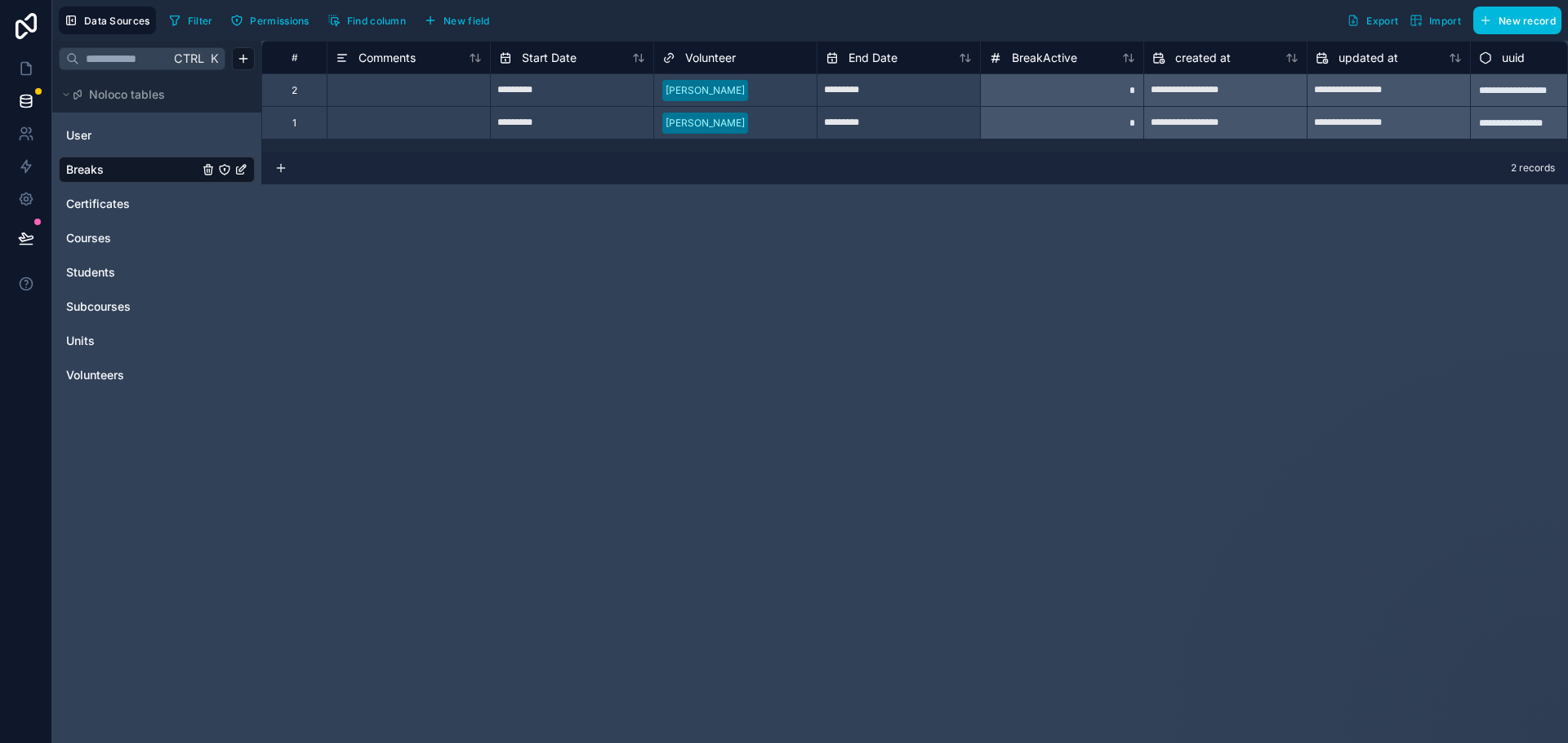
click at [357, 21] on span "Find column" at bounding box center [376, 21] width 59 height 13
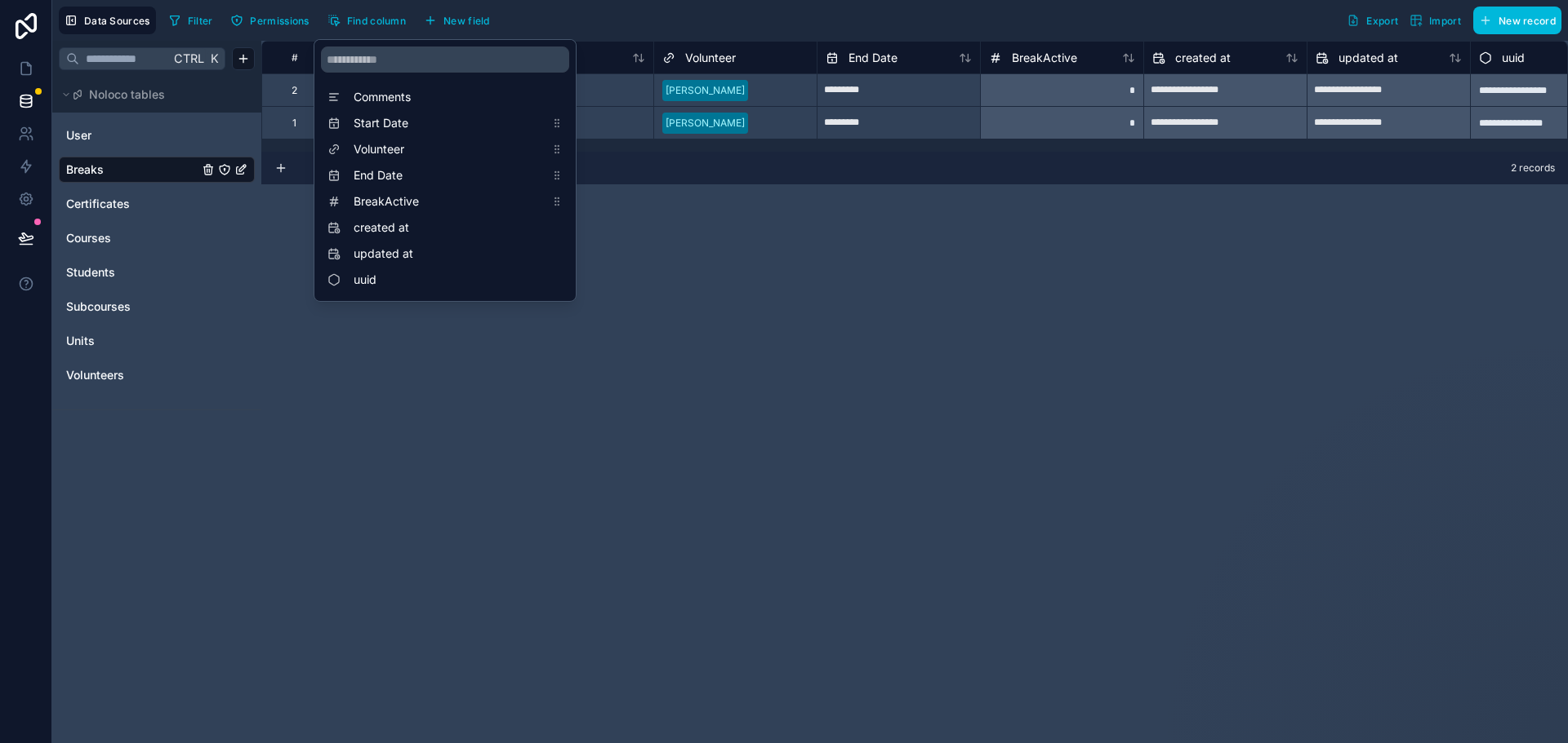
drag, startPoint x: 372, startPoint y: 93, endPoint x: 372, endPoint y: 164, distance: 71.0
click at [372, 164] on div "Comments Start Date Volunteer End Date BreakActive created at updated at uuid" at bounding box center [445, 189] width 261 height 222
click at [845, 317] on div "**********" at bounding box center [913, 392] width 1306 height 703
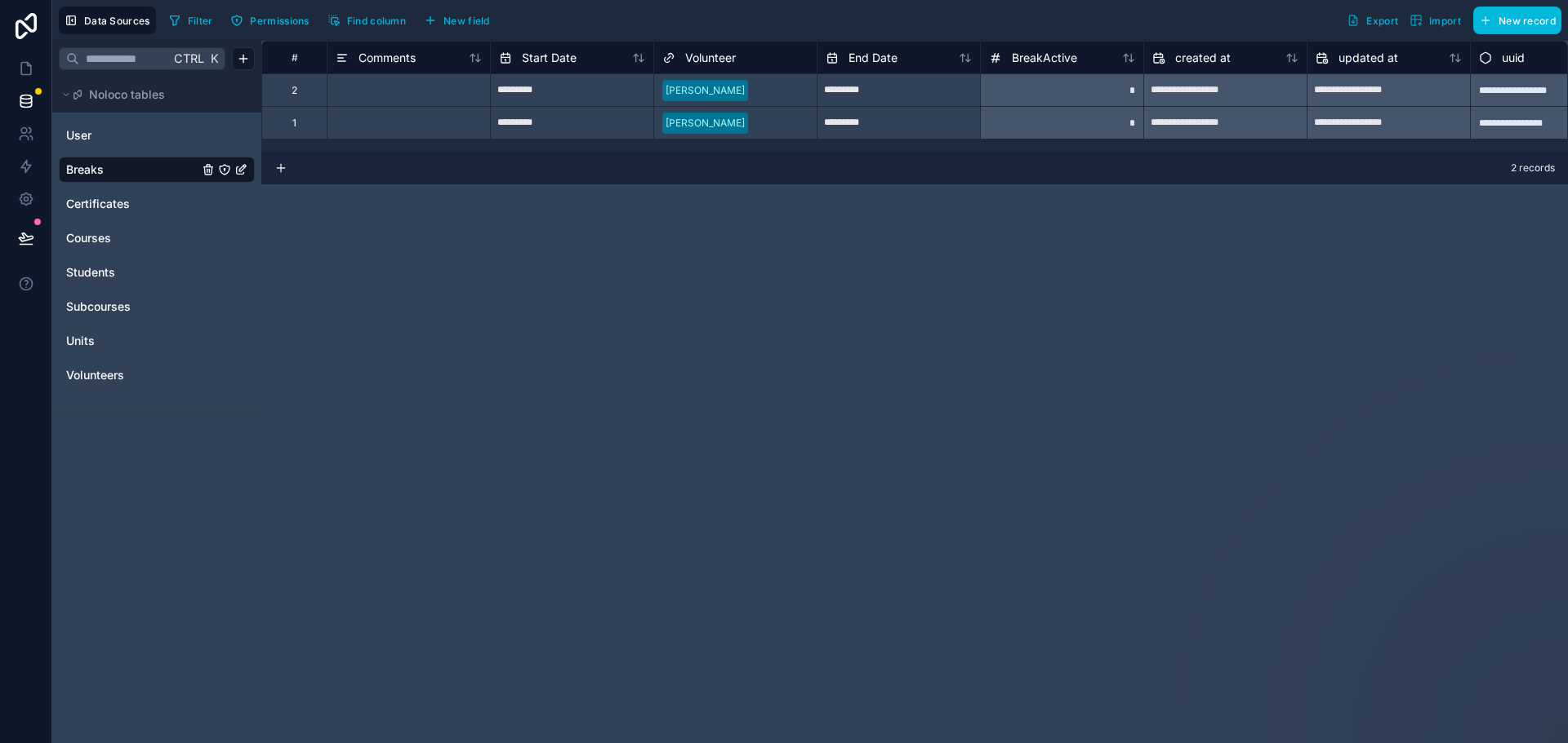
click at [591, 87] on input "*********" at bounding box center [572, 90] width 162 height 26
select select "****"
select select "*"
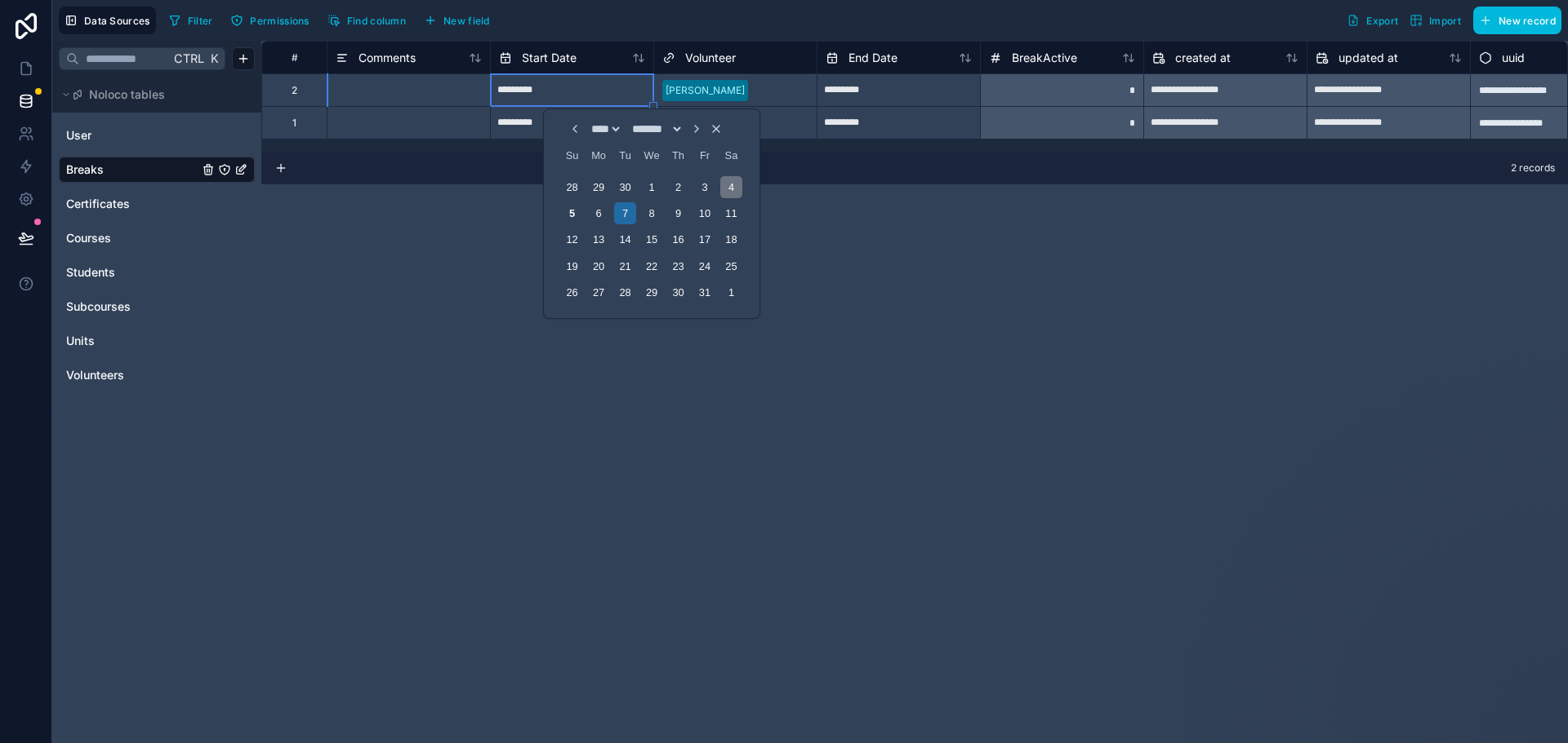
click at [724, 186] on div "4" at bounding box center [731, 187] width 22 height 22
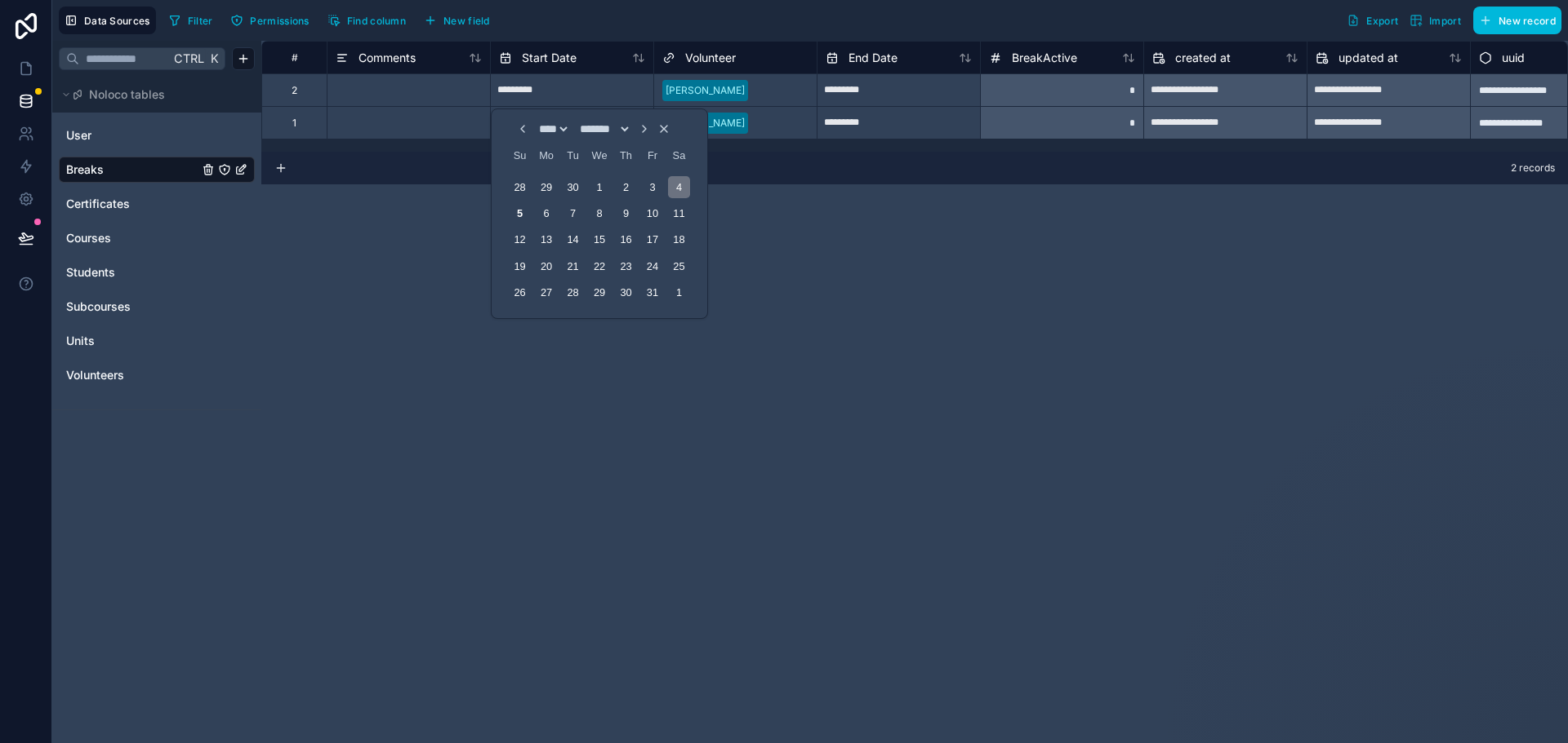
type input "*********"
click at [865, 227] on div "**********" at bounding box center [913, 392] width 1306 height 703
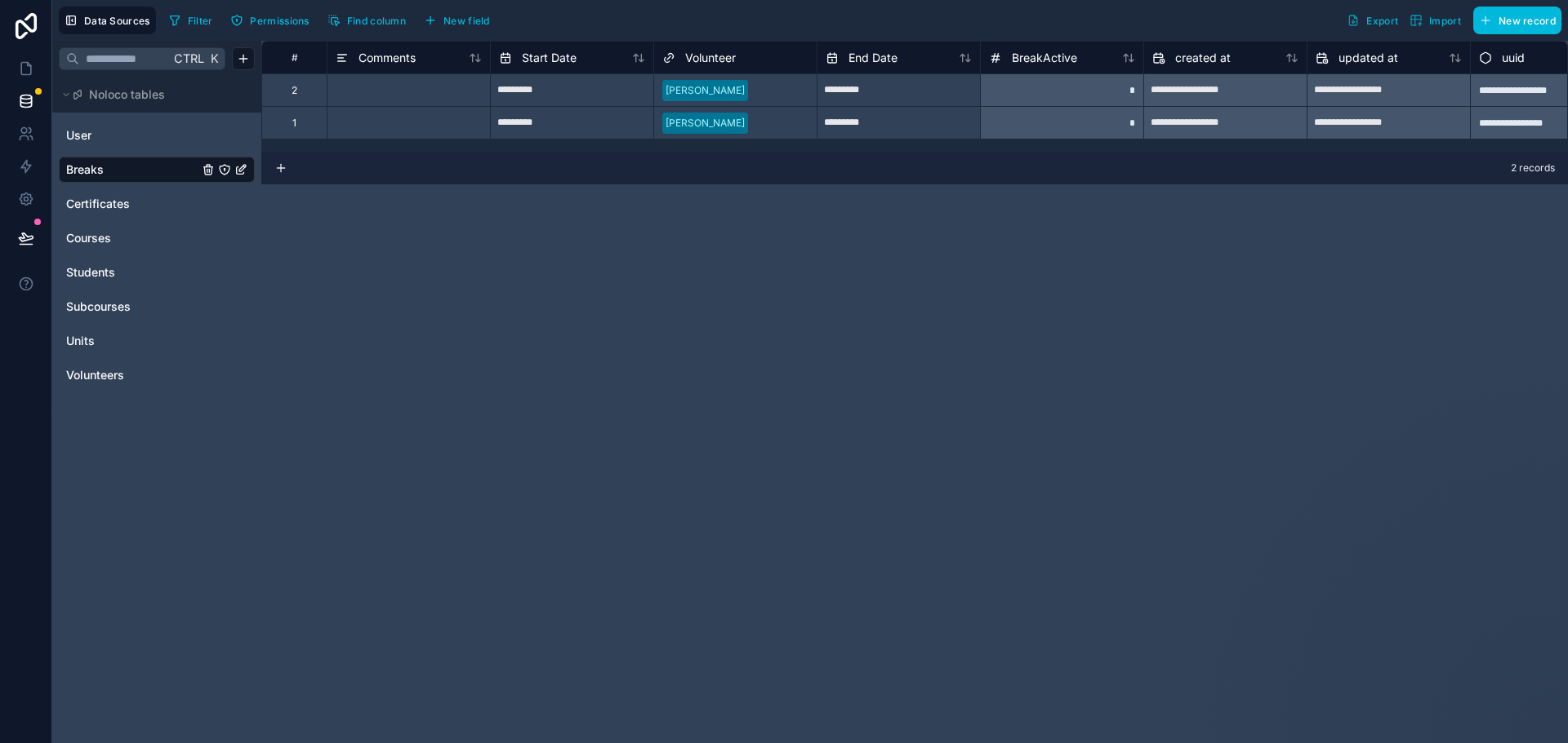
scroll to position [0, 66]
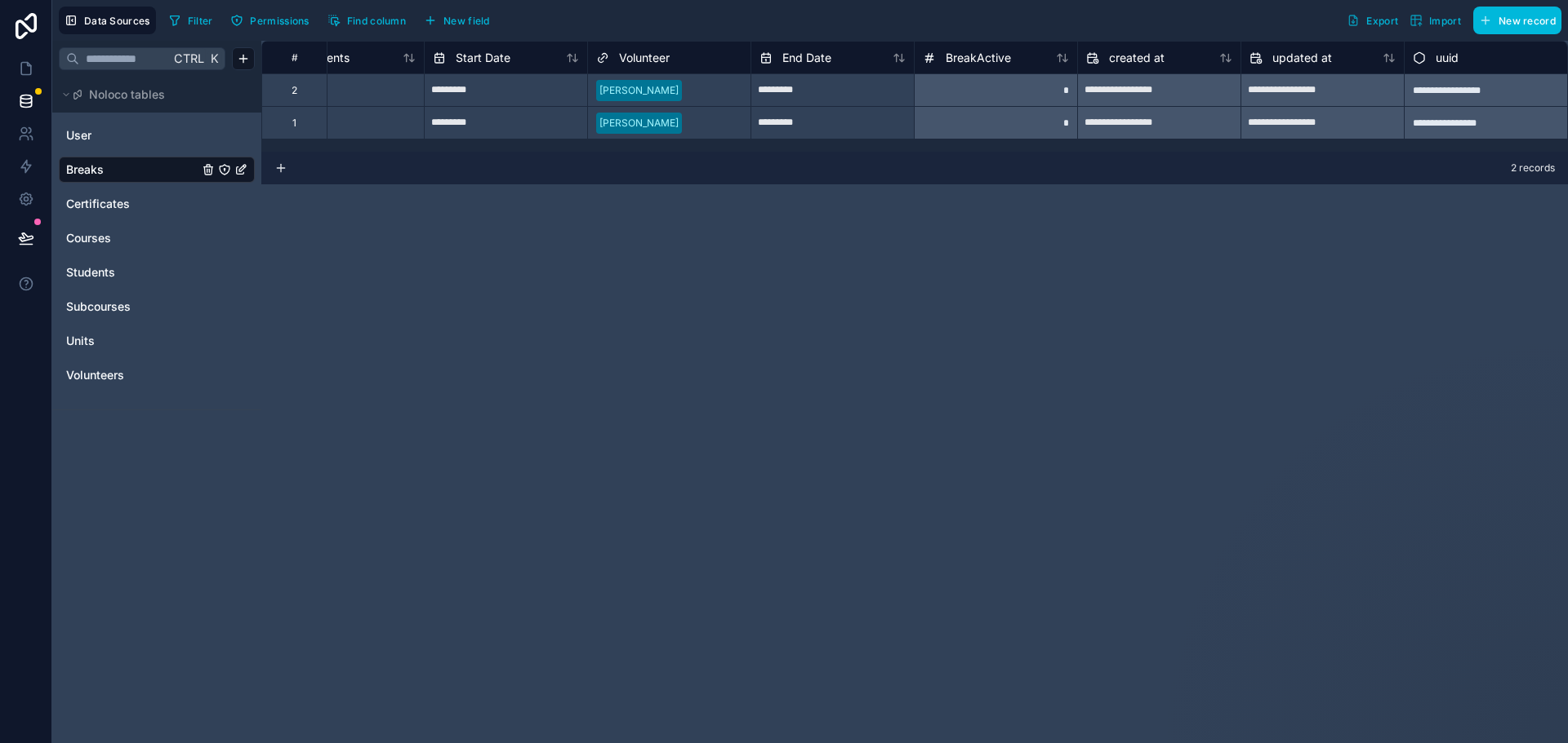
click at [139, 198] on link "Certificates" at bounding box center [132, 204] width 132 height 17
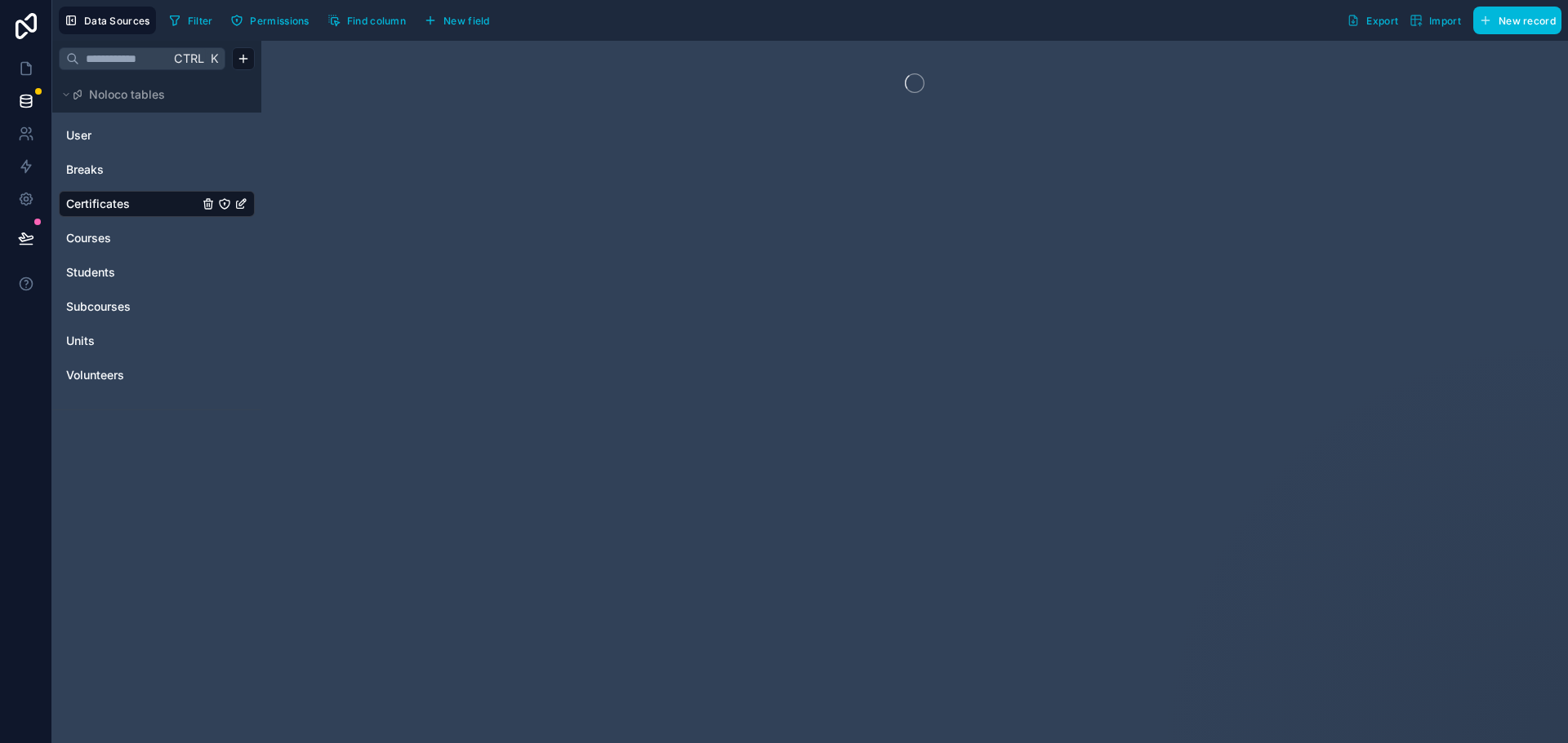
click at [102, 170] on span "Breaks" at bounding box center [85, 169] width 37 height 17
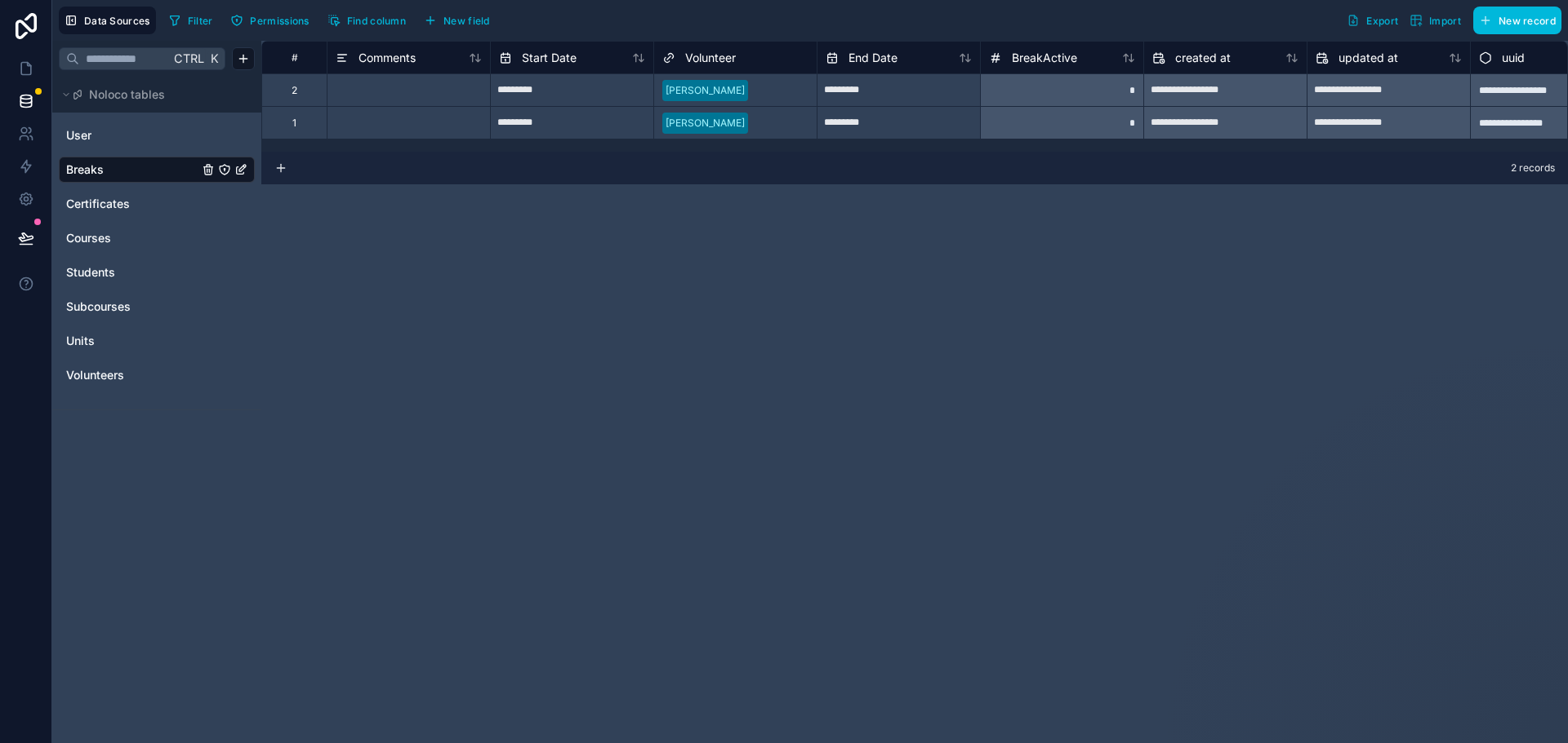
click at [103, 369] on span "Volunteers" at bounding box center [95, 375] width 58 height 17
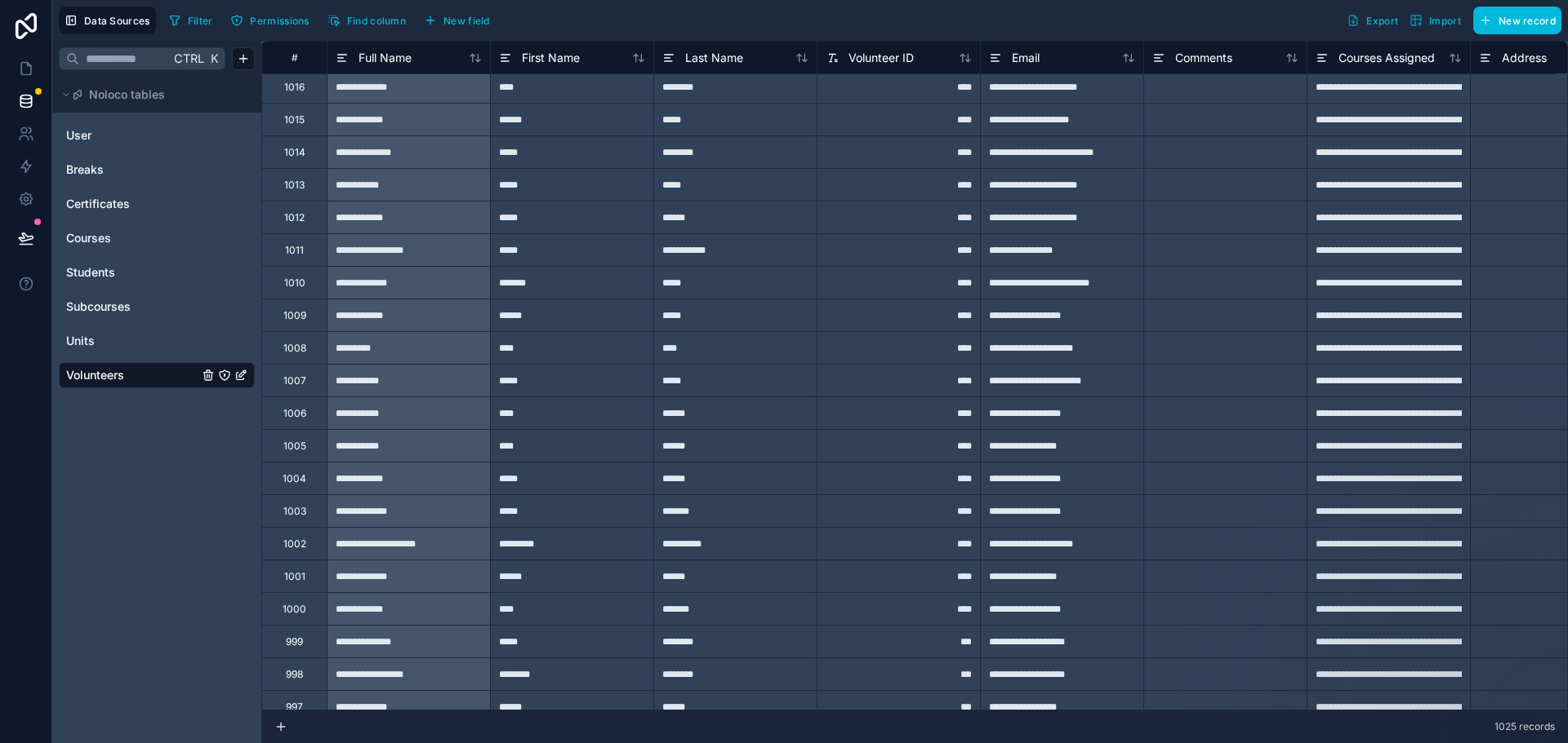
scroll to position [408, 0]
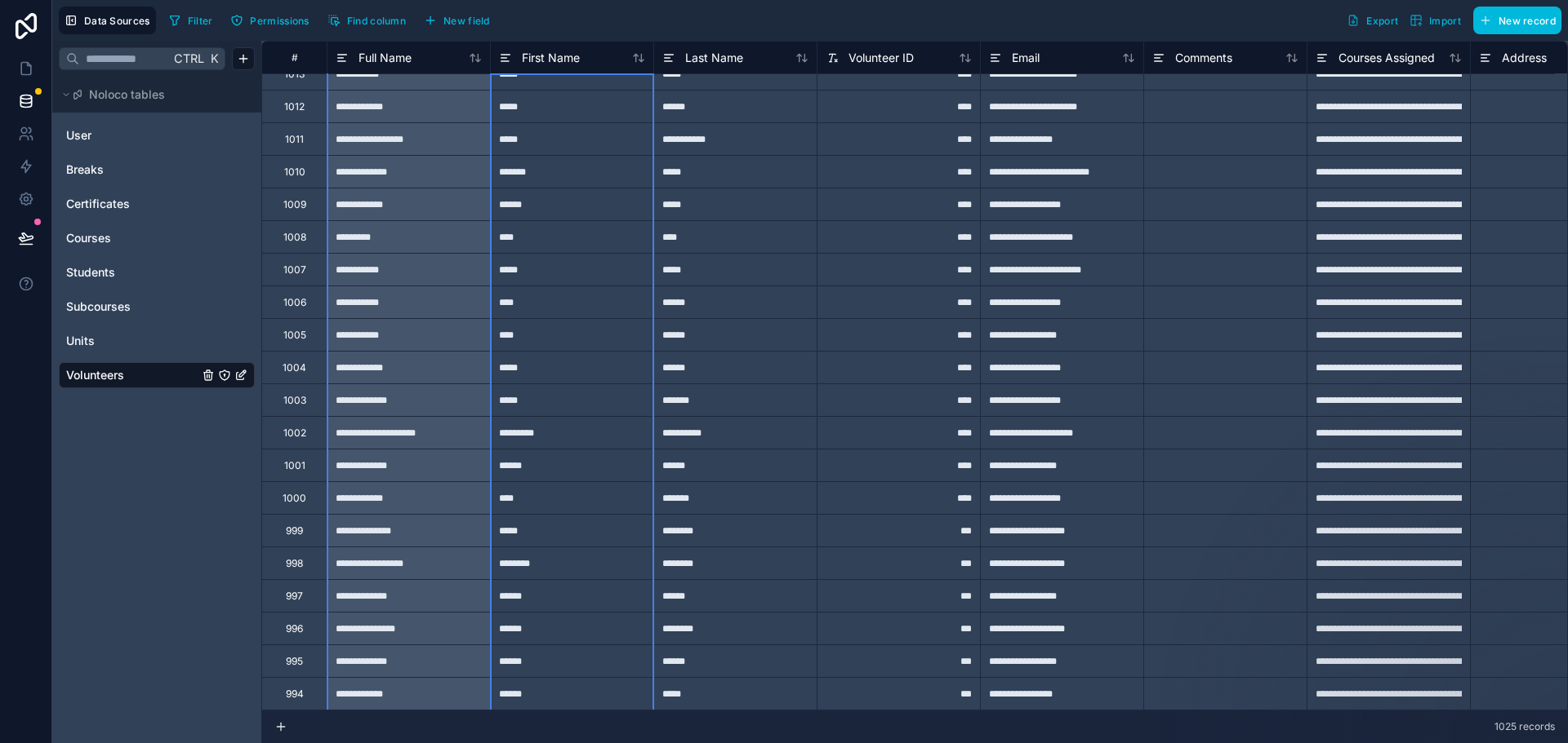
click at [638, 61] on icon at bounding box center [638, 58] width 13 height 13
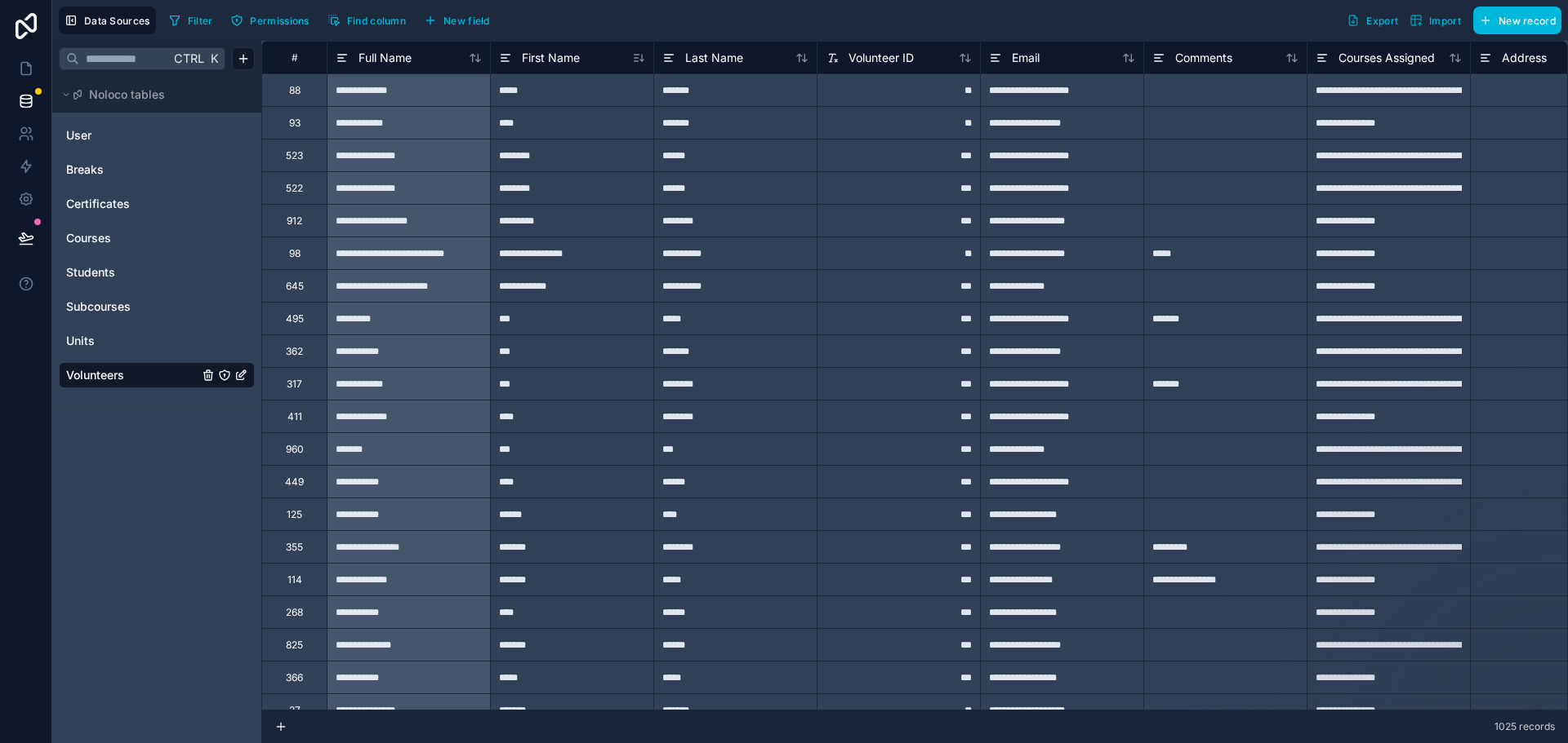
click at [639, 58] on icon at bounding box center [638, 58] width 13 height 13
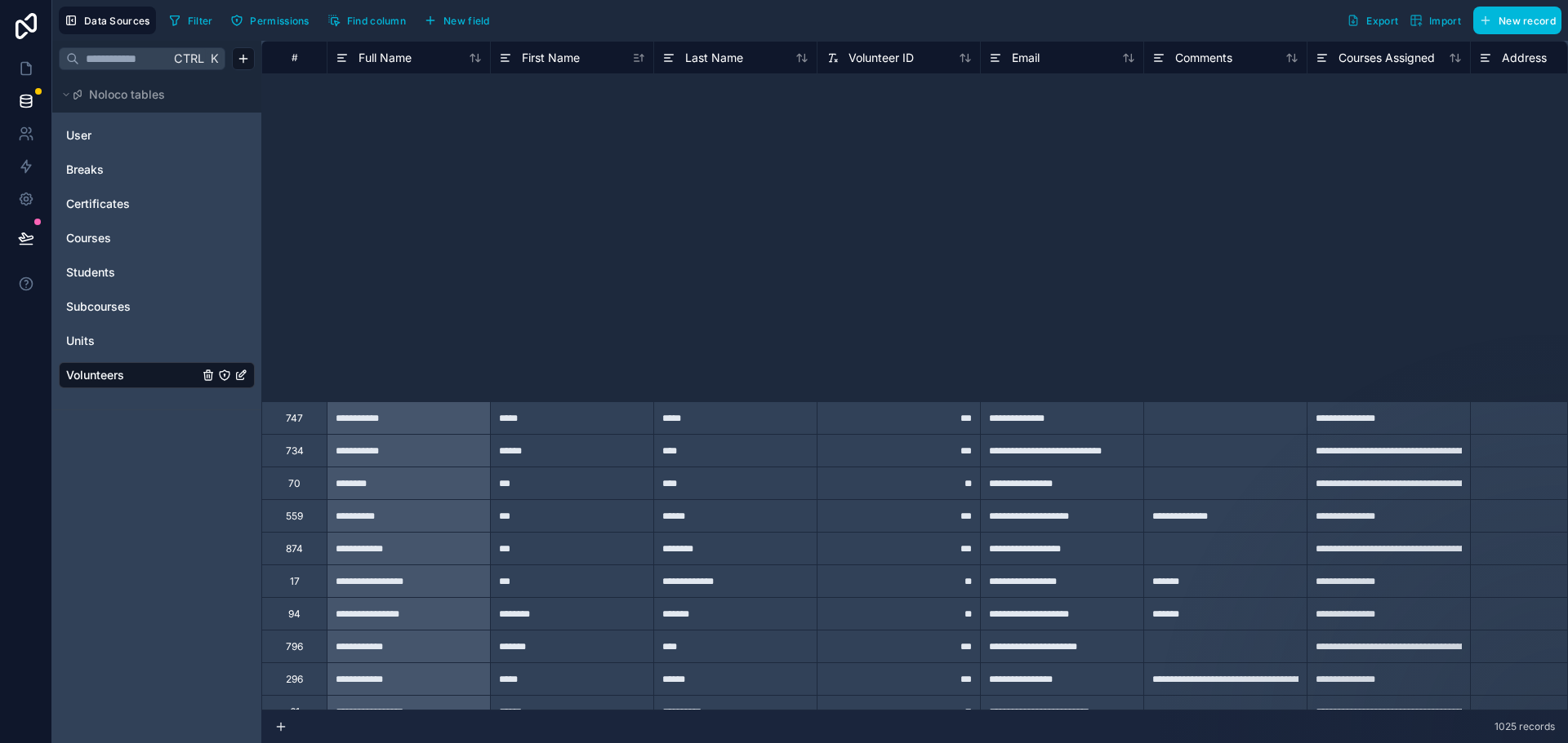
scroll to position [2395, 0]
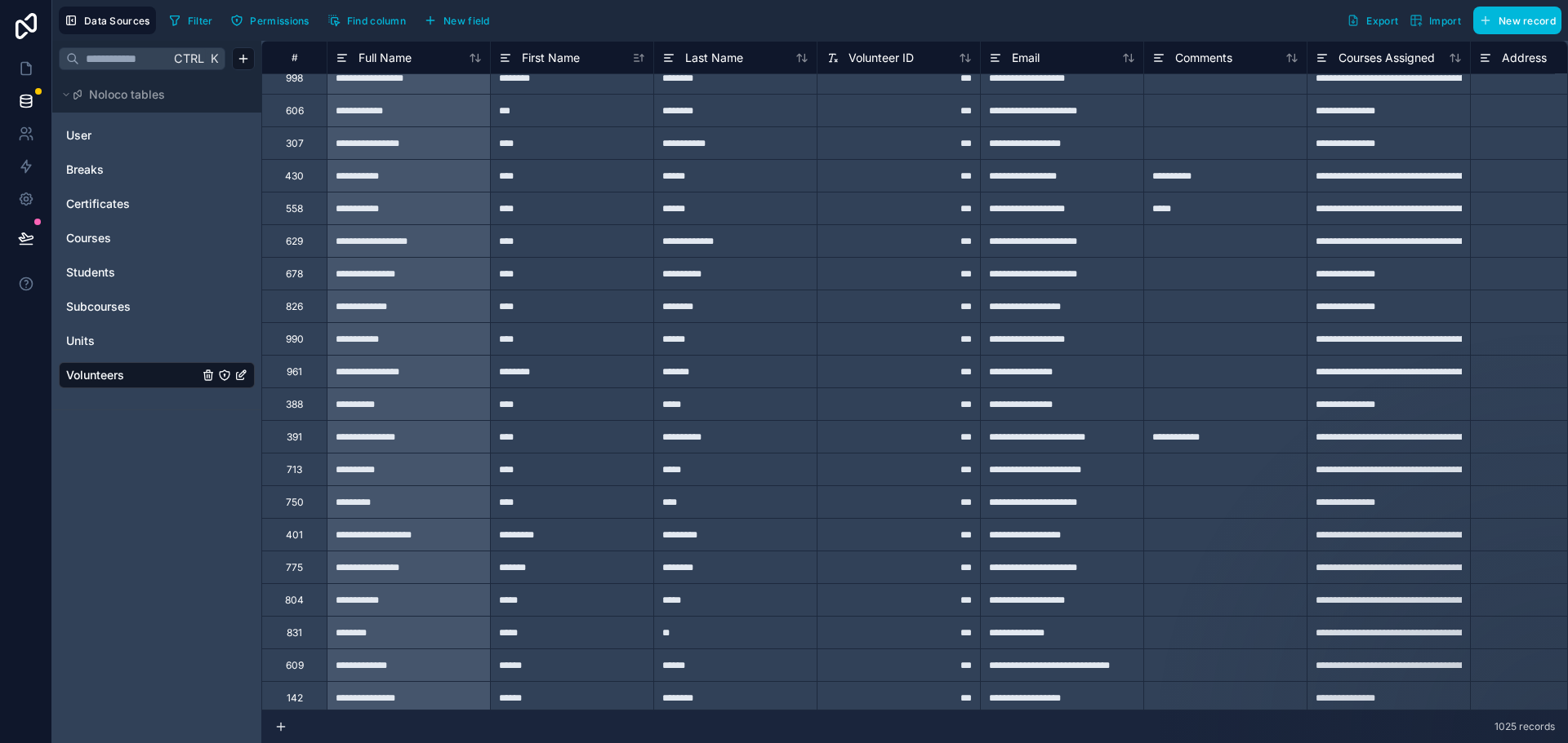
click at [191, 21] on span "Filter" at bounding box center [200, 21] width 25 height 13
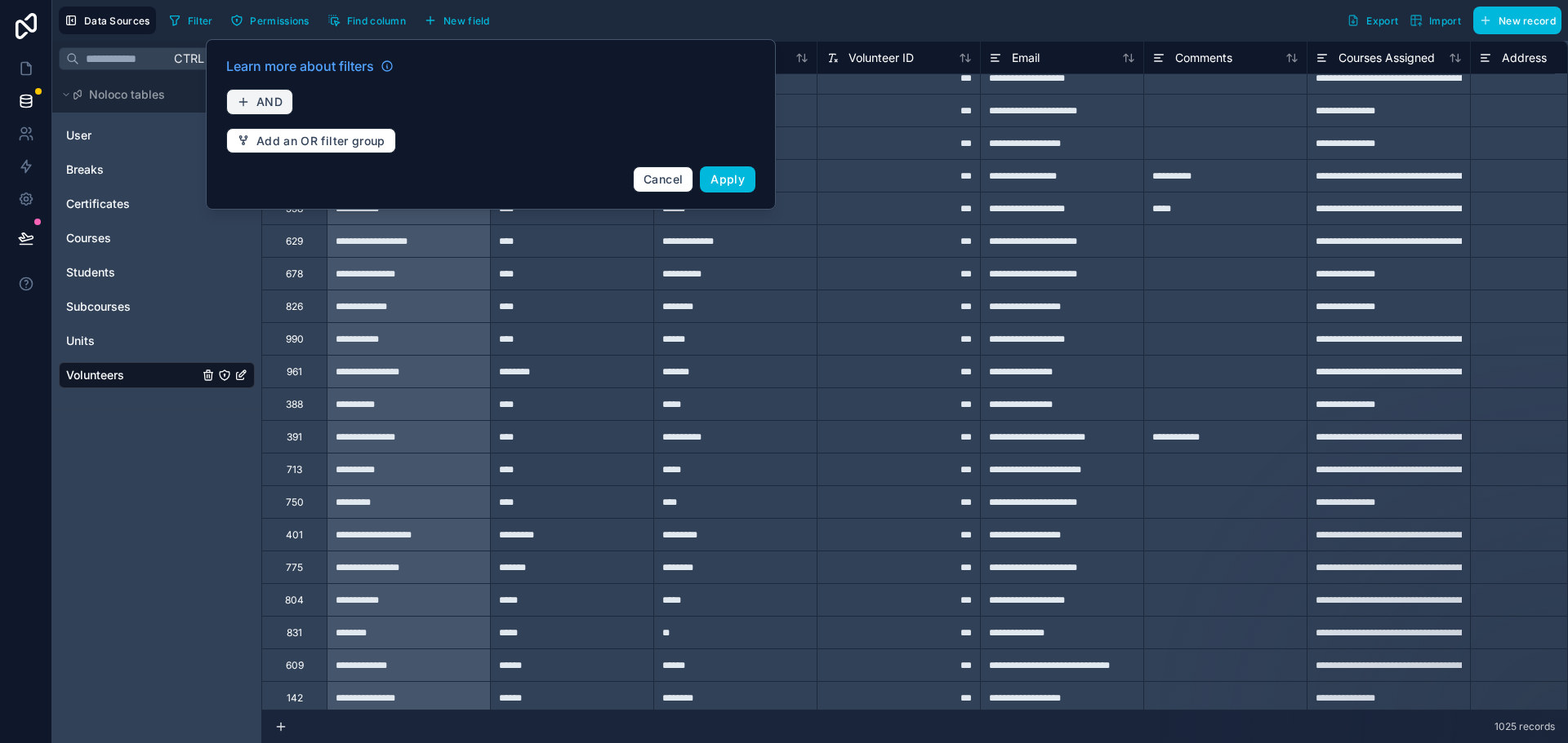
click at [266, 94] on button "AND" at bounding box center [260, 102] width 67 height 26
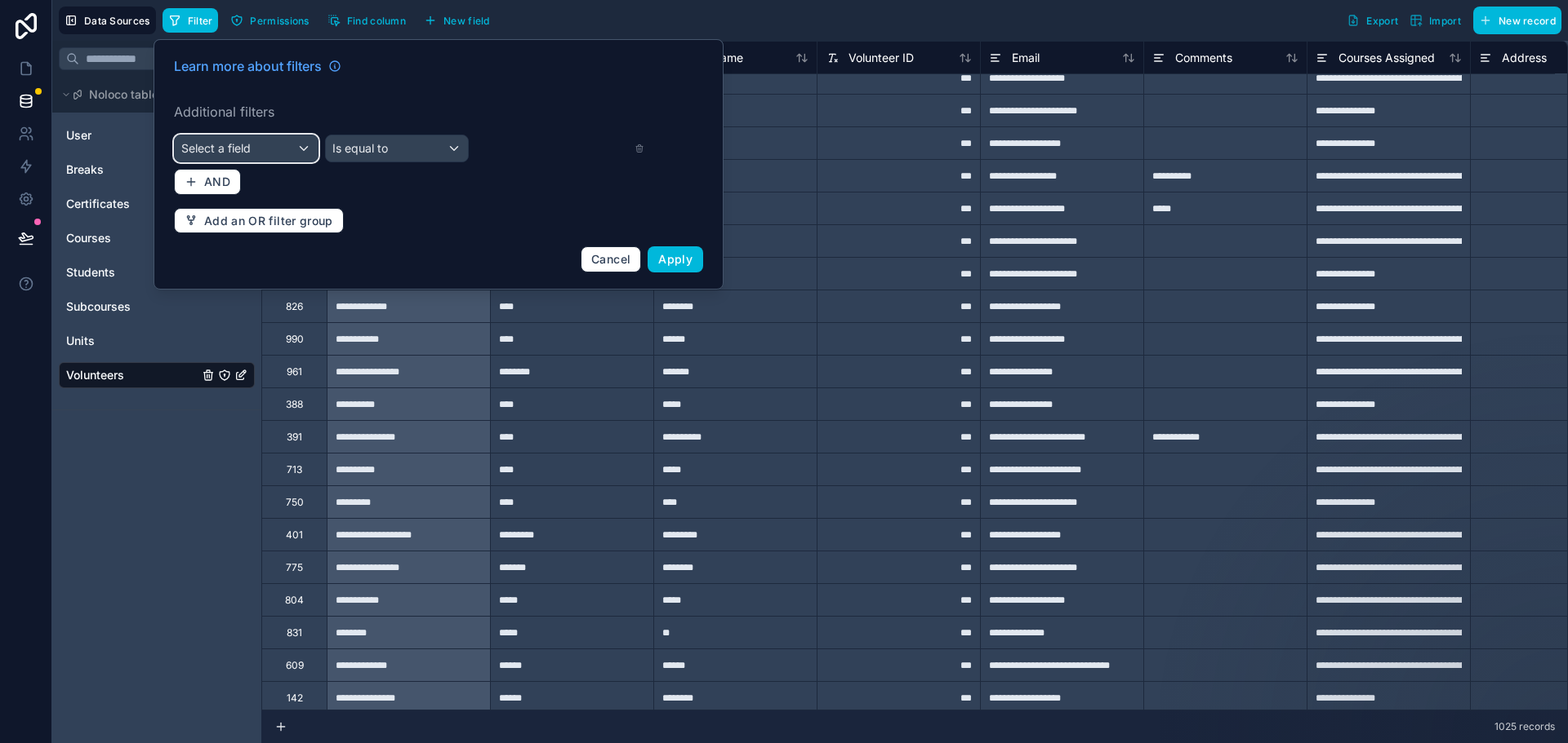
click at [250, 143] on span "Select a field" at bounding box center [216, 148] width 69 height 14
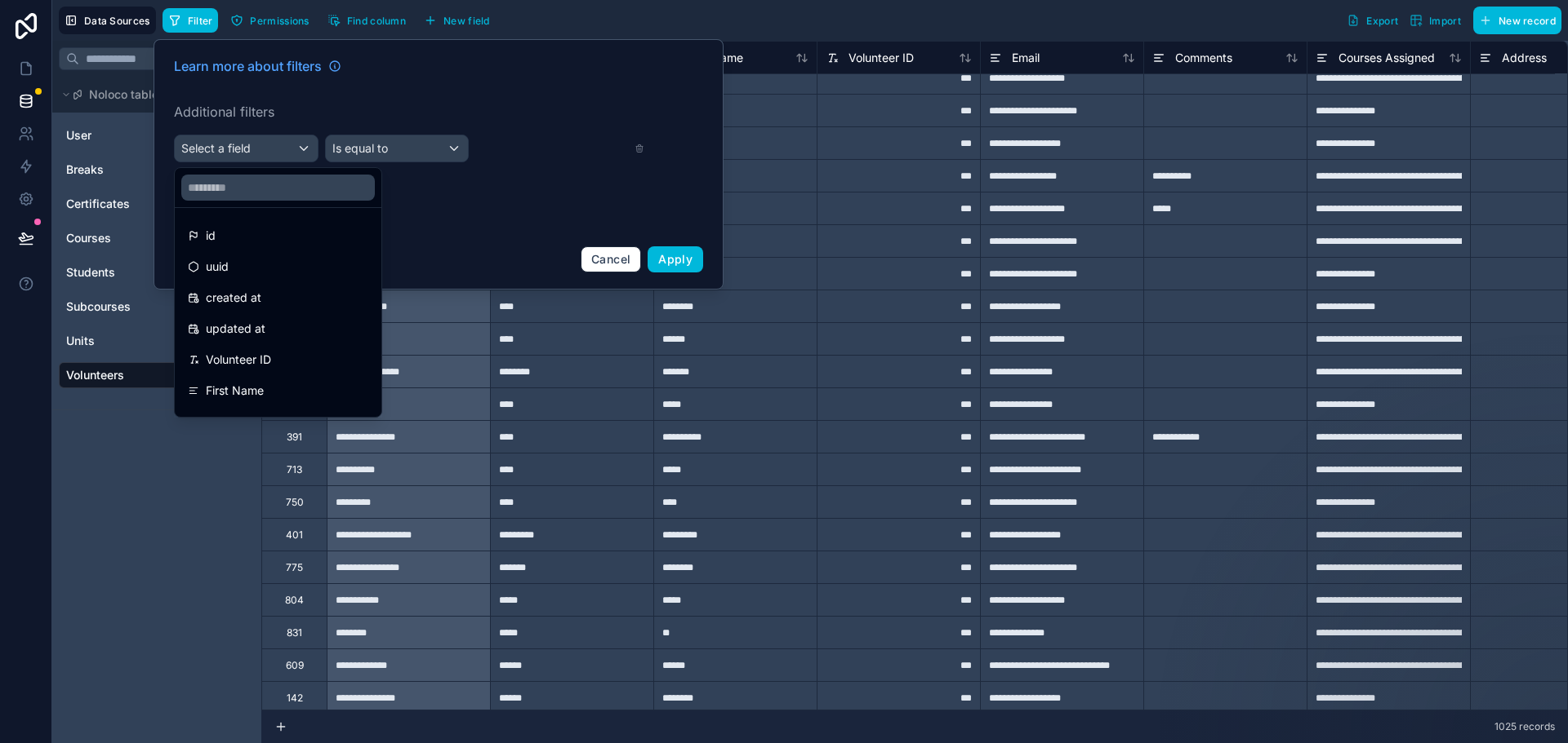
click at [238, 387] on span "First Name" at bounding box center [234, 391] width 58 height 20
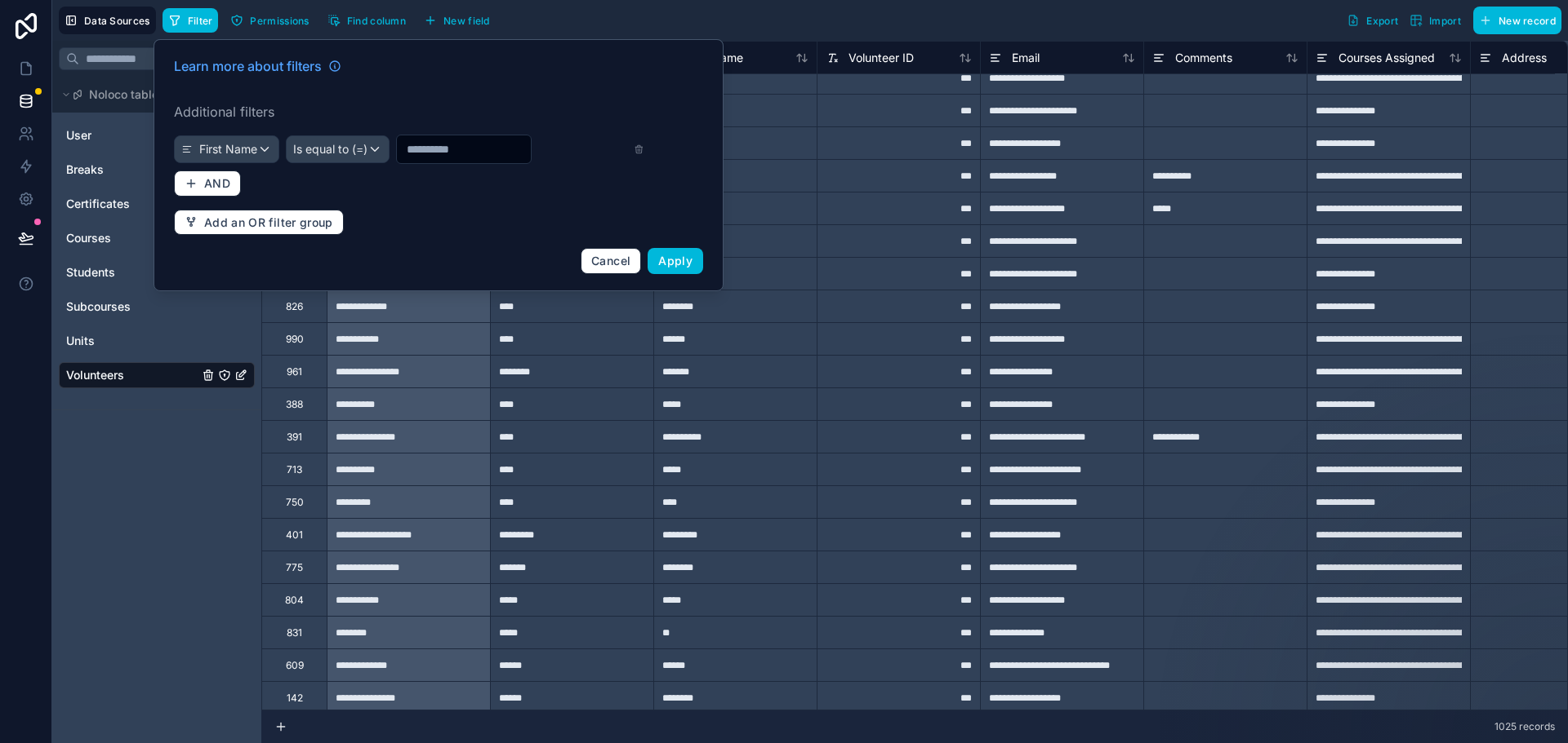
click at [446, 147] on input "text" at bounding box center [463, 148] width 134 height 22
type input "******"
click at [657, 261] on button "Apply" at bounding box center [675, 261] width 56 height 26
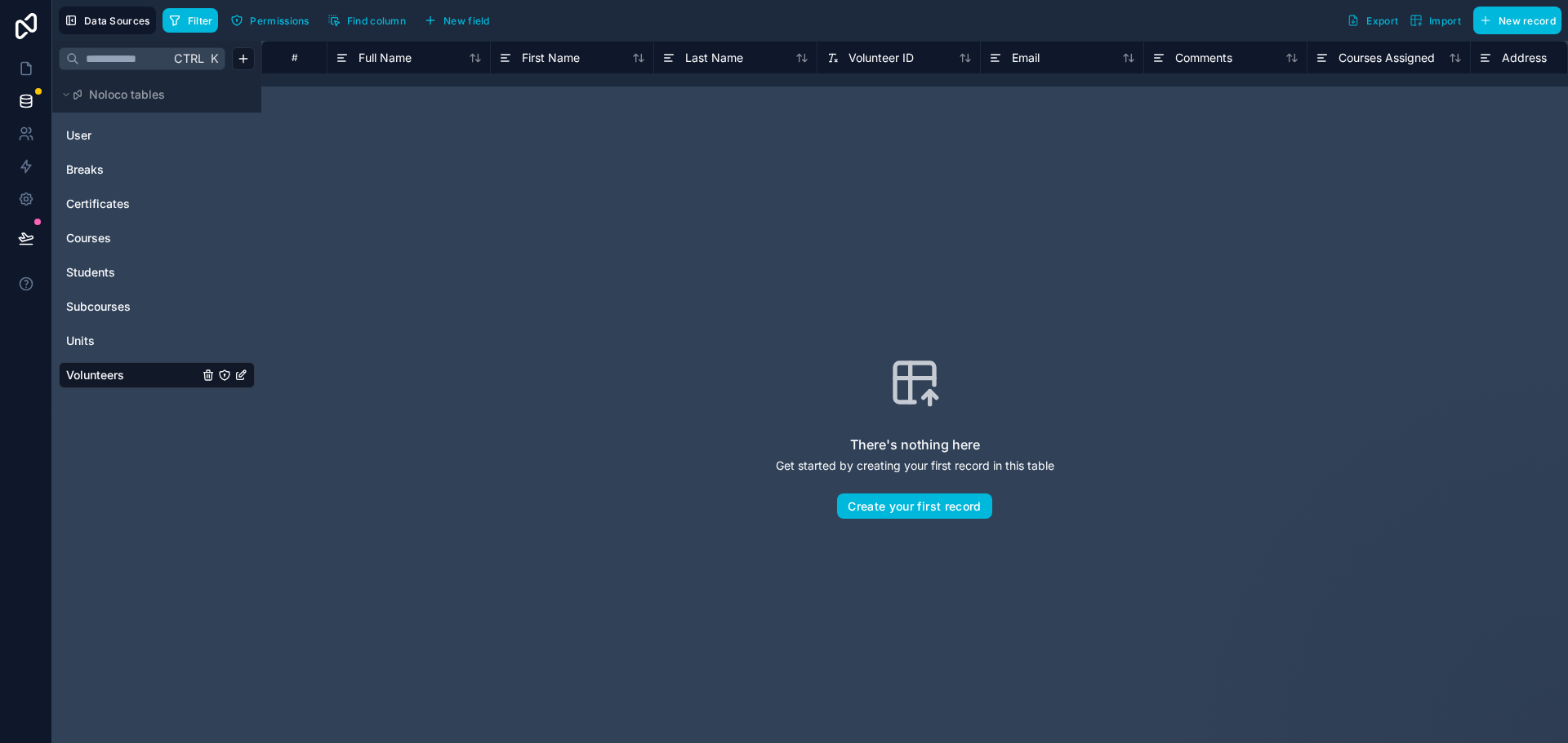
click at [122, 166] on link "Breaks" at bounding box center [132, 169] width 132 height 17
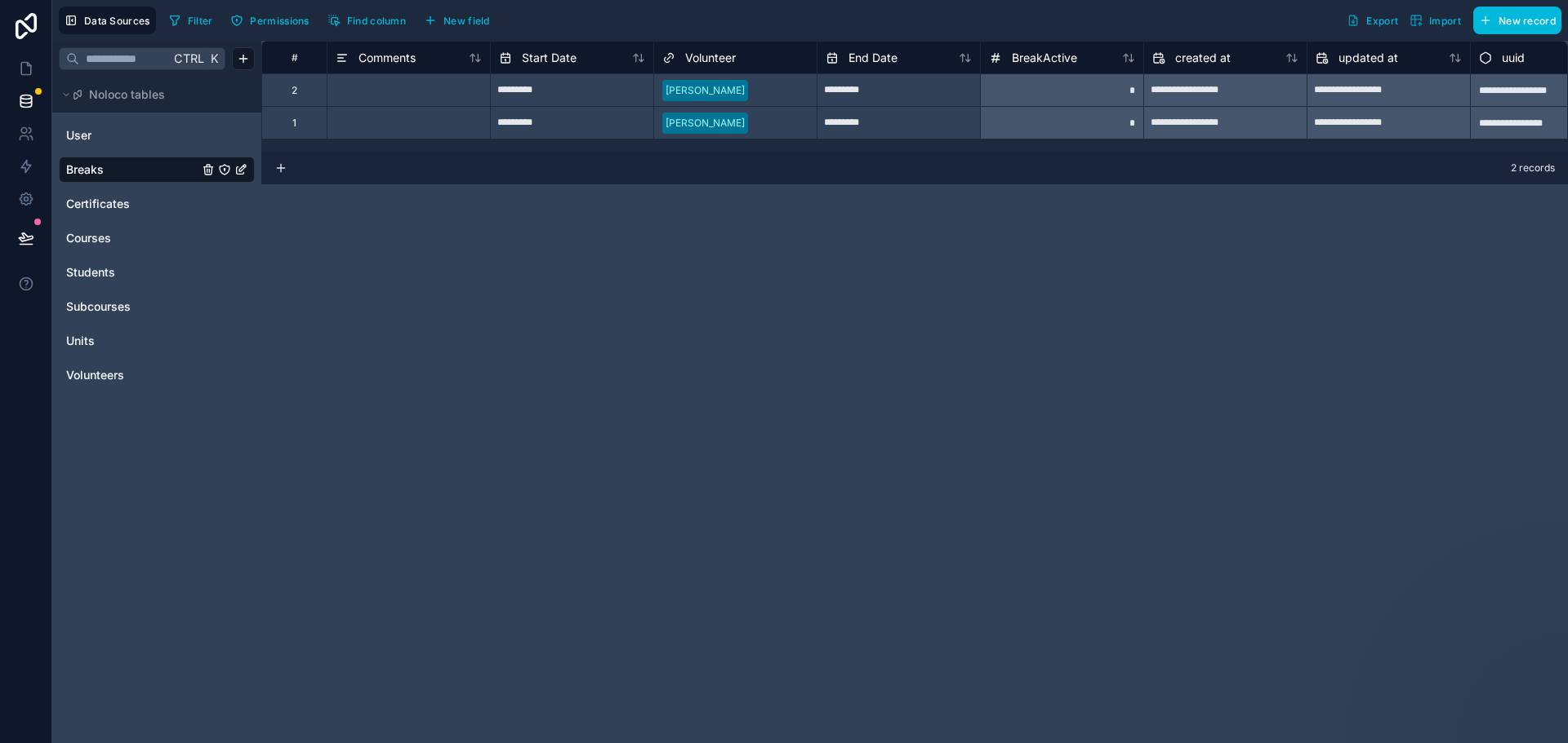
click at [89, 375] on span "Volunteers" at bounding box center [95, 375] width 58 height 17
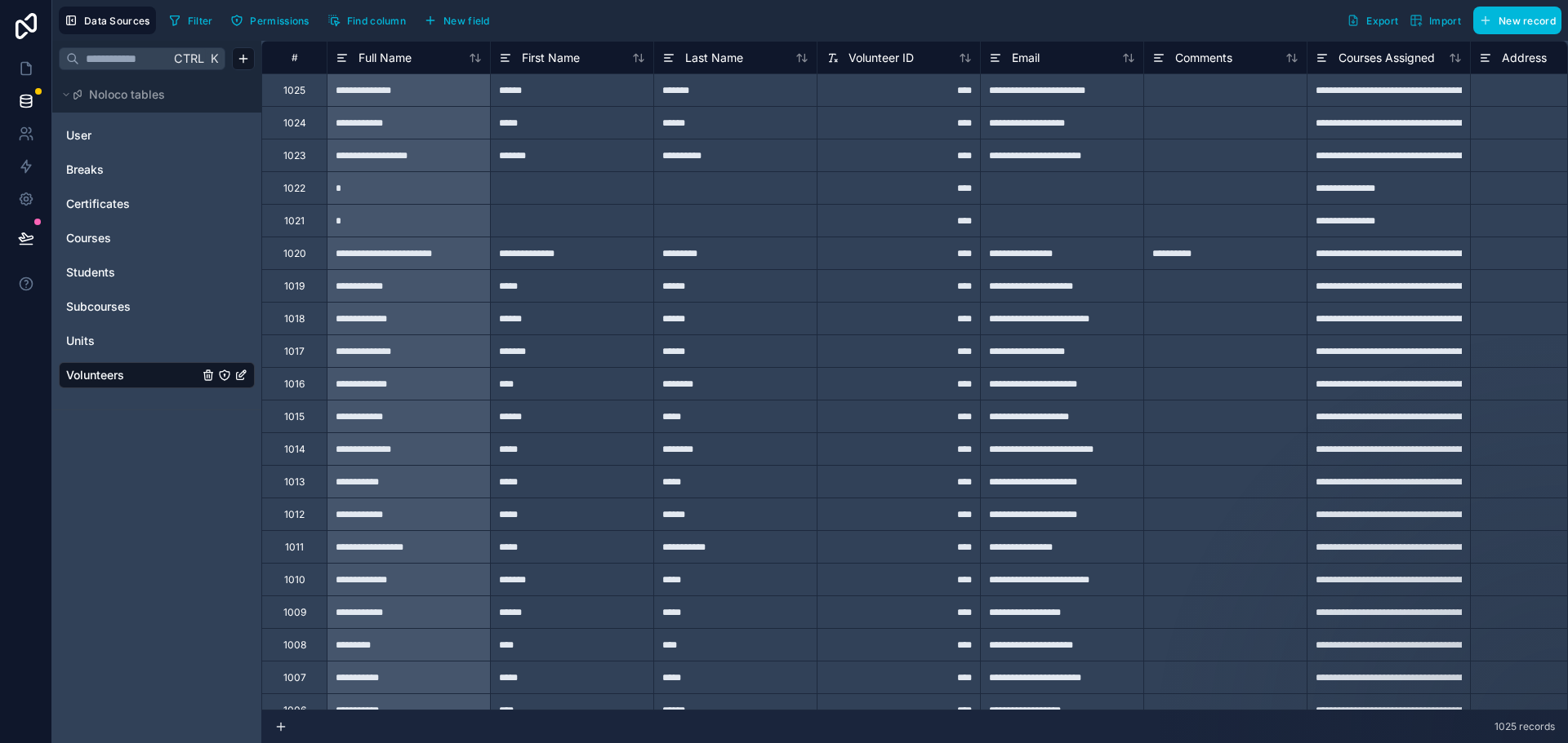
click at [286, 94] on div "1025" at bounding box center [294, 90] width 22 height 13
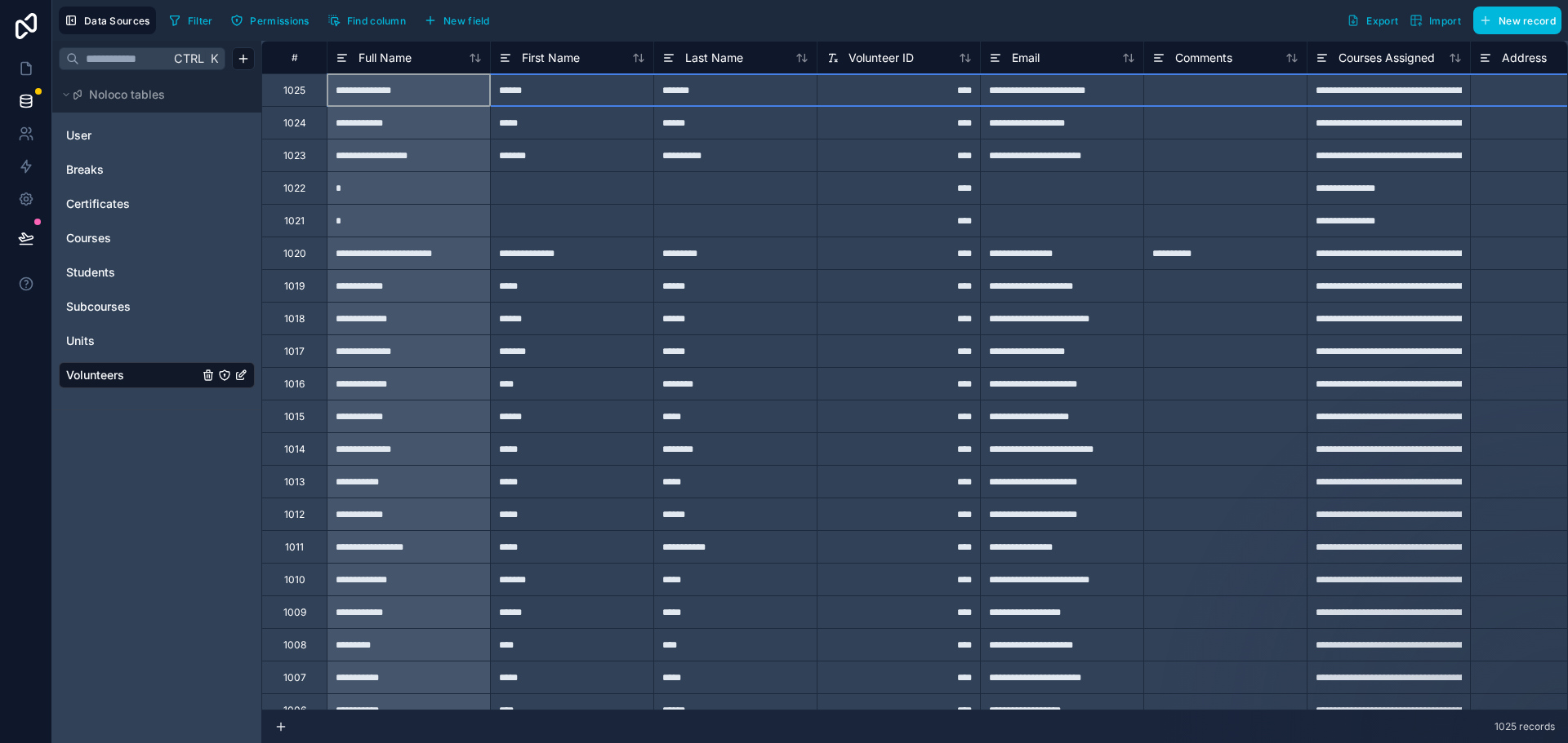
click at [465, 19] on span "New field" at bounding box center [467, 21] width 47 height 13
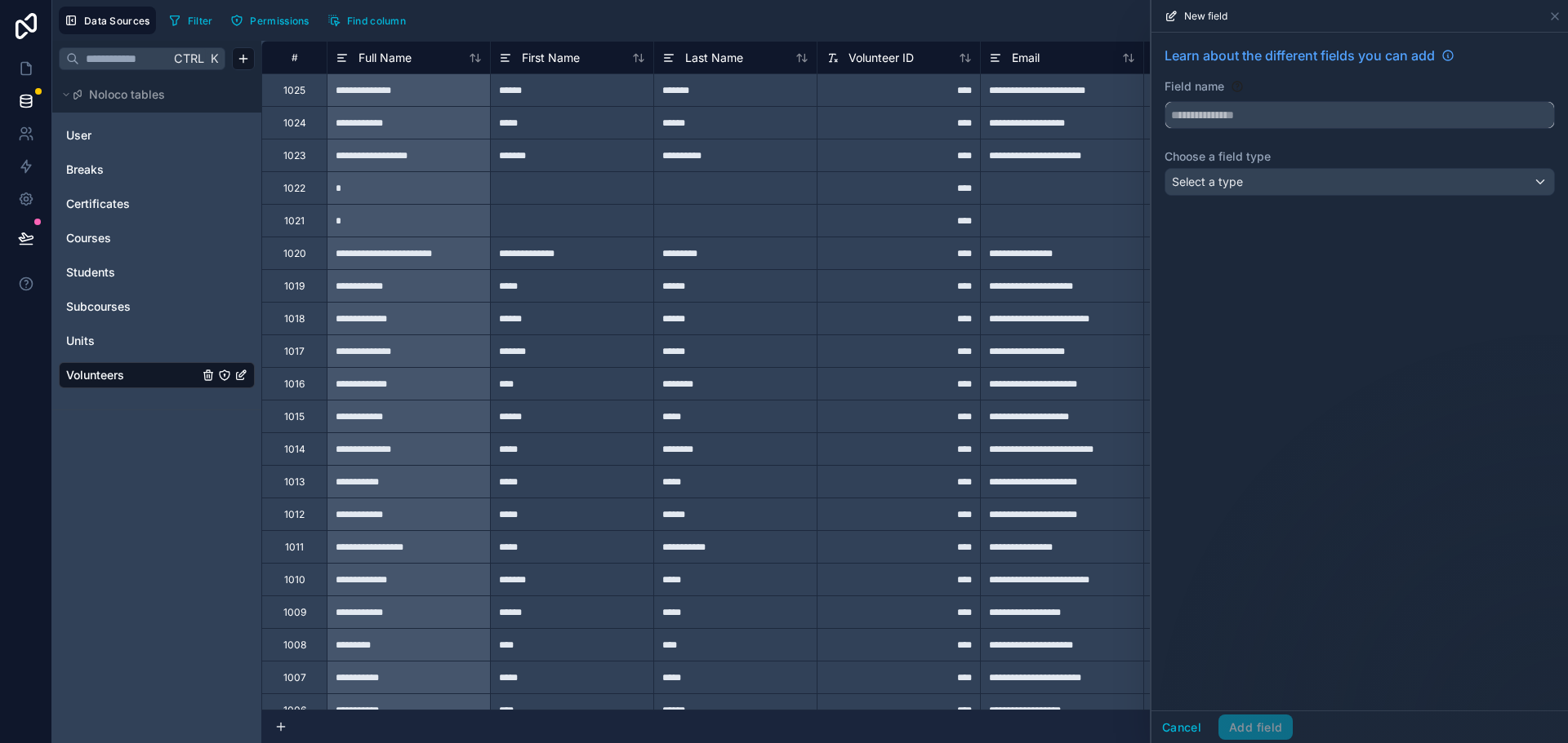
click at [1239, 107] on input "text" at bounding box center [1360, 114] width 389 height 26
click at [1187, 112] on input "**********" at bounding box center [1360, 114] width 389 height 26
click at [1165, 102] on button "**********" at bounding box center [1360, 115] width 391 height 27
type input "**********"
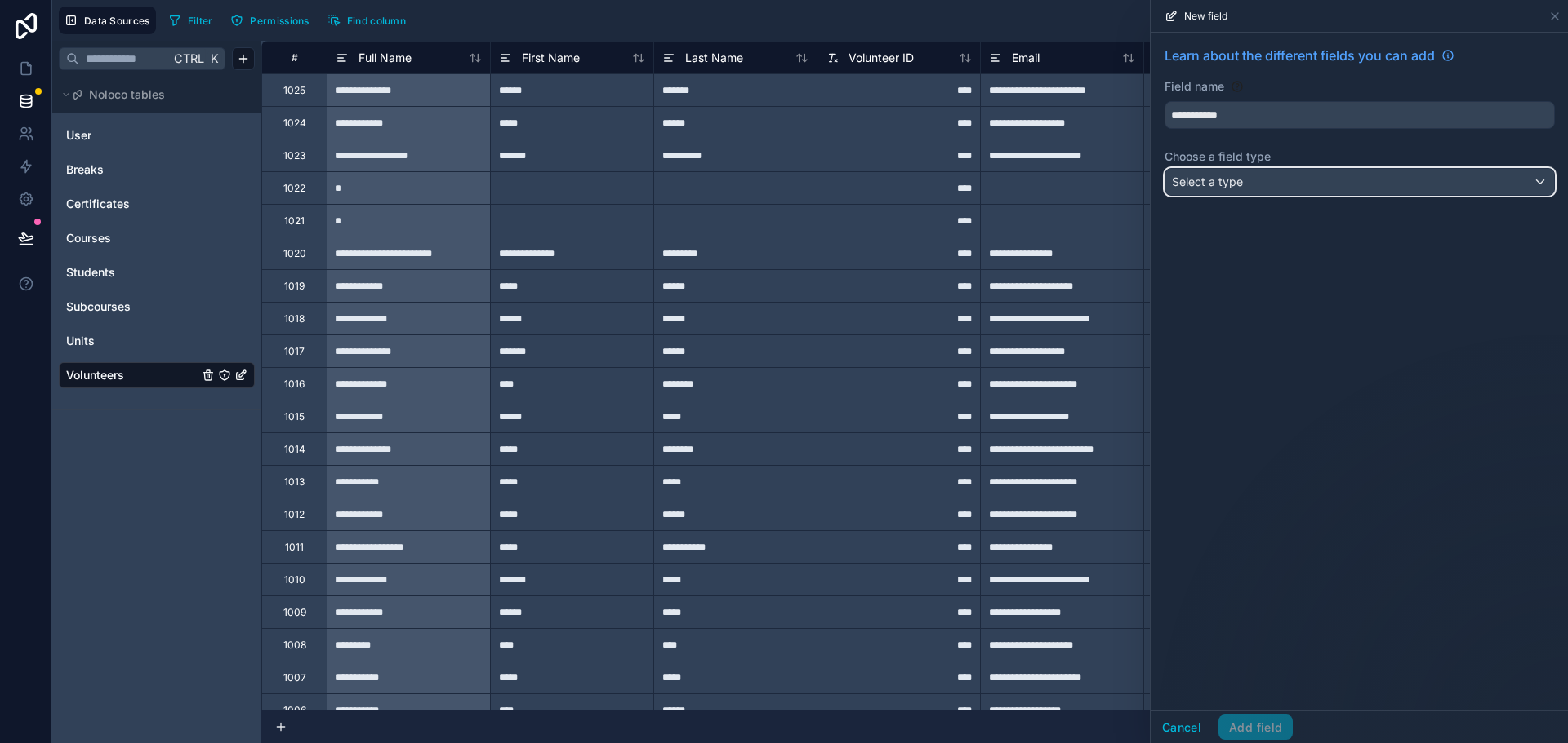
click at [1272, 186] on div "Select a type" at bounding box center [1360, 182] width 389 height 26
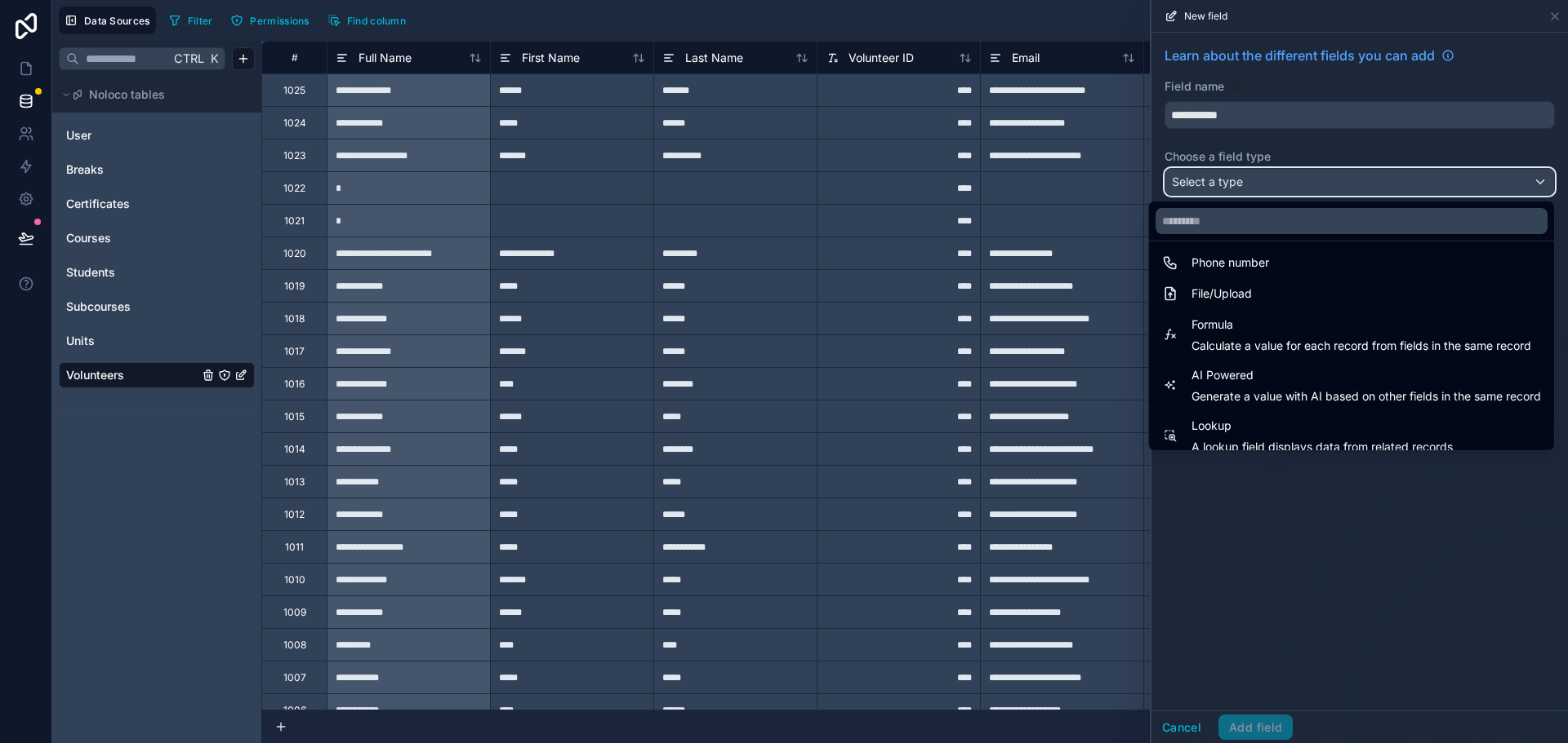
scroll to position [408, 0]
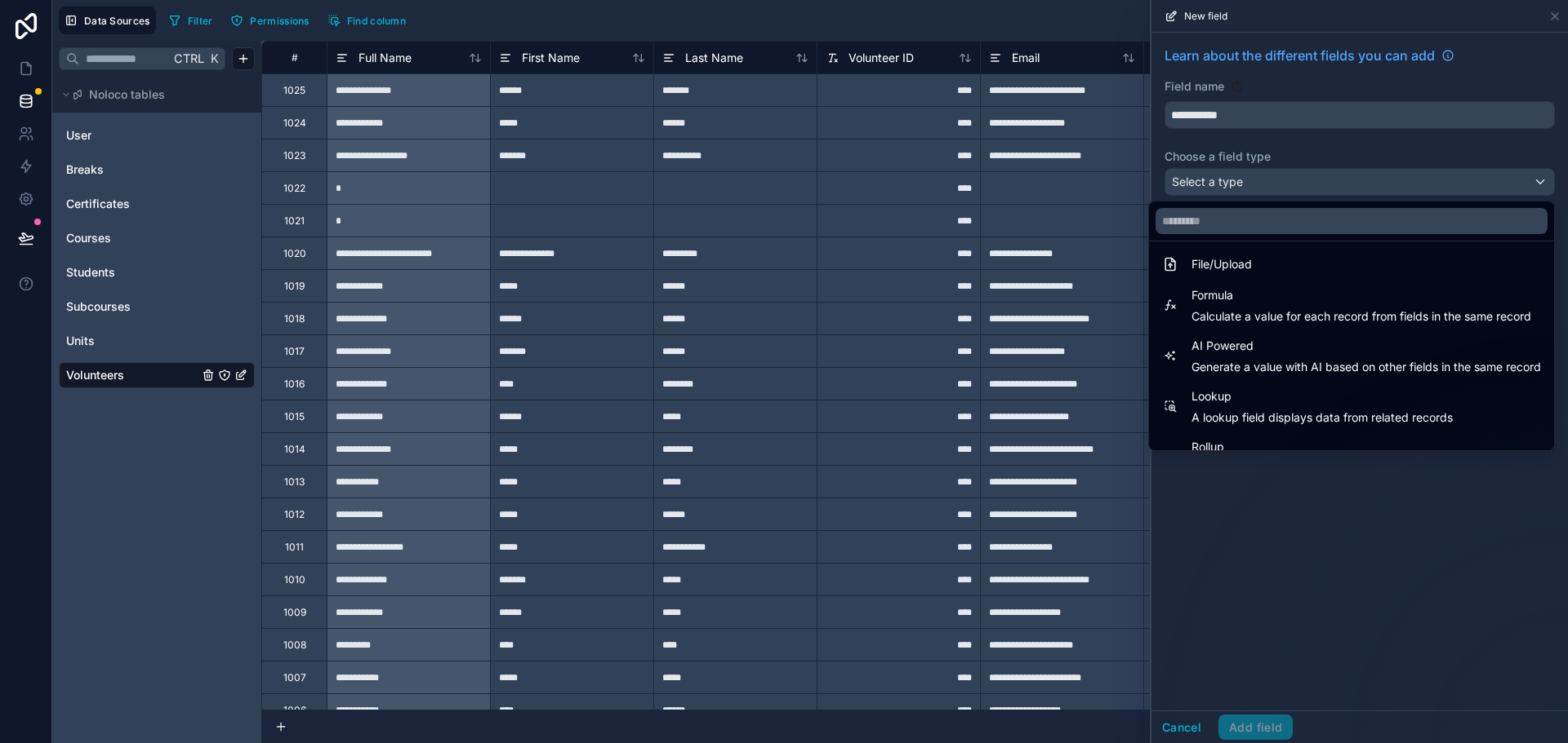
click at [1205, 310] on span "Calculate a value for each record from fields in the same record" at bounding box center [1361, 316] width 340 height 17
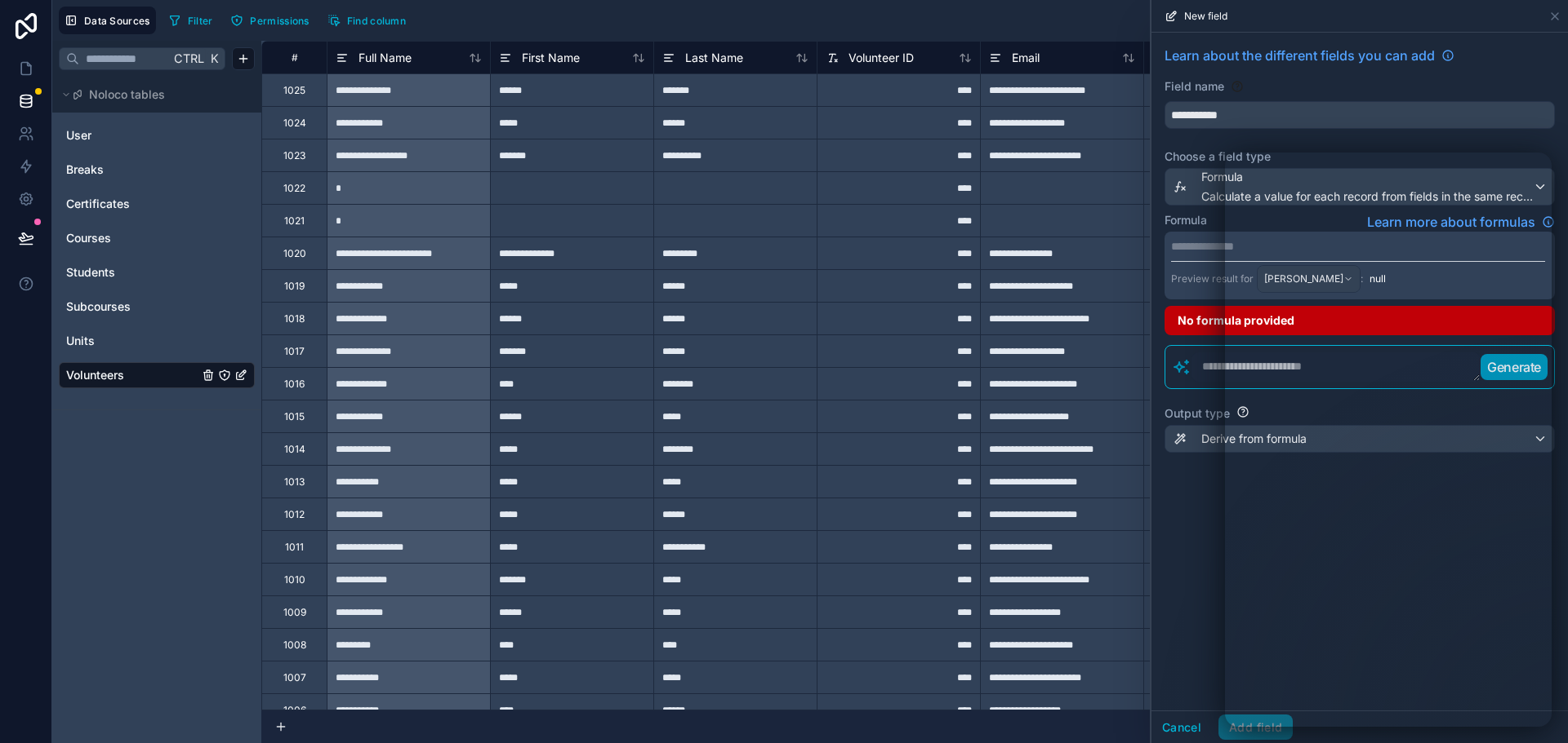
click at [1197, 257] on div "**********" at bounding box center [1360, 265] width 391 height 67
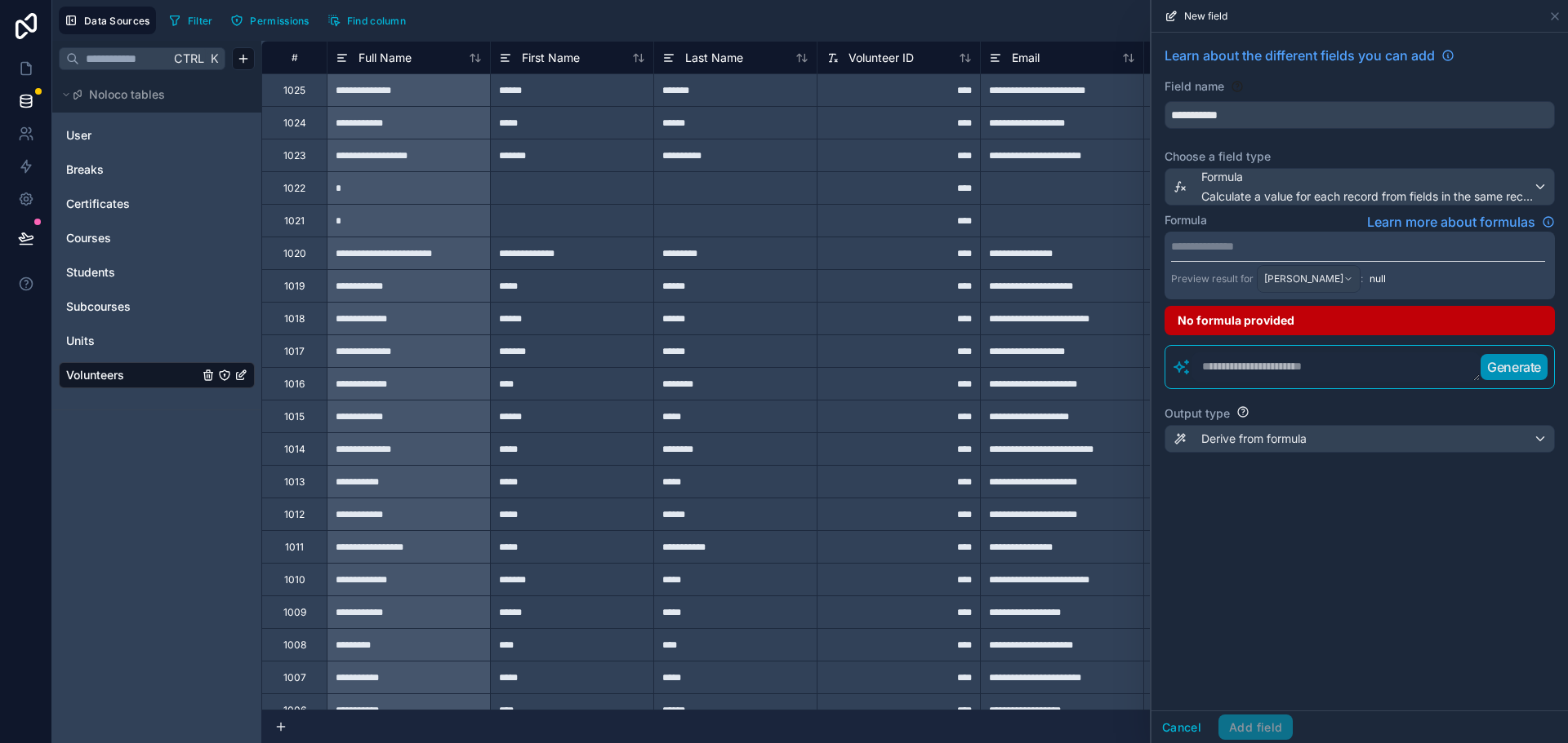
click at [1207, 246] on p "**********" at bounding box center [1358, 246] width 374 height 17
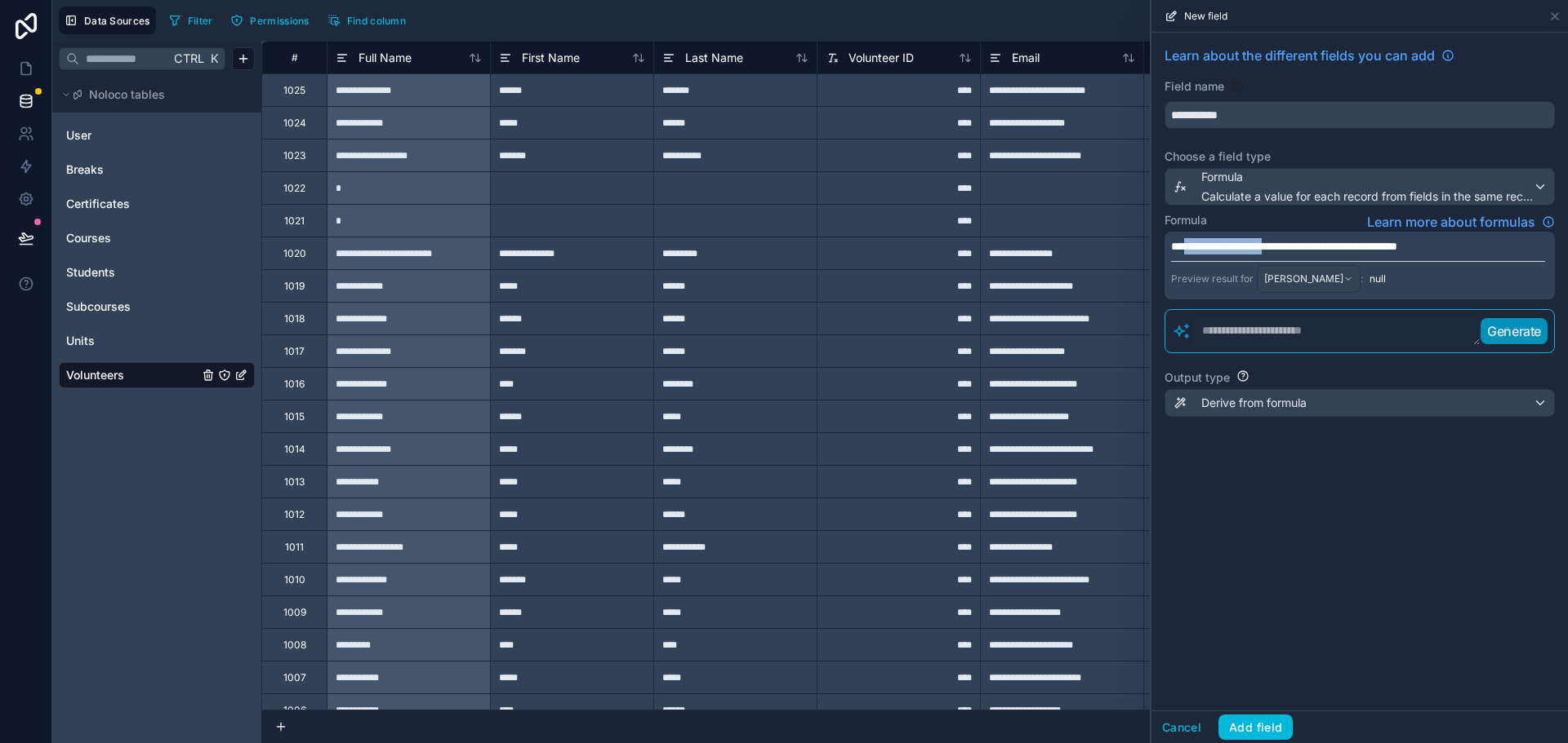
drag, startPoint x: 1293, startPoint y: 243, endPoint x: 1187, endPoint y: 247, distance: 106.1
click at [1187, 247] on span "**********" at bounding box center [1285, 247] width 227 height 12
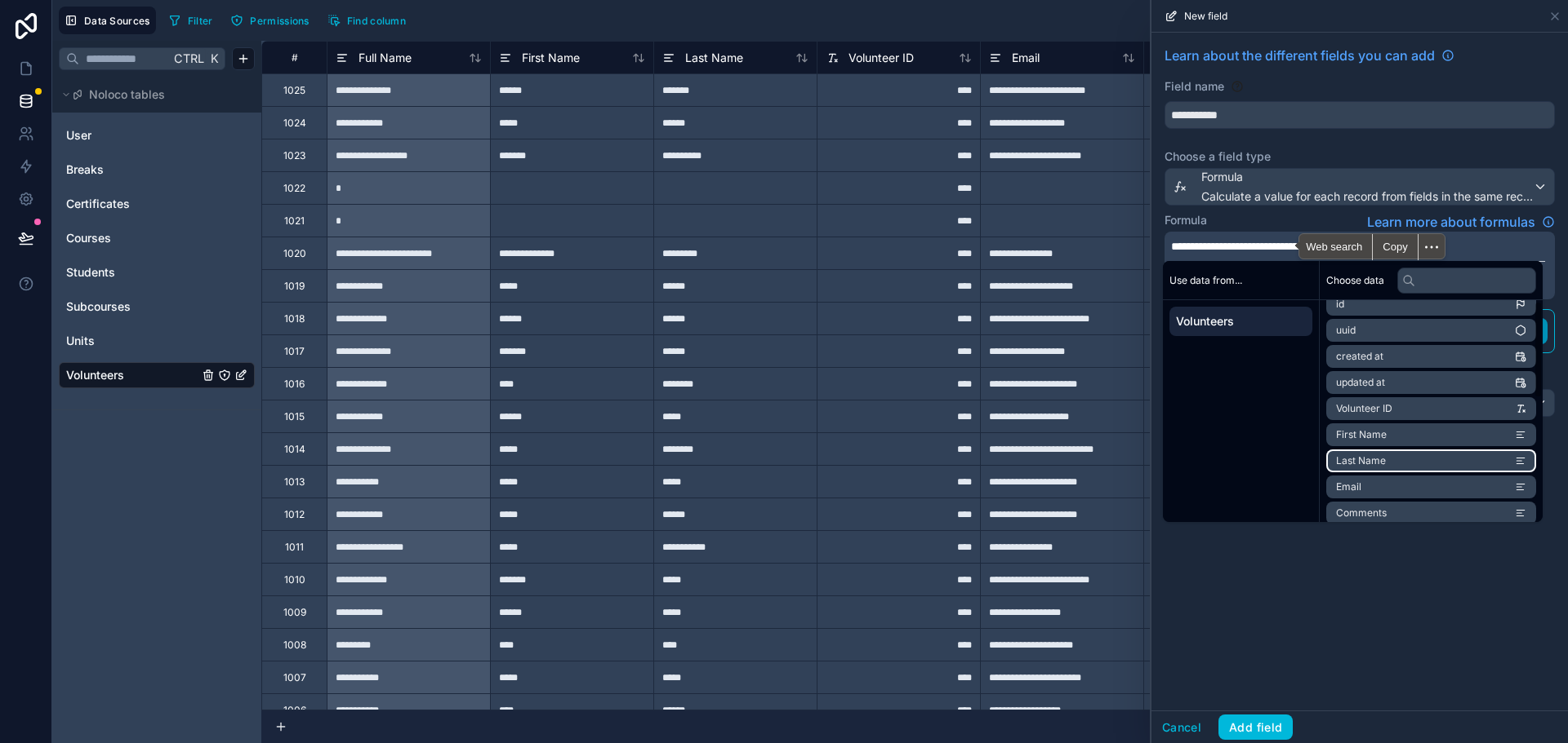
scroll to position [0, 0]
click at [1308, 219] on div "Formula Learn more about formulas" at bounding box center [1360, 222] width 391 height 20
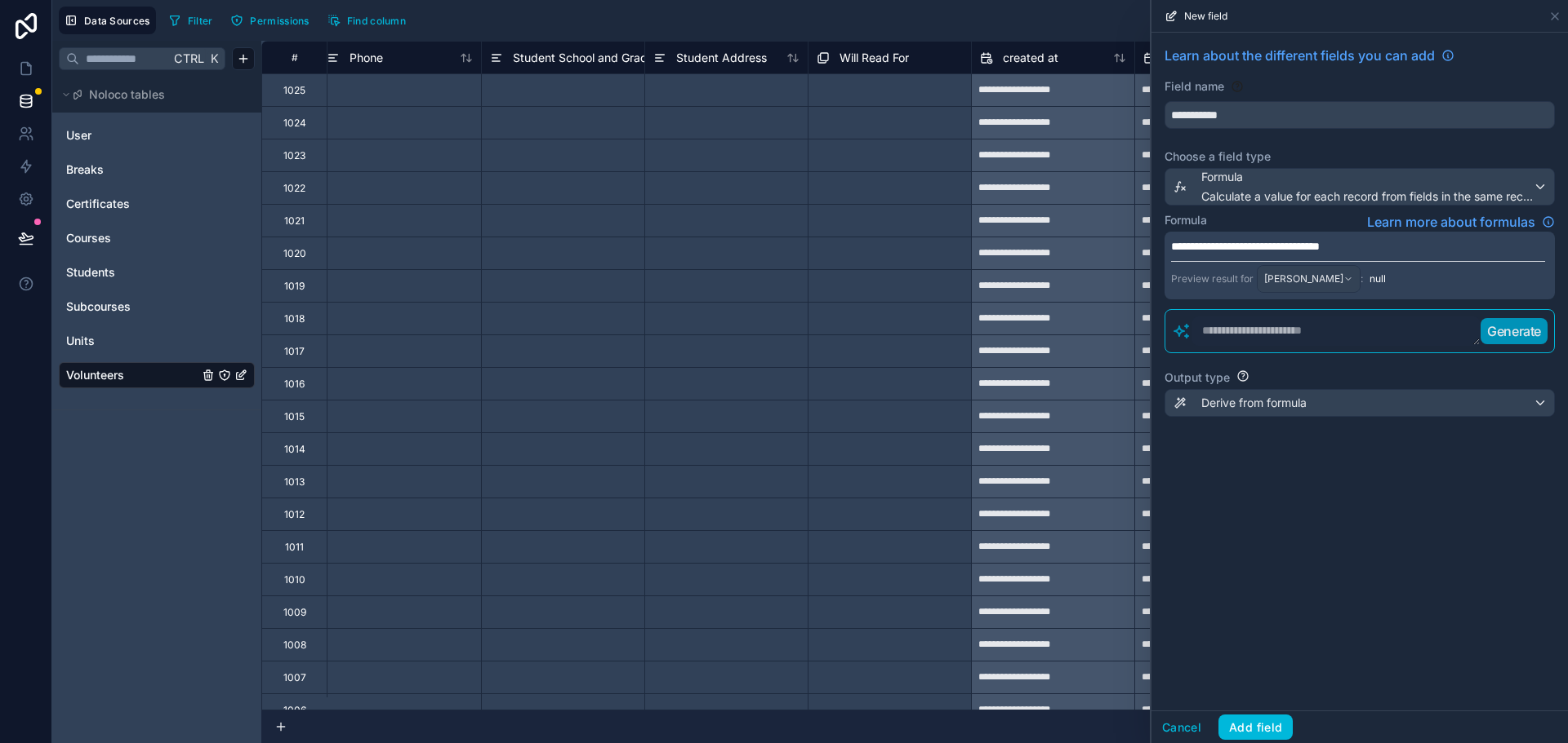
scroll to position [0, 2201]
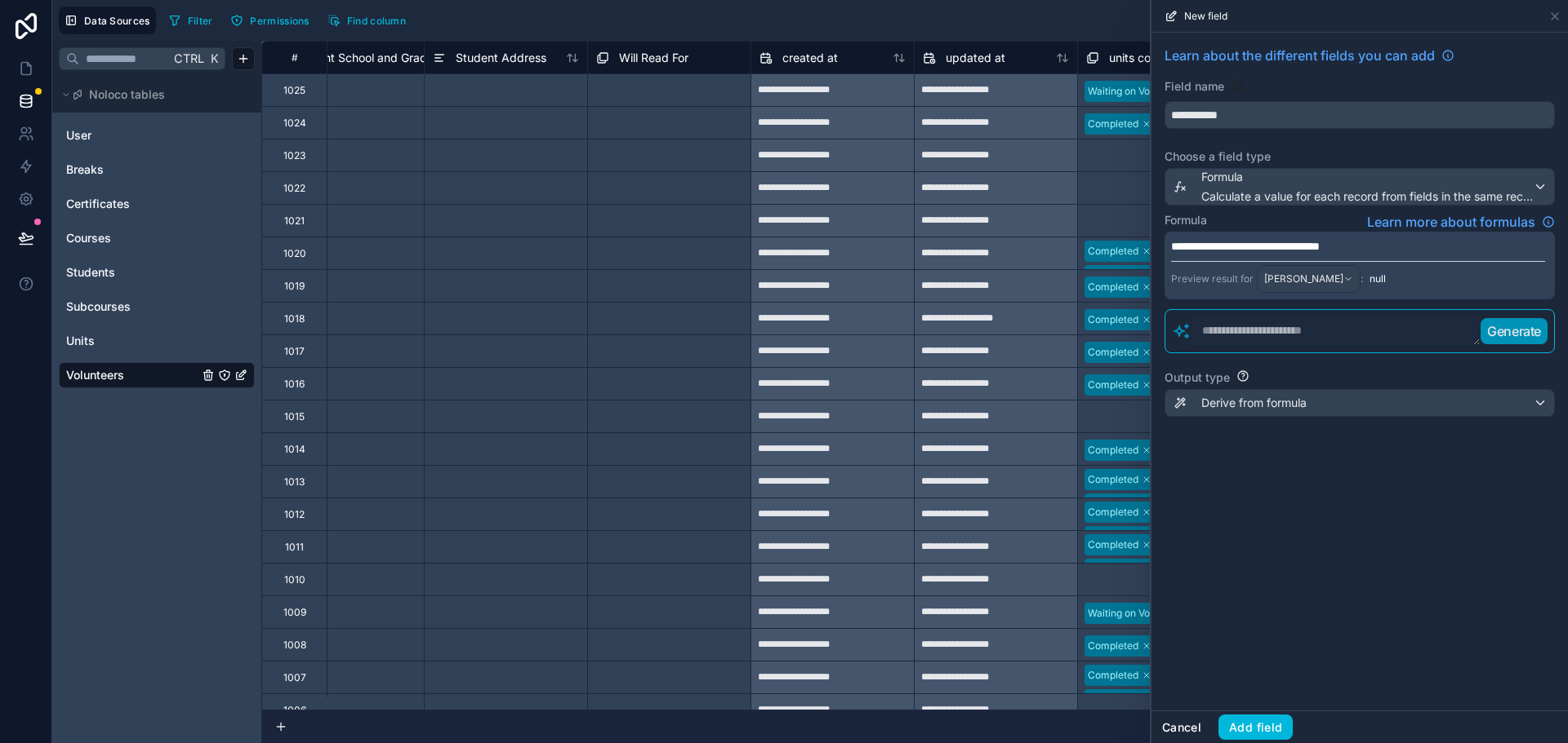
click at [1182, 726] on button "Cancel" at bounding box center [1182, 727] width 61 height 26
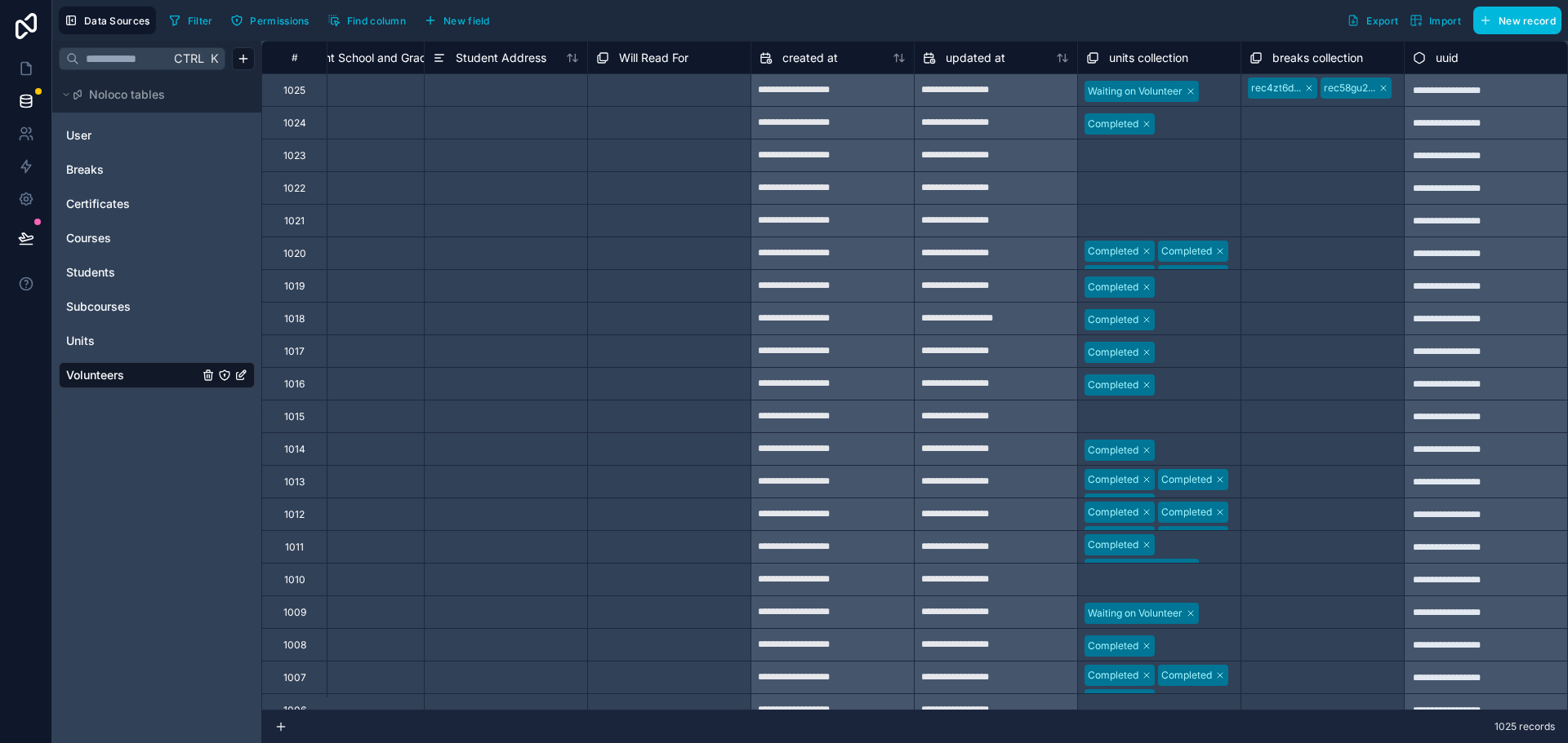
drag, startPoint x: 483, startPoint y: 18, endPoint x: 623, endPoint y: 97, distance: 160.8
click at [483, 18] on span "New field" at bounding box center [467, 21] width 47 height 13
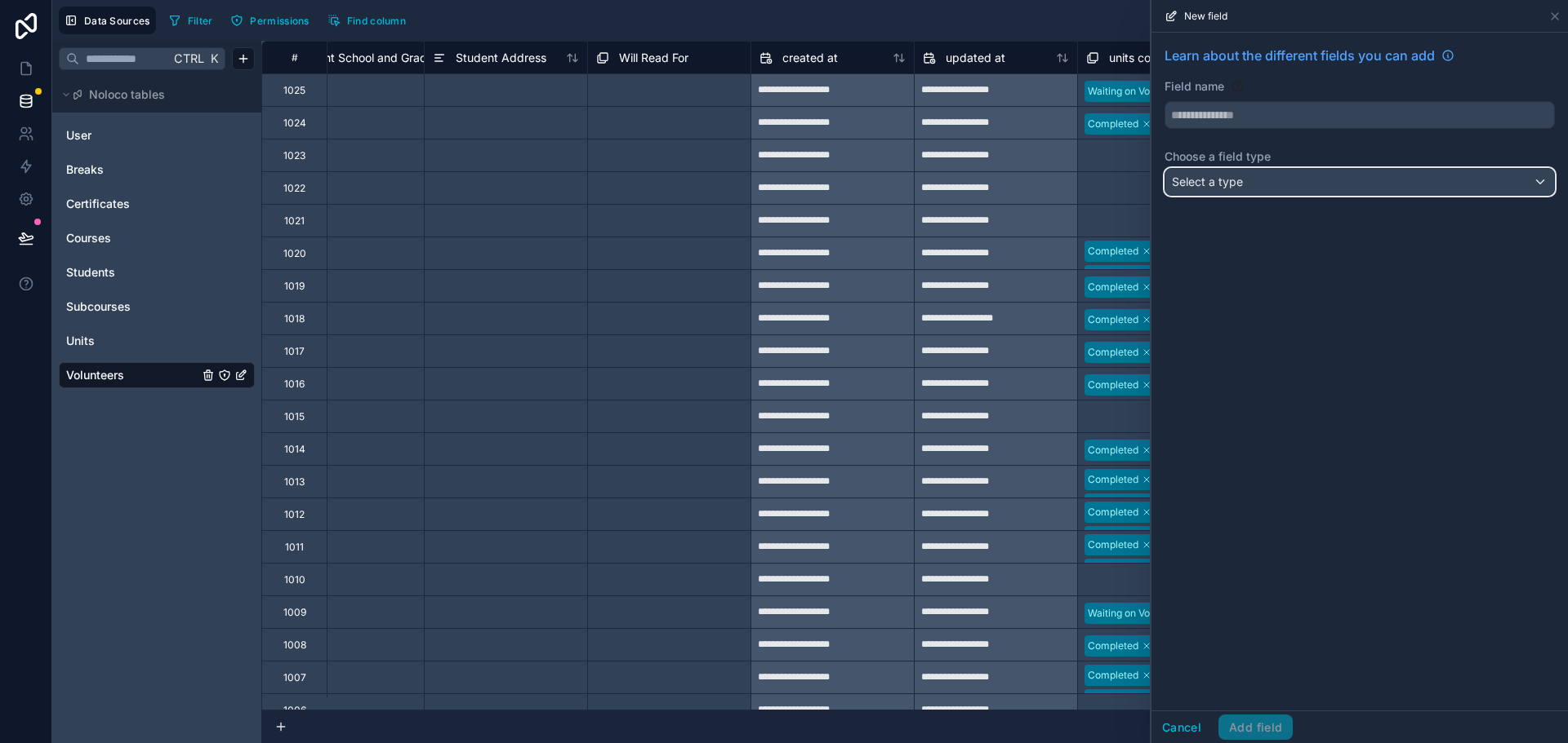
click at [1258, 178] on div "Select a type" at bounding box center [1360, 182] width 389 height 26
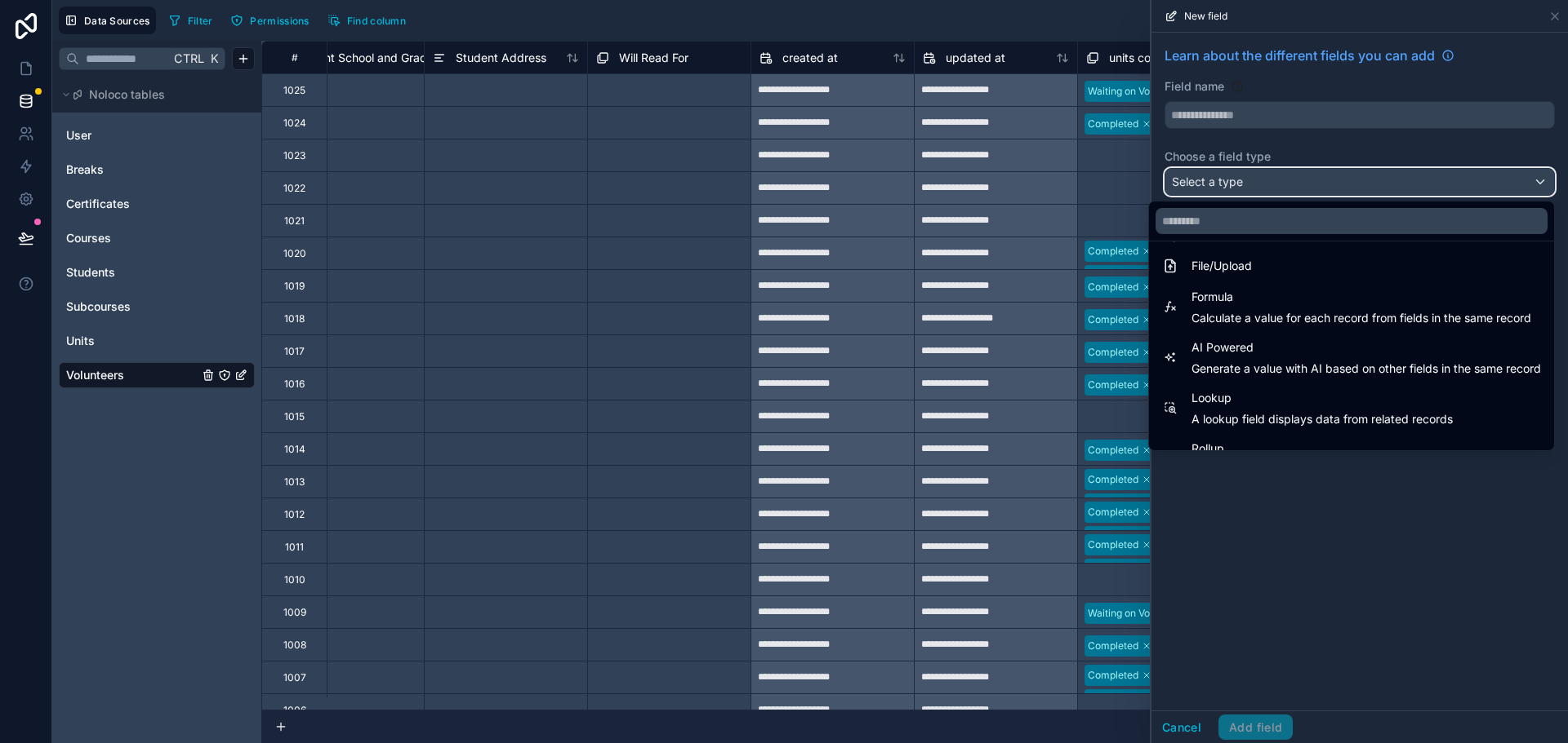
scroll to position [408, 0]
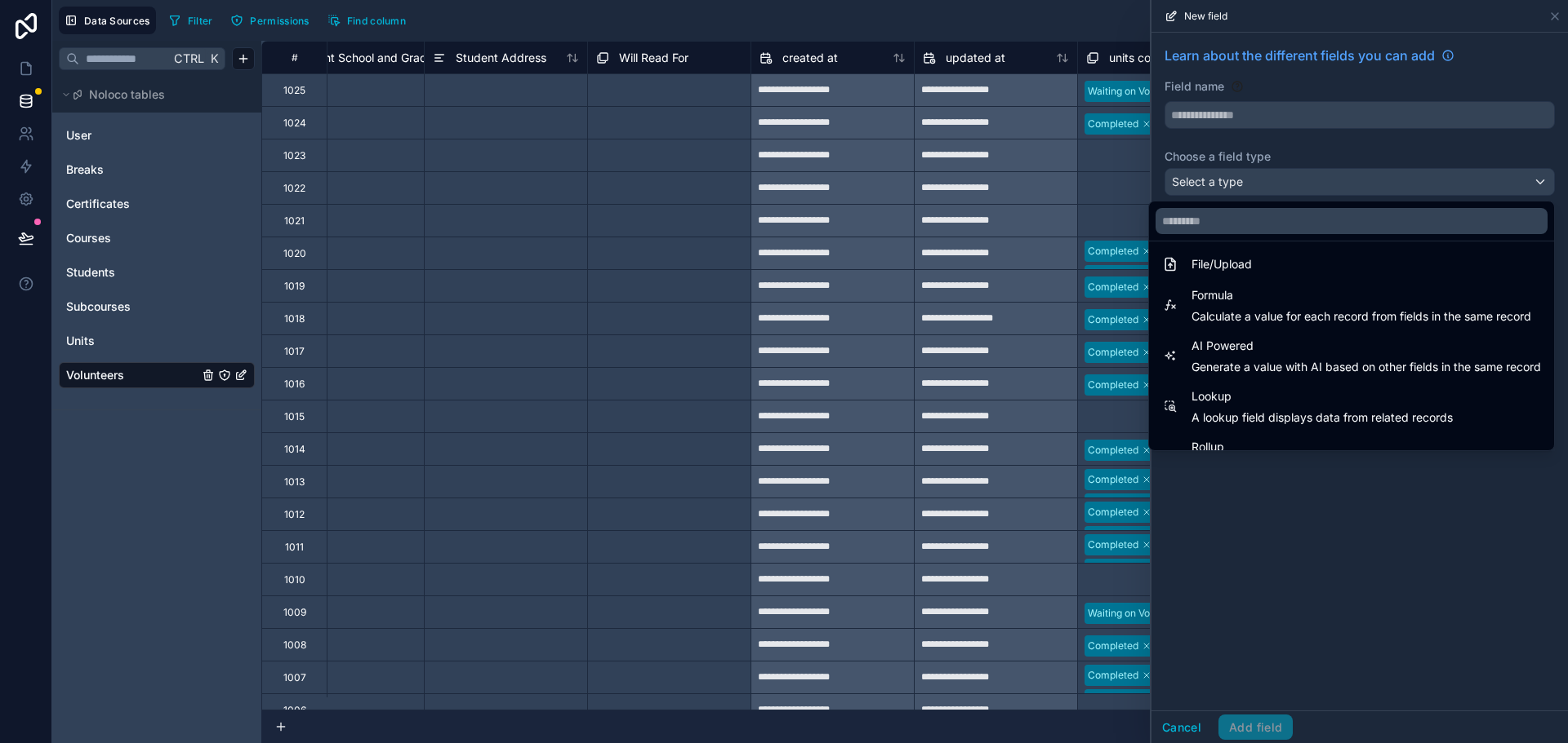
click at [1261, 313] on span "Calculate a value for each record from fields in the same record" at bounding box center [1361, 316] width 340 height 17
type input "*******"
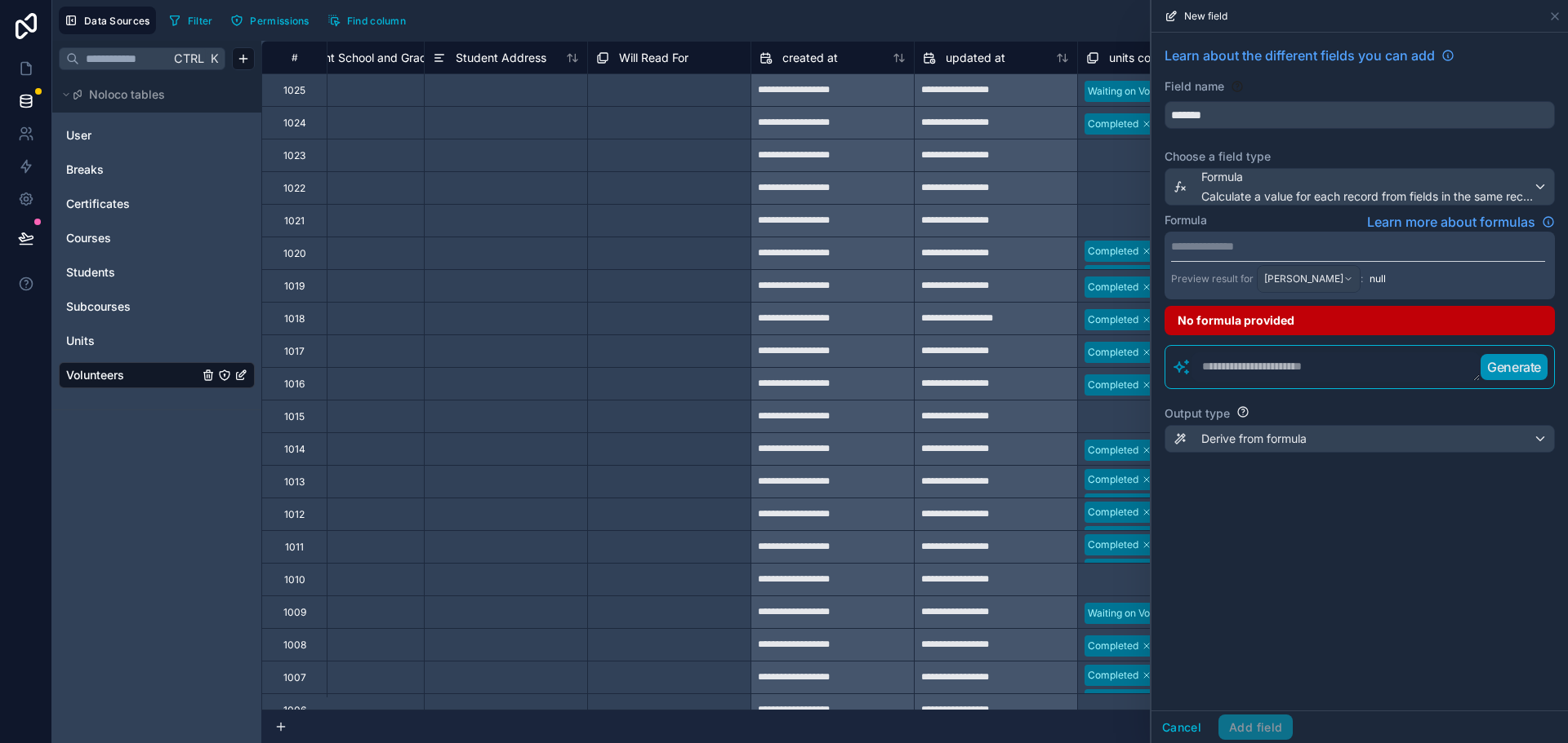
click at [1236, 247] on p "**********" at bounding box center [1358, 246] width 374 height 17
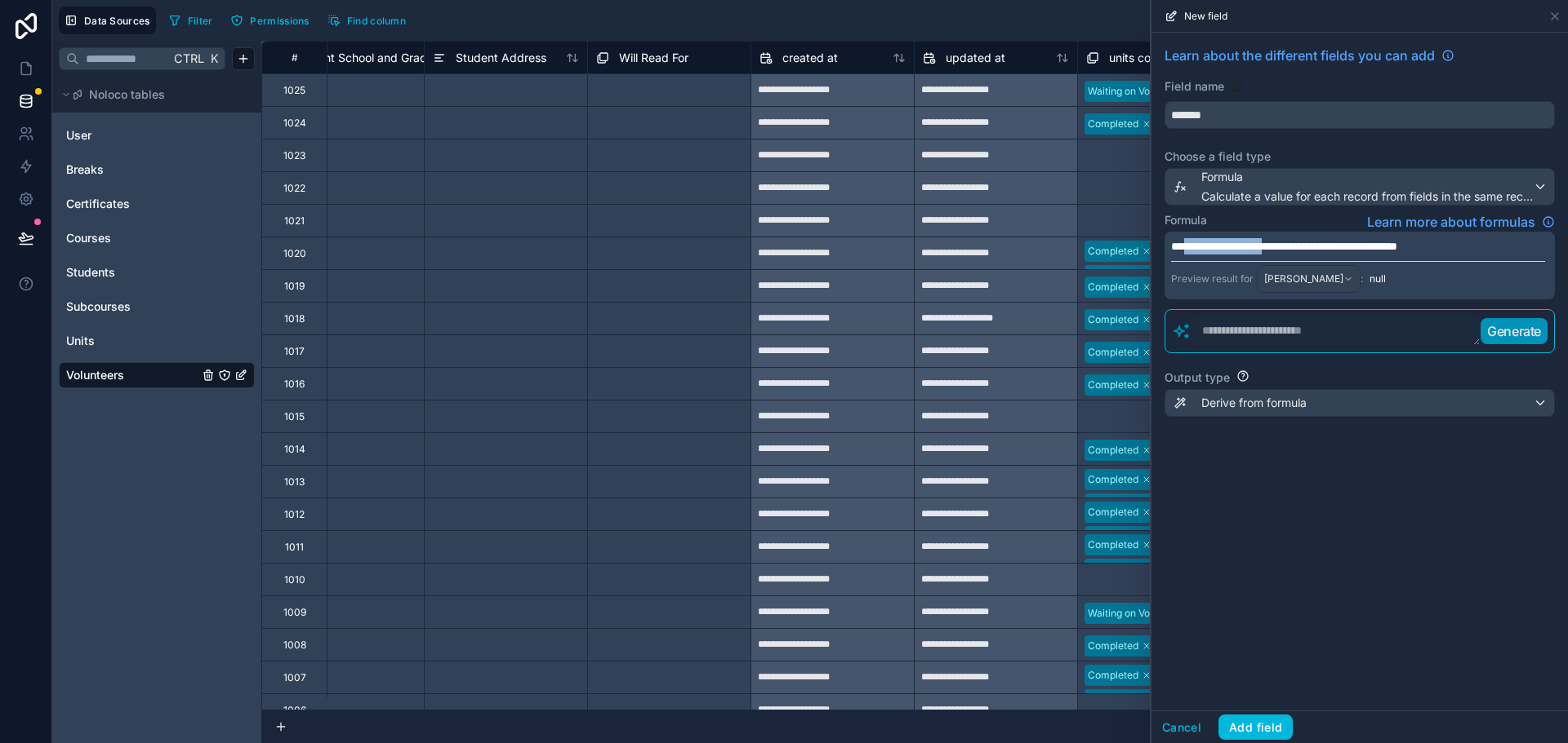
drag, startPoint x: 1293, startPoint y: 249, endPoint x: 1185, endPoint y: 249, distance: 108.0
click at [1185, 249] on span "**********" at bounding box center [1285, 247] width 227 height 12
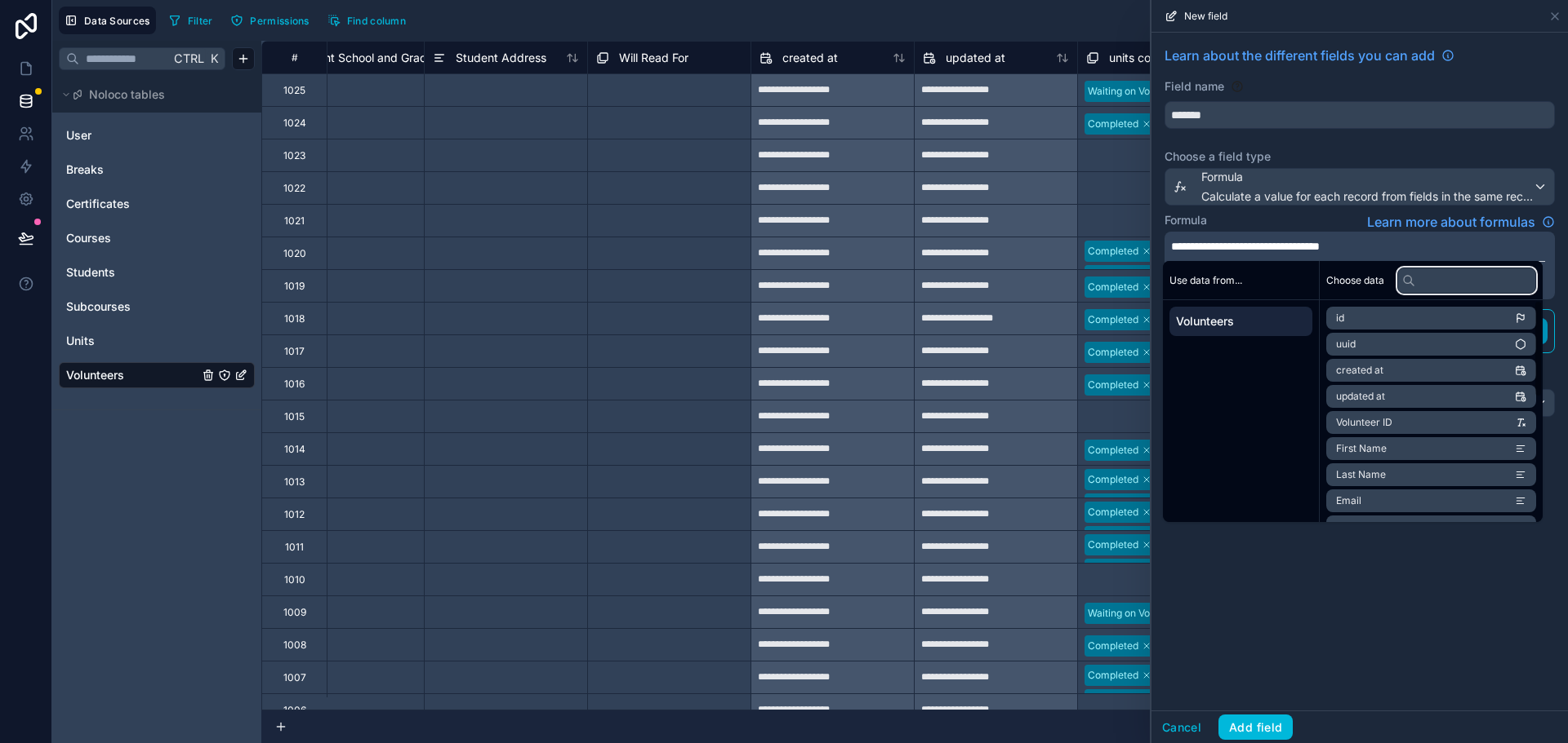
click at [1429, 276] on input "text" at bounding box center [1466, 280] width 139 height 26
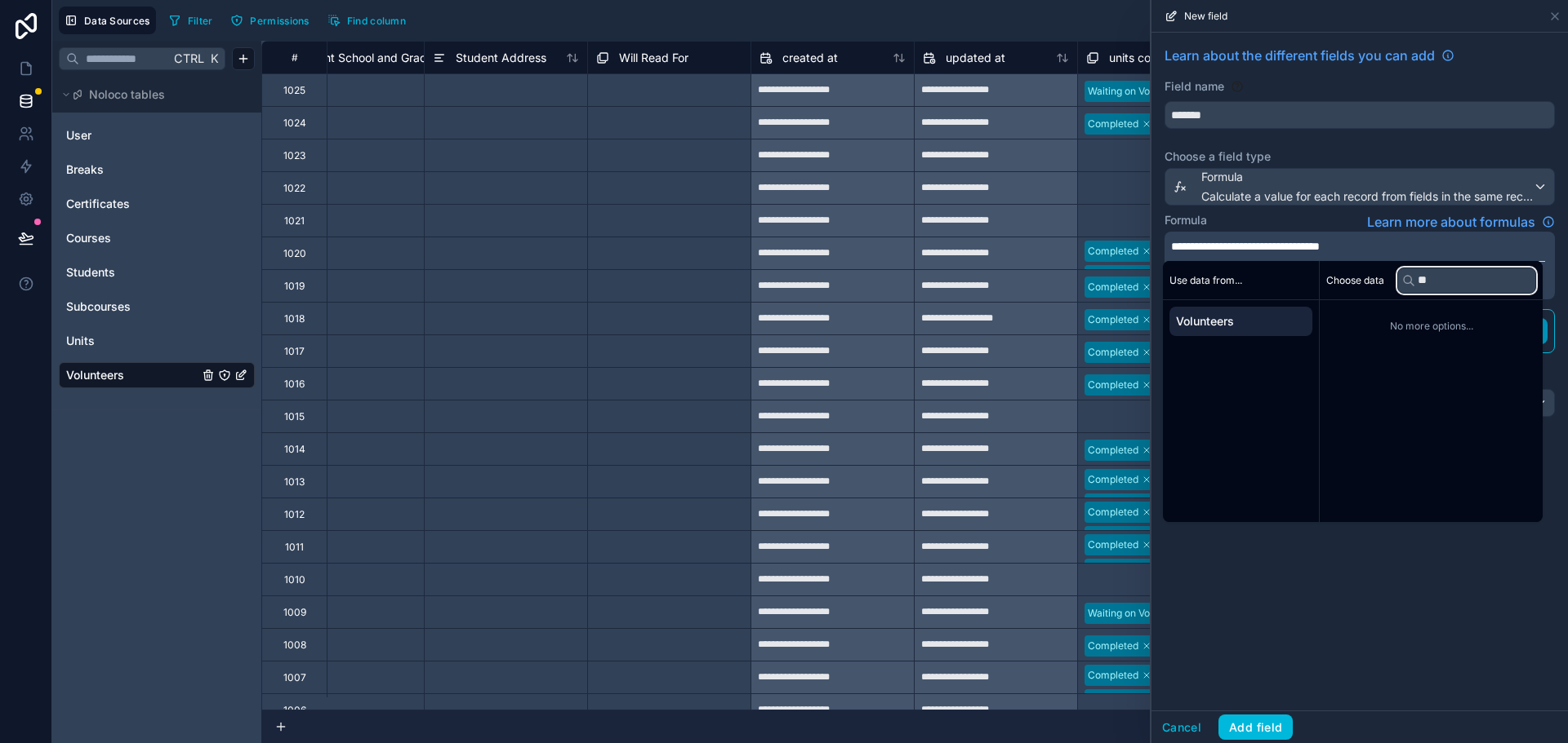
type input "*"
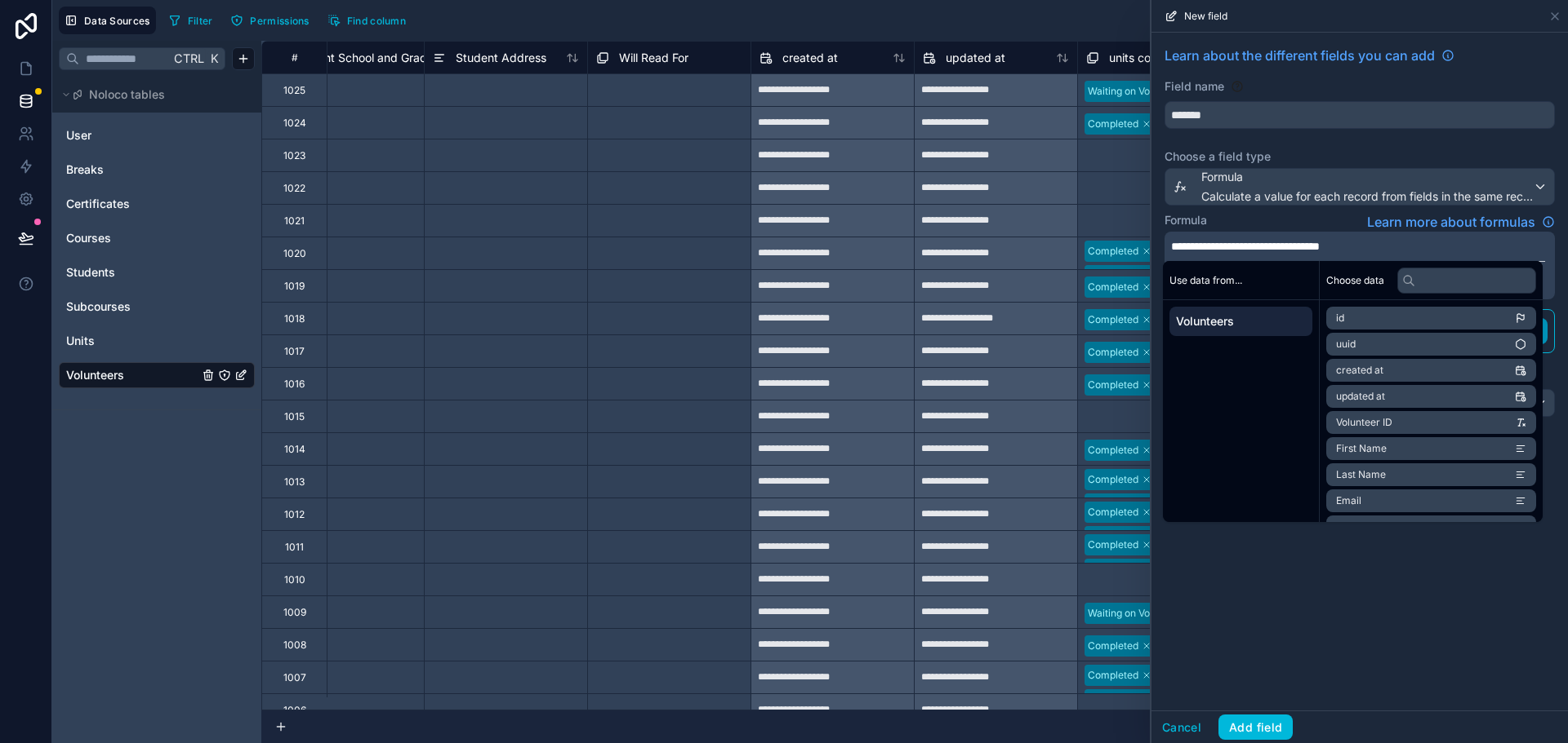
click at [1215, 315] on span "Volunteers" at bounding box center [1241, 321] width 130 height 17
click at [1304, 217] on div "Formula Learn more about formulas" at bounding box center [1360, 222] width 391 height 20
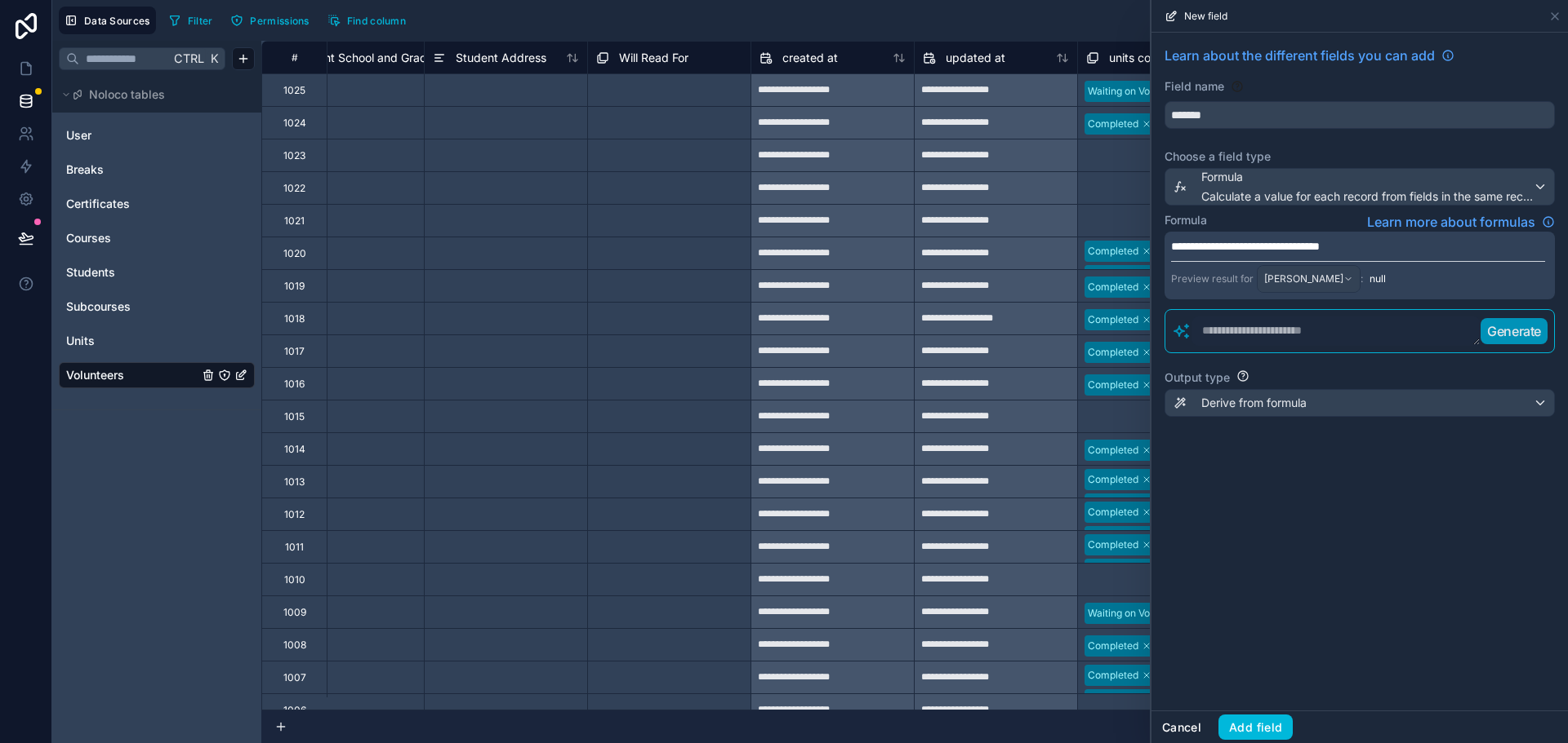
drag, startPoint x: 1195, startPoint y: 722, endPoint x: 1241, endPoint y: 588, distance: 141.7
click at [1195, 721] on button "Cancel" at bounding box center [1182, 727] width 61 height 26
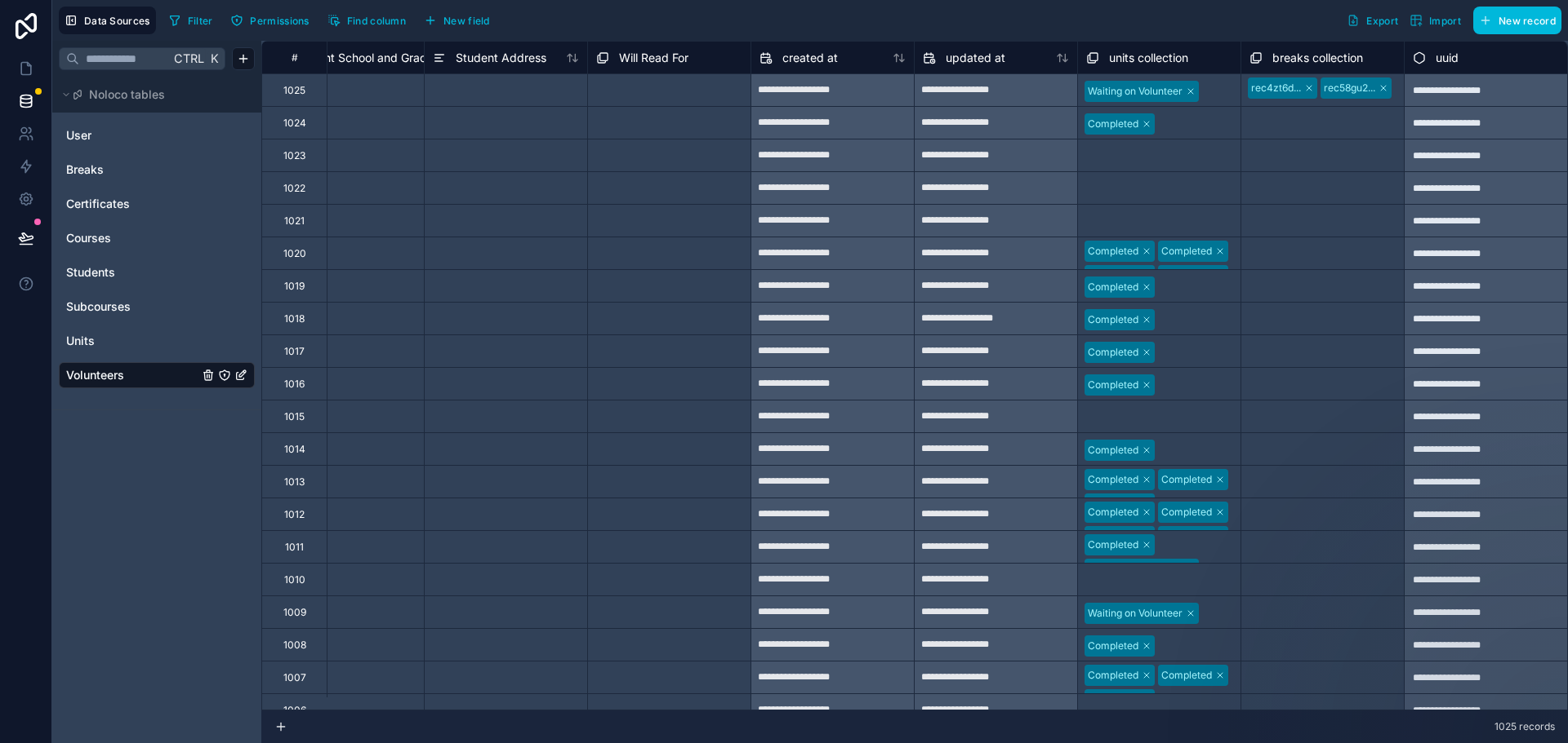
click at [464, 17] on span "New field" at bounding box center [467, 21] width 47 height 13
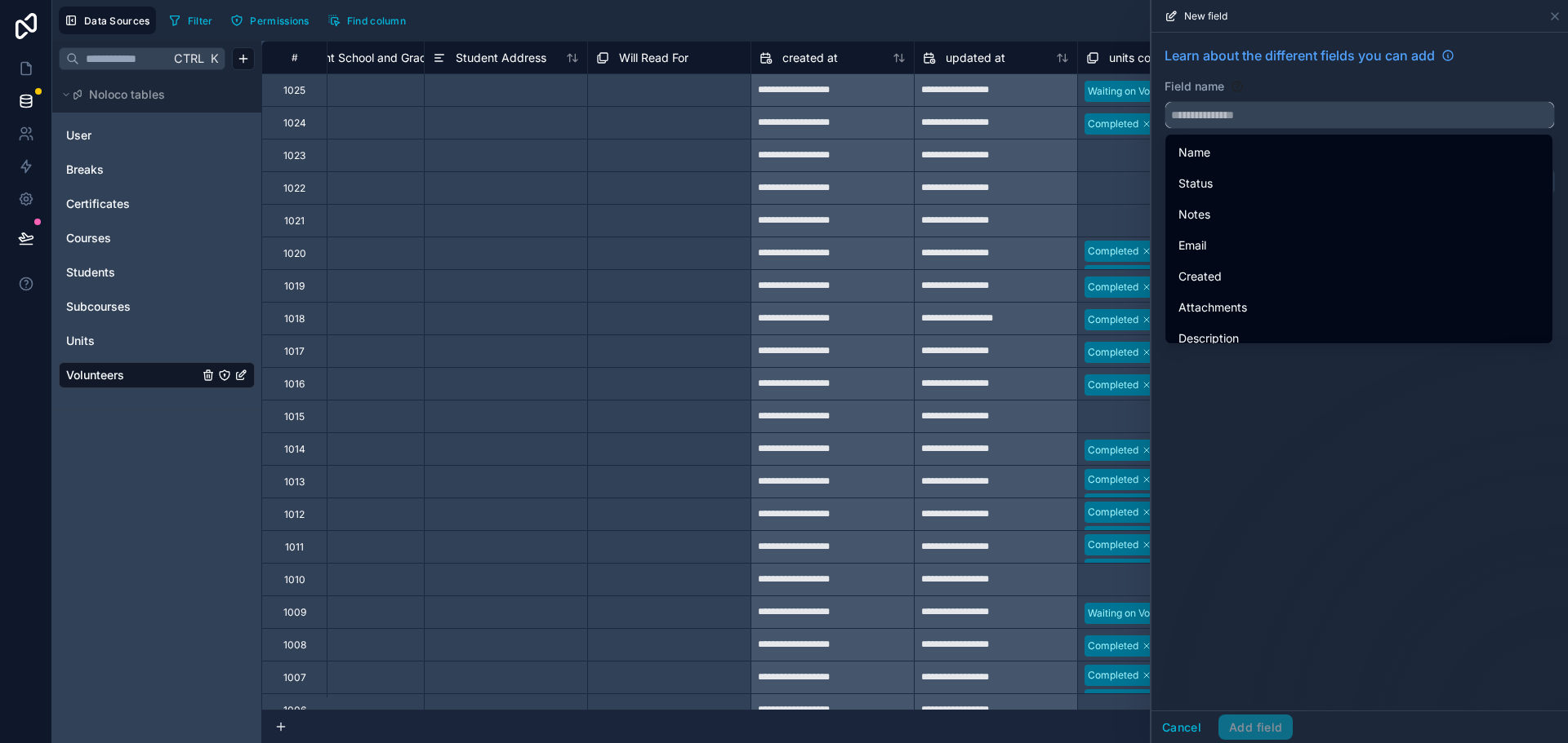
click at [1239, 115] on input "text" at bounding box center [1360, 114] width 389 height 26
click at [1342, 86] on div "Field name" at bounding box center [1360, 86] width 391 height 17
click at [1336, 86] on div "Field name" at bounding box center [1360, 86] width 391 height 17
click at [1334, 121] on input "text" at bounding box center [1360, 114] width 389 height 26
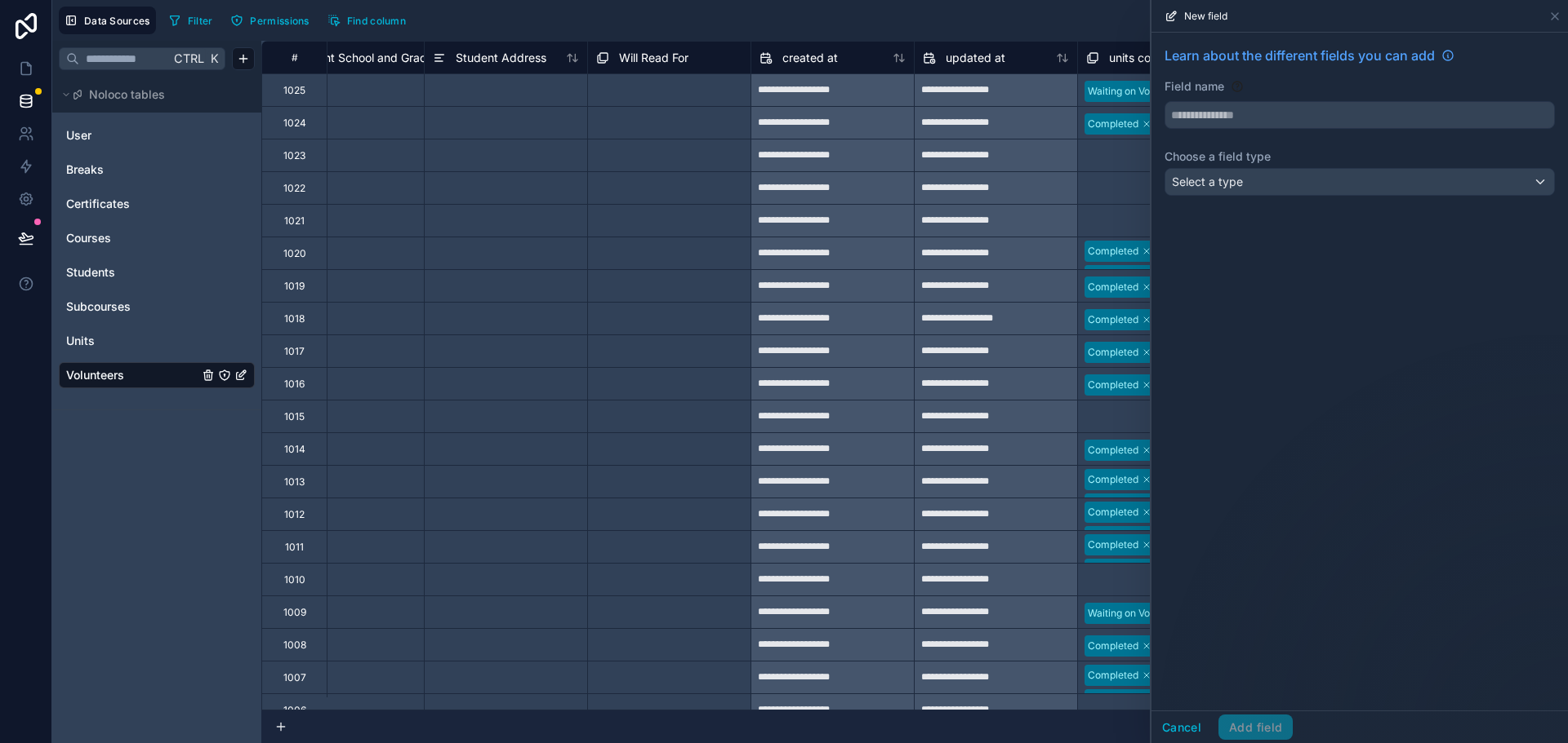
click at [1370, 63] on span "Learn about the different fields you can add" at bounding box center [1299, 56] width 271 height 20
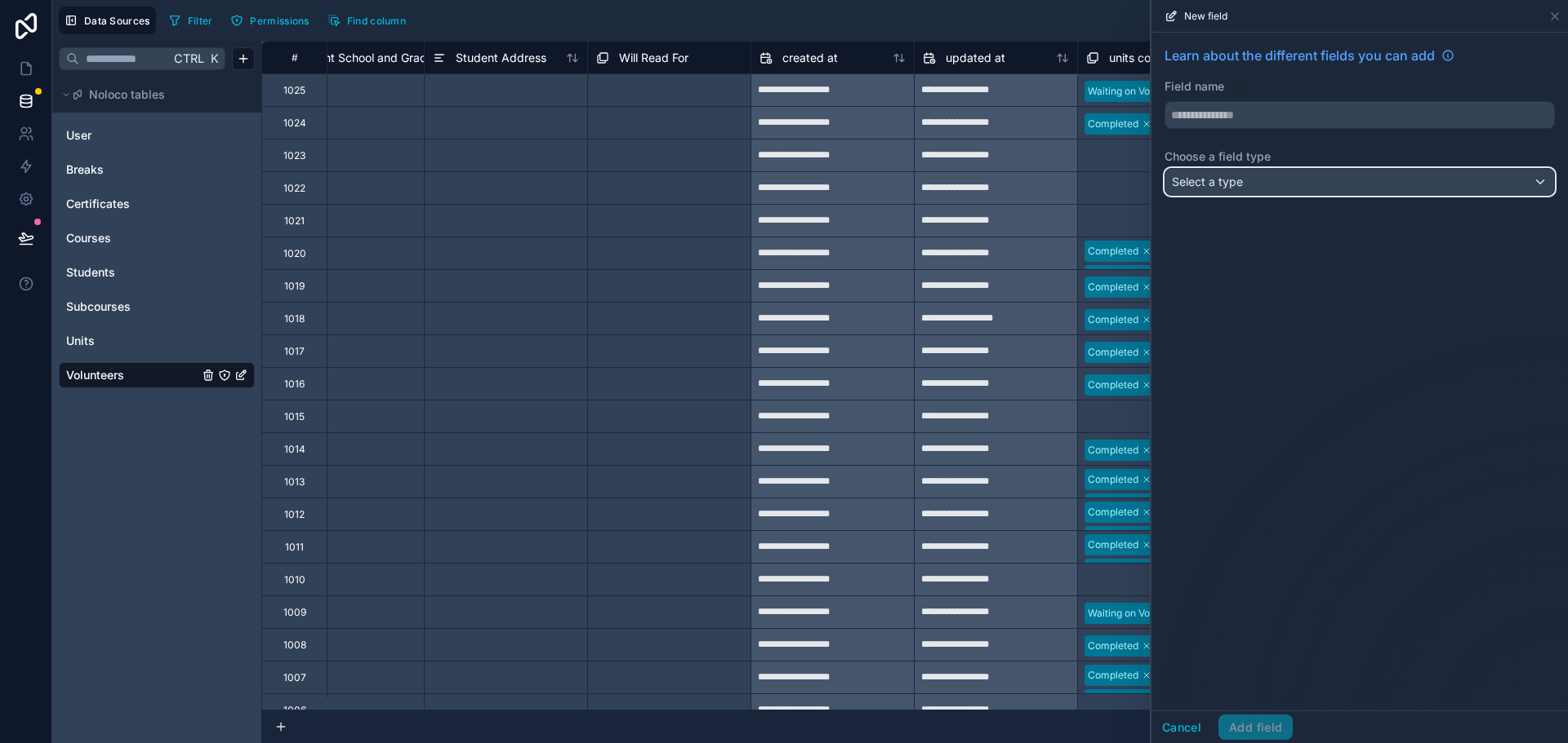
click at [1225, 191] on div "Select a type" at bounding box center [1360, 182] width 389 height 26
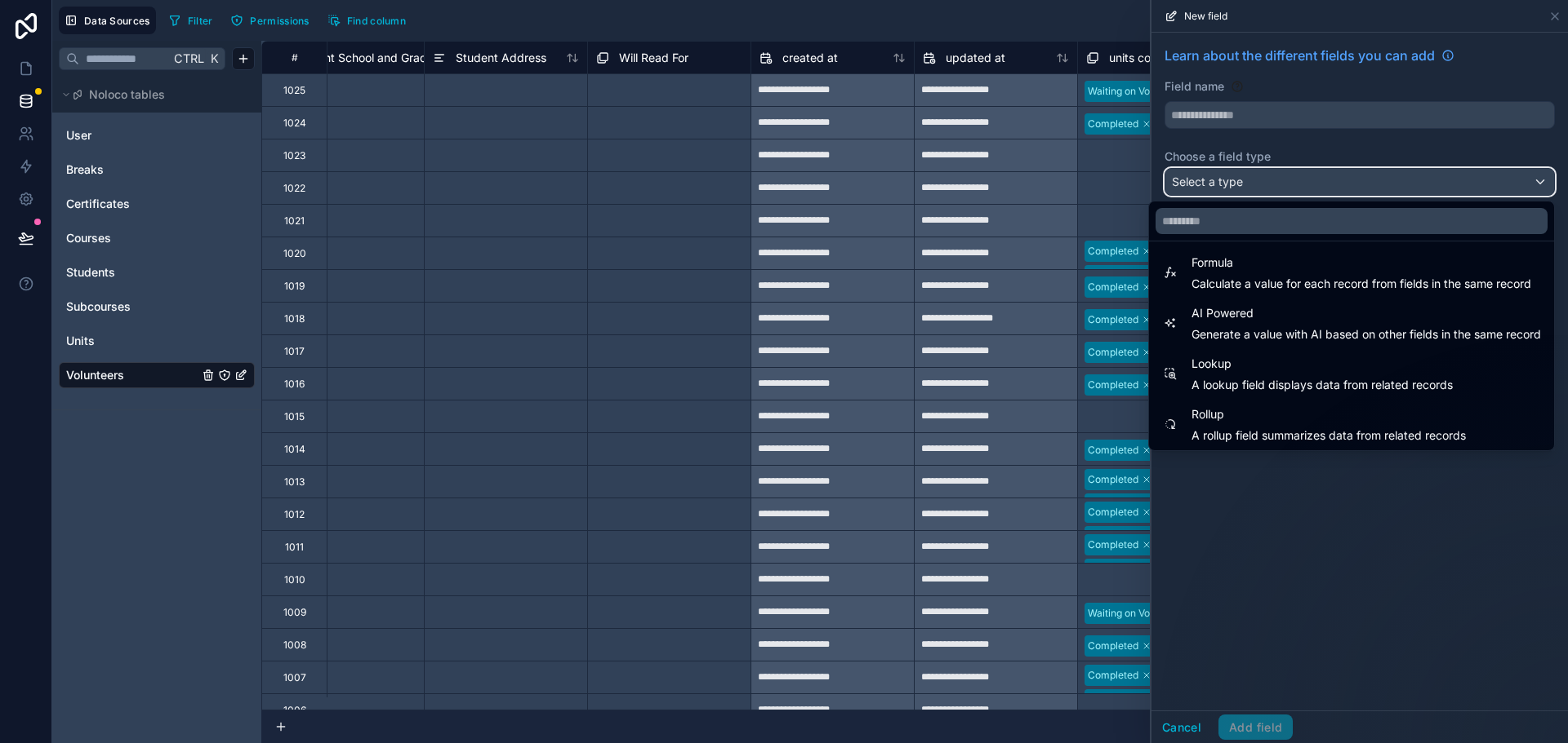
scroll to position [474, 0]
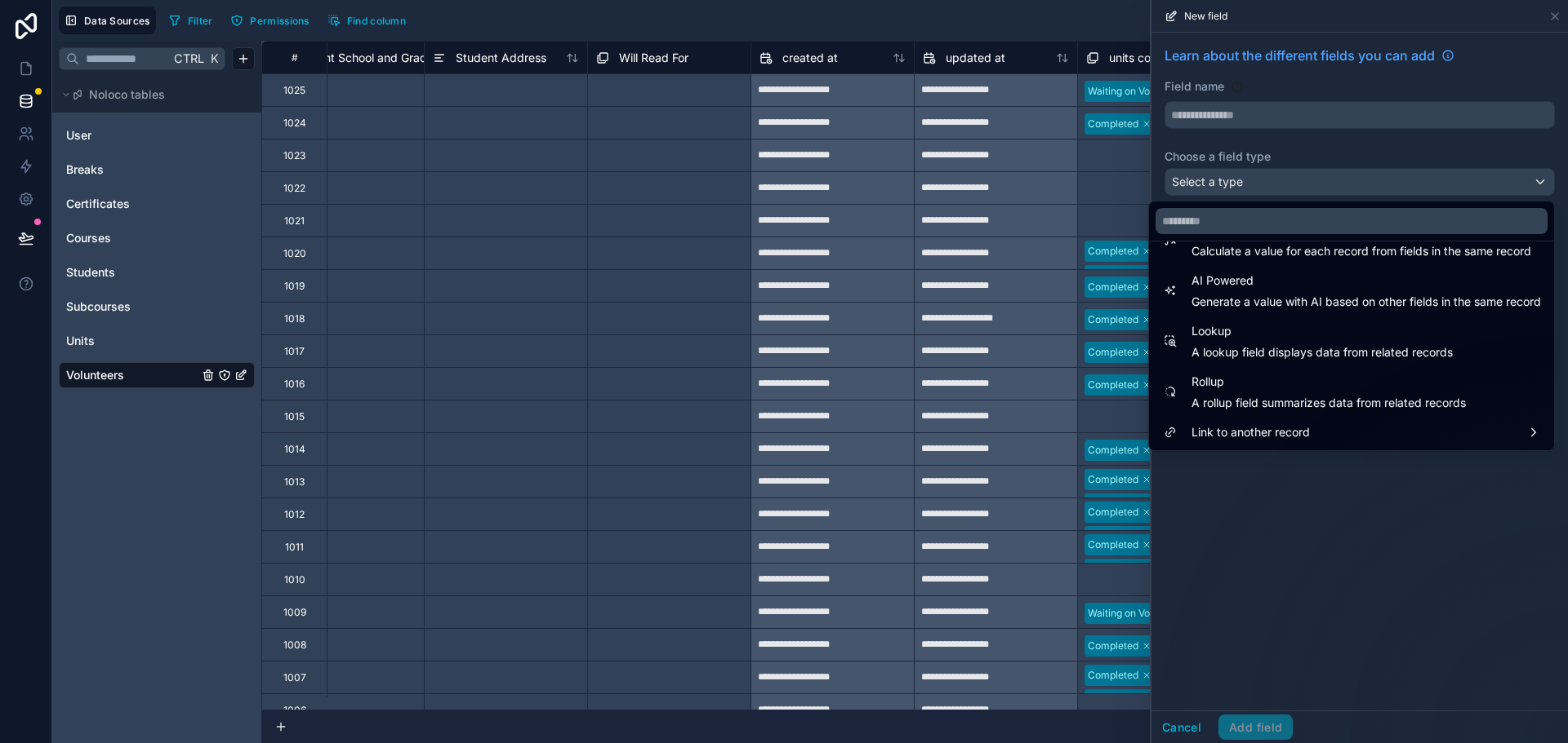
click at [1281, 346] on span "A lookup field displays data from related records" at bounding box center [1321, 352] width 261 height 17
type input "******"
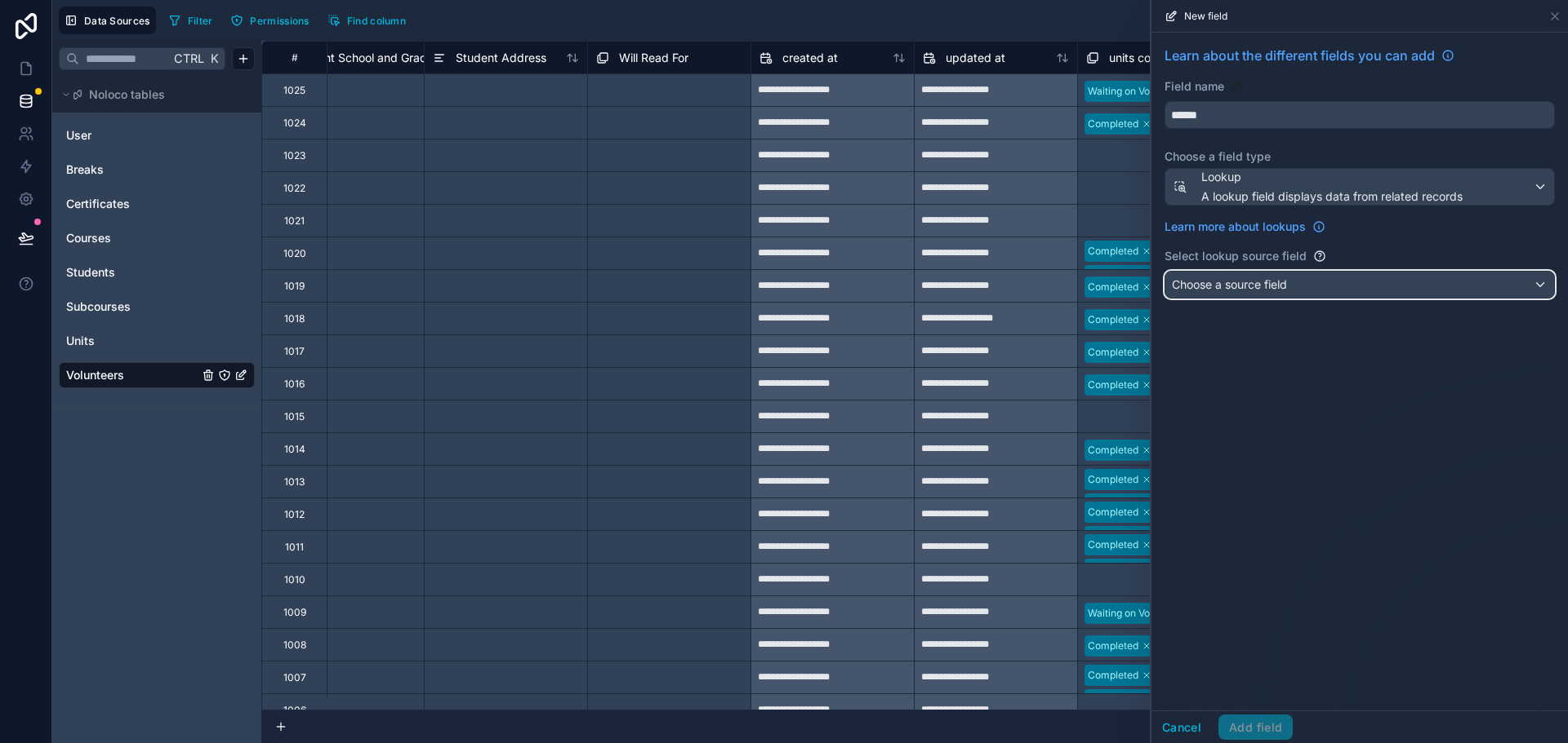
click at [1270, 286] on span "Choose a source field" at bounding box center [1229, 284] width 115 height 14
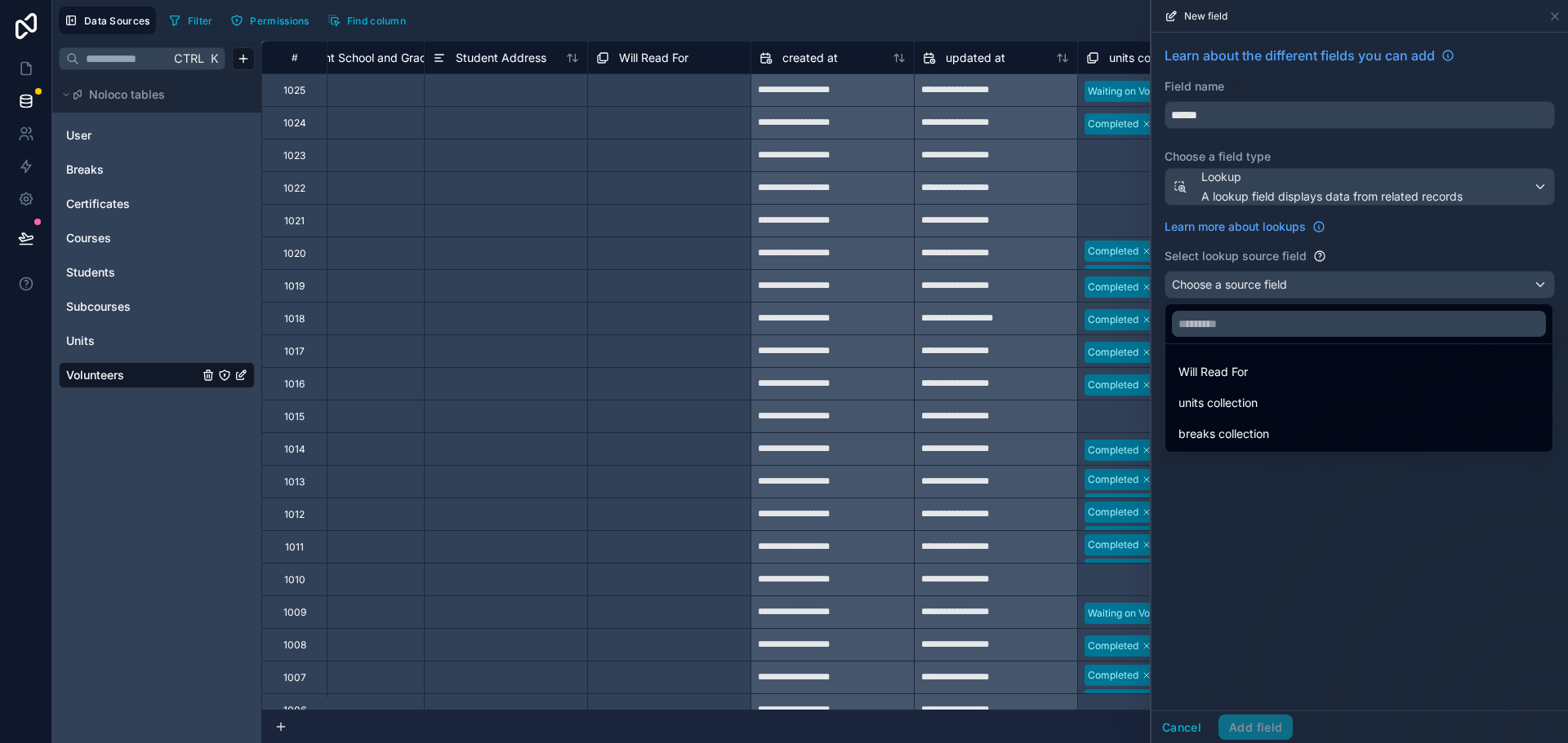
click at [1264, 432] on span "breaks collection" at bounding box center [1223, 434] width 91 height 20
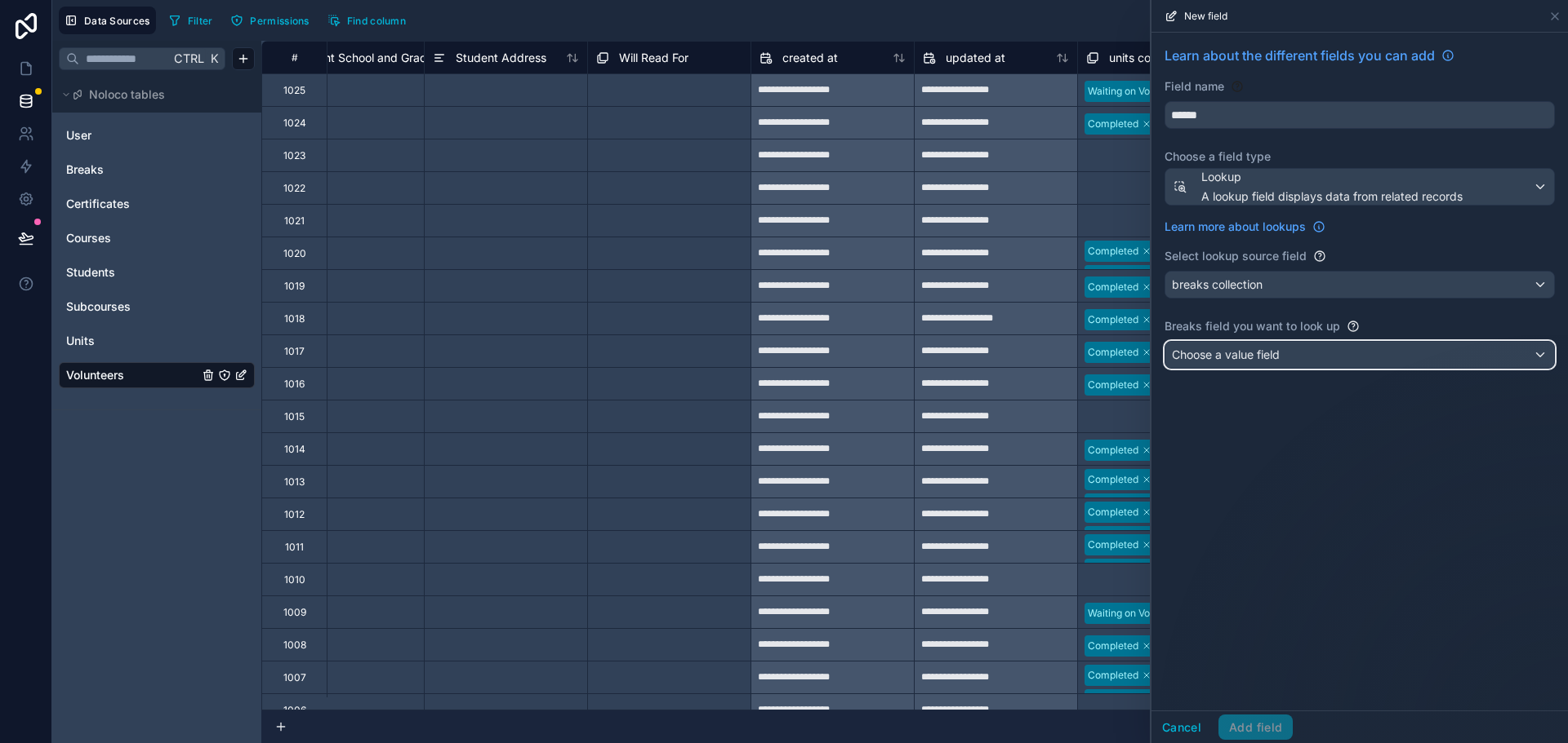
click at [1264, 357] on span "Choose a value field" at bounding box center [1225, 354] width 107 height 14
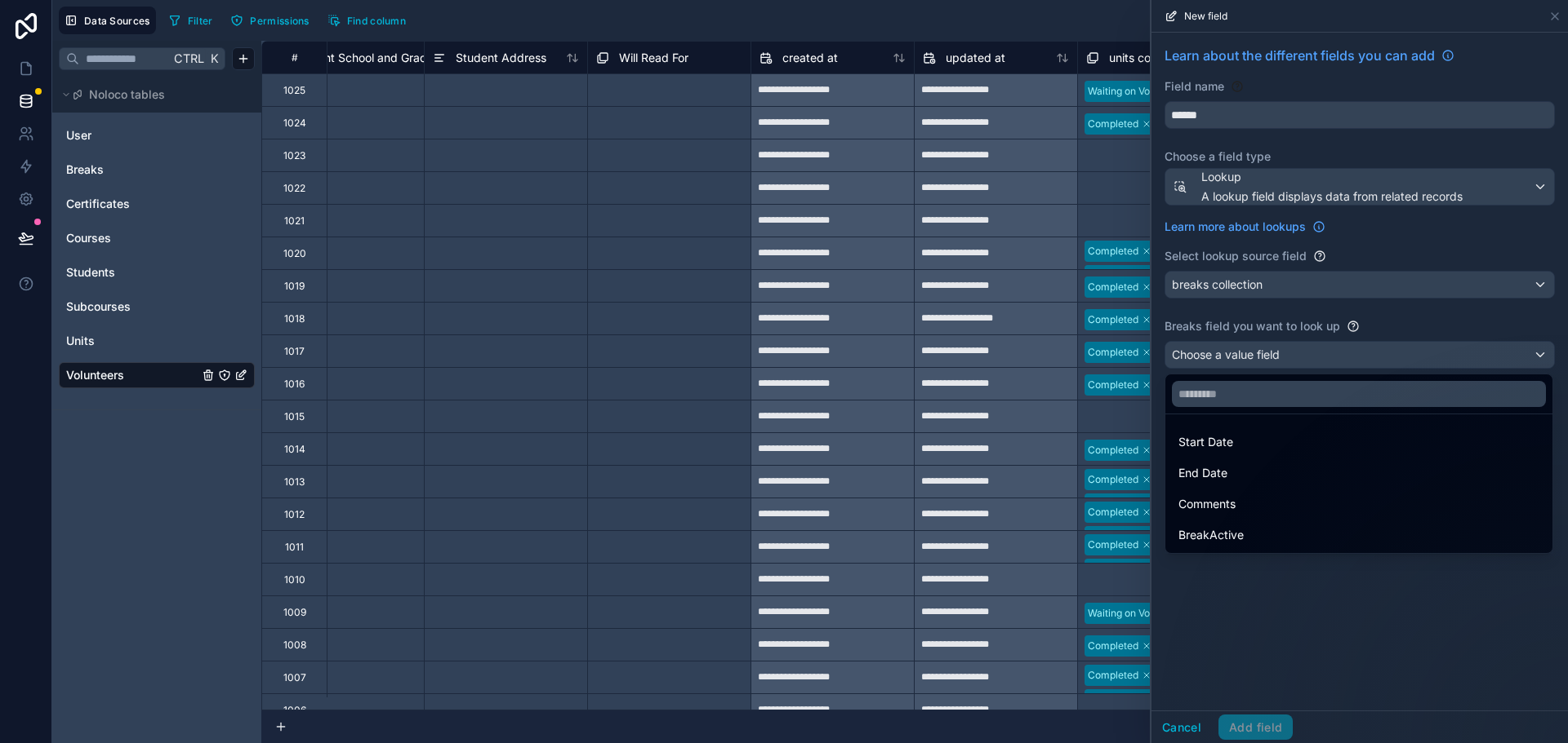
click at [1231, 529] on span "BreakActive" at bounding box center [1210, 535] width 65 height 20
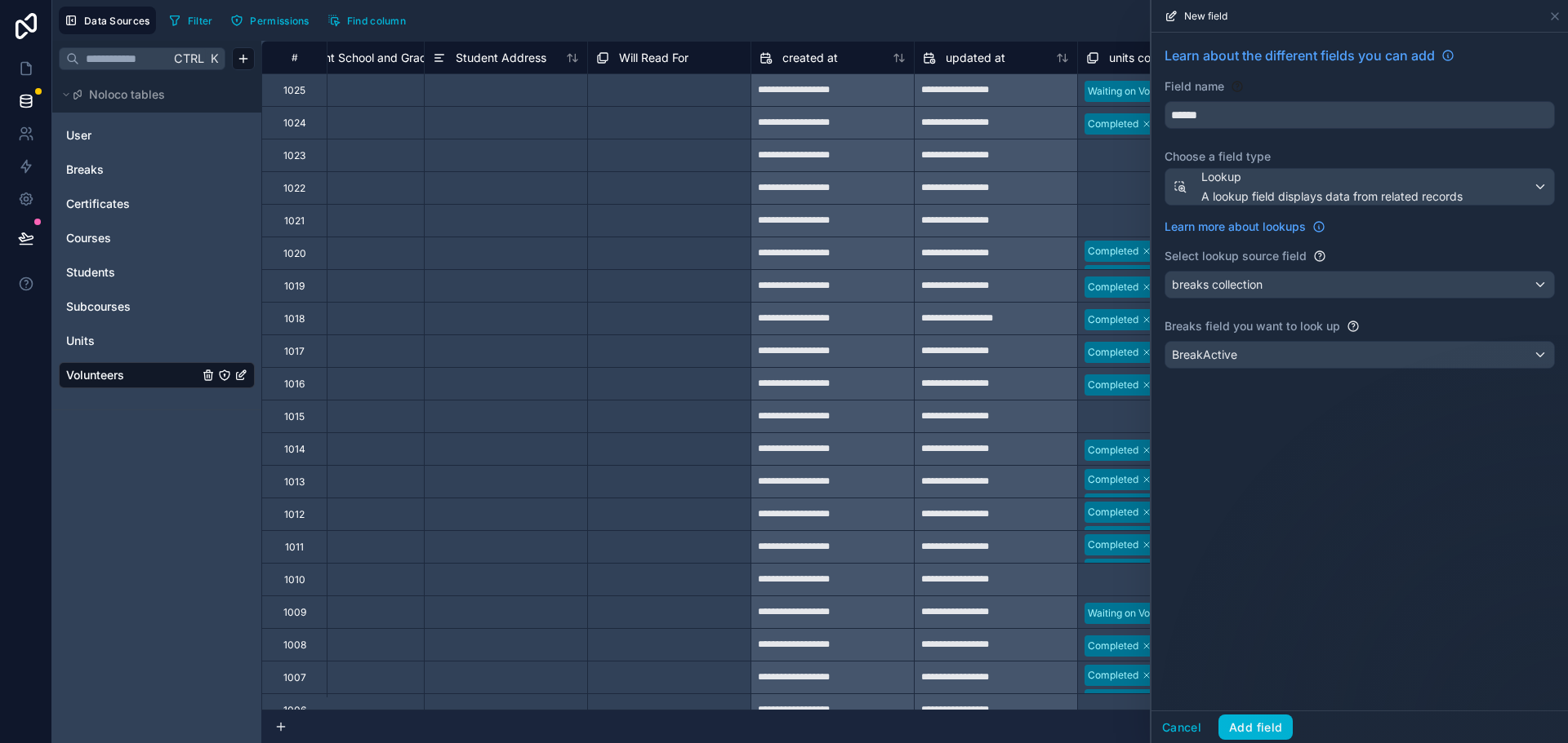
click at [1248, 730] on button "Add field" at bounding box center [1255, 727] width 74 height 26
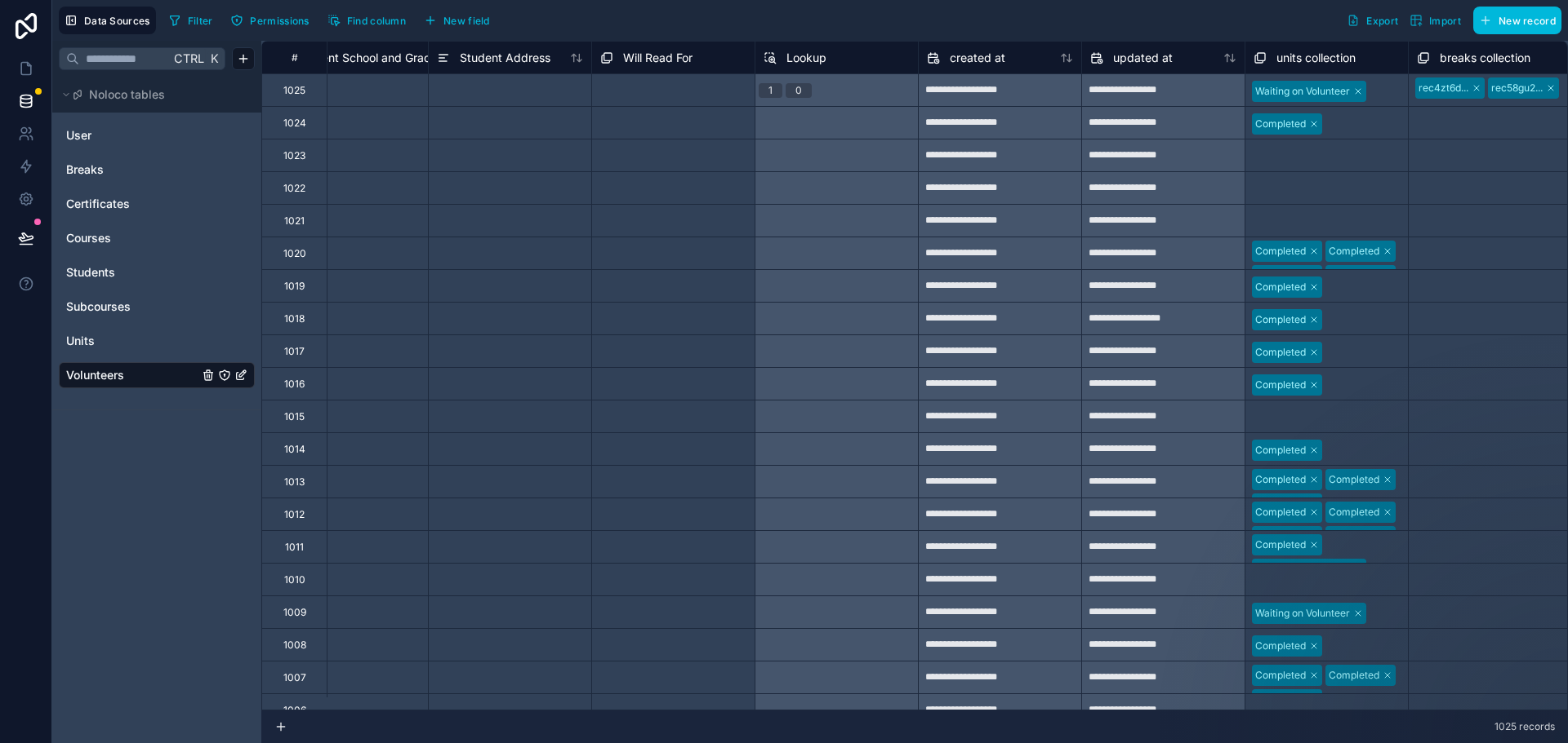
scroll to position [0, 2100]
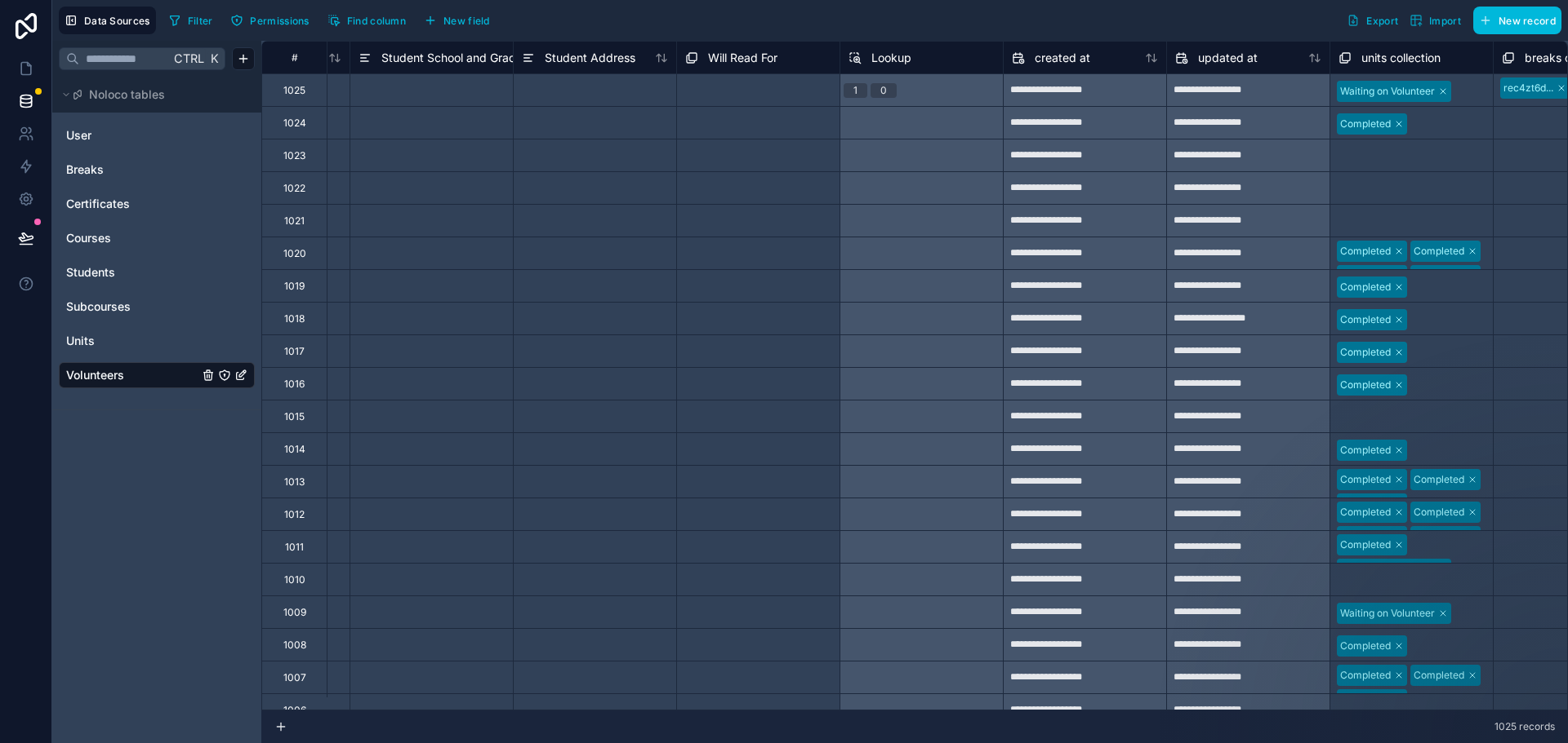
click at [432, 12] on button "New field" at bounding box center [456, 20] width 77 height 24
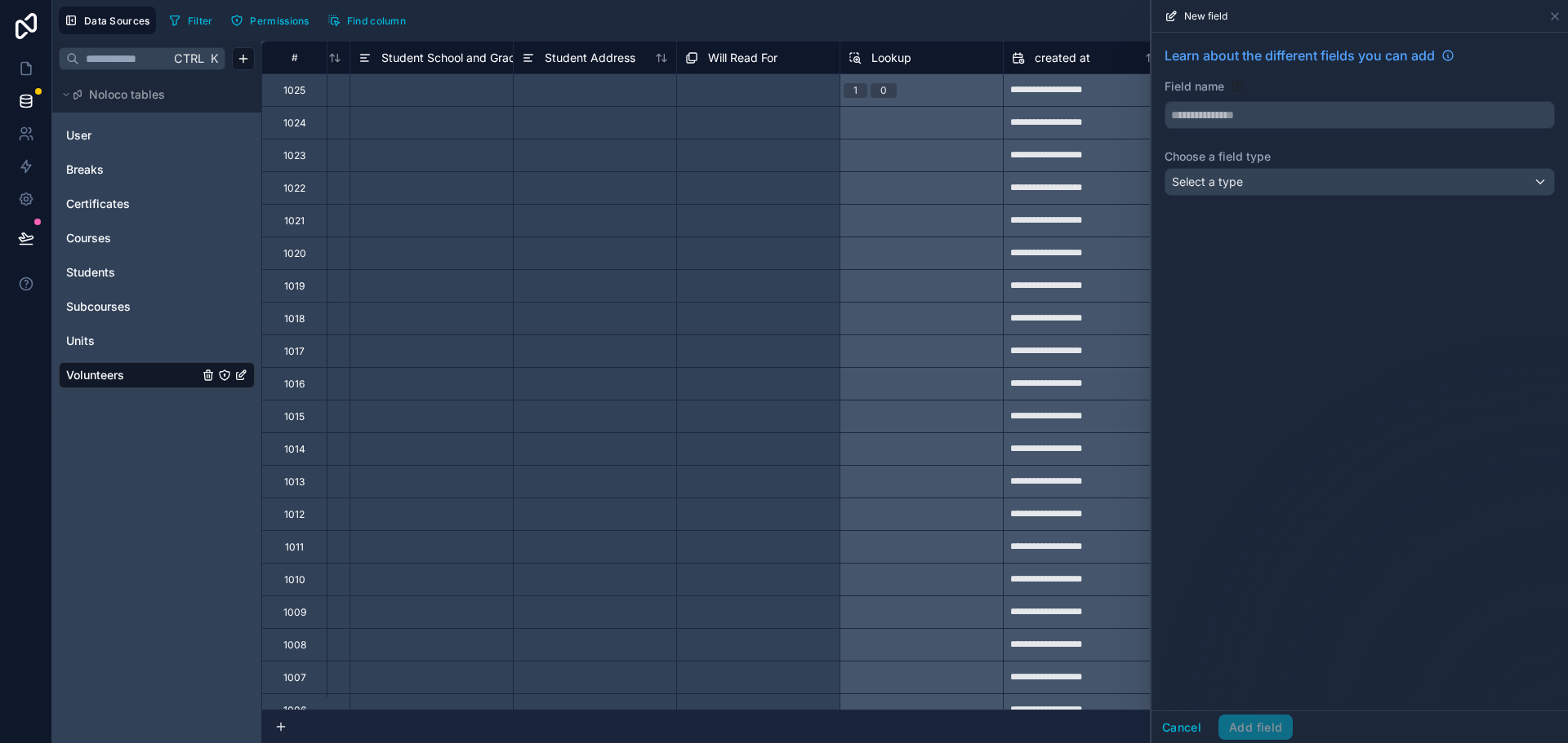
click at [957, 74] on div "1 0" at bounding box center [920, 89] width 163 height 32
click at [938, 59] on div "Lookup" at bounding box center [921, 58] width 147 height 20
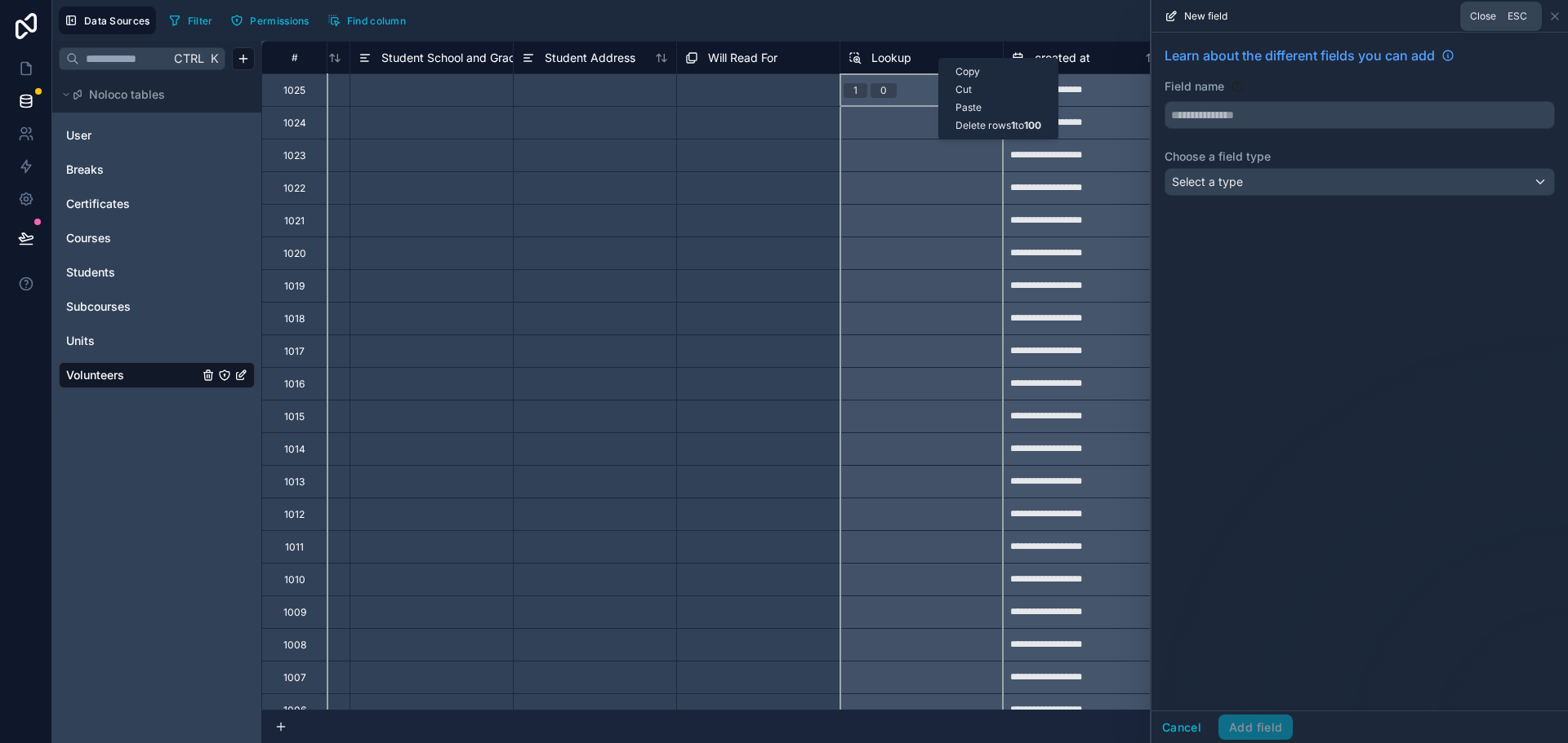
click at [1556, 18] on icon at bounding box center [1554, 16] width 7 height 7
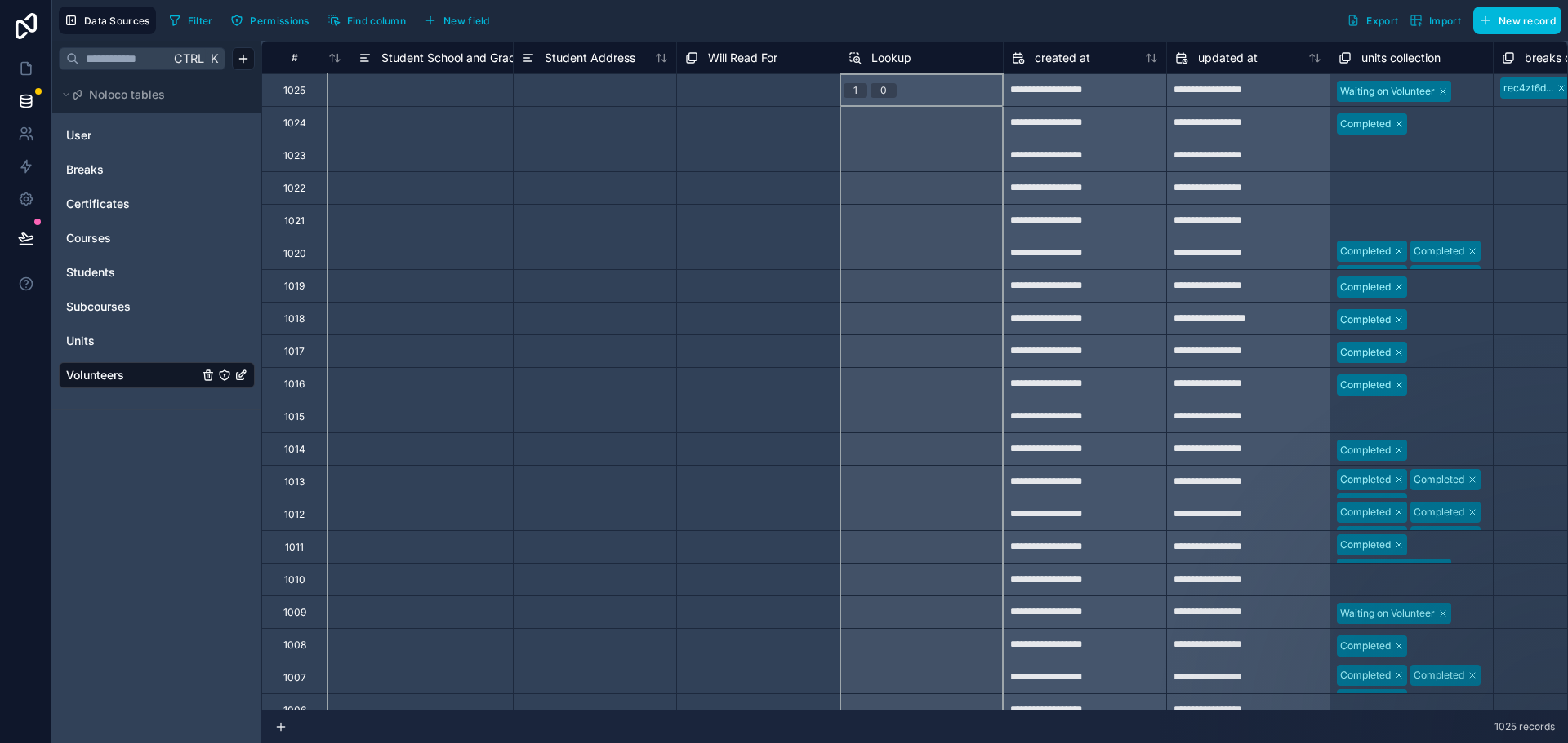
click at [909, 54] on span "Lookup" at bounding box center [891, 58] width 40 height 17
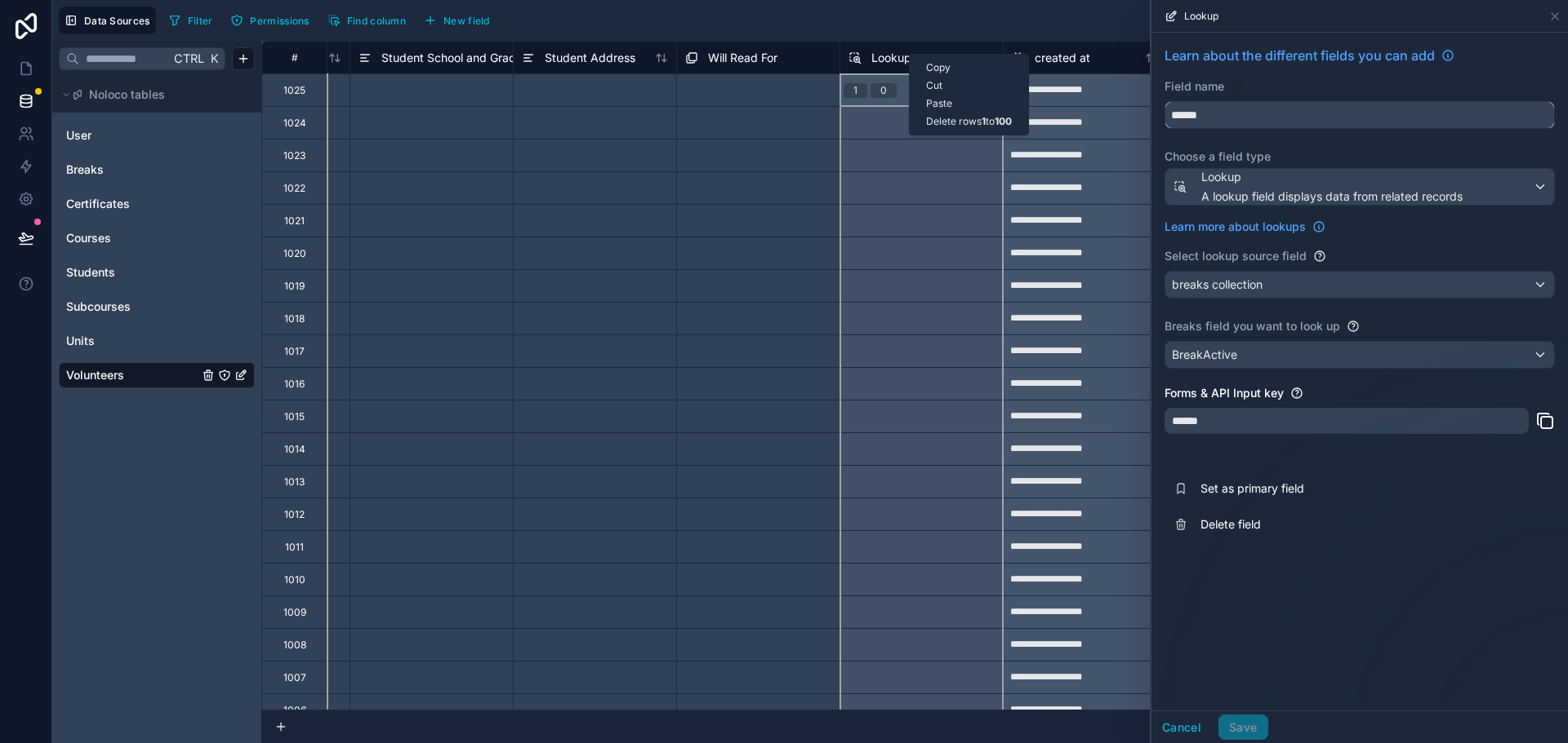
click at [1250, 117] on input "******" at bounding box center [1360, 114] width 389 height 26
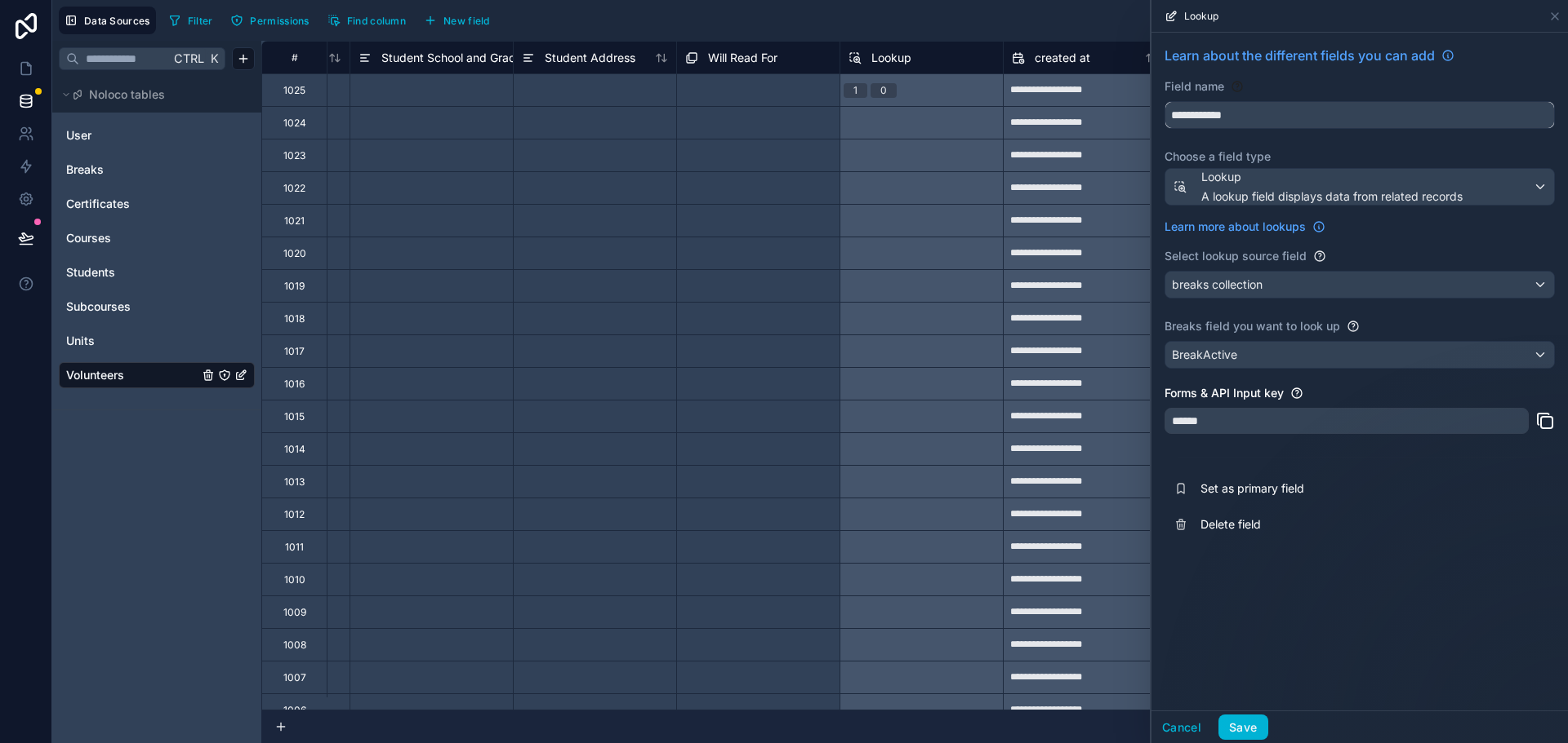
type input "**********"
click at [1360, 526] on span "Delete field" at bounding box center [1318, 524] width 235 height 17
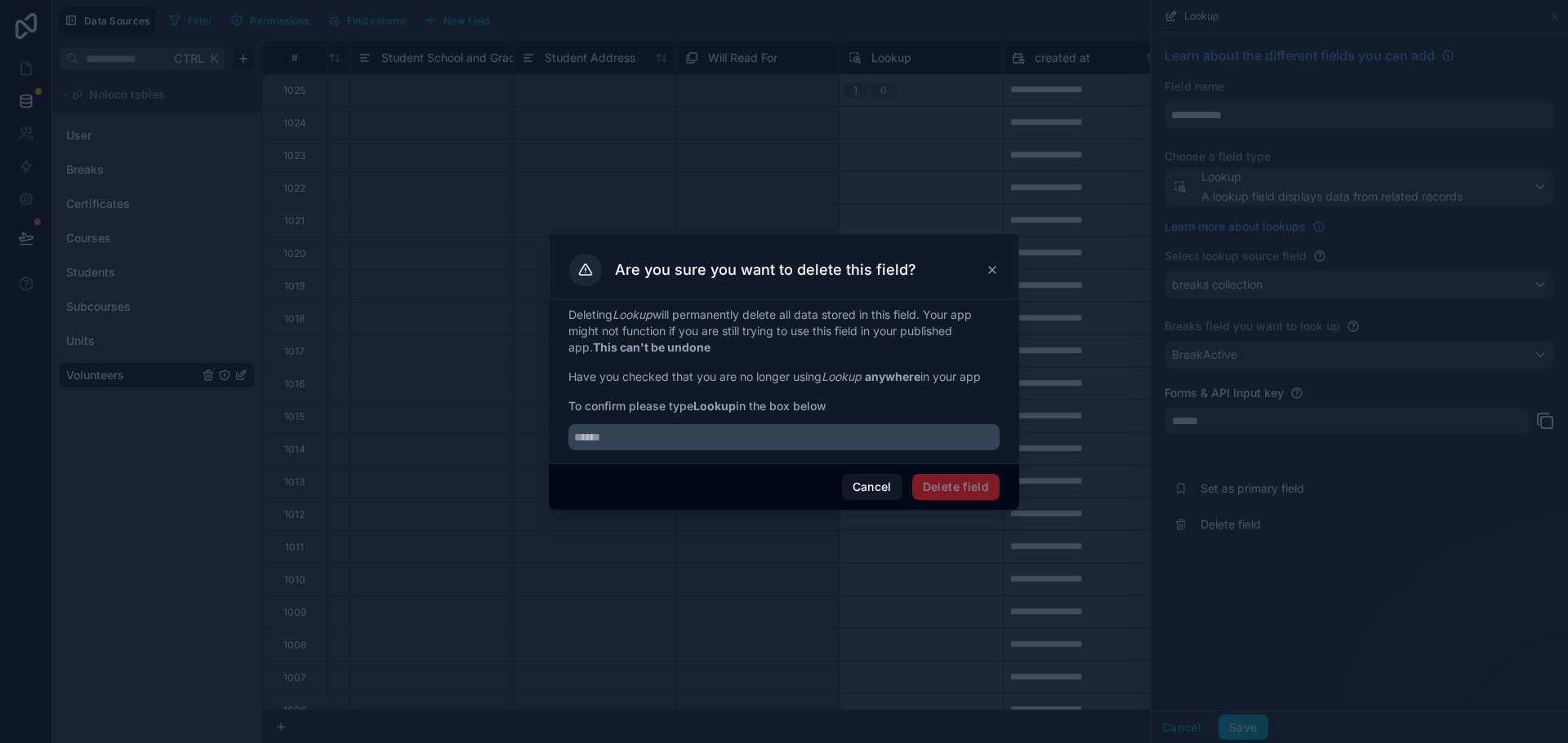
click at [879, 487] on button "Cancel" at bounding box center [872, 487] width 61 height 26
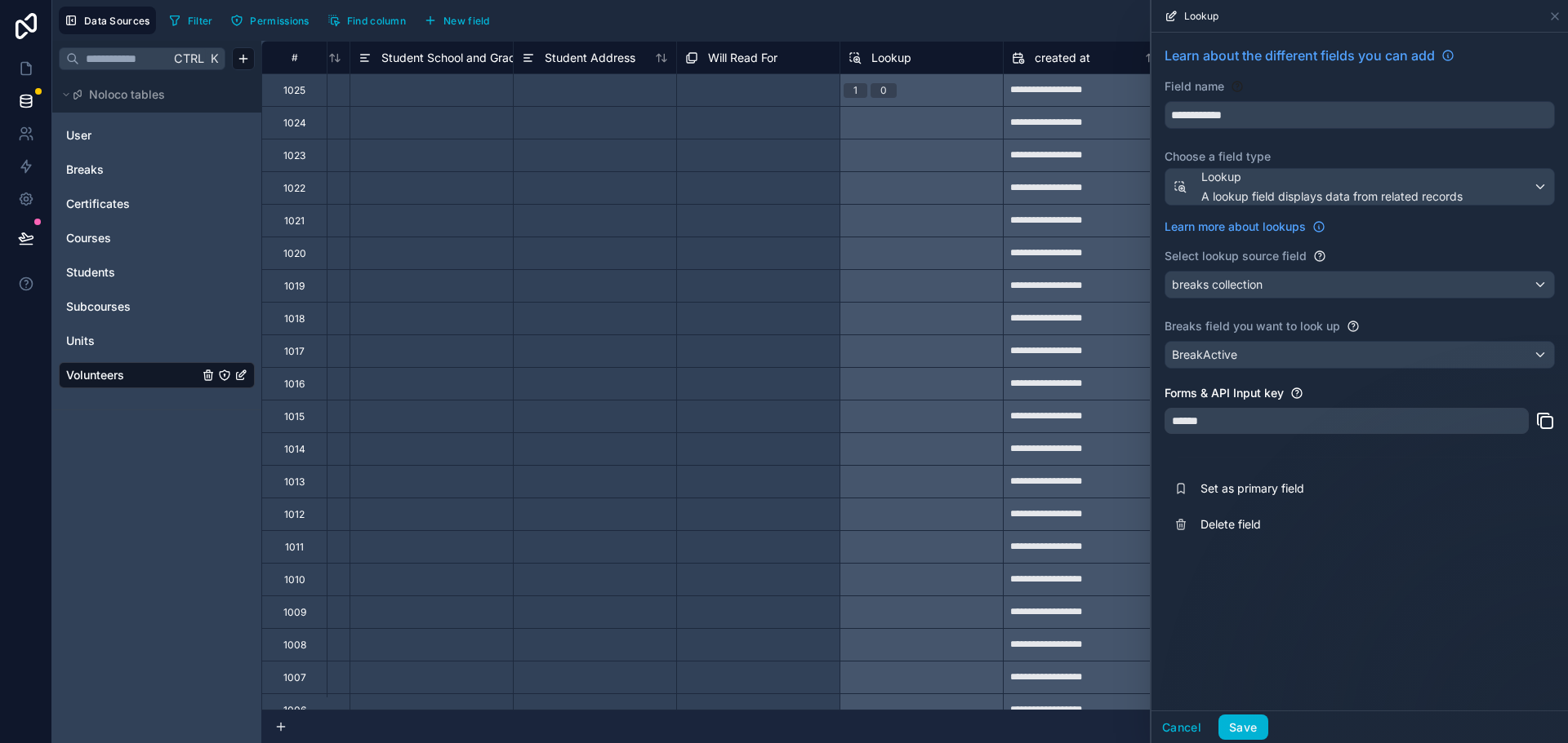
click at [1251, 596] on div "**********" at bounding box center [1360, 371] width 416 height 679
click at [1231, 726] on button "Save" at bounding box center [1243, 727] width 49 height 26
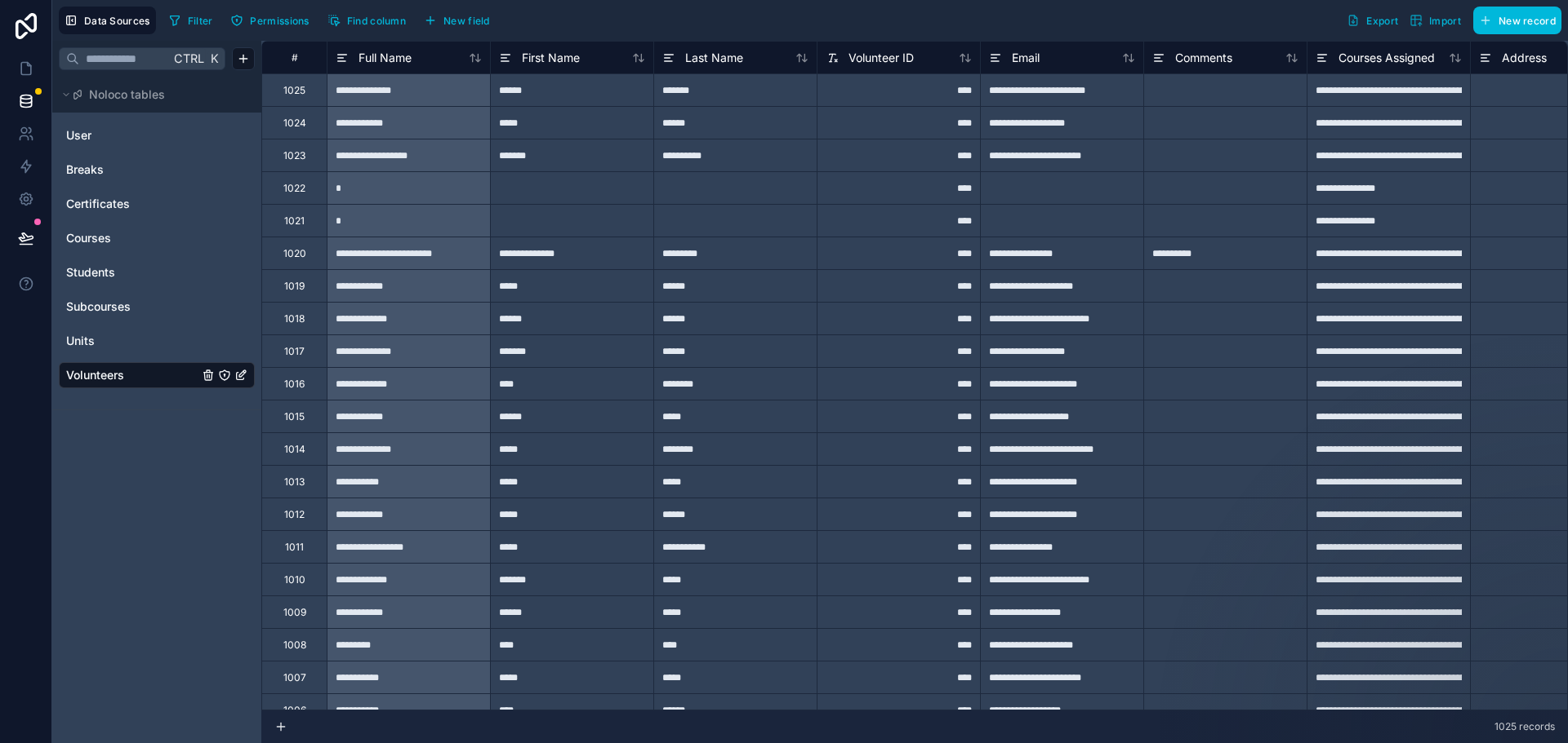
click at [475, 18] on span "New field" at bounding box center [467, 21] width 47 height 13
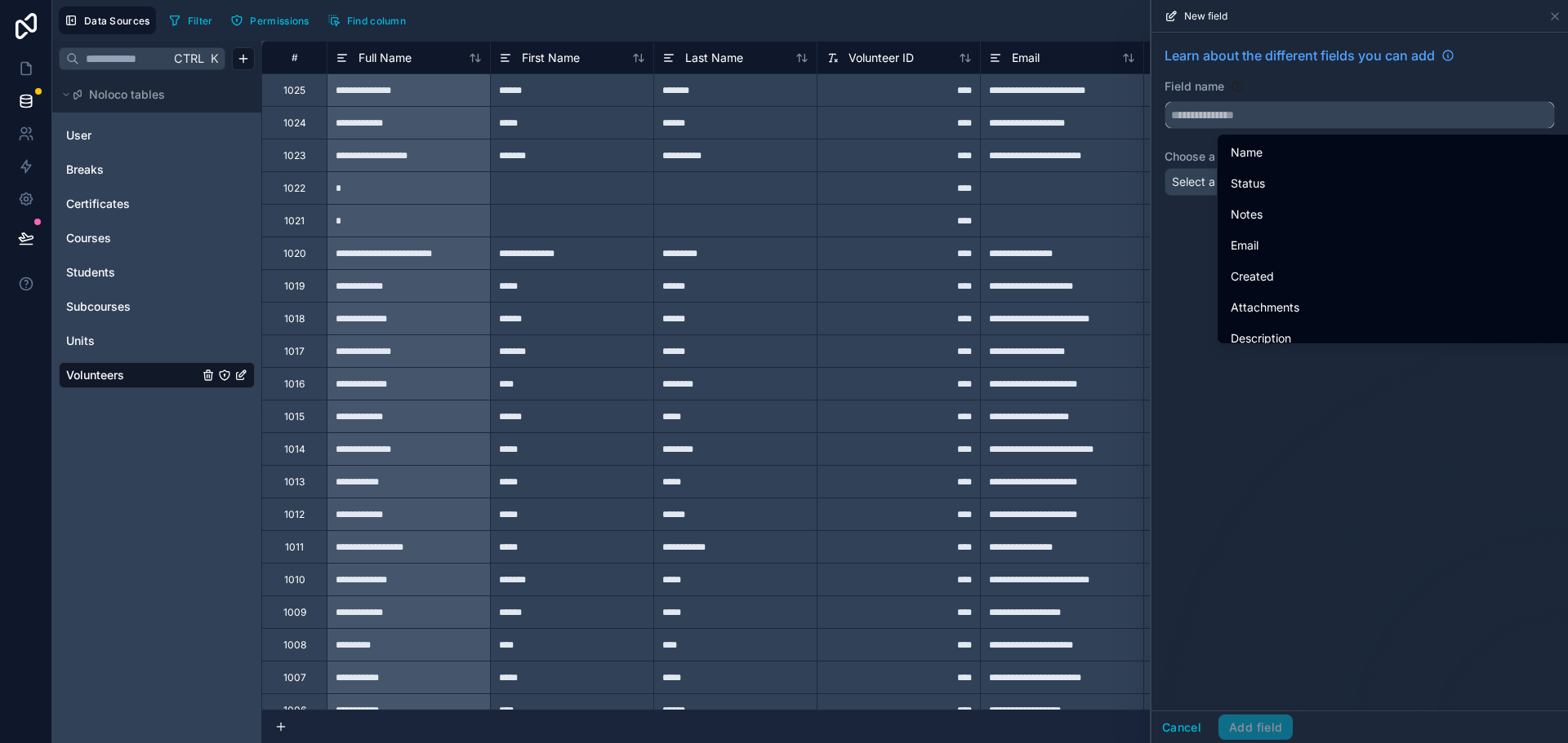
click at [1237, 113] on input "text" at bounding box center [1360, 114] width 389 height 26
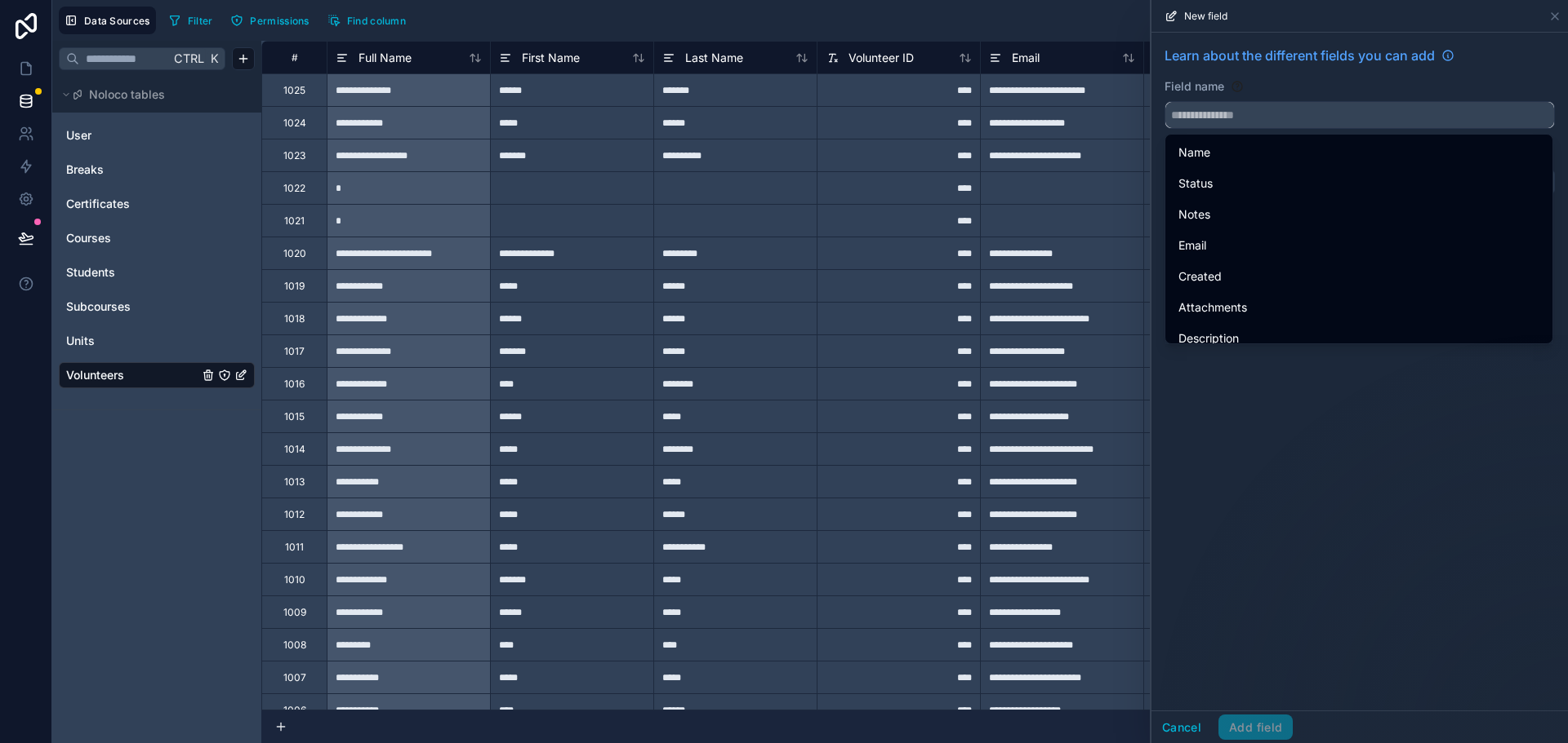
click at [1256, 108] on input "text" at bounding box center [1360, 114] width 389 height 26
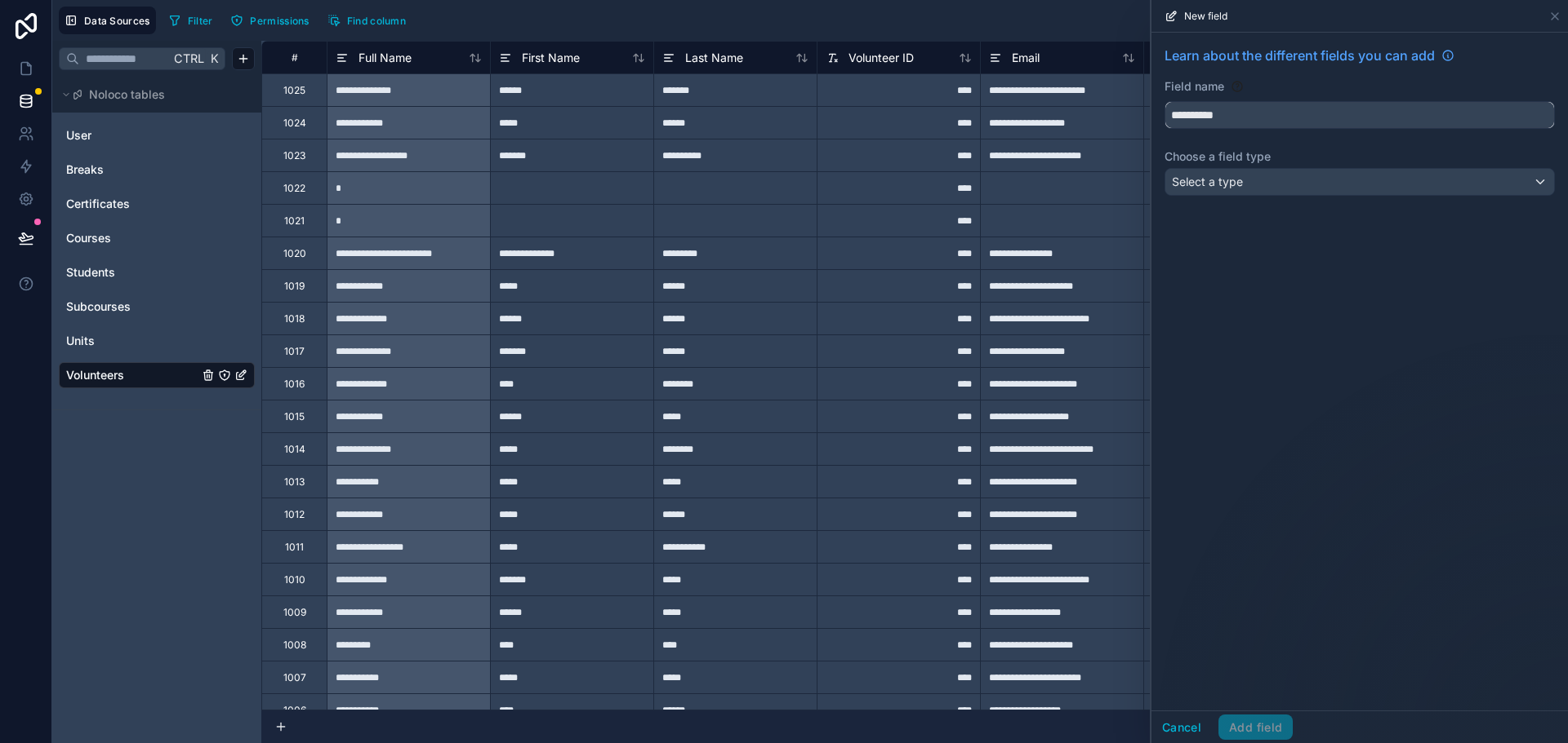
click at [1184, 111] on input "**********" at bounding box center [1360, 114] width 389 height 26
click at [1165, 102] on button "**********" at bounding box center [1360, 115] width 391 height 27
type input "**********"
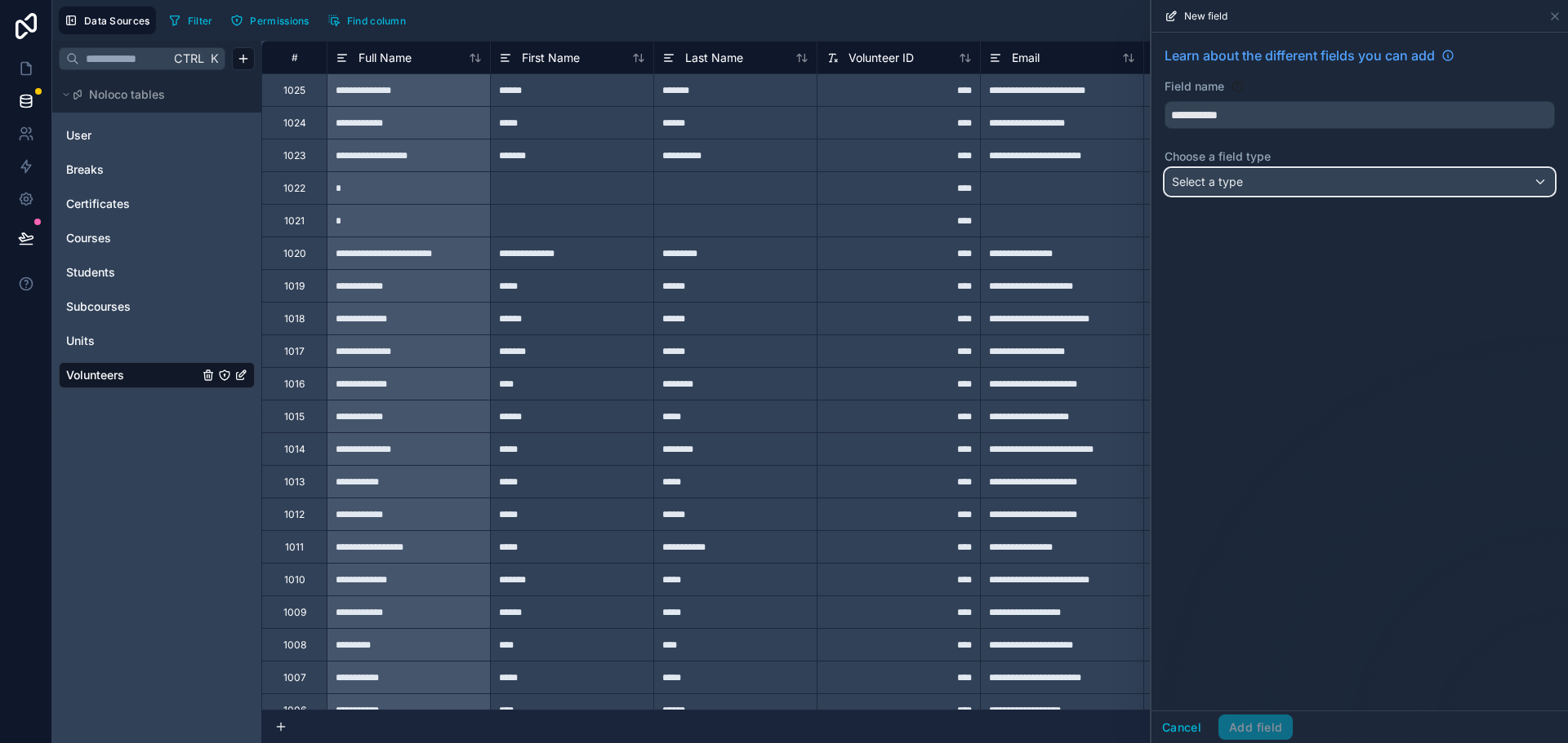
click at [1255, 175] on div "Select a type" at bounding box center [1360, 182] width 389 height 26
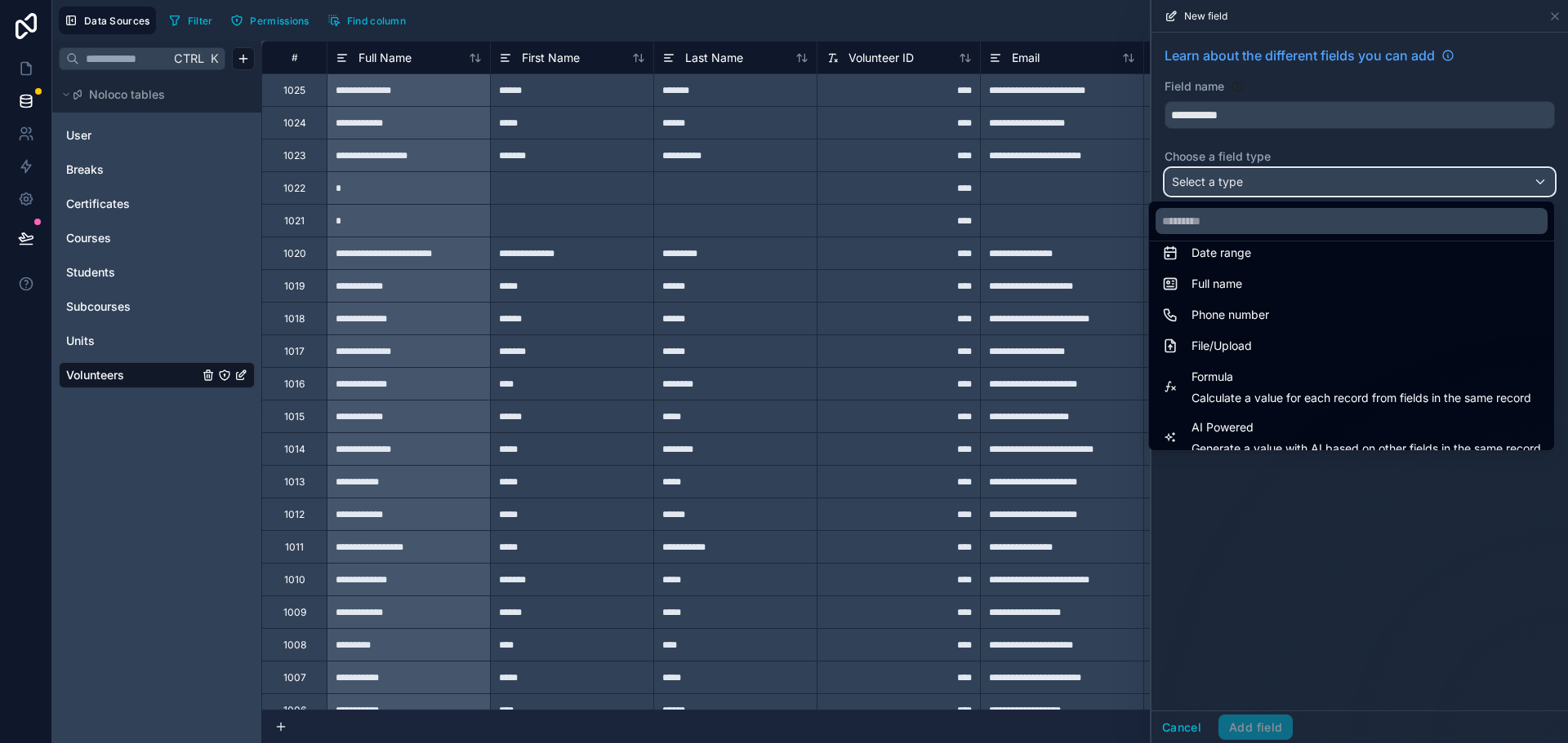
scroll to position [408, 0]
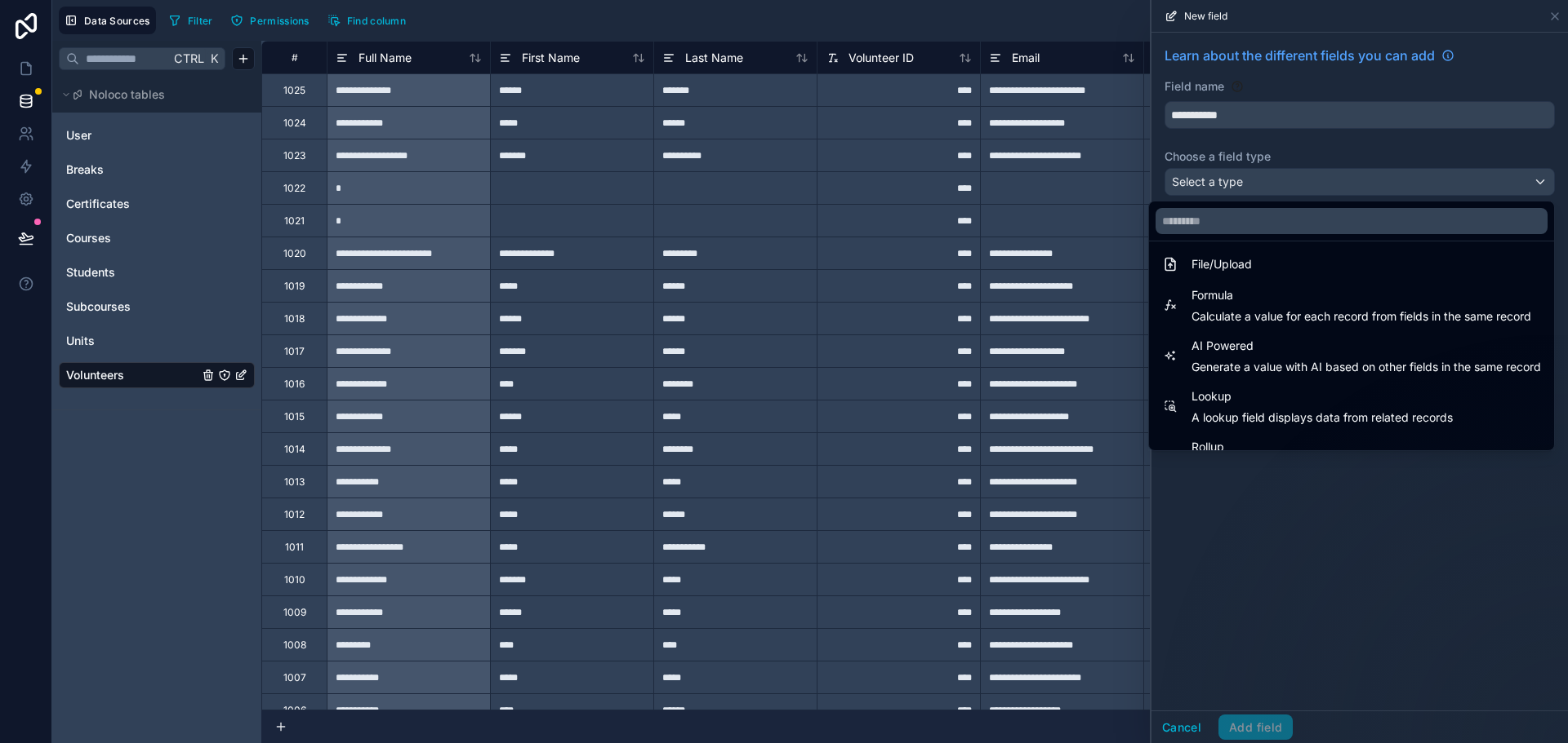
click at [1261, 310] on span "Calculate a value for each record from fields in the same record" at bounding box center [1361, 316] width 340 height 17
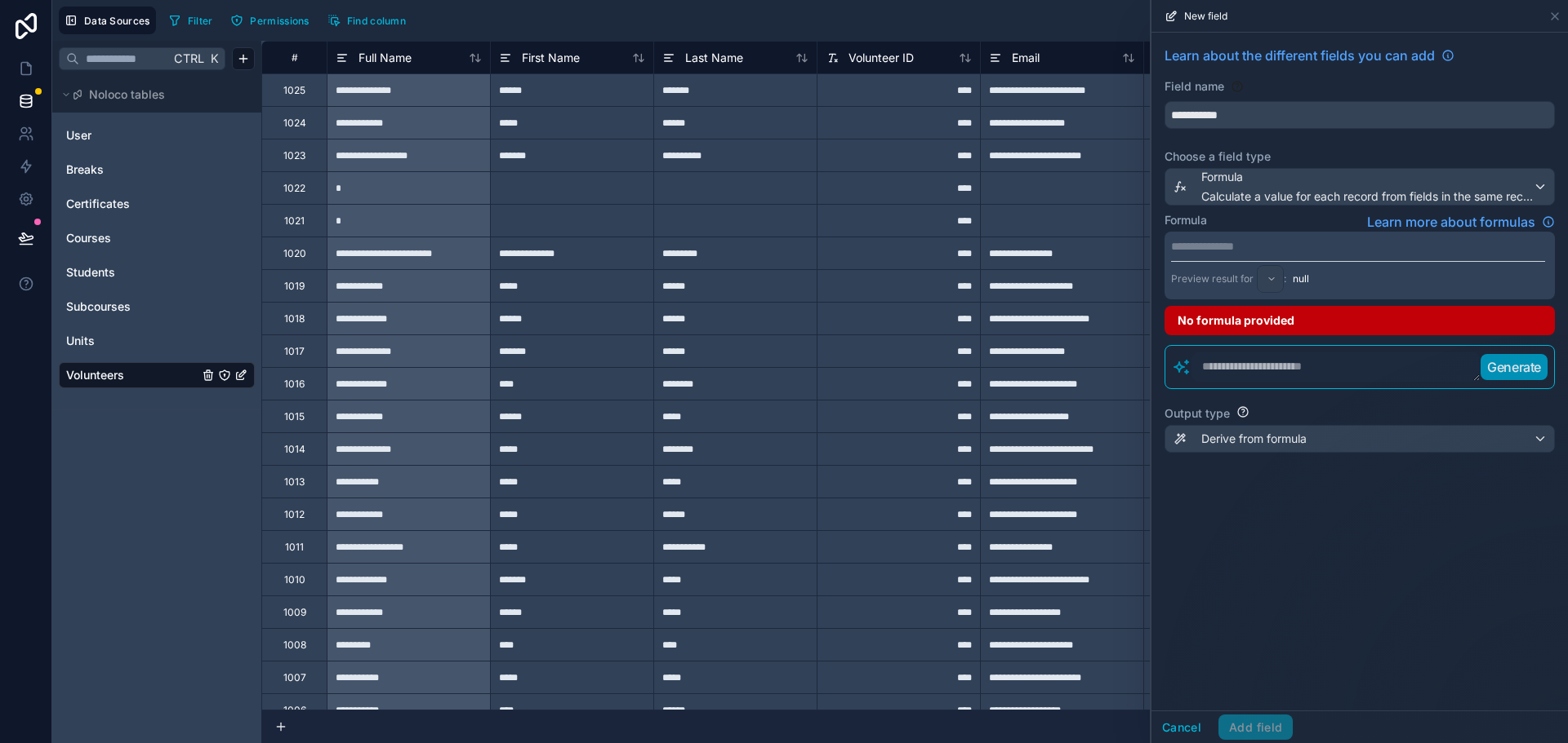
click at [1257, 250] on p "**********" at bounding box center [1358, 246] width 374 height 17
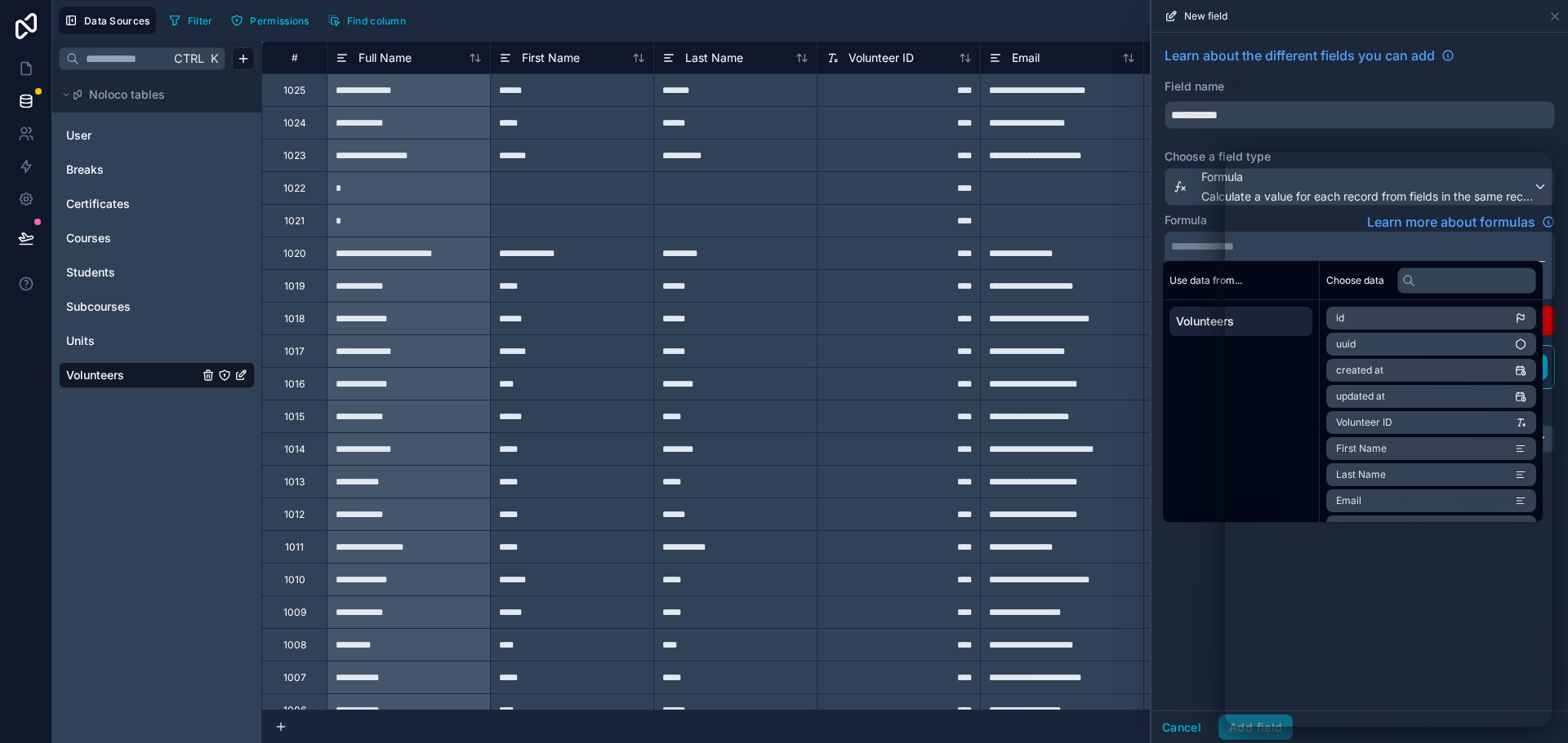
click at [1186, 395] on div "Use data from... Volunteers" at bounding box center [1241, 391] width 156 height 261
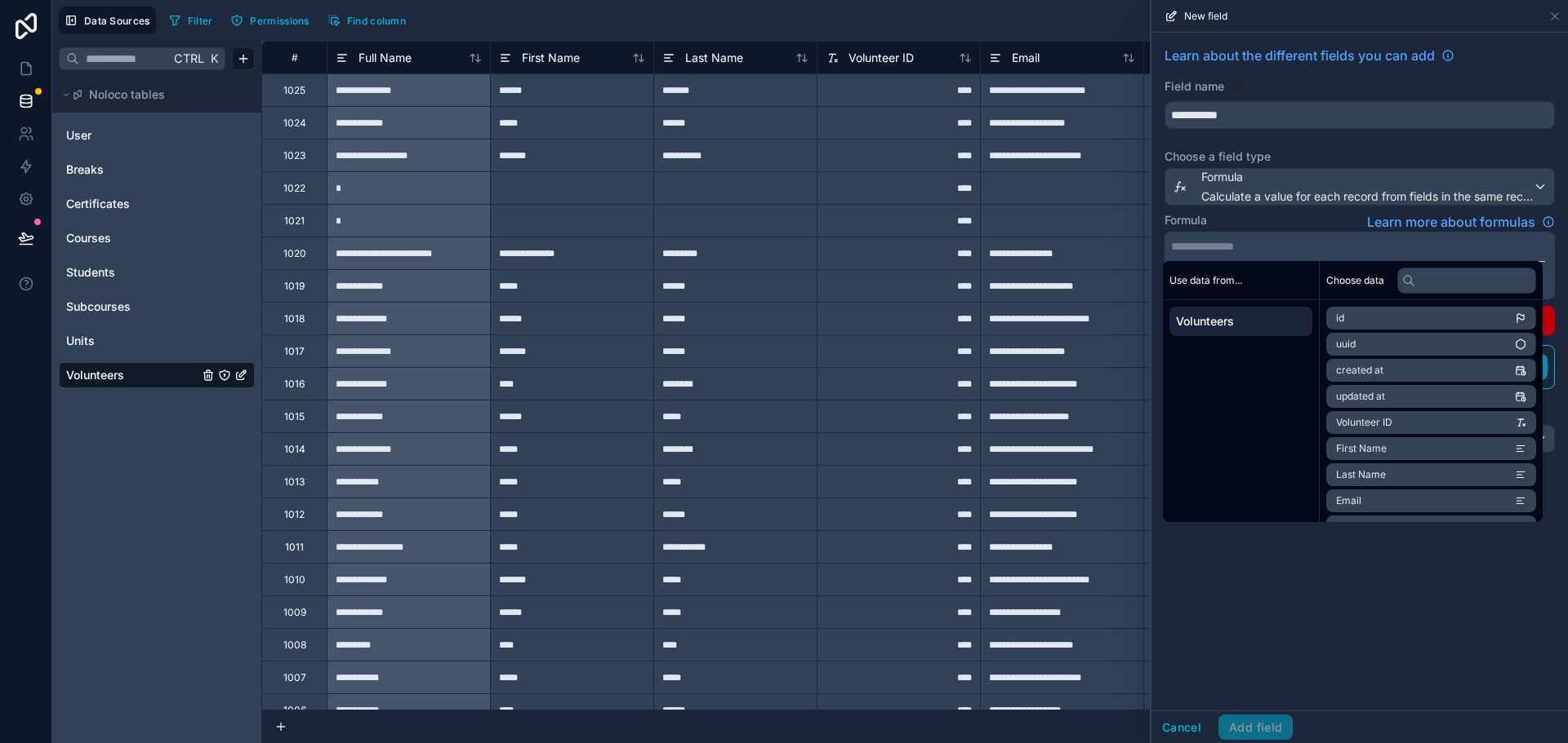
click at [1269, 248] on p "**********" at bounding box center [1358, 246] width 374 height 17
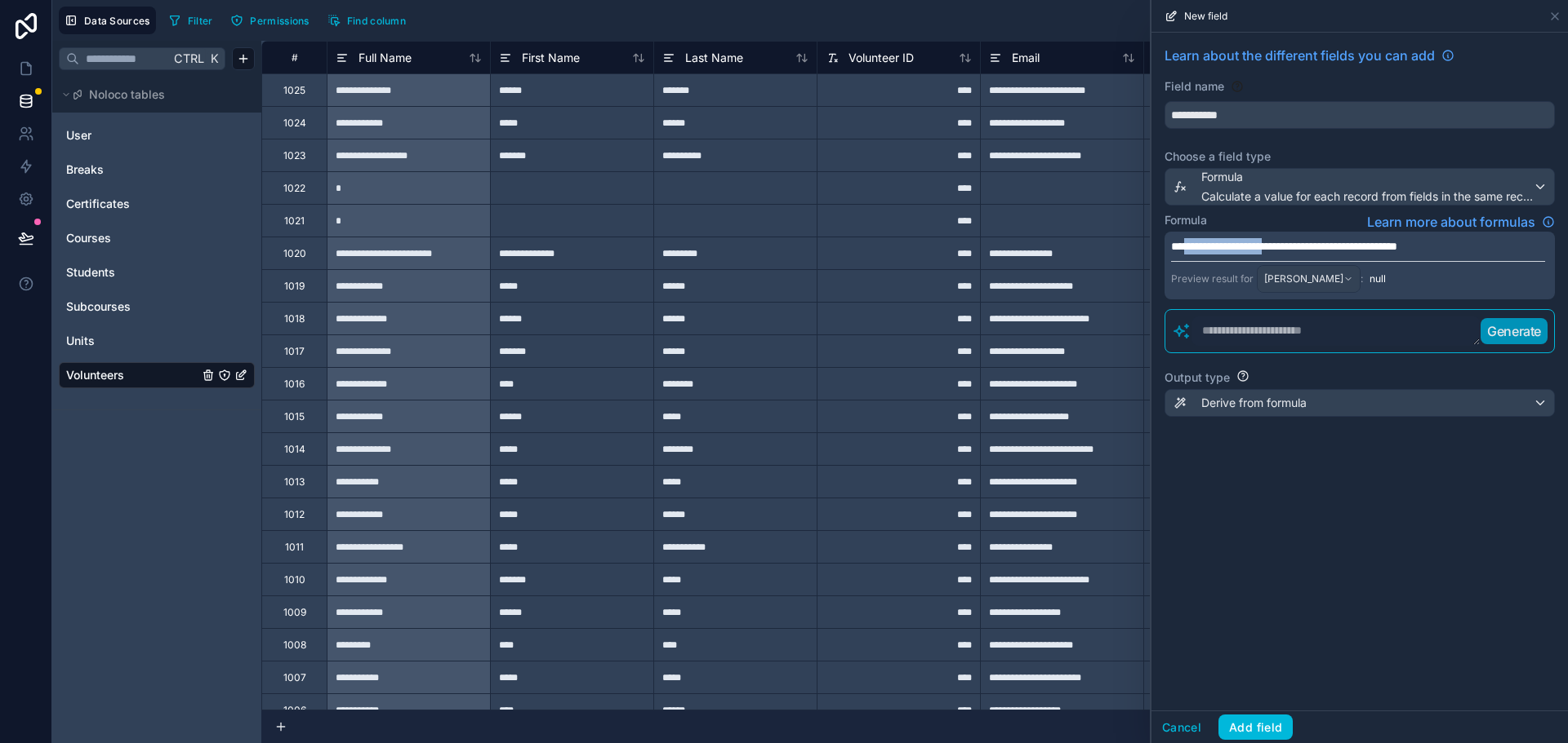
drag, startPoint x: 1292, startPoint y: 247, endPoint x: 1187, endPoint y: 248, distance: 105.0
click at [1187, 248] on span "**********" at bounding box center [1285, 247] width 227 height 12
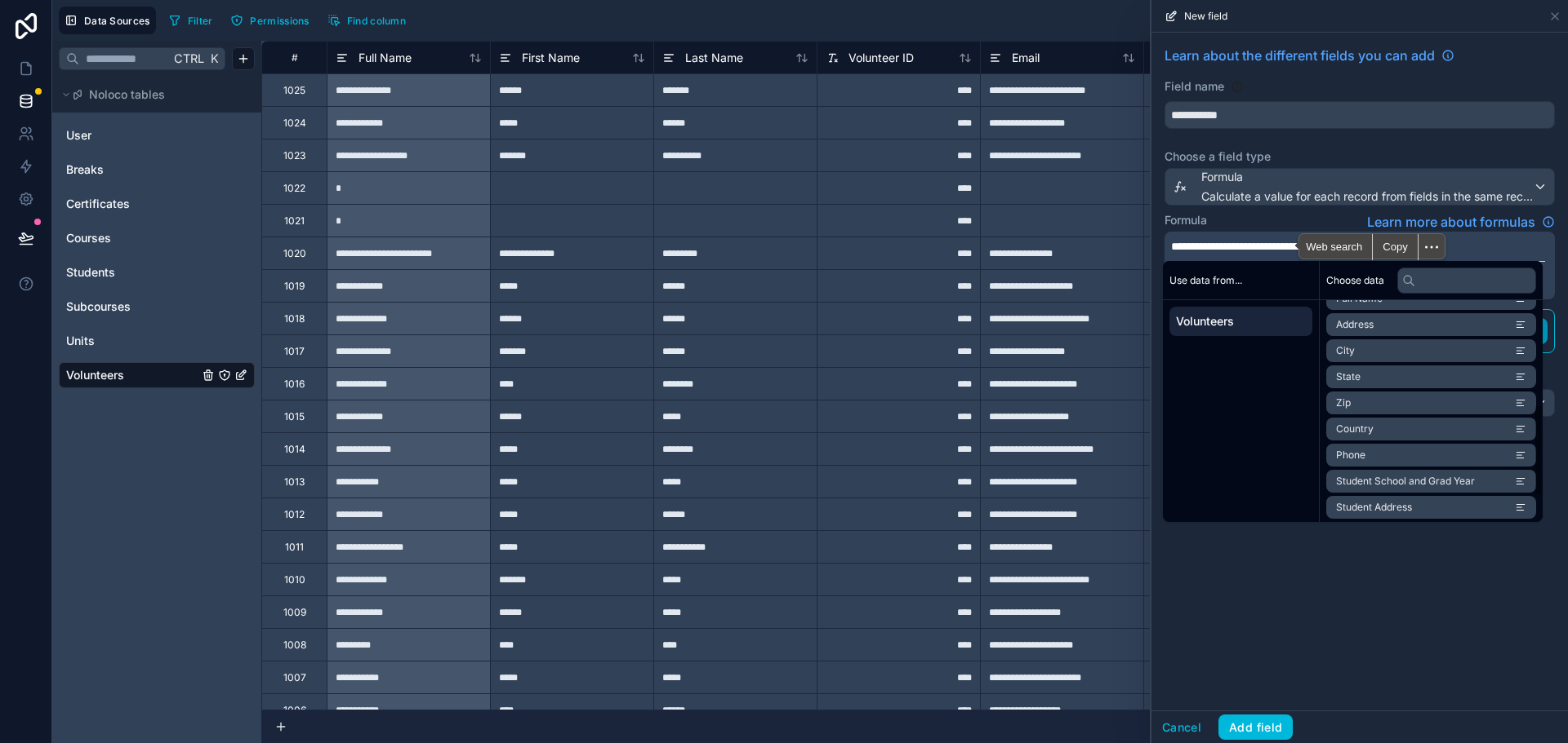
scroll to position [310, 0]
click at [1389, 505] on span "BreaksActive" at bounding box center [1367, 504] width 63 height 13
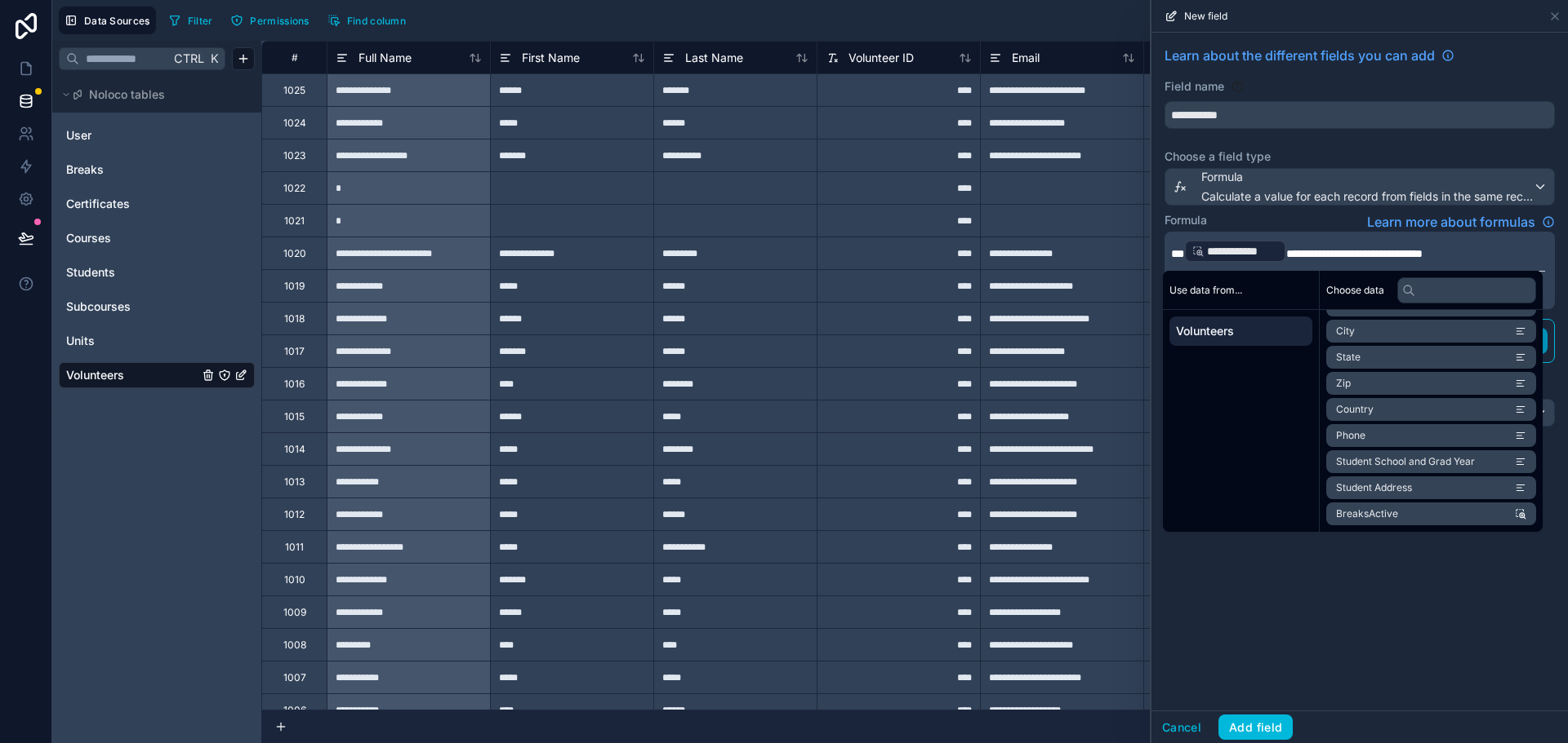
click at [1480, 251] on p "**********" at bounding box center [1358, 251] width 374 height 26
click at [1265, 727] on button "Add field" at bounding box center [1255, 727] width 74 height 26
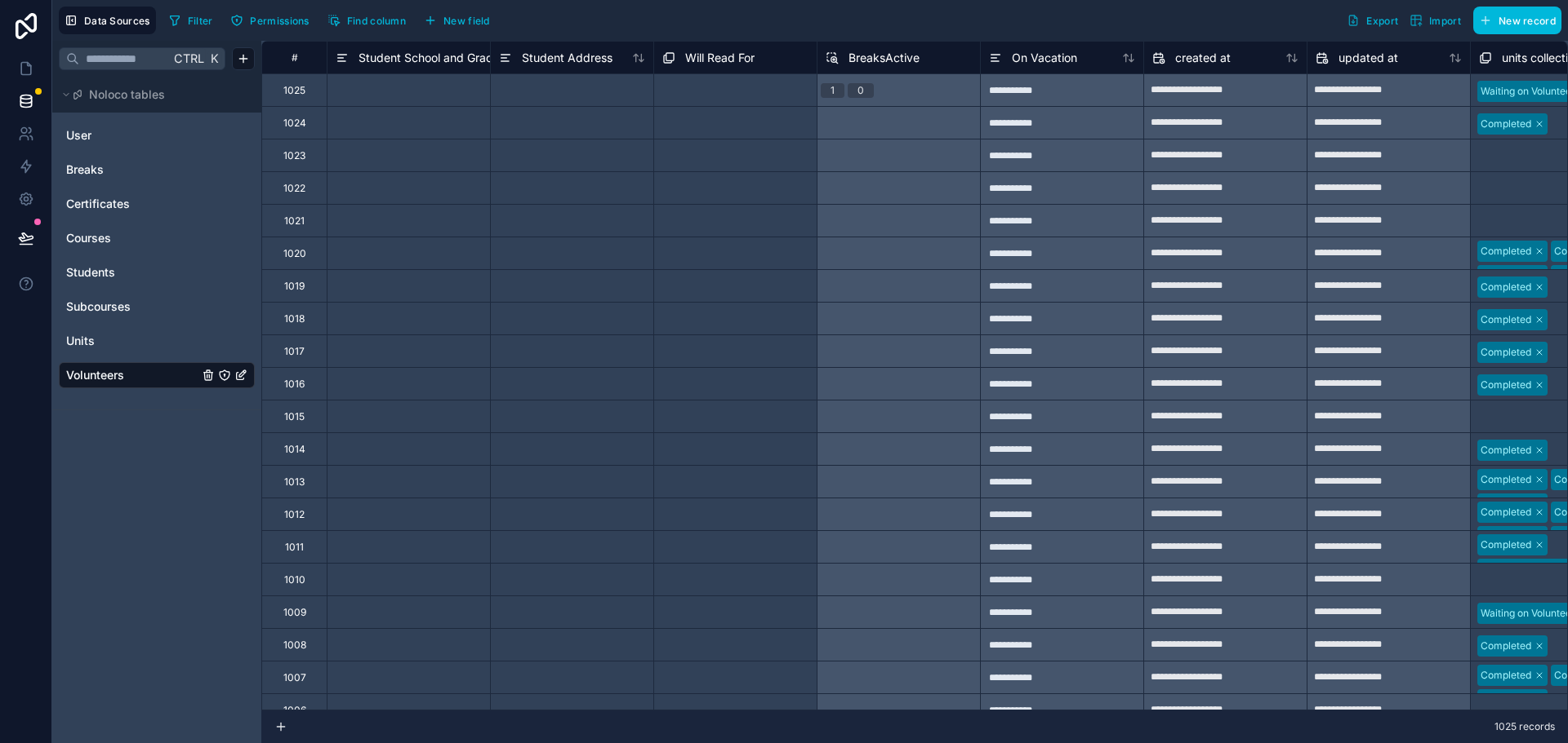
scroll to position [0, 2276]
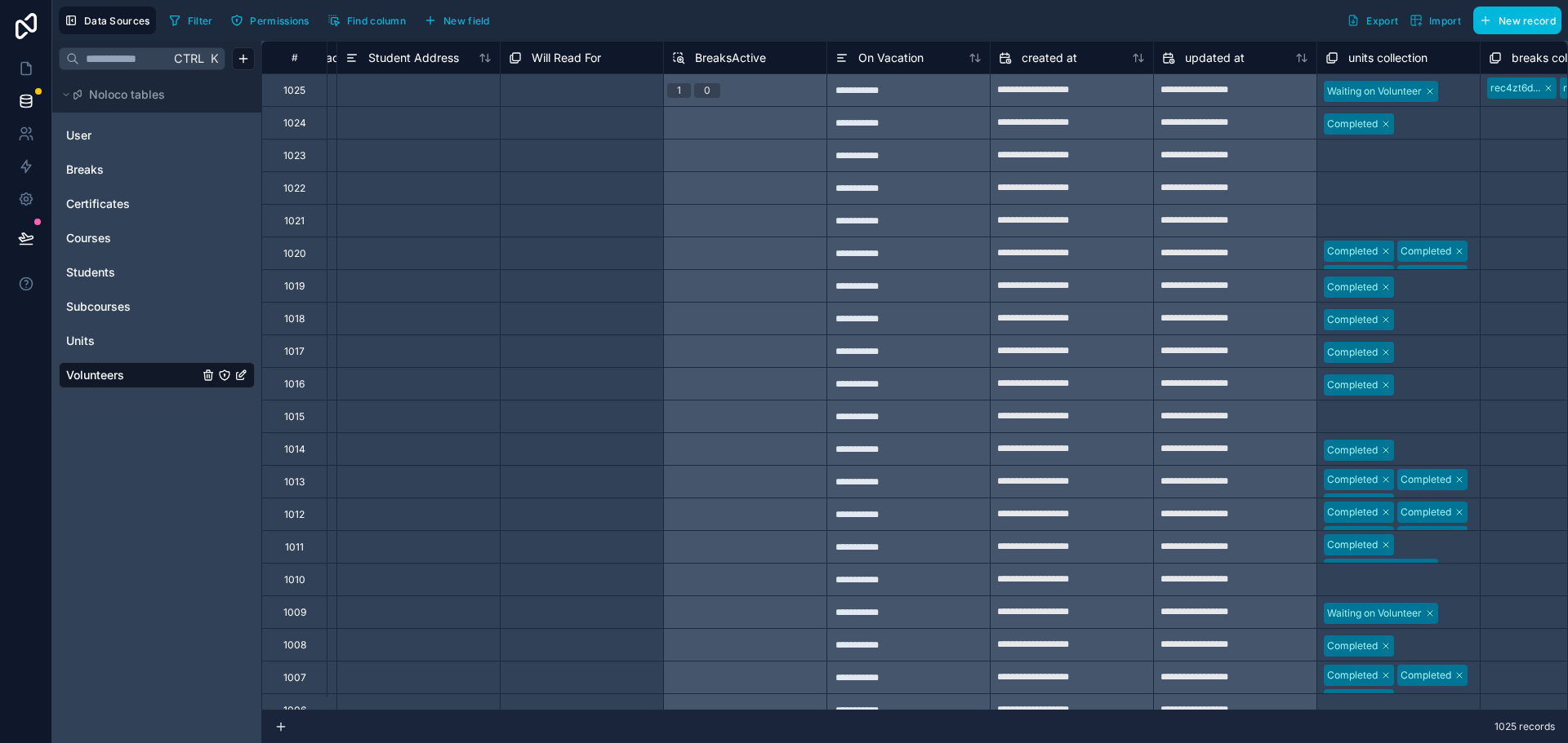
click at [952, 56] on div "On Vacation" at bounding box center [909, 58] width 147 height 20
click at [898, 56] on span "On Vacation" at bounding box center [890, 58] width 65 height 17
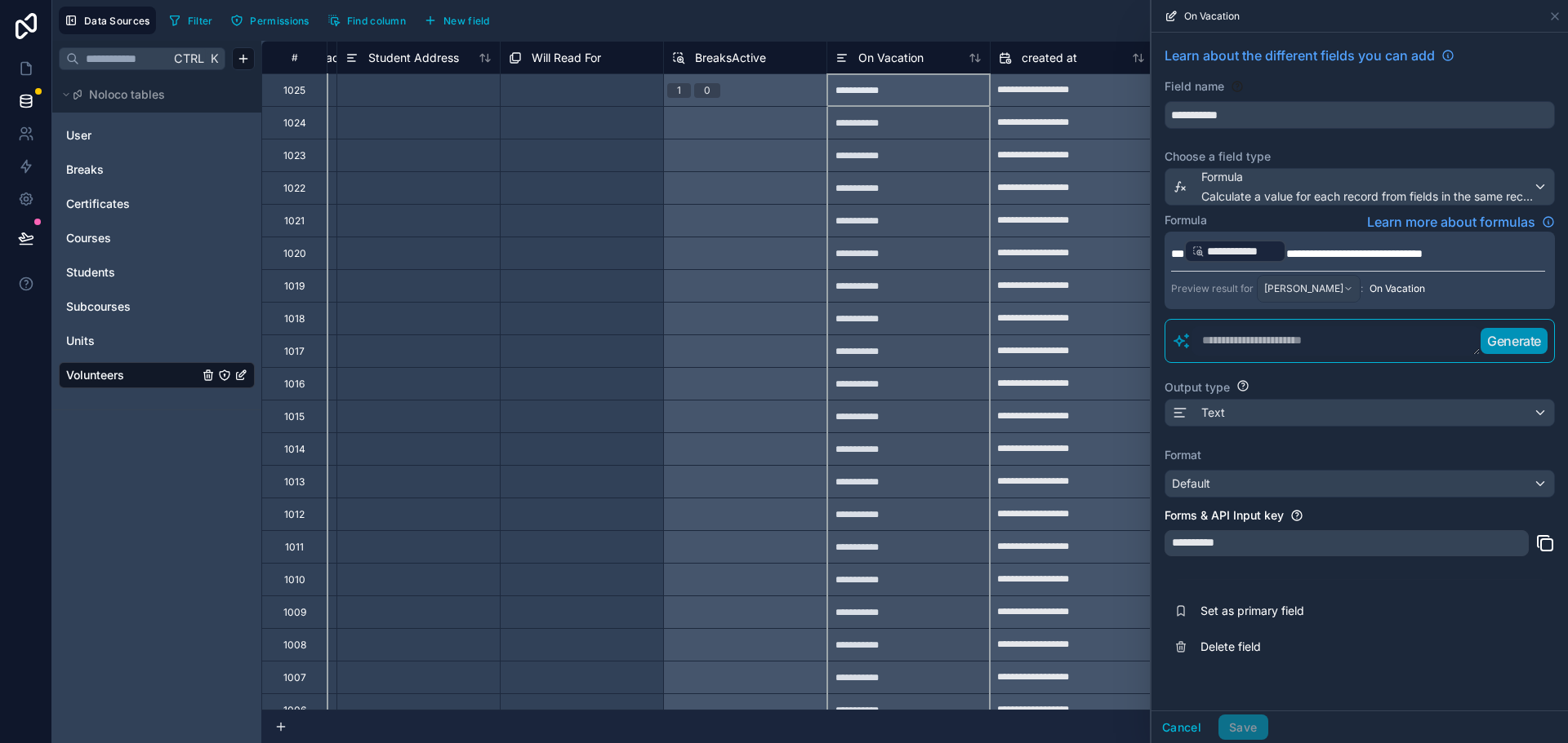
click at [1468, 256] on p "**********" at bounding box center [1358, 251] width 374 height 26
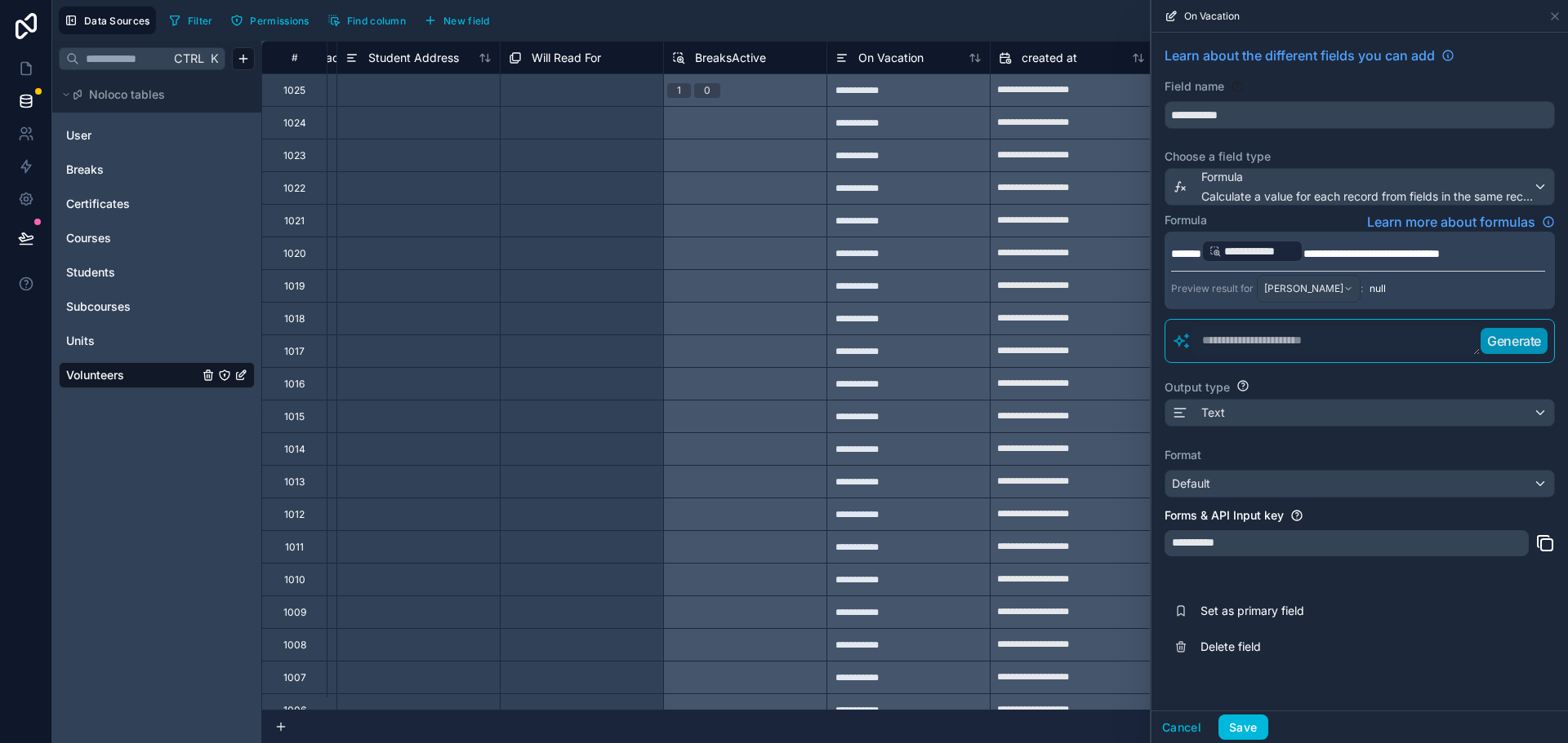
click at [1317, 253] on span "**********" at bounding box center [1372, 254] width 137 height 12
drag, startPoint x: 1425, startPoint y: 251, endPoint x: 1347, endPoint y: 256, distance: 78.2
click at [1347, 256] on span "**********" at bounding box center [1374, 254] width 141 height 12
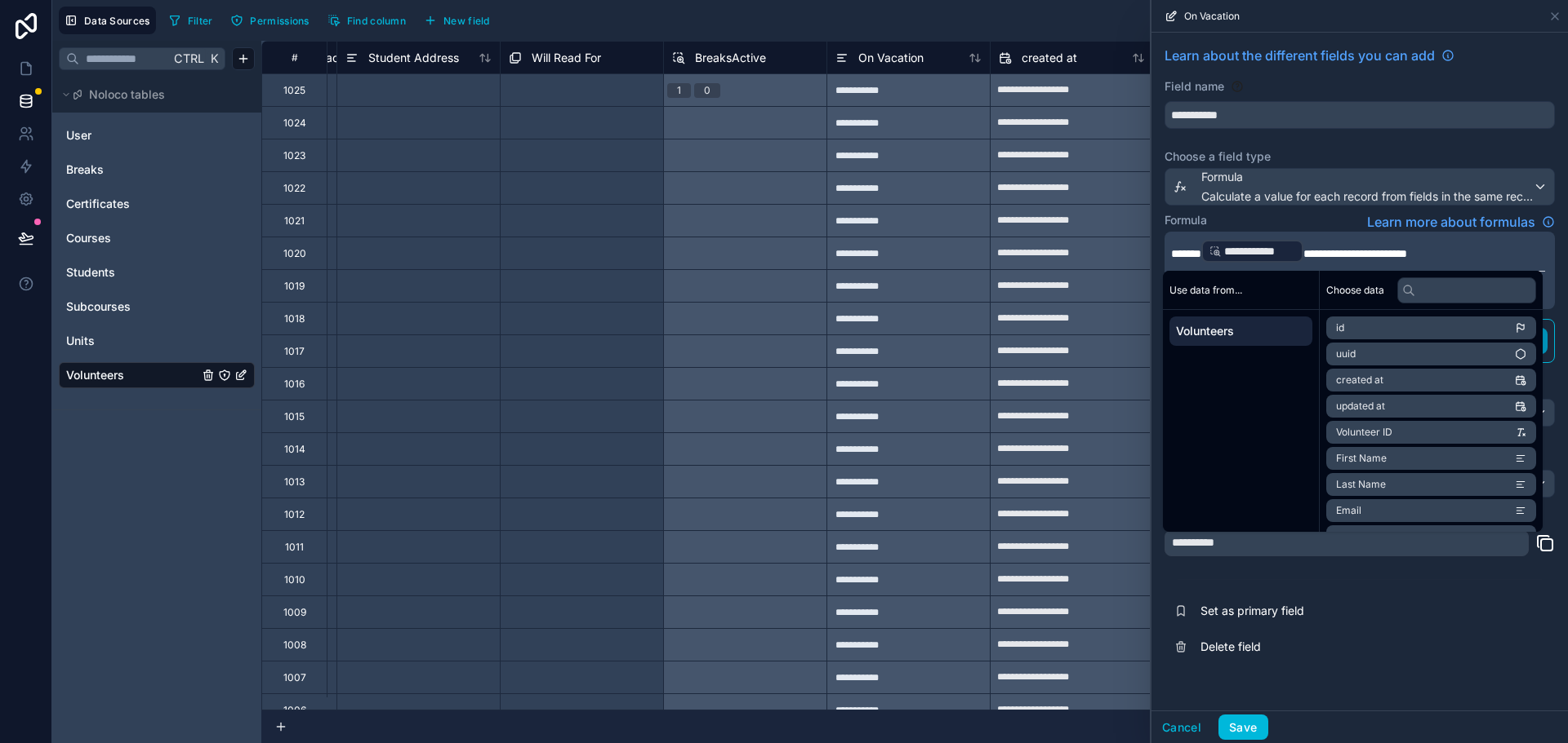
click at [1407, 250] on span "**********" at bounding box center [1355, 254] width 104 height 12
click at [1433, 246] on p "**********" at bounding box center [1358, 251] width 374 height 26
click at [1228, 571] on div "**********" at bounding box center [1360, 354] width 416 height 645
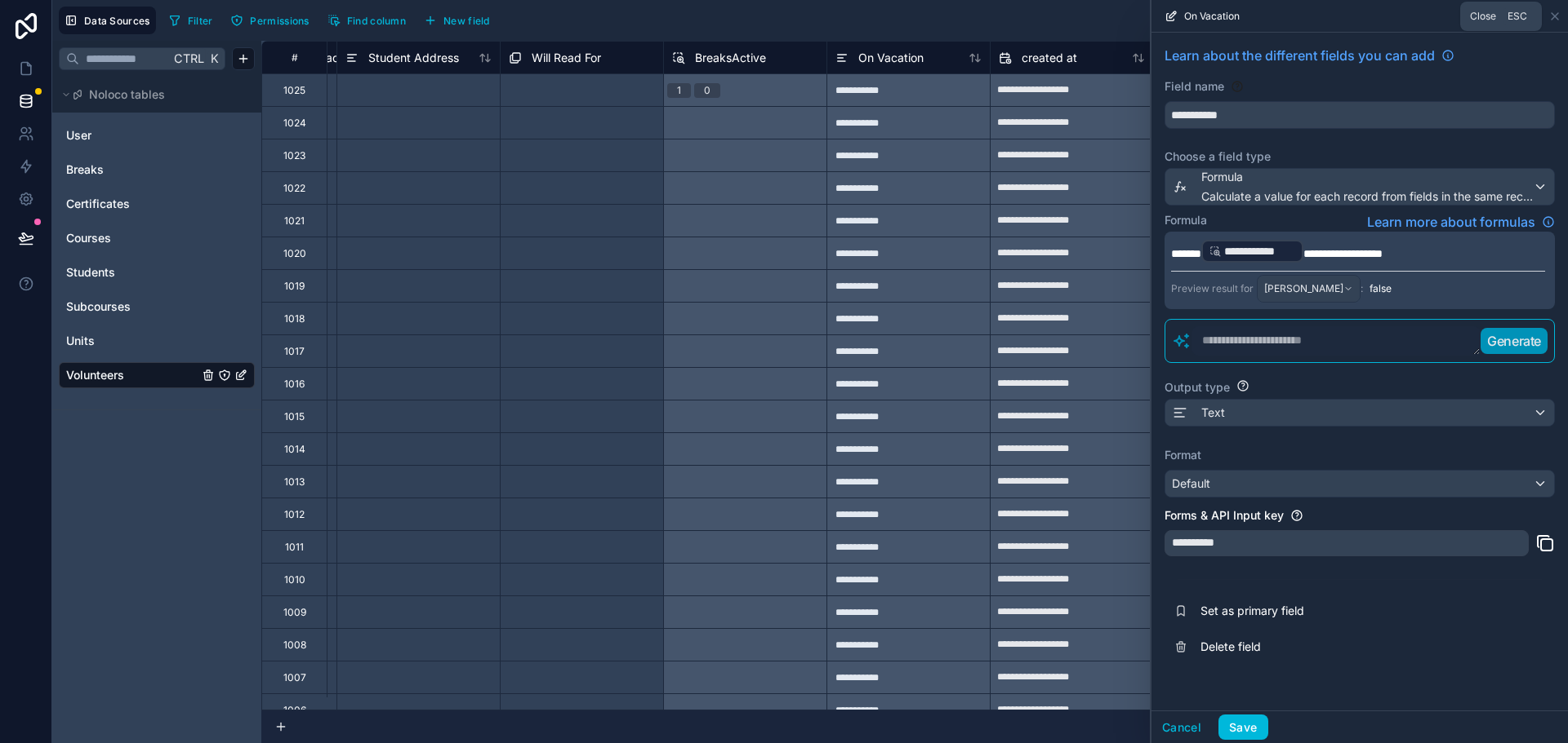
click at [1558, 17] on icon at bounding box center [1554, 16] width 13 height 13
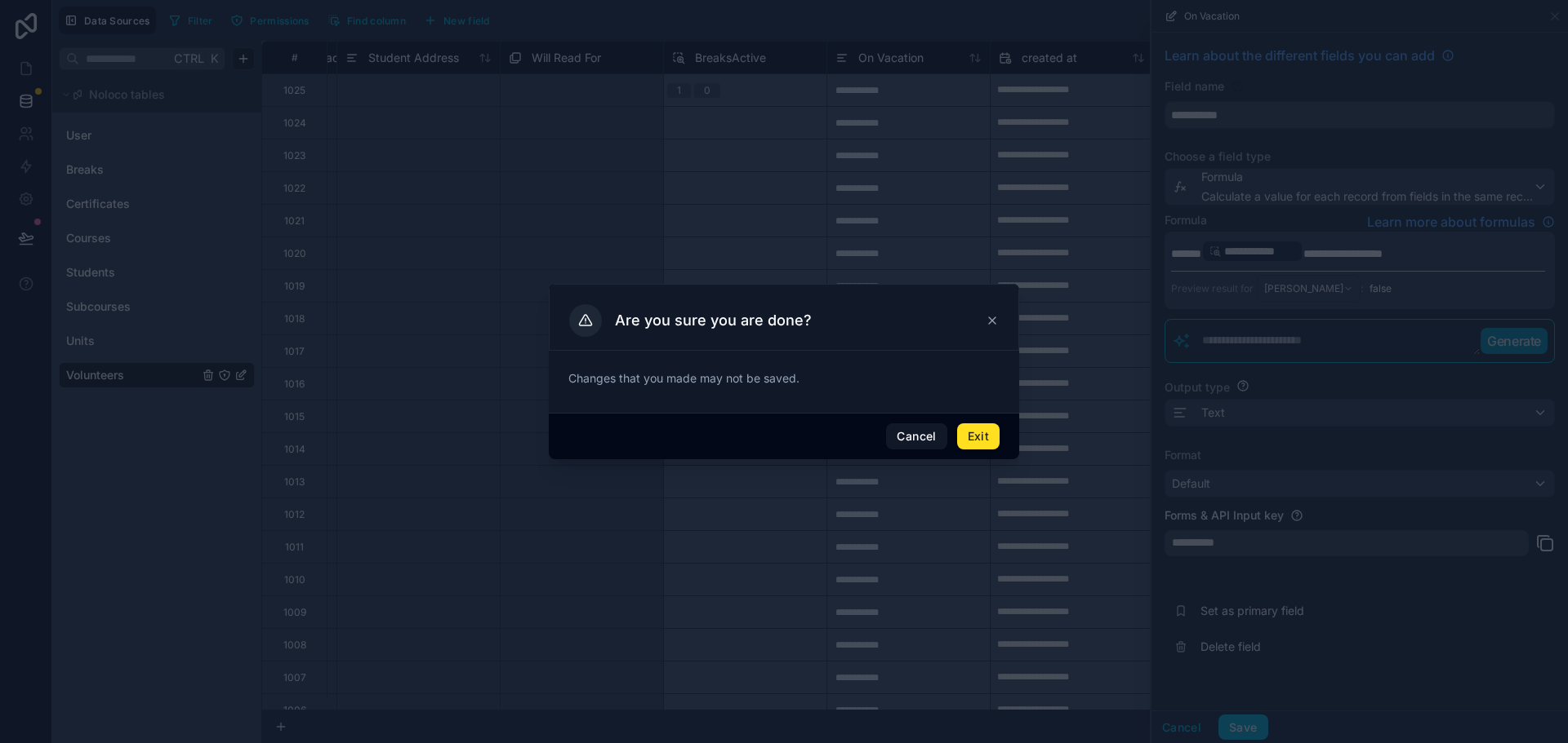
click at [922, 437] on button "Cancel" at bounding box center [916, 436] width 61 height 26
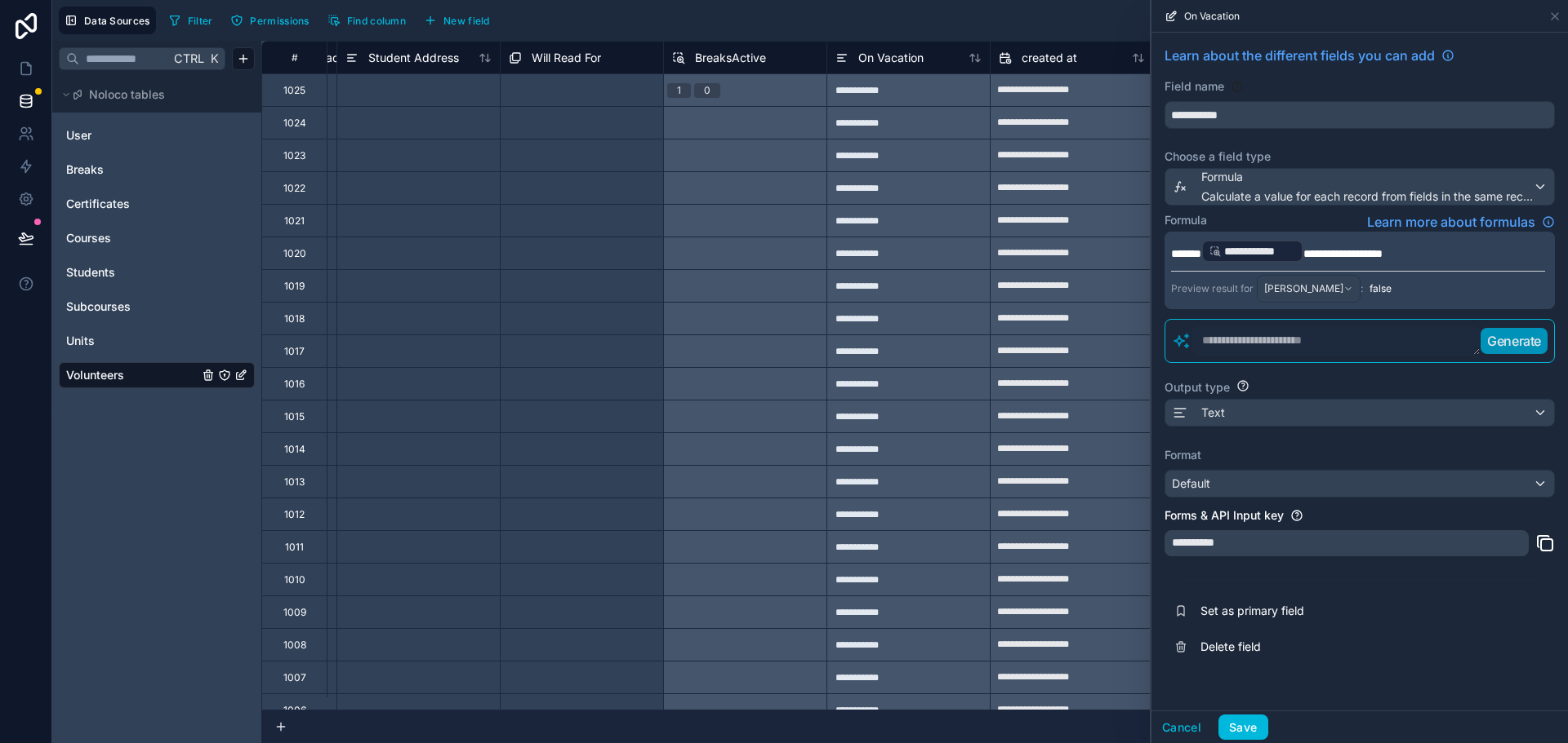
click at [1237, 730] on button "Save" at bounding box center [1243, 727] width 49 height 26
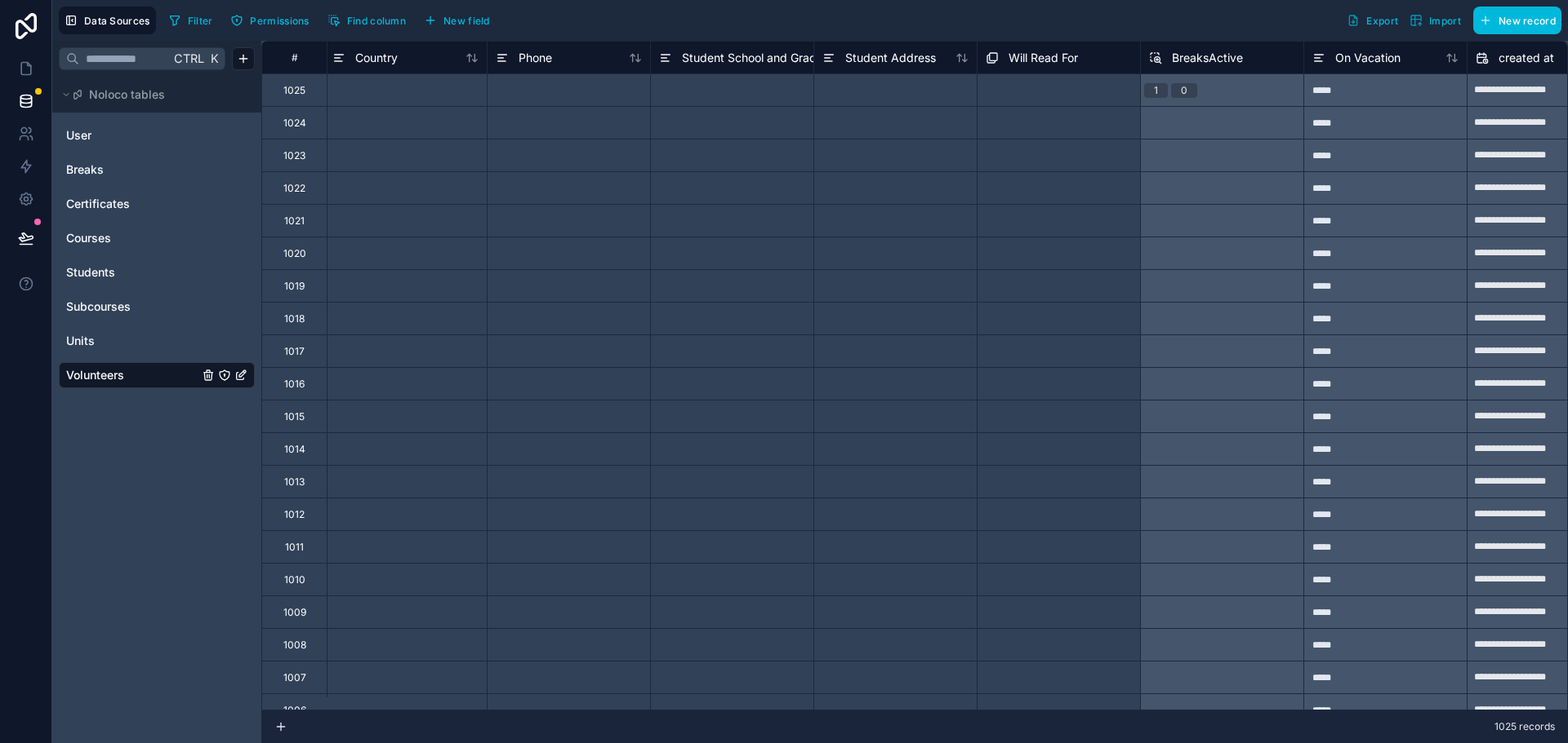
scroll to position [0, 1972]
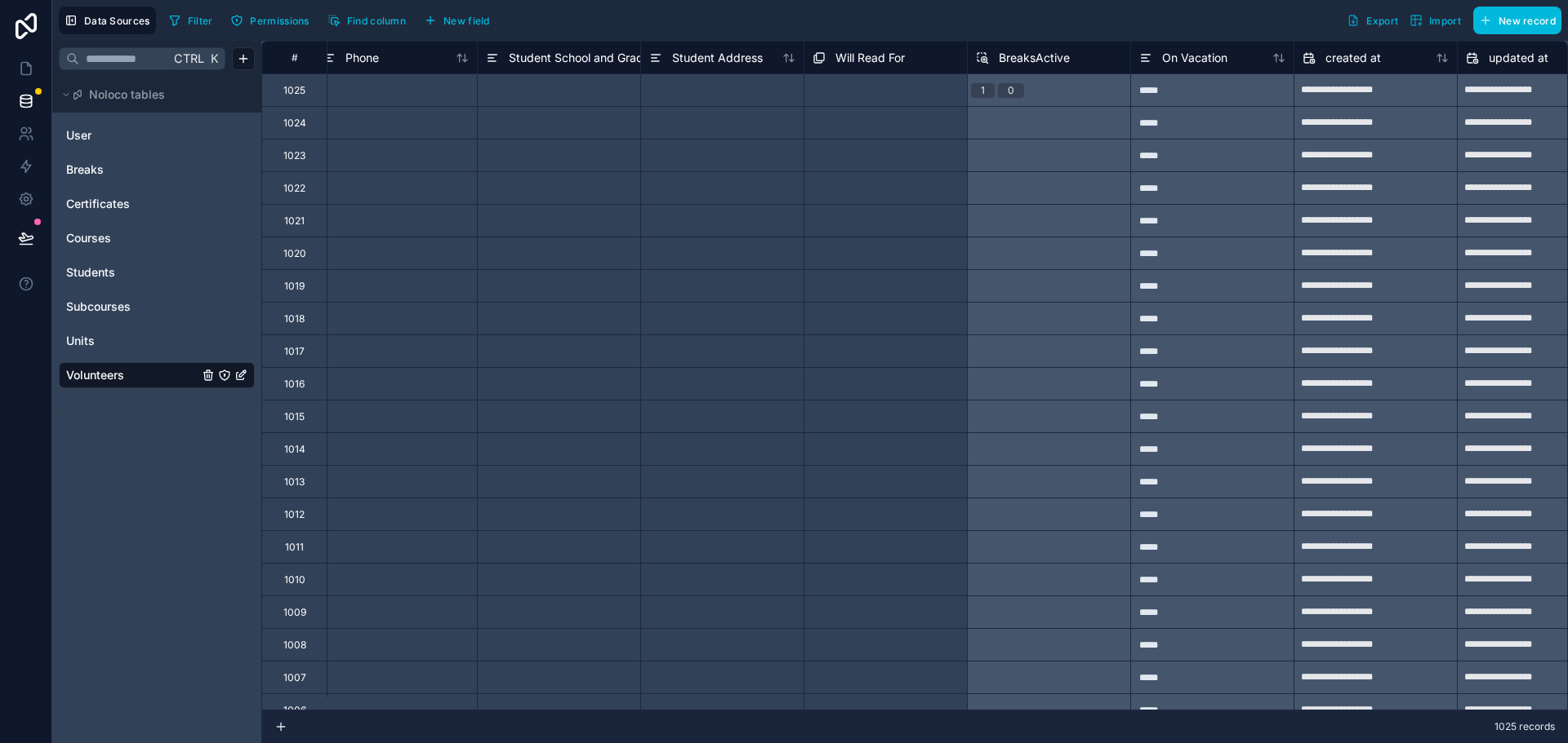
click at [1011, 56] on span "BreaksActive" at bounding box center [1034, 58] width 71 height 17
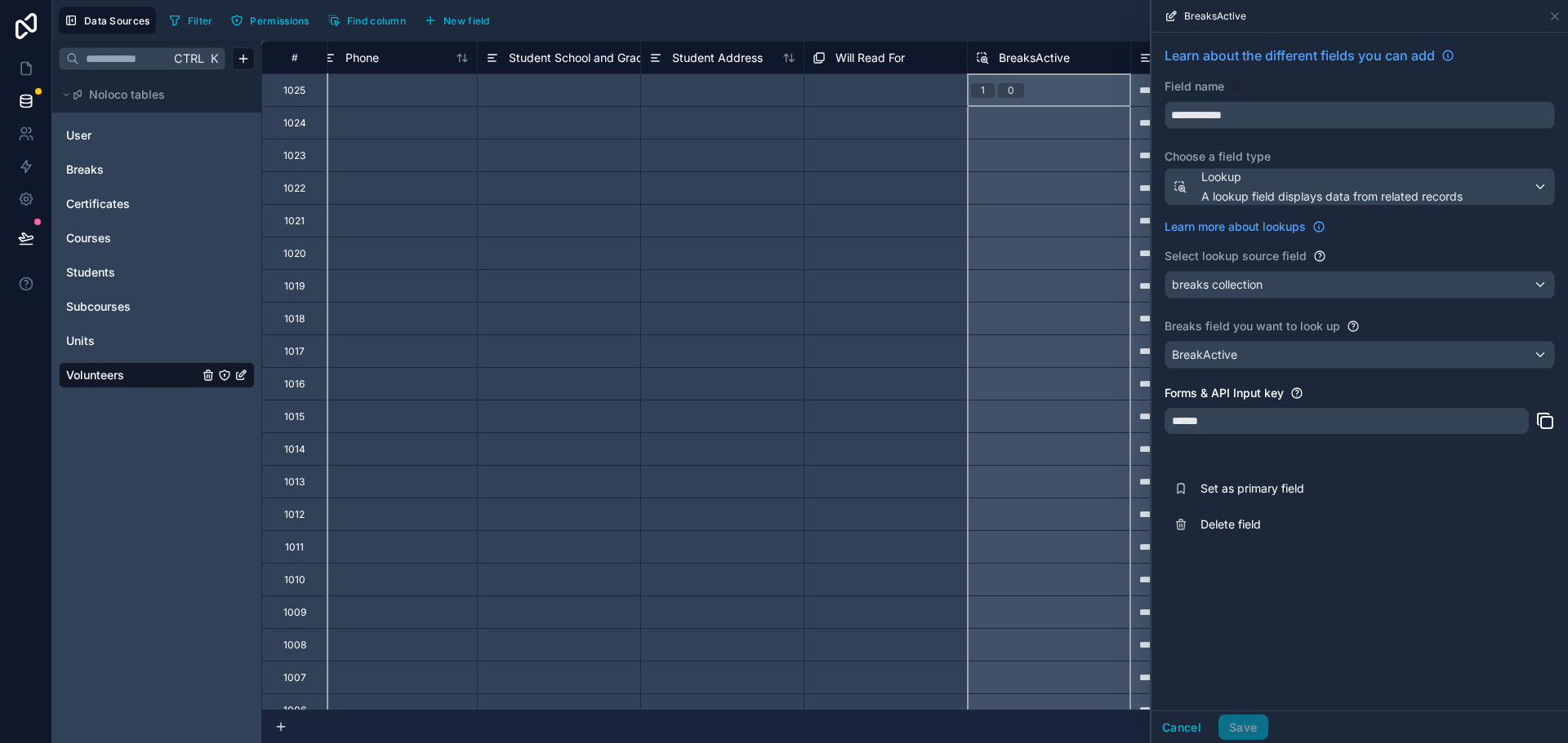
click at [1240, 519] on span "Delete field" at bounding box center [1318, 524] width 235 height 17
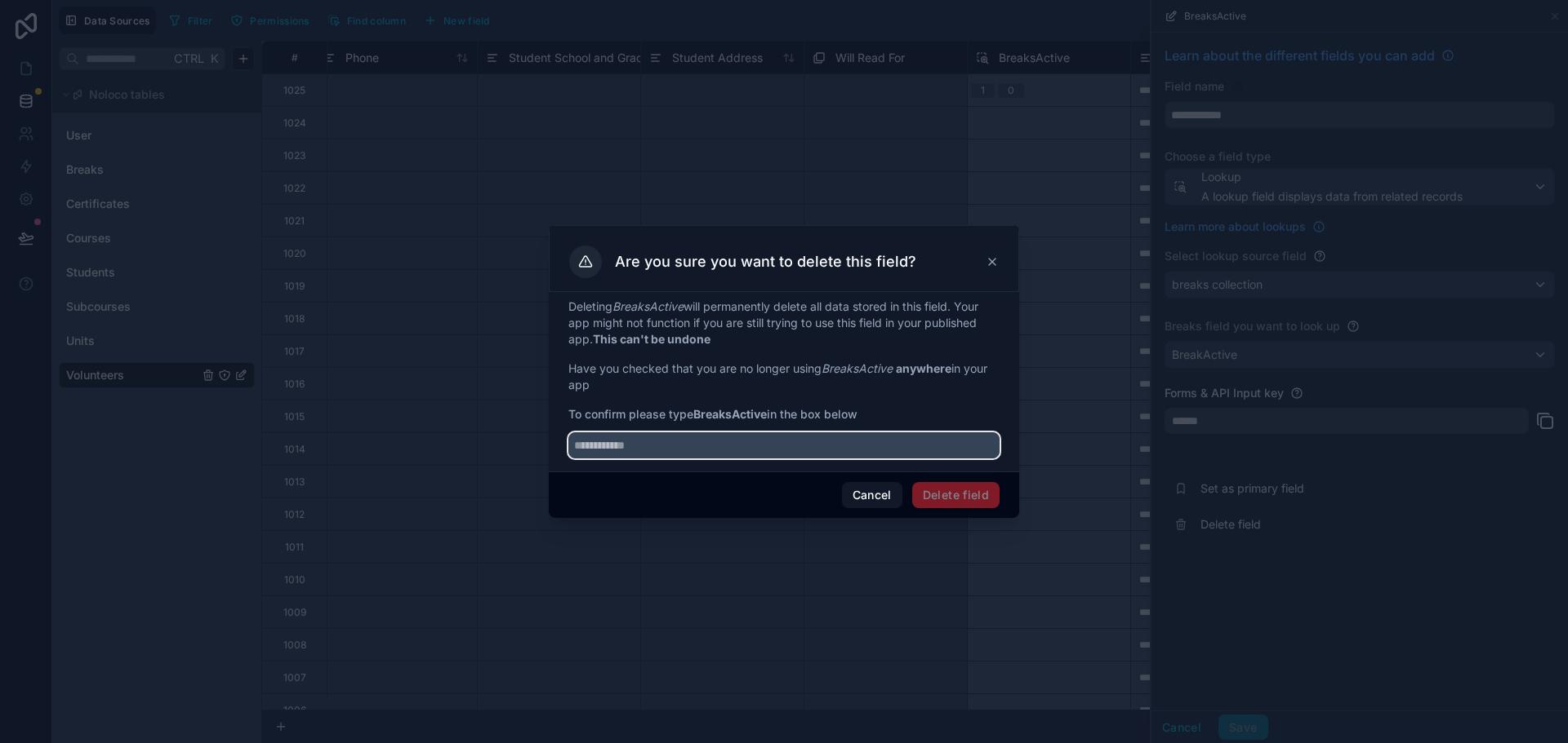
click at [690, 445] on input "text" at bounding box center [784, 445] width 431 height 26
type input "**********"
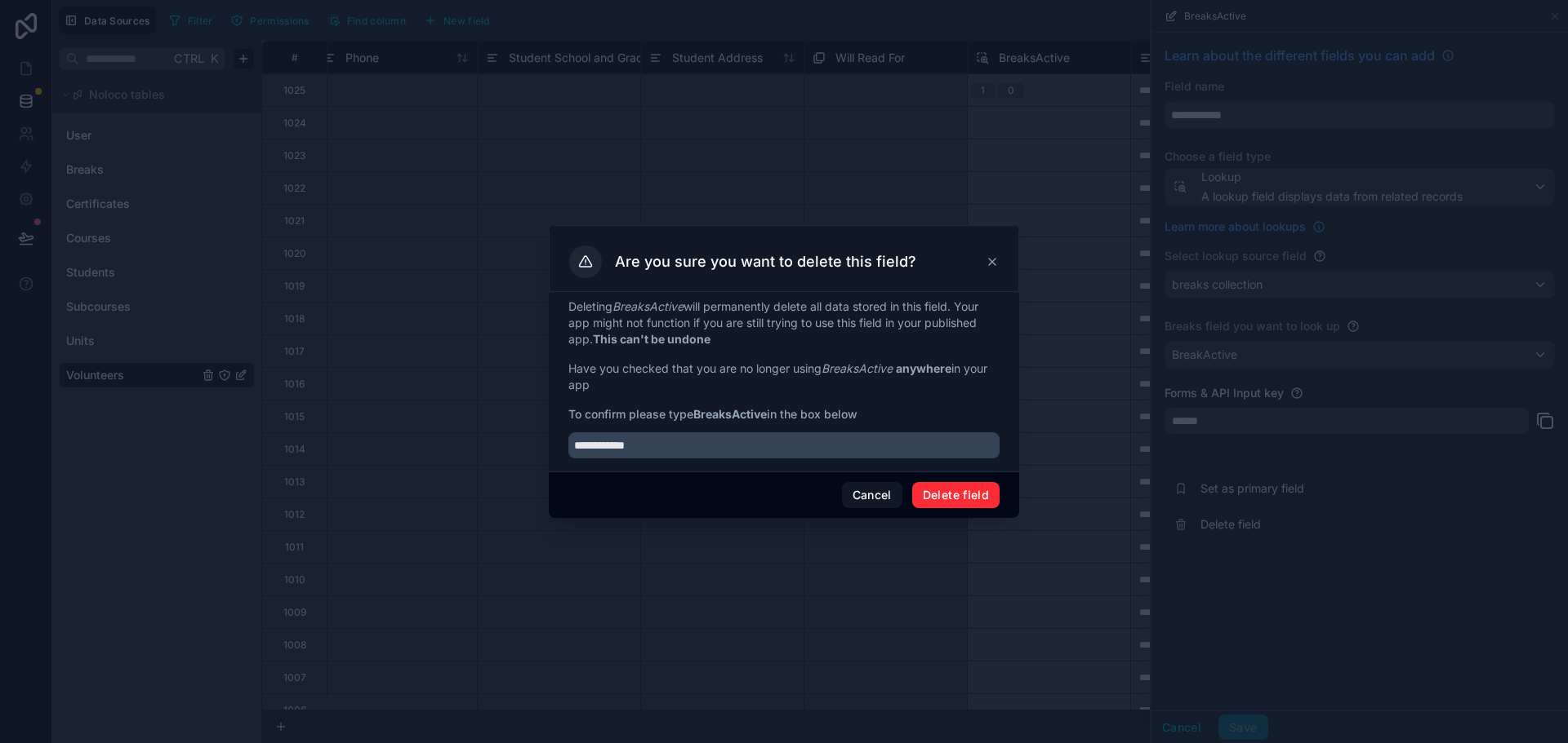
click at [938, 495] on button "Delete field" at bounding box center [955, 495] width 87 height 26
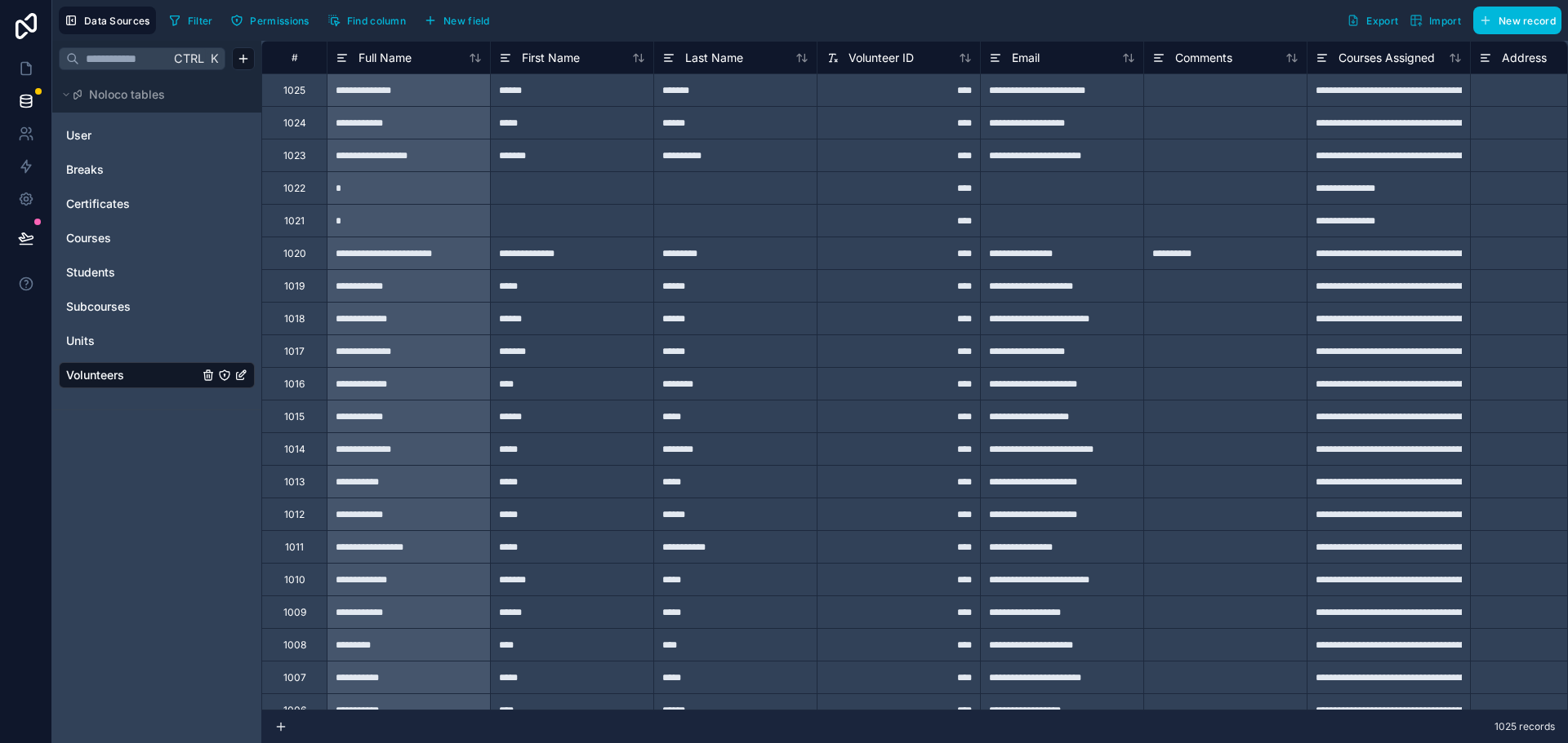
click at [452, 15] on span "New field" at bounding box center [467, 21] width 47 height 13
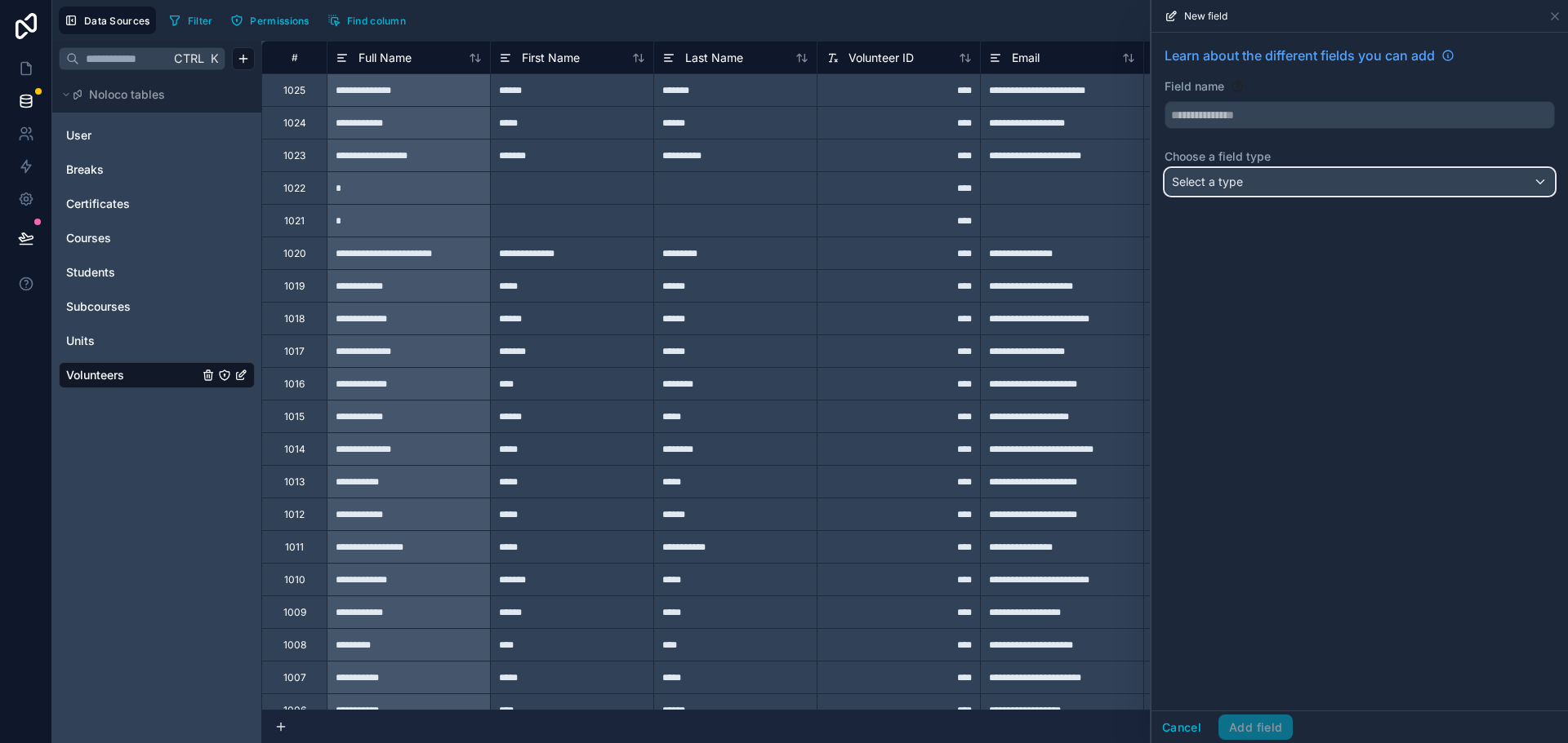
click at [1311, 185] on div "Select a type" at bounding box center [1360, 182] width 389 height 26
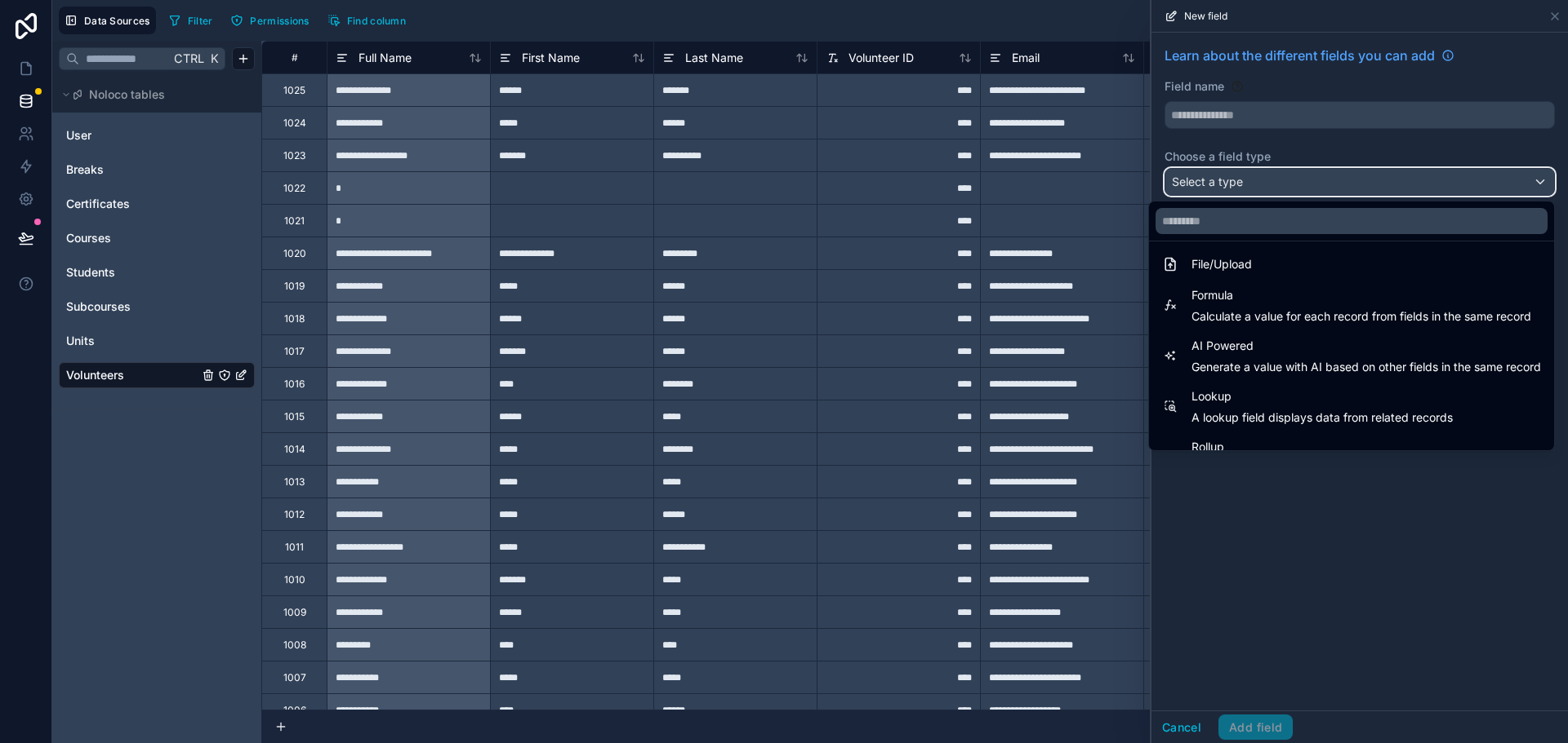
scroll to position [474, 0]
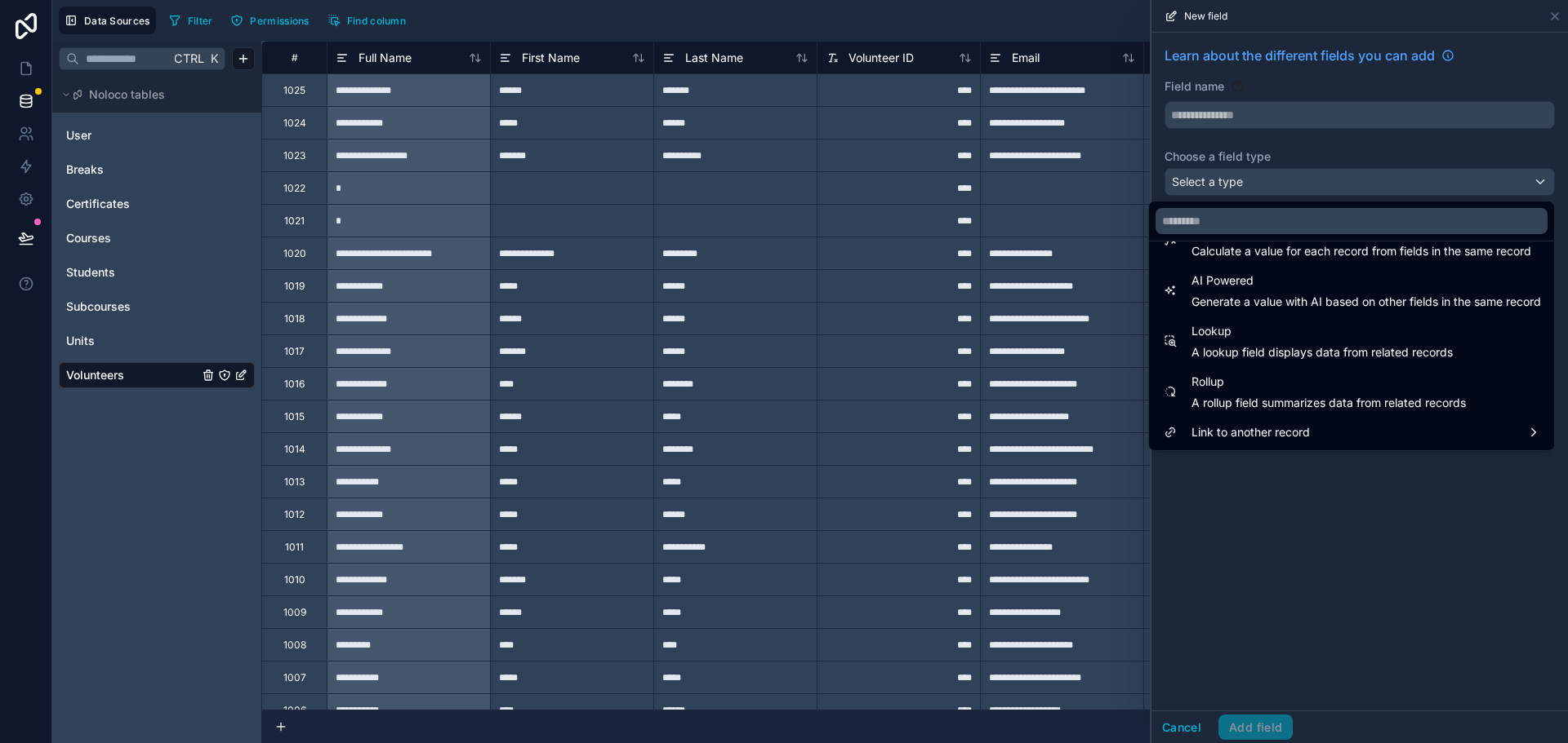
click at [1243, 397] on span "A rollup field summarizes data from related records" at bounding box center [1328, 403] width 275 height 17
type input "******"
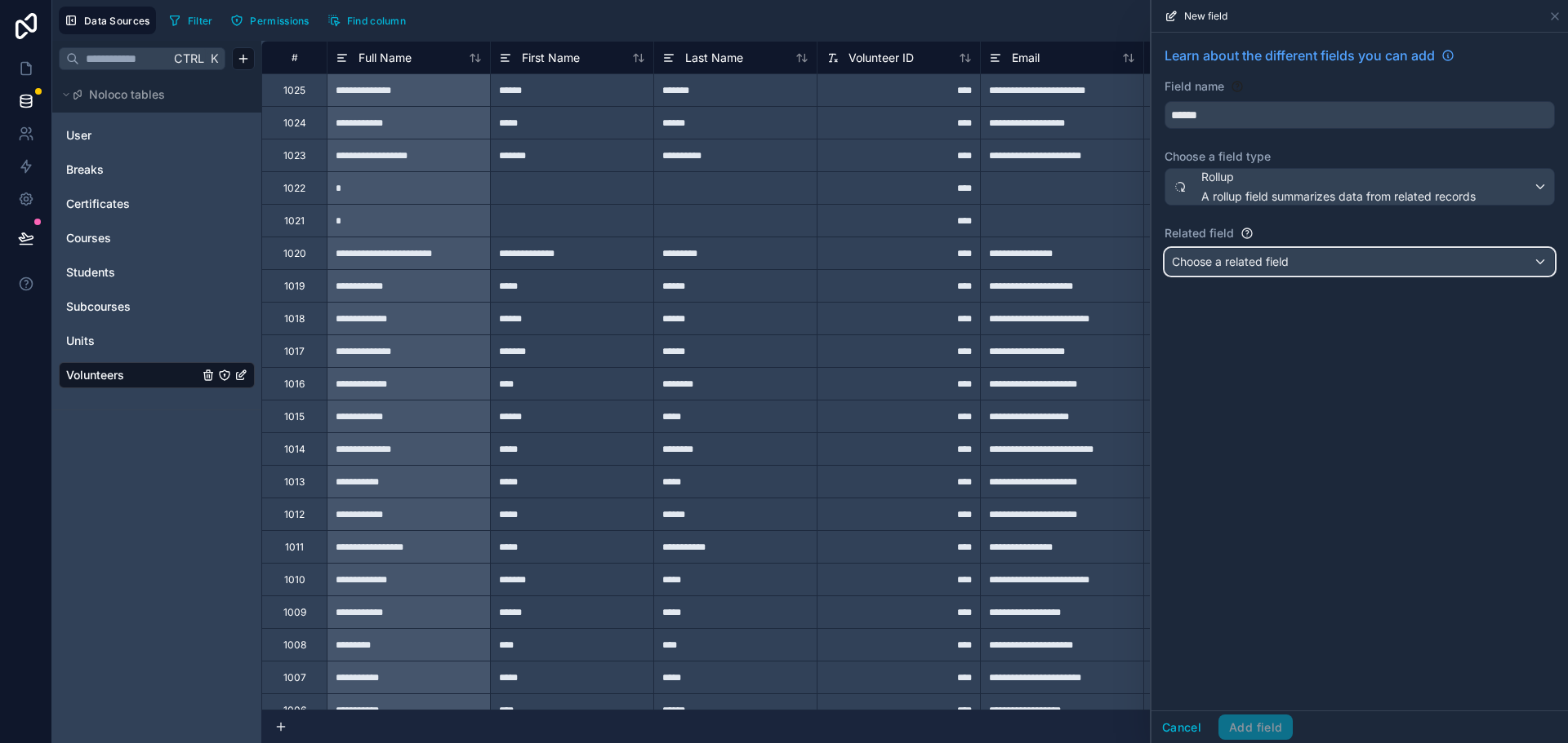
click at [1271, 268] on span "Choose a related field" at bounding box center [1230, 262] width 117 height 14
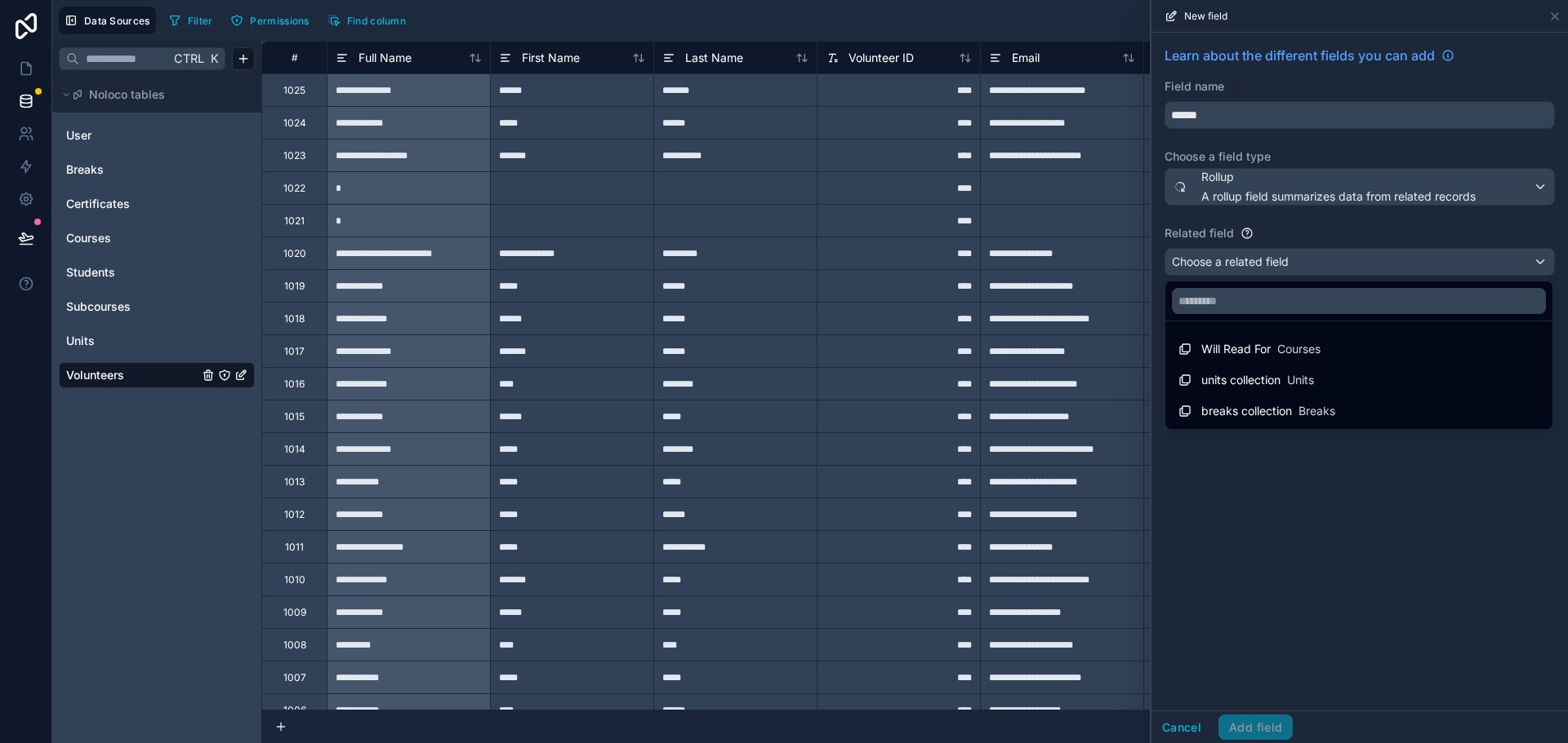
click at [1274, 414] on span "breaks collection" at bounding box center [1247, 411] width 91 height 17
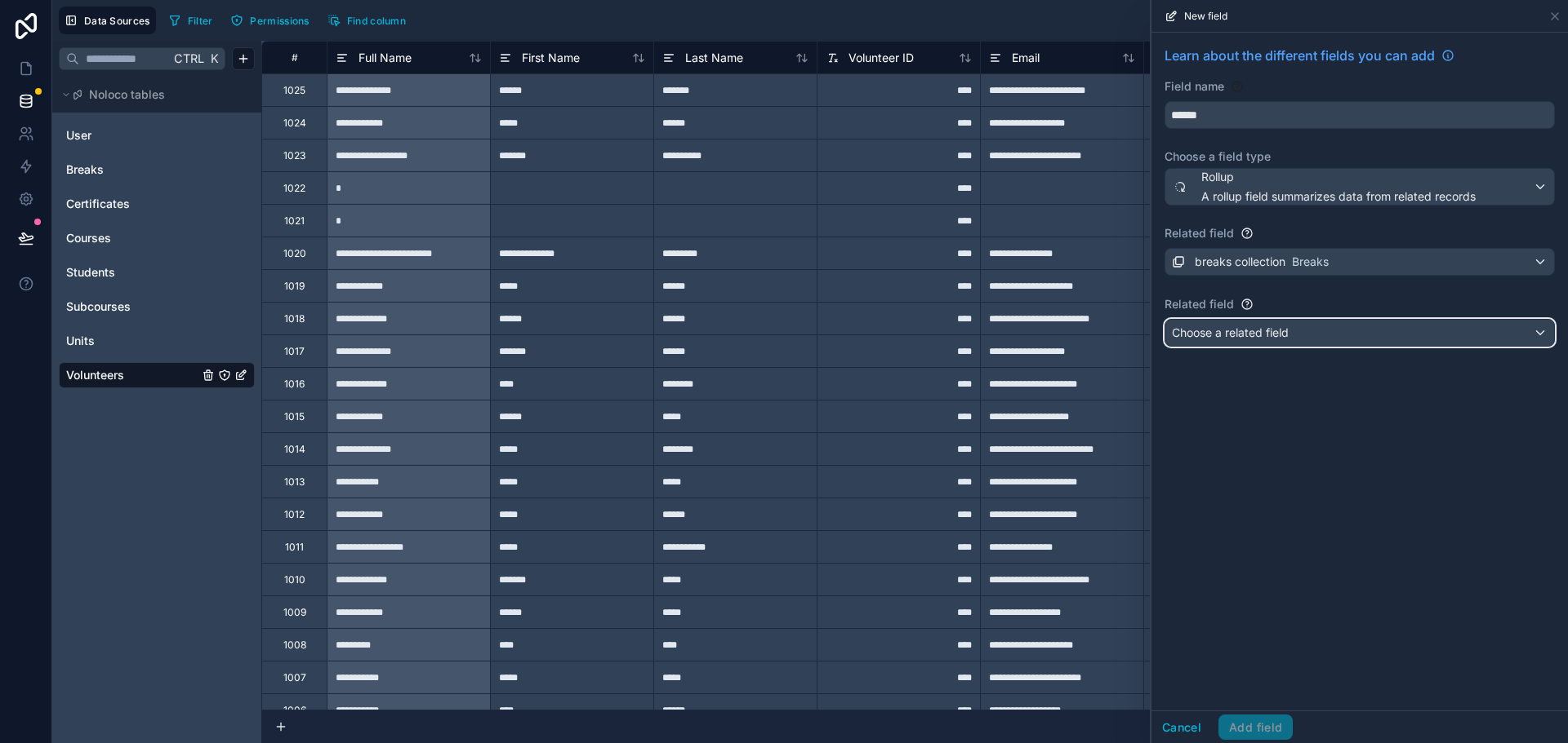
click at [1232, 331] on span "Choose a related field" at bounding box center [1230, 332] width 117 height 14
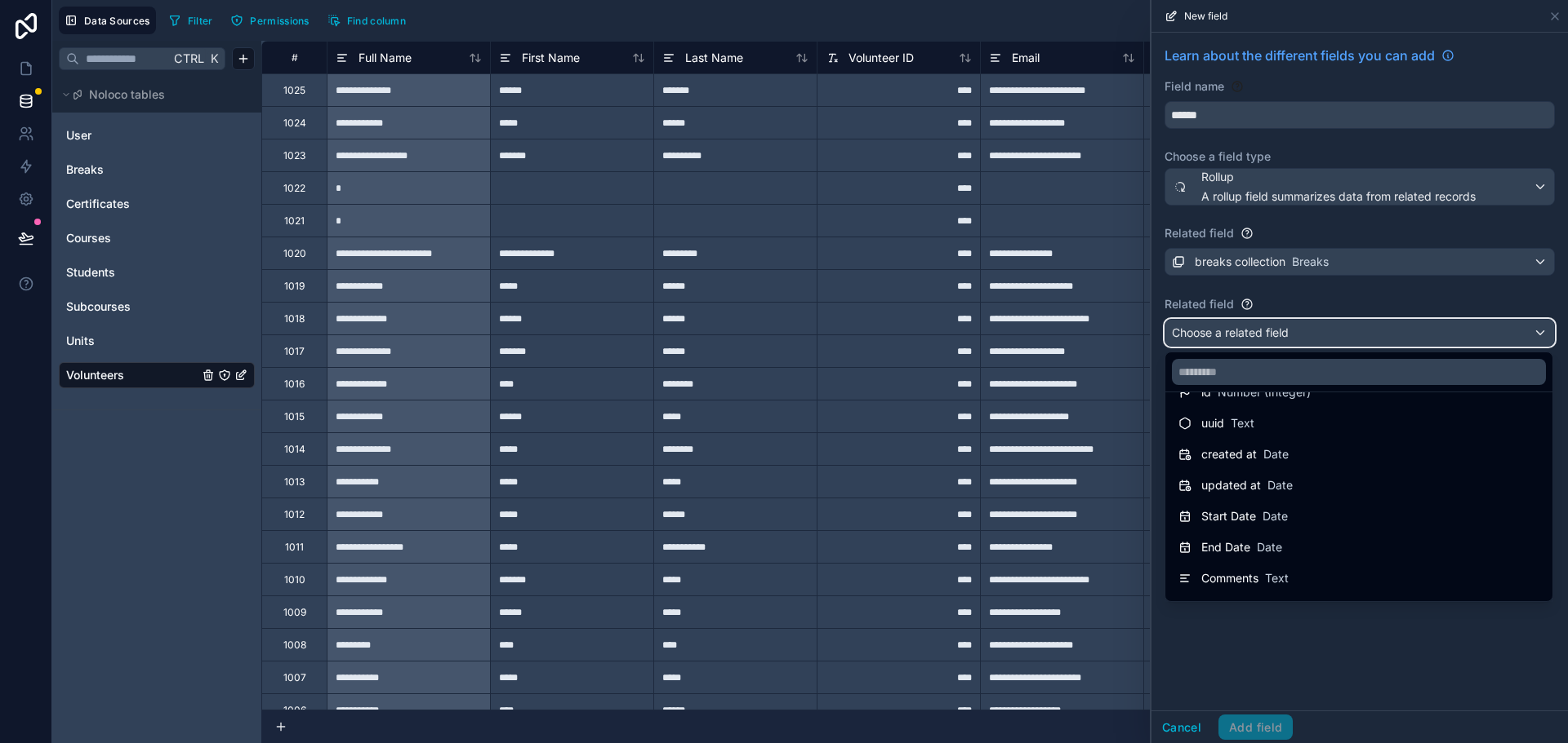
scroll to position [54, 0]
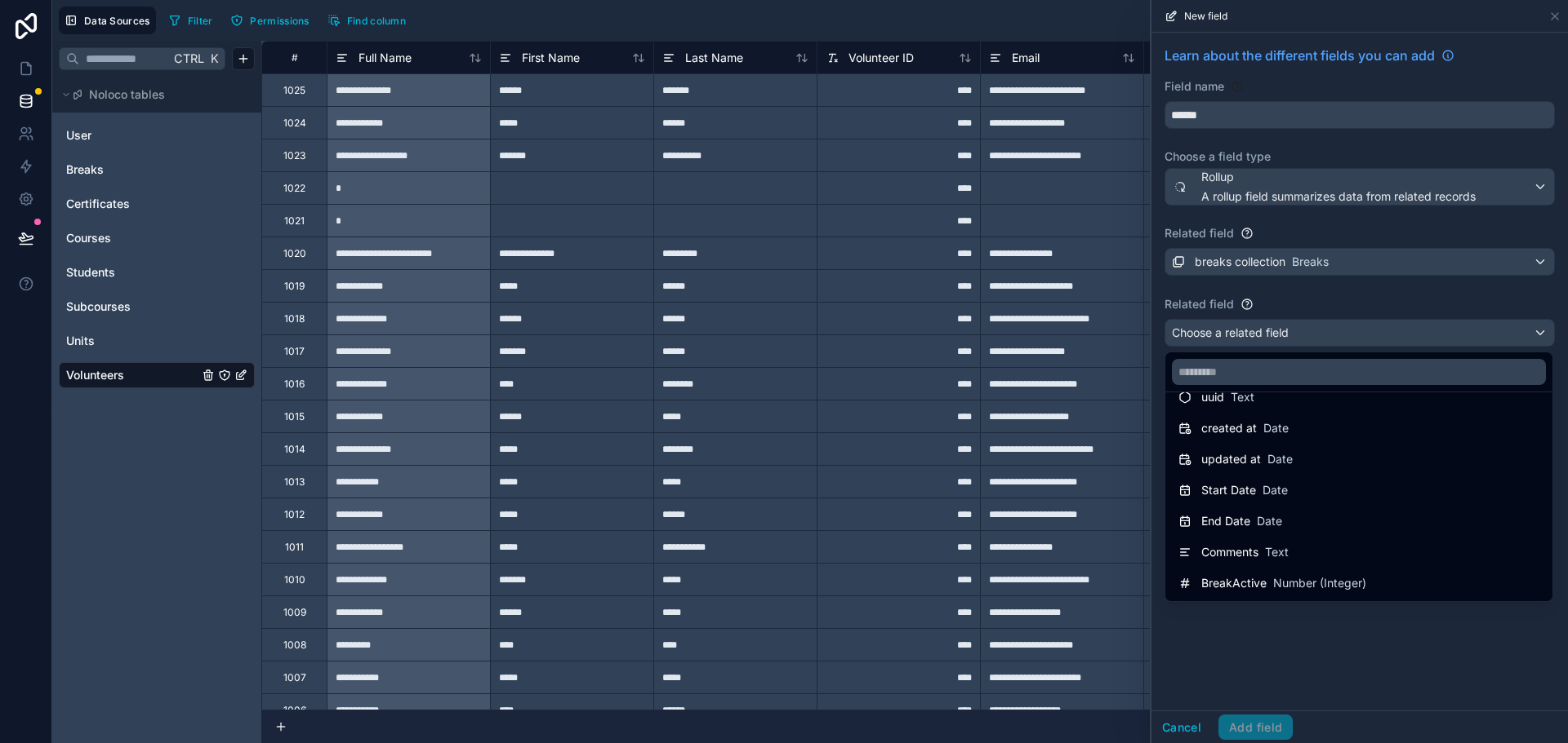
click at [1255, 579] on span "BreakActive" at bounding box center [1234, 583] width 65 height 17
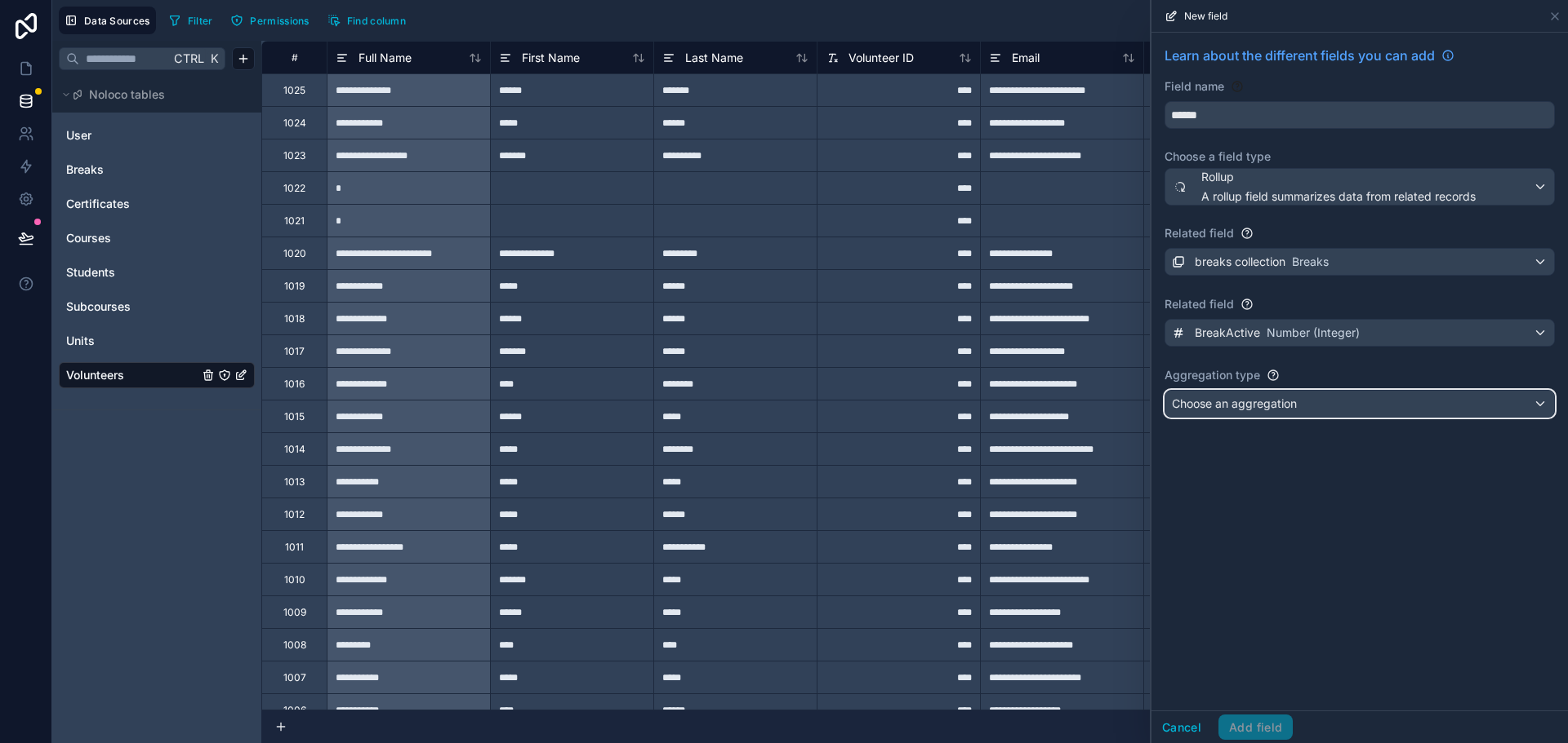
click at [1229, 405] on span "Choose an aggregation" at bounding box center [1234, 403] width 125 height 14
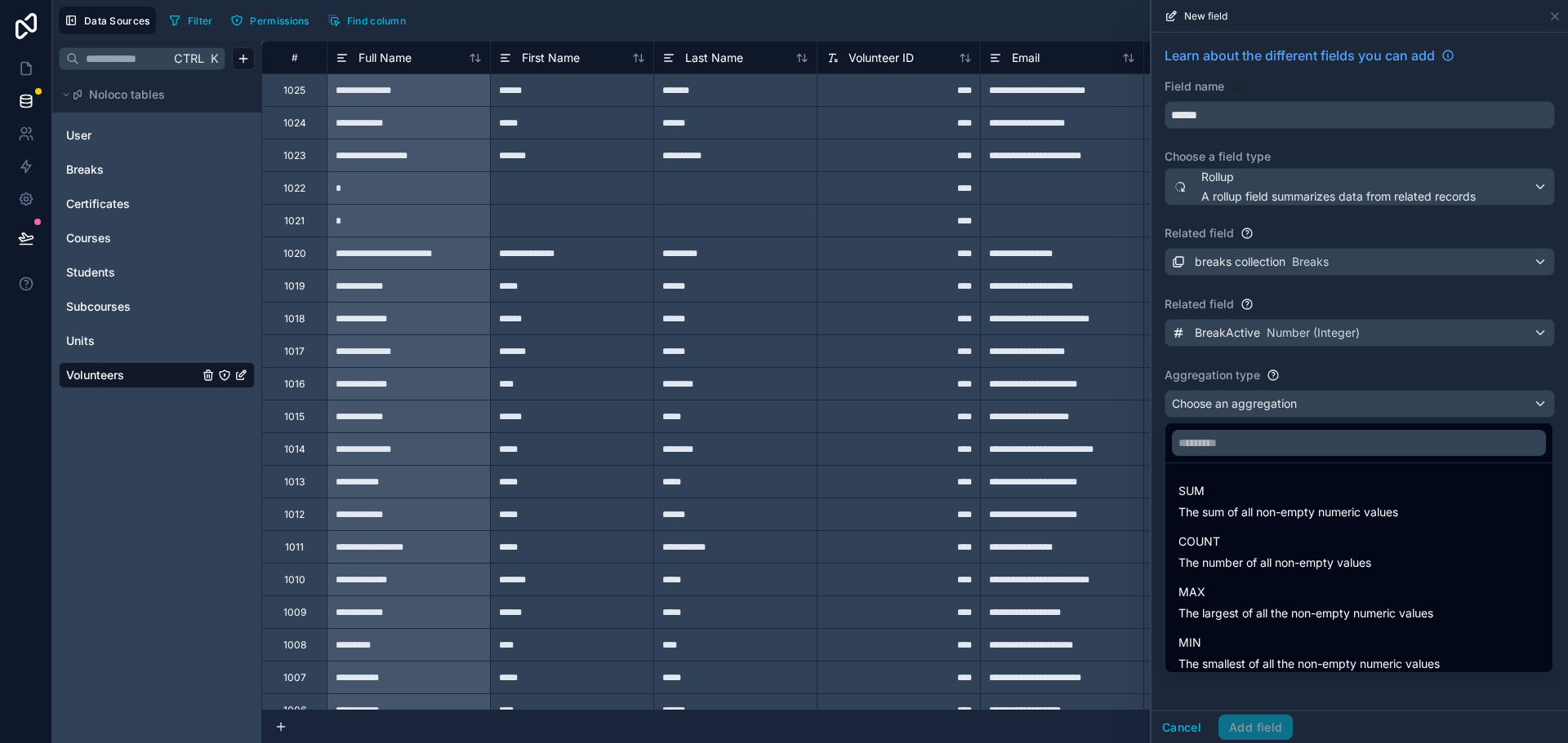
click at [1223, 501] on div "SUM The sum of all non-empty numeric values" at bounding box center [1288, 501] width 220 height 39
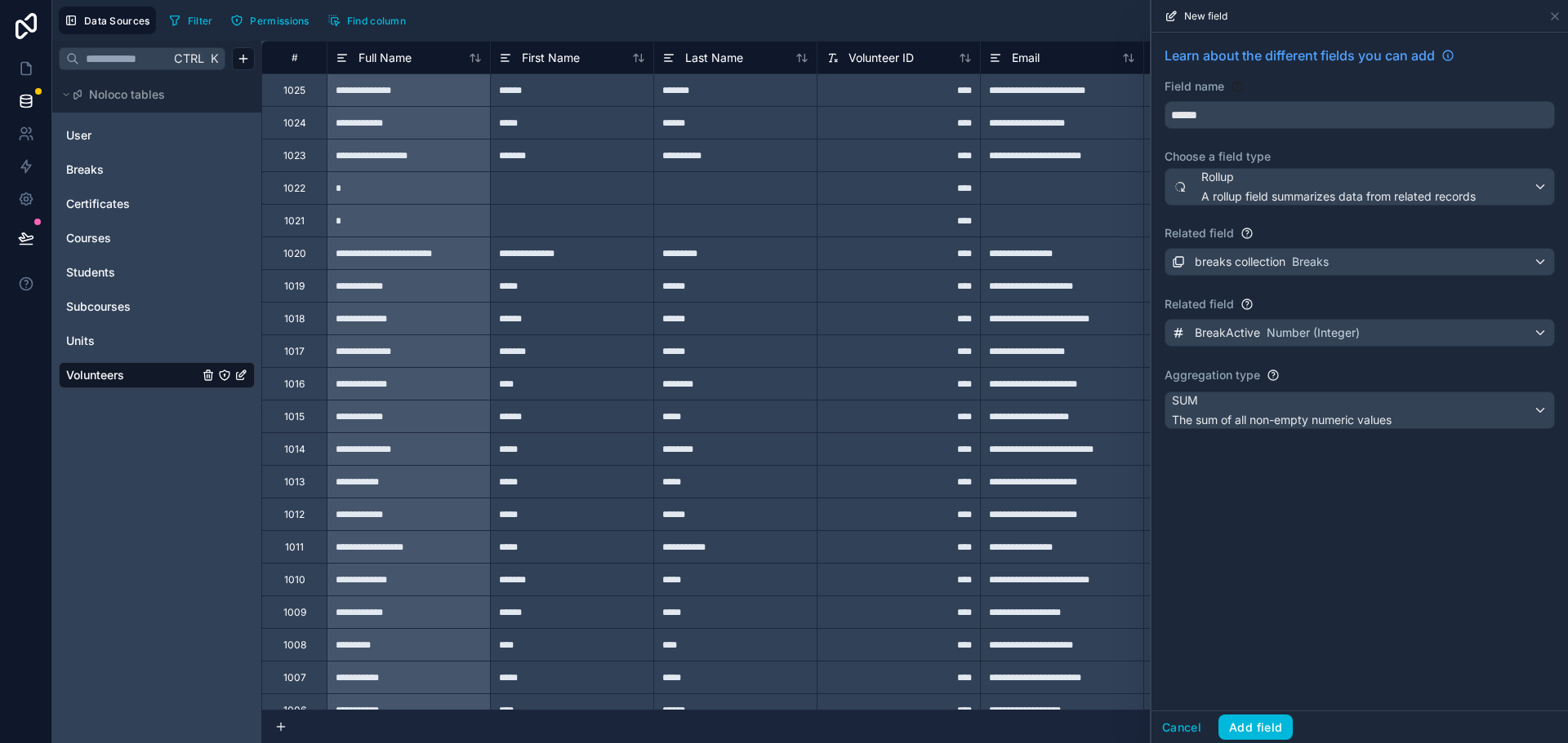
click at [1264, 727] on button "Add field" at bounding box center [1255, 727] width 74 height 26
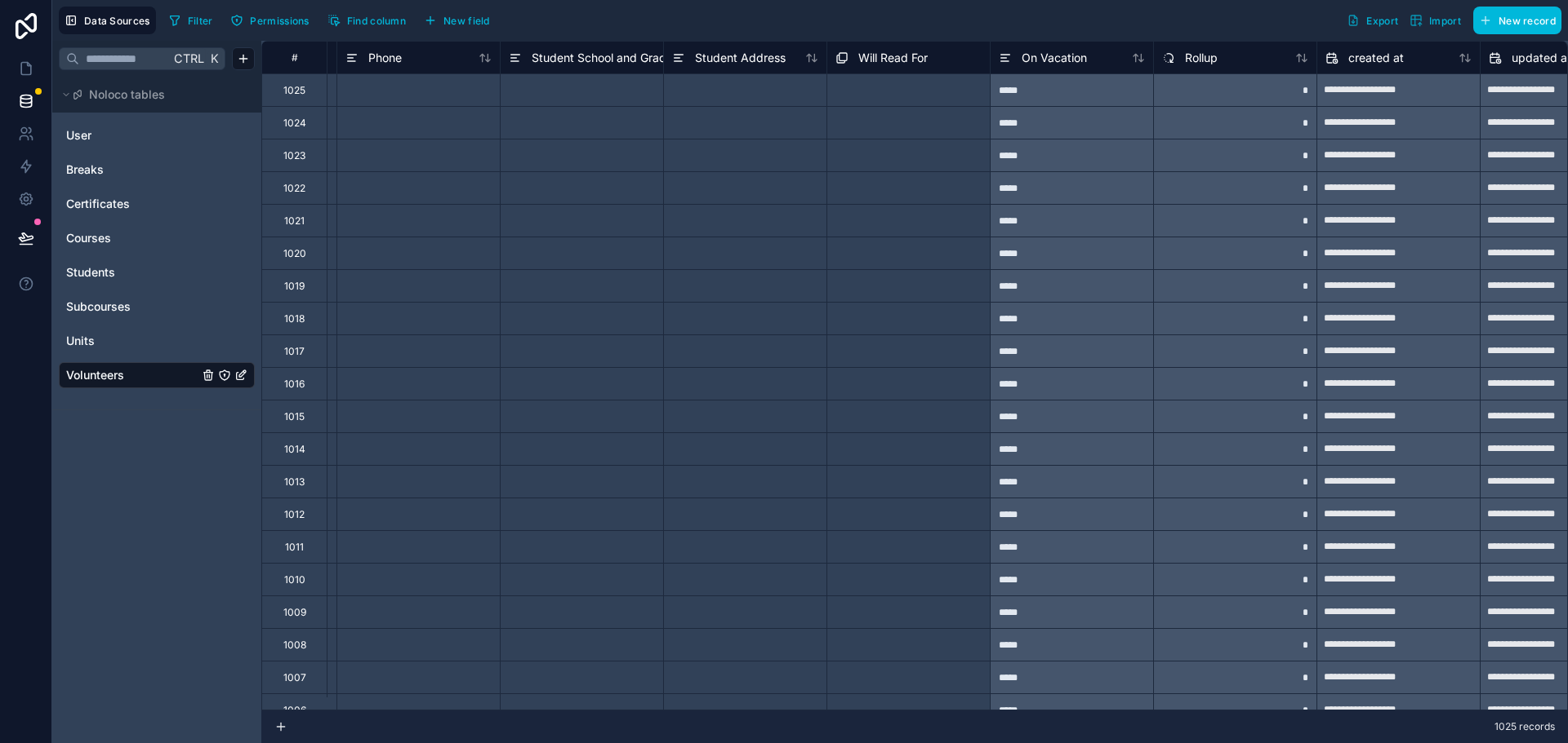
scroll to position [0, 2103]
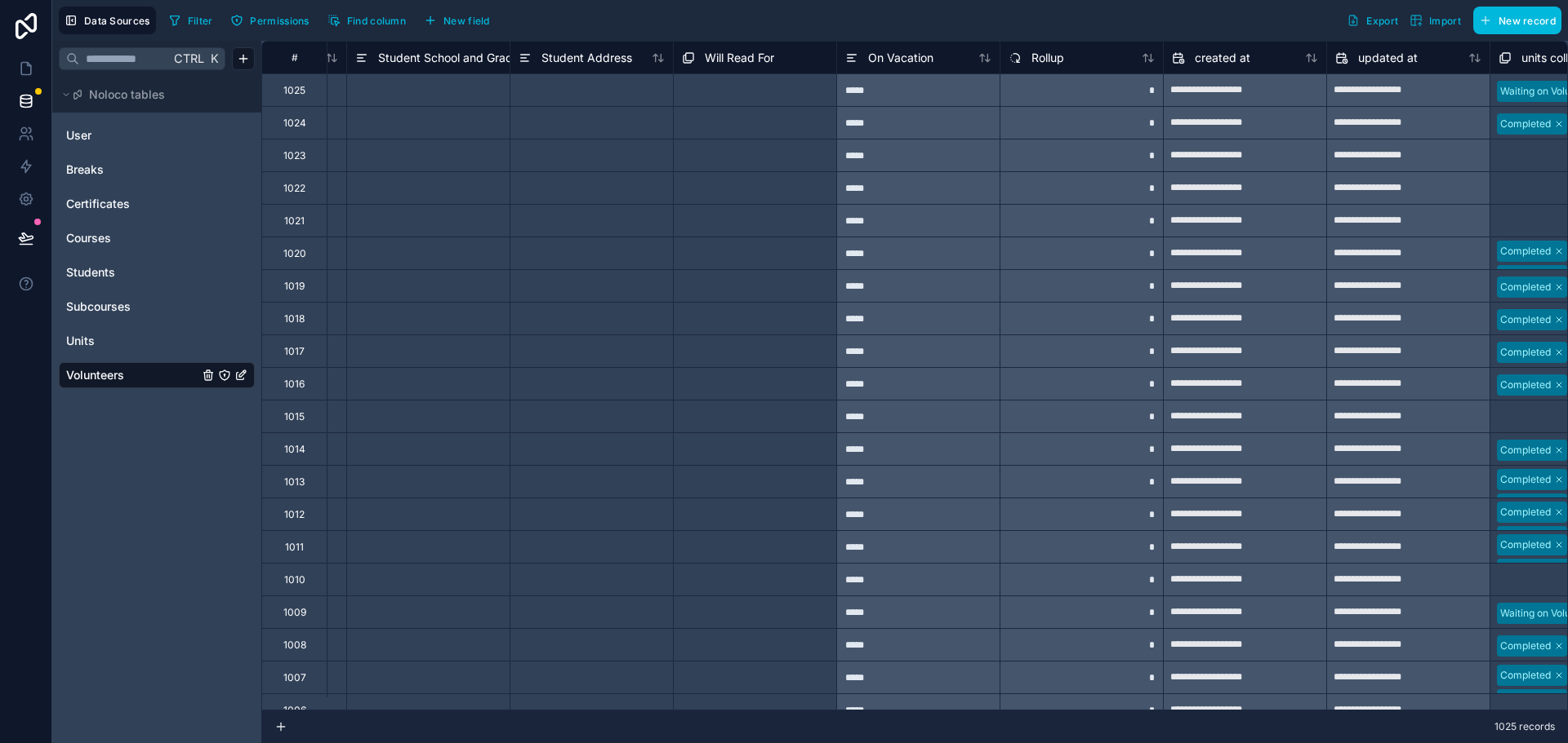
click at [1056, 62] on span "Rollup" at bounding box center [1047, 58] width 32 height 17
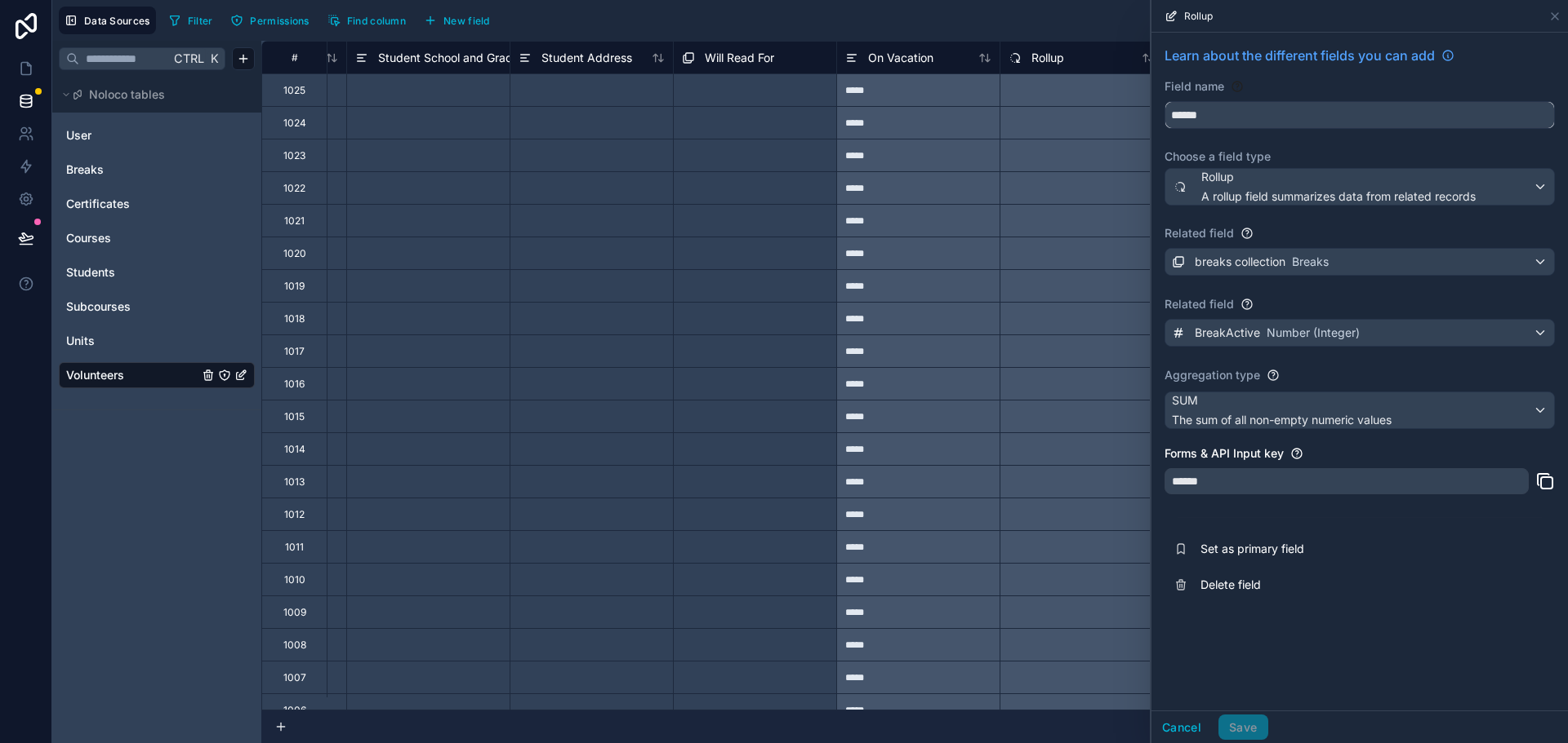
drag, startPoint x: 1231, startPoint y: 116, endPoint x: 1165, endPoint y: 122, distance: 66.3
click at [1165, 122] on button "******" at bounding box center [1360, 115] width 391 height 27
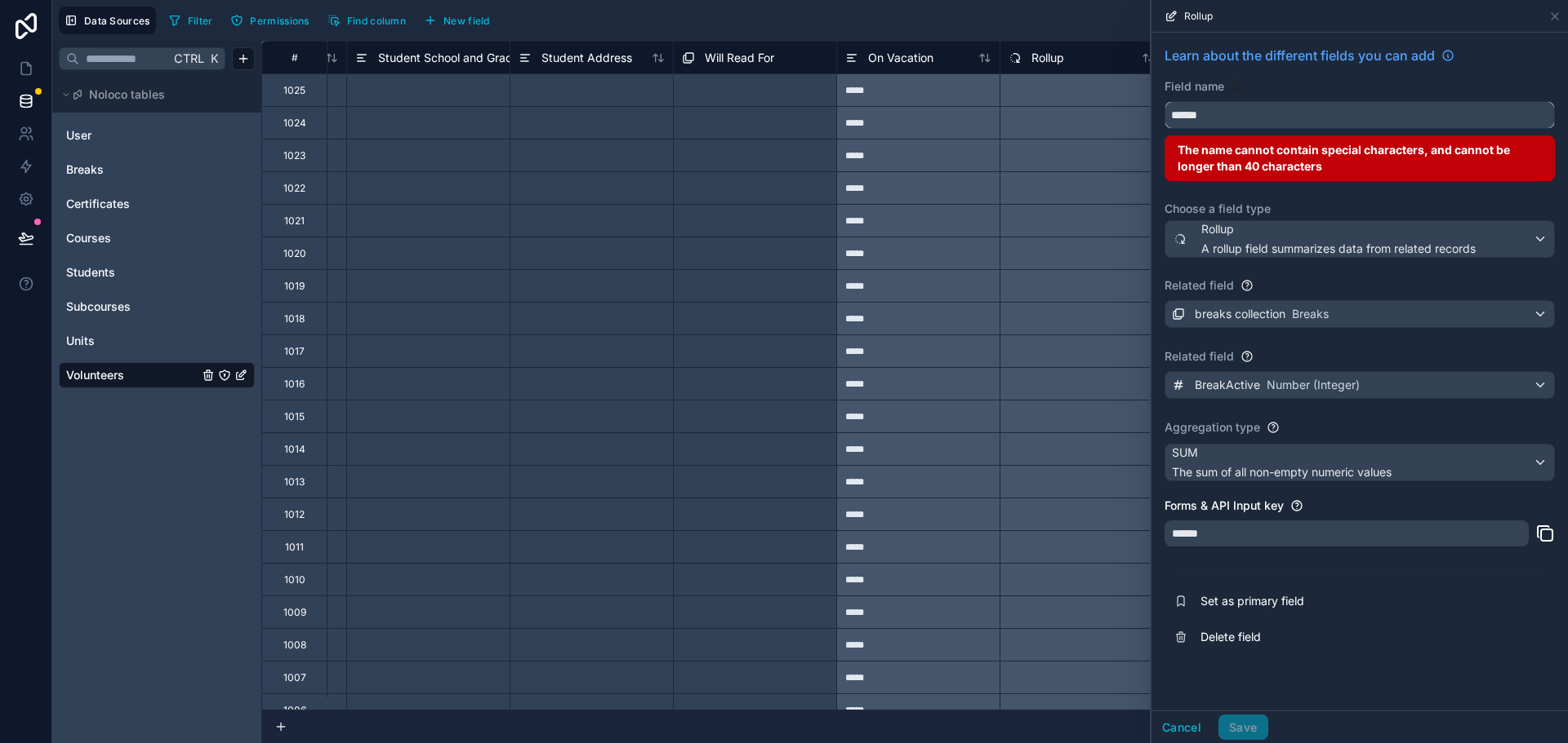
click at [1165, 102] on button "*****" at bounding box center [1360, 115] width 391 height 27
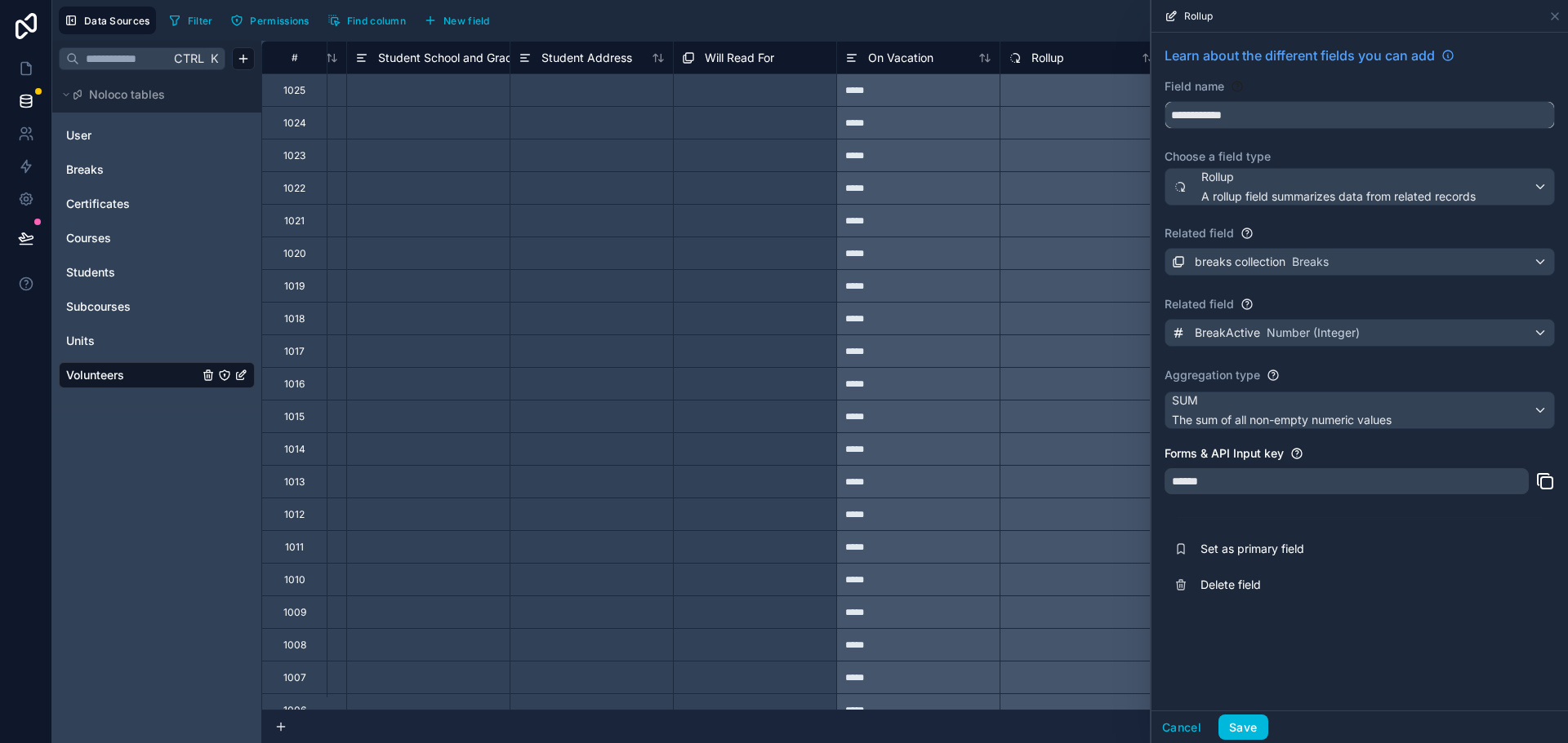
type input "**********"
click at [1246, 730] on button "Save" at bounding box center [1243, 727] width 49 height 26
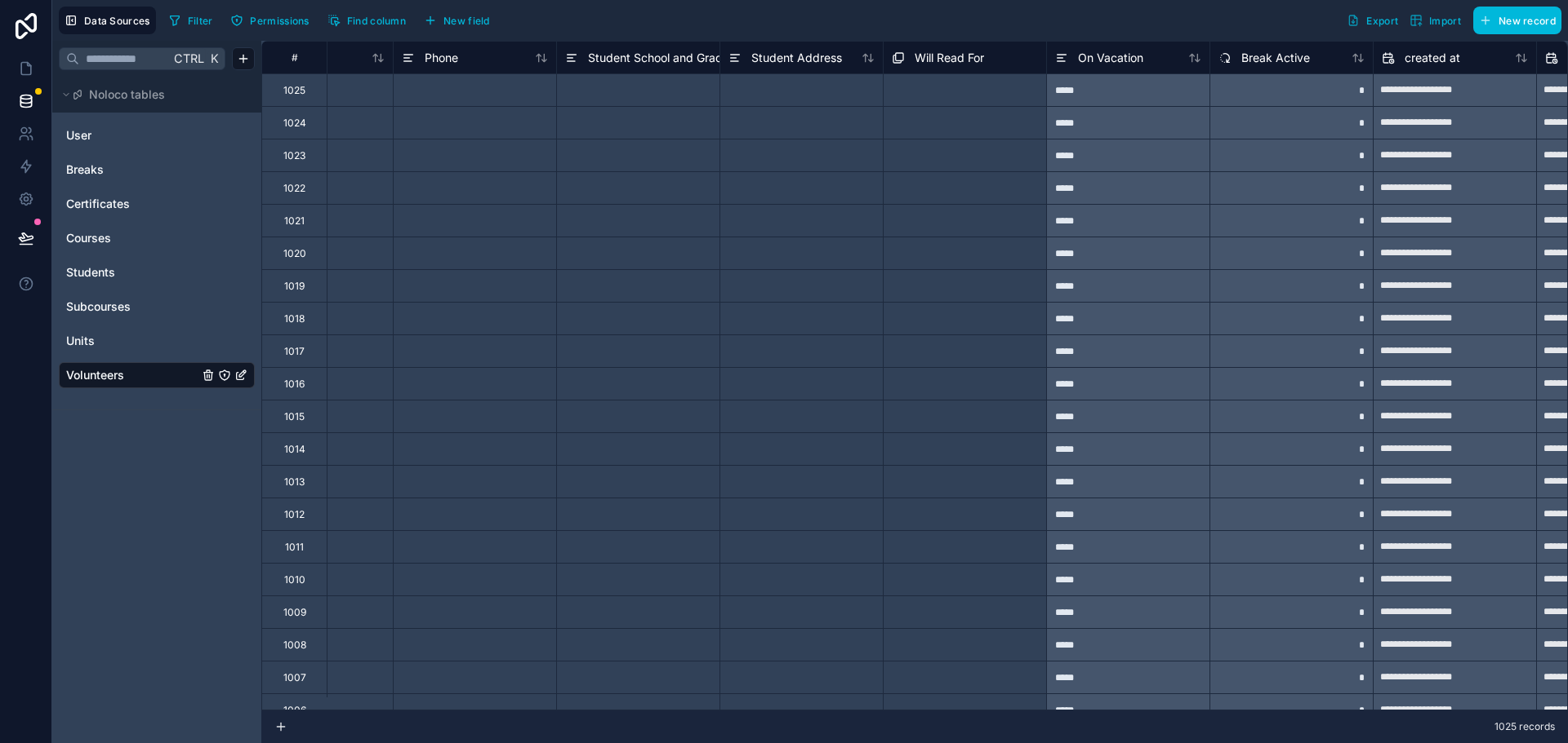
scroll to position [0, 2163]
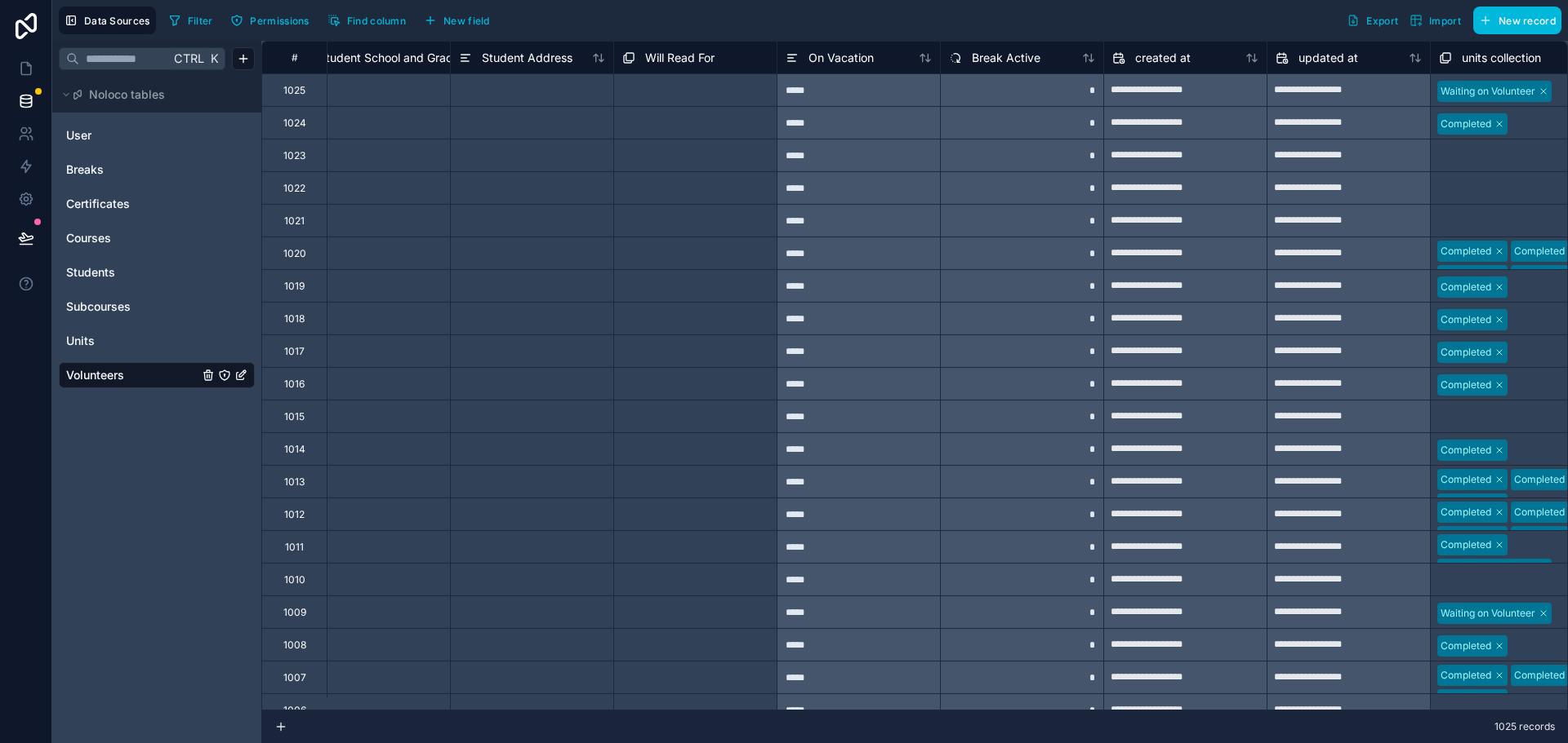
click at [862, 61] on span "On Vacation" at bounding box center [840, 58] width 65 height 17
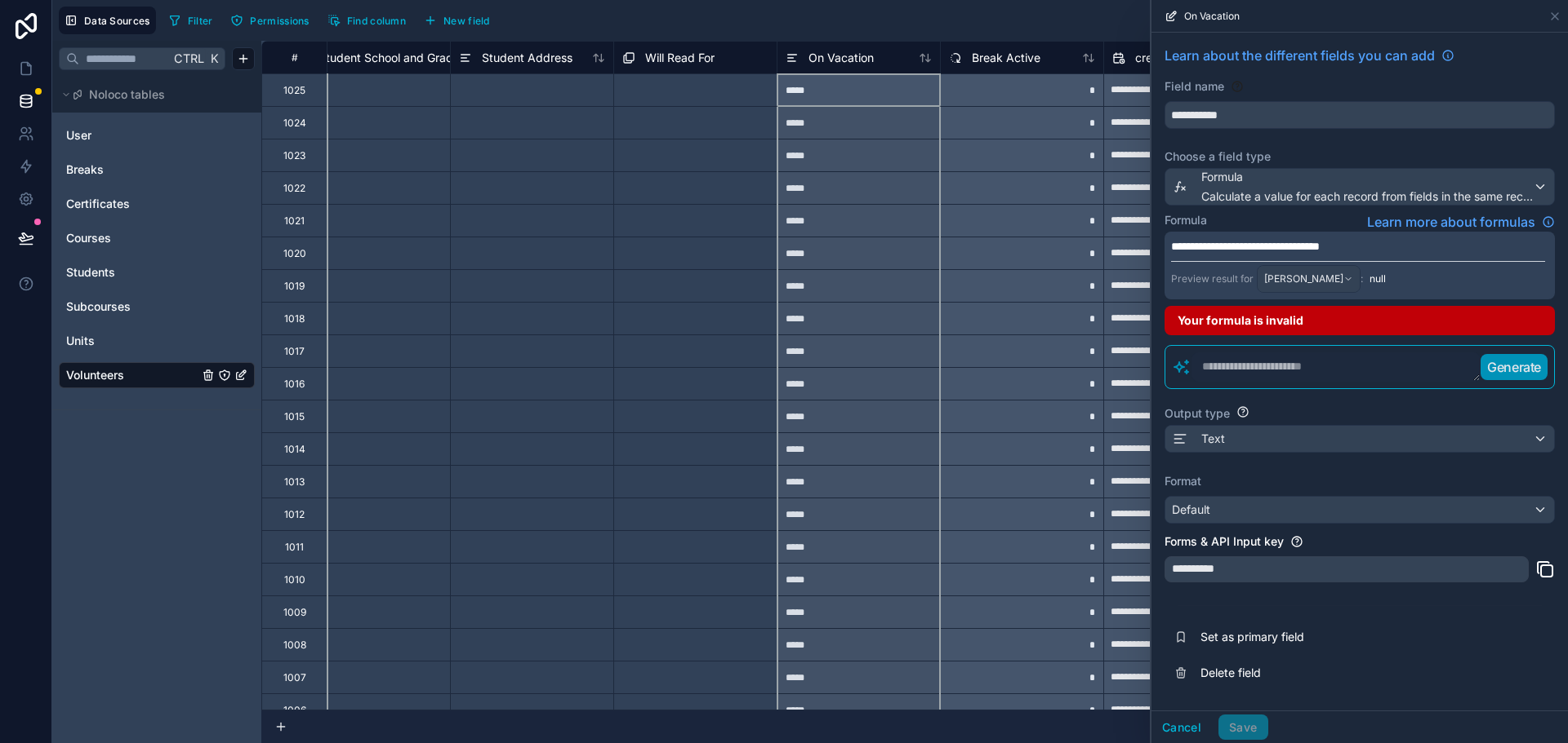
click at [1241, 245] on span "**********" at bounding box center [1221, 247] width 41 height 12
drag, startPoint x: 1279, startPoint y: 246, endPoint x: 1187, endPoint y: 242, distance: 92.1
click at [1187, 242] on p "**********" at bounding box center [1358, 246] width 374 height 17
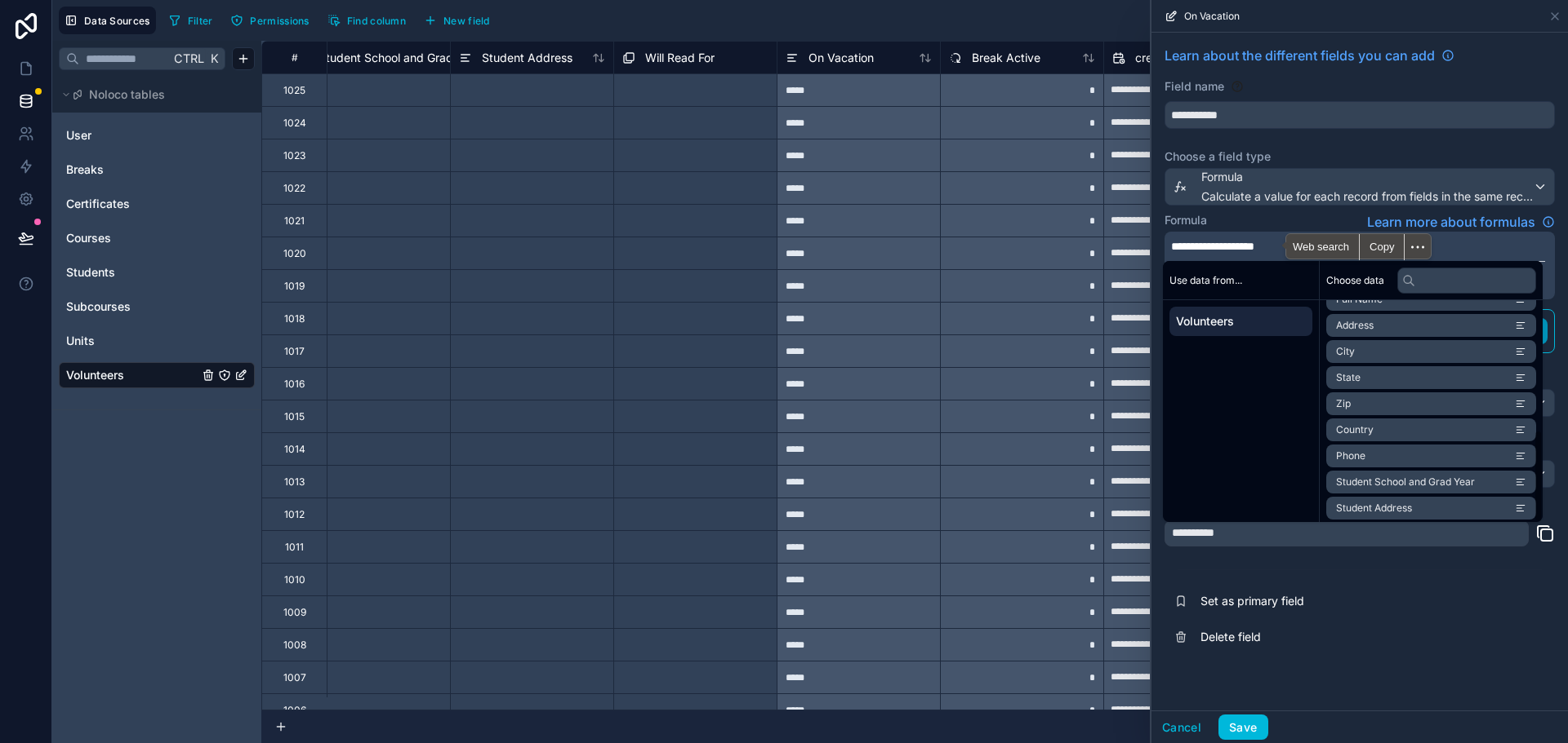
scroll to position [310, 0]
click at [1382, 509] on span "Break Active" at bounding box center [1365, 504] width 60 height 13
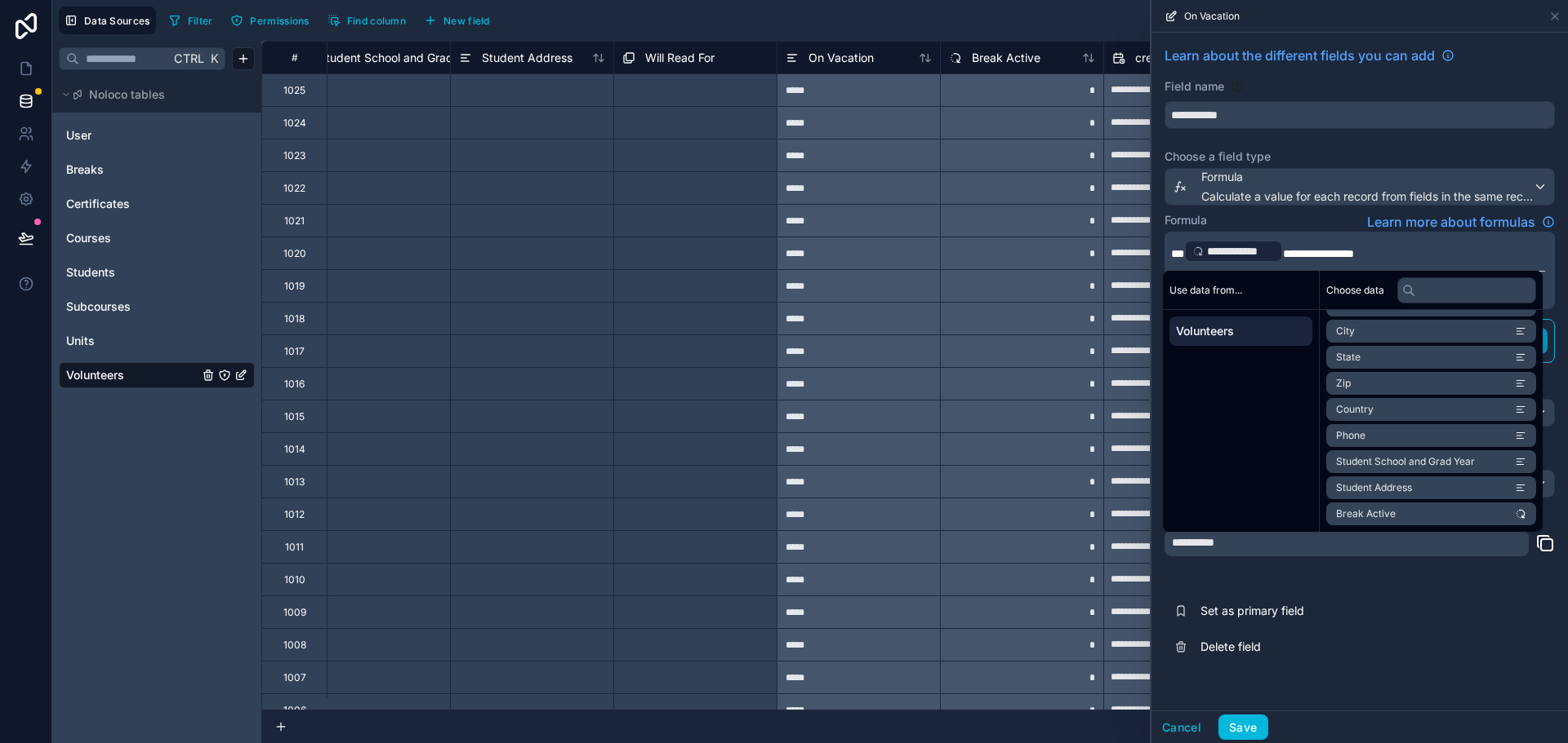
click at [1305, 218] on div "Formula Learn more about formulas" at bounding box center [1360, 222] width 391 height 20
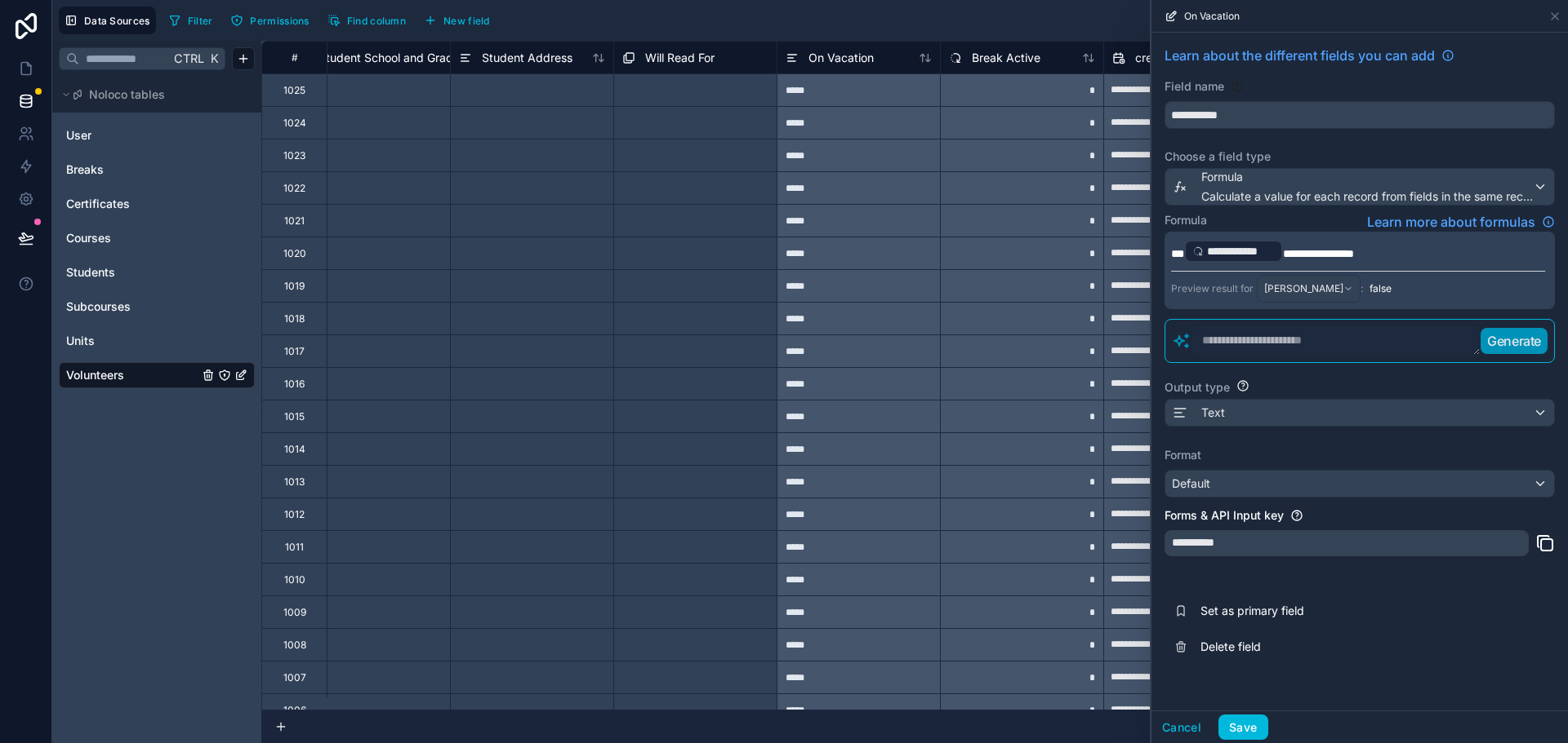
click at [1244, 729] on button "Save" at bounding box center [1243, 727] width 49 height 26
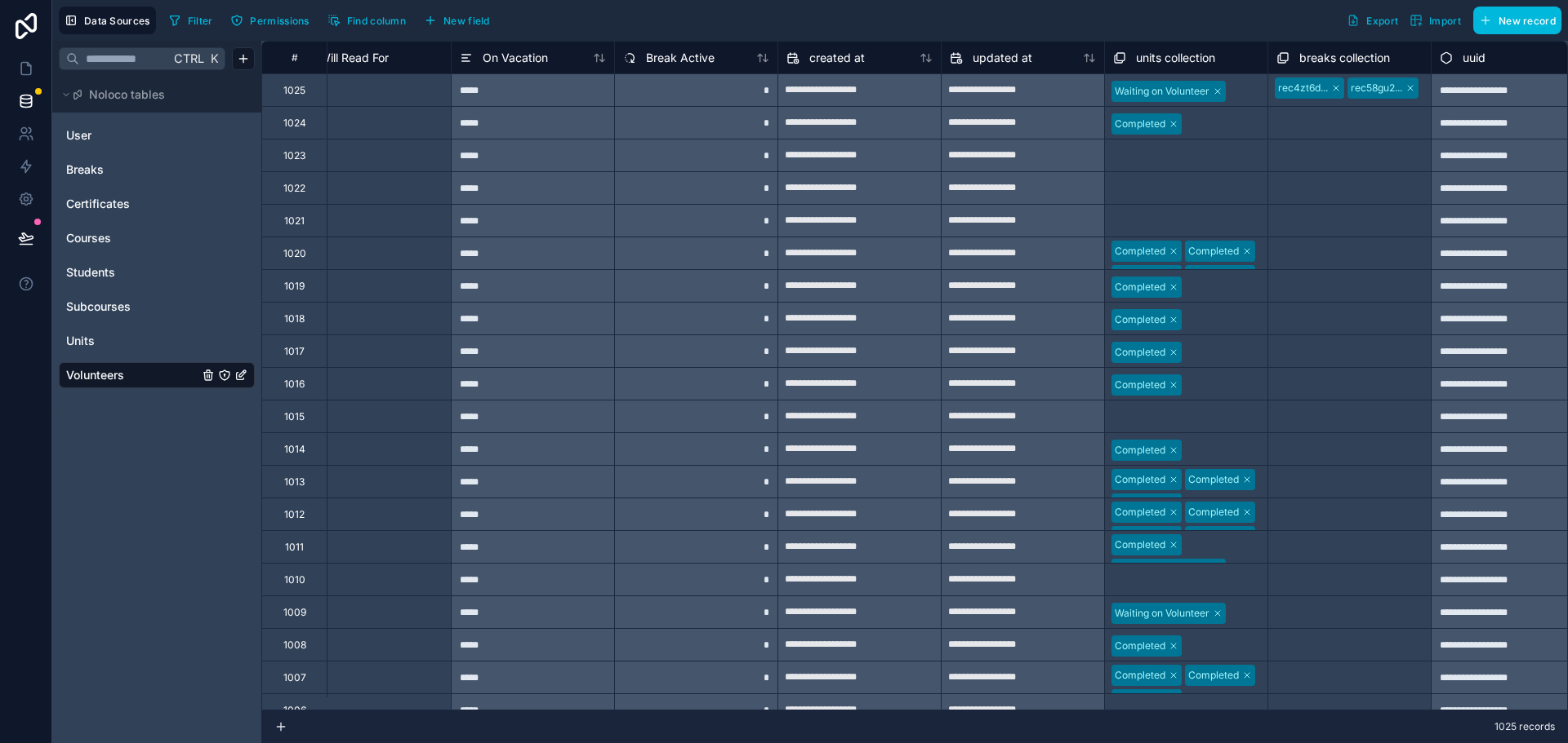
scroll to position [0, 2255]
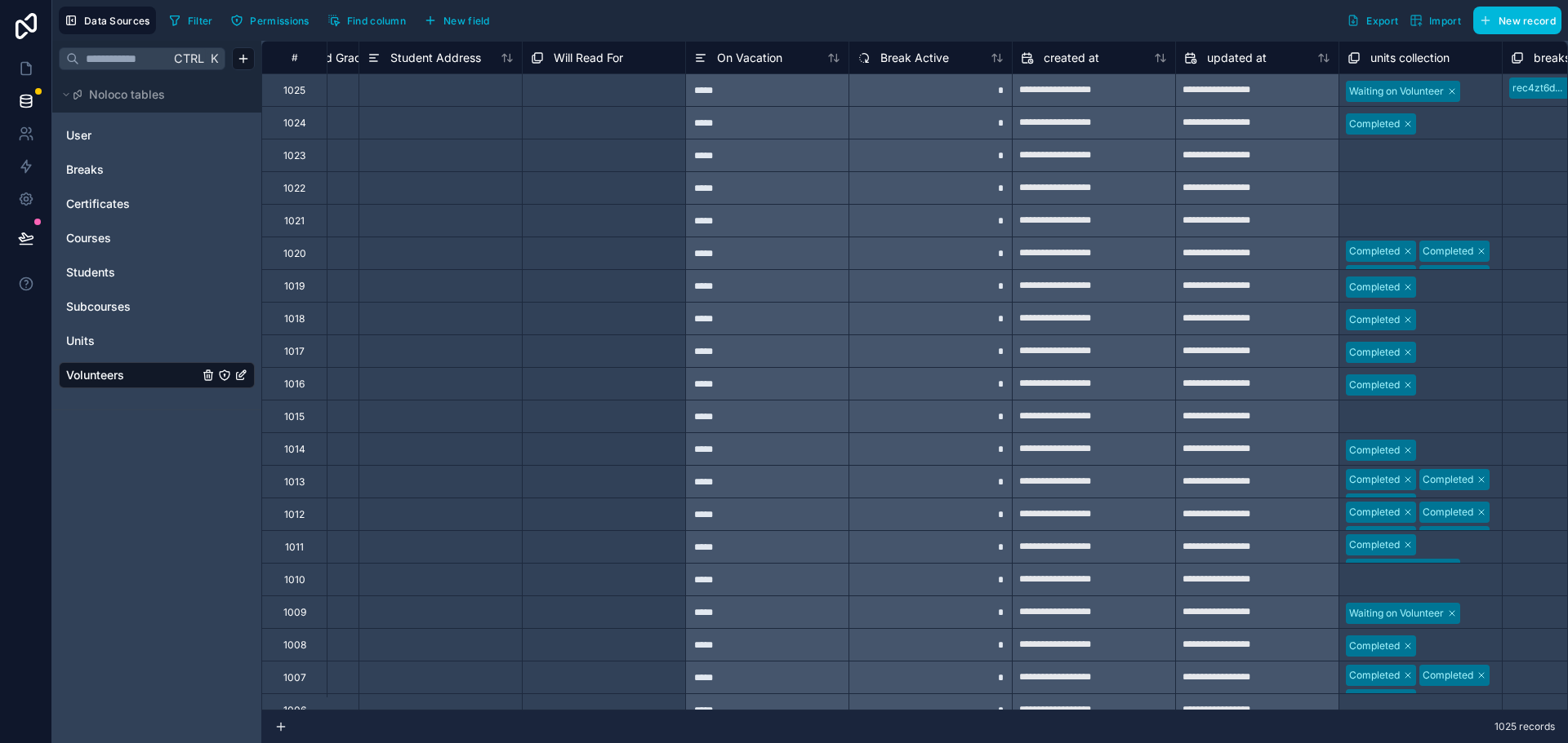
click at [802, 92] on div "*****" at bounding box center [766, 89] width 163 height 32
click at [751, 53] on span "On Vacation" at bounding box center [749, 58] width 65 height 17
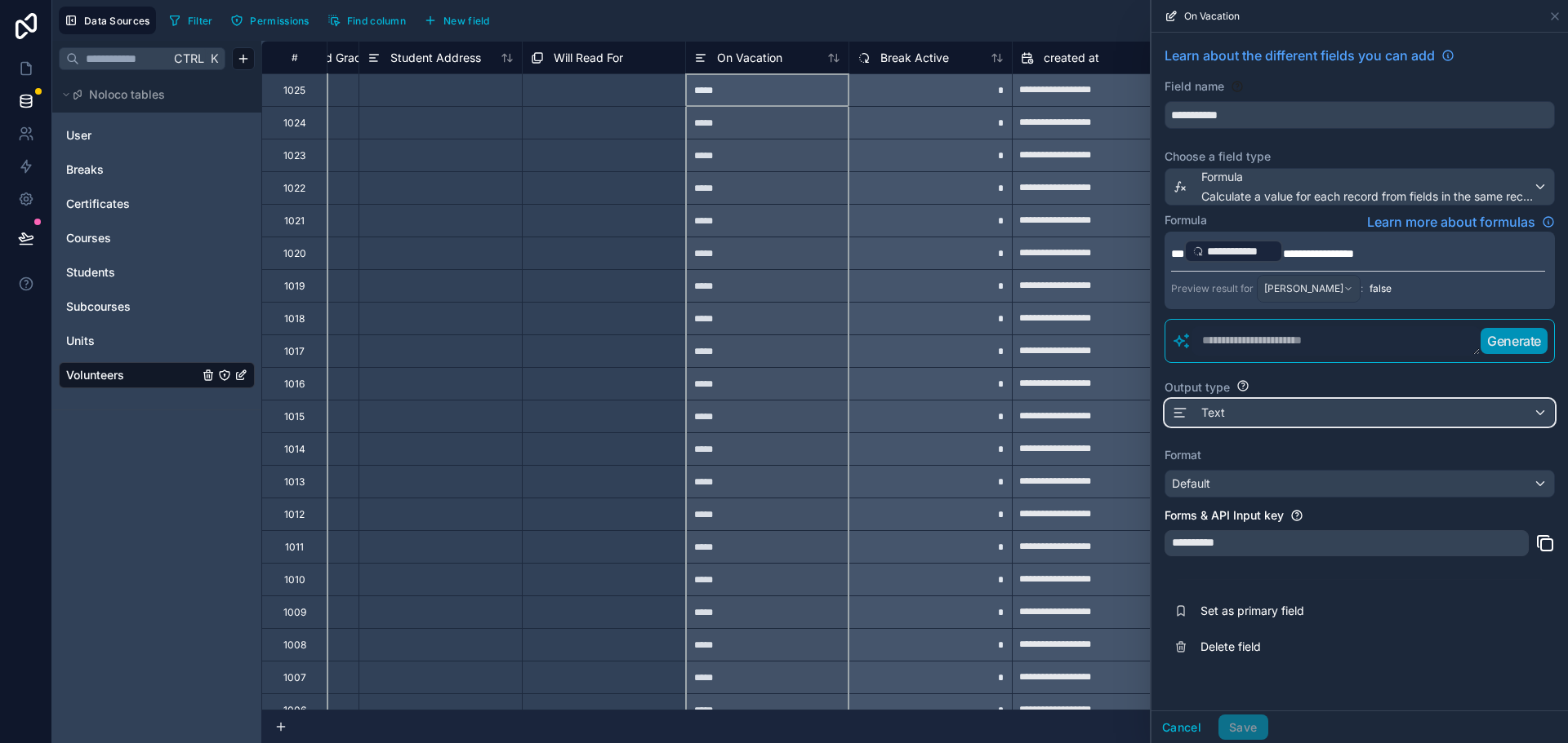
click at [1254, 407] on div "Text" at bounding box center [1360, 413] width 389 height 26
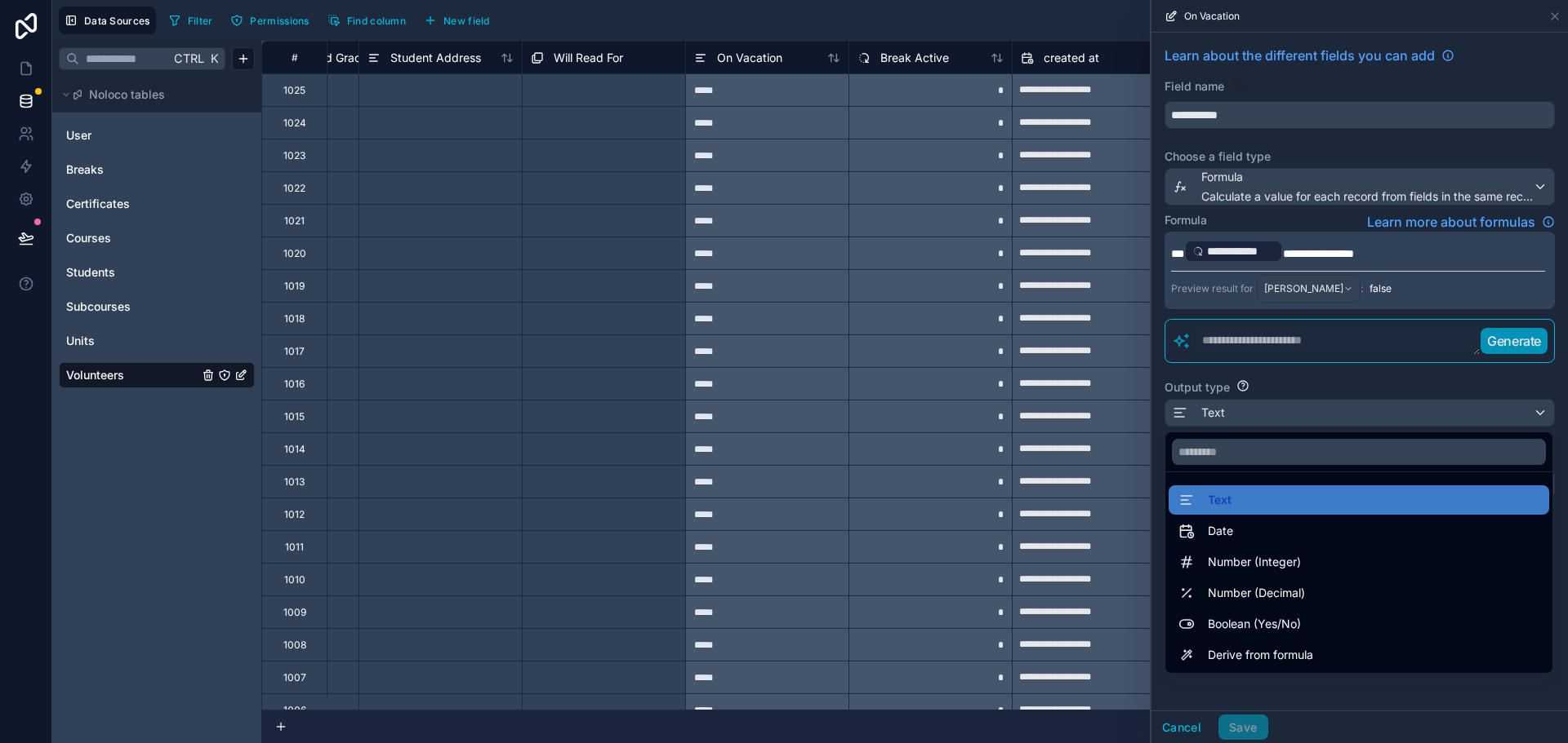
click at [1217, 623] on span "Boolean (Yes/No)" at bounding box center [1253, 624] width 93 height 20
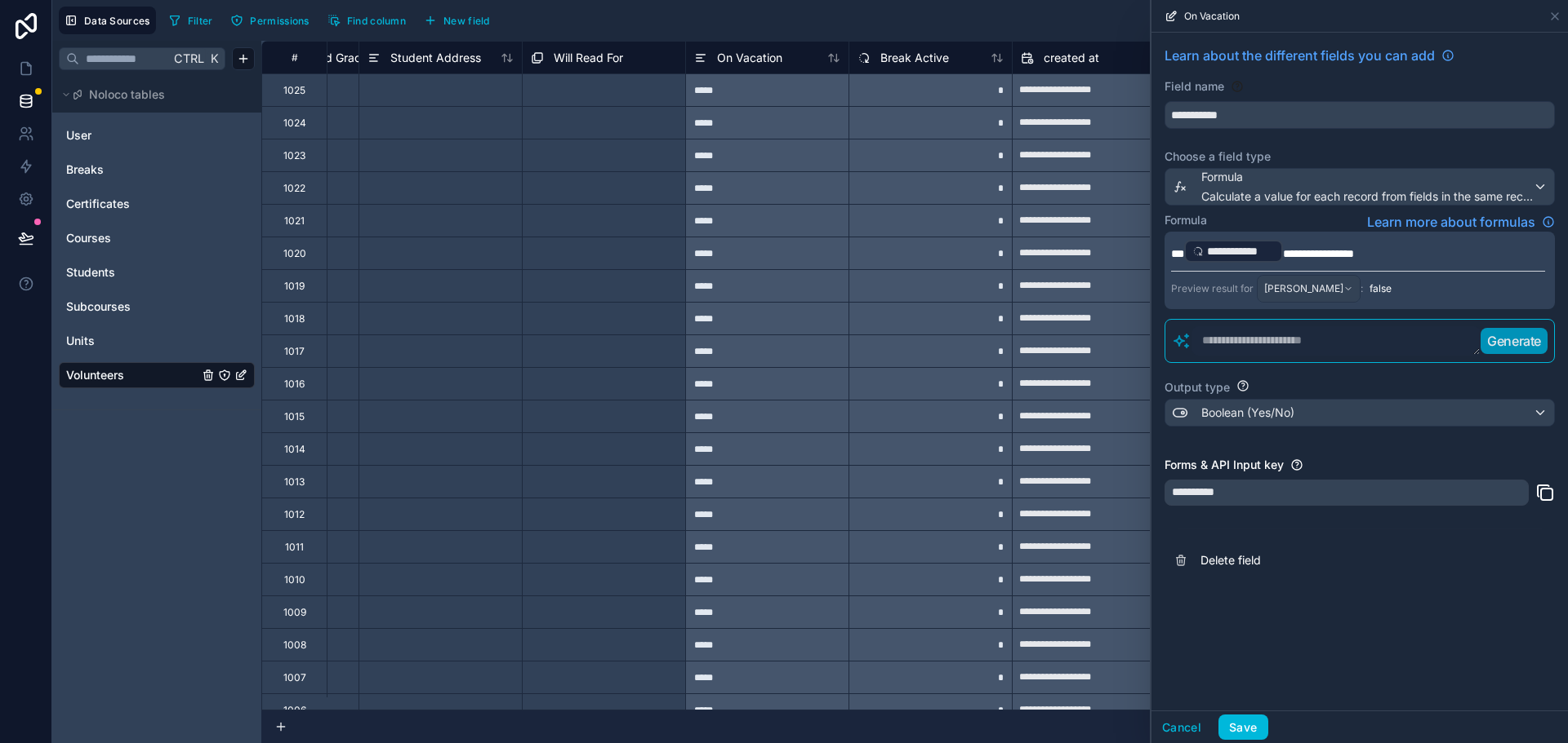
click at [1320, 251] on span "**********" at bounding box center [1318, 254] width 71 height 12
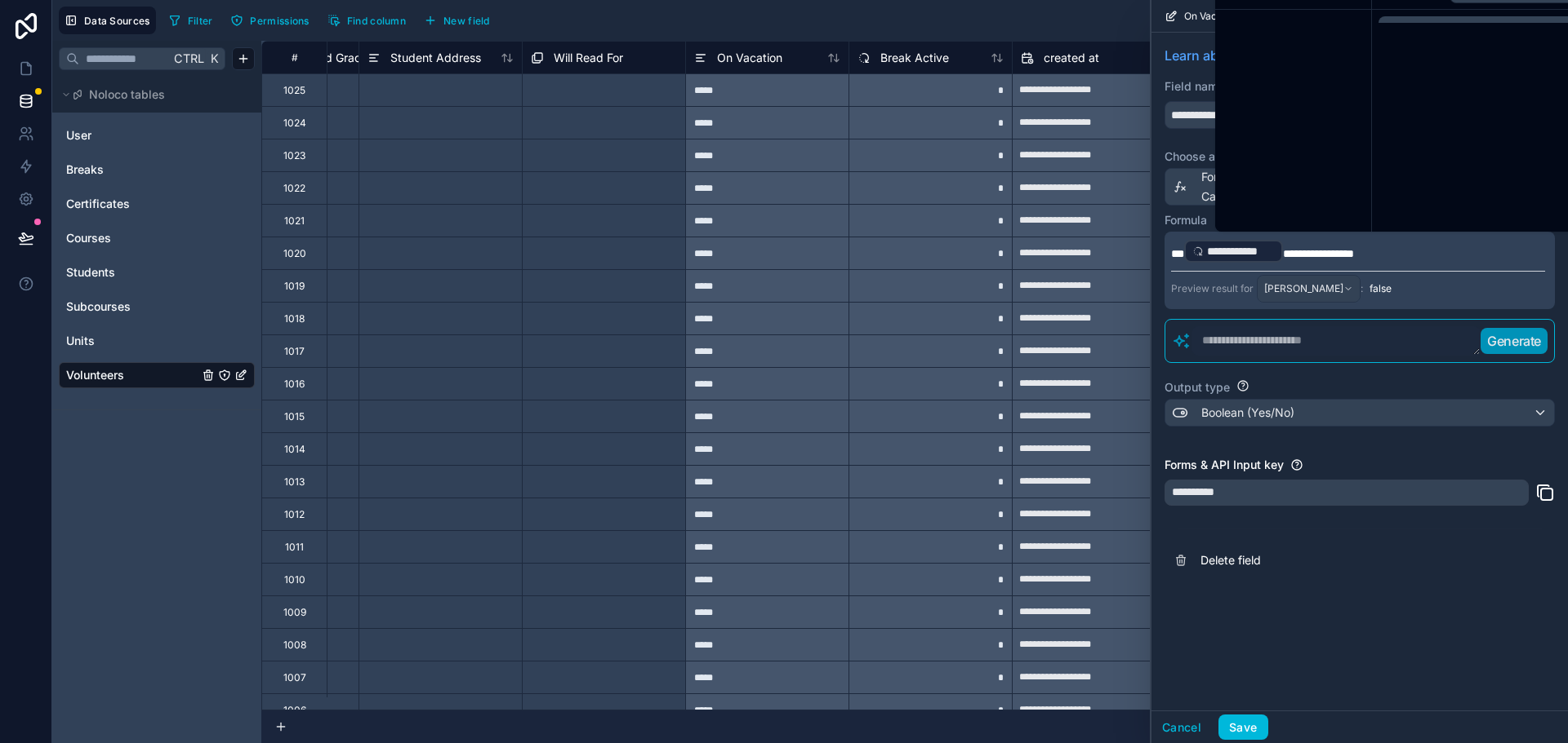
click at [1320, 251] on span "**********" at bounding box center [1318, 254] width 71 height 12
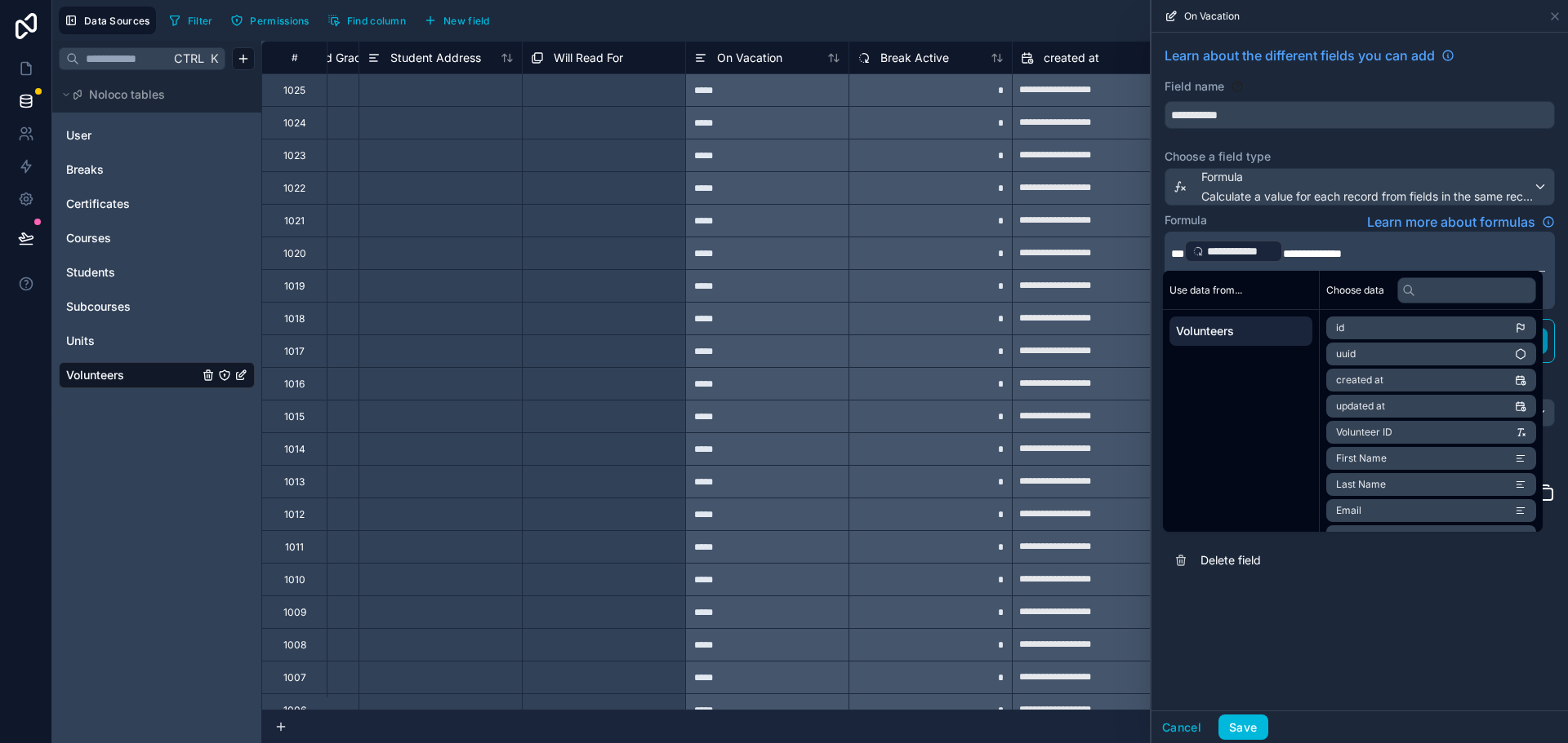
click at [1334, 255] on span "**********" at bounding box center [1312, 254] width 59 height 12
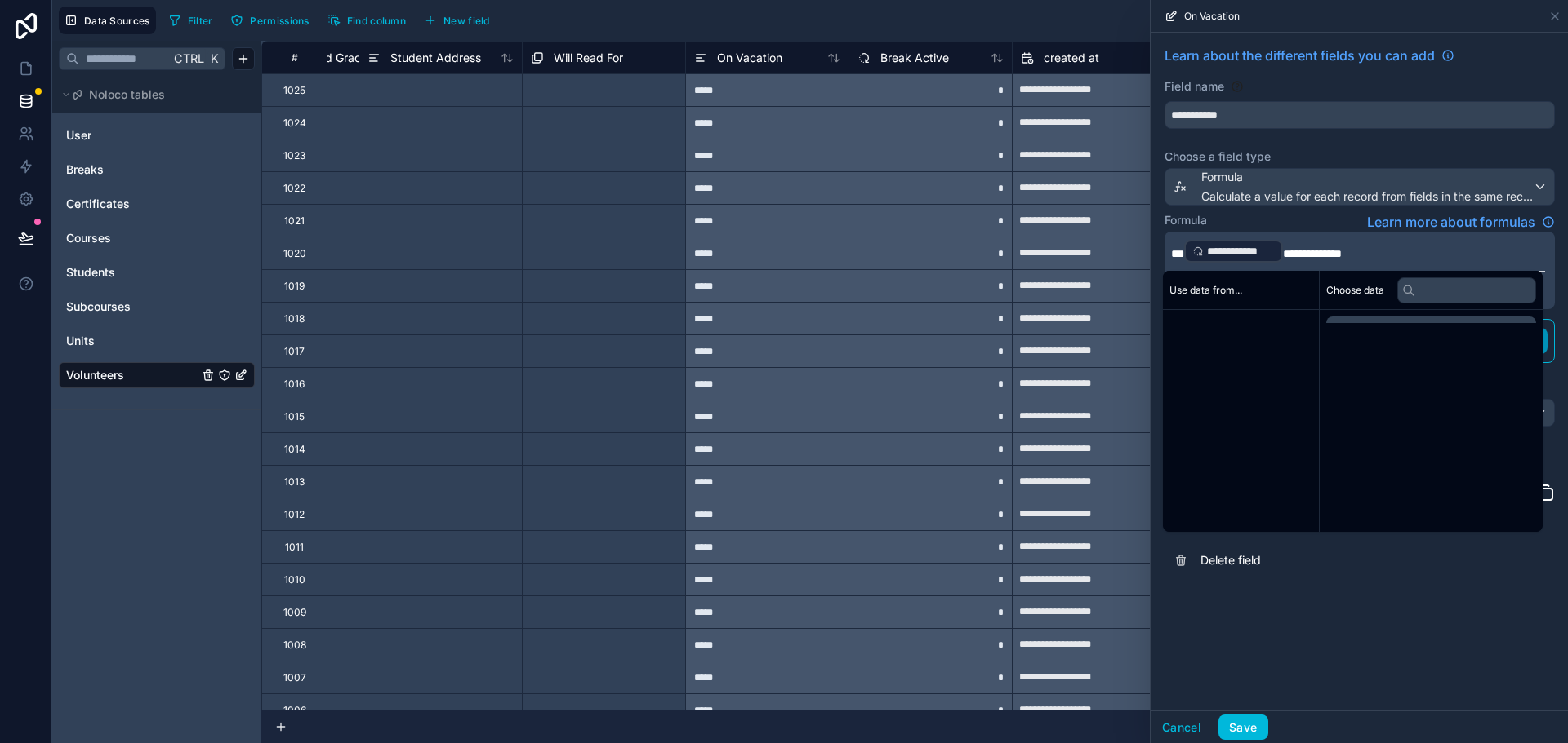
click at [1334, 255] on span "**********" at bounding box center [1312, 254] width 59 height 12
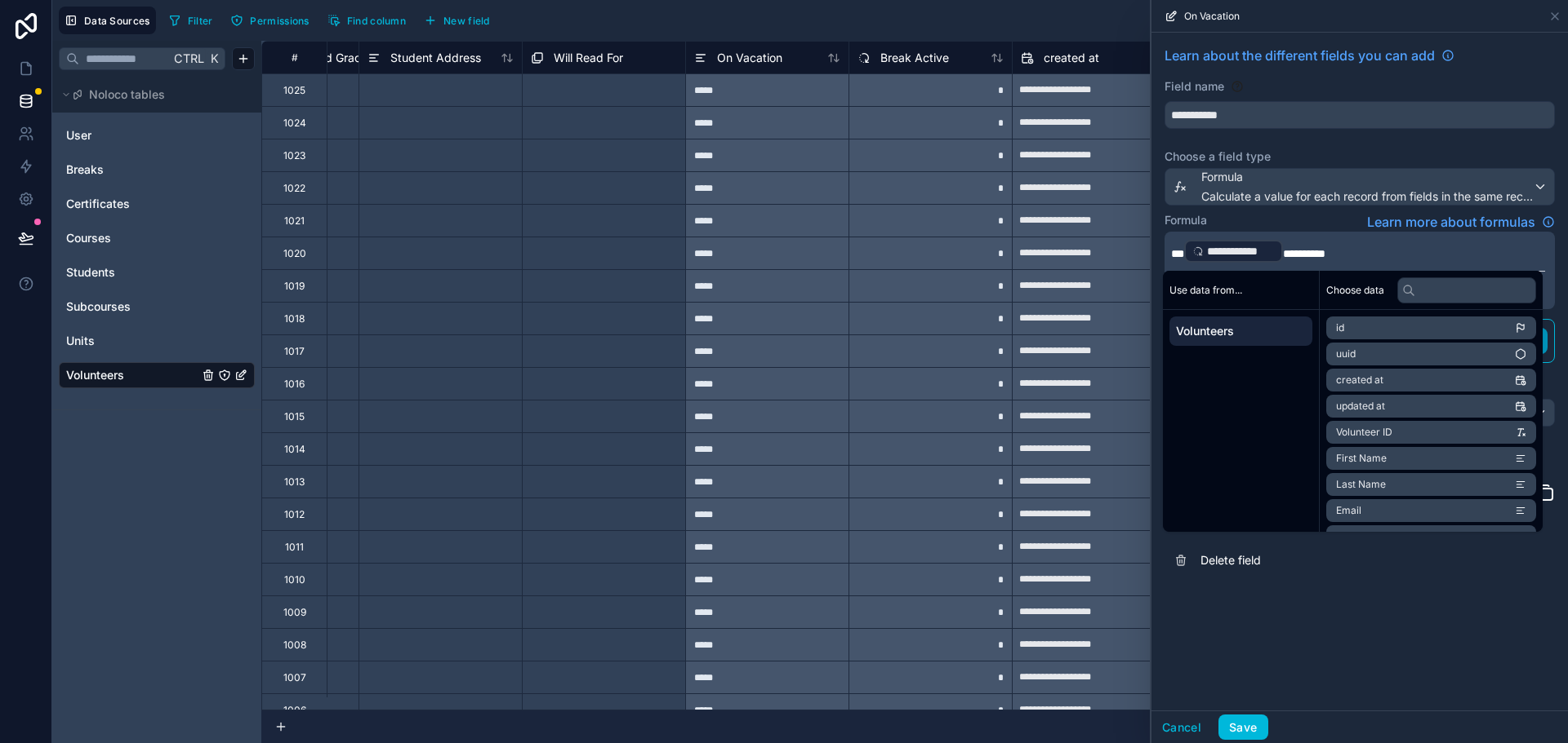
click at [1373, 253] on p "**********" at bounding box center [1358, 251] width 374 height 26
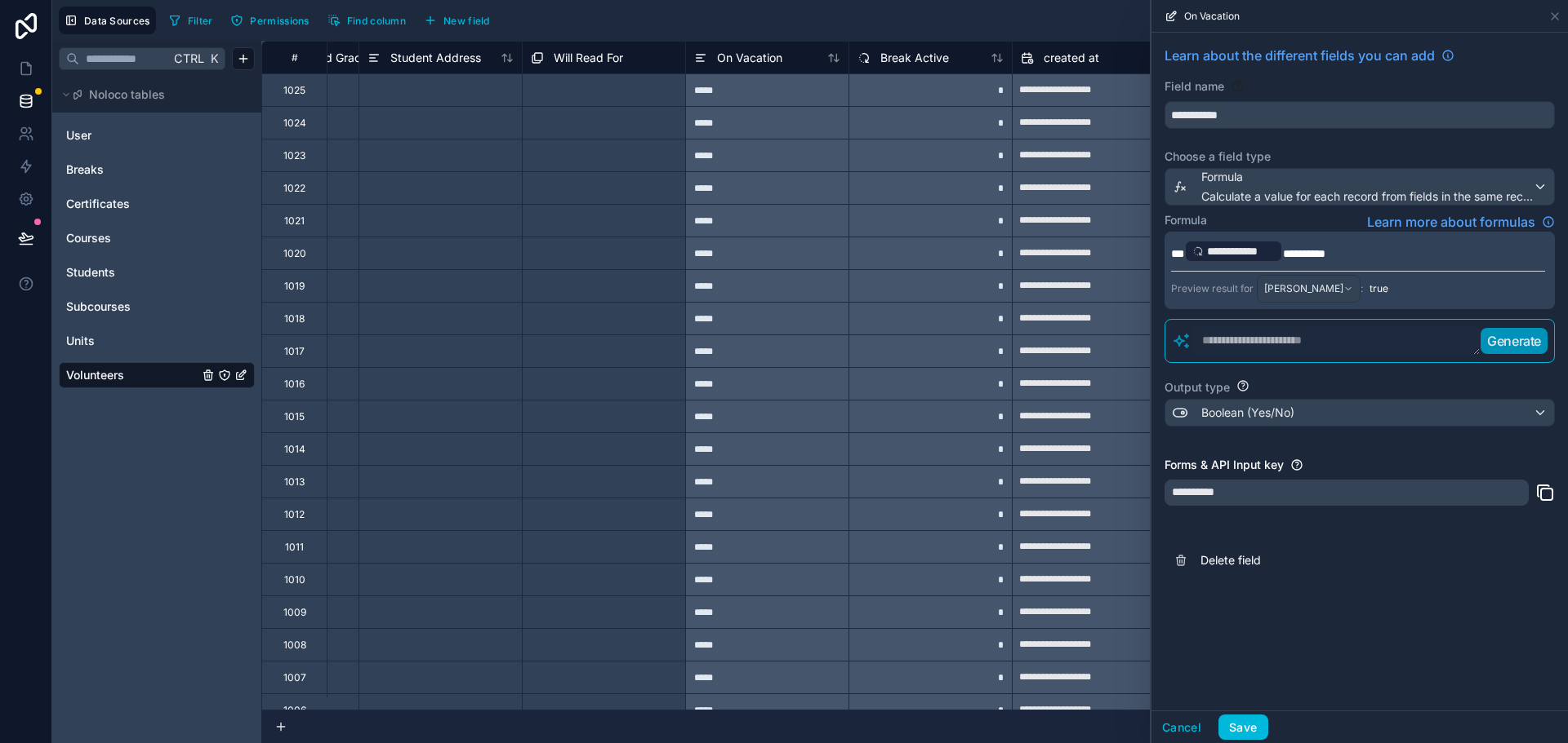
click at [1268, 709] on div "**********" at bounding box center [1360, 371] width 416 height 679
click at [1247, 728] on button "Save" at bounding box center [1243, 727] width 49 height 26
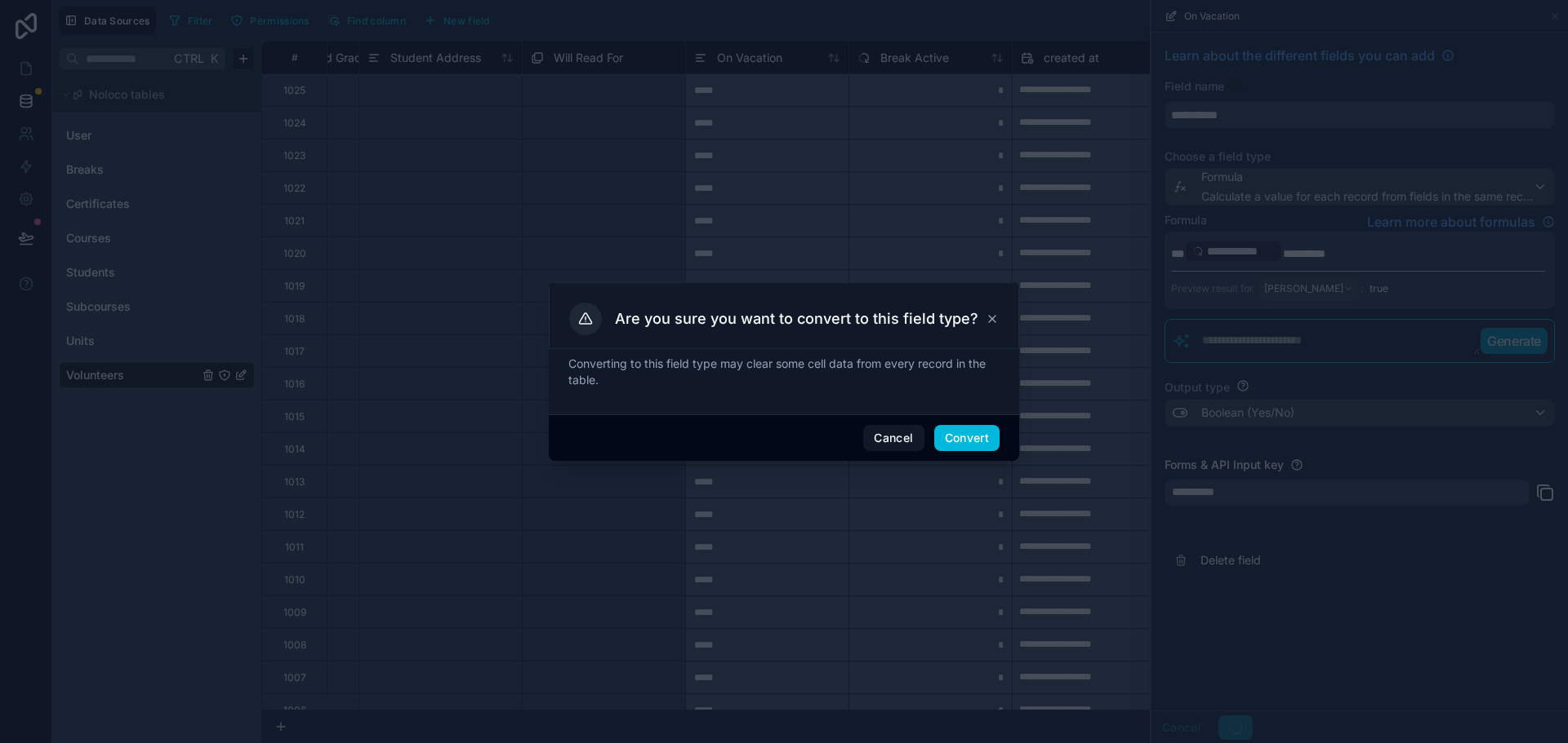
click at [966, 437] on button "Convert" at bounding box center [966, 437] width 65 height 26
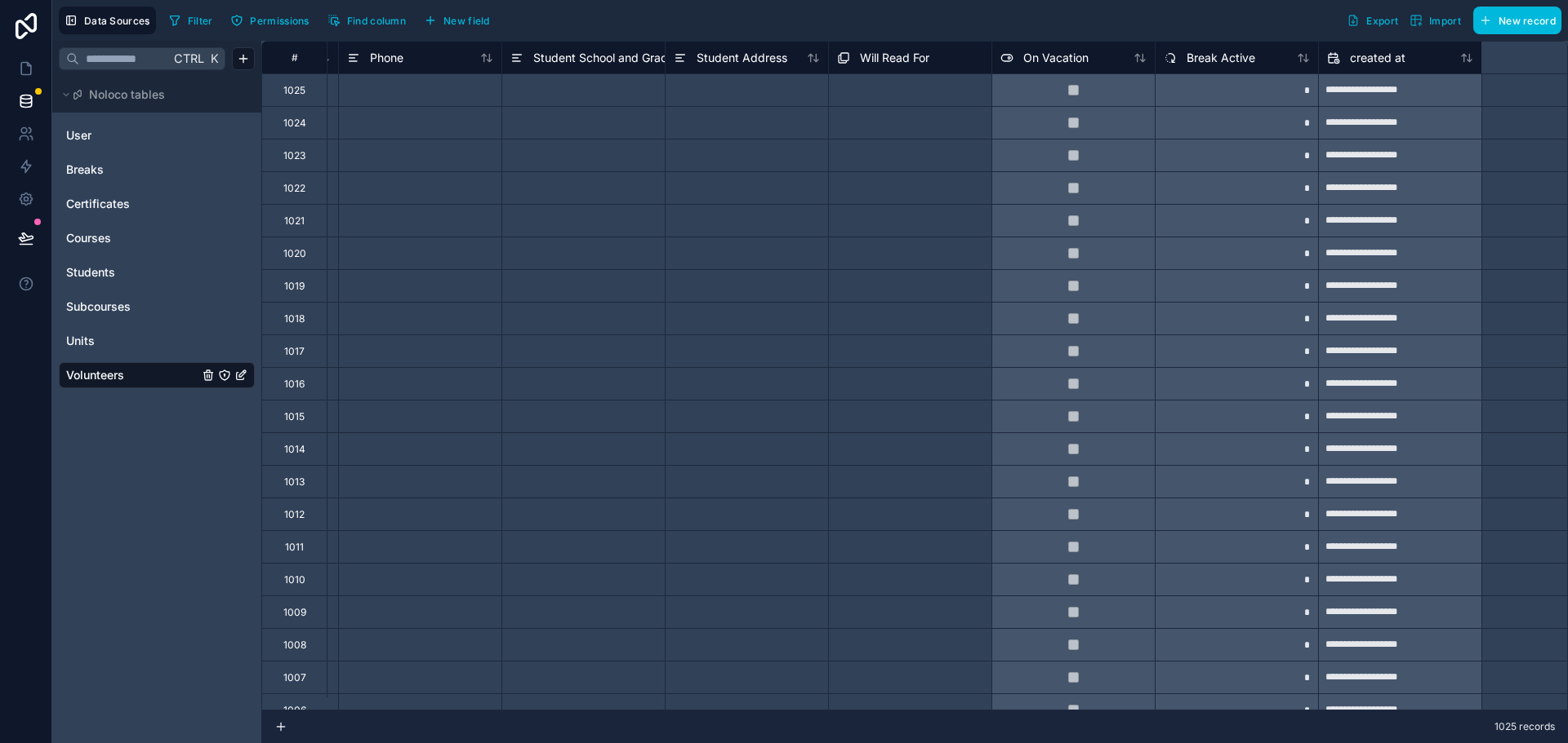
scroll to position [0, 84]
